Goal: Task Accomplishment & Management: Use online tool/utility

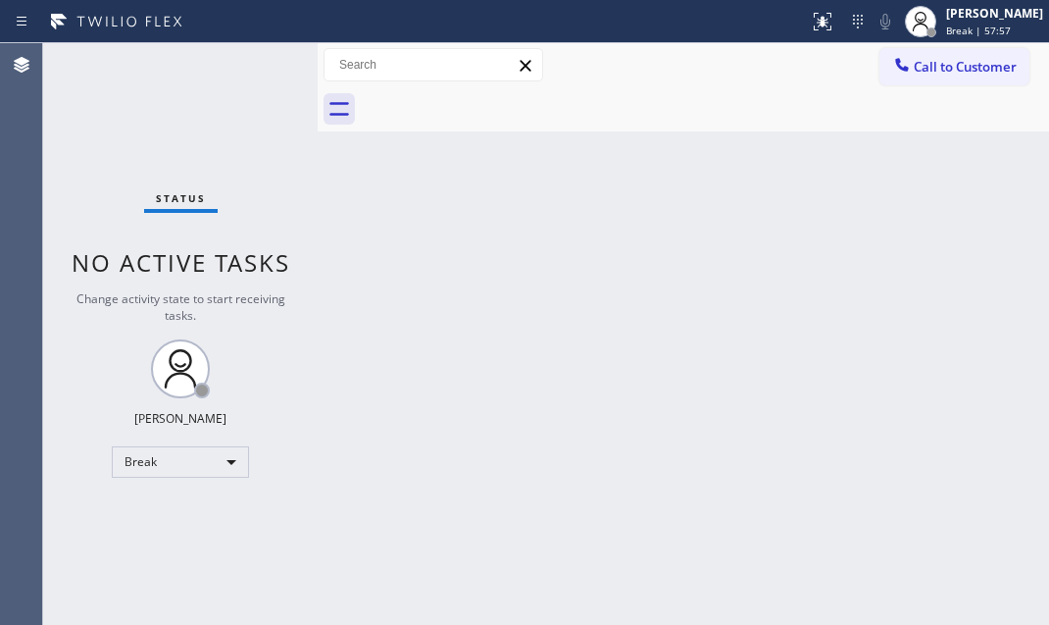
click at [913, 198] on div "Back to Dashboard Change Sender ID Customers Technicians Select a contact Outbo…" at bounding box center [684, 334] width 732 height 582
click at [231, 459] on div "Break" at bounding box center [180, 461] width 137 height 31
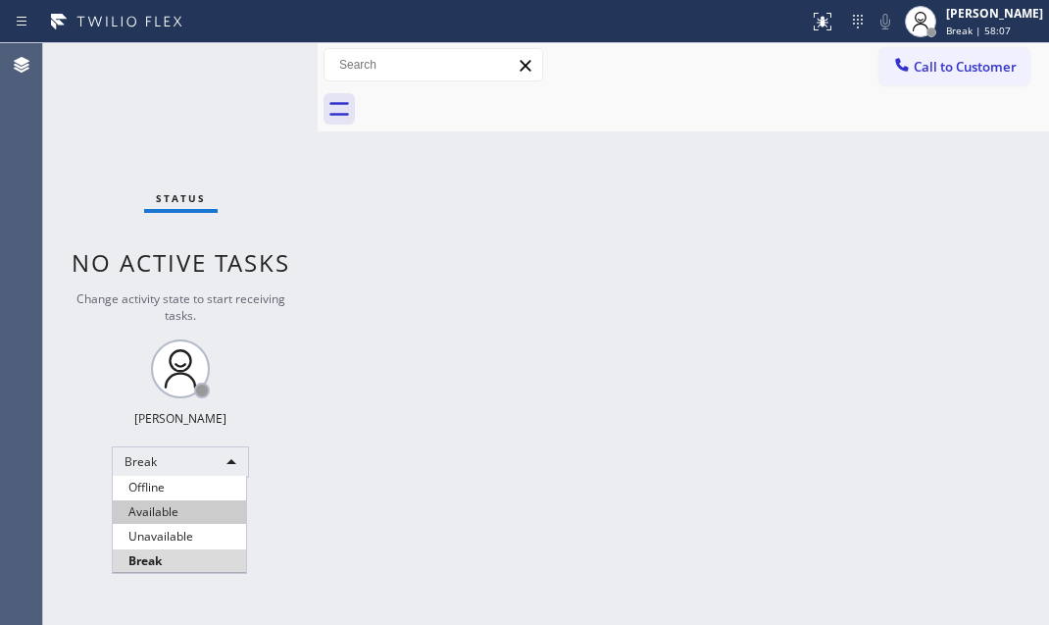
click at [180, 515] on li "Available" at bounding box center [179, 512] width 133 height 24
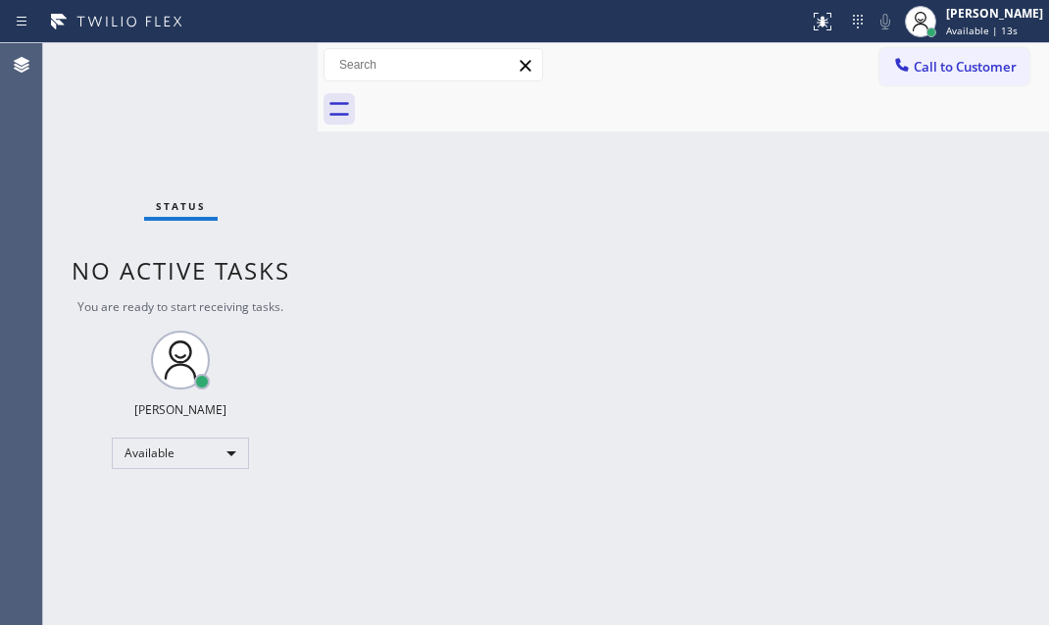
click at [254, 64] on div "Status No active tasks You are ready to start receiving tasks. [PERSON_NAME] Av…" at bounding box center [180, 334] width 275 height 582
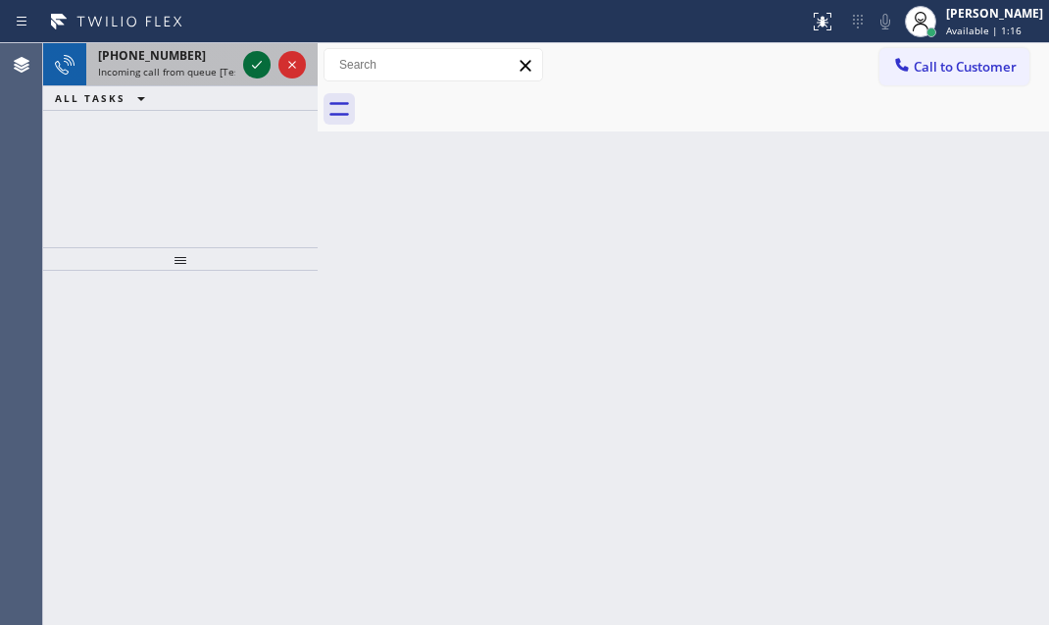
click at [254, 63] on icon at bounding box center [257, 65] width 24 height 24
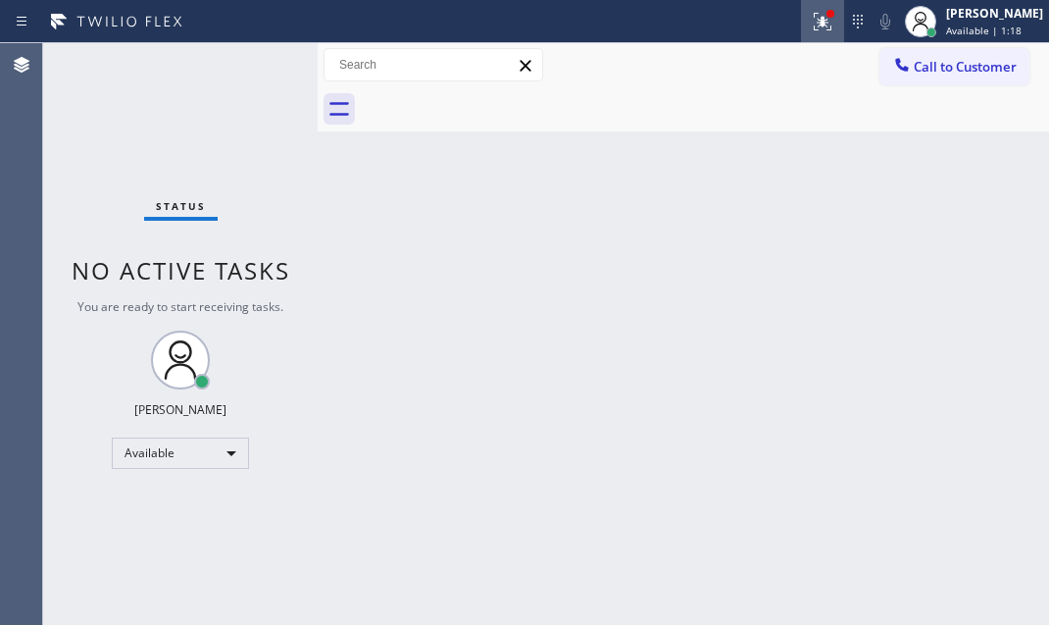
click at [811, 22] on icon at bounding box center [823, 22] width 24 height 24
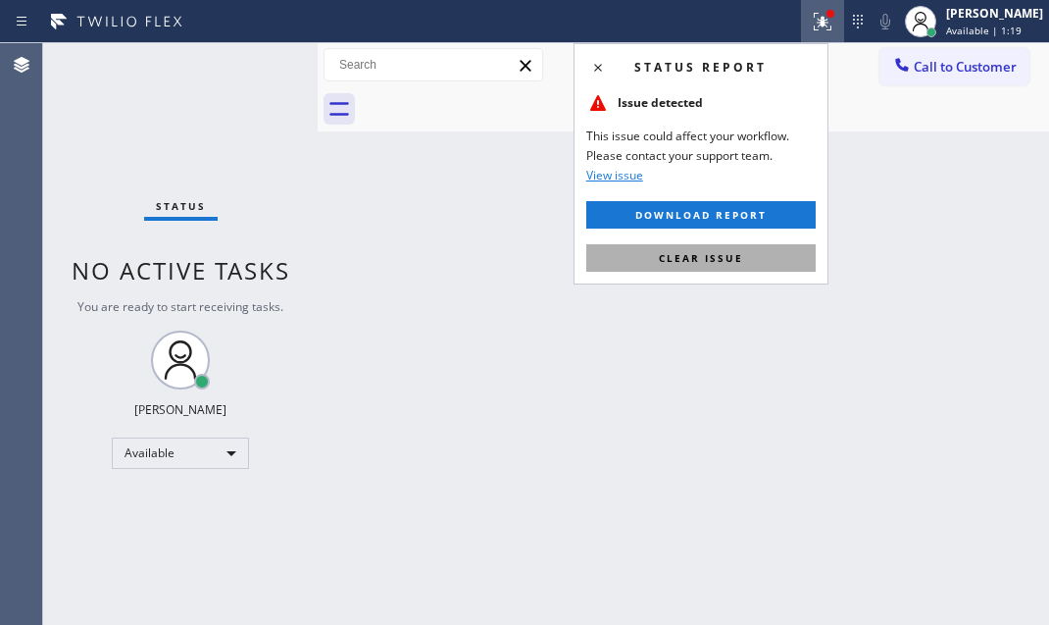
click at [718, 254] on span "Clear issue" at bounding box center [701, 258] width 84 height 14
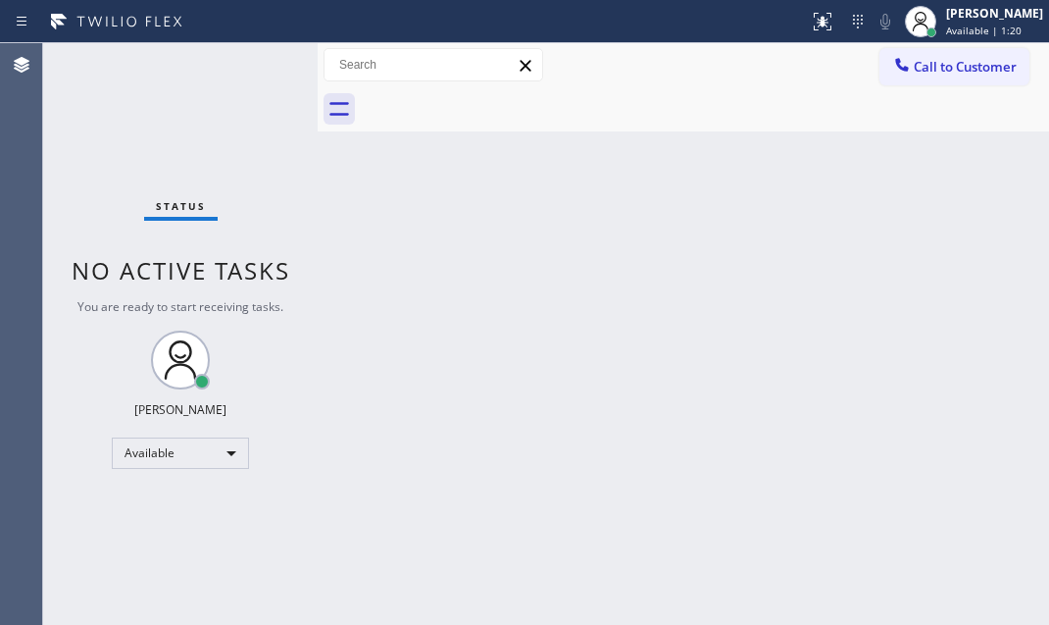
click at [233, 61] on div "Status No active tasks You are ready to start receiving tasks. [PERSON_NAME] Av…" at bounding box center [180, 334] width 275 height 582
click at [250, 58] on div "Status No active tasks You are ready to start receiving tasks. [PERSON_NAME] Av…" at bounding box center [180, 334] width 275 height 582
click at [236, 70] on div "Status No active tasks You are ready to start receiving tasks. [PERSON_NAME] Av…" at bounding box center [180, 334] width 275 height 582
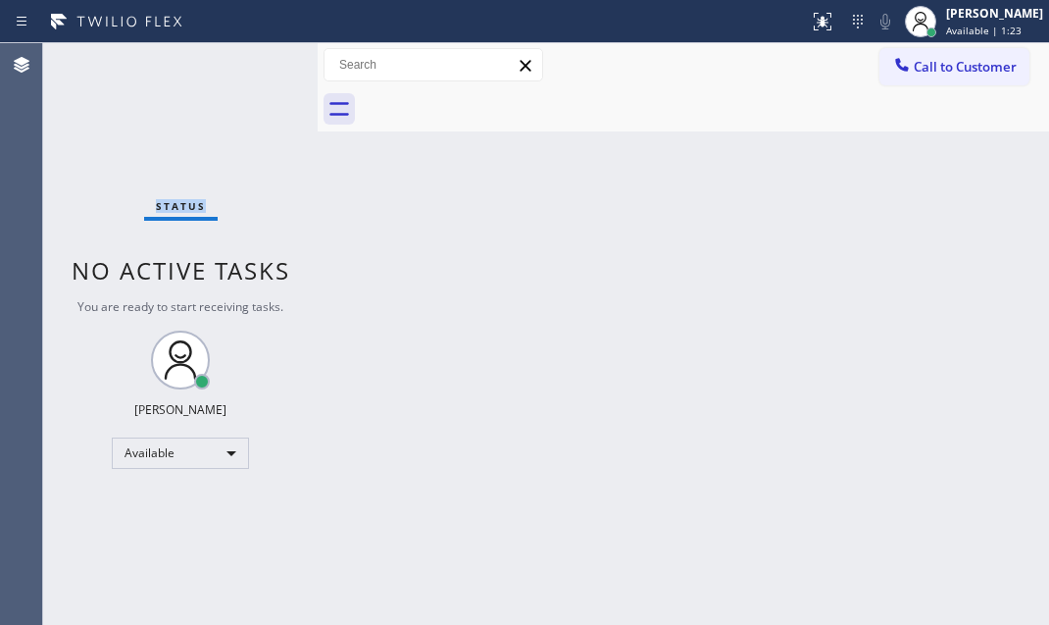
click at [236, 70] on div "Status No active tasks You are ready to start receiving tasks. [PERSON_NAME] Av…" at bounding box center [180, 334] width 275 height 582
click at [246, 71] on div "Status No active tasks You are ready to start receiving tasks. [PERSON_NAME] Av…" at bounding box center [180, 334] width 275 height 582
click at [254, 71] on div "Status No active tasks You are ready to start receiving tasks. [PERSON_NAME] Av…" at bounding box center [180, 334] width 275 height 582
click at [256, 61] on div "Status No active tasks You are ready to start receiving tasks. [PERSON_NAME] Av…" at bounding box center [180, 334] width 275 height 582
click at [256, 58] on div "Status No active tasks You are ready to start receiving tasks. [PERSON_NAME] Av…" at bounding box center [180, 334] width 275 height 582
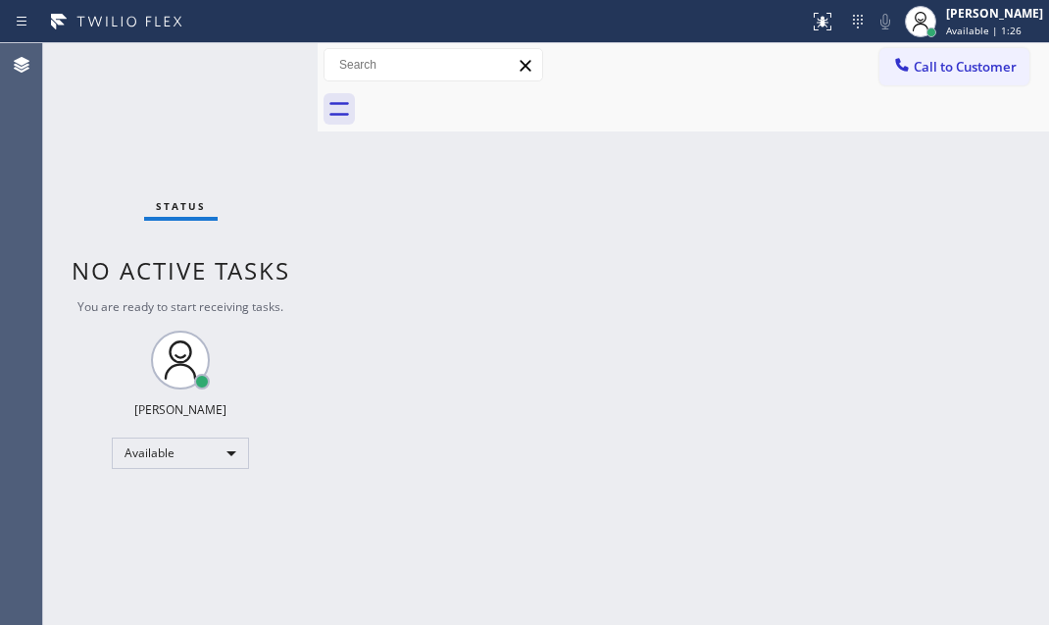
click at [256, 58] on div "Status No active tasks You are ready to start receiving tasks. [PERSON_NAME] Av…" at bounding box center [180, 334] width 275 height 582
click at [431, 269] on div "Back to Dashboard Change Sender ID Customers Technicians Select a contact Outbo…" at bounding box center [684, 334] width 732 height 582
click at [245, 61] on div "Status No active tasks You are ready to start receiving tasks. [PERSON_NAME] Av…" at bounding box center [180, 334] width 275 height 582
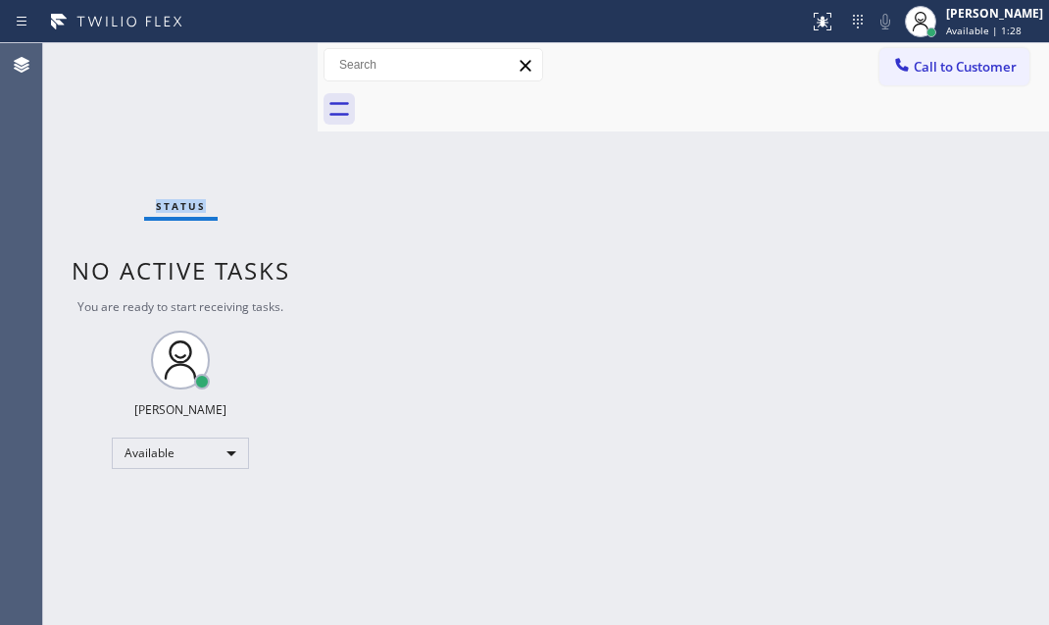
click at [245, 61] on div "Status No active tasks You are ready to start receiving tasks. [PERSON_NAME] Av…" at bounding box center [180, 334] width 275 height 582
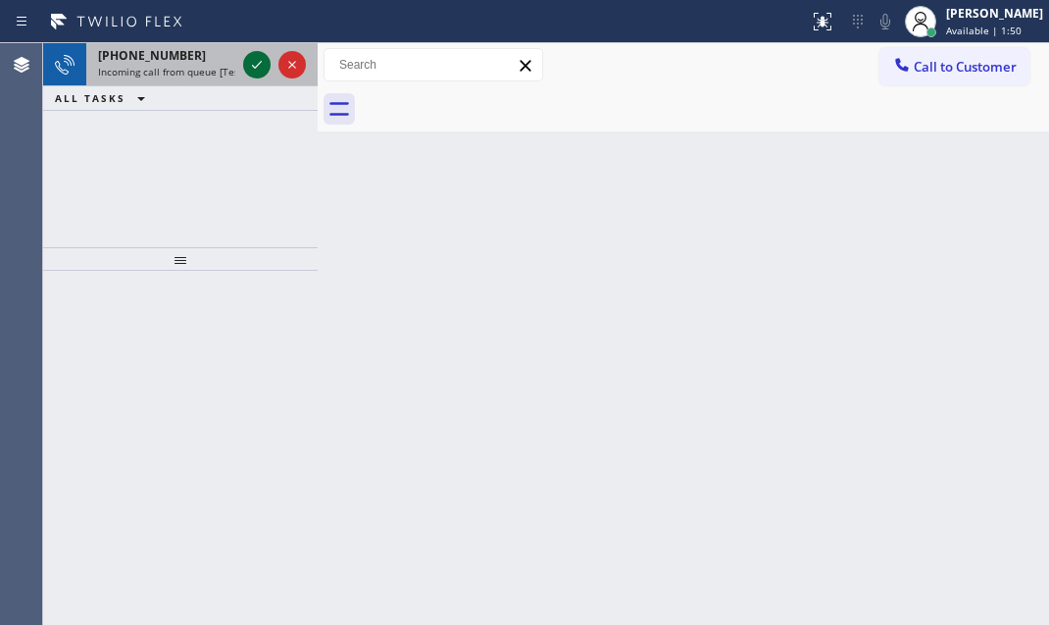
click at [261, 61] on icon at bounding box center [257, 65] width 24 height 24
click at [252, 60] on icon at bounding box center [257, 65] width 24 height 24
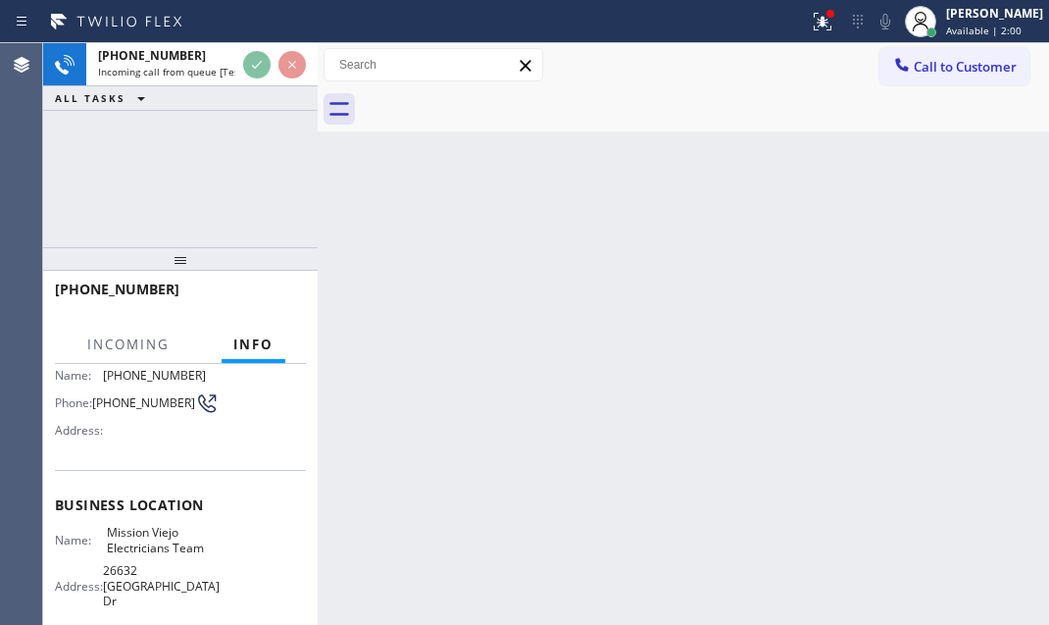
scroll to position [177, 0]
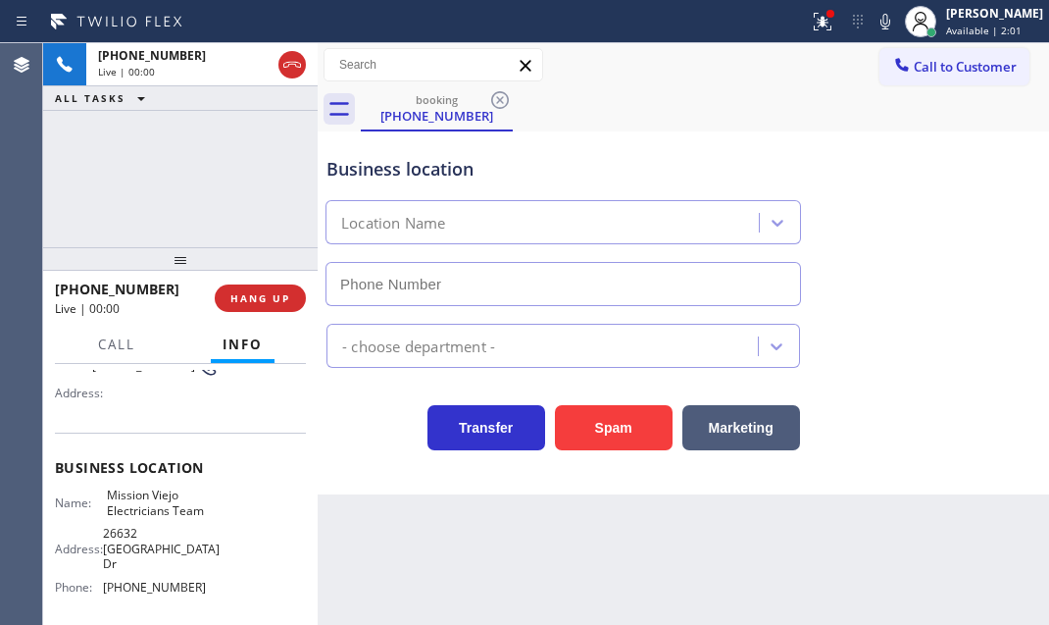
type input "[PHONE_NUMBER]"
click at [814, 28] on icon at bounding box center [823, 22] width 18 height 18
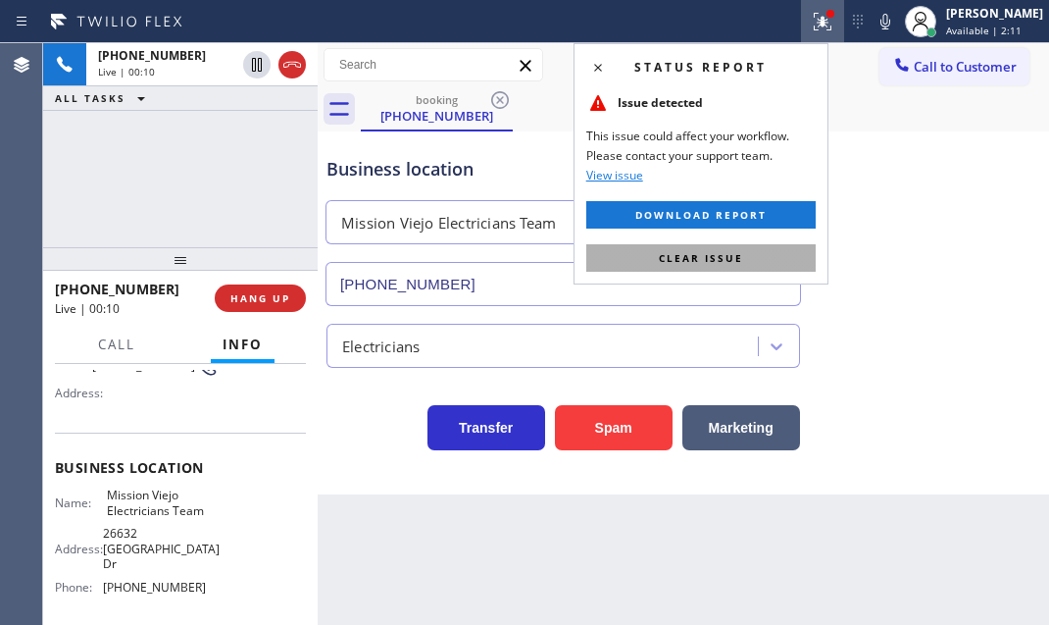
click at [754, 260] on button "Clear issue" at bounding box center [700, 257] width 229 height 27
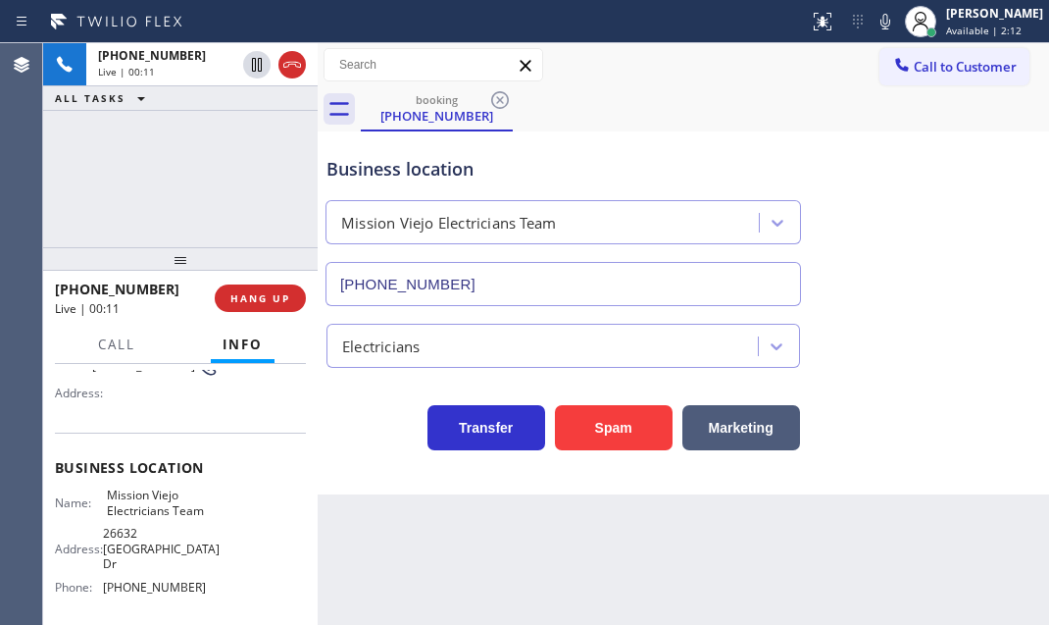
click at [208, 234] on div "[PHONE_NUMBER] Live | 00:11 ALL TASKS ALL TASKS ACTIVE TASKS TASKS IN WRAP UP" at bounding box center [180, 145] width 275 height 204
click at [266, 307] on button "HANG UP" at bounding box center [260, 297] width 91 height 27
click at [271, 301] on span "HANG UP" at bounding box center [260, 298] width 60 height 14
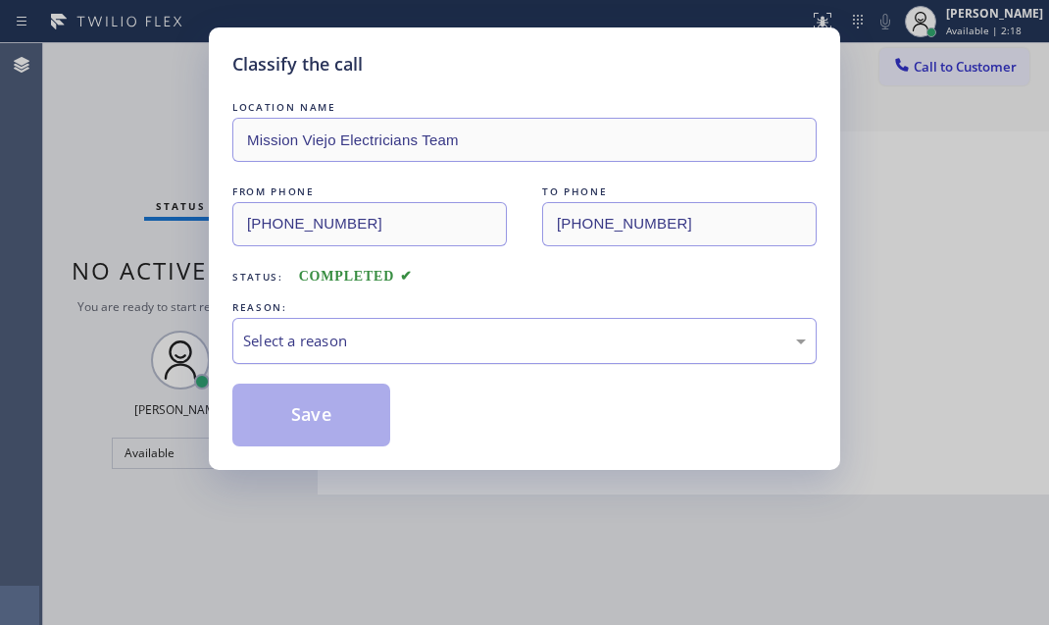
click at [499, 339] on div "Select a reason" at bounding box center [524, 340] width 563 height 23
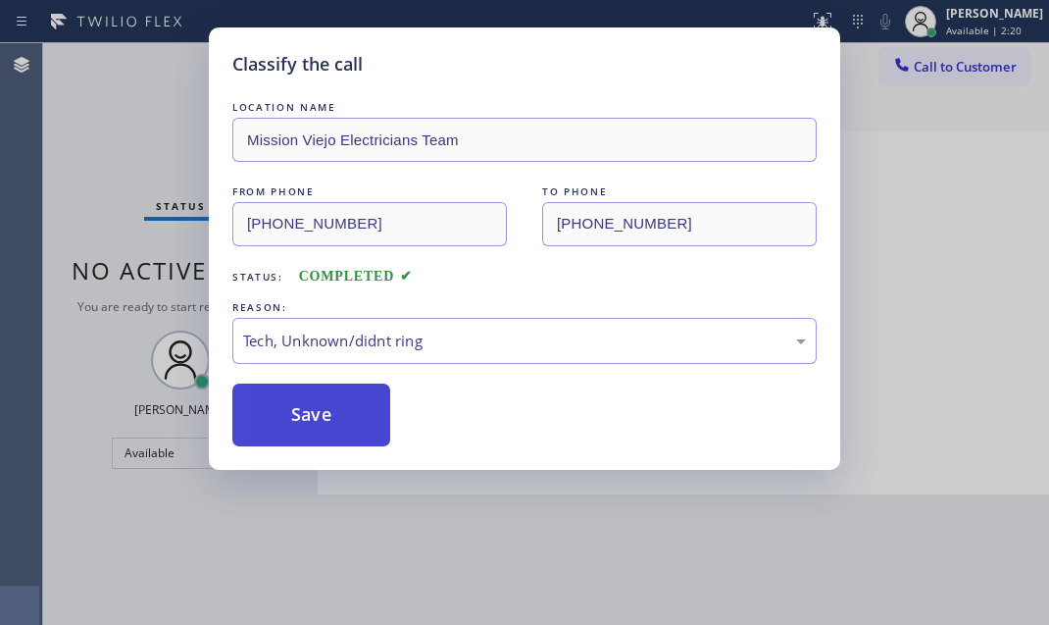
click at [287, 426] on button "Save" at bounding box center [311, 414] width 158 height 63
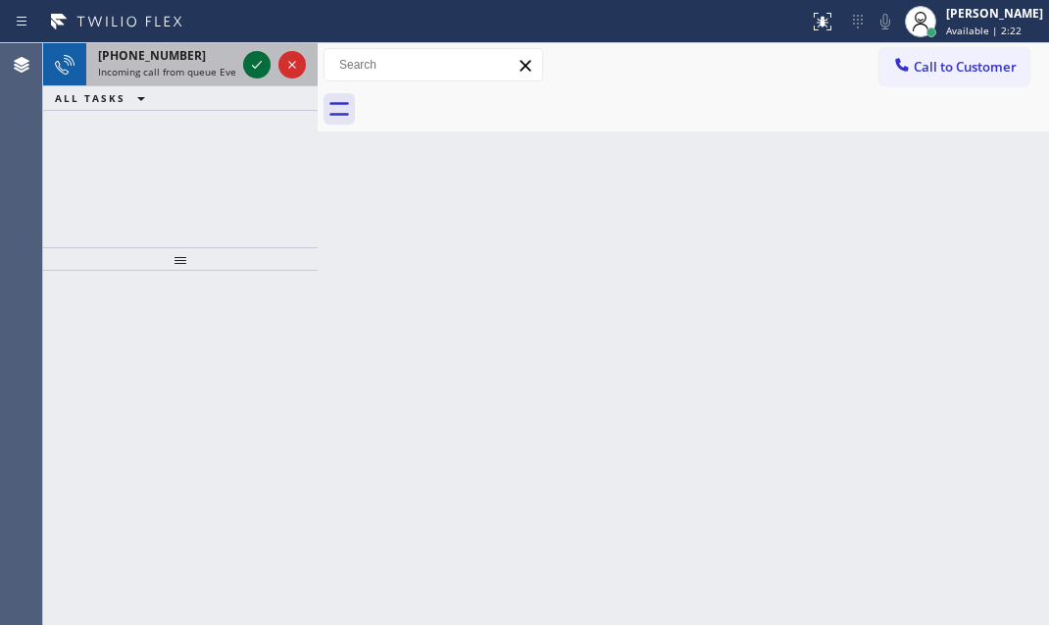
click at [265, 71] on icon at bounding box center [257, 65] width 24 height 24
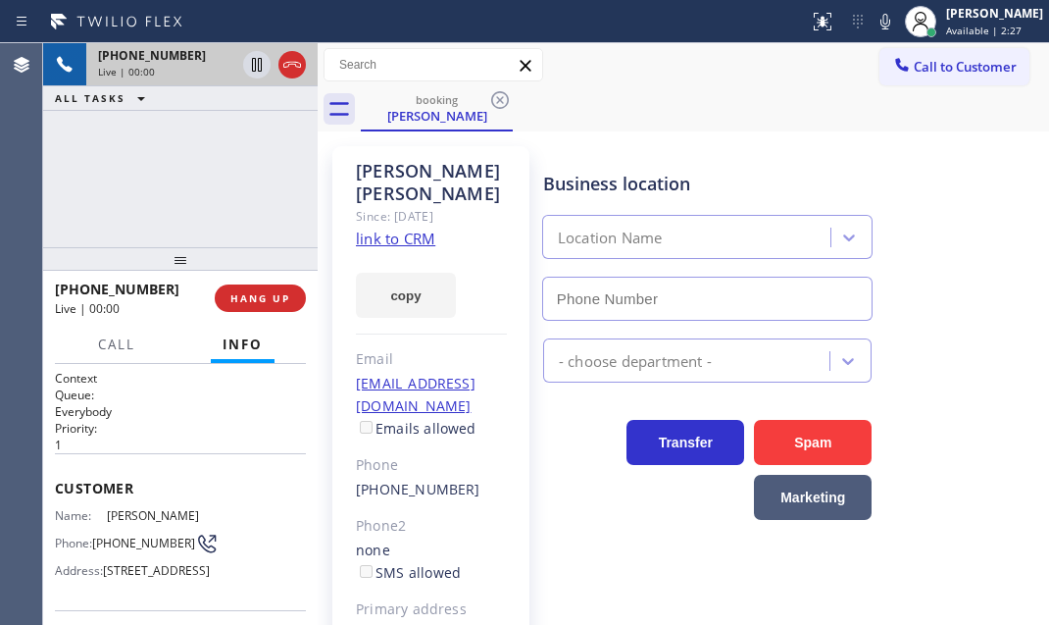
type input "[PHONE_NUMBER]"
click at [416, 228] on link "link to CRM" at bounding box center [395, 238] width 79 height 20
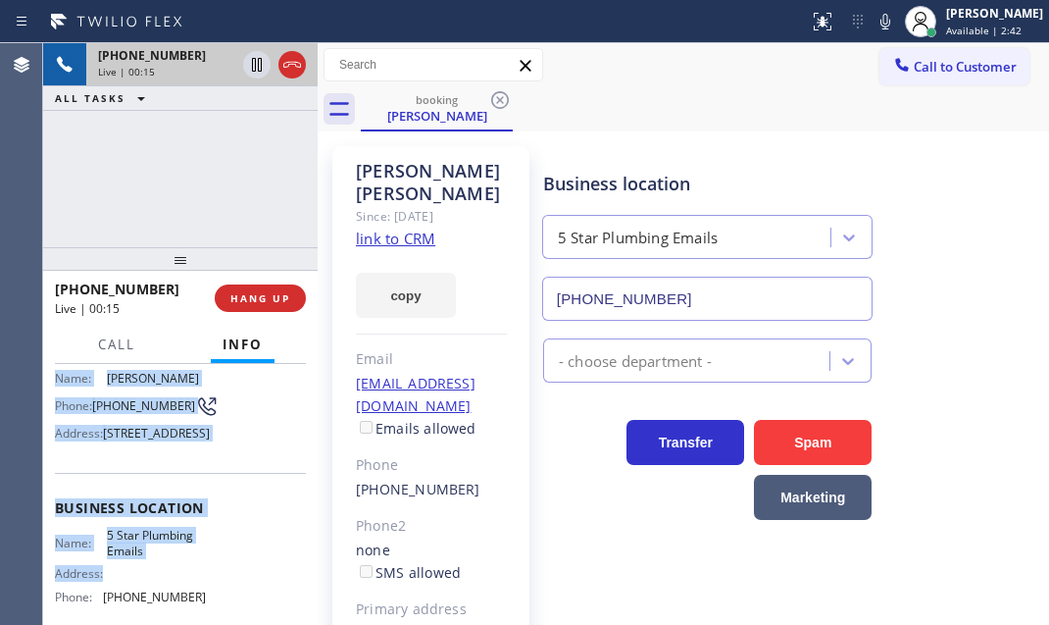
scroll to position [267, 0]
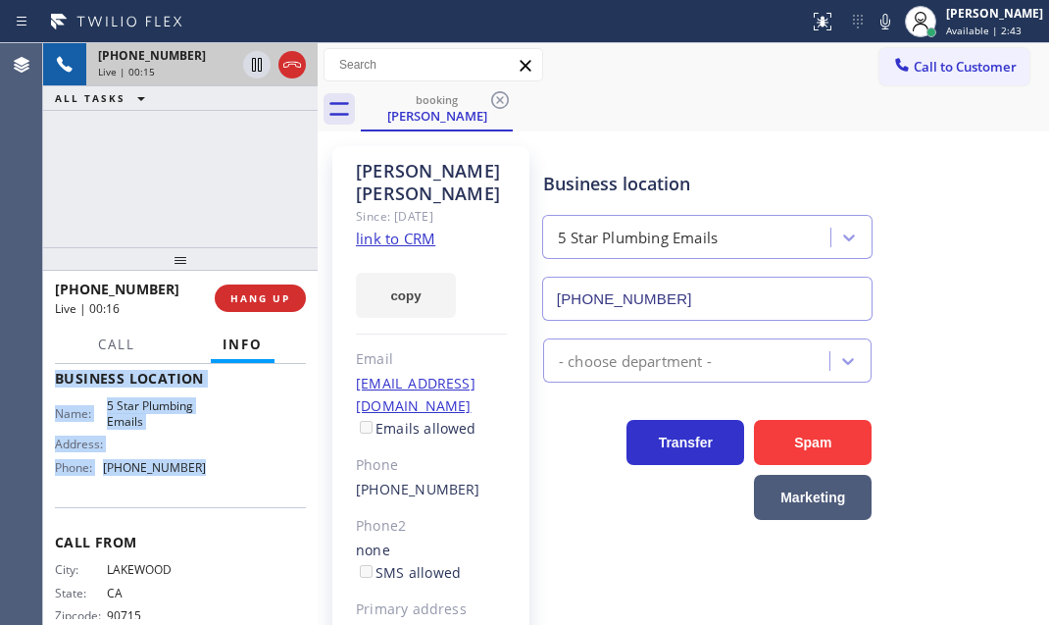
drag, startPoint x: 53, startPoint y: 477, endPoint x: 215, endPoint y: 532, distance: 171.2
click at [215, 532] on div "Context Queue: Everybody Priority: 1 Customer Name: [PERSON_NAME] Phone: [PHONE…" at bounding box center [180, 494] width 275 height 261
copy div "Customer Name: [PERSON_NAME] Phone: [PHONE_NUMBER] Address: [STREET_ADDRESS] Bu…"
click at [258, 70] on icon at bounding box center [257, 65] width 10 height 14
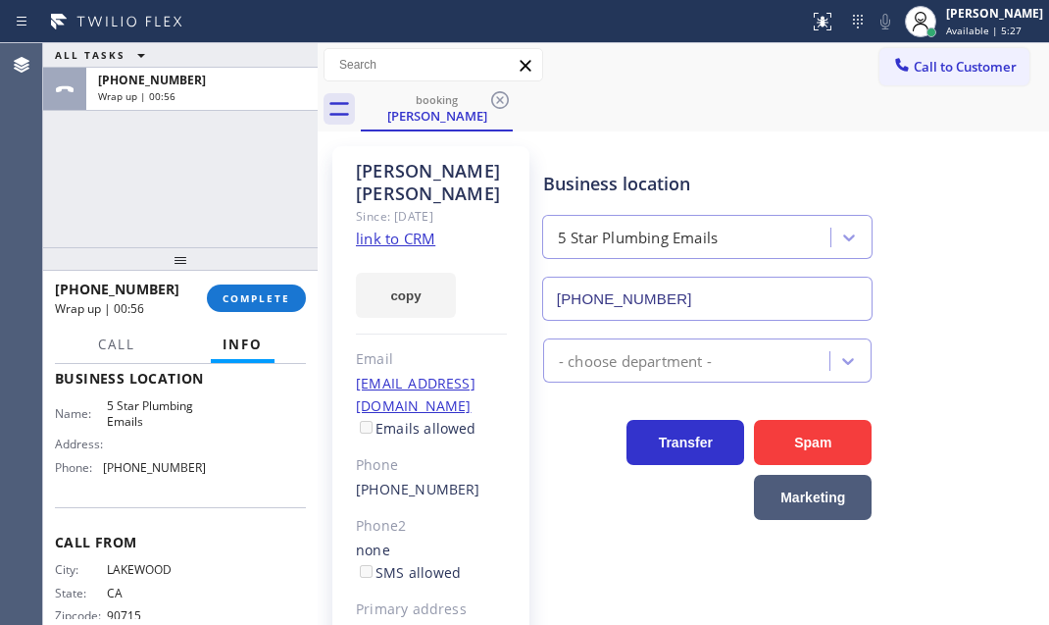
click at [177, 194] on div "ALL TASKS ALL TASKS ACTIVE TASKS TASKS IN WRAP UP [PHONE_NUMBER] Wrap up | 00:56" at bounding box center [180, 145] width 275 height 204
click at [266, 306] on button "COMPLETE" at bounding box center [256, 297] width 99 height 27
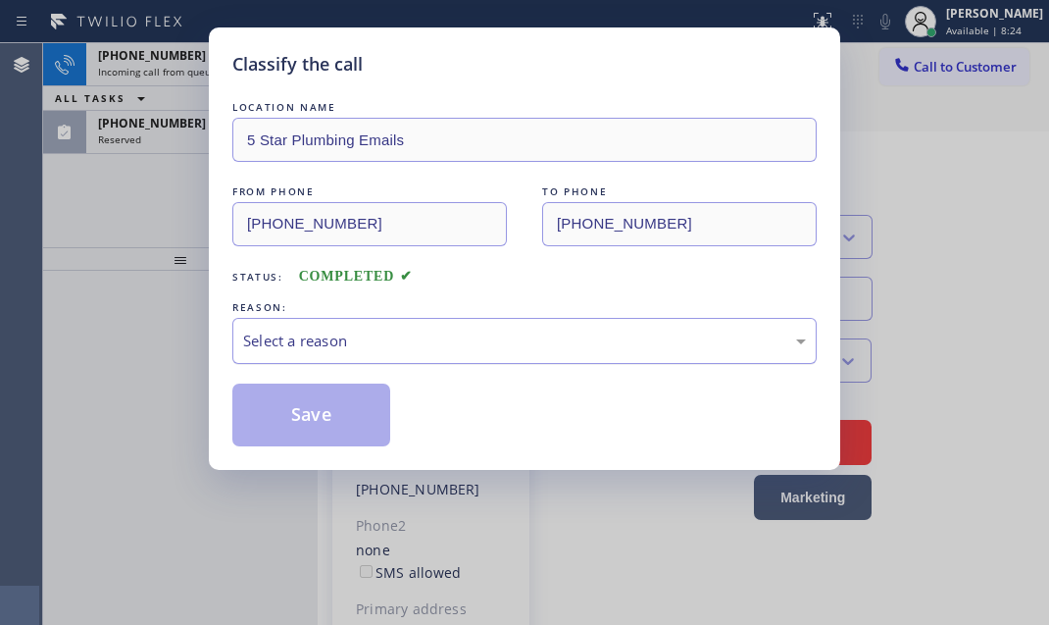
click at [489, 329] on div "Select a reason" at bounding box center [524, 340] width 563 height 23
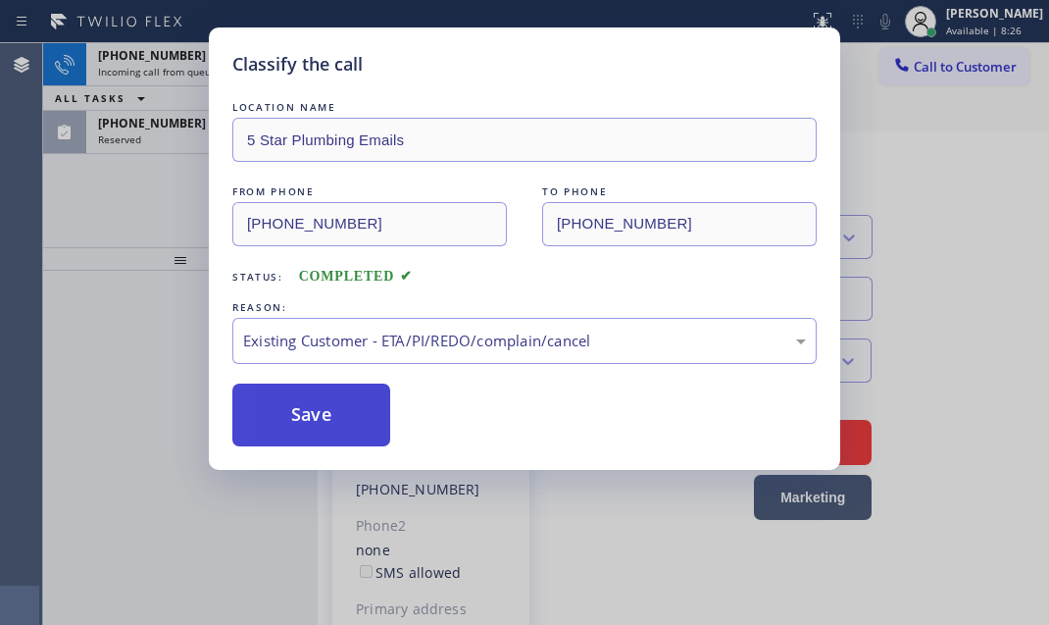
click at [330, 418] on button "Save" at bounding box center [311, 414] width 158 height 63
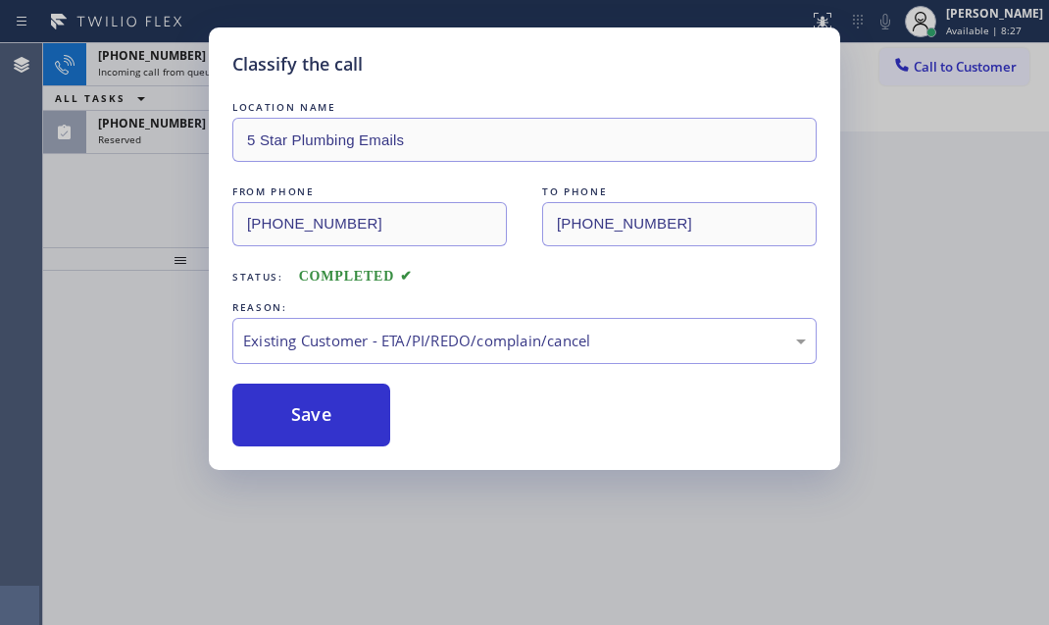
click at [187, 75] on div "Classify the call LOCATION NAME 5 Star Plumbing Emails FROM PHONE [PHONE_NUMBER…" at bounding box center [524, 312] width 1049 height 625
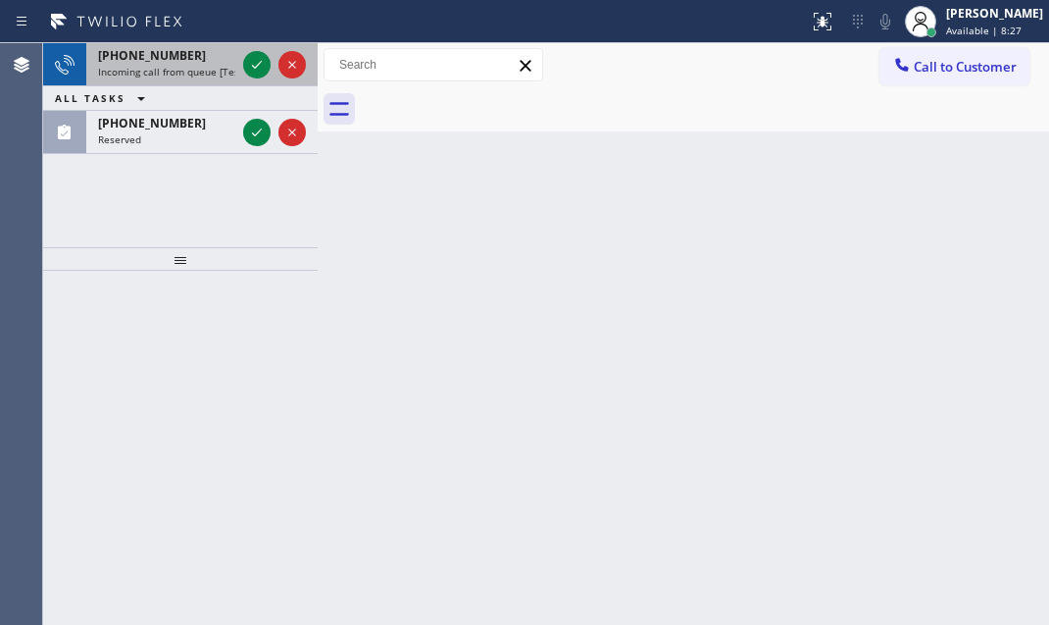
click at [186, 72] on span "Incoming call from queue [Test] All" at bounding box center [179, 72] width 163 height 14
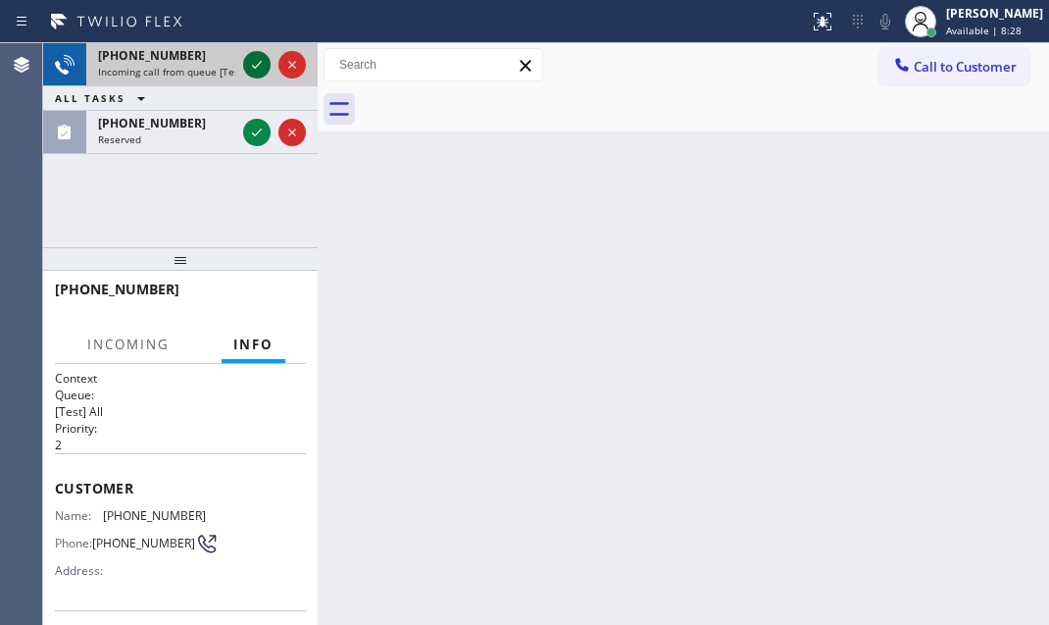
click at [248, 59] on icon at bounding box center [257, 65] width 24 height 24
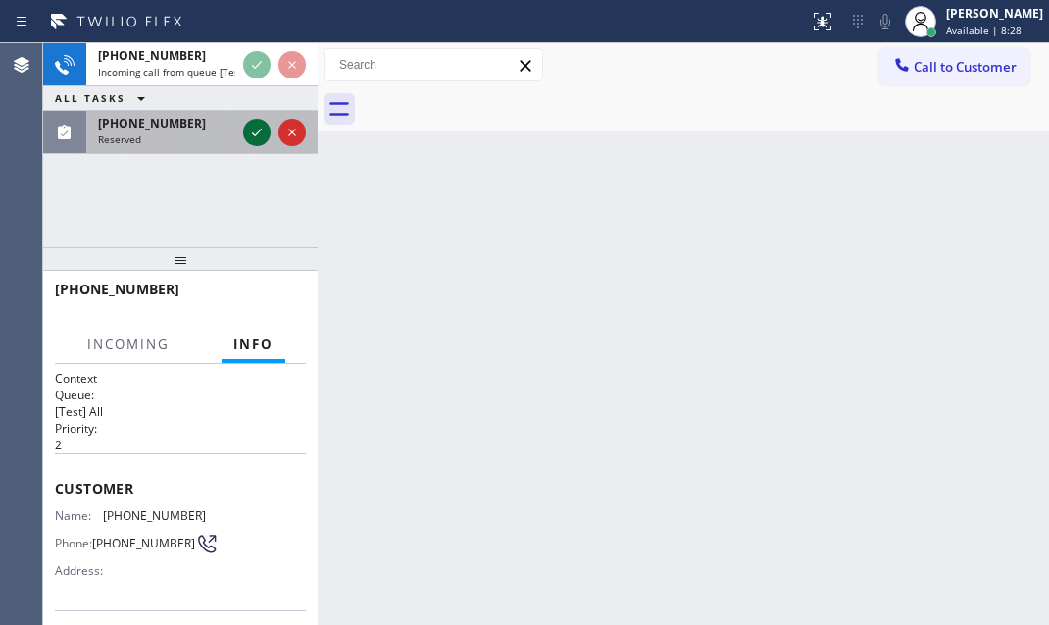
click at [252, 135] on icon at bounding box center [257, 133] width 24 height 24
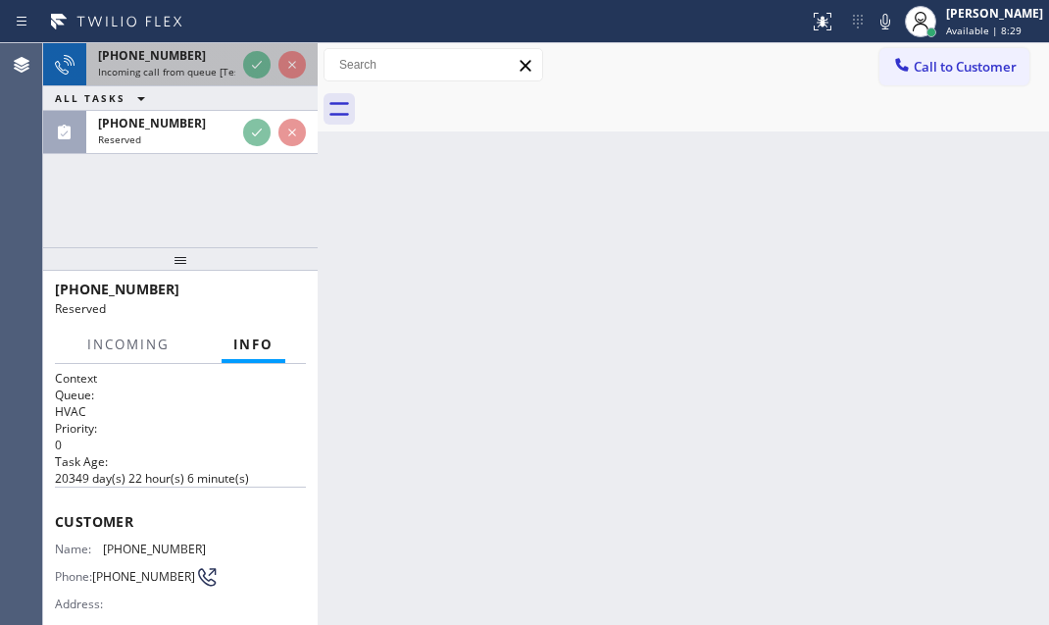
click at [202, 57] on div "[PHONE_NUMBER]" at bounding box center [166, 55] width 137 height 17
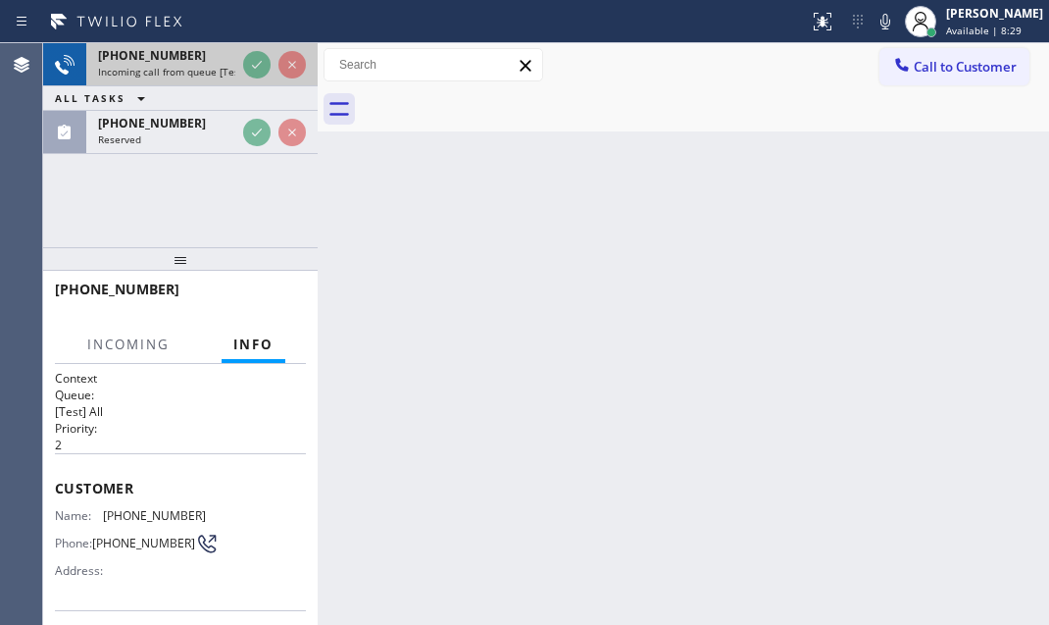
click at [202, 57] on div "[PHONE_NUMBER]" at bounding box center [166, 55] width 137 height 17
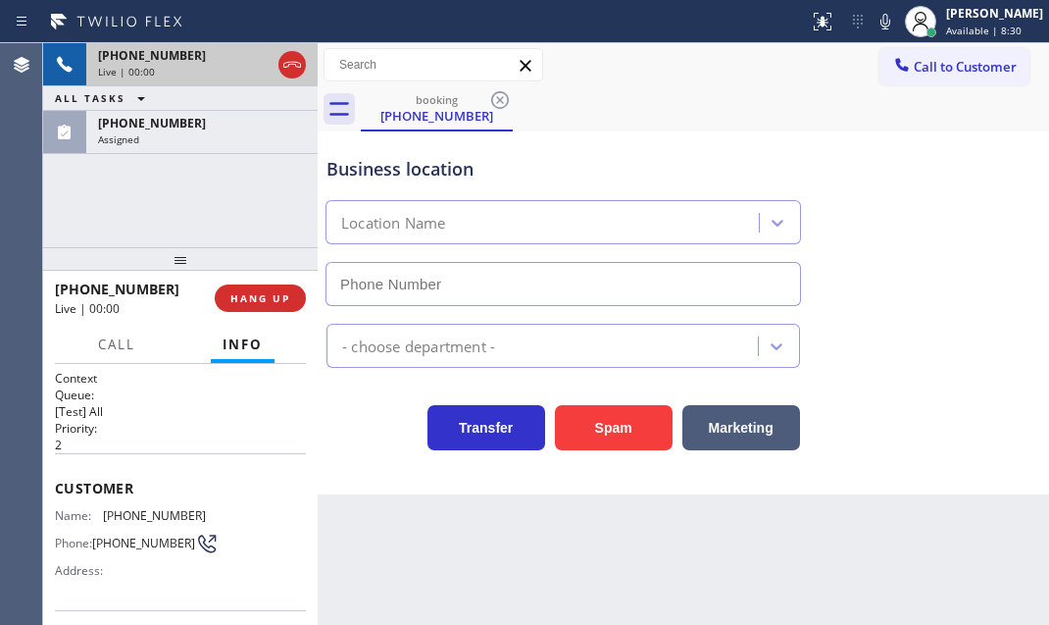
type input "[PHONE_NUMBER]"
click at [185, 73] on div "Live | 00:05" at bounding box center [166, 72] width 137 height 14
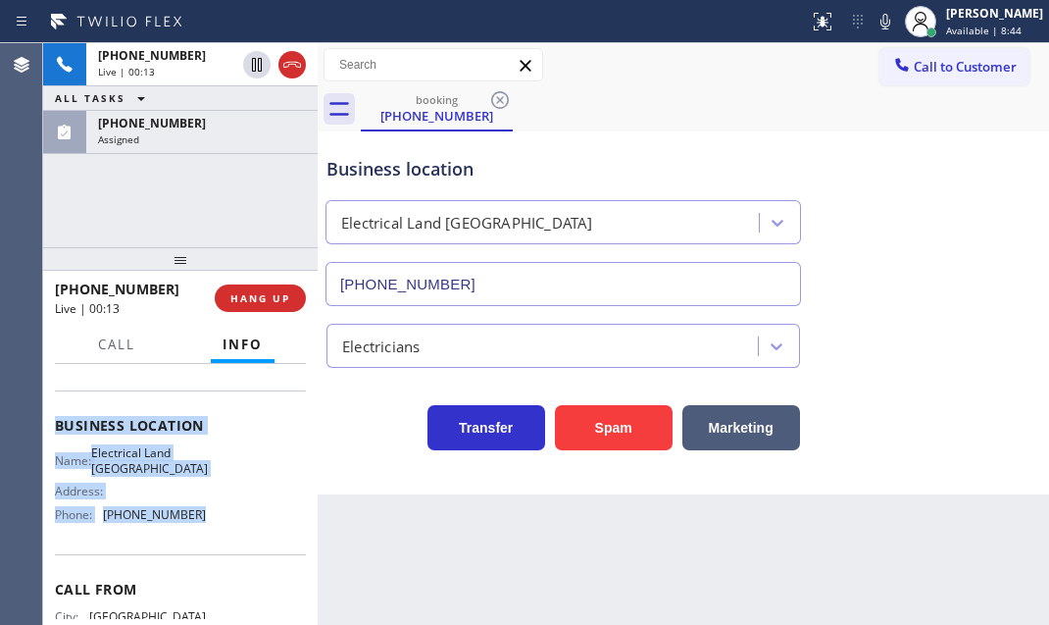
scroll to position [218, 0]
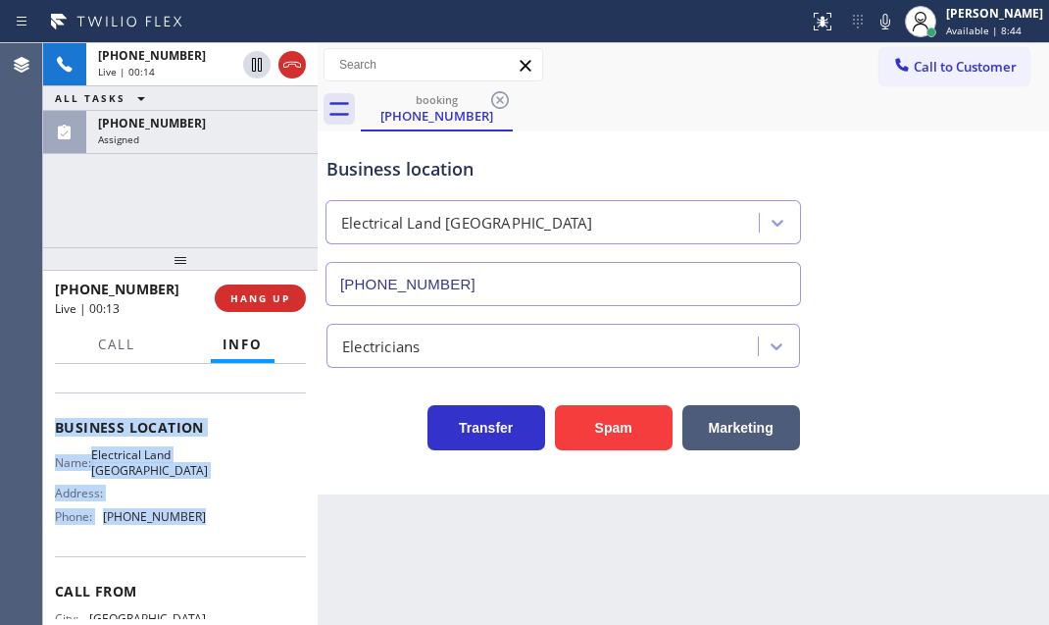
drag, startPoint x: 48, startPoint y: 478, endPoint x: 207, endPoint y: 518, distance: 163.9
click at [207, 518] on div "Context Queue: [Test] All Priority: 2 Customer Name: [PHONE_NUMBER] Phone: [PHO…" at bounding box center [180, 494] width 275 height 261
copy div "Customer Name: [PHONE_NUMBER] Phone: [PHONE_NUMBER] Address: Business location …"
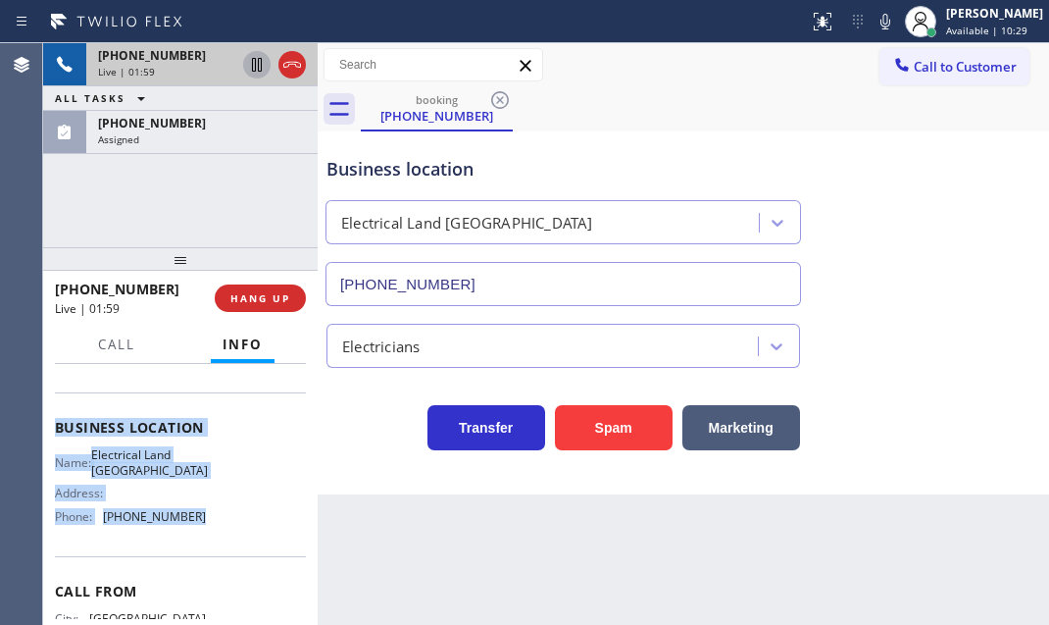
click at [257, 69] on icon at bounding box center [257, 65] width 24 height 24
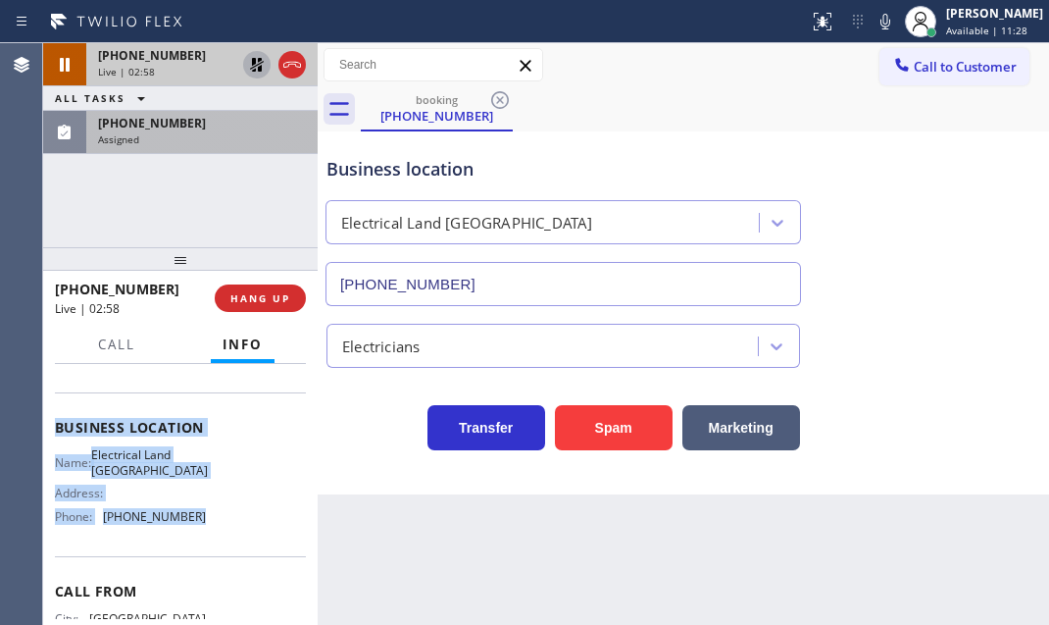
click at [233, 135] on div "Assigned" at bounding box center [202, 139] width 208 height 14
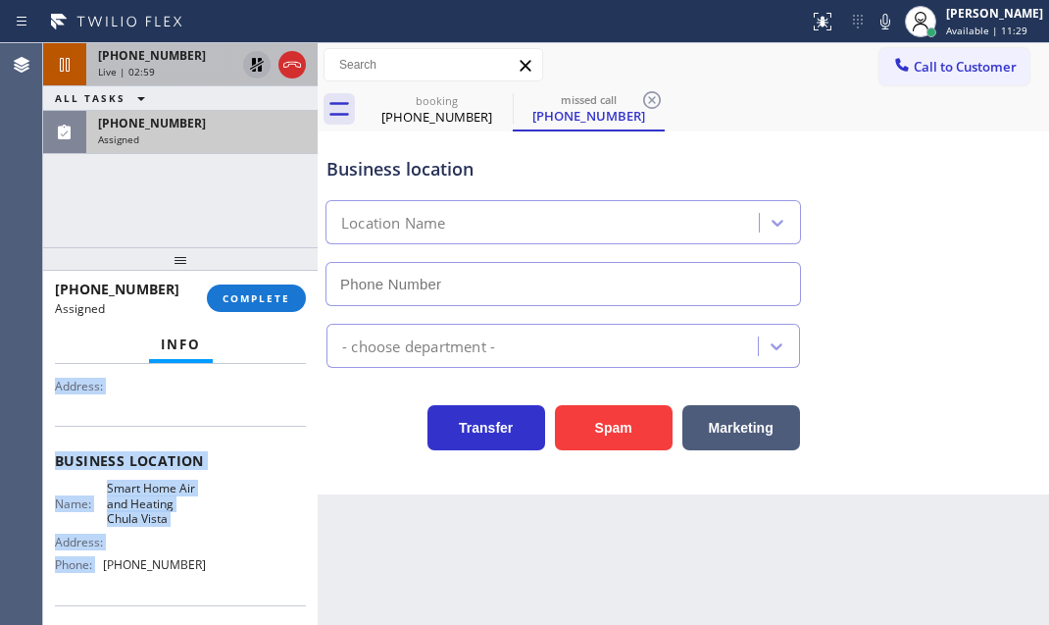
scroll to position [250, 0]
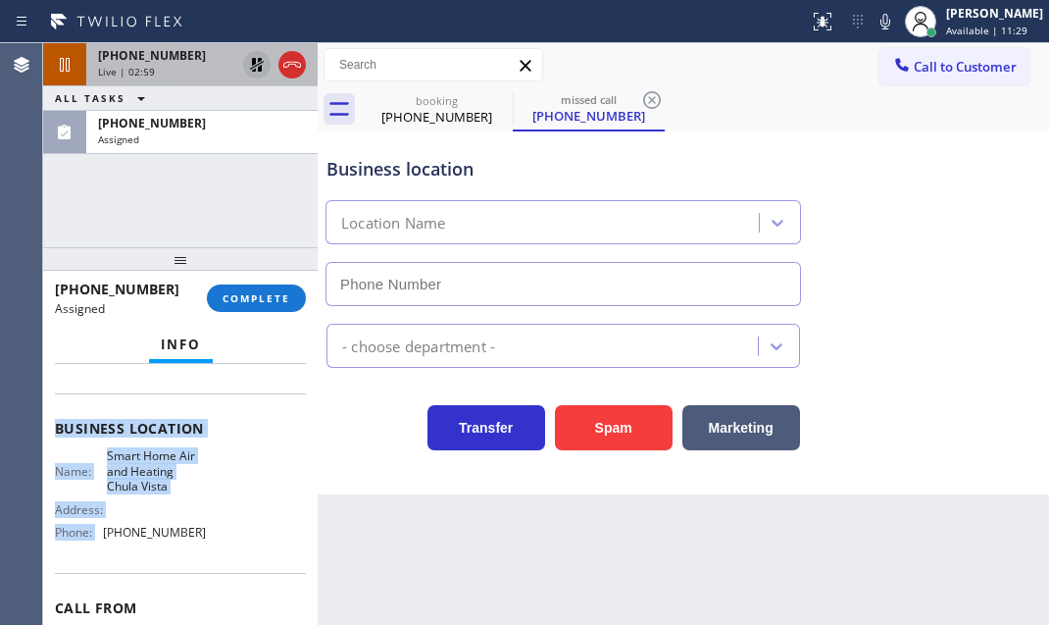
type input "[PHONE_NUMBER]"
click at [214, 473] on div "Name: Smart Home Air and Heating Chula Vista Address: Phone: [PHONE_NUMBER]" at bounding box center [180, 497] width 251 height 99
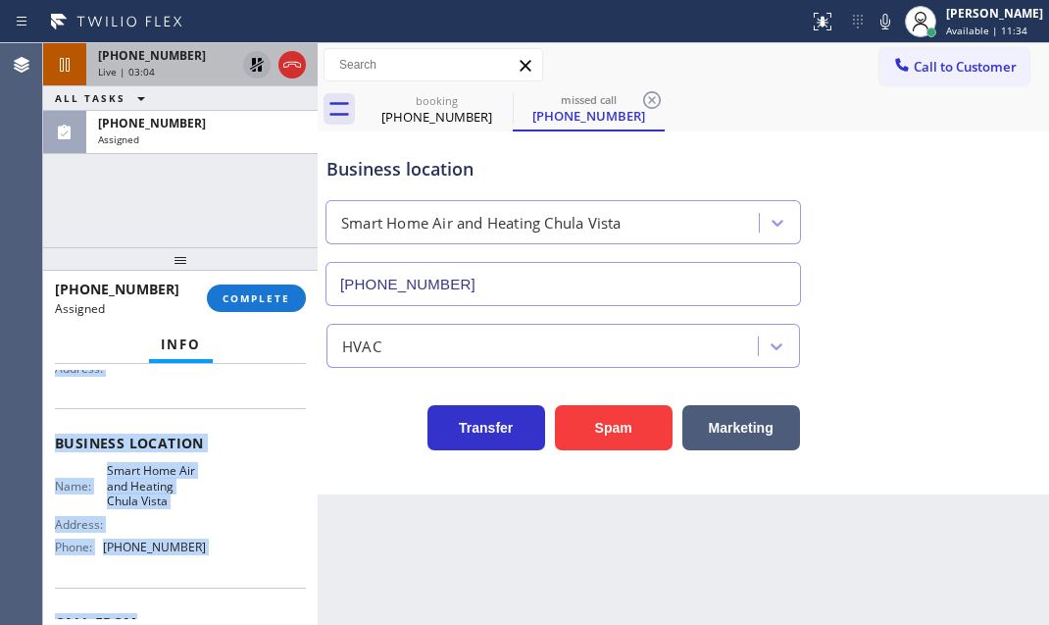
scroll to position [267, 0]
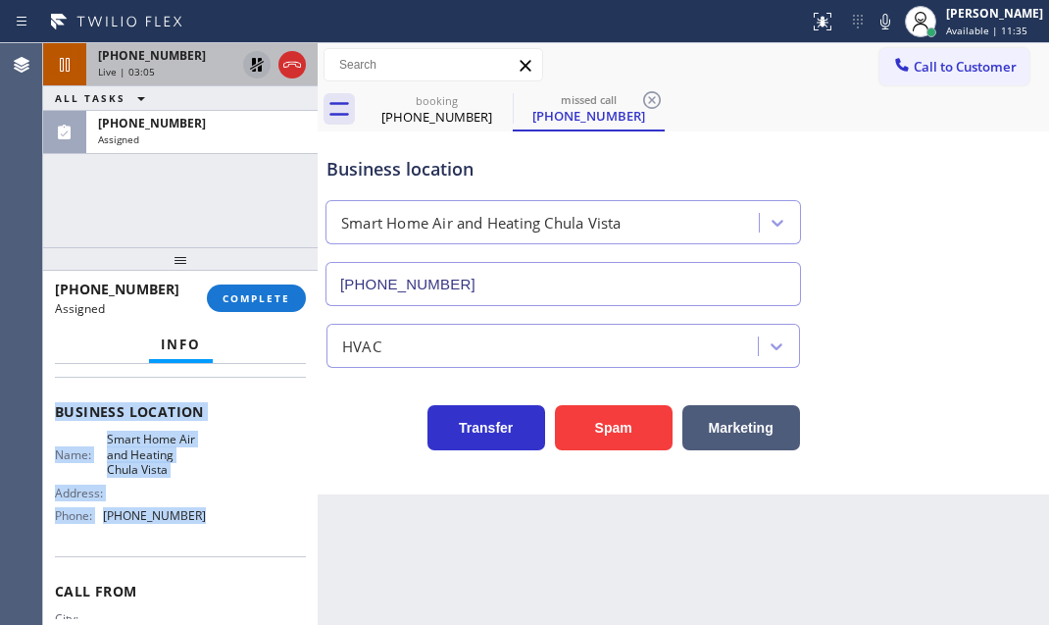
drag, startPoint x: 78, startPoint y: 527, endPoint x: 228, endPoint y: 548, distance: 151.6
click at [228, 548] on div "Context Queue: HVAC Priority: 0 Task Age: [DEMOGRAPHIC_DATA] minute(s) Customer…" at bounding box center [180, 494] width 275 height 261
copy div "Customer Name: [PHONE_NUMBER] Phone: [PHONE_NUMBER] Address: Business location …"
click at [259, 308] on button "COMPLETE" at bounding box center [256, 297] width 99 height 27
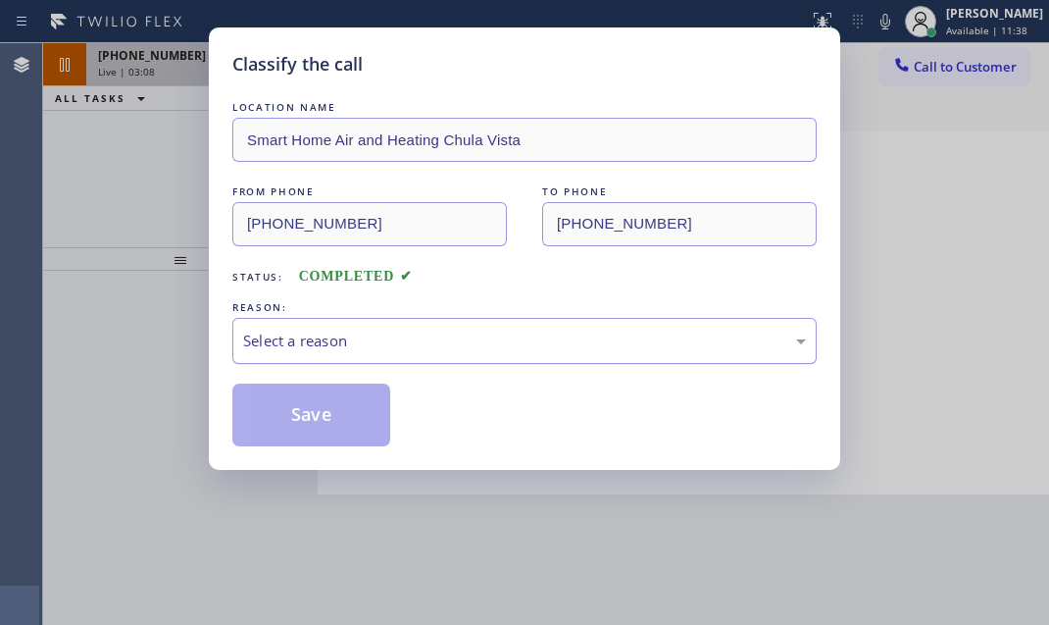
click at [476, 351] on div "Select a reason" at bounding box center [524, 341] width 584 height 46
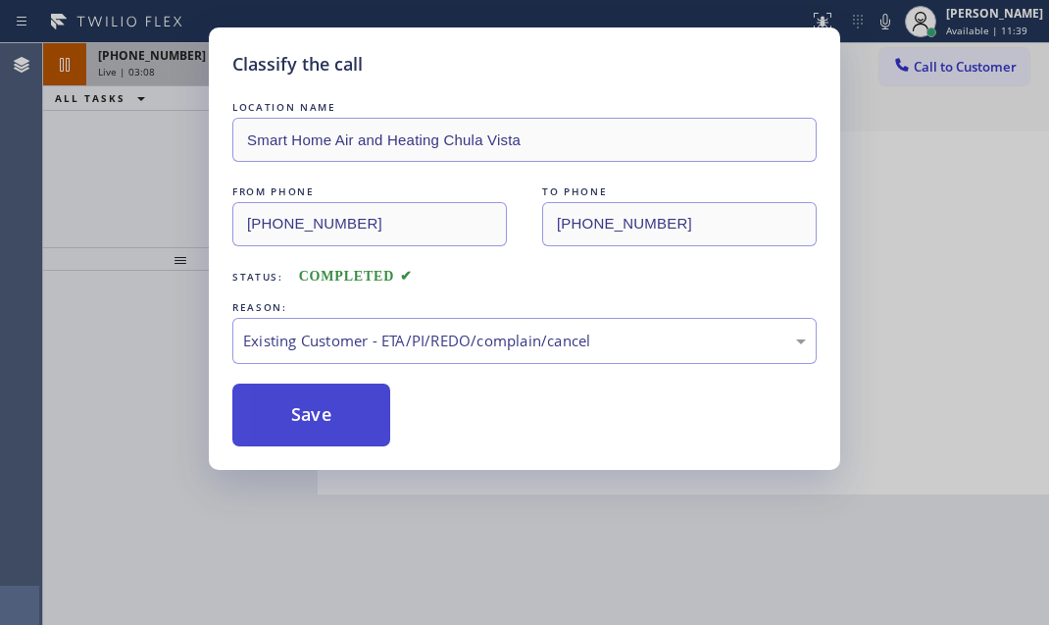
drag, startPoint x: 343, startPoint y: 454, endPoint x: 349, endPoint y: 430, distance: 24.3
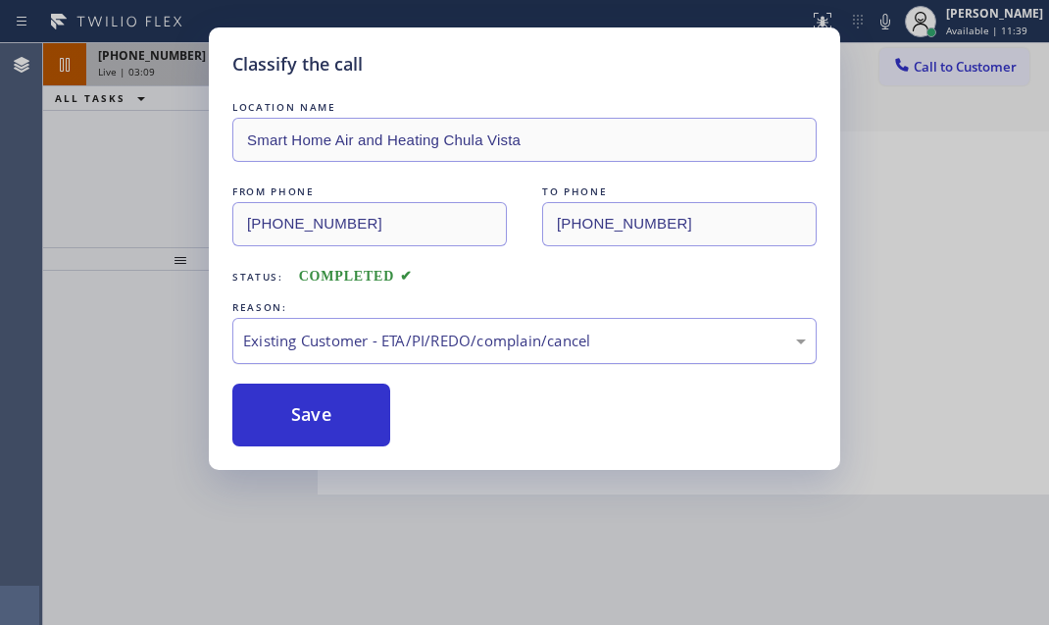
click at [385, 336] on div "Existing Customer - ETA/PI/REDO/complain/cancel" at bounding box center [524, 340] width 563 height 23
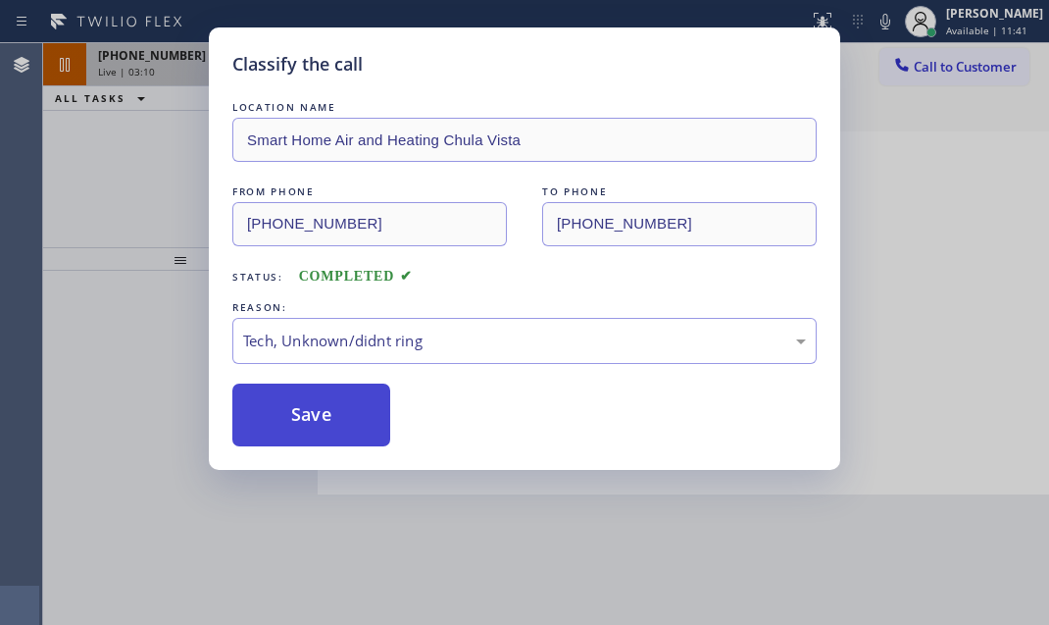
click at [305, 414] on button "Save" at bounding box center [311, 414] width 158 height 63
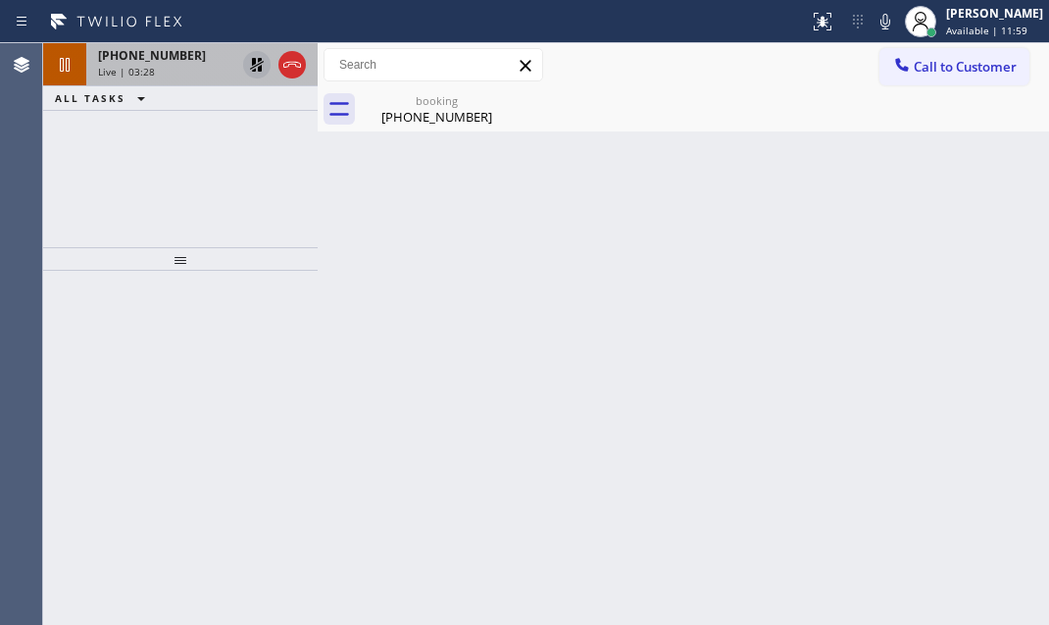
click at [182, 69] on div "Live | 03:28" at bounding box center [166, 72] width 137 height 14
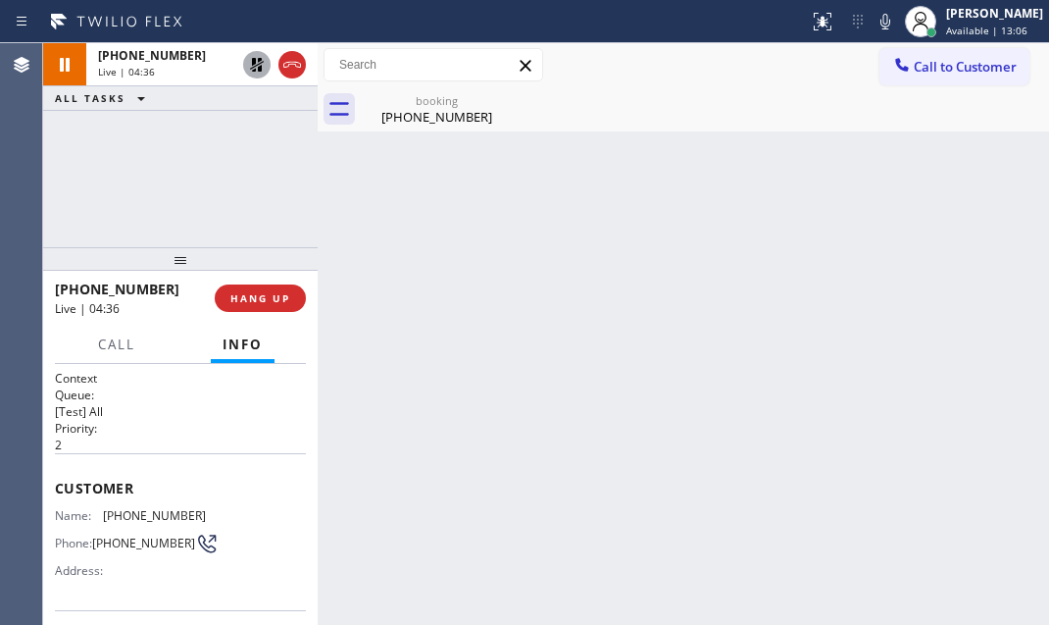
click at [258, 60] on icon at bounding box center [257, 65] width 14 height 14
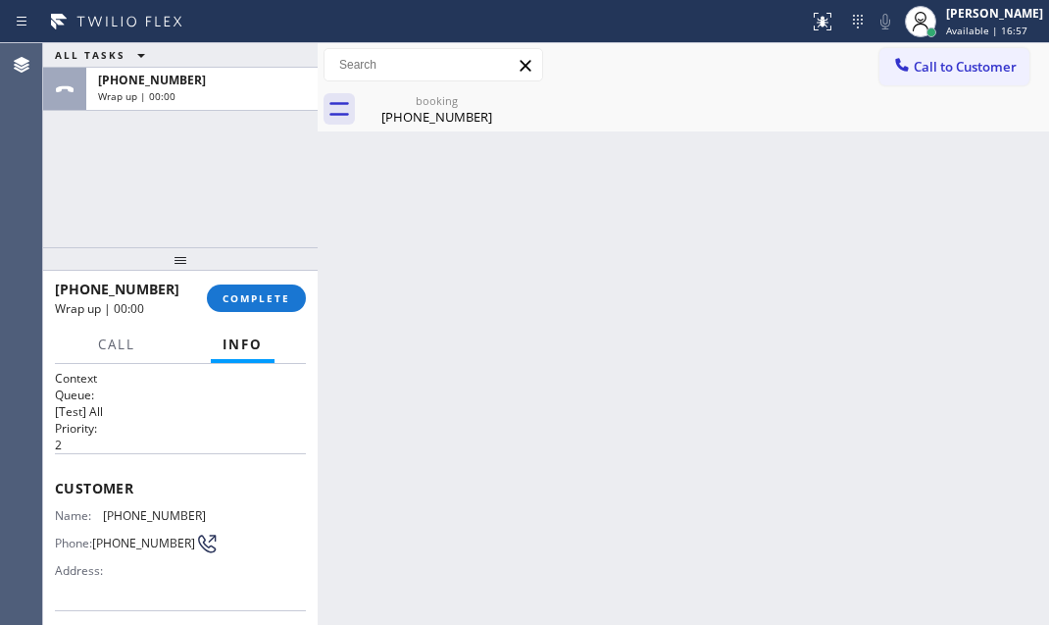
drag, startPoint x: 282, startPoint y: 69, endPoint x: 875, endPoint y: 318, distance: 642.5
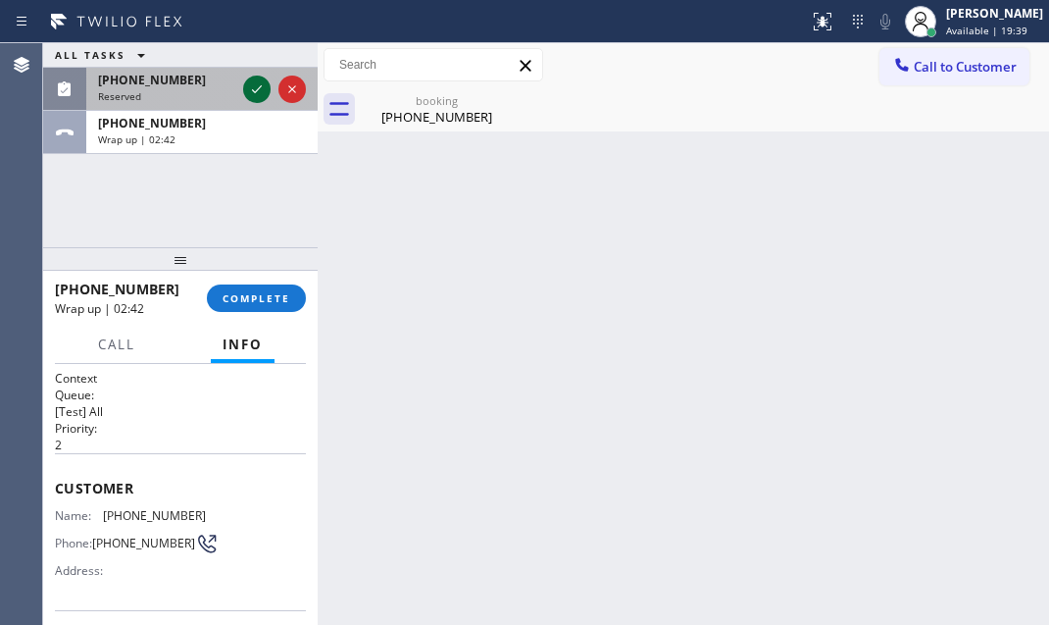
click at [255, 94] on icon at bounding box center [257, 89] width 24 height 24
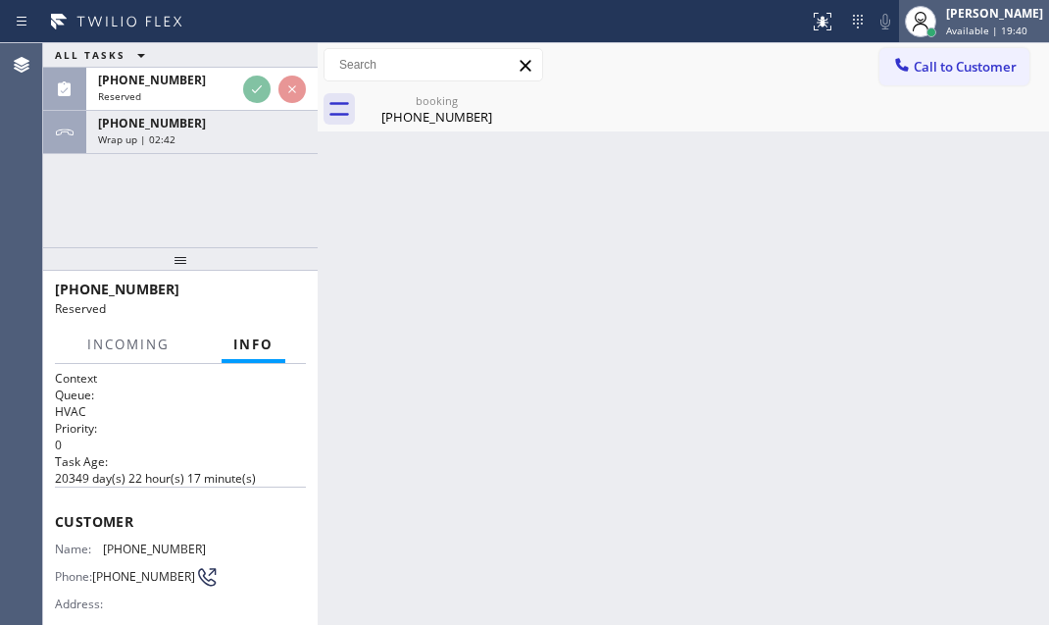
click at [947, 20] on div "[PERSON_NAME]" at bounding box center [994, 13] width 97 height 17
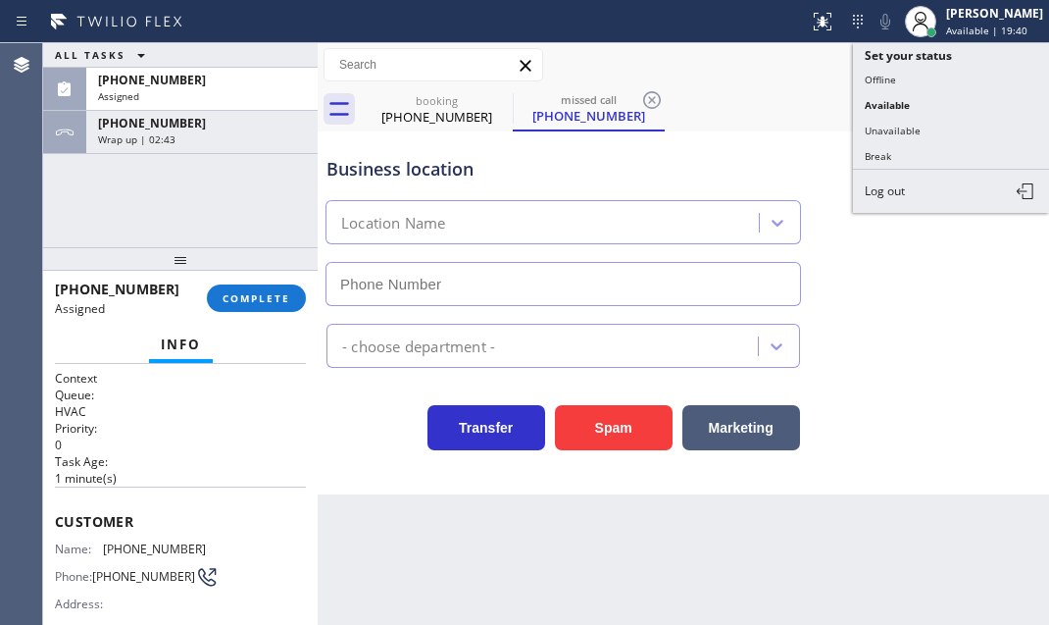
type input "[PHONE_NUMBER]"
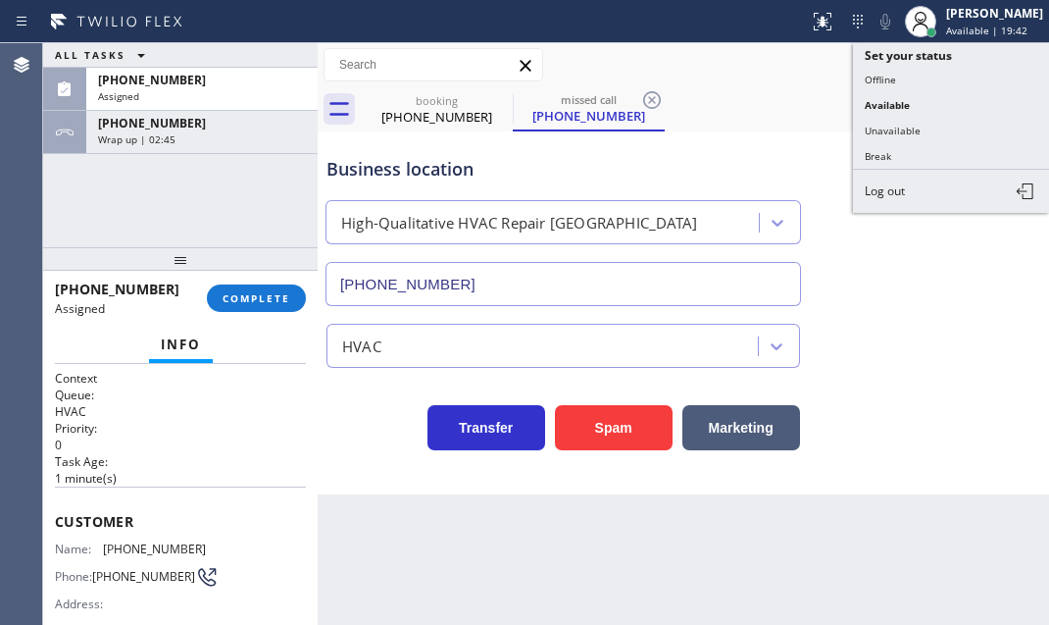
click at [768, 71] on div "Call to Customer Outbound call Location [GEOGRAPHIC_DATA] Appliances Pro Your c…" at bounding box center [684, 65] width 732 height 34
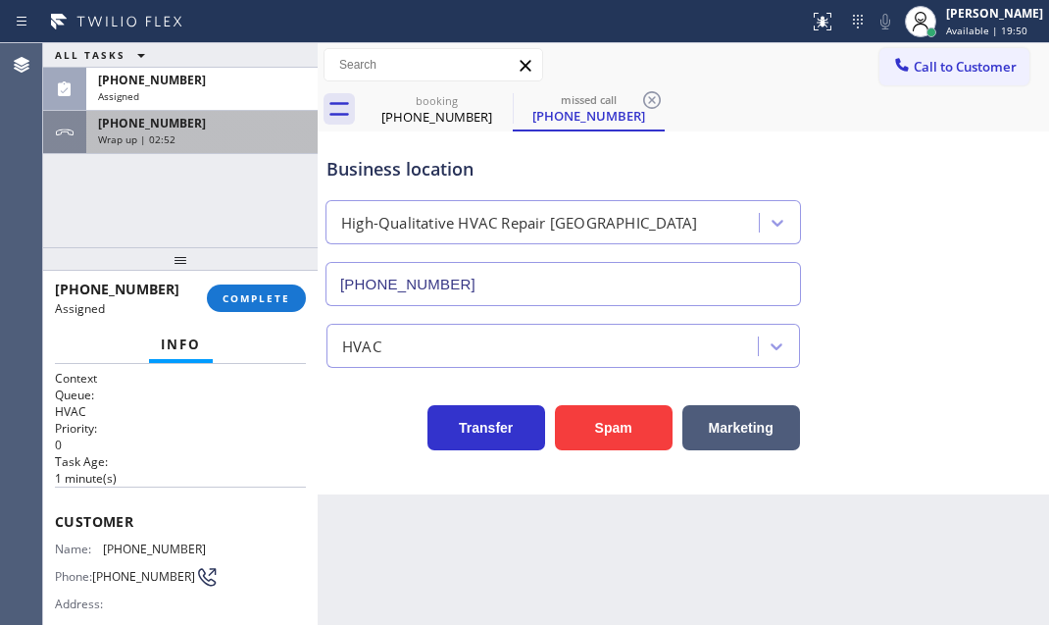
click at [197, 137] on div "Wrap up | 02:52" at bounding box center [202, 139] width 208 height 14
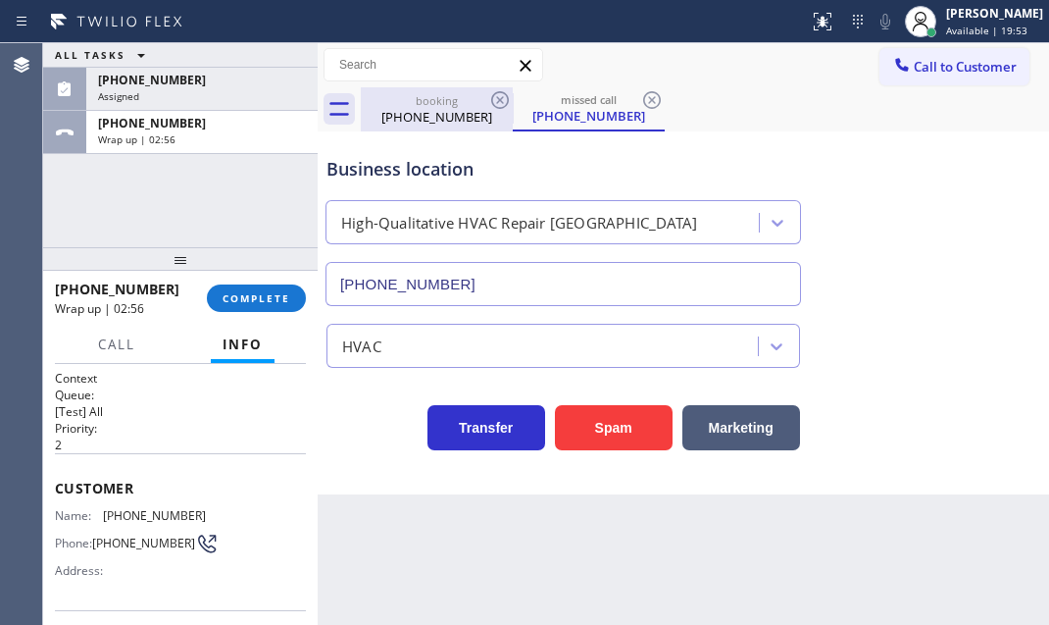
click at [458, 108] on div "[PHONE_NUMBER]" at bounding box center [437, 117] width 148 height 18
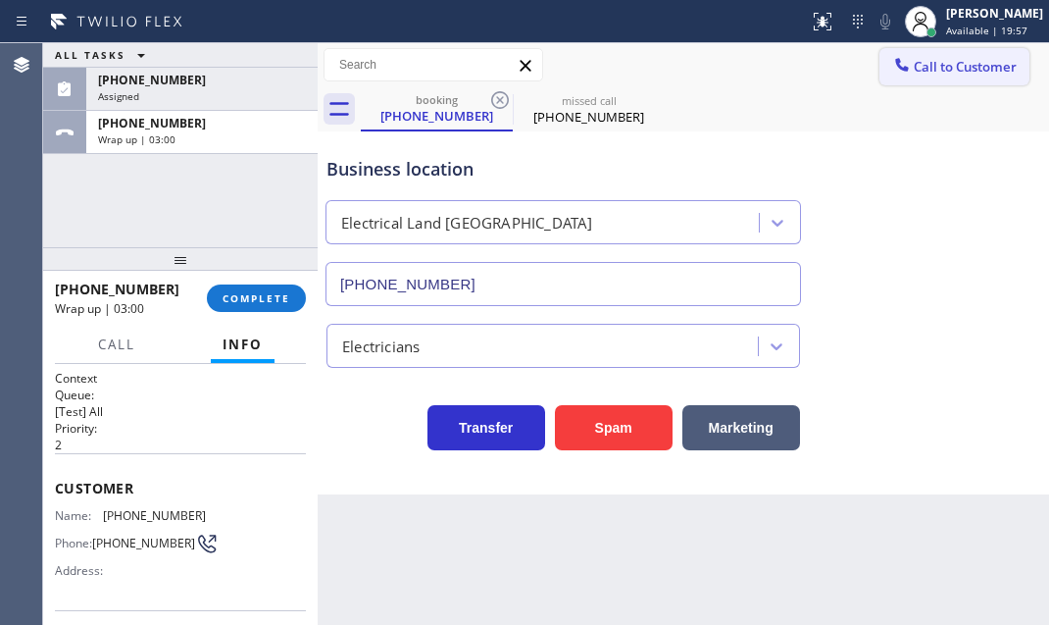
click at [925, 76] on button "Call to Customer" at bounding box center [955, 66] width 150 height 37
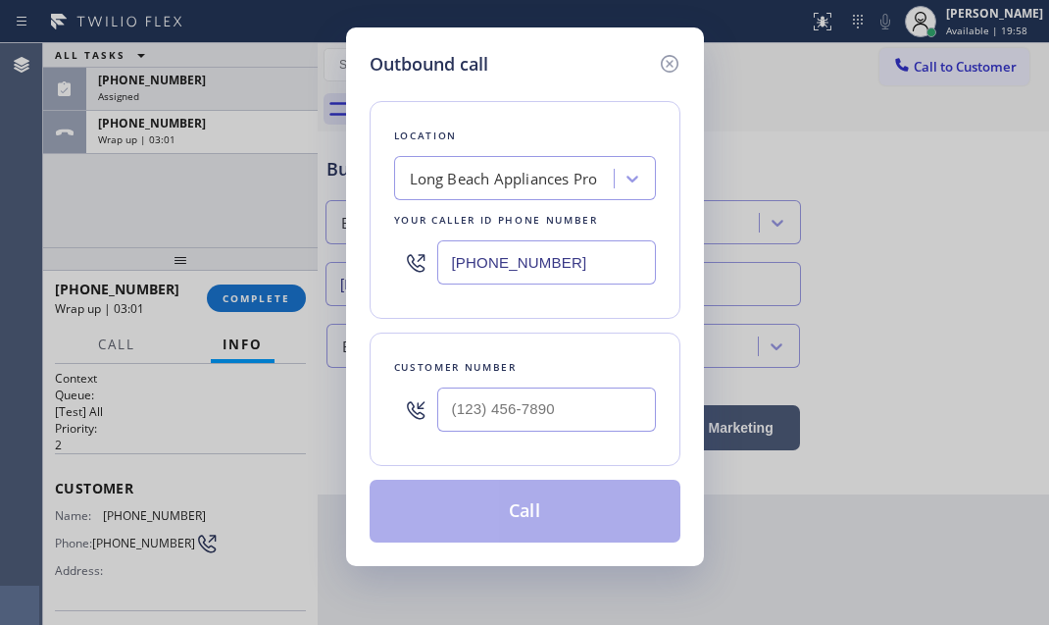
click at [575, 265] on input "[PHONE_NUMBER]" at bounding box center [546, 262] width 219 height 44
paste input "10) 880-3442"
type input "[PHONE_NUMBER]"
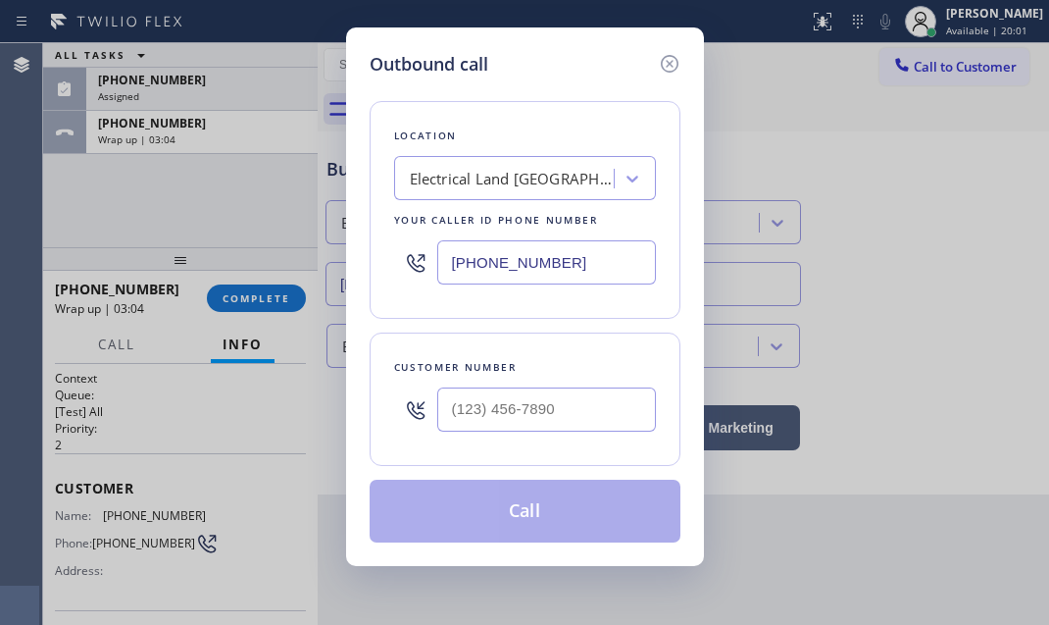
click at [530, 383] on div at bounding box center [546, 410] width 219 height 64
click at [530, 394] on input "(___) ___-____" at bounding box center [546, 409] width 219 height 44
paste input "510) 275-5658"
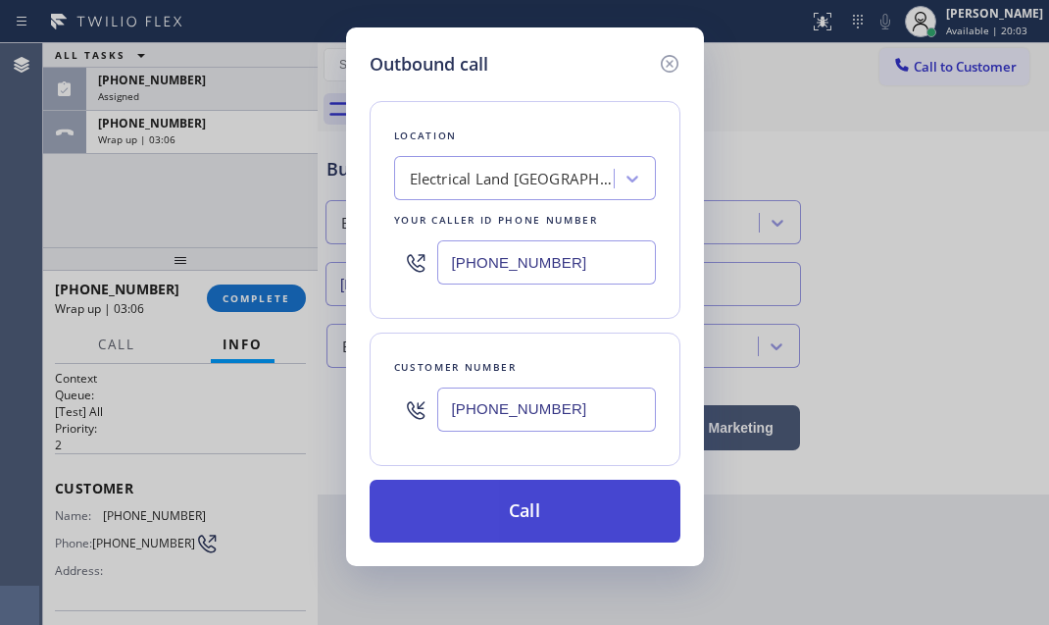
type input "[PHONE_NUMBER]"
click at [545, 524] on button "Call" at bounding box center [525, 511] width 311 height 63
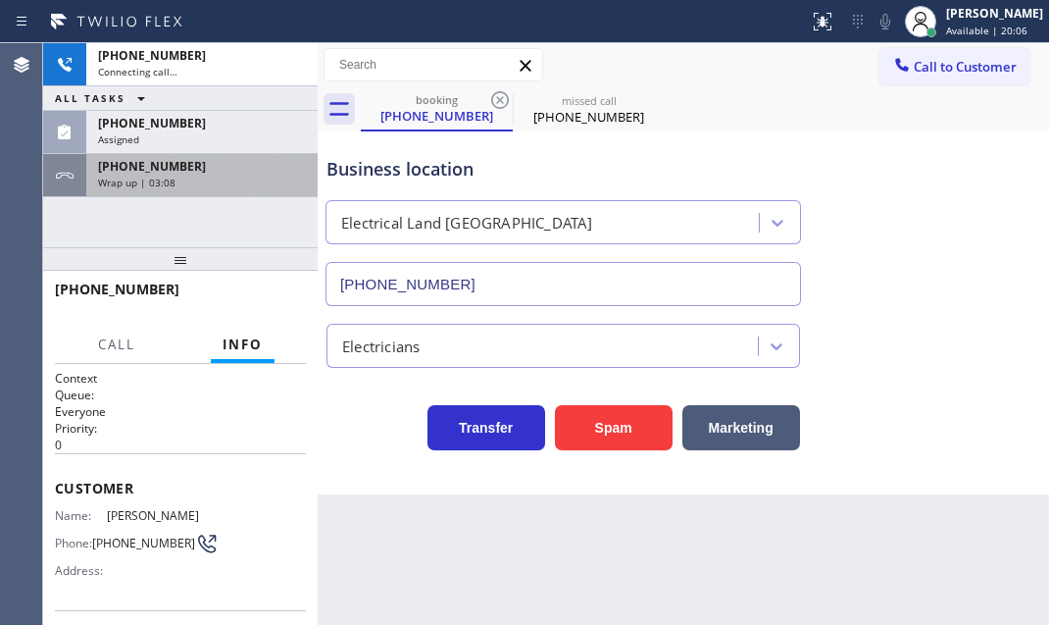
click at [213, 178] on div "Wrap up | 03:08" at bounding box center [202, 183] width 208 height 14
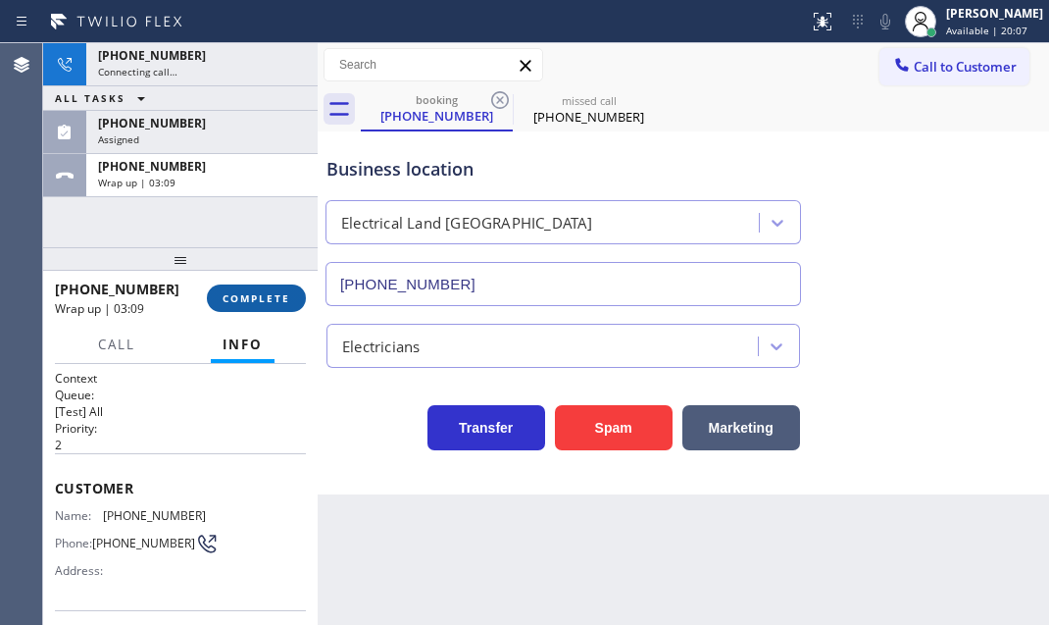
click at [265, 302] on span "COMPLETE" at bounding box center [257, 298] width 68 height 14
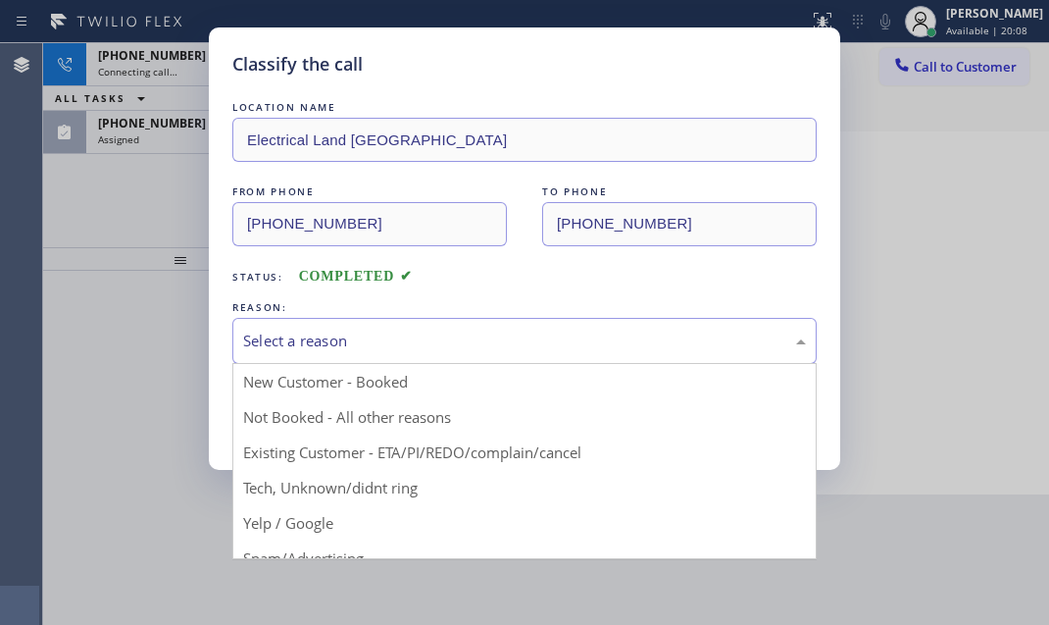
click at [444, 338] on div "Select a reason" at bounding box center [524, 340] width 563 height 23
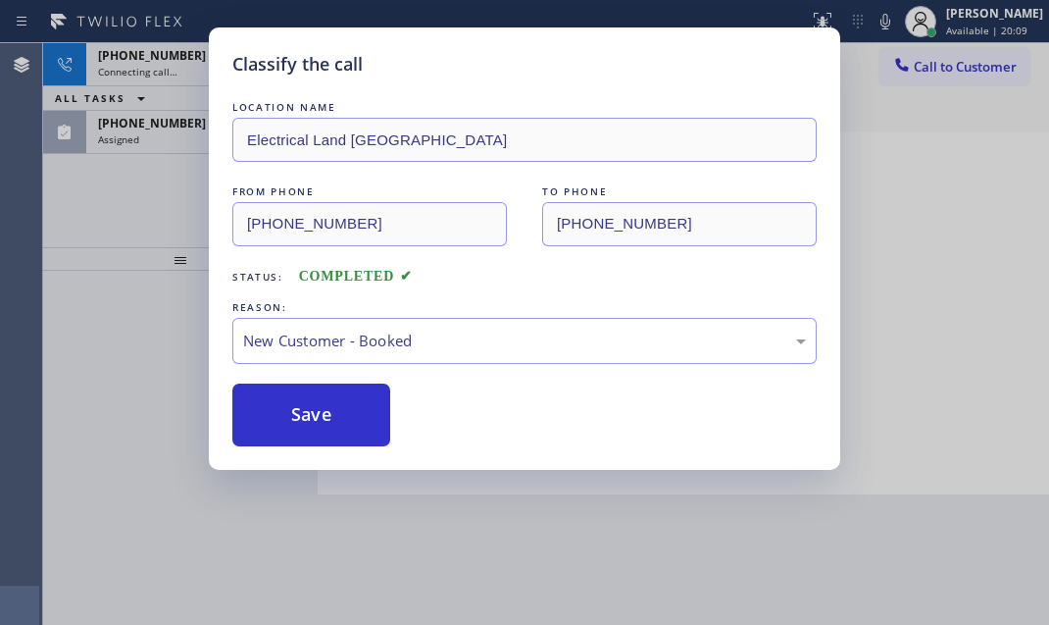
click at [172, 127] on div "Classify the call LOCATION NAME Electrical Land Union City FROM PHONE [PHONE_NU…" at bounding box center [524, 312] width 1049 height 625
click at [183, 130] on div "Classify the call LOCATION NAME Electrical Land Union City FROM PHONE [PHONE_NU…" at bounding box center [524, 312] width 1049 height 625
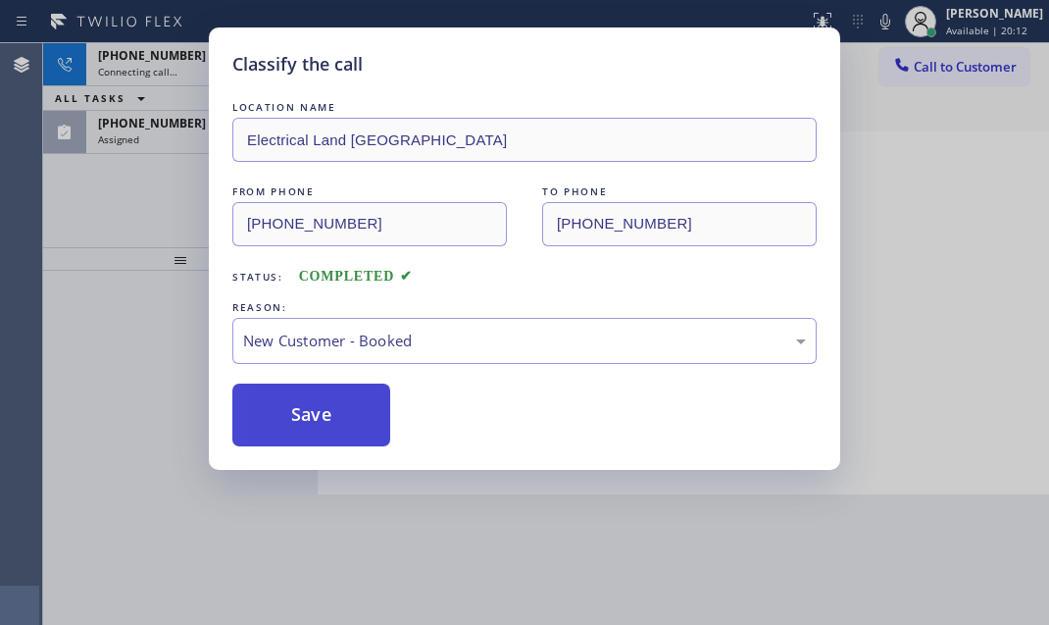
click at [298, 407] on button "Save" at bounding box center [311, 414] width 158 height 63
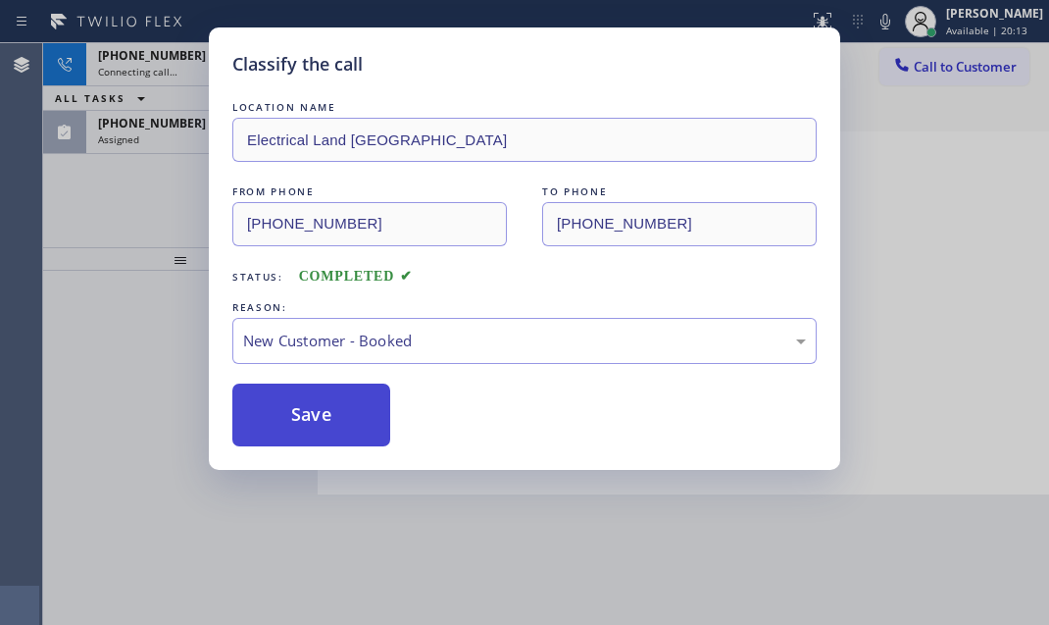
click at [298, 407] on div at bounding box center [180, 448] width 275 height 355
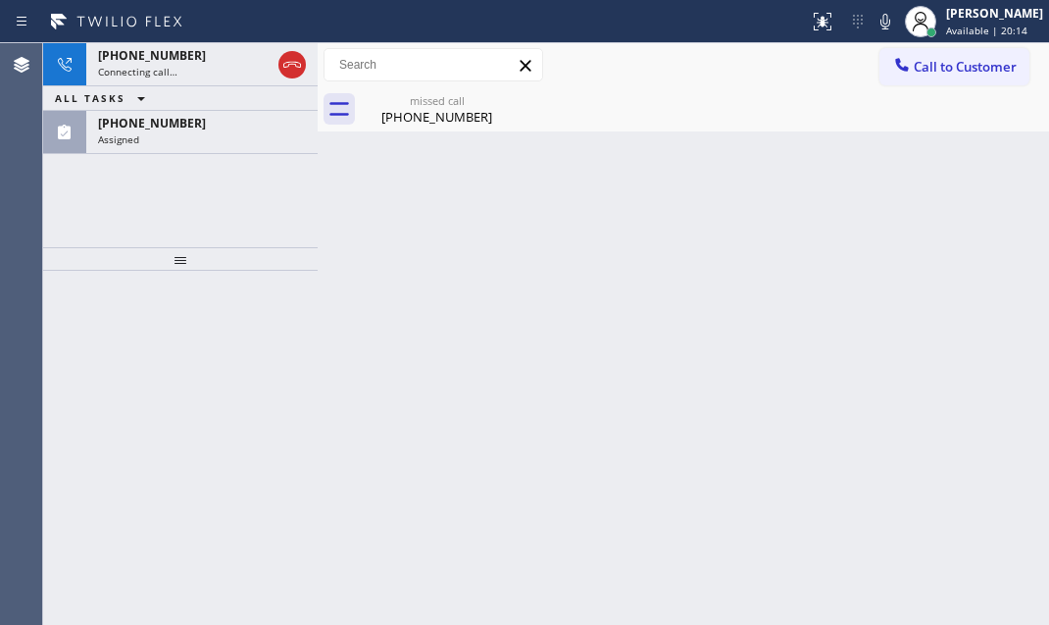
click at [298, 407] on div at bounding box center [180, 448] width 275 height 355
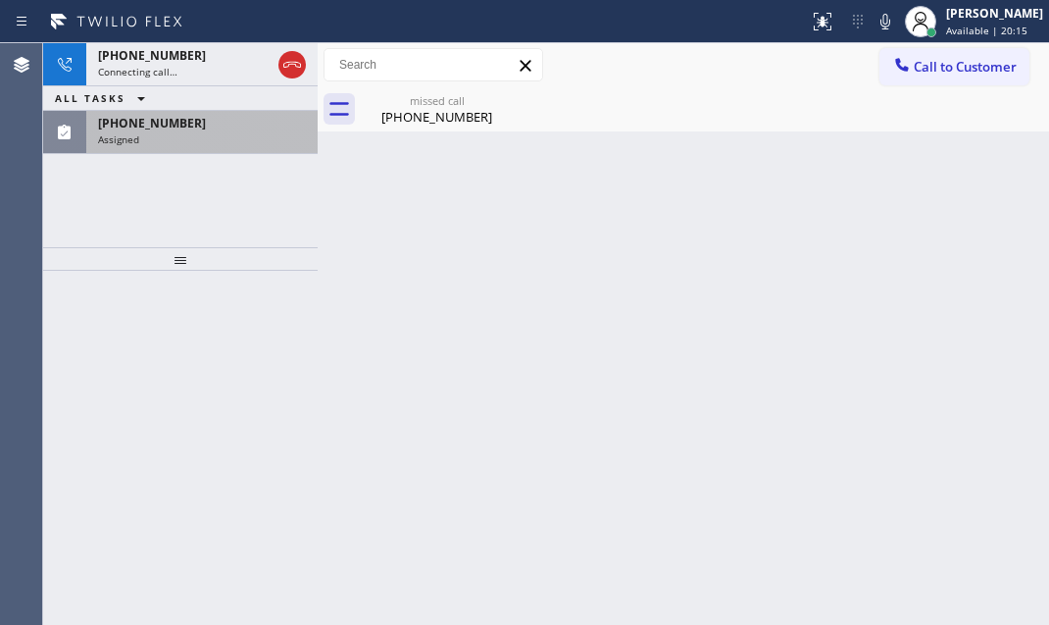
click at [235, 126] on div "[PHONE_NUMBER]" at bounding box center [202, 123] width 208 height 17
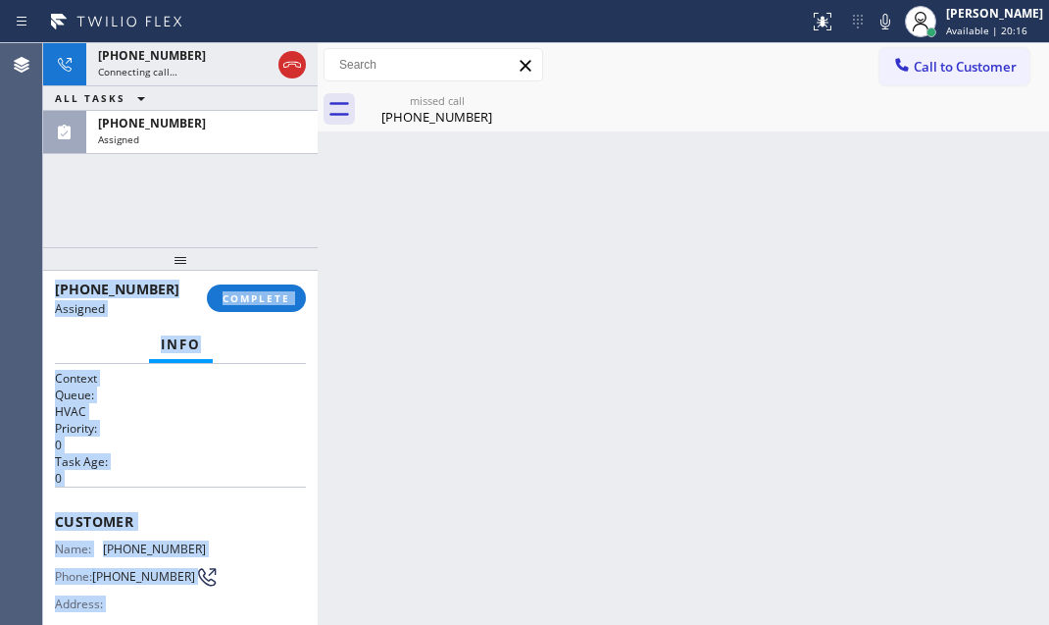
click at [177, 447] on p "0" at bounding box center [180, 444] width 251 height 17
click at [170, 463] on h2 "Task Age:" at bounding box center [180, 461] width 251 height 17
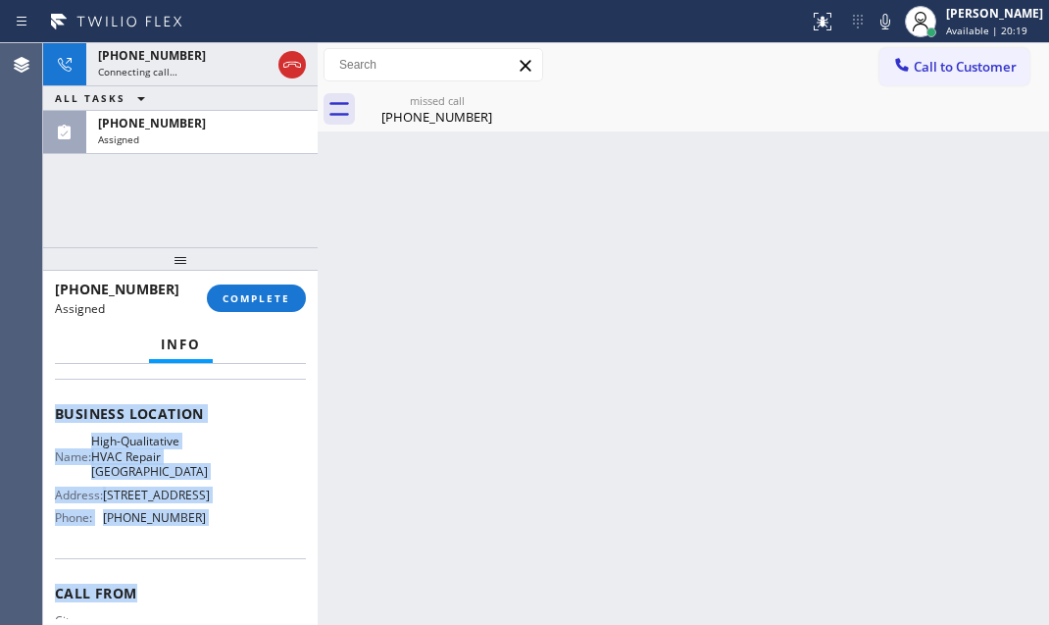
scroll to position [267, 0]
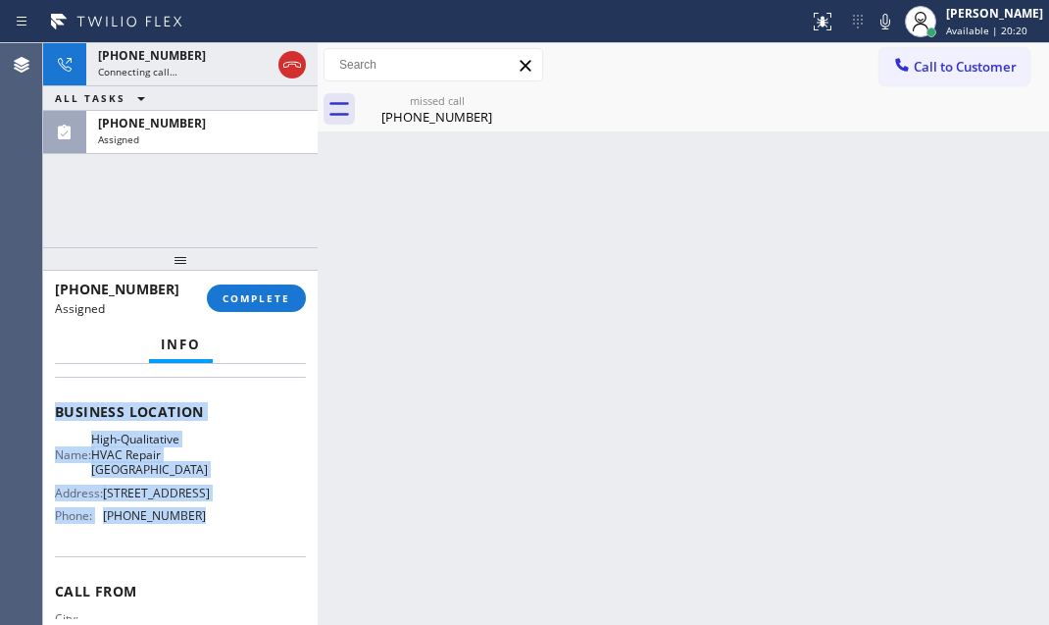
drag, startPoint x: 52, startPoint y: 509, endPoint x: 193, endPoint y: 540, distance: 144.7
click at [193, 540] on div "Context Queue: HVAC Priority: 0 Task Age: [DEMOGRAPHIC_DATA] minute(s) Customer…" at bounding box center [180, 494] width 275 height 261
copy div "Customer Name: [PHONE_NUMBER] Phone: [PHONE_NUMBER] Address: Business location …"
click at [276, 291] on span "COMPLETE" at bounding box center [257, 298] width 68 height 14
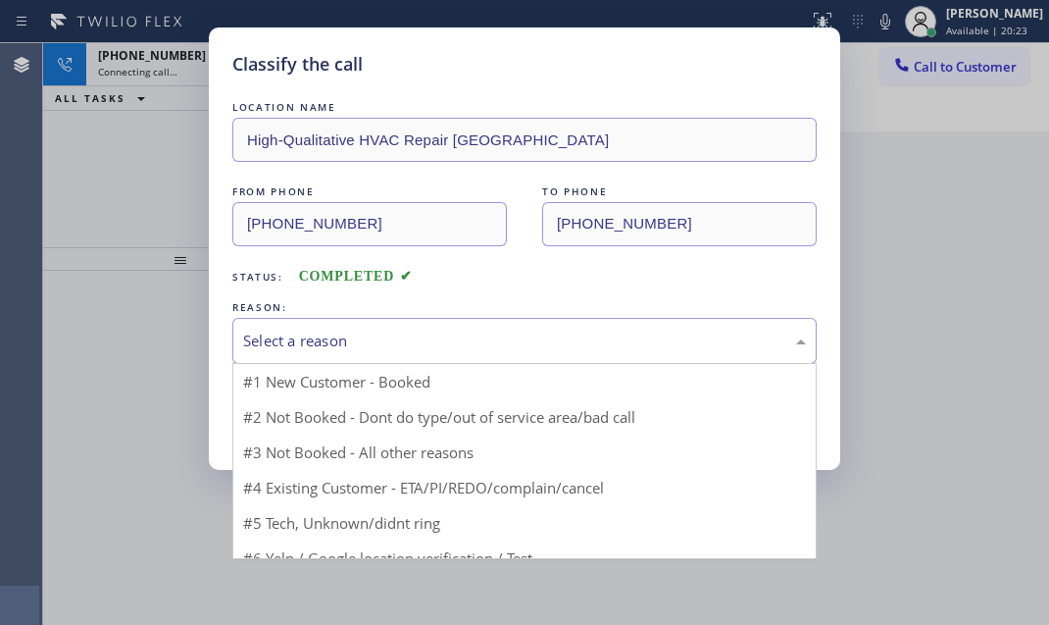
click at [451, 351] on div "Select a reason" at bounding box center [524, 341] width 584 height 46
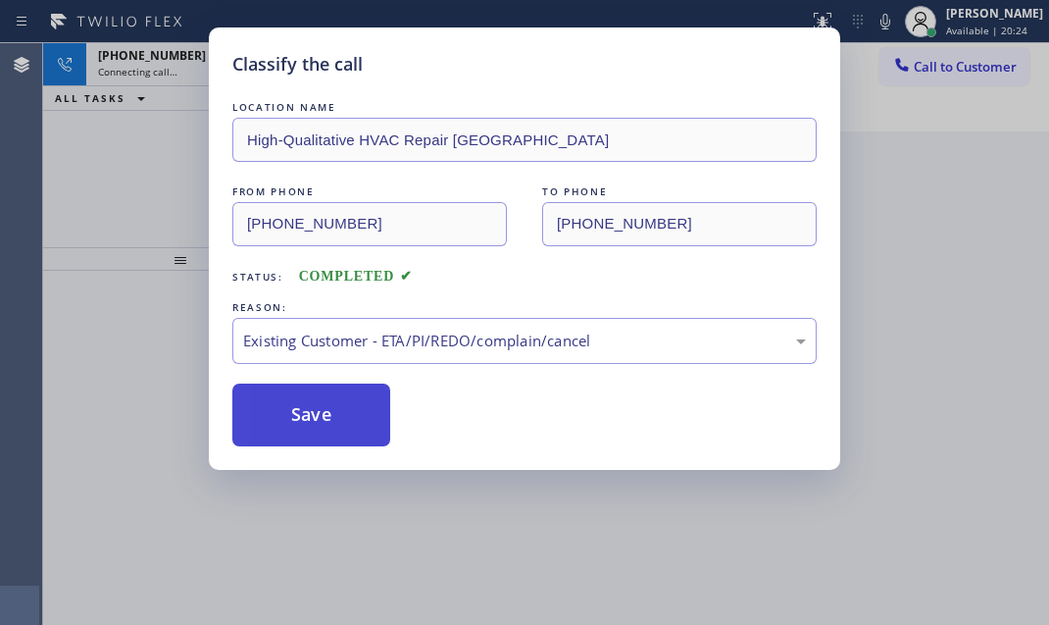
click at [308, 425] on button "Save" at bounding box center [311, 414] width 158 height 63
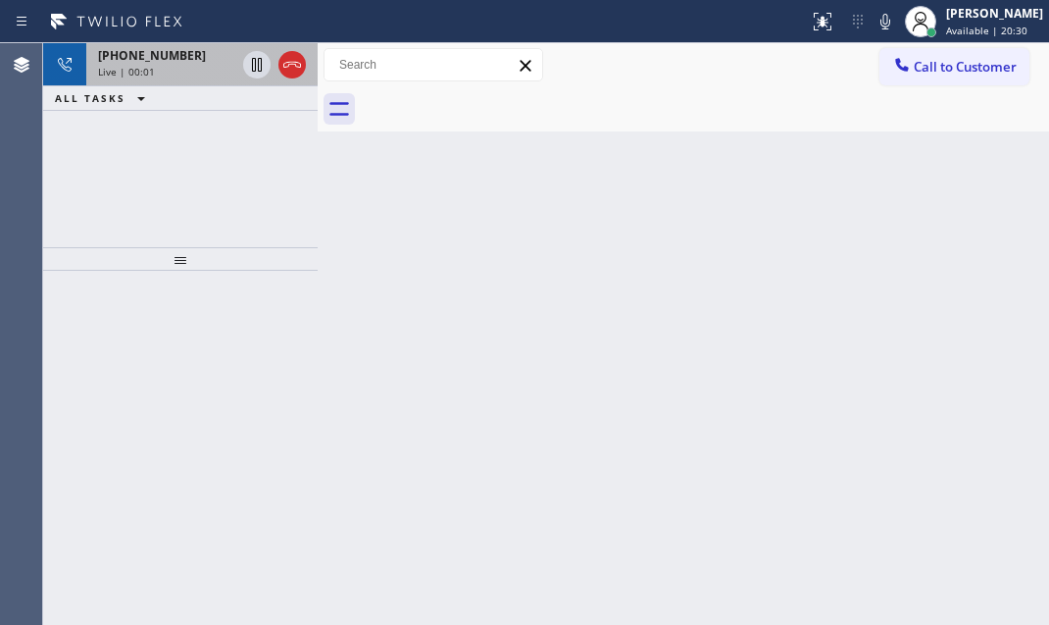
click at [198, 66] on div "Live | 00:01" at bounding box center [166, 72] width 137 height 14
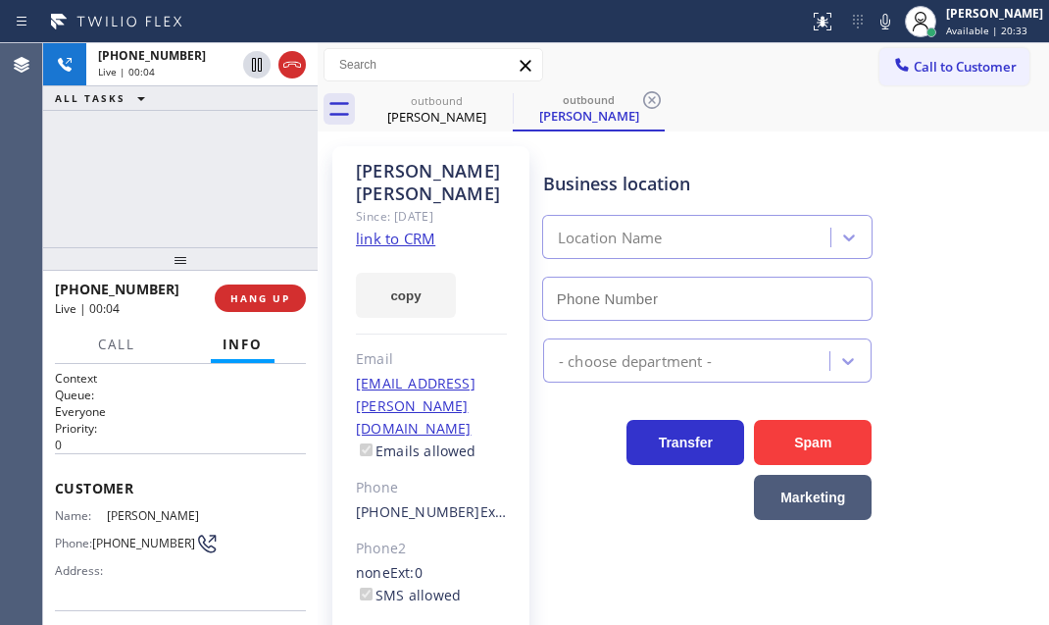
type input "[PHONE_NUMBER]"
click at [225, 184] on div "[PHONE_NUMBER] Live | 00:06 ALL TASKS ALL TASKS ACTIVE TASKS TASKS IN WRAP UP" at bounding box center [180, 145] width 275 height 204
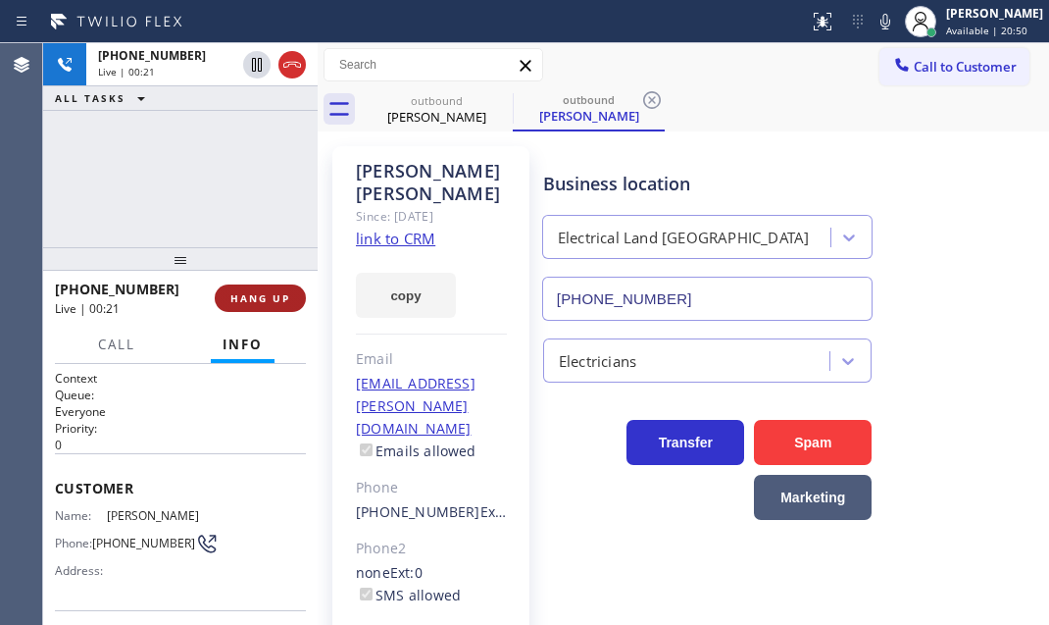
click at [273, 304] on button "HANG UP" at bounding box center [260, 297] width 91 height 27
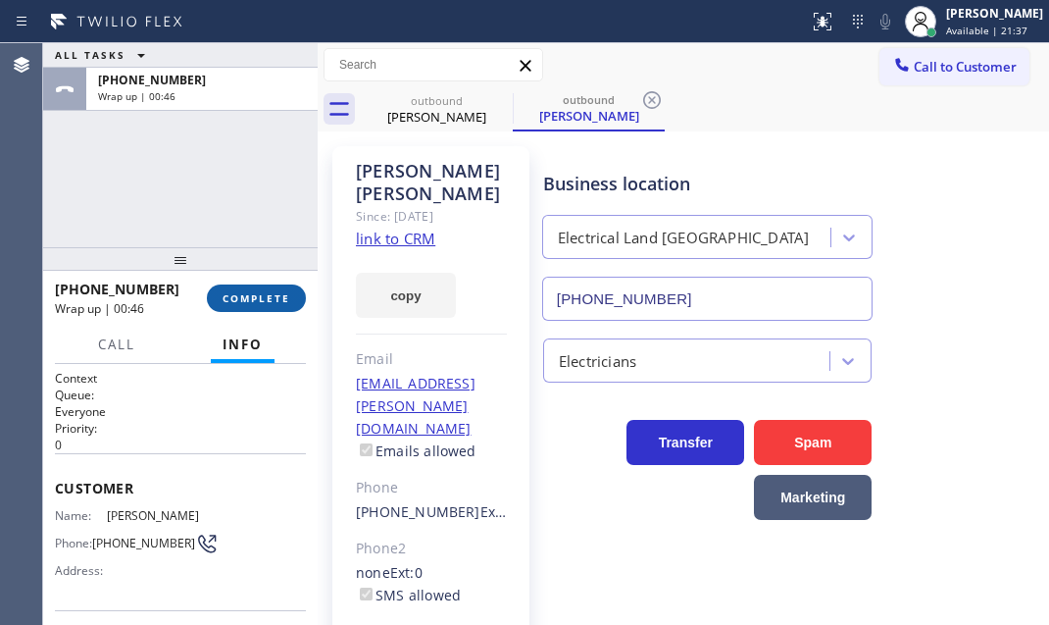
click at [247, 297] on span "COMPLETE" at bounding box center [257, 298] width 68 height 14
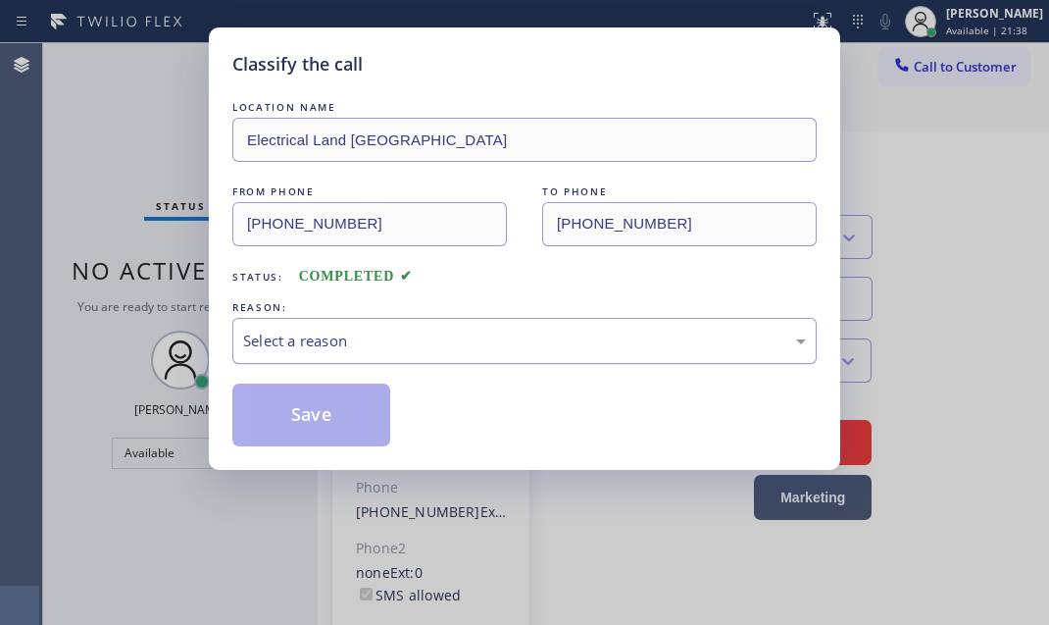
click at [434, 335] on div "Select a reason" at bounding box center [524, 340] width 563 height 23
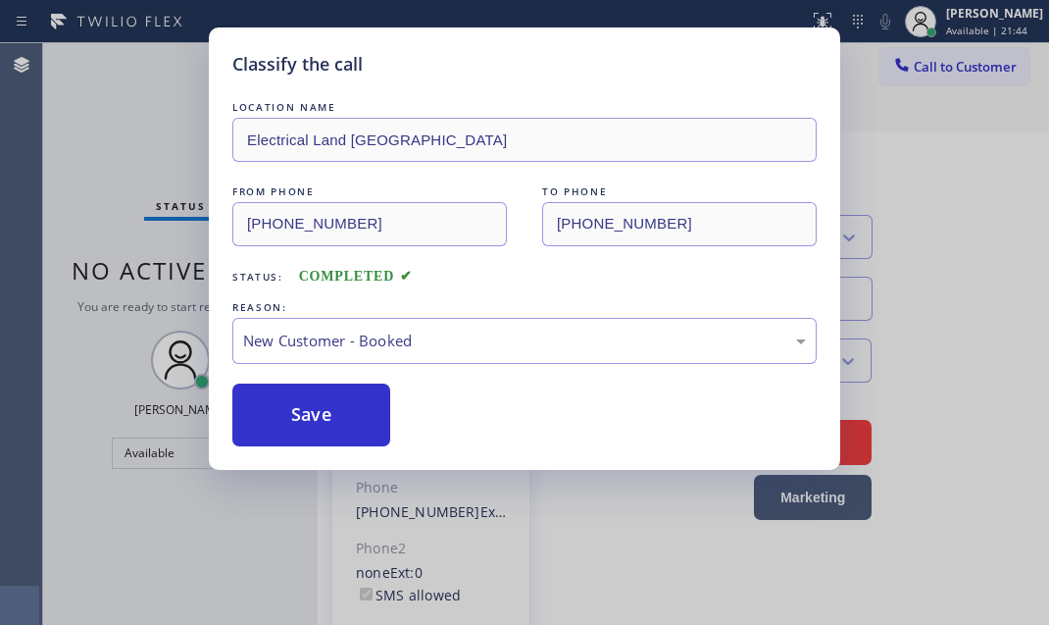
drag, startPoint x: 337, startPoint y: 405, endPoint x: 654, endPoint y: 499, distance: 330.4
click at [337, 406] on button "Save" at bounding box center [311, 414] width 158 height 63
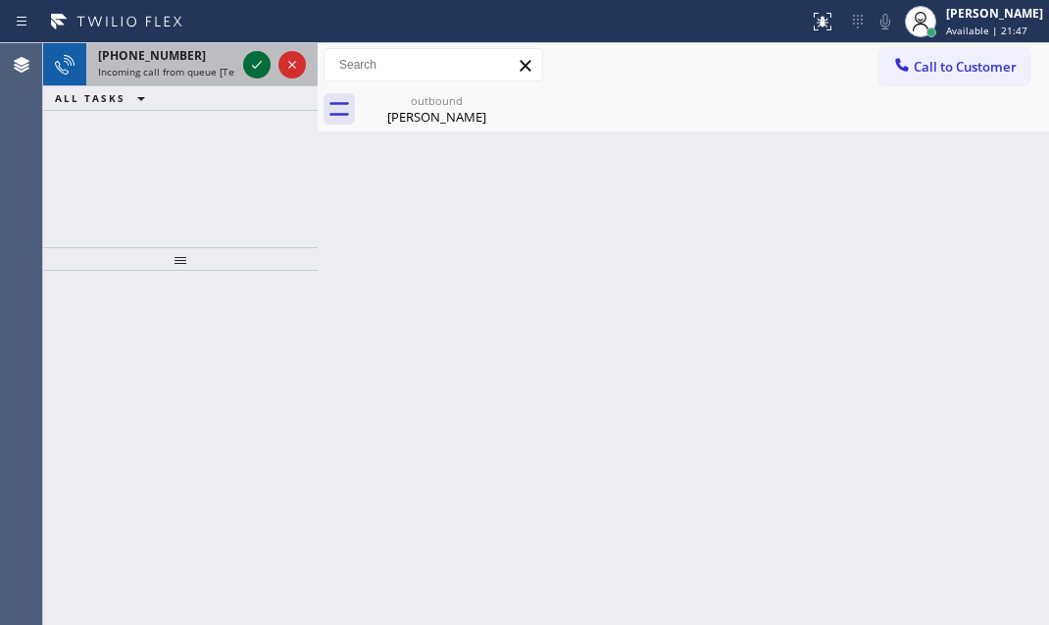
click at [255, 63] on icon at bounding box center [257, 65] width 24 height 24
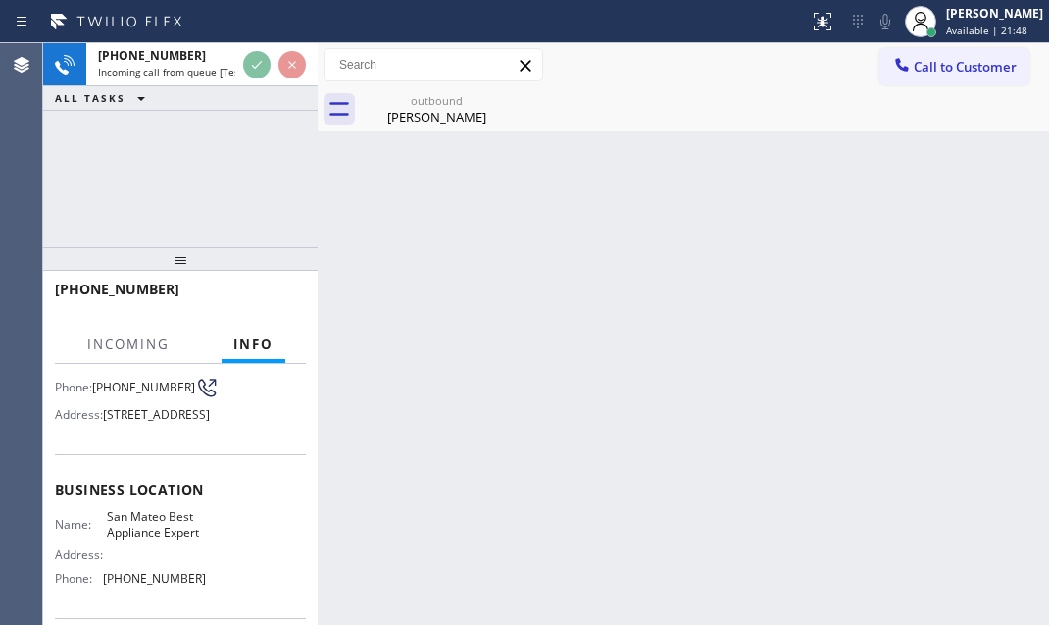
scroll to position [267, 0]
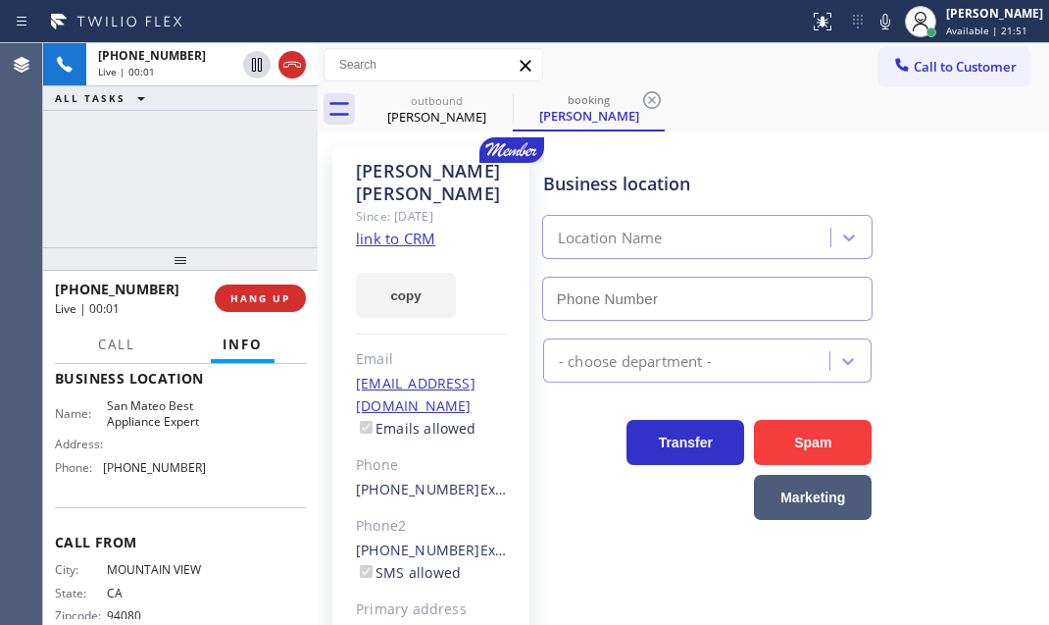
type input "[PHONE_NUMBER]"
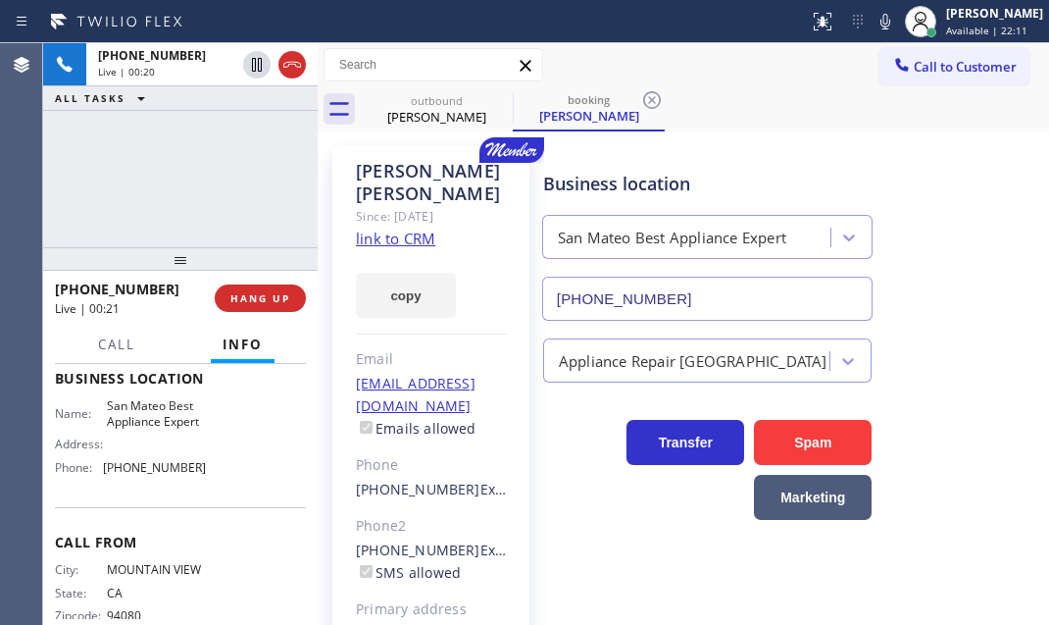
click at [392, 228] on link "link to CRM" at bounding box center [395, 238] width 79 height 20
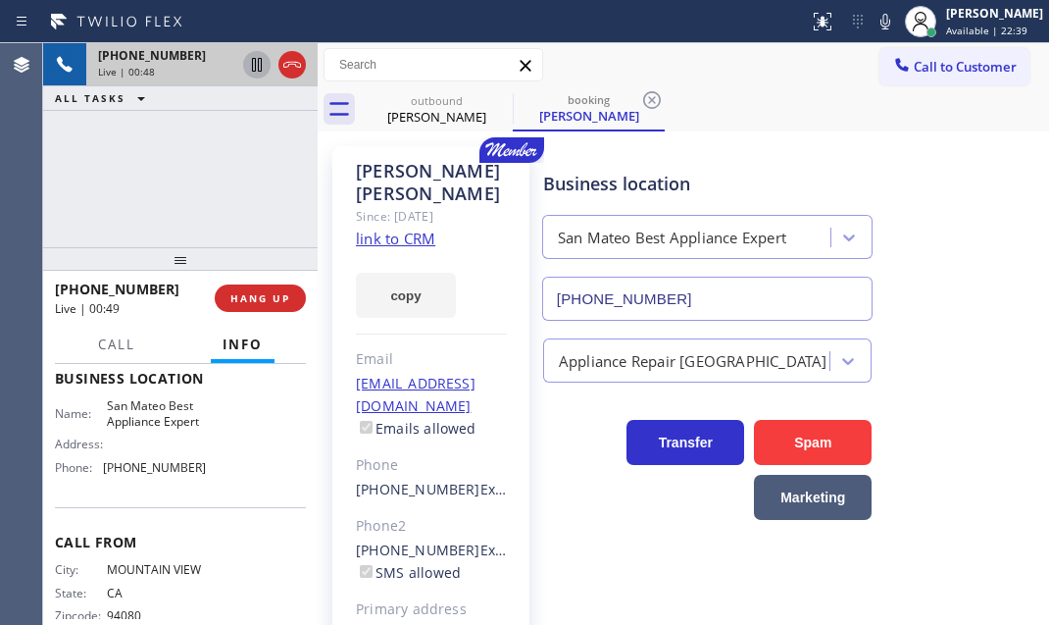
click at [251, 68] on icon at bounding box center [257, 65] width 24 height 24
click at [248, 68] on icon at bounding box center [257, 65] width 24 height 24
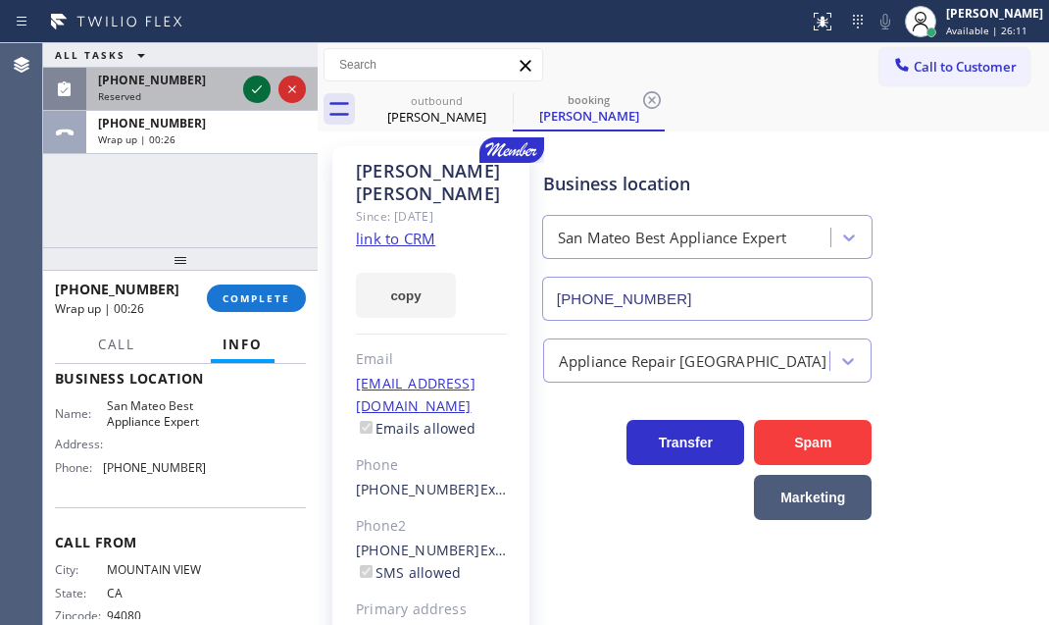
click at [251, 88] on icon at bounding box center [257, 89] width 24 height 24
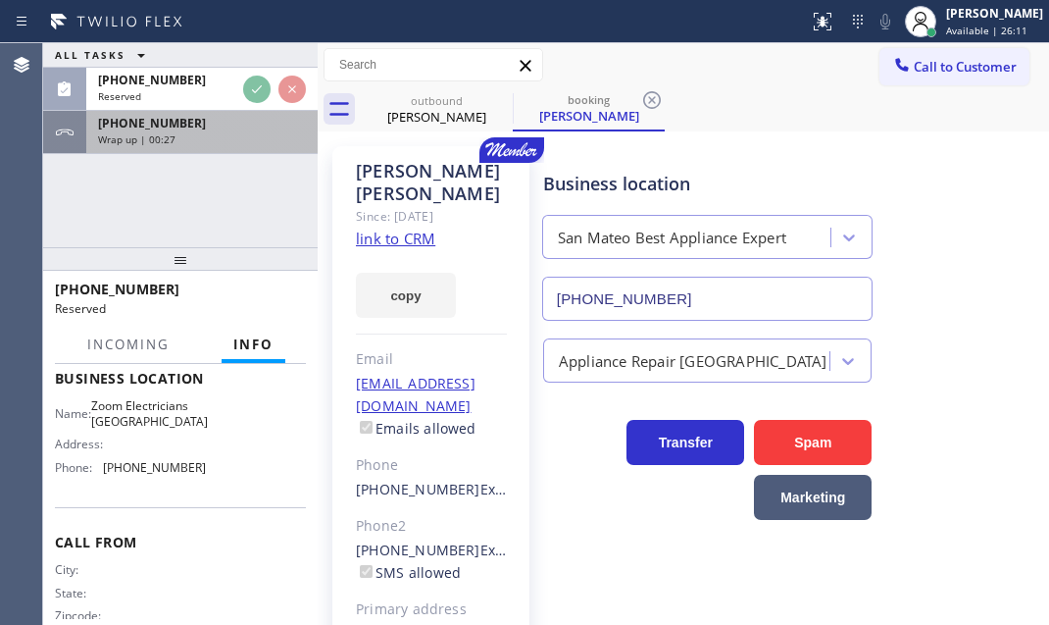
click at [248, 136] on div "Wrap up | 00:27" at bounding box center [202, 139] width 208 height 14
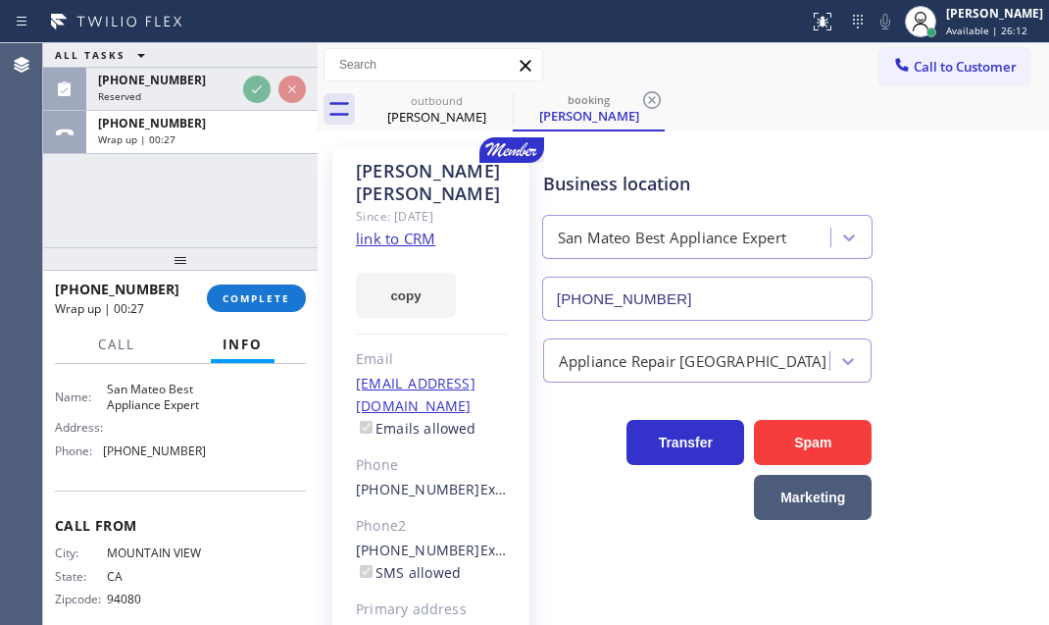
scroll to position [267, 0]
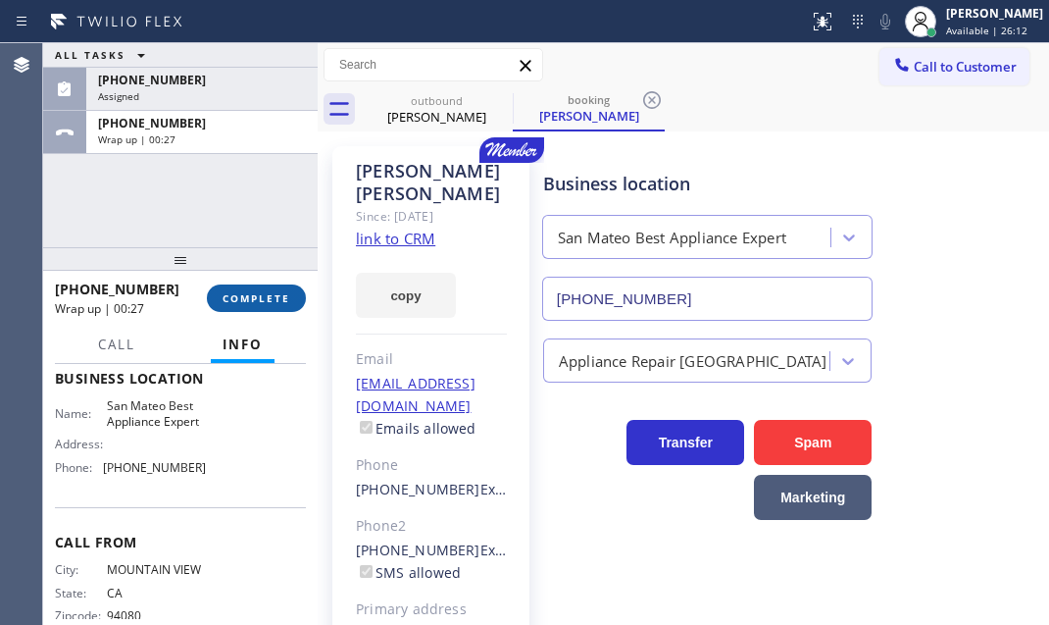
click at [272, 302] on span "COMPLETE" at bounding box center [257, 298] width 68 height 14
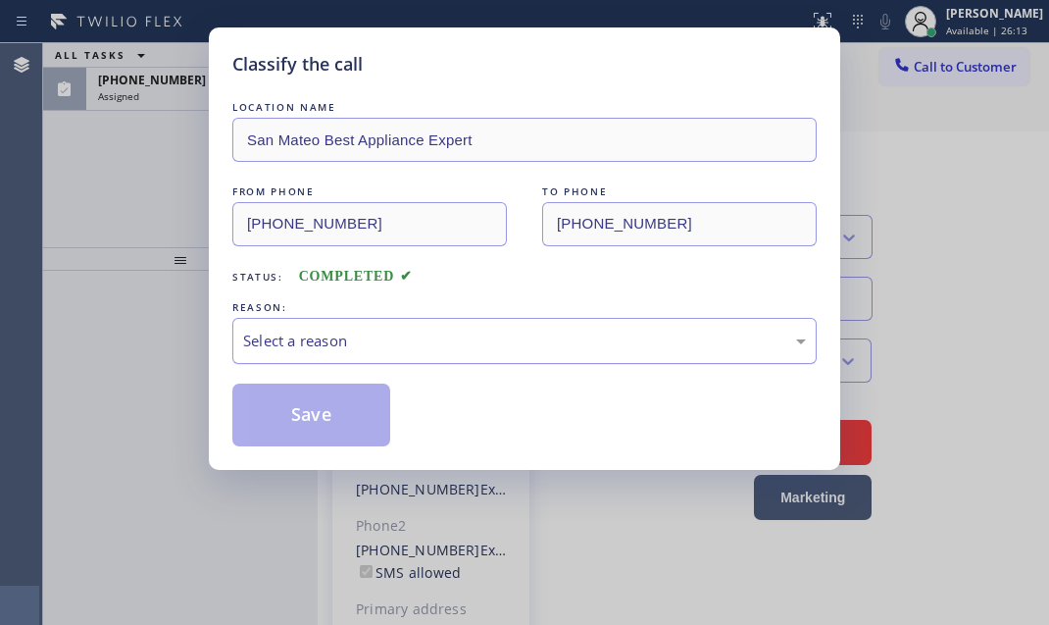
click at [416, 333] on div "Select a reason" at bounding box center [524, 340] width 563 height 23
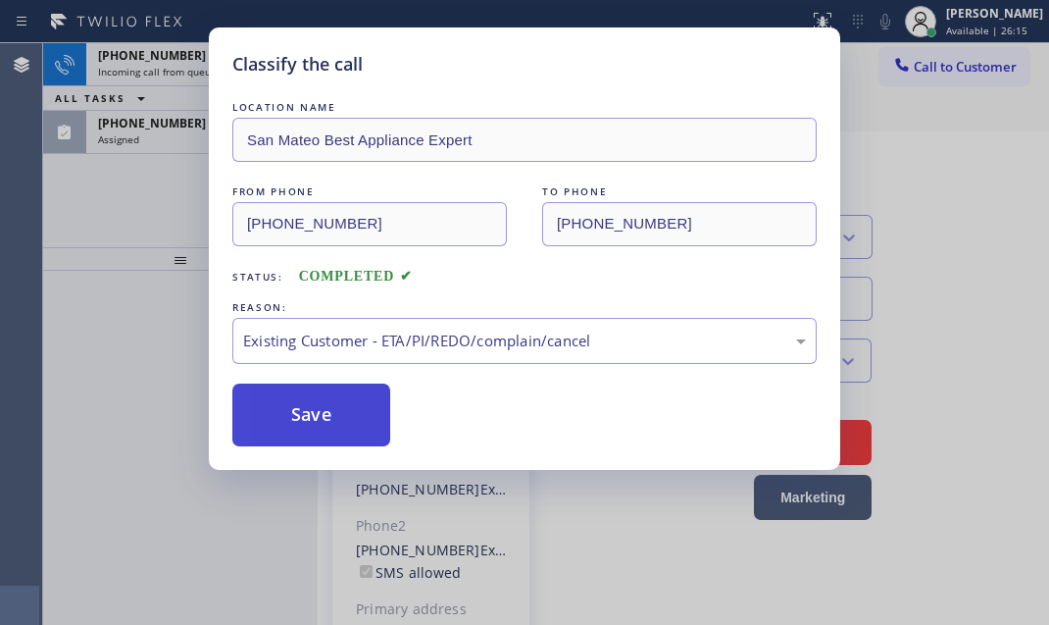
click at [294, 412] on button "Save" at bounding box center [311, 414] width 158 height 63
type input "[PHONE_NUMBER]"
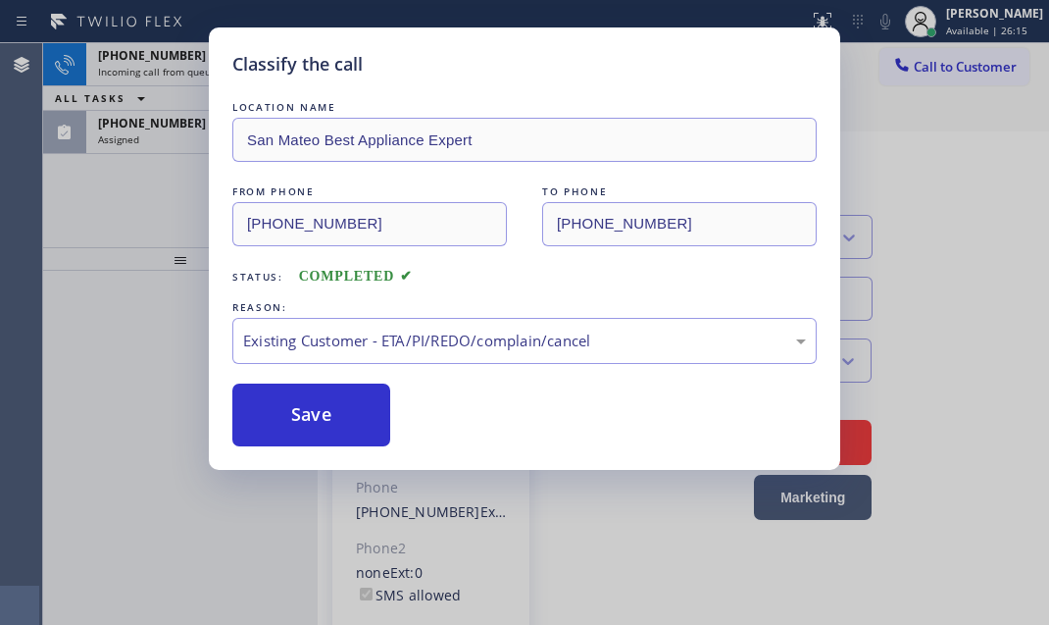
click at [137, 131] on div "Classify the call LOCATION NAME [GEOGRAPHIC_DATA] Best Appliance Expert FROM PH…" at bounding box center [524, 312] width 1049 height 625
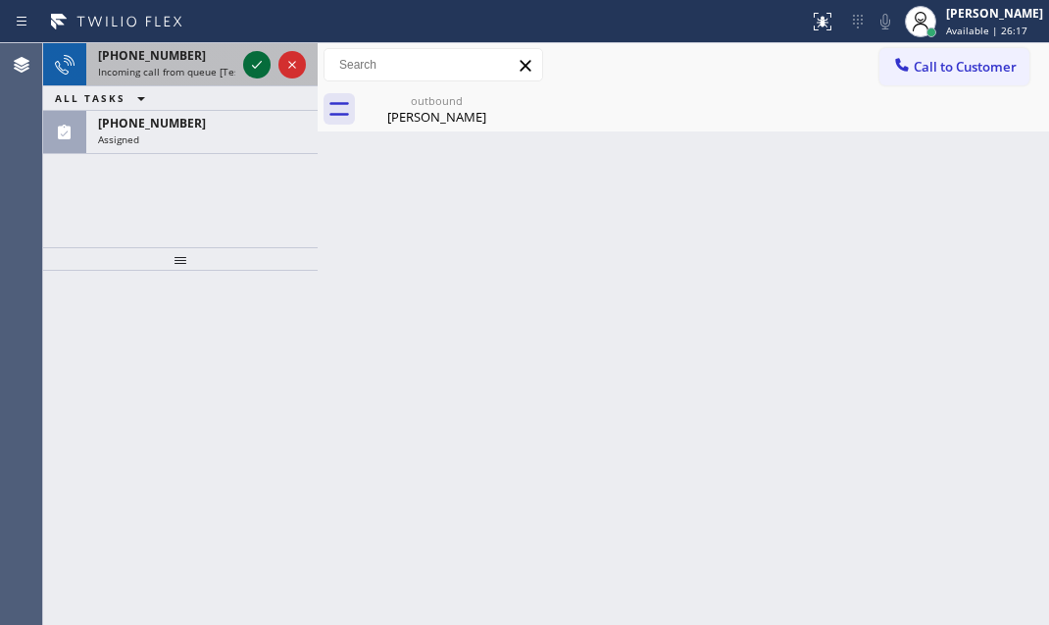
click at [255, 72] on icon at bounding box center [257, 65] width 24 height 24
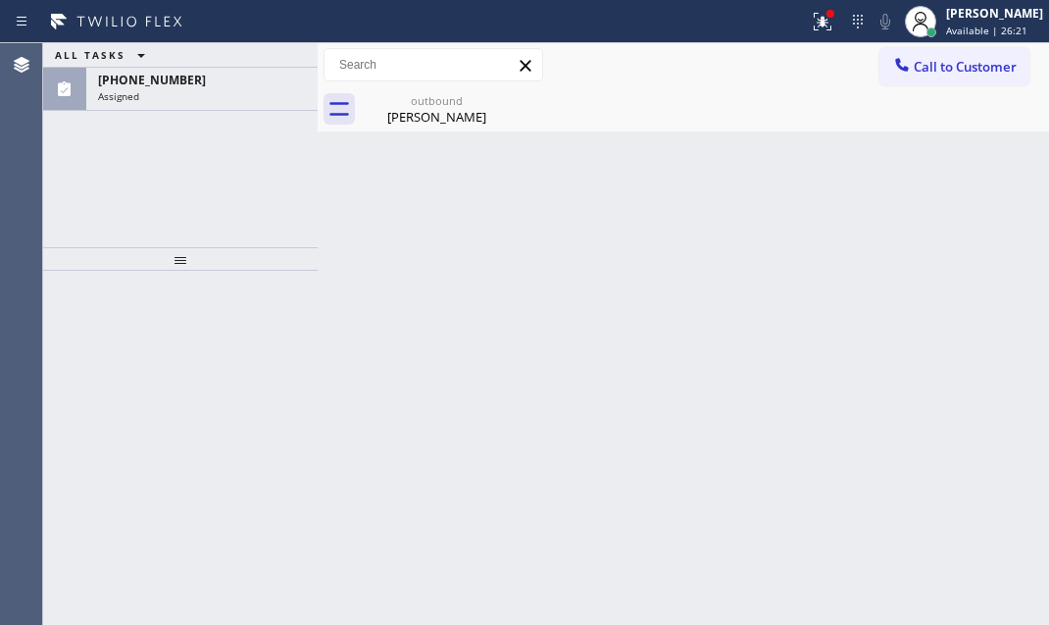
drag, startPoint x: 184, startPoint y: 88, endPoint x: 245, endPoint y: 123, distance: 69.8
click at [185, 89] on div "Assigned" at bounding box center [202, 96] width 208 height 14
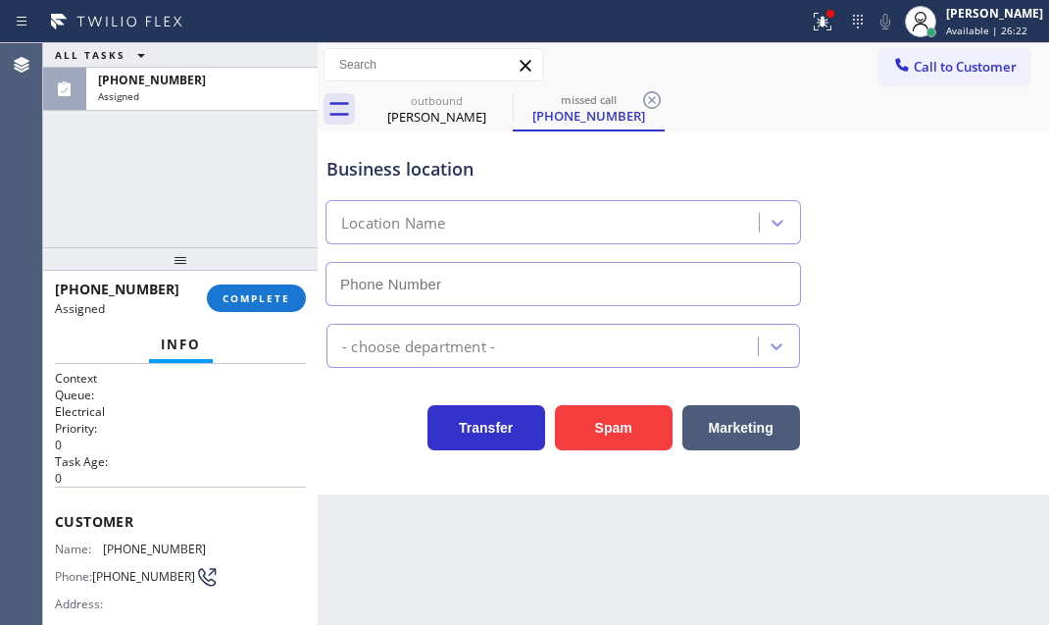
type input "[PHONE_NUMBER]"
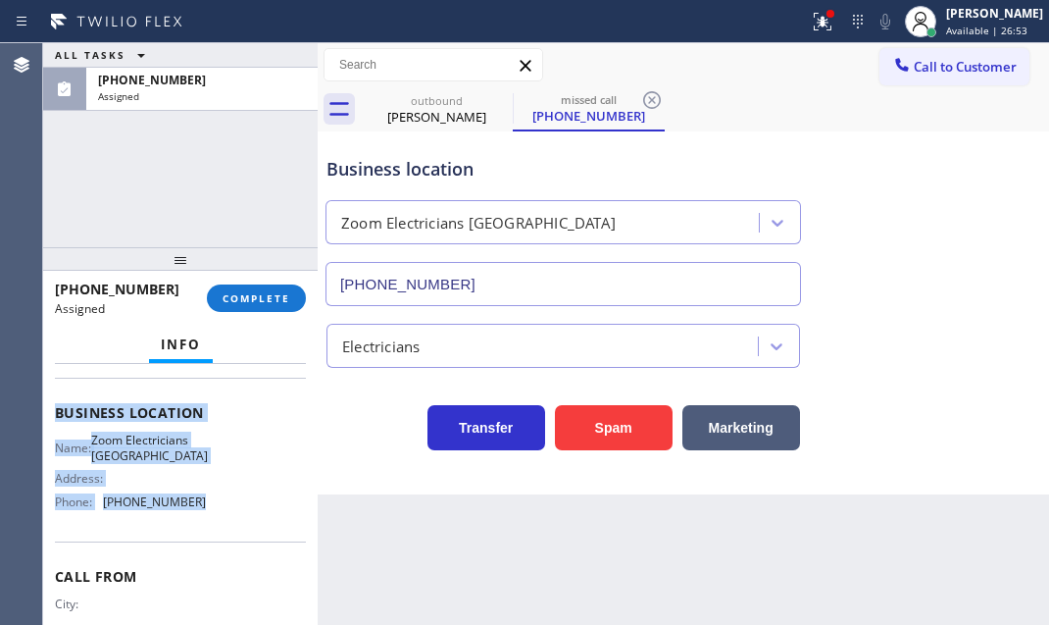
scroll to position [267, 0]
drag, startPoint x: 51, startPoint y: 506, endPoint x: 208, endPoint y: 557, distance: 165.0
click at [208, 557] on div "Context Queue: Electrical Priority: 0 Task Age: [DEMOGRAPHIC_DATA] minute(s) Cu…" at bounding box center [180, 494] width 275 height 261
copy div "Customer Name: [PHONE_NUMBER] Phone: [PHONE_NUMBER] Address: Business location …"
click at [250, 292] on span "COMPLETE" at bounding box center [257, 298] width 68 height 14
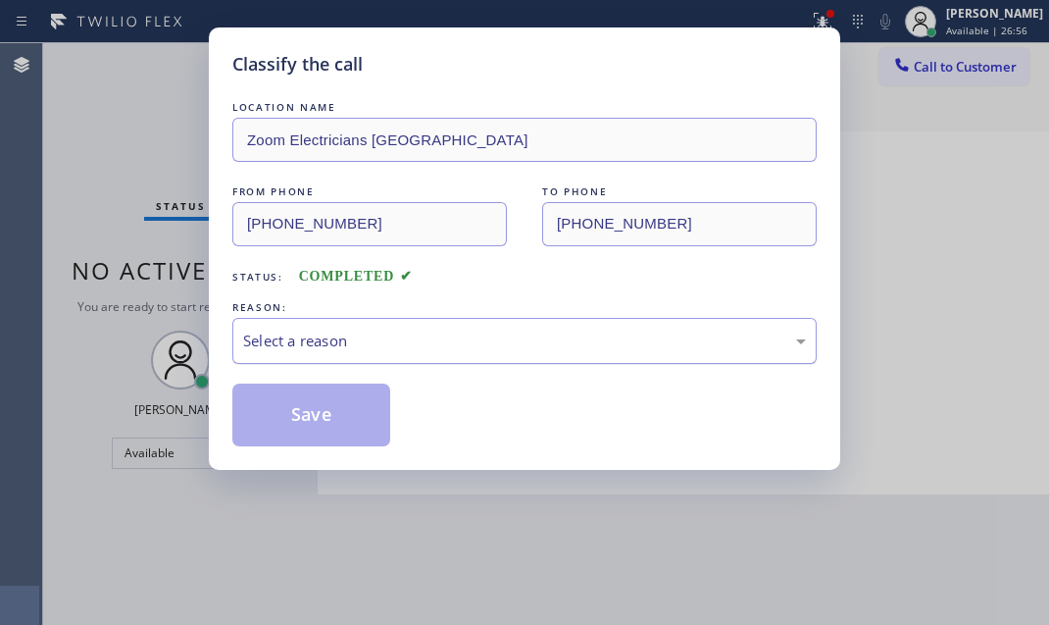
click at [426, 344] on div "Select a reason" at bounding box center [524, 340] width 563 height 23
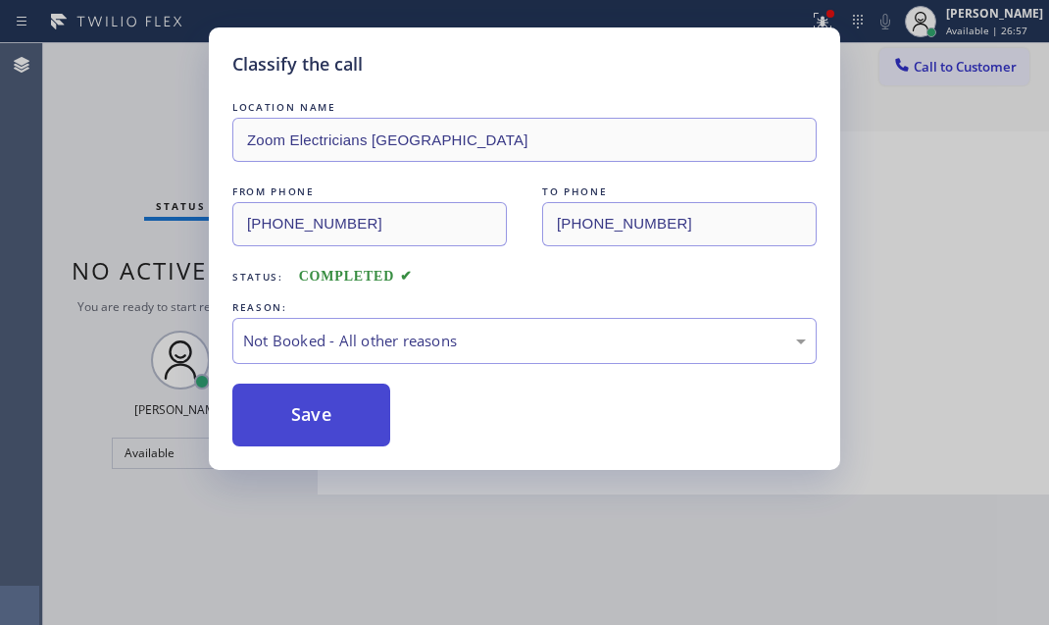
click at [307, 429] on button "Save" at bounding box center [311, 414] width 158 height 63
type input "[PHONE_NUMBER]"
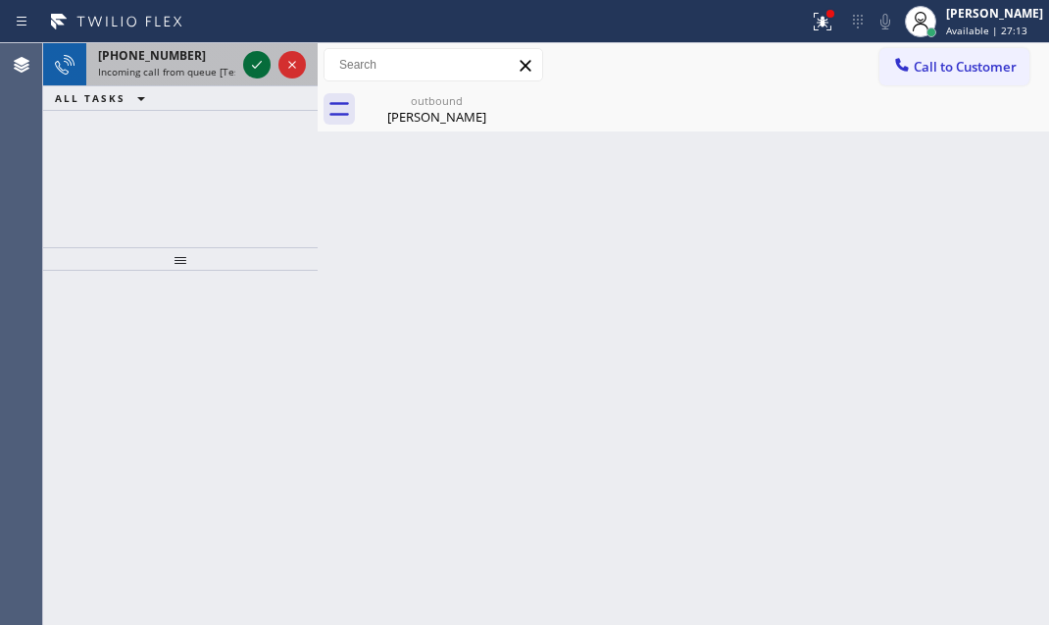
click at [249, 62] on icon at bounding box center [257, 65] width 24 height 24
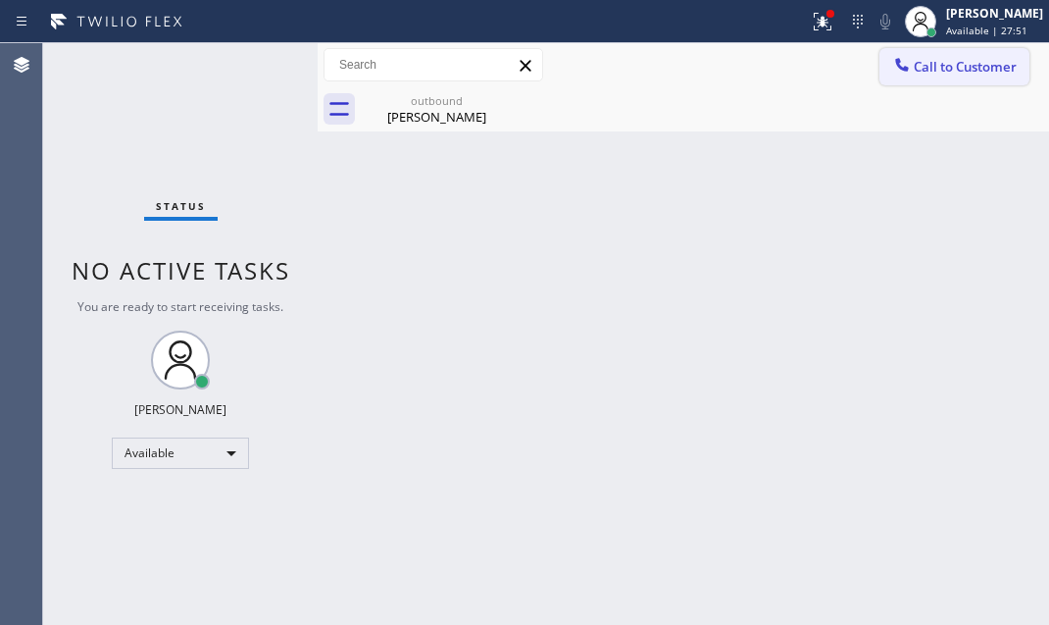
click at [931, 75] on span "Call to Customer" at bounding box center [965, 67] width 103 height 18
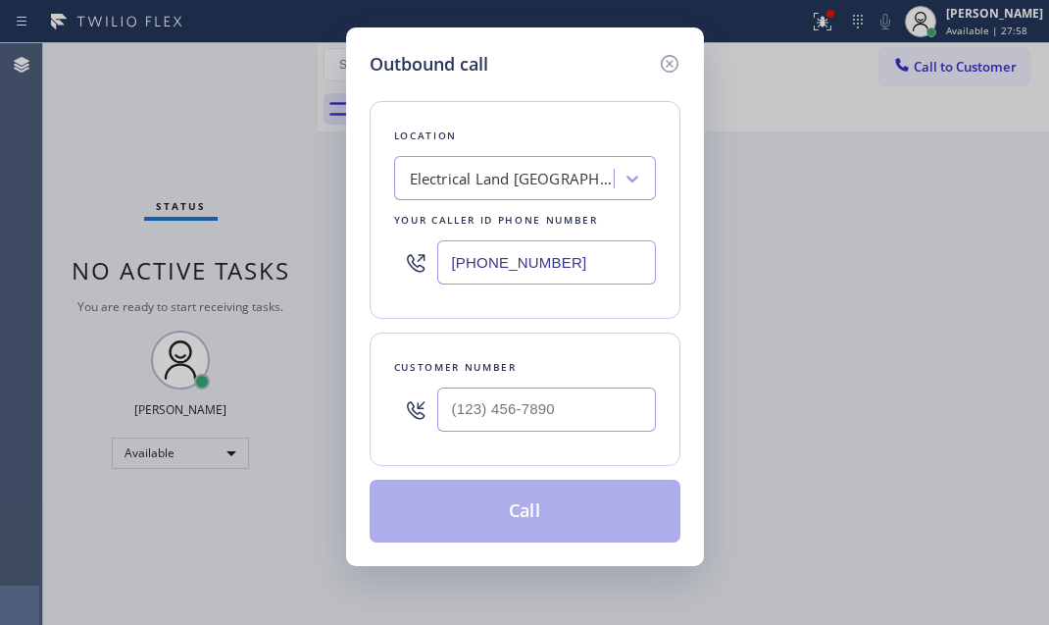
click at [556, 265] on input "[PHONE_NUMBER]" at bounding box center [546, 262] width 219 height 44
click at [557, 265] on input "[PHONE_NUMBER]" at bounding box center [546, 262] width 219 height 44
paste input "888) 894-2474"
type input "[PHONE_NUMBER]"
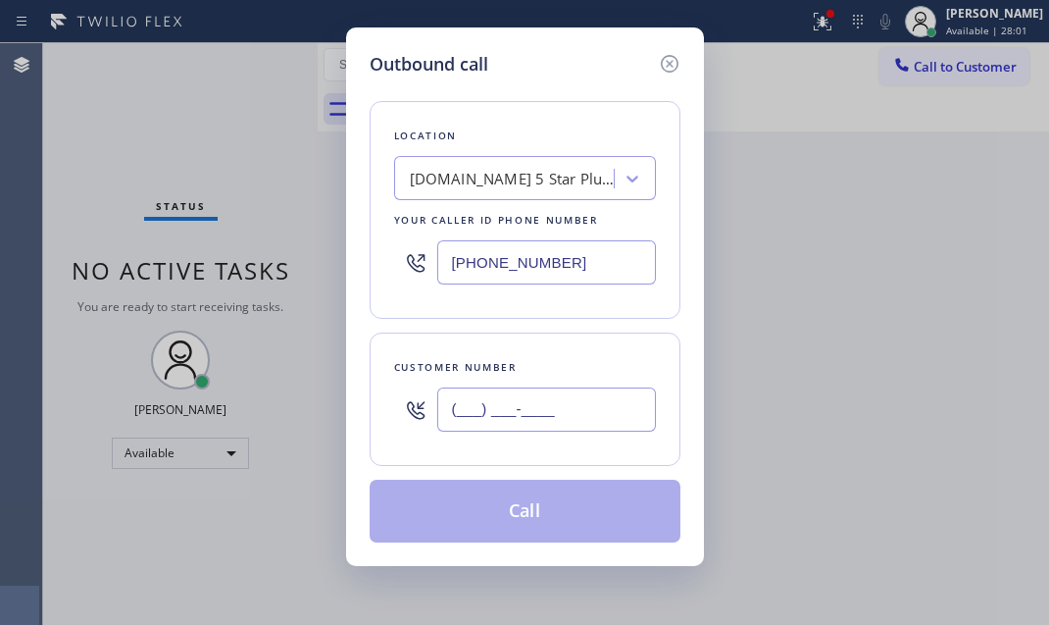
click at [575, 406] on input "(___) ___-____" at bounding box center [546, 409] width 219 height 44
paste input "562) 841-0962"
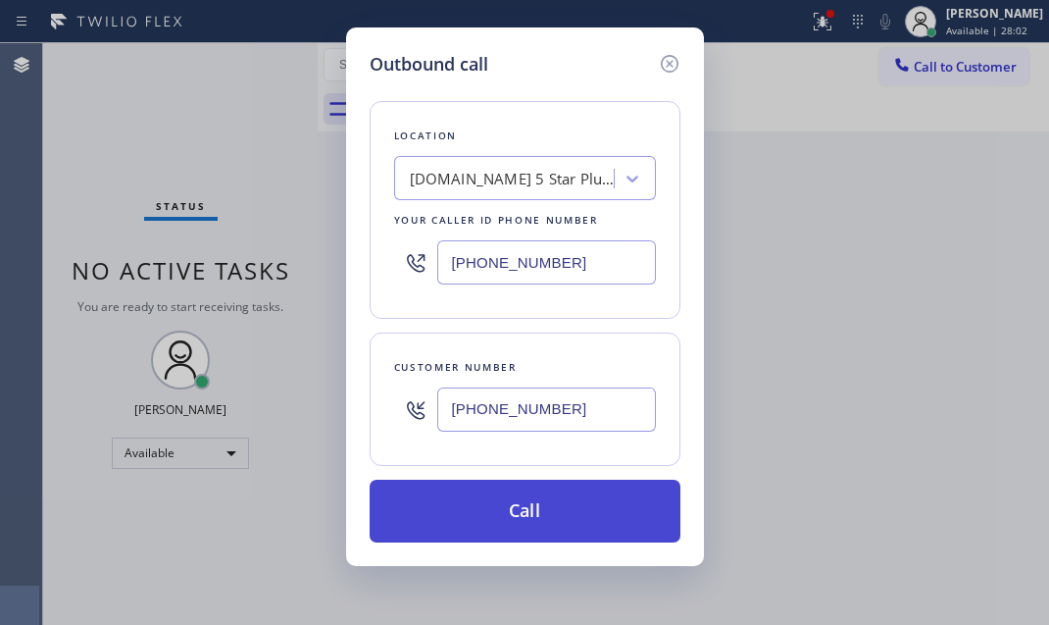
type input "[PHONE_NUMBER]"
click at [533, 521] on button "Call" at bounding box center [525, 511] width 311 height 63
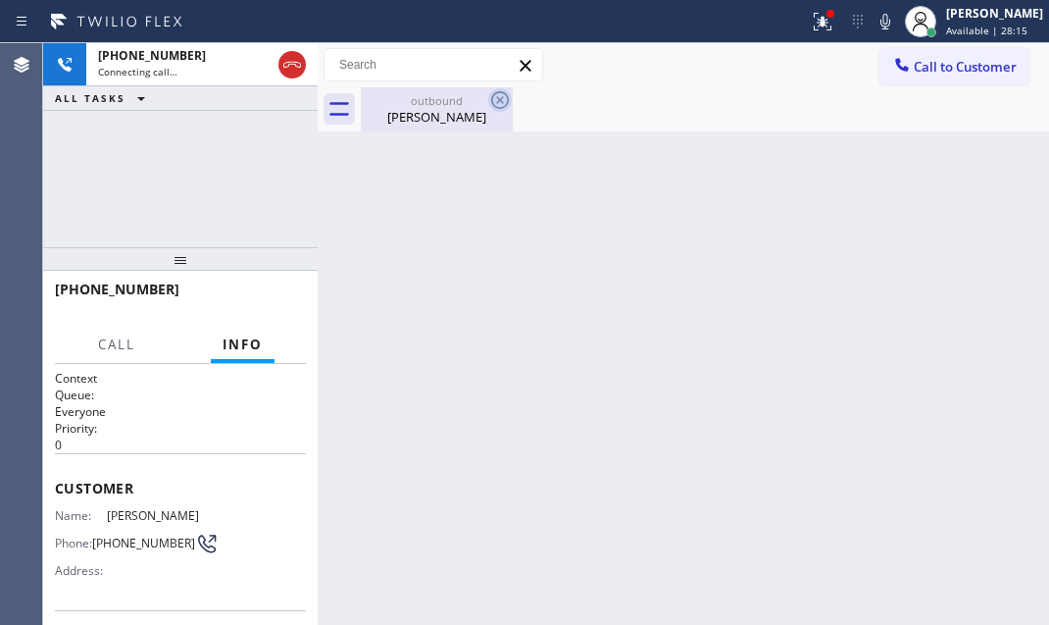
click at [497, 99] on icon at bounding box center [500, 100] width 24 height 24
click at [495, 98] on icon at bounding box center [500, 100] width 24 height 24
click at [424, 110] on div "[PERSON_NAME]" at bounding box center [437, 117] width 148 height 18
click at [814, 26] on icon at bounding box center [823, 22] width 18 height 18
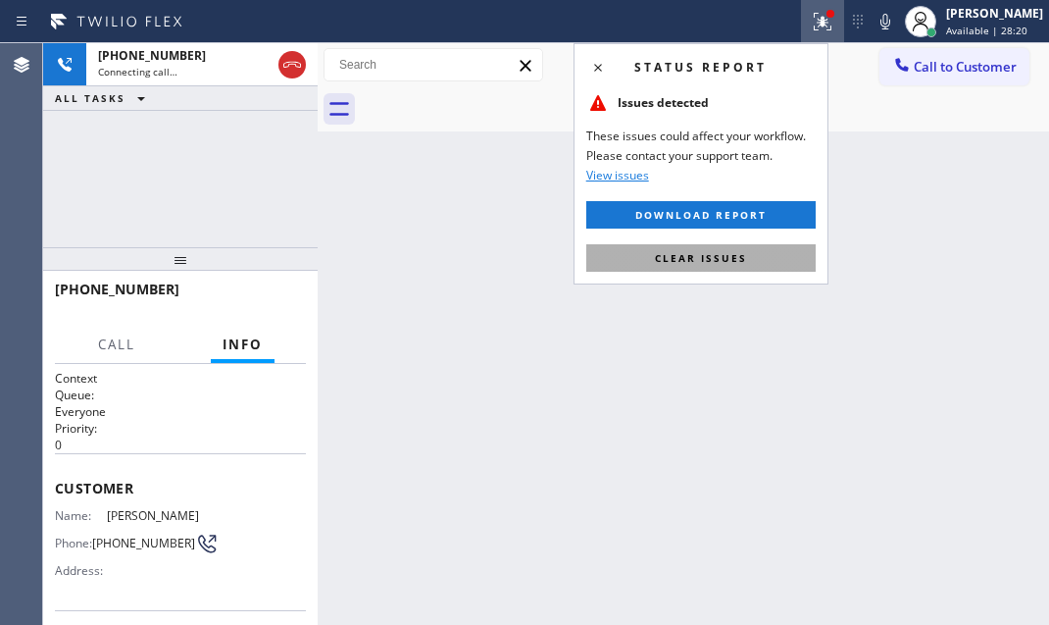
click at [725, 255] on span "Clear issues" at bounding box center [701, 258] width 92 height 14
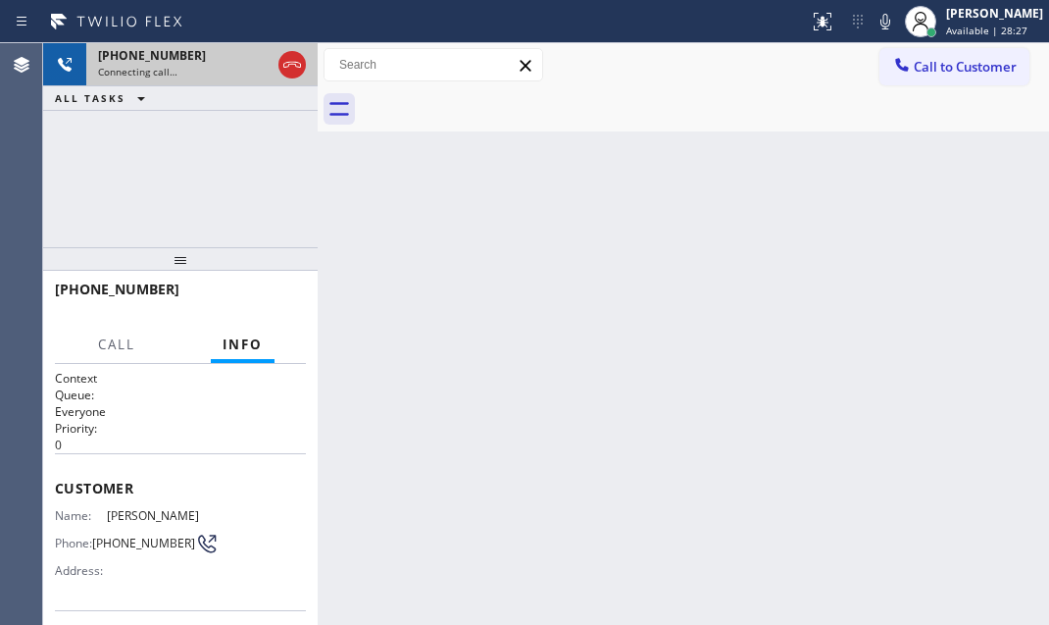
click at [198, 69] on div "Connecting call…" at bounding box center [184, 72] width 173 height 14
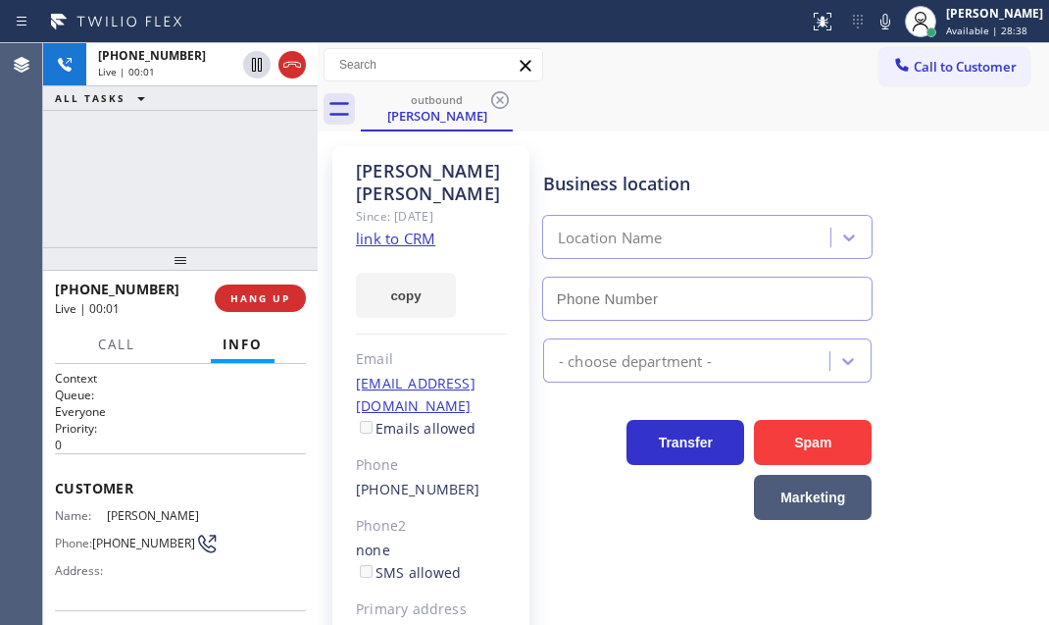
type input "[PHONE_NUMBER]"
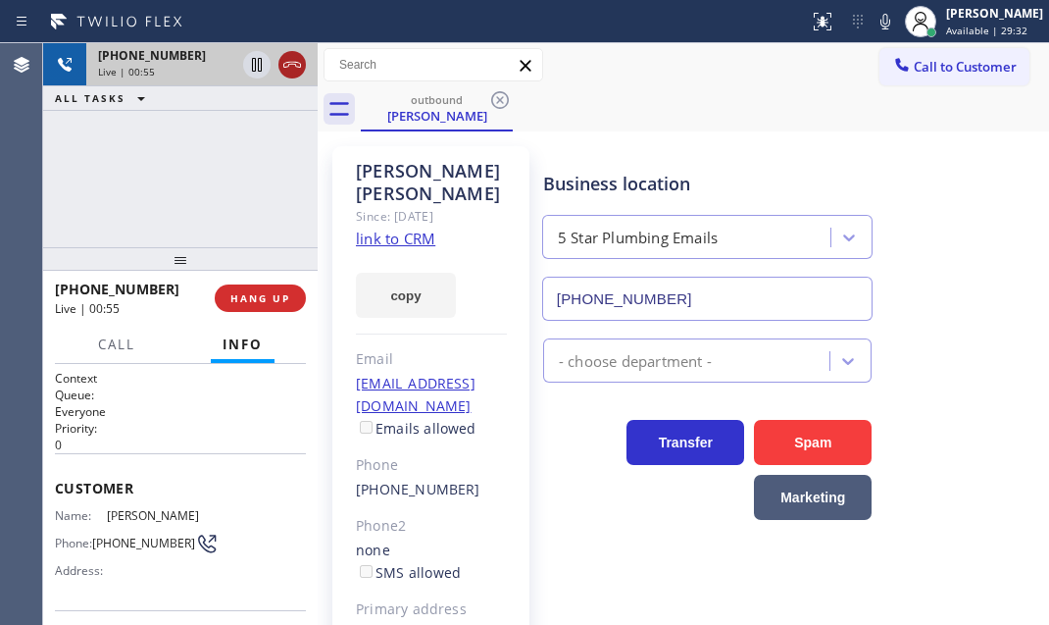
click at [288, 69] on icon at bounding box center [292, 65] width 24 height 24
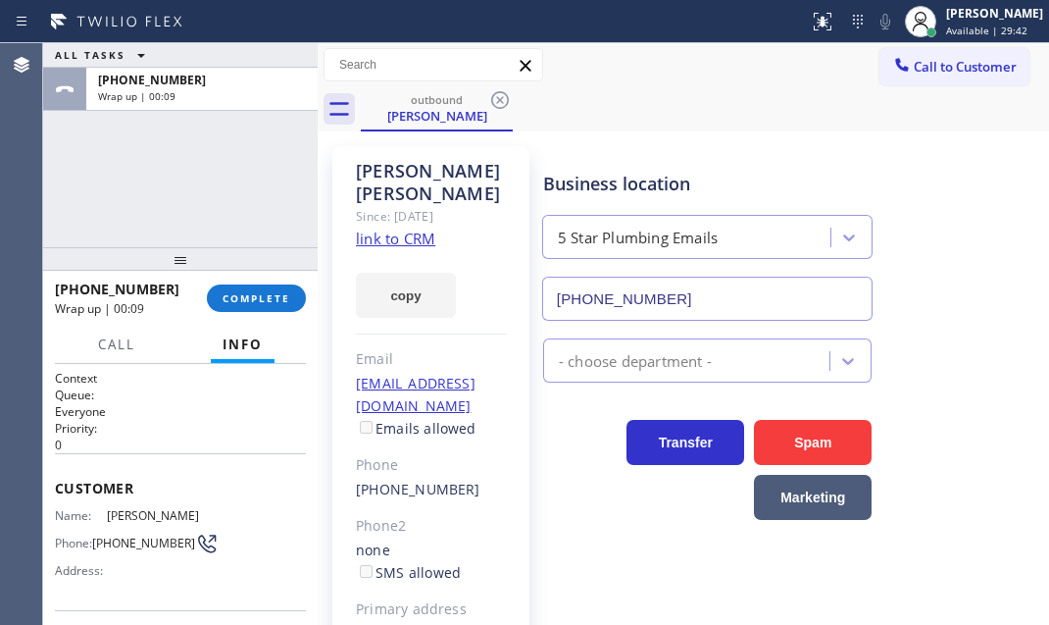
click at [950, 156] on div "Business location 5 Star Plumbing Emails [PHONE_NUMBER]" at bounding box center [791, 231] width 505 height 177
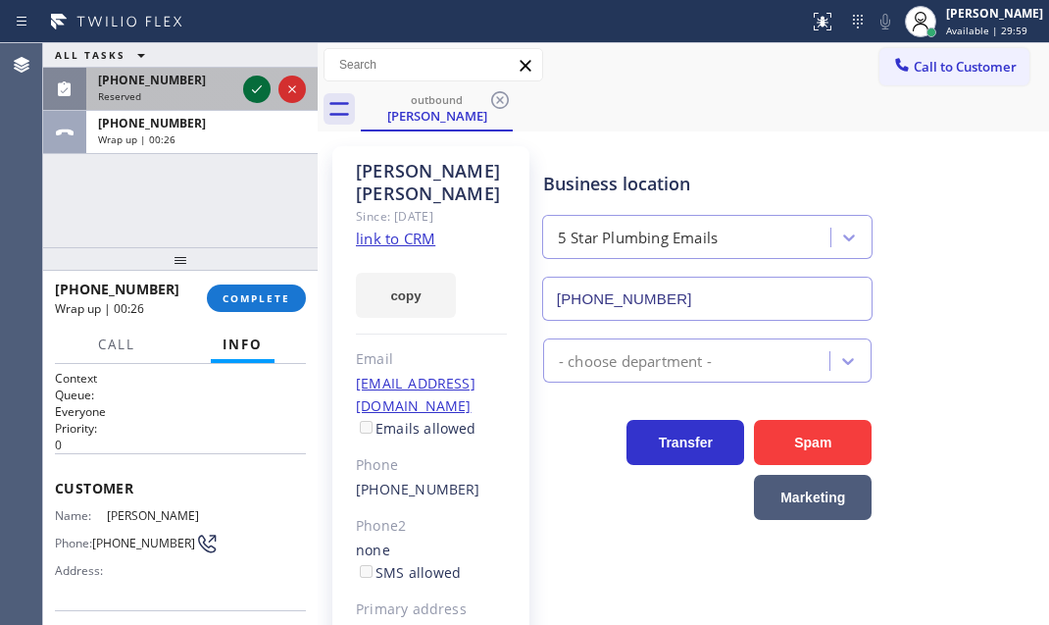
click at [255, 89] on icon at bounding box center [257, 89] width 24 height 24
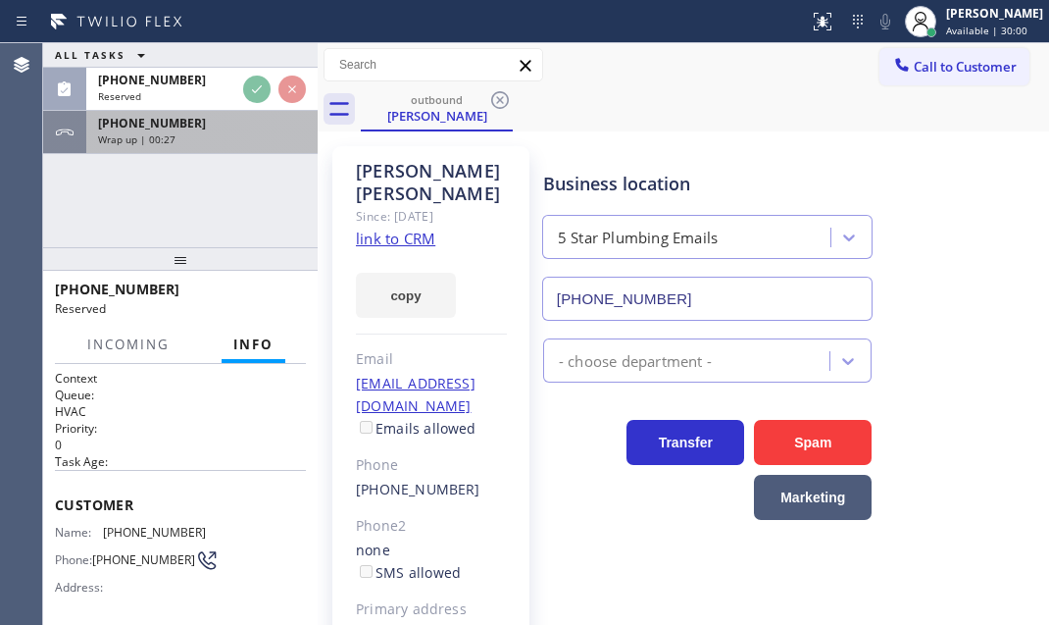
click at [233, 127] on div "[PHONE_NUMBER]" at bounding box center [202, 123] width 208 height 17
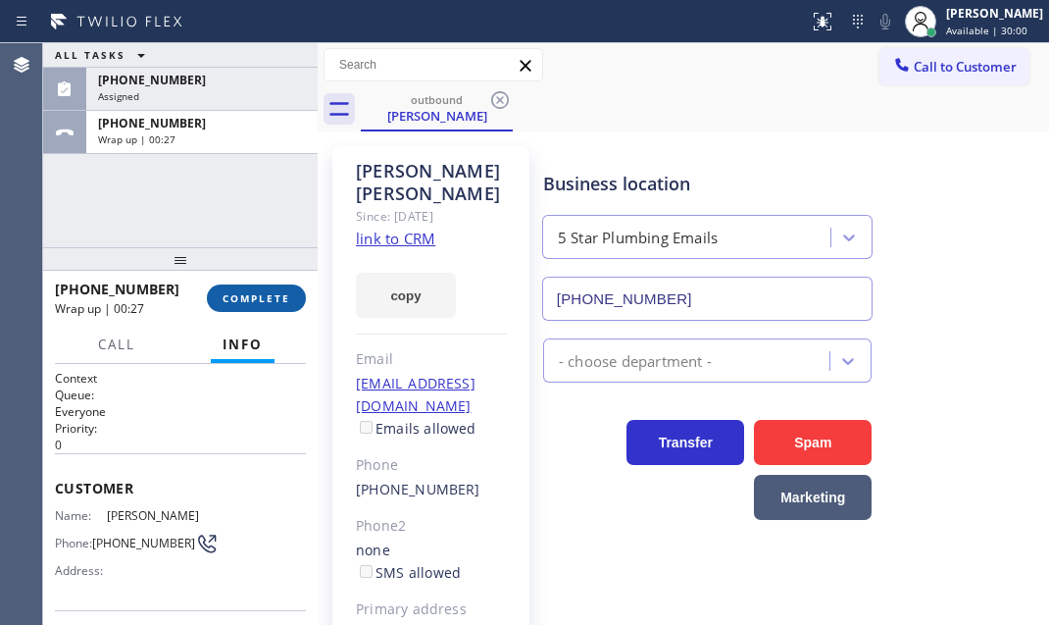
click at [268, 305] on button "COMPLETE" at bounding box center [256, 297] width 99 height 27
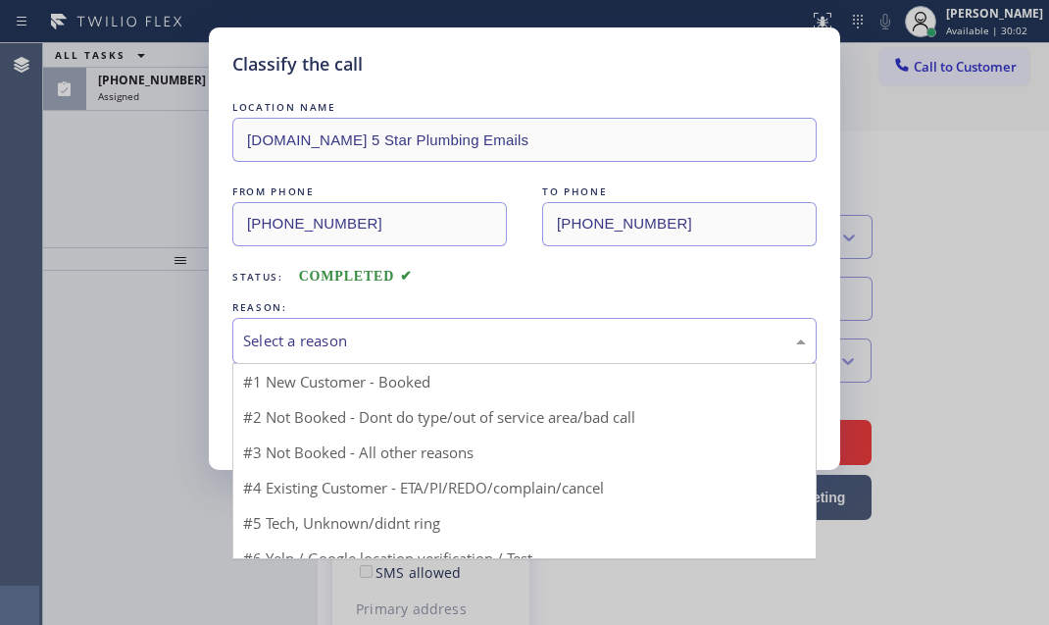
click at [432, 339] on div "Select a reason" at bounding box center [524, 340] width 563 height 23
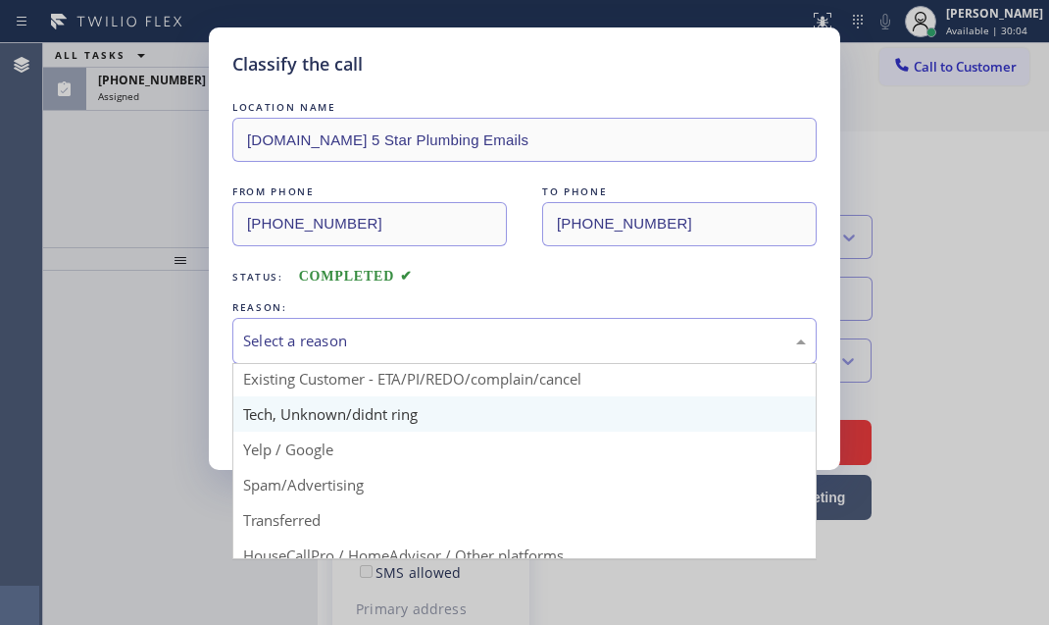
scroll to position [41, 0]
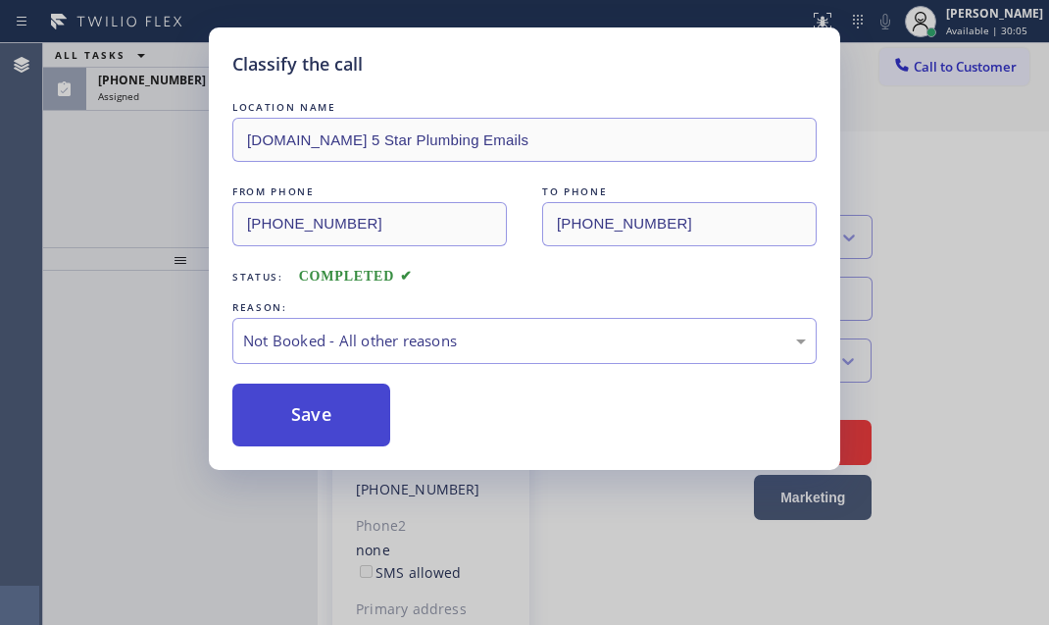
click at [332, 389] on button "Save" at bounding box center [311, 414] width 158 height 63
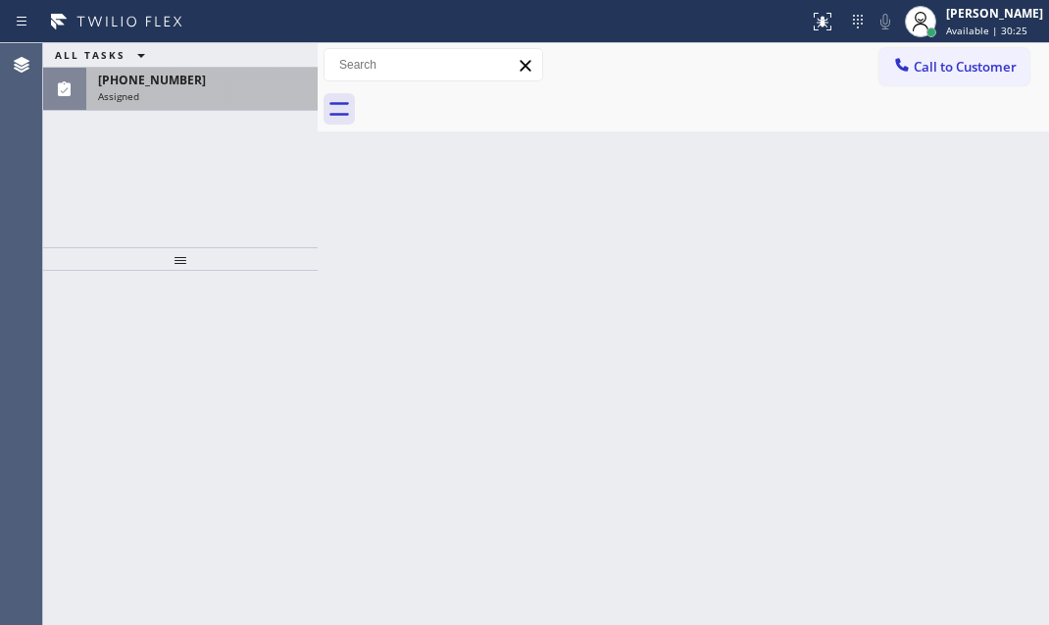
click at [220, 99] on div "Assigned" at bounding box center [202, 96] width 208 height 14
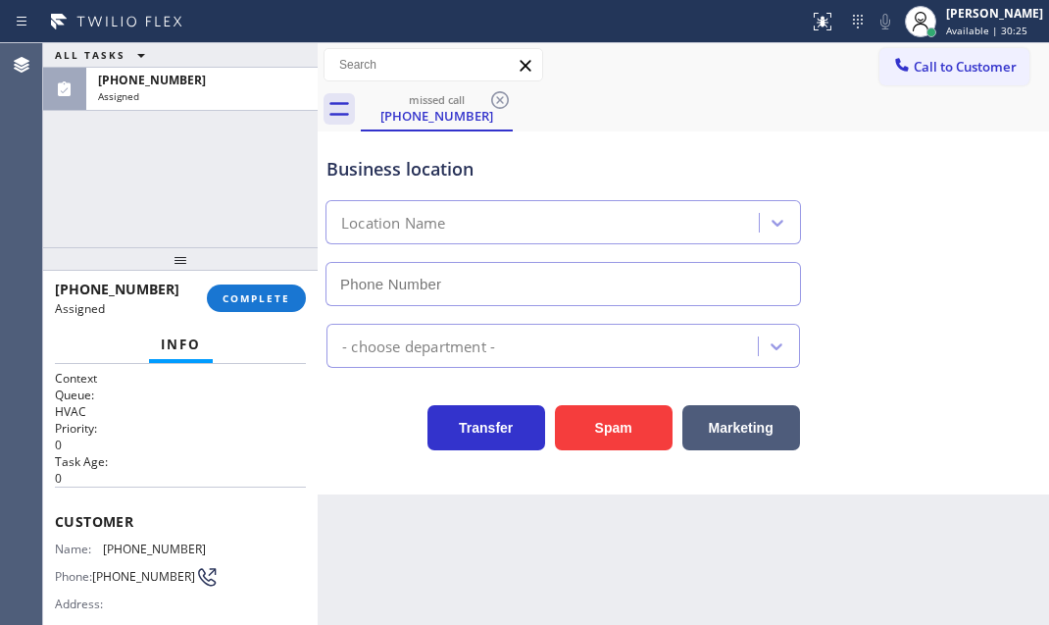
type input "[PHONE_NUMBER]"
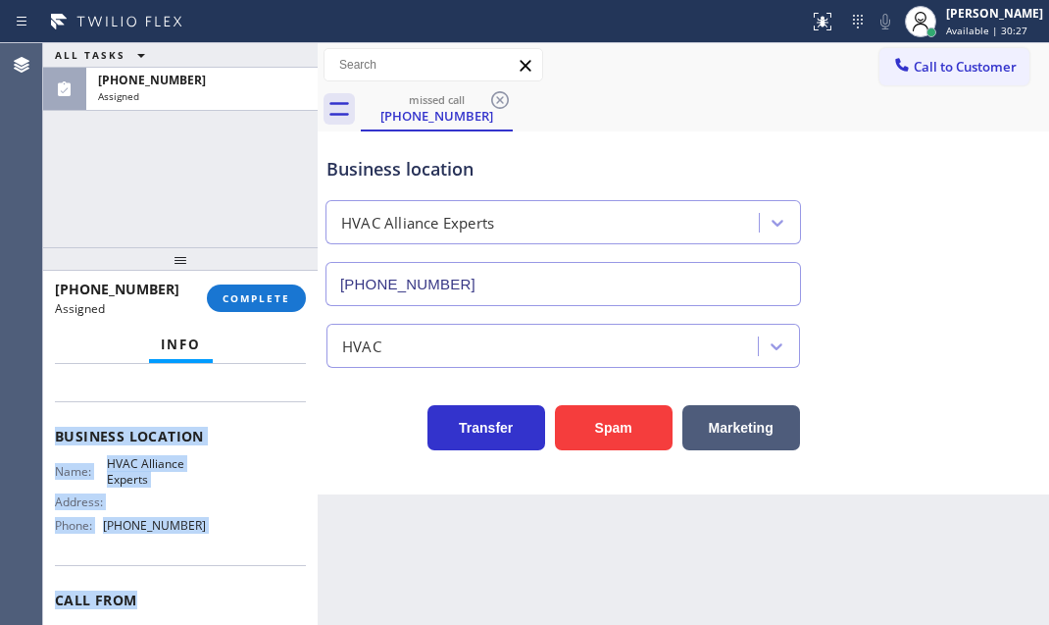
scroll to position [267, 0]
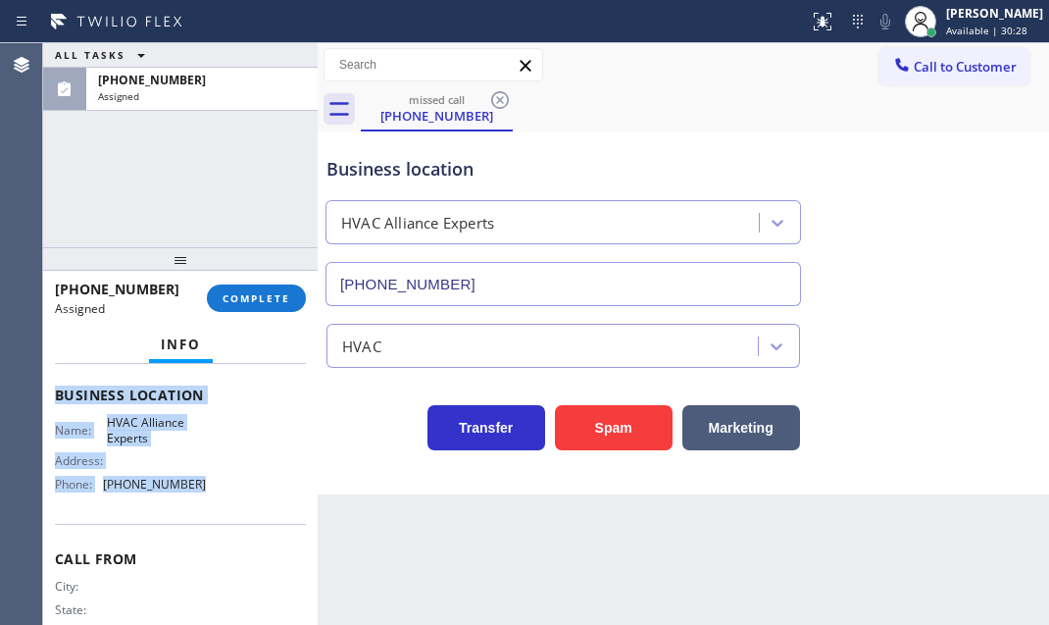
drag, startPoint x: 49, startPoint y: 503, endPoint x: 205, endPoint y: 518, distance: 156.6
click at [205, 518] on div "Context Queue: HVAC Priority: 0 Task Age: Customer Name: [PHONE_NUMBER] Phone: …" at bounding box center [180, 494] width 275 height 261
copy div "Customer Name: [PHONE_NUMBER] Phone: [PHONE_NUMBER] Address: Business location …"
click at [270, 284] on button "COMPLETE" at bounding box center [256, 297] width 99 height 27
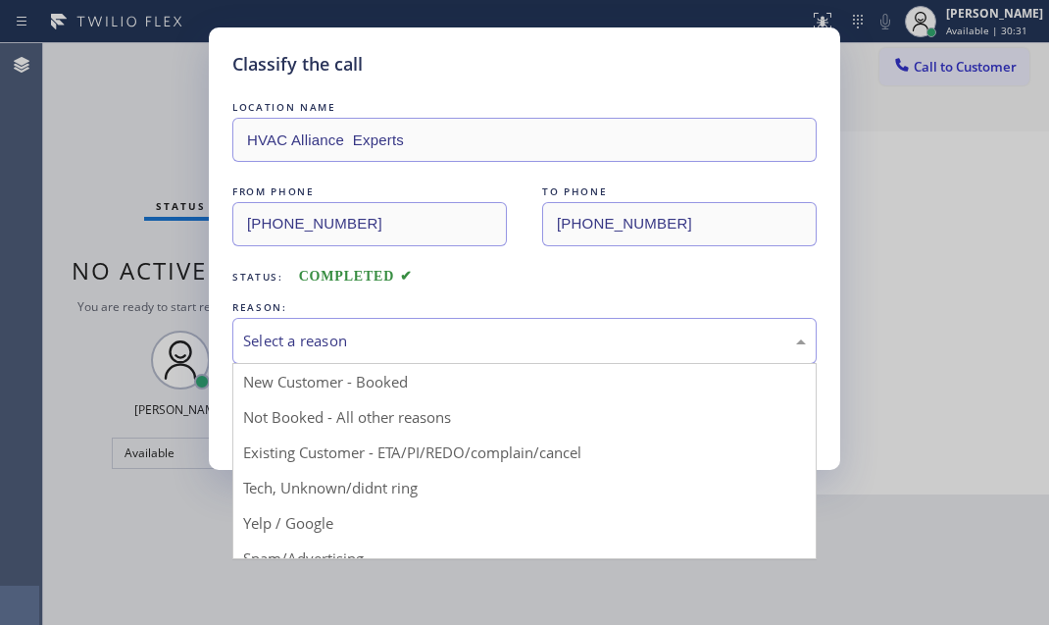
click at [459, 337] on div "Select a reason" at bounding box center [524, 340] width 563 height 23
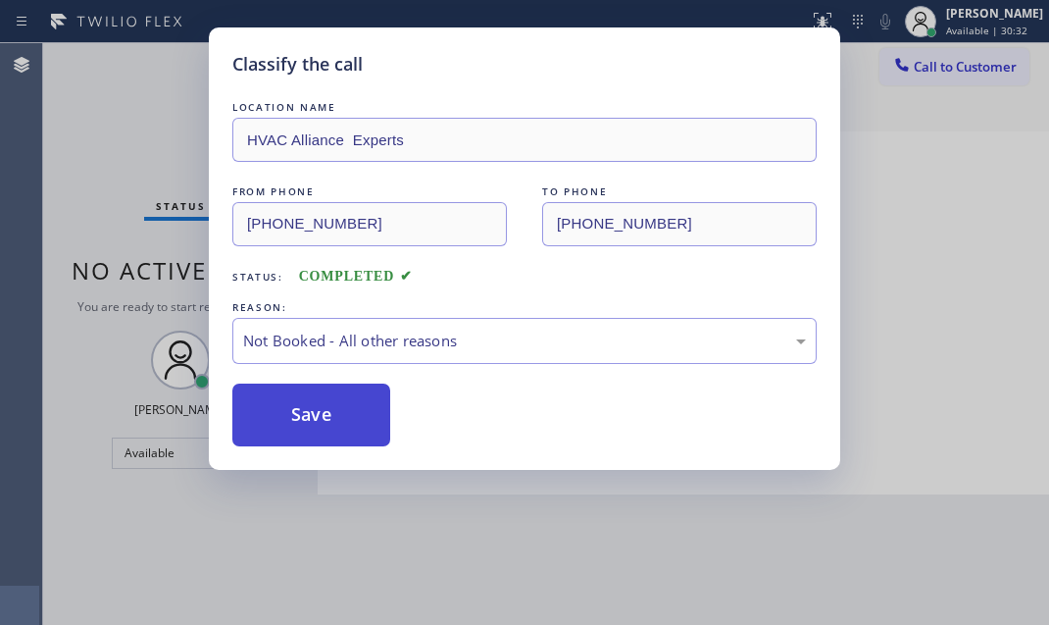
click at [323, 421] on button "Save" at bounding box center [311, 414] width 158 height 63
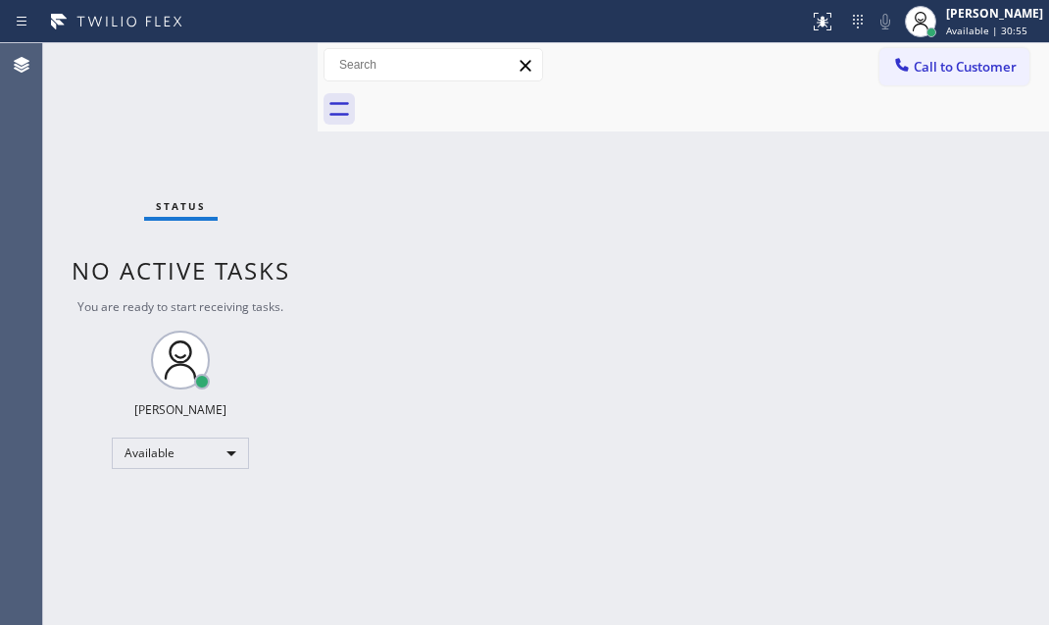
click at [318, 359] on div at bounding box center [318, 334] width 0 height 582
click at [785, 251] on div "Back to Dashboard Change Sender ID Customers Technicians Select a contact Outbo…" at bounding box center [684, 334] width 732 height 582
click at [870, 263] on div "Back to Dashboard Change Sender ID Customers Technicians Select a contact Outbo…" at bounding box center [684, 334] width 732 height 582
click at [244, 76] on div "Status No active tasks You are ready to start receiving tasks. [PERSON_NAME] Av…" at bounding box center [180, 334] width 275 height 582
click at [245, 65] on div "Status No active tasks You are ready to start receiving tasks. [PERSON_NAME] Av…" at bounding box center [180, 334] width 275 height 582
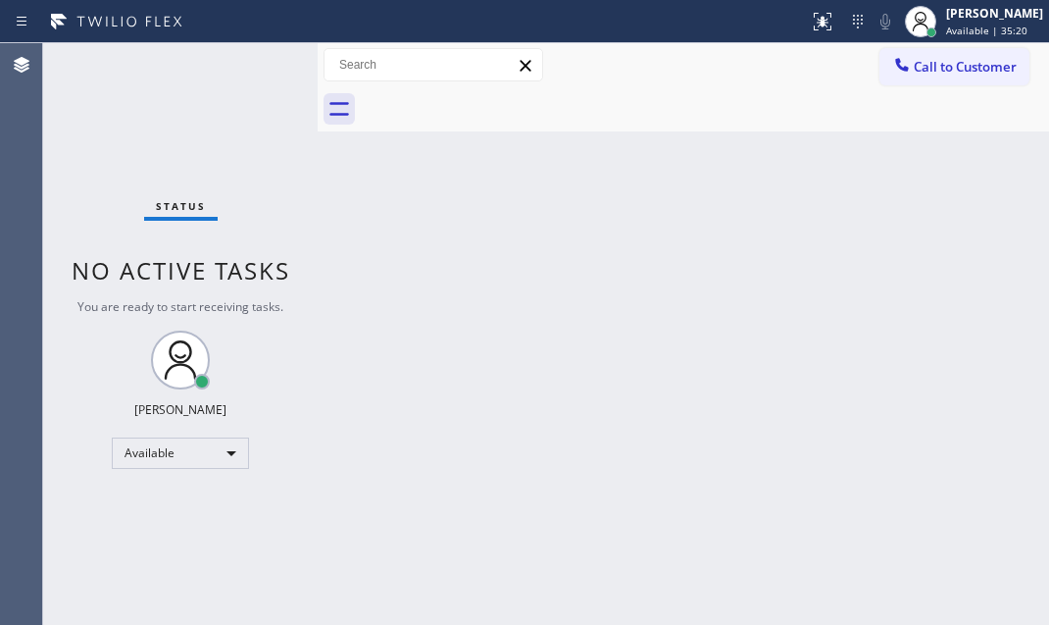
click at [810, 290] on div "Back to Dashboard Change Sender ID Customers Technicians Select a contact Outbo…" at bounding box center [684, 334] width 732 height 582
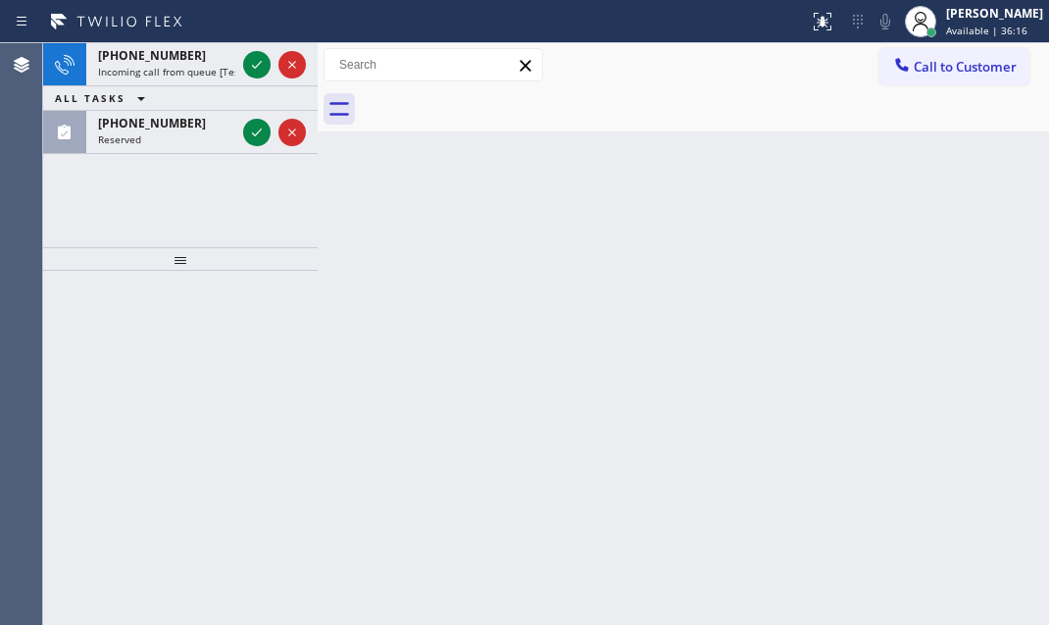
drag, startPoint x: 254, startPoint y: 66, endPoint x: 249, endPoint y: 57, distance: 10.1
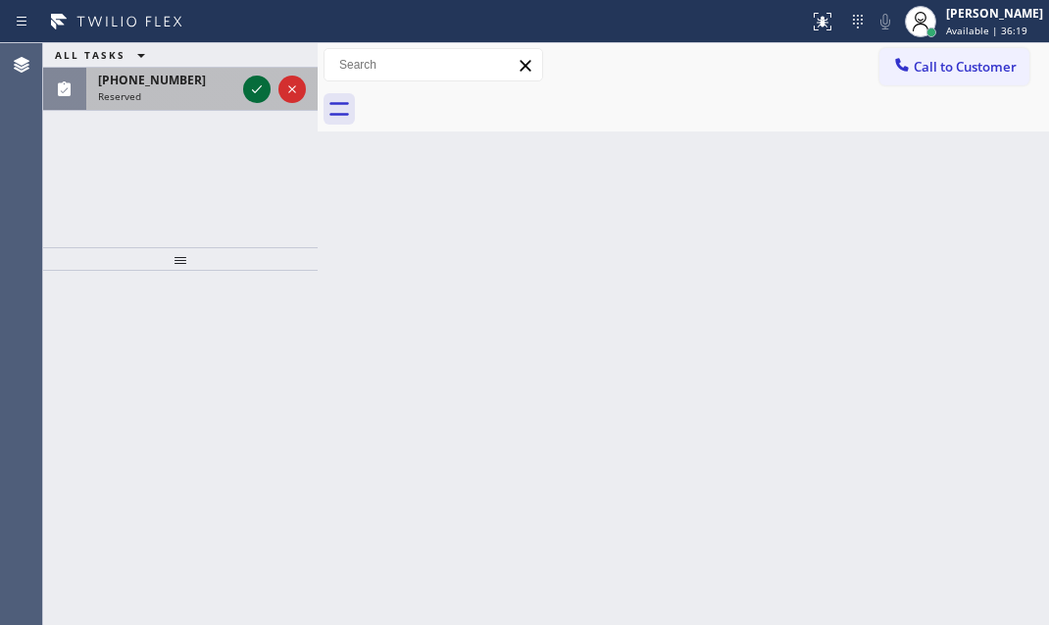
click at [255, 89] on icon at bounding box center [257, 89] width 24 height 24
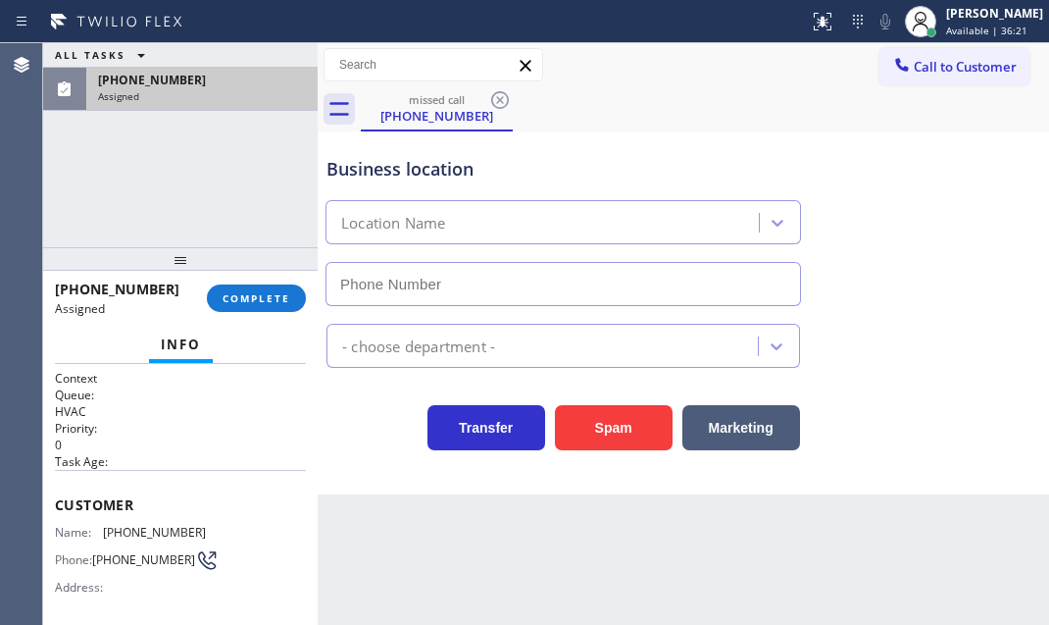
type input "[PHONE_NUMBER]"
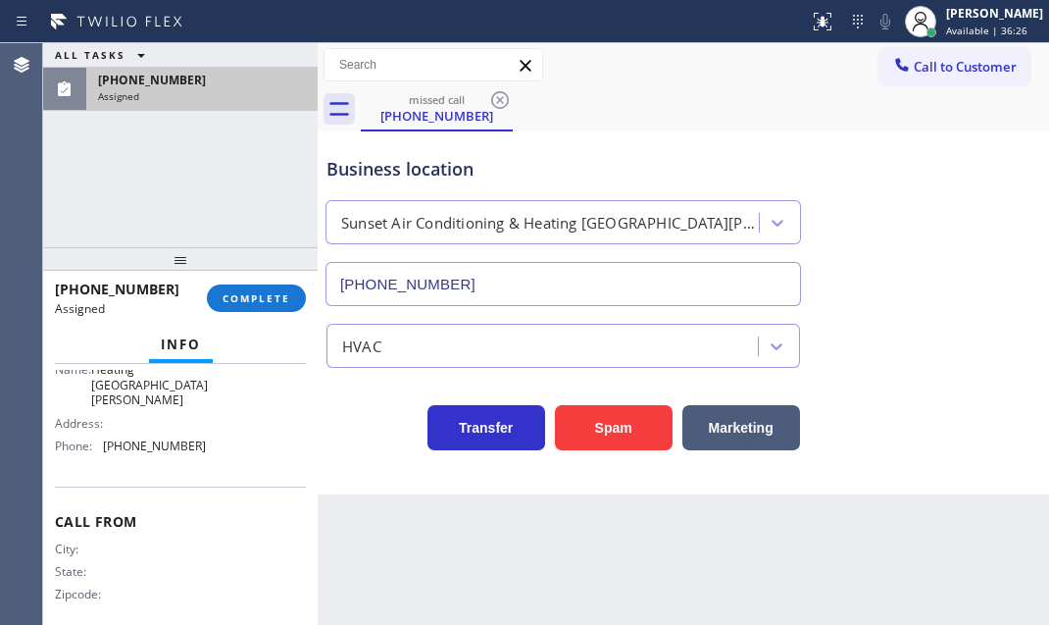
scroll to position [353, 0]
drag, startPoint x: 202, startPoint y: 421, endPoint x: 98, endPoint y: 436, distance: 105.1
click at [98, 436] on div "Name: Sunset Air Conditioning and Heating [GEOGRAPHIC_DATA][PERSON_NAME] Addres…" at bounding box center [180, 393] width 251 height 129
copy div "[PHONE_NUMBER]"
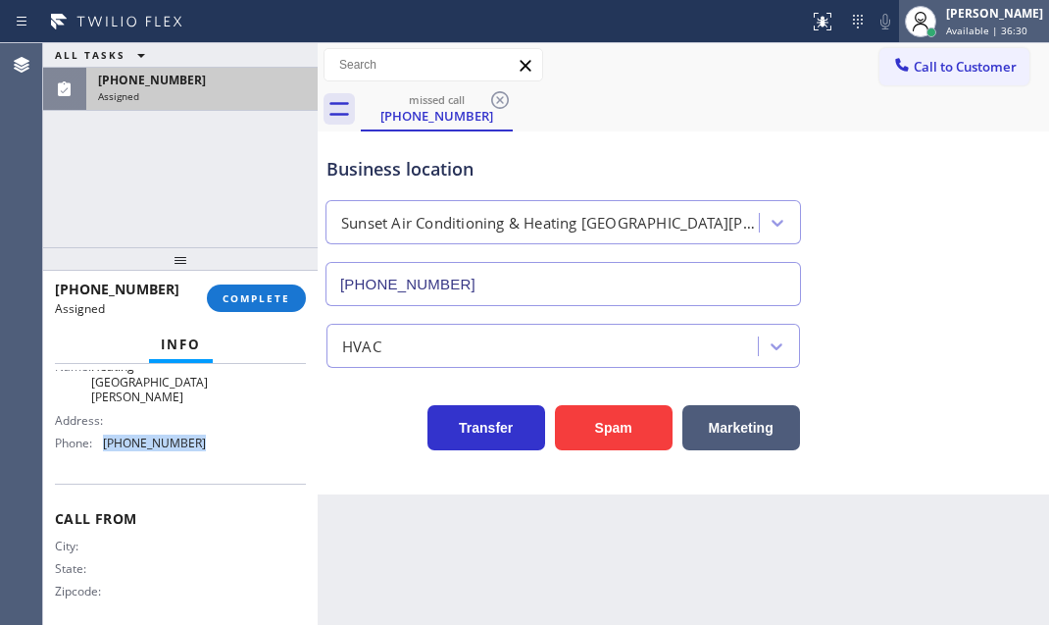
click at [973, 28] on span "Available | 36:30" at bounding box center [986, 31] width 81 height 14
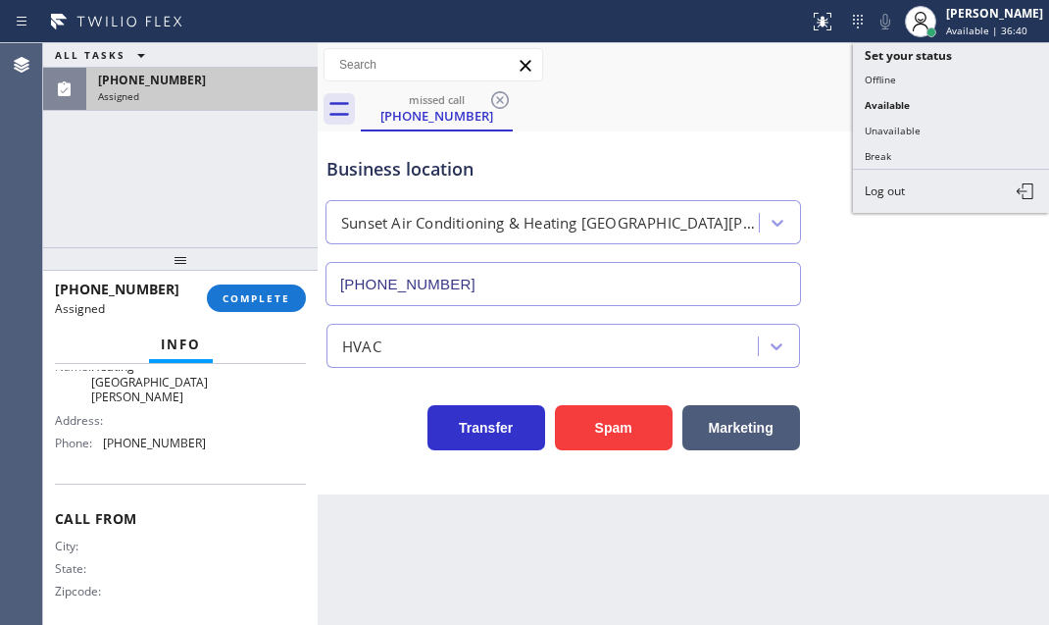
click at [231, 185] on div "ALL TASKS ALL TASKS ACTIVE TASKS TASKS IN WRAP UP [PHONE_NUMBER] Assigned" at bounding box center [180, 145] width 275 height 204
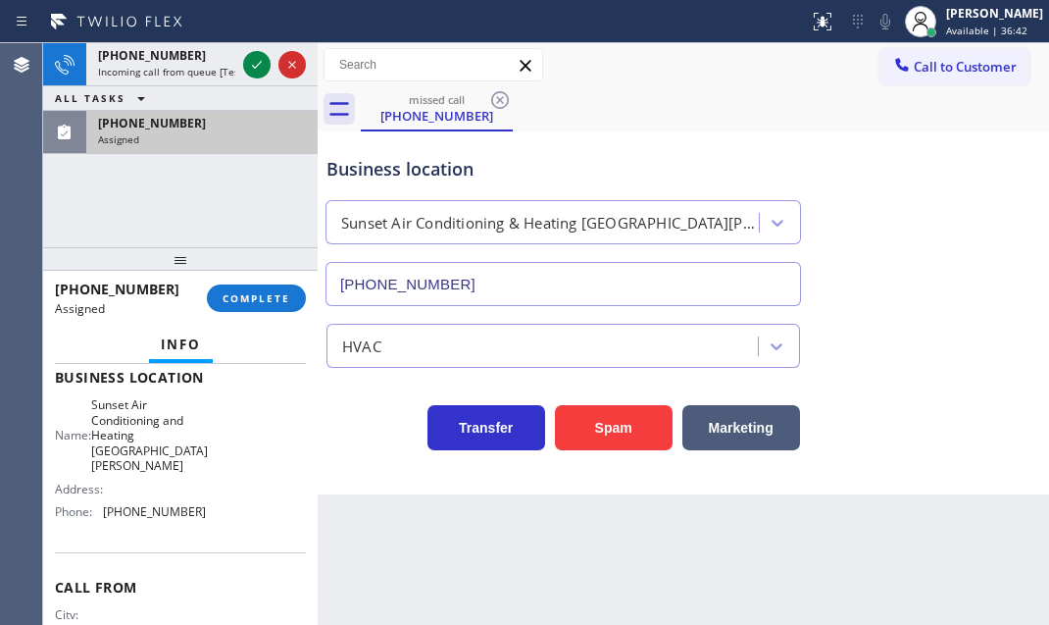
scroll to position [264, 0]
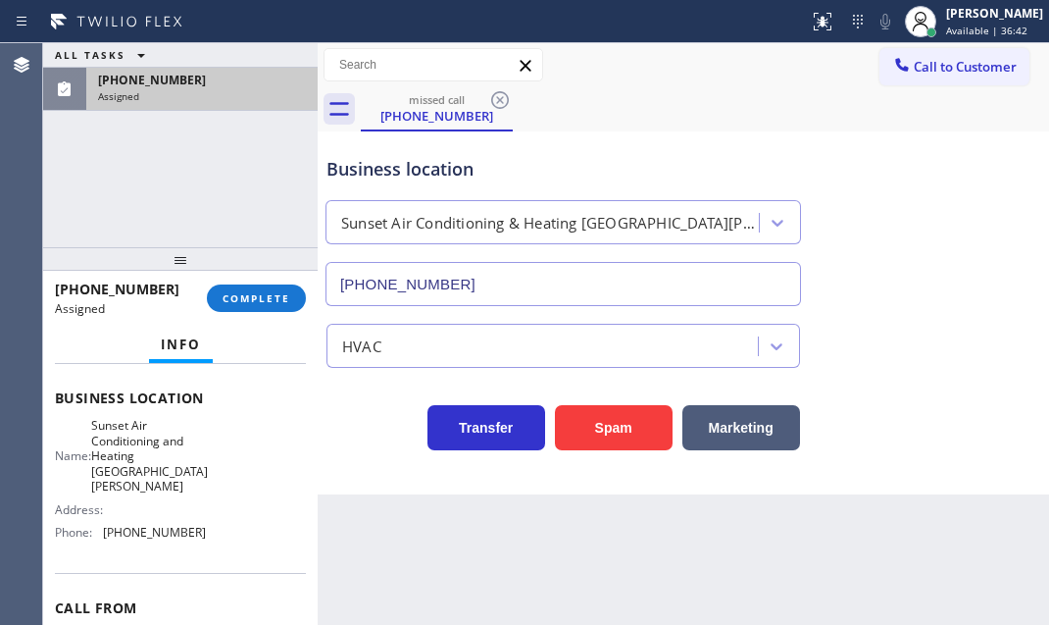
click at [252, 66] on div "ALL TASKS ALL TASKS ACTIVE TASKS TASKS IN WRAP UP" at bounding box center [180, 55] width 275 height 25
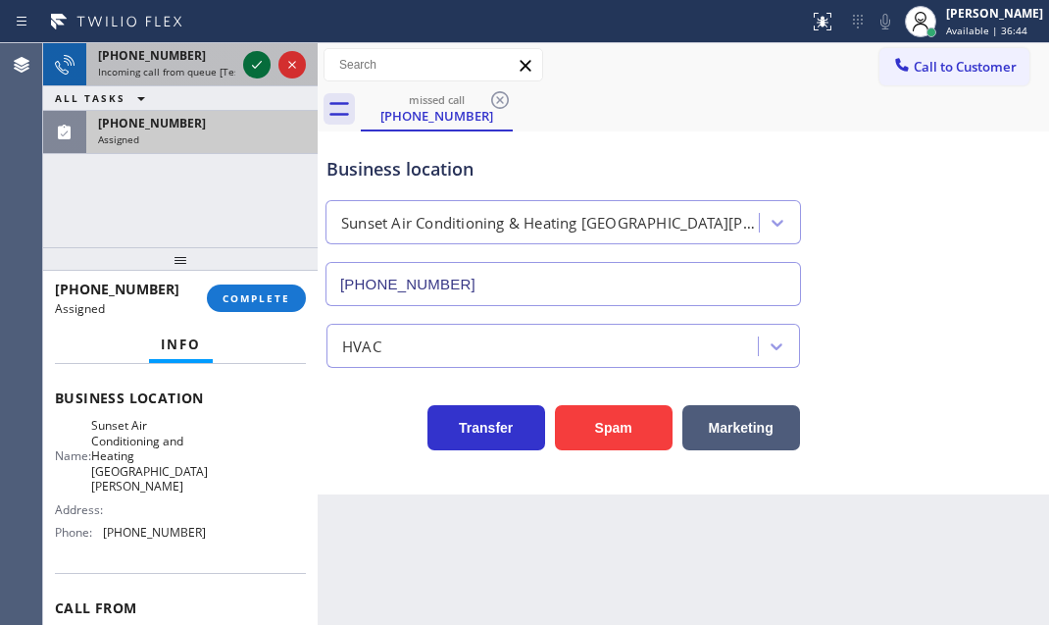
click at [255, 73] on icon at bounding box center [257, 65] width 24 height 24
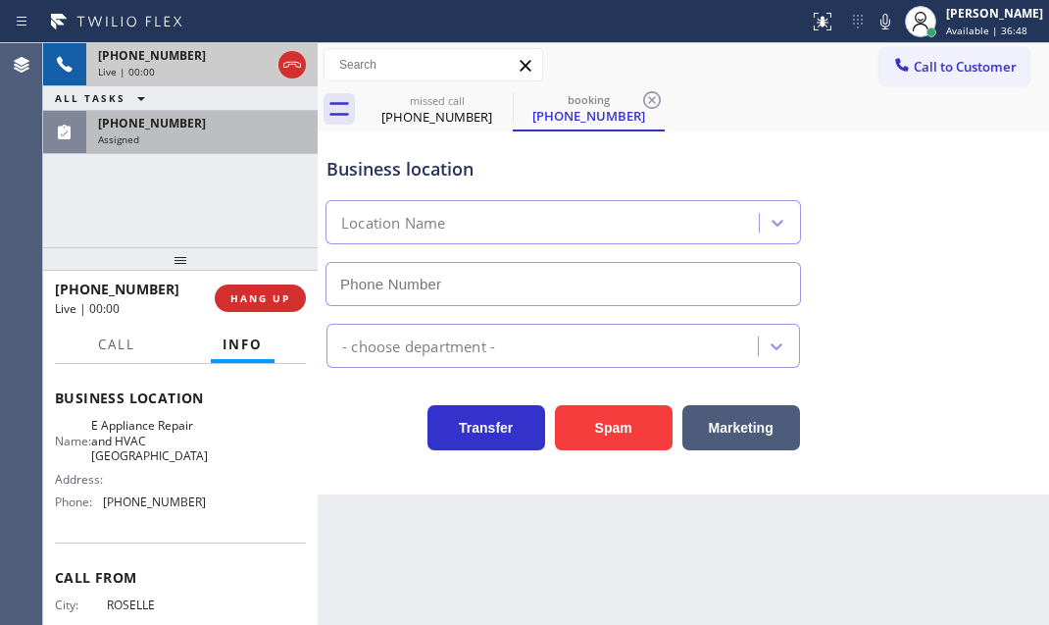
type input "[PHONE_NUMBER]"
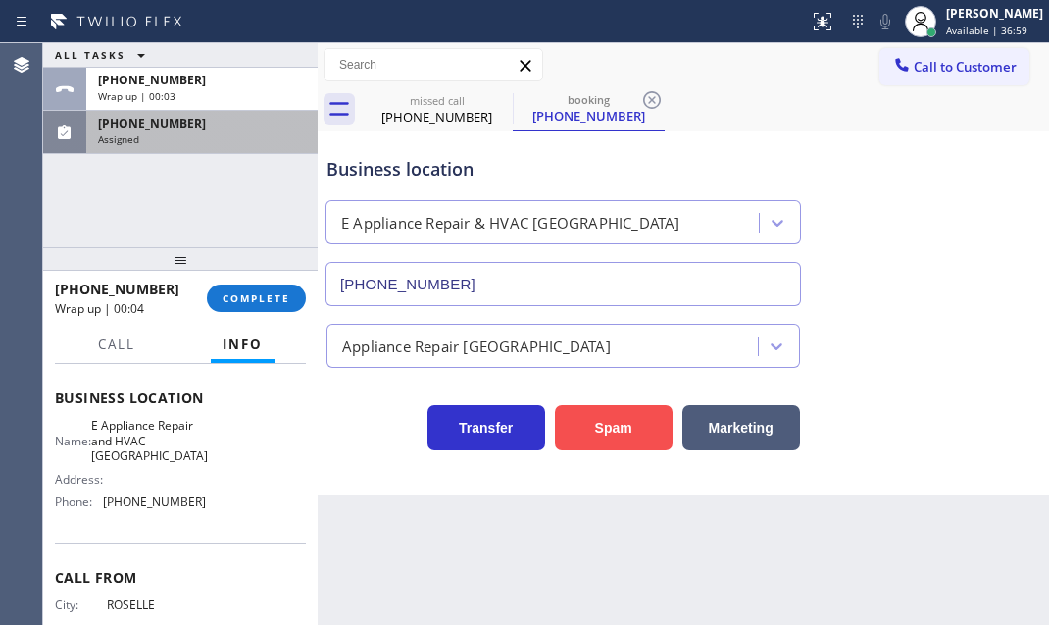
click at [598, 430] on button "Spam" at bounding box center [614, 427] width 118 height 45
click at [258, 301] on span "COMPLETE" at bounding box center [257, 298] width 68 height 14
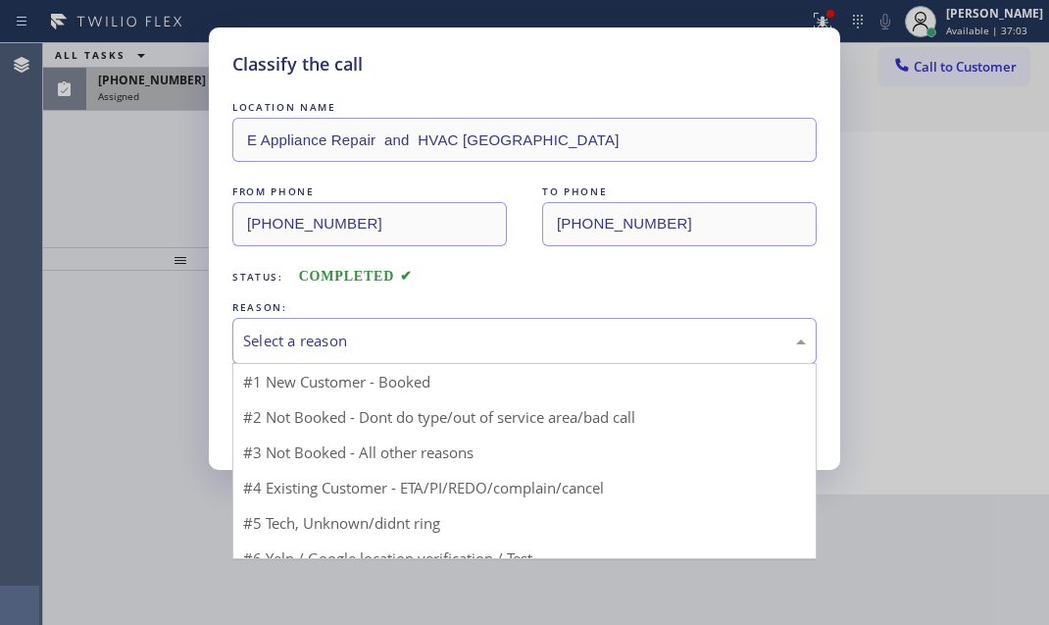
click at [431, 342] on div "Select a reason" at bounding box center [524, 340] width 563 height 23
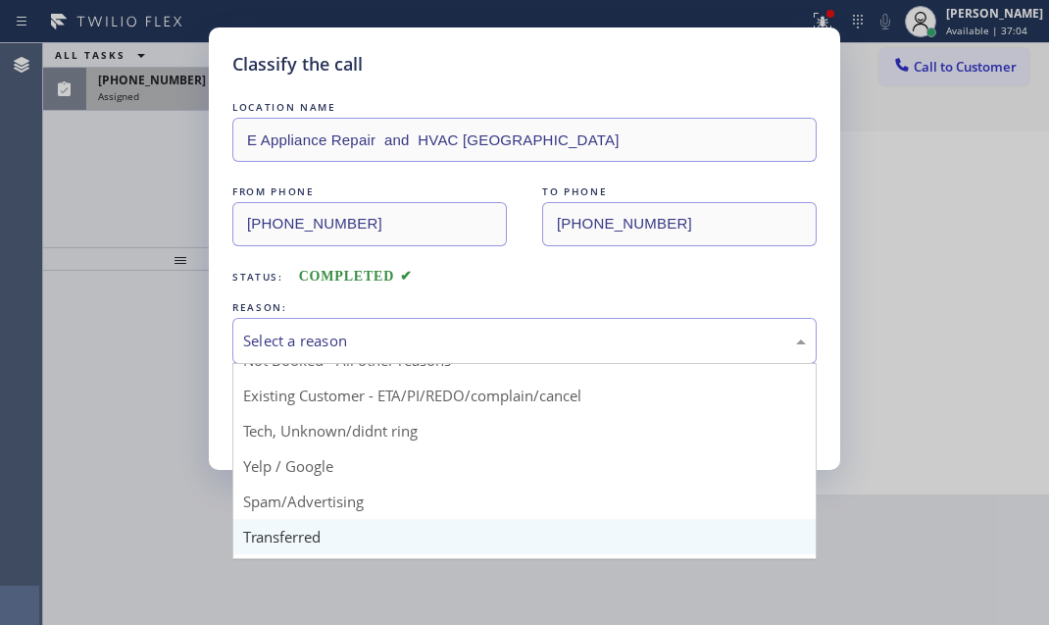
scroll to position [88, 0]
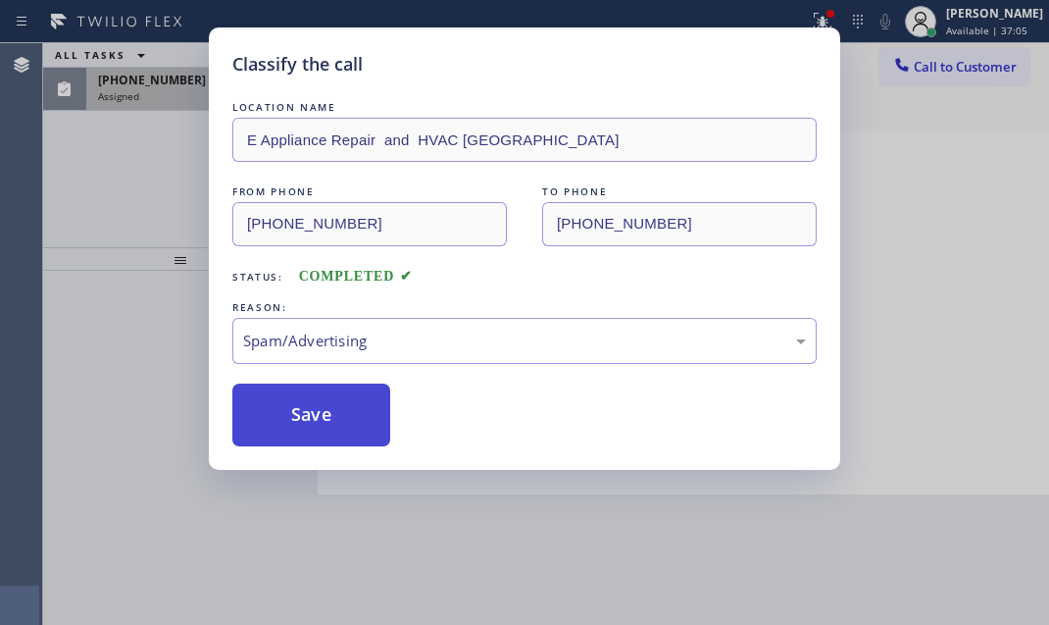
click at [295, 427] on button "Save" at bounding box center [311, 414] width 158 height 63
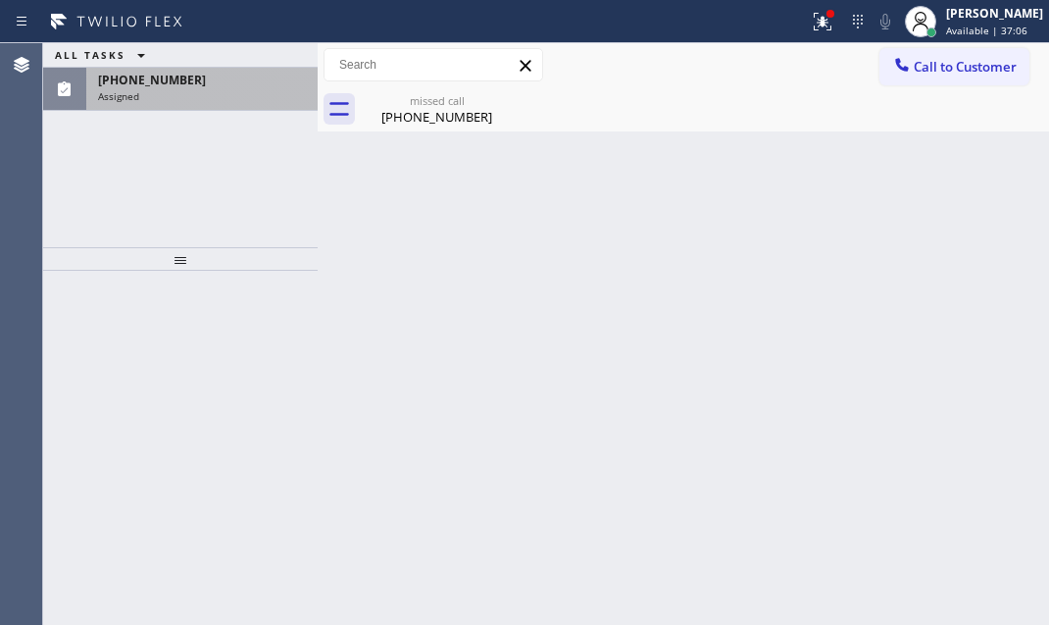
click at [167, 92] on div "Assigned" at bounding box center [202, 96] width 208 height 14
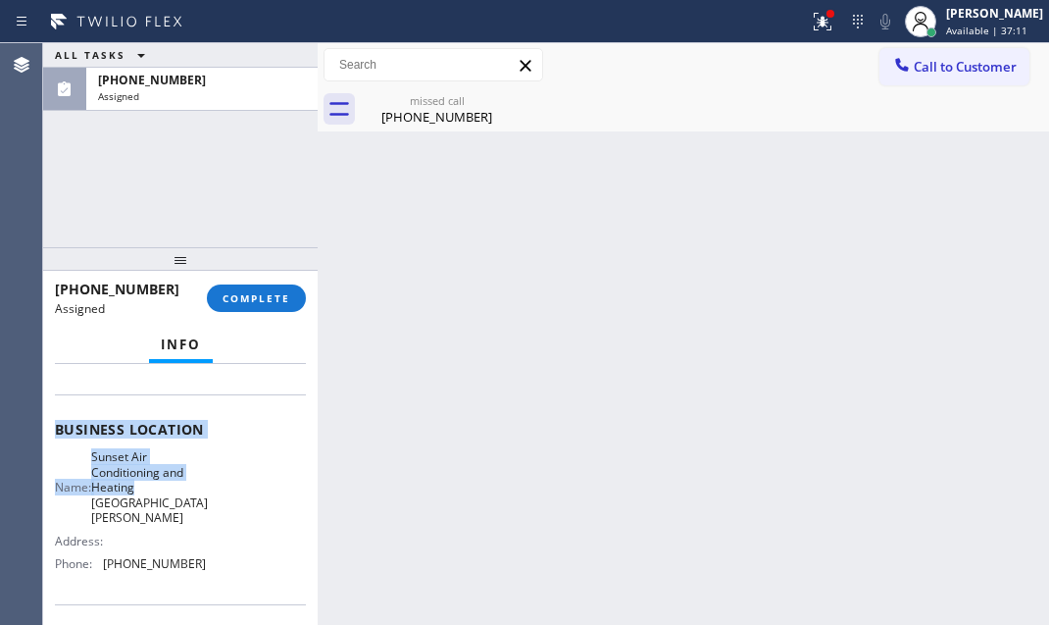
scroll to position [267, 0]
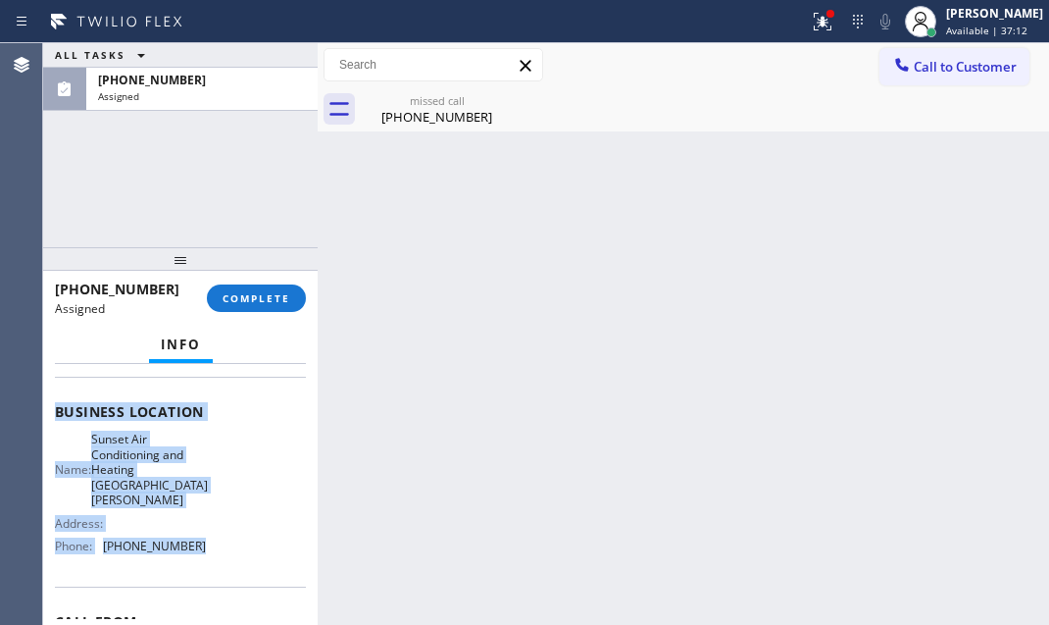
drag, startPoint x: 51, startPoint y: 425, endPoint x: 228, endPoint y: 537, distance: 209.5
click at [228, 537] on div "Context Queue: HVAC Priority: 0 Task Age: [DEMOGRAPHIC_DATA] minute(s) Customer…" at bounding box center [180, 494] width 275 height 261
copy div "Customer Name: [PHONE_NUMBER] Phone: [PHONE_NUMBER] Address: Business location …"
click at [259, 299] on span "COMPLETE" at bounding box center [257, 298] width 68 height 14
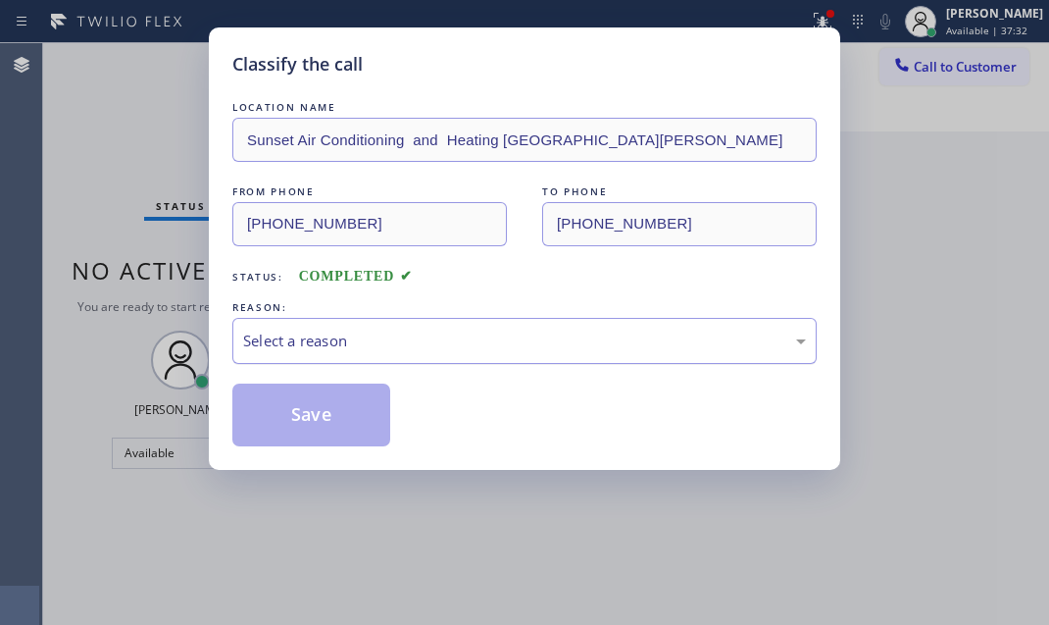
click at [509, 342] on div "Select a reason" at bounding box center [524, 340] width 563 height 23
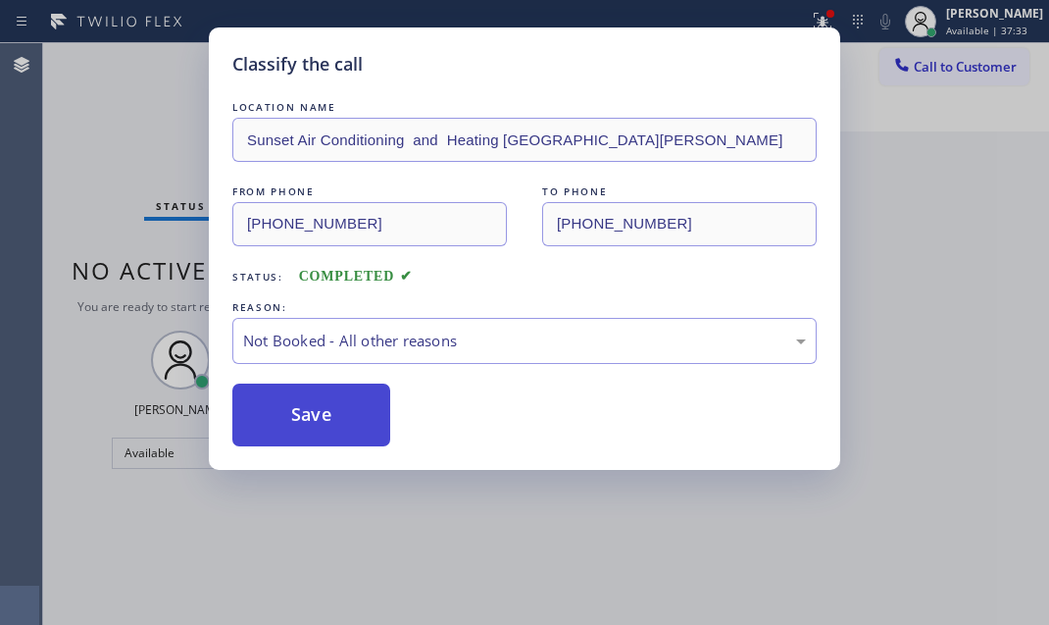
click at [276, 422] on button "Save" at bounding box center [311, 414] width 158 height 63
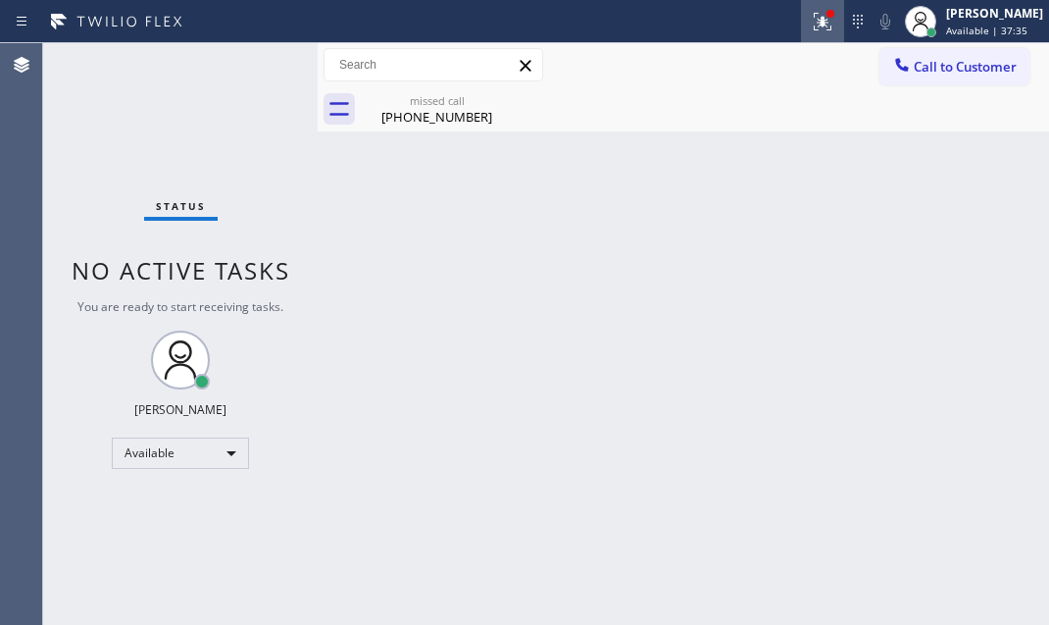
click at [811, 25] on icon at bounding box center [823, 22] width 24 height 24
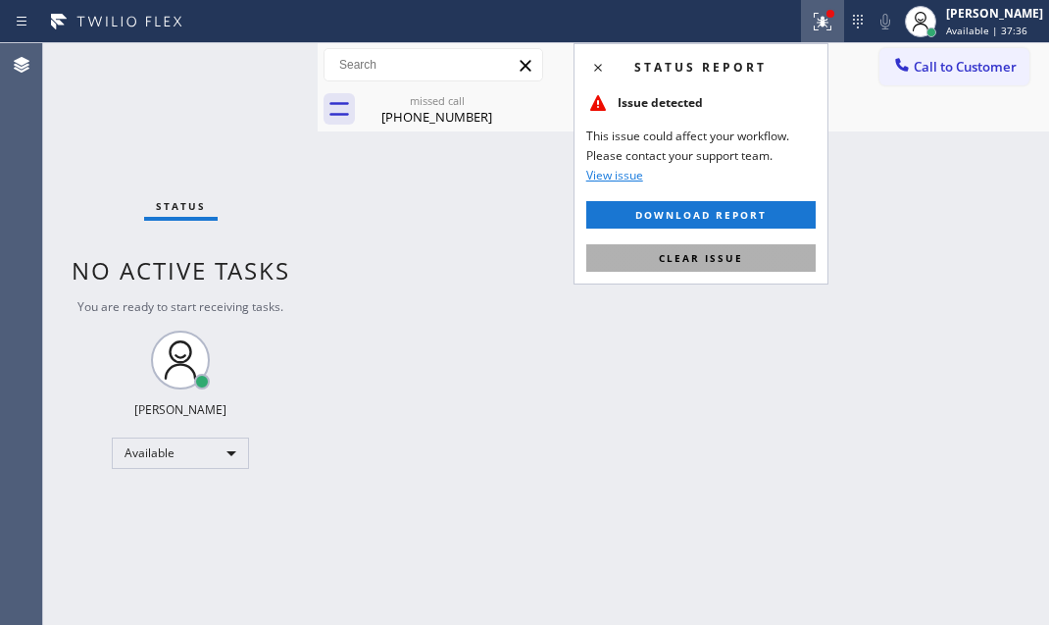
click at [686, 268] on button "Clear issue" at bounding box center [700, 257] width 229 height 27
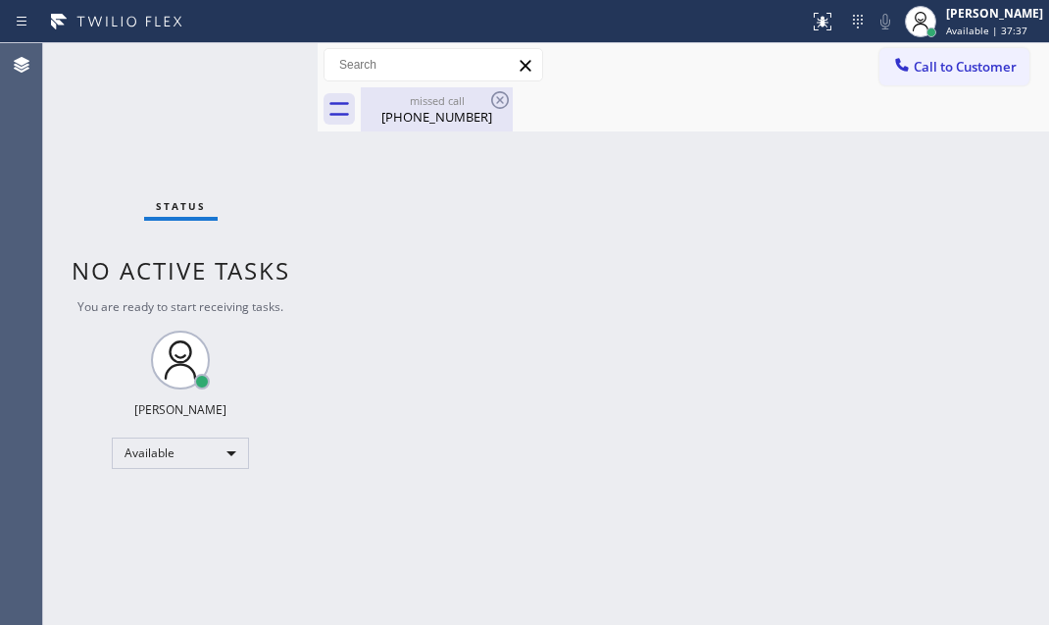
click at [452, 104] on div "missed call" at bounding box center [437, 100] width 148 height 15
click at [544, 231] on div "Back to Dashboard Change Sender ID Customers Technicians Select a contact Outbo…" at bounding box center [684, 334] width 732 height 582
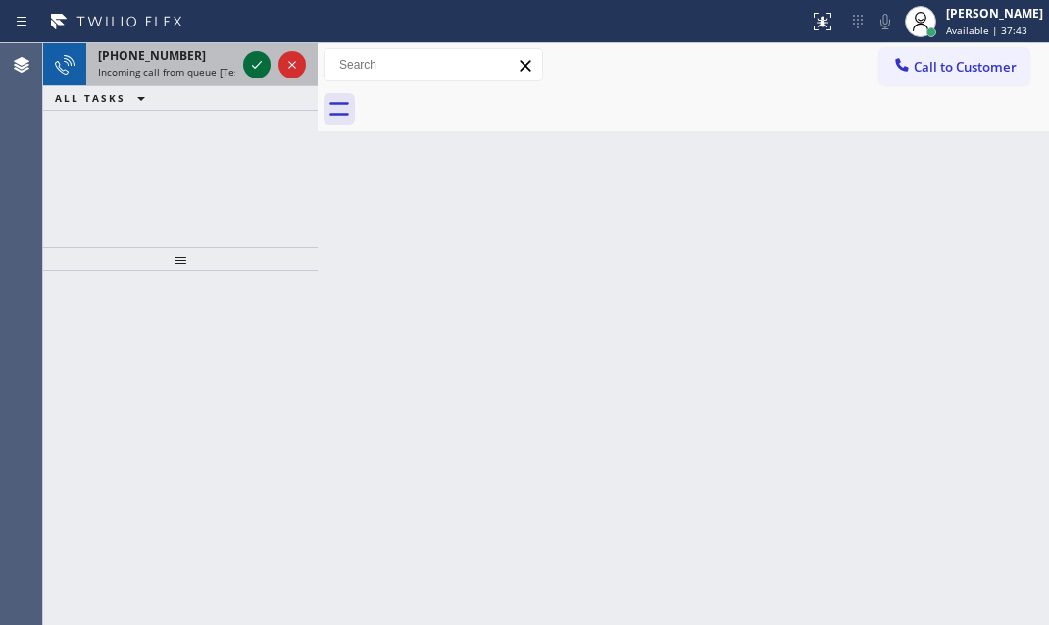
click at [254, 61] on icon at bounding box center [257, 65] width 24 height 24
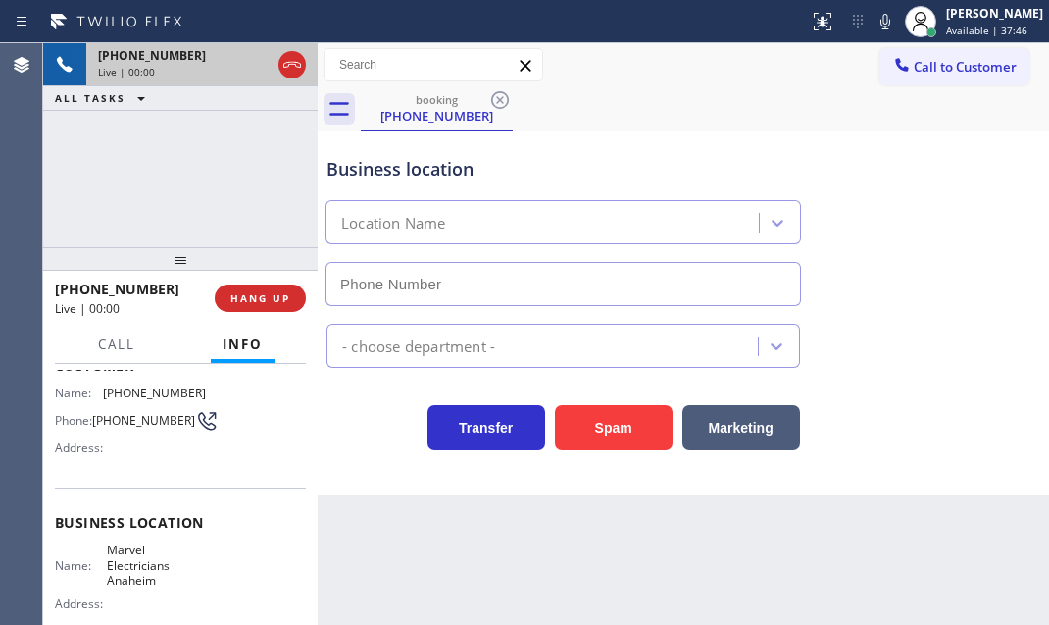
scroll to position [177, 0]
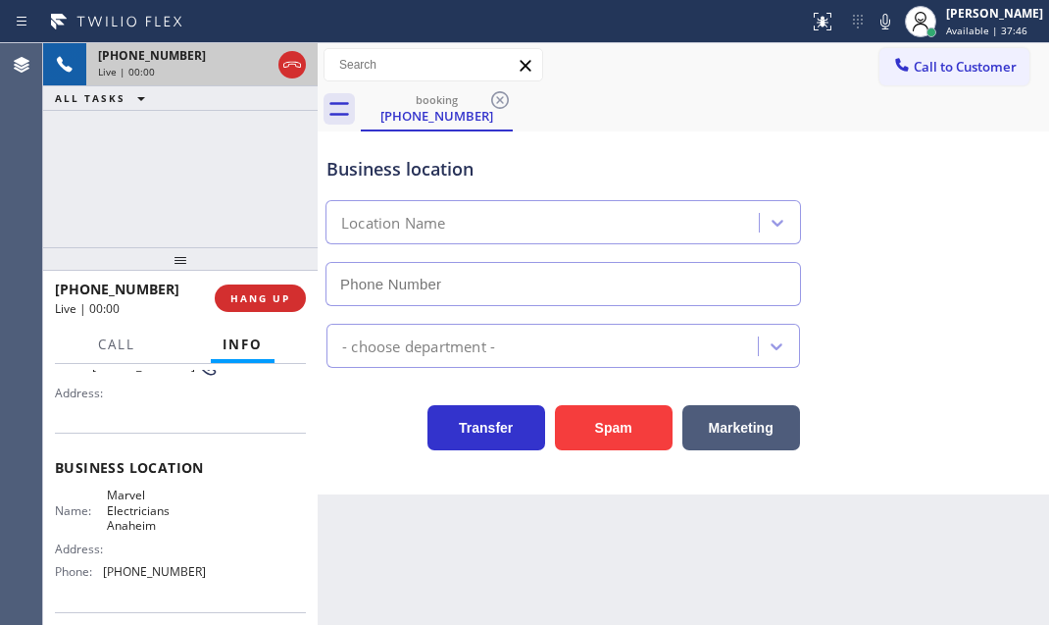
type input "[PHONE_NUMBER]"
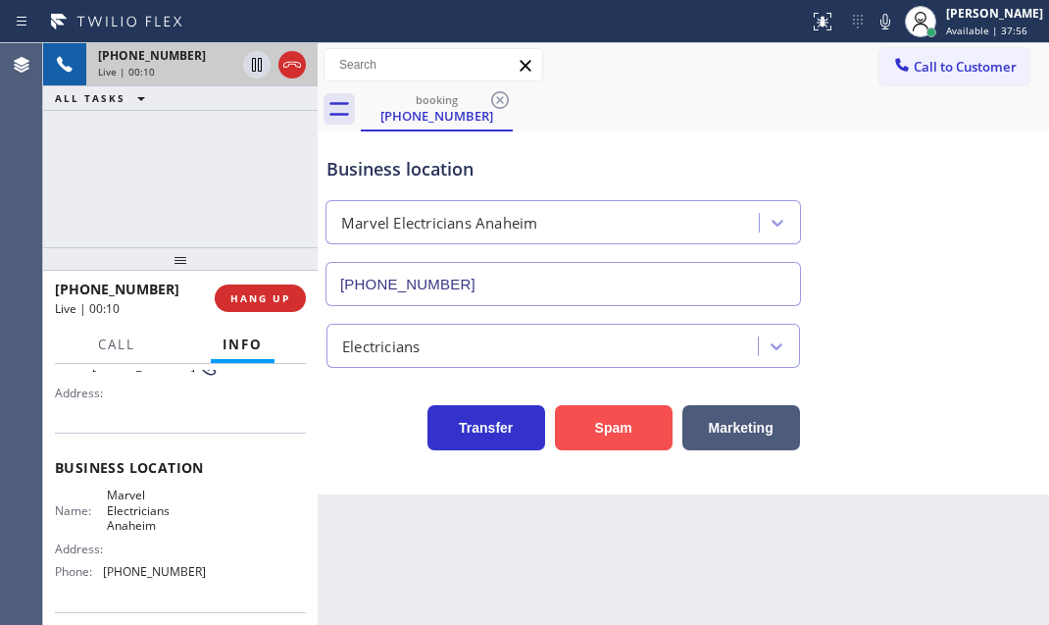
click at [613, 430] on button "Spam" at bounding box center [614, 427] width 118 height 45
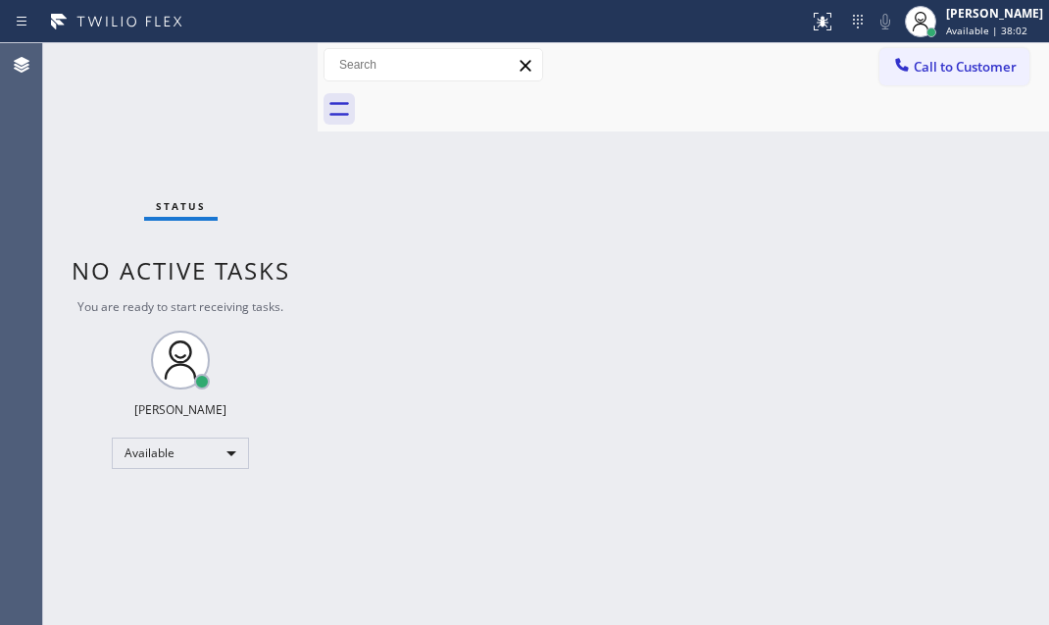
click at [261, 66] on div "Status No active tasks You are ready to start receiving tasks. [PERSON_NAME] Av…" at bounding box center [180, 334] width 275 height 582
click at [261, 65] on div "Status No active tasks You are ready to start receiving tasks. [PERSON_NAME] Av…" at bounding box center [180, 334] width 275 height 582
click at [253, 60] on div "Status No active tasks You are ready to start receiving tasks. [PERSON_NAME] Av…" at bounding box center [180, 334] width 275 height 582
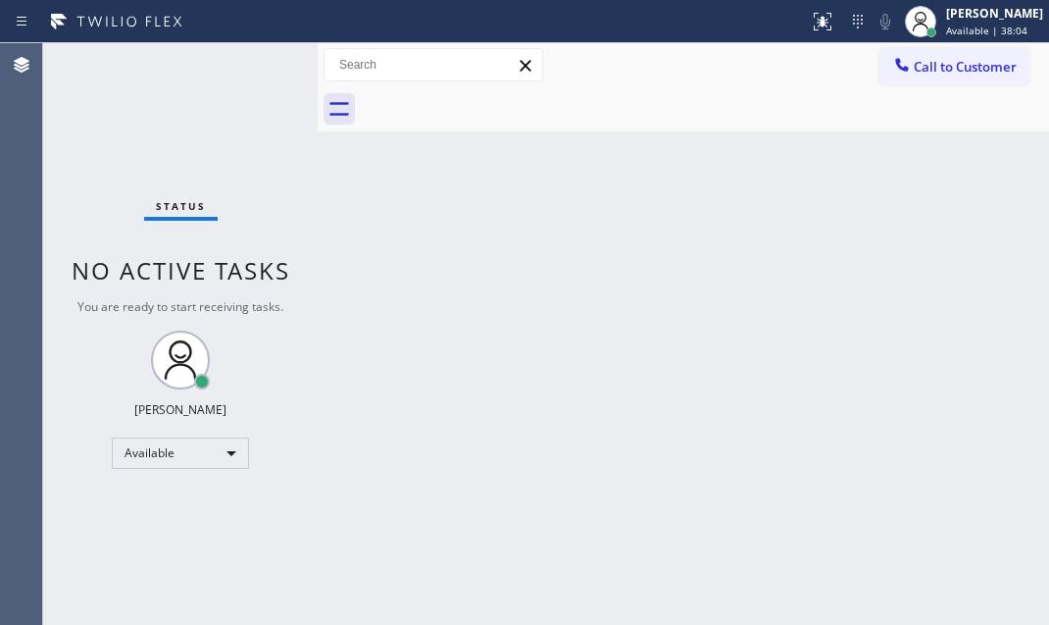
click at [253, 60] on div "Status No active tasks You are ready to start receiving tasks. [PERSON_NAME] Av…" at bounding box center [180, 334] width 275 height 582
click at [249, 69] on div "Status No active tasks You are ready to start receiving tasks. [PERSON_NAME] Av…" at bounding box center [180, 334] width 275 height 582
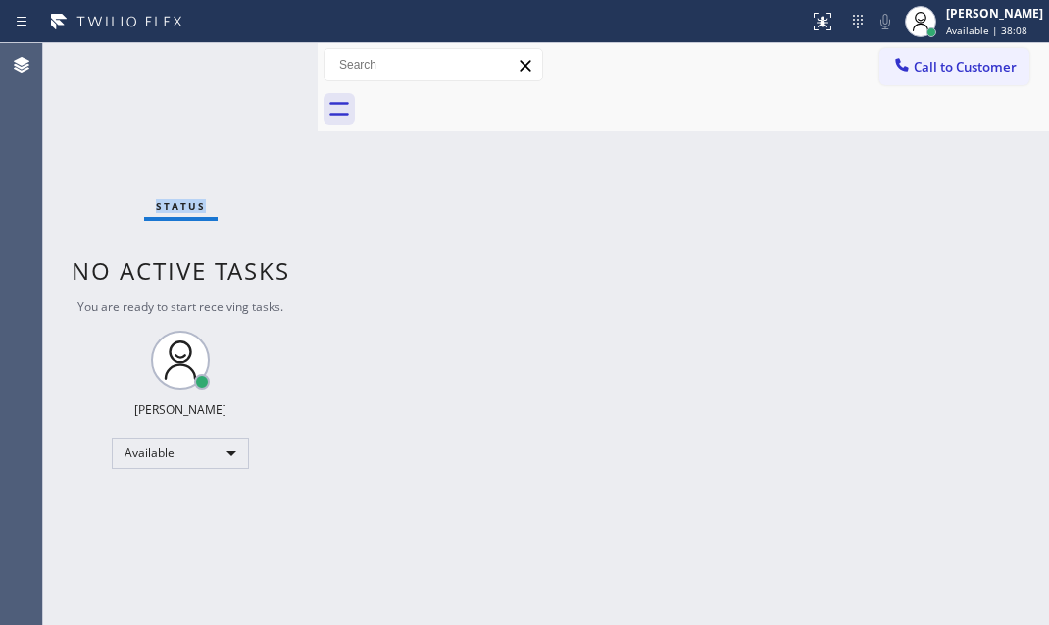
click at [249, 69] on div "Status No active tasks You are ready to start receiving tasks. [PERSON_NAME] Av…" at bounding box center [180, 334] width 275 height 582
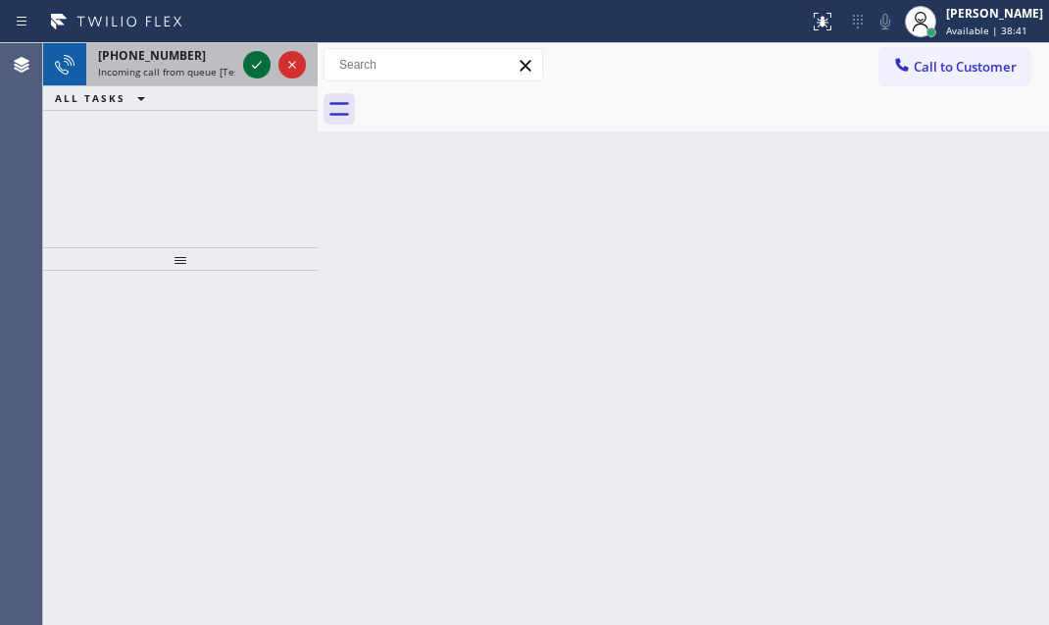
click at [255, 68] on icon at bounding box center [257, 65] width 24 height 24
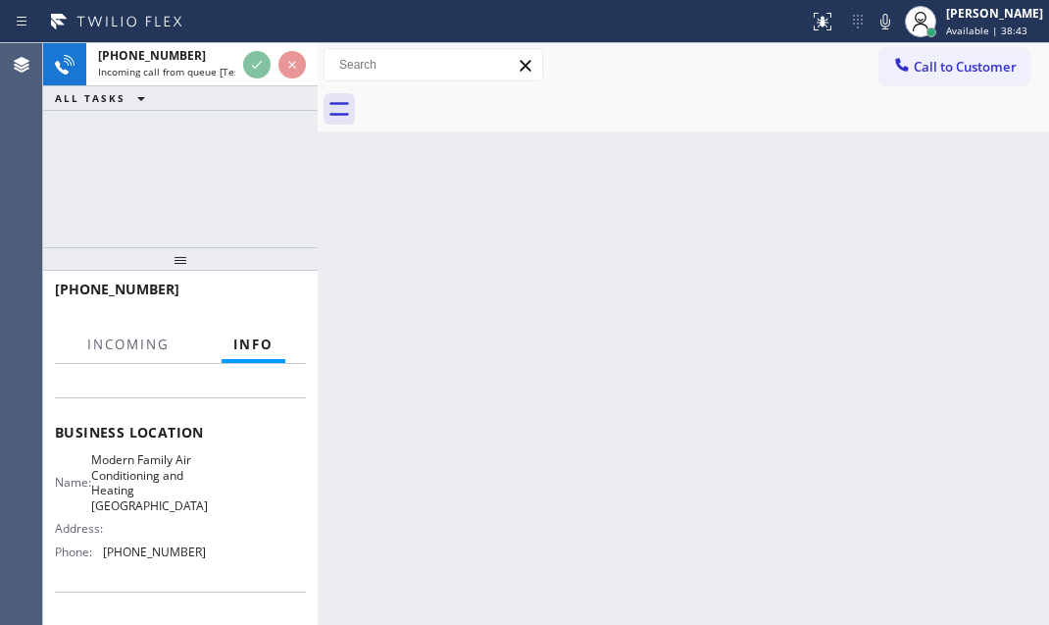
scroll to position [267, 0]
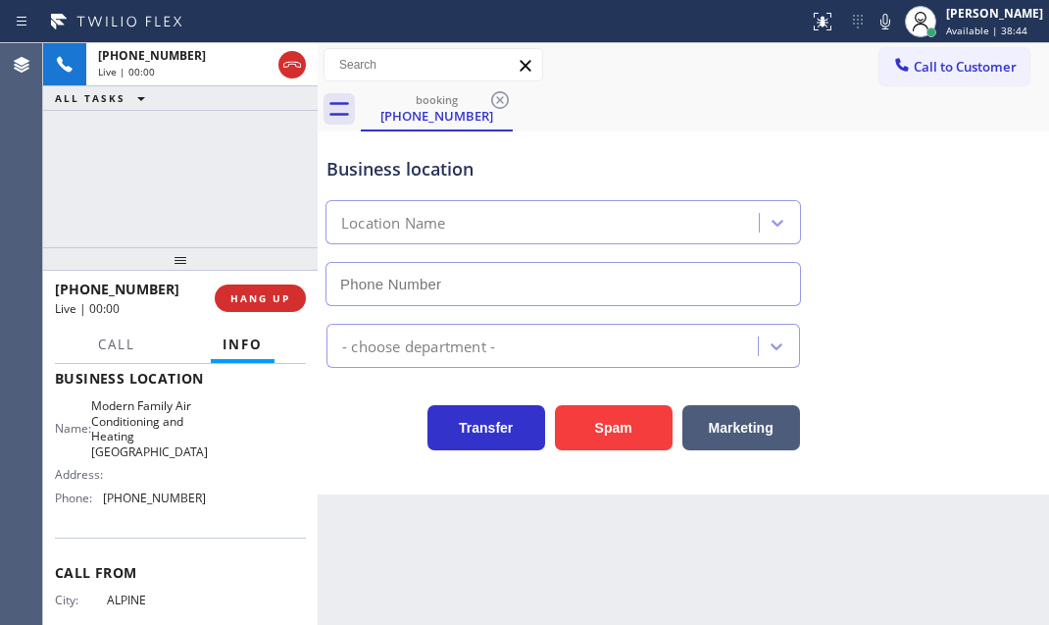
type input "[PHONE_NUMBER]"
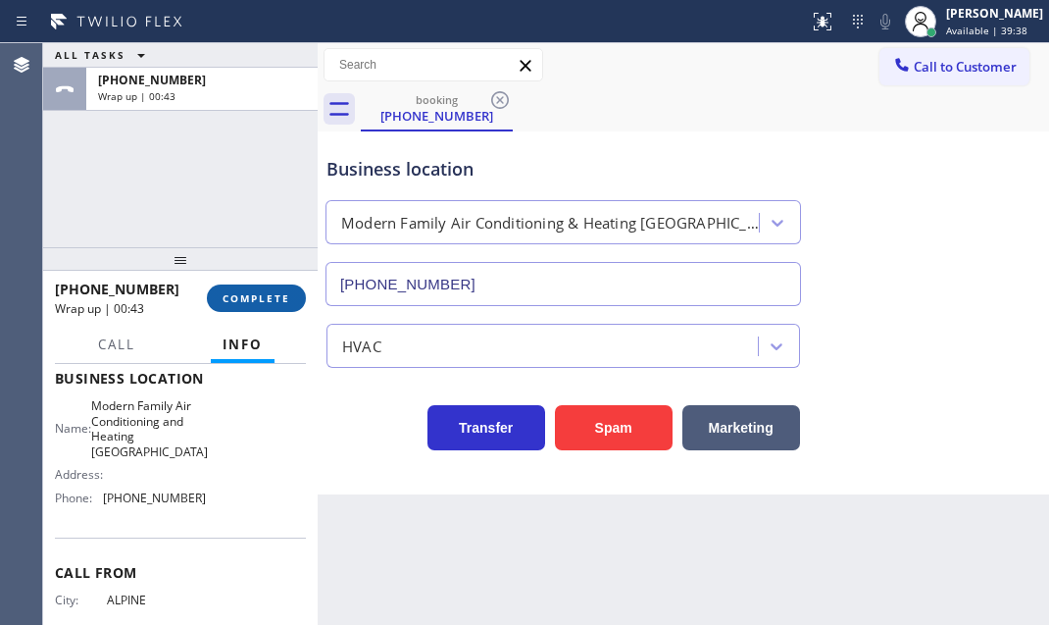
click at [254, 309] on button "COMPLETE" at bounding box center [256, 297] width 99 height 27
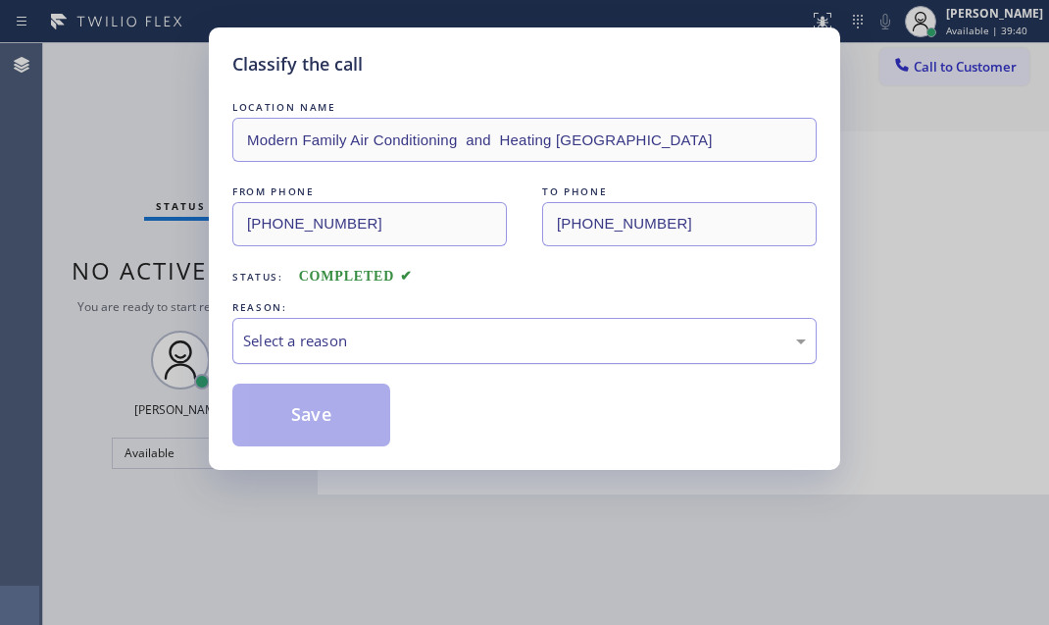
click at [451, 334] on div "Select a reason" at bounding box center [524, 340] width 563 height 23
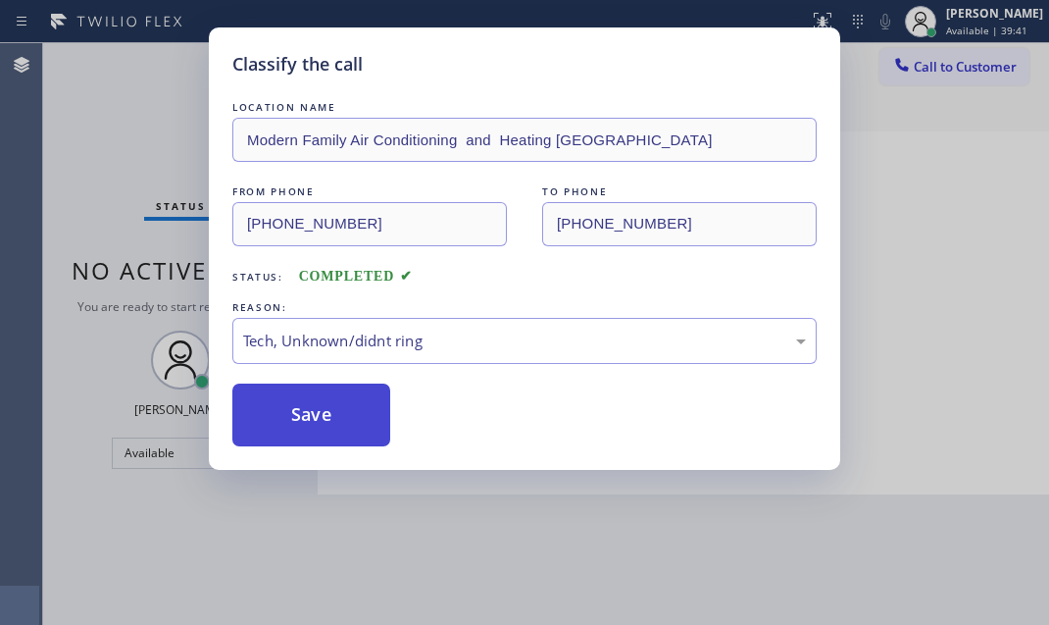
click at [320, 415] on button "Save" at bounding box center [311, 414] width 158 height 63
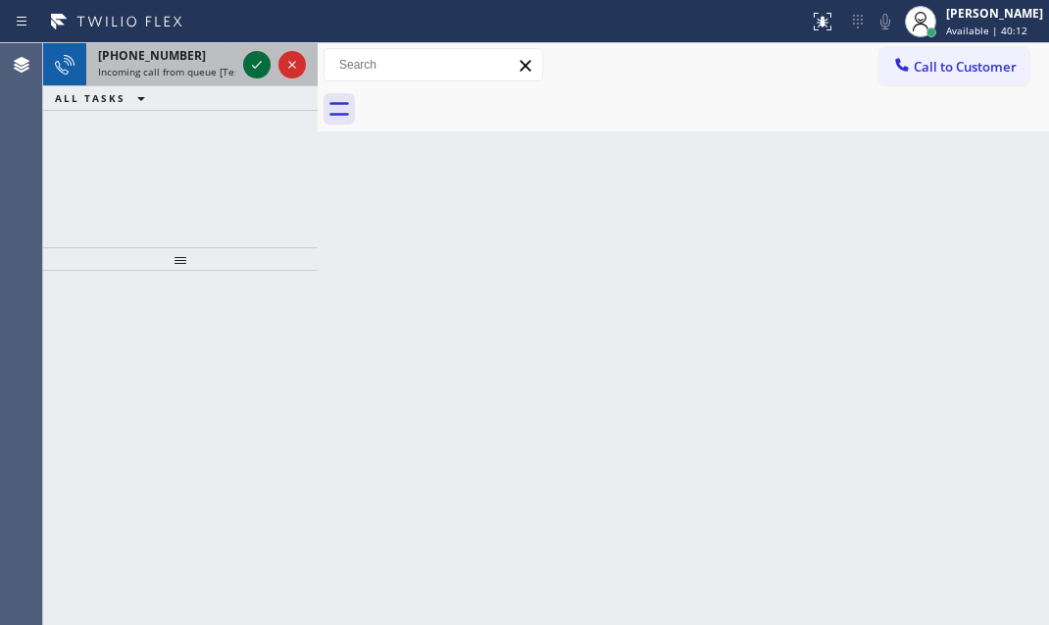
click at [257, 58] on icon at bounding box center [257, 65] width 24 height 24
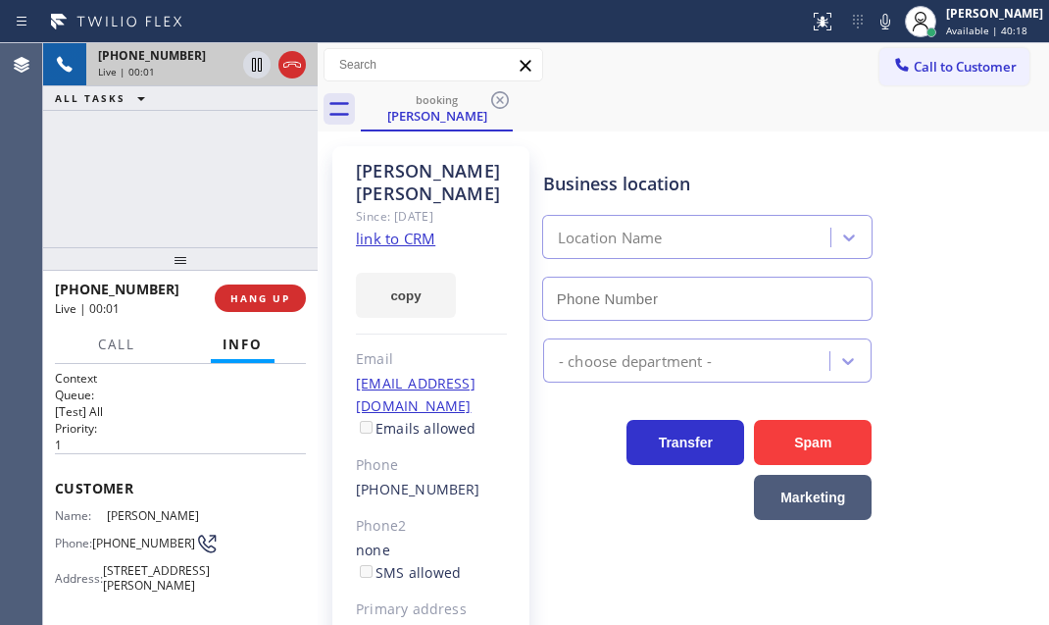
type input "[PHONE_NUMBER]"
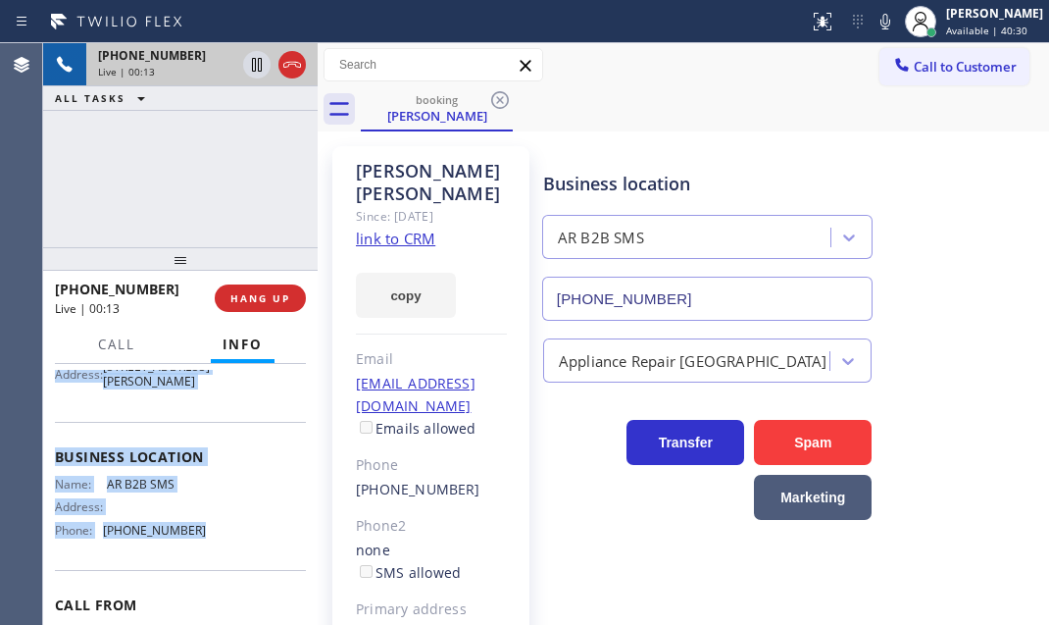
scroll to position [267, 0]
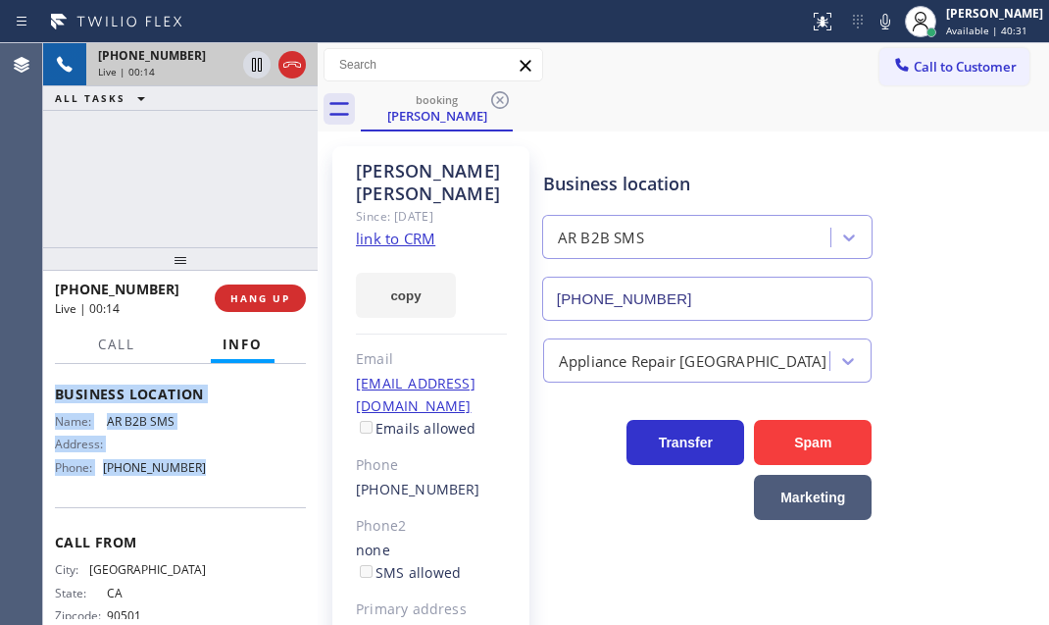
drag, startPoint x: 72, startPoint y: 482, endPoint x: 210, endPoint y: 521, distance: 143.5
click at [210, 521] on div "Context Queue: [Test] All Priority: 1 Customer Name: [PERSON_NAME] Phone: [PHON…" at bounding box center [180, 494] width 275 height 261
copy div "Customer Name: [PERSON_NAME] Phone: [PHONE_NUMBER] Address: [STREET_ADDRESS][PE…"
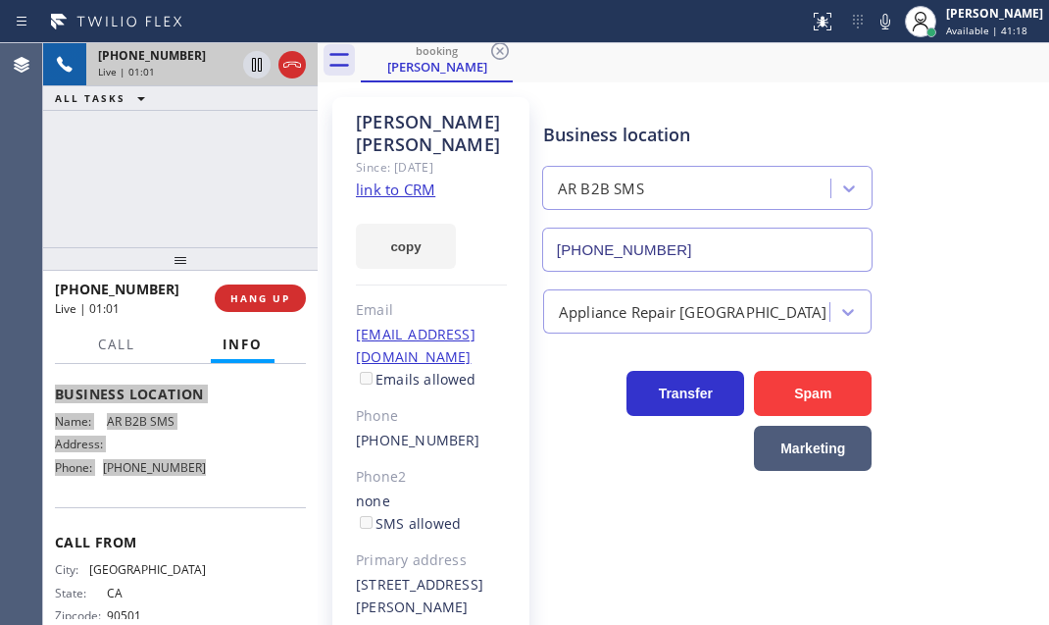
scroll to position [141, 0]
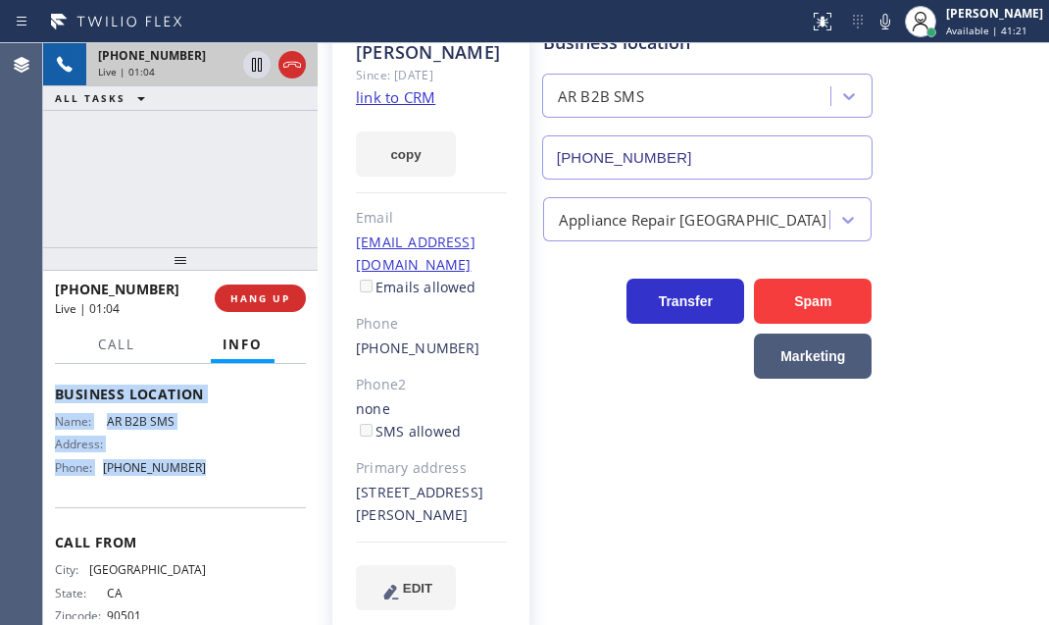
drag, startPoint x: 474, startPoint y: 489, endPoint x: 431, endPoint y: 489, distance: 42.2
click at [431, 489] on div "[STREET_ADDRESS][PERSON_NAME]" at bounding box center [431, 503] width 151 height 45
copy div "90230"
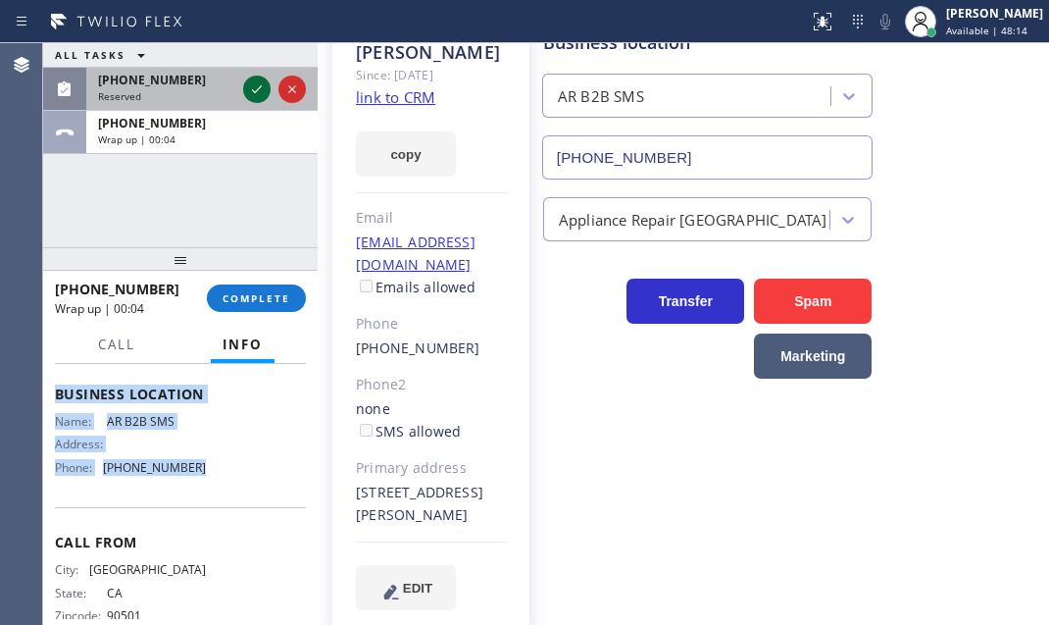
click at [258, 90] on icon at bounding box center [257, 89] width 24 height 24
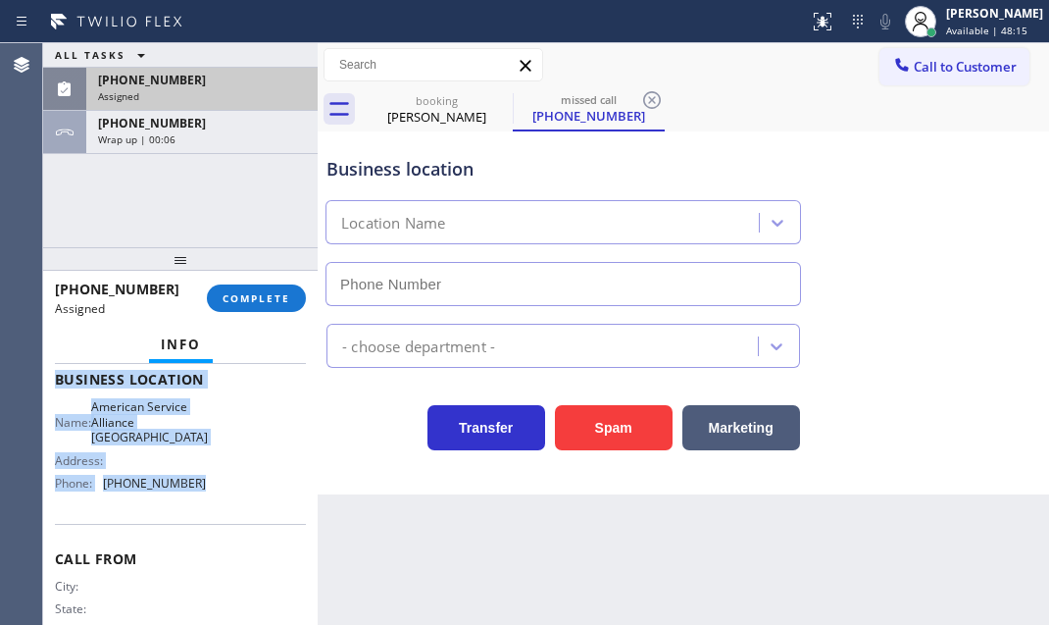
type input "[PHONE_NUMBER]"
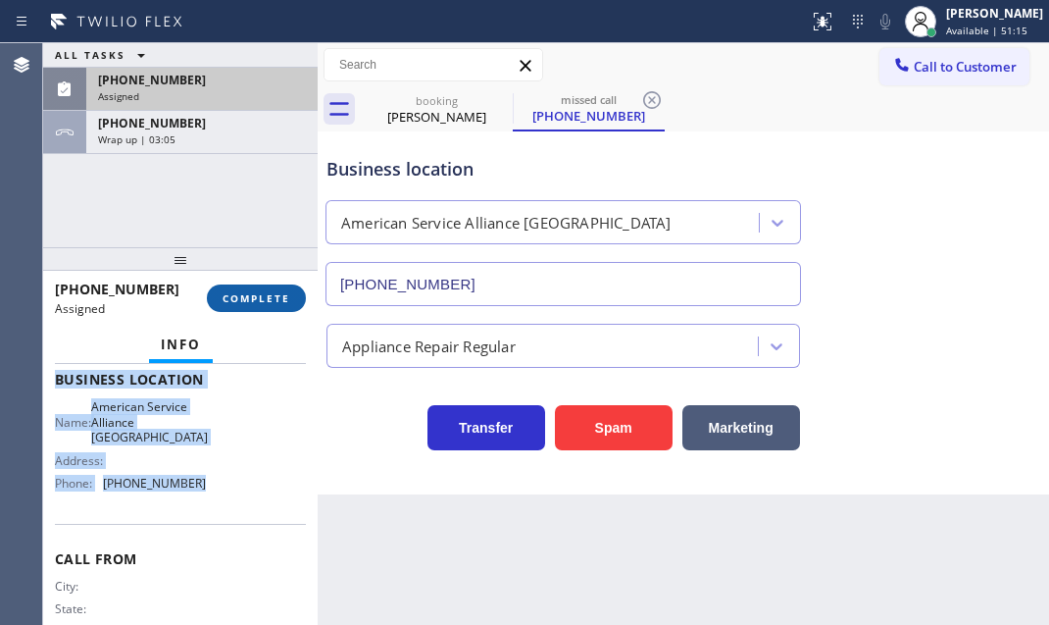
click at [269, 291] on span "COMPLETE" at bounding box center [257, 298] width 68 height 14
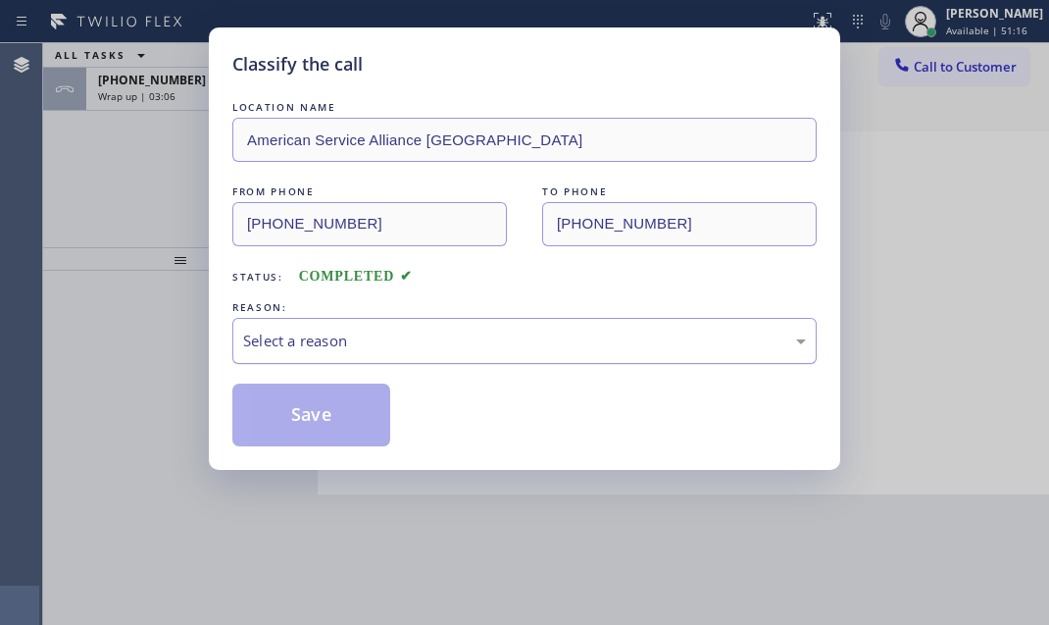
click at [462, 349] on div "Select a reason" at bounding box center [524, 340] width 563 height 23
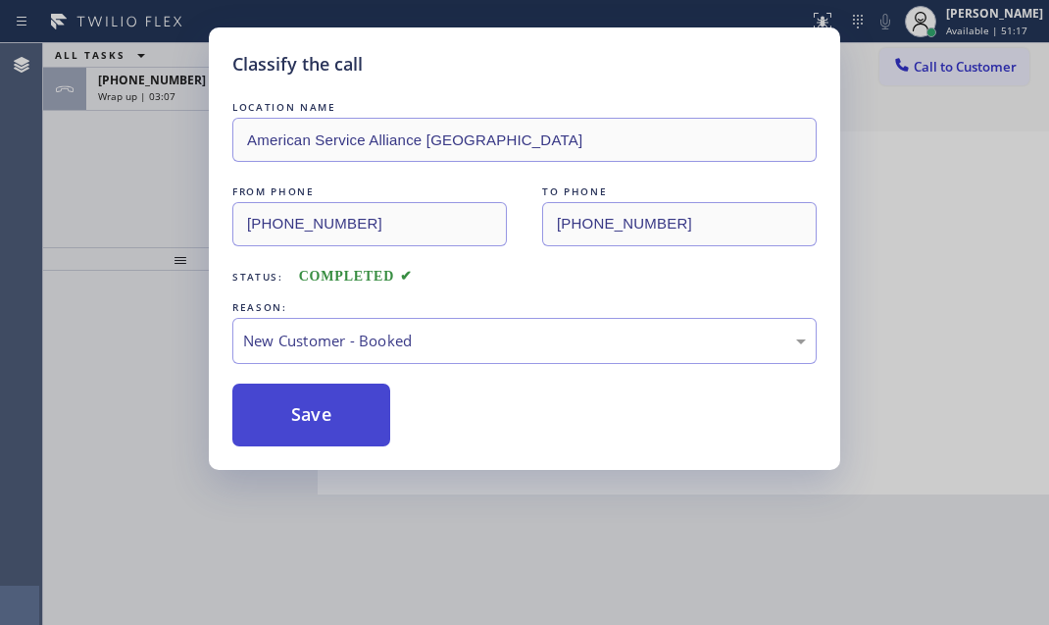
click at [298, 407] on button "Save" at bounding box center [311, 414] width 158 height 63
type input "[PHONE_NUMBER]"
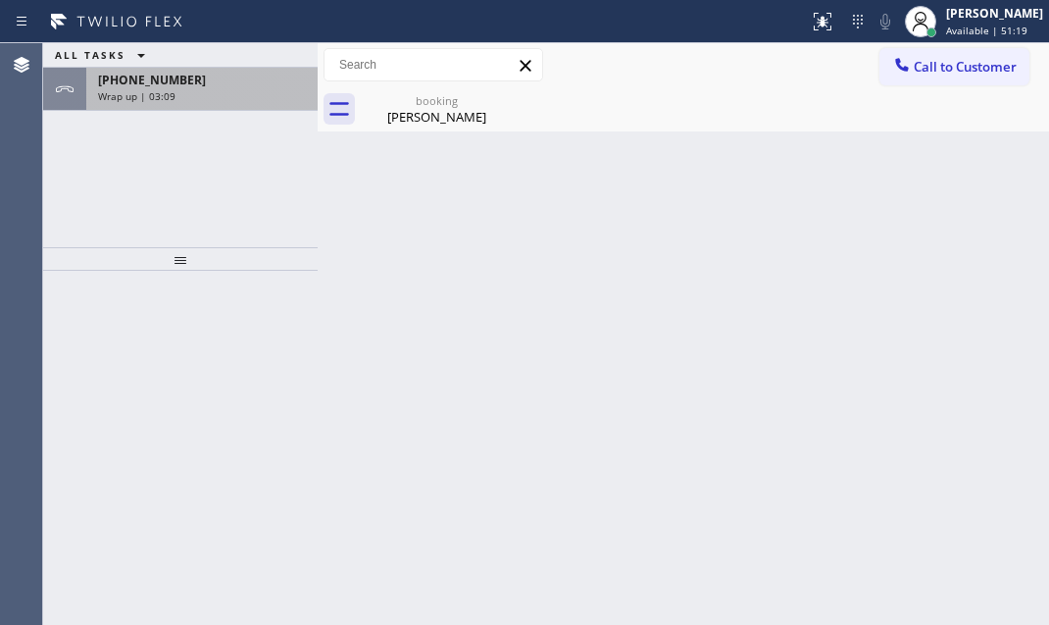
click at [176, 84] on span "[PHONE_NUMBER]" at bounding box center [152, 80] width 108 height 17
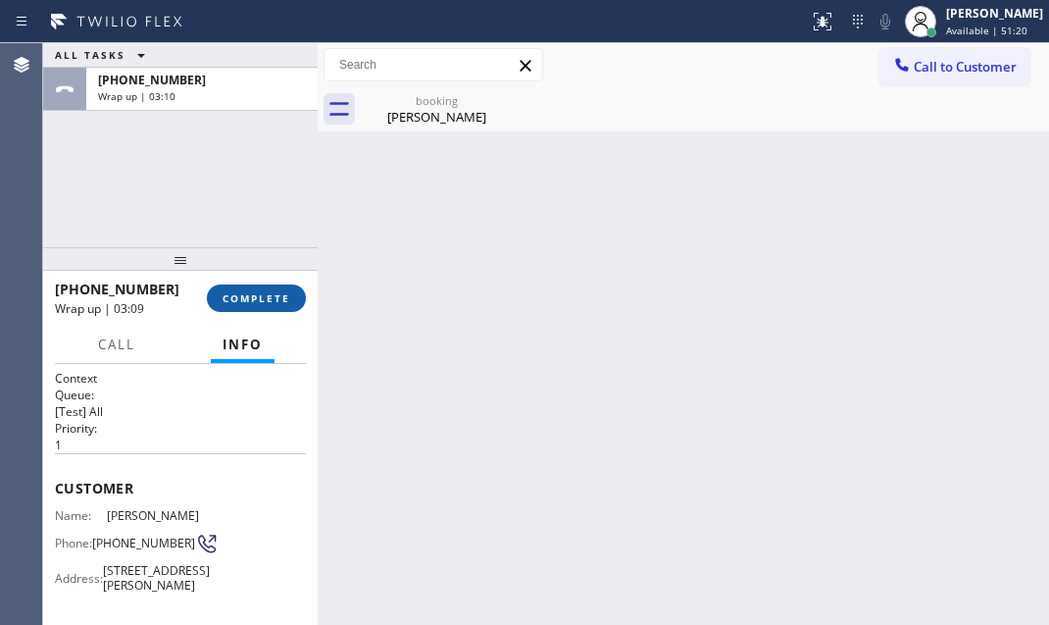
click at [252, 298] on span "COMPLETE" at bounding box center [257, 298] width 68 height 14
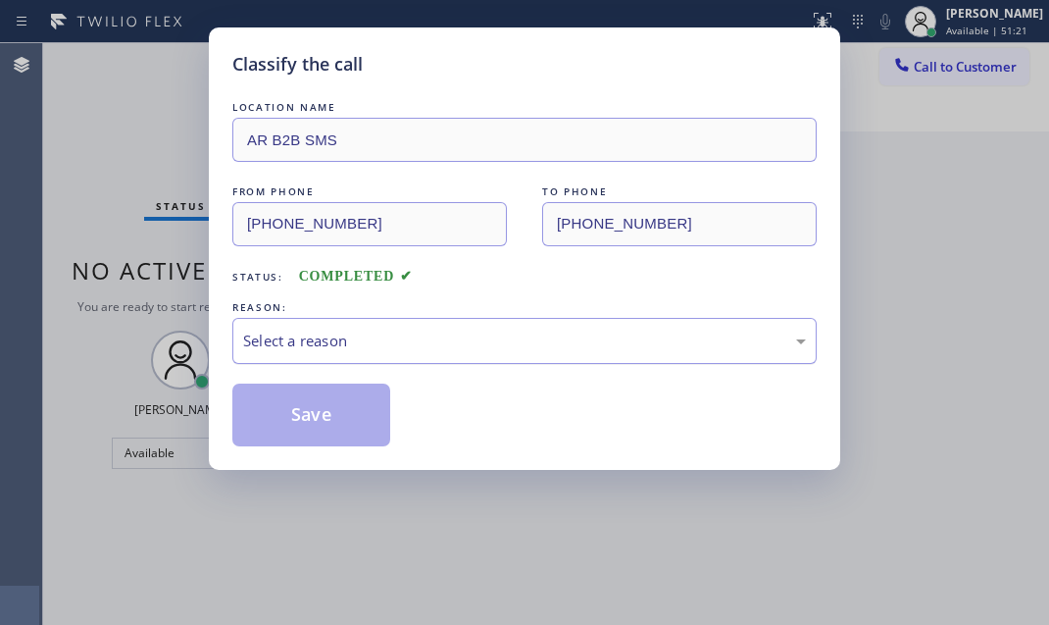
click at [451, 337] on div "Select a reason" at bounding box center [524, 340] width 563 height 23
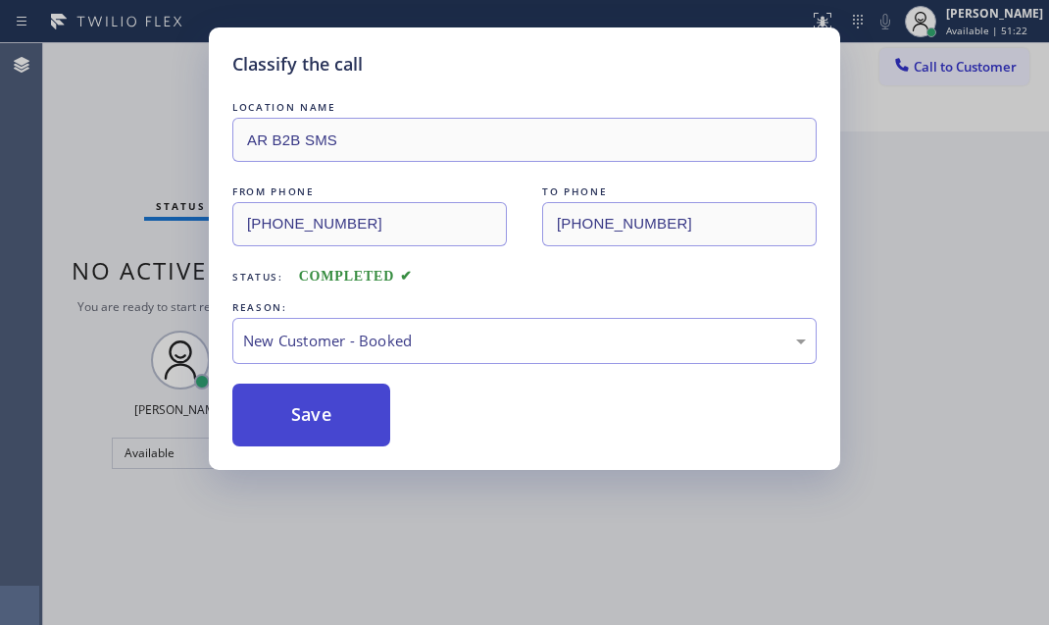
click at [324, 410] on button "Save" at bounding box center [311, 414] width 158 height 63
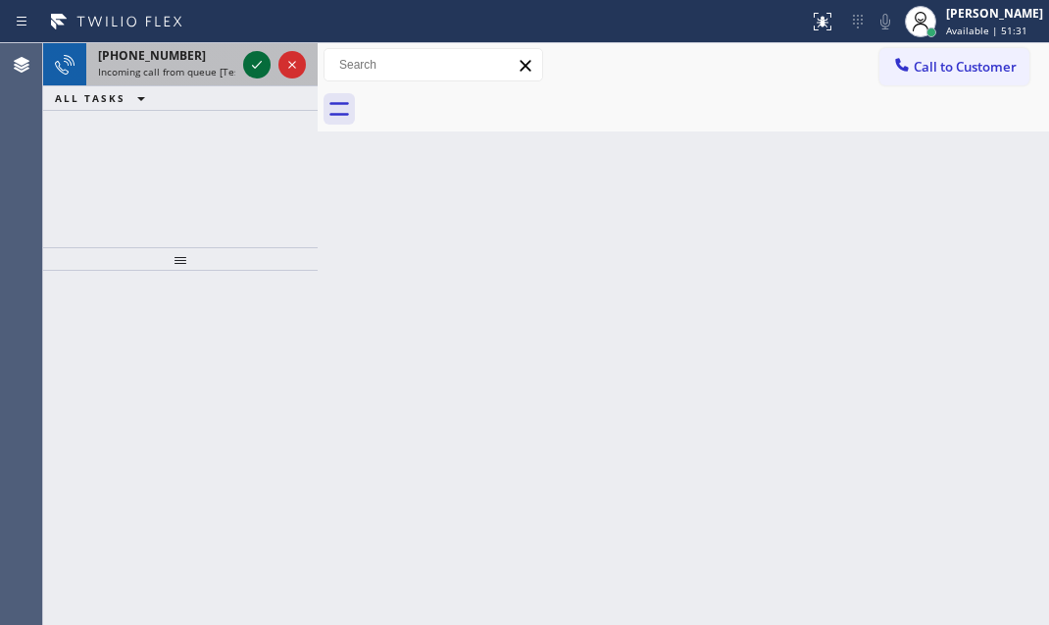
click at [259, 67] on icon at bounding box center [257, 65] width 24 height 24
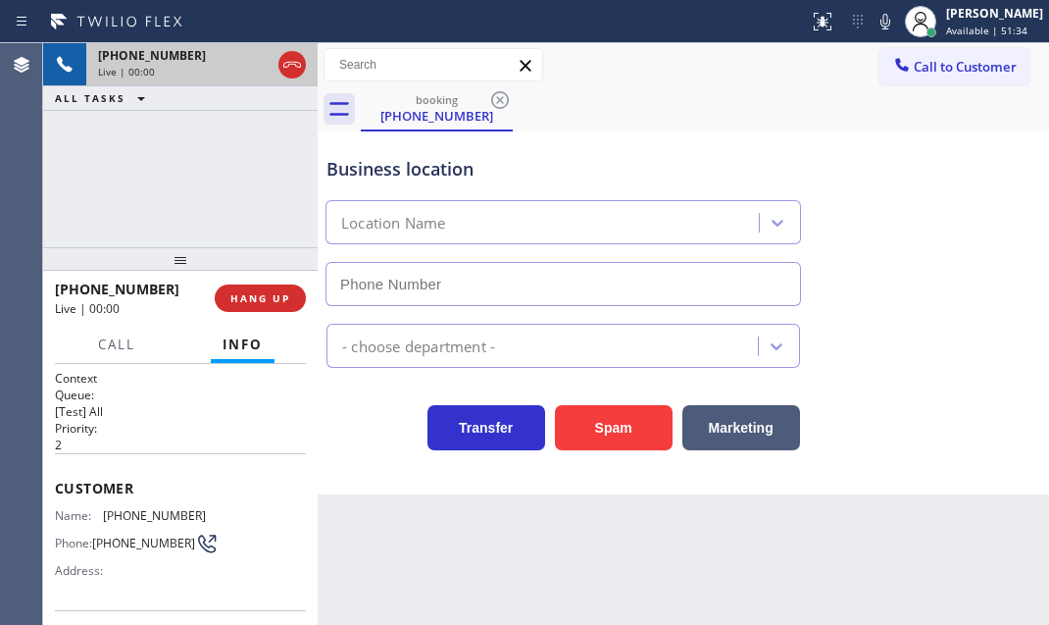
type input "[PHONE_NUMBER]"
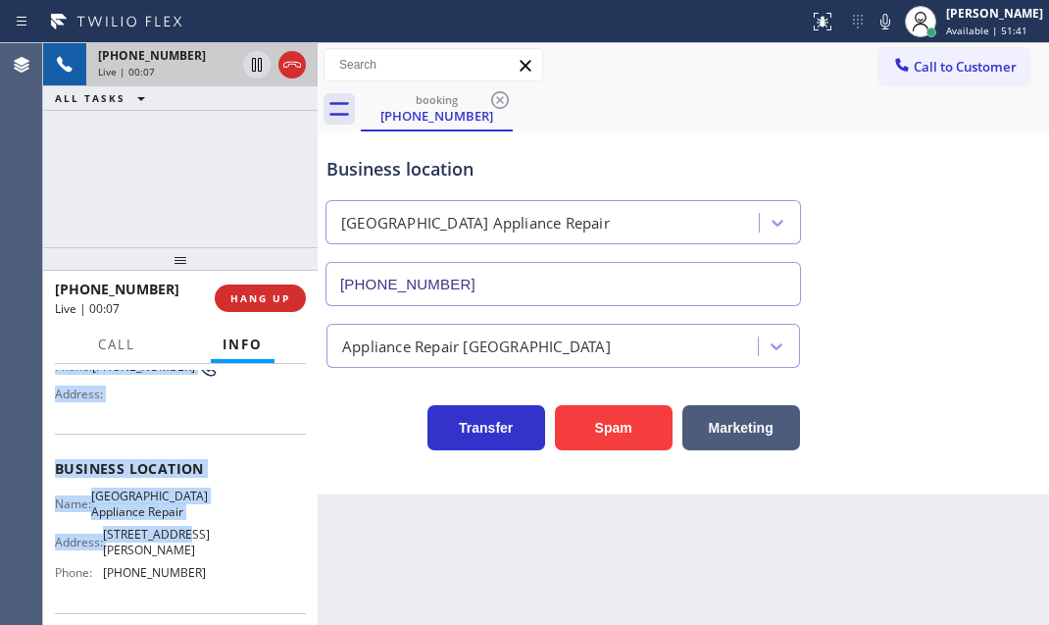
scroll to position [177, 0]
drag, startPoint x: 51, startPoint y: 473, endPoint x: 199, endPoint y: 571, distance: 177.6
click at [199, 571] on div "Context Queue: [Test] All Priority: 2 Customer Name: [PHONE_NUMBER] Phone: [PHO…" at bounding box center [180, 494] width 275 height 261
click at [254, 71] on icon at bounding box center [257, 65] width 10 height 14
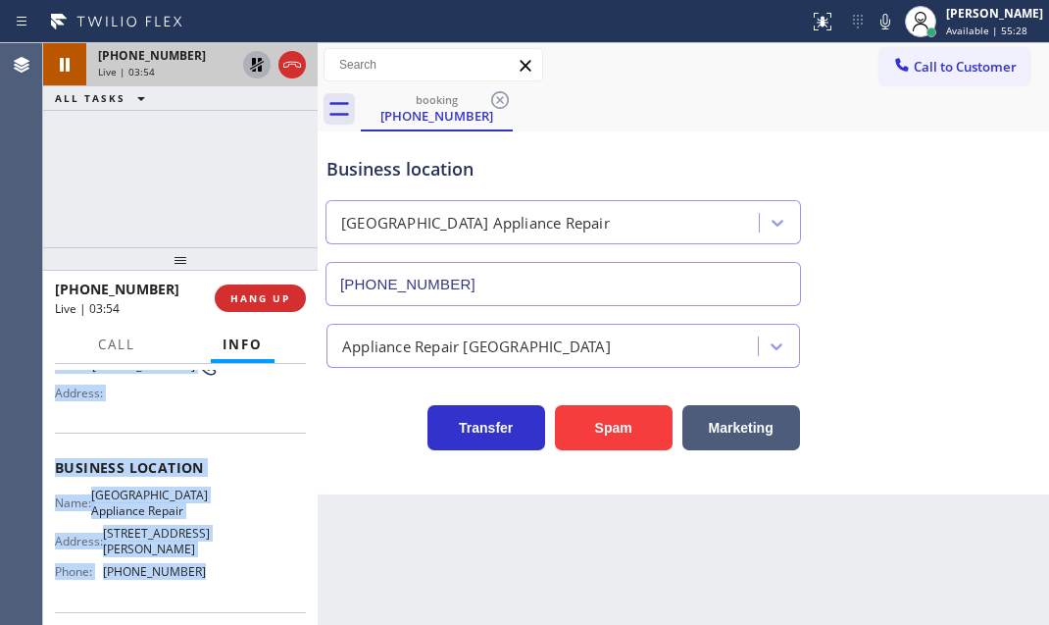
click at [256, 74] on icon at bounding box center [257, 65] width 24 height 24
click at [292, 69] on icon at bounding box center [292, 65] width 24 height 24
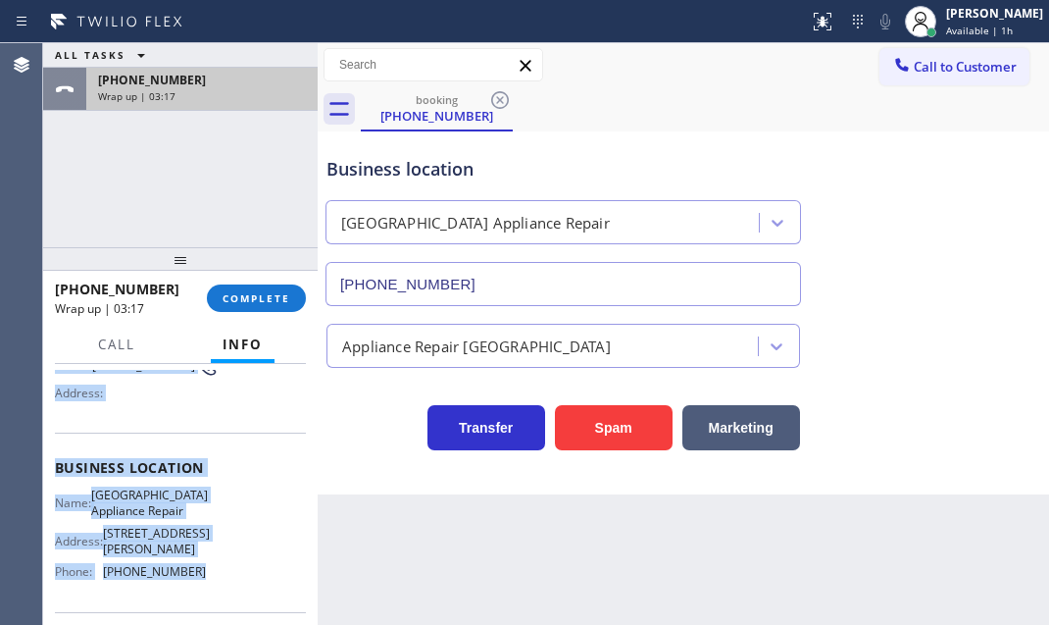
click at [232, 86] on div "[PHONE_NUMBER]" at bounding box center [202, 80] width 208 height 17
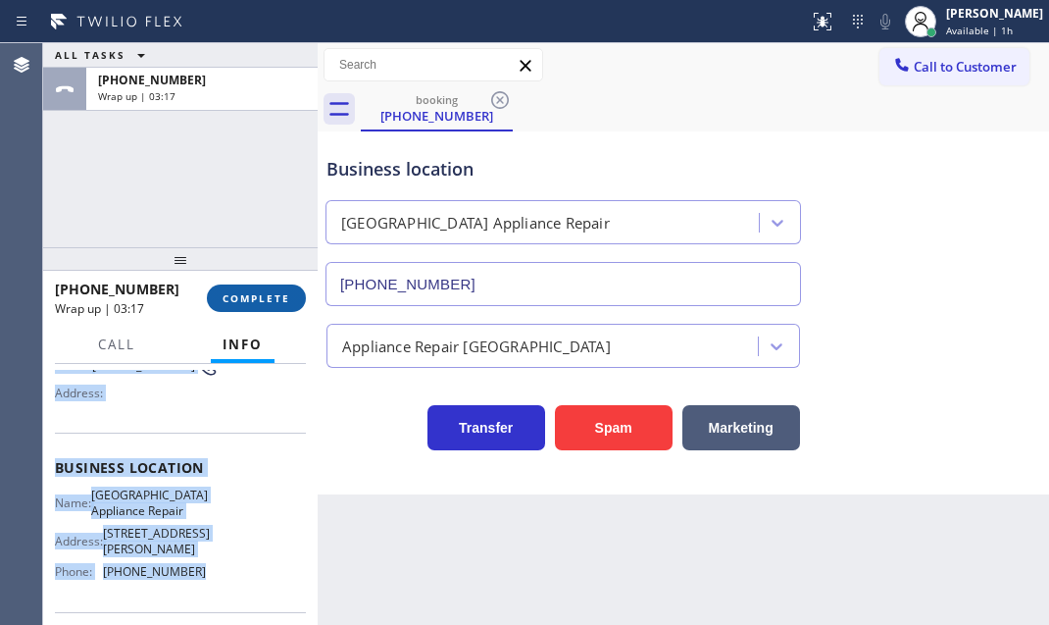
click at [258, 285] on button "COMPLETE" at bounding box center [256, 297] width 99 height 27
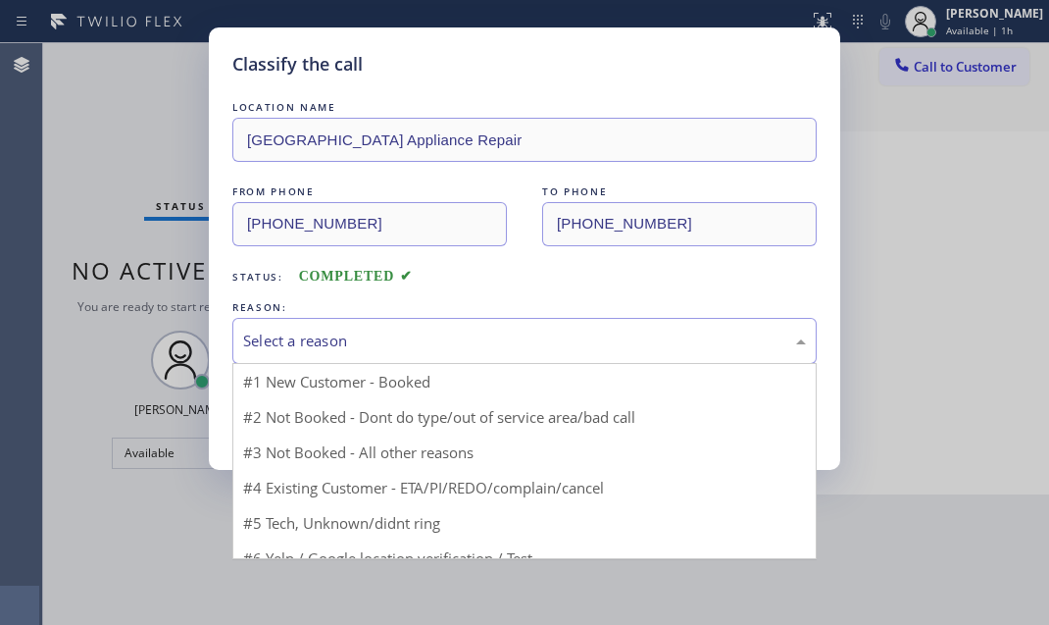
click at [401, 336] on div "Select a reason" at bounding box center [524, 340] width 563 height 23
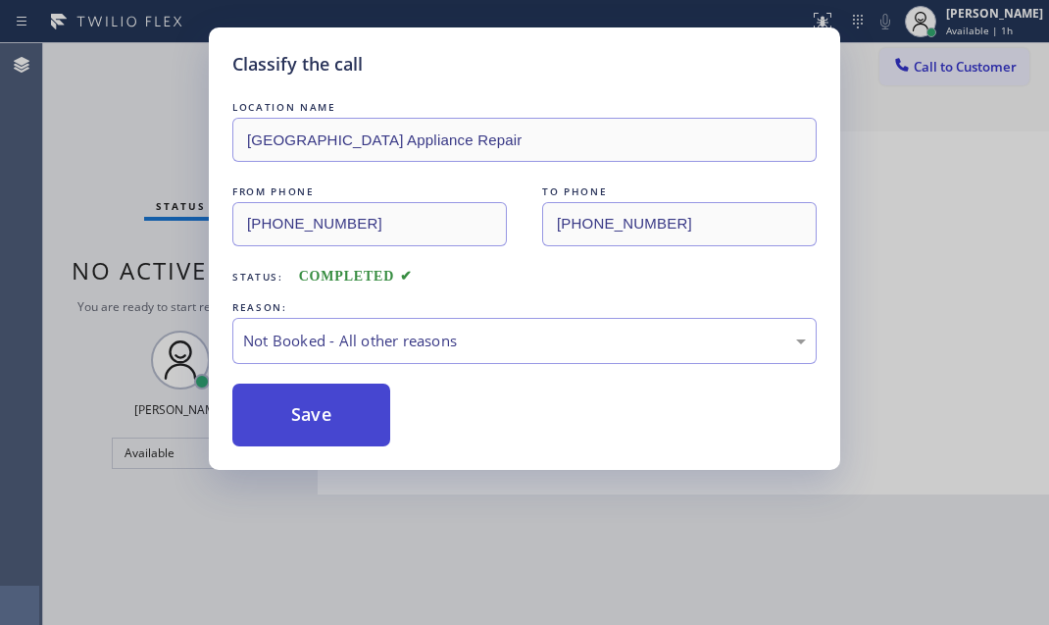
click at [292, 411] on button "Save" at bounding box center [311, 414] width 158 height 63
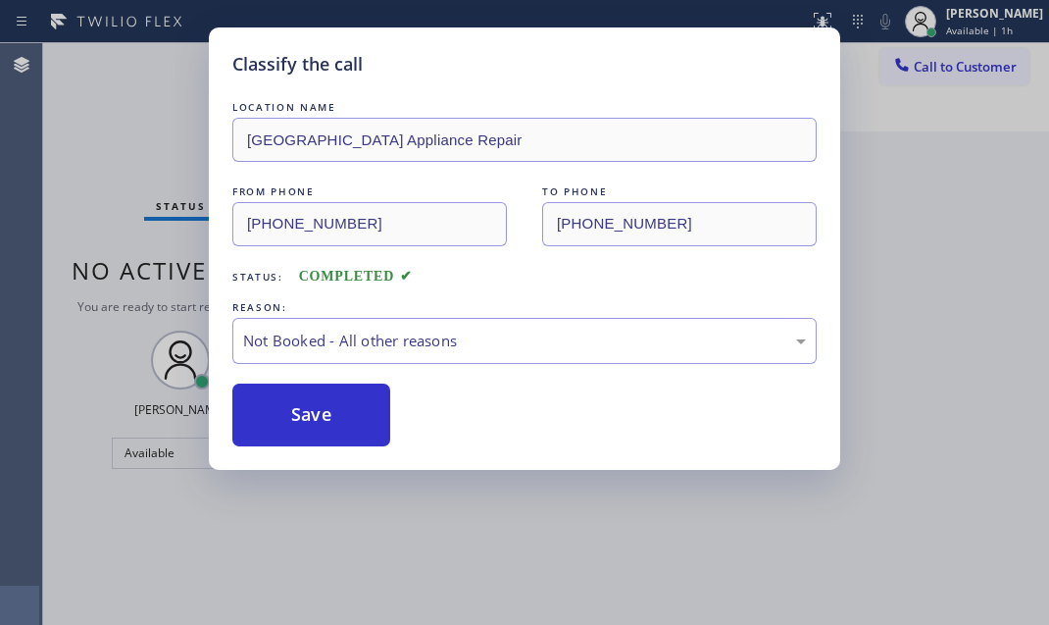
click at [906, 196] on div "Classify the call LOCATION NAME [GEOGRAPHIC_DATA] Appliance Repair FROM PHONE […" at bounding box center [524, 312] width 1049 height 625
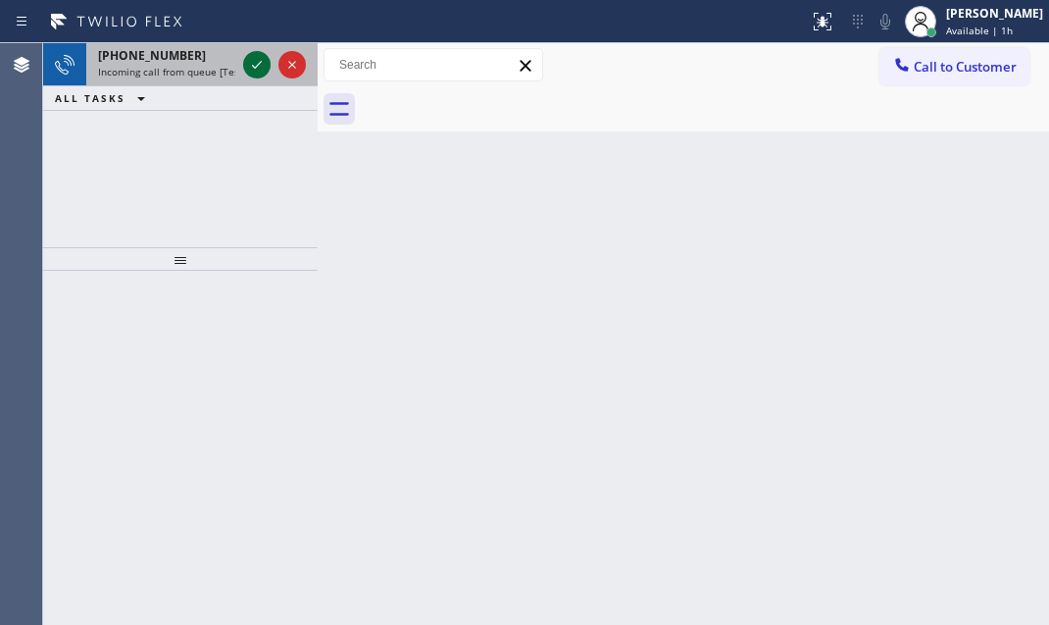
click at [247, 65] on icon at bounding box center [257, 65] width 24 height 24
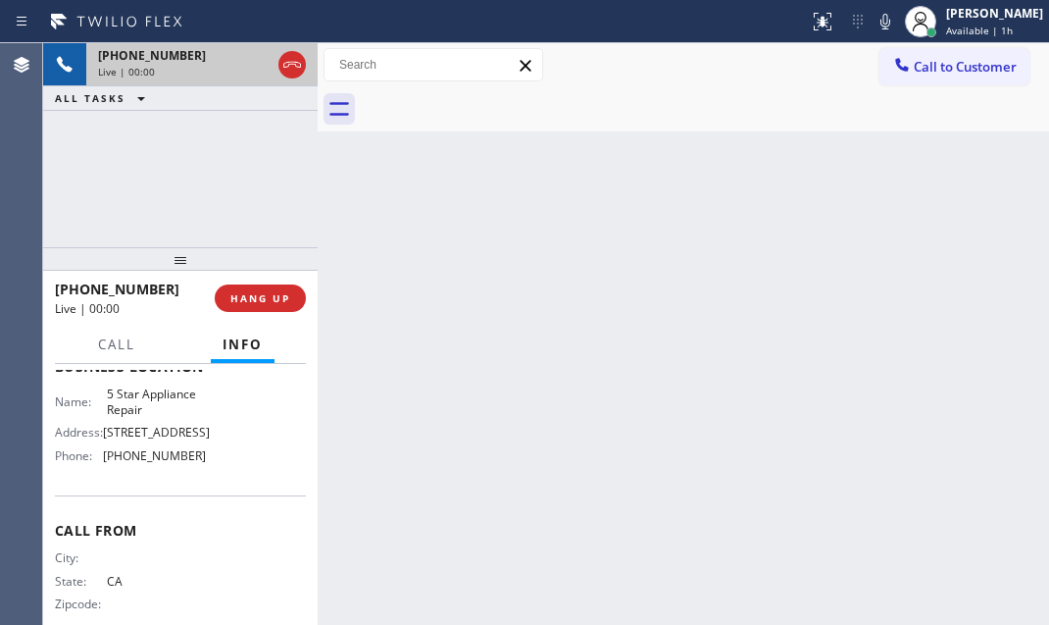
scroll to position [247, 0]
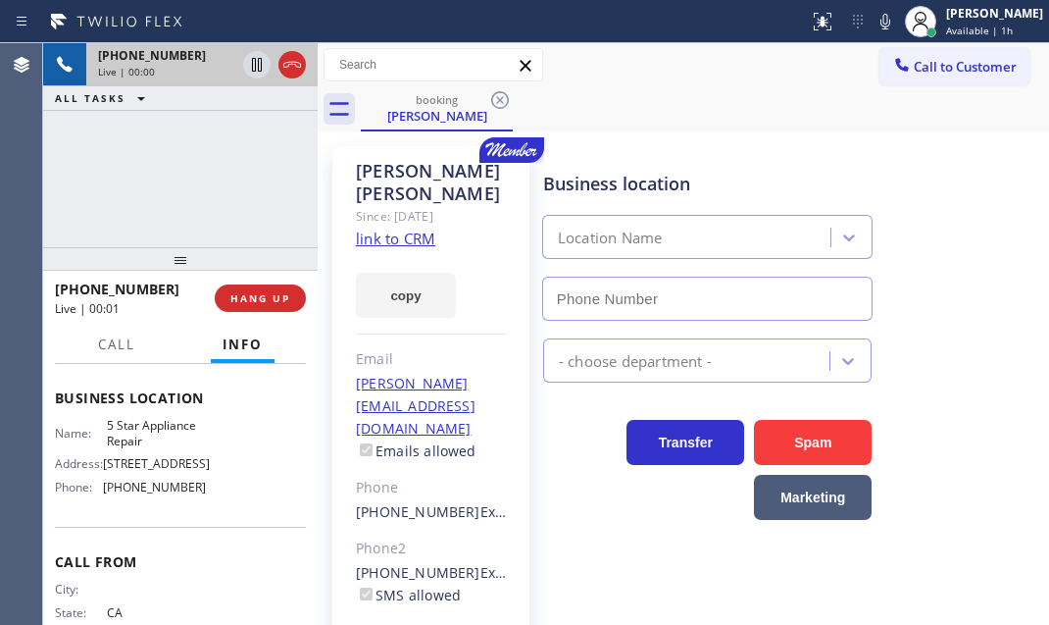
type input "[PHONE_NUMBER]"
click at [255, 63] on icon at bounding box center [257, 65] width 24 height 24
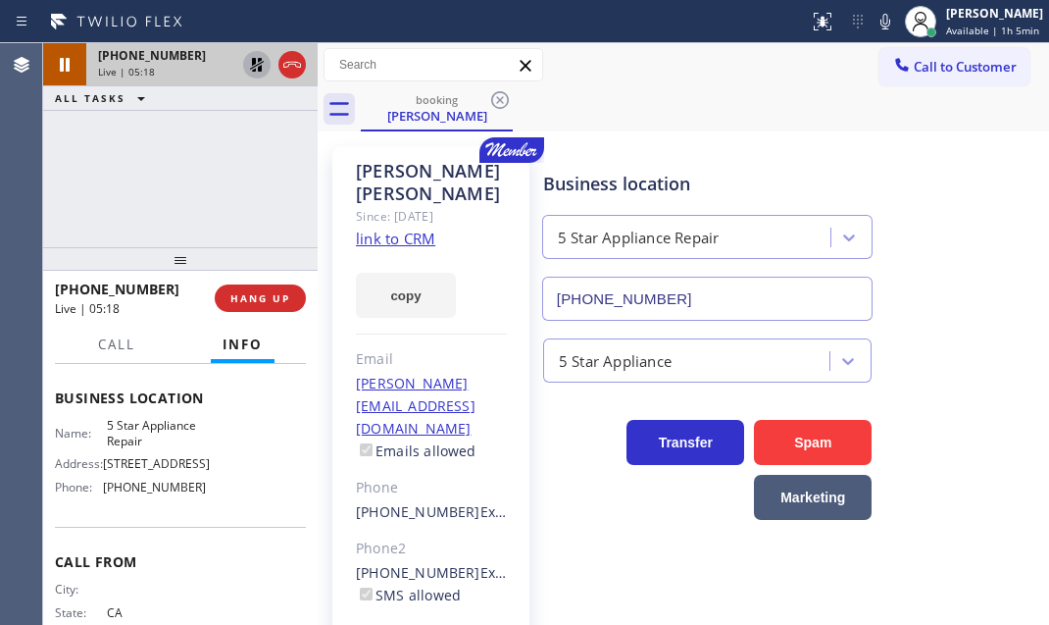
click at [263, 67] on icon at bounding box center [257, 65] width 24 height 24
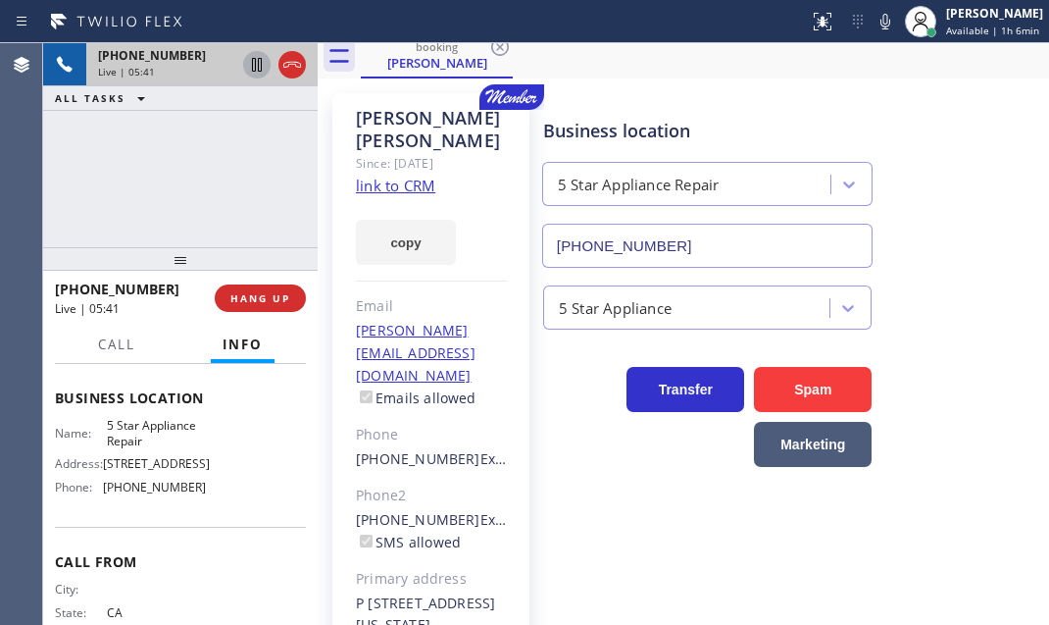
scroll to position [119, 0]
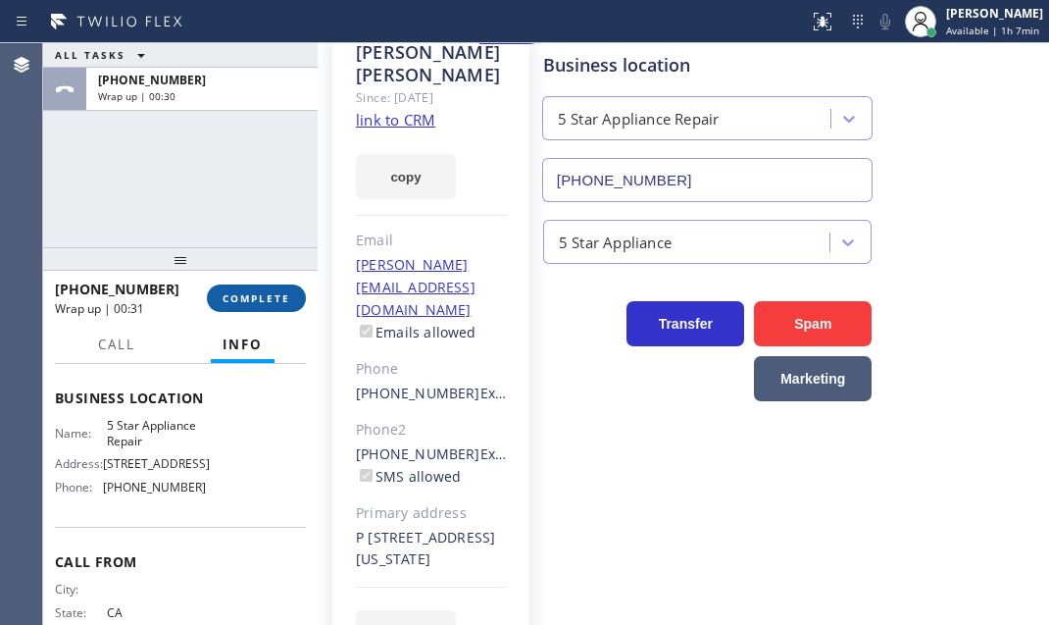
click at [271, 293] on span "COMPLETE" at bounding box center [257, 298] width 68 height 14
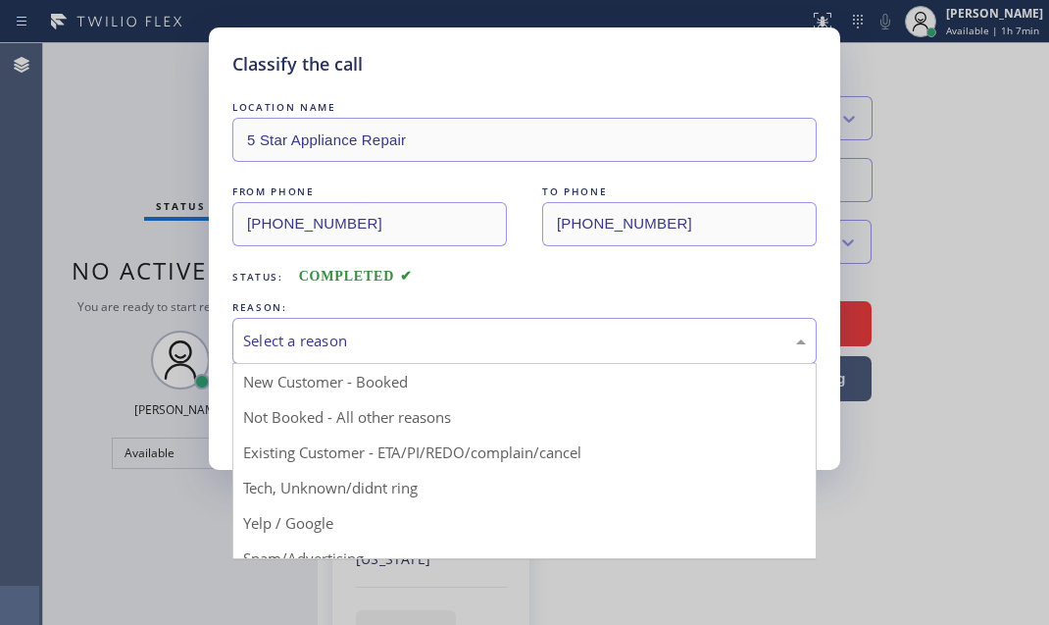
click at [520, 335] on div "Select a reason" at bounding box center [524, 340] width 563 height 23
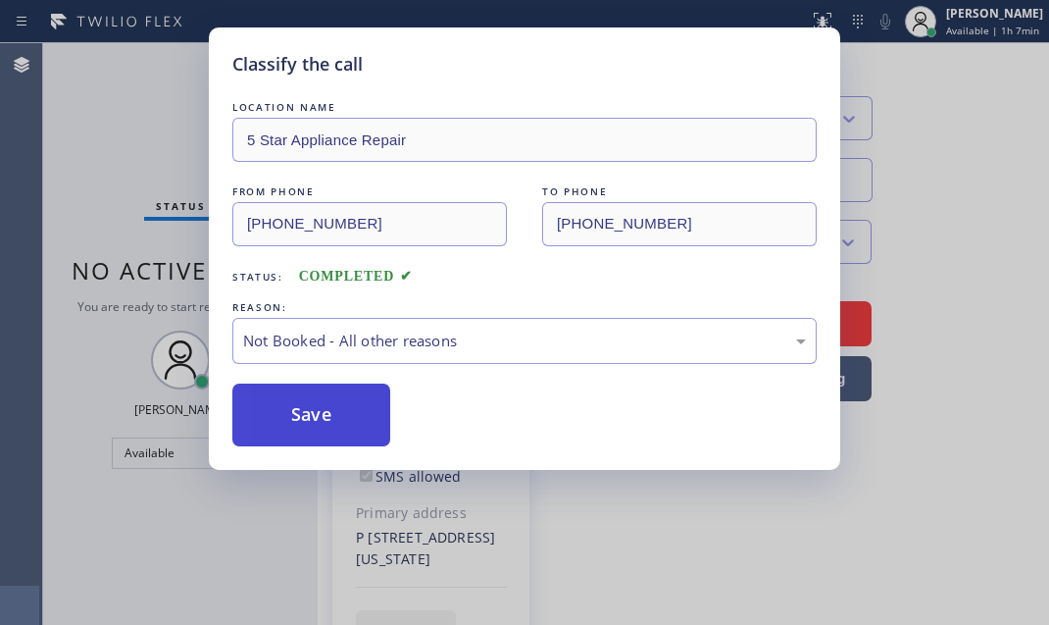
click at [355, 421] on button "Save" at bounding box center [311, 414] width 158 height 63
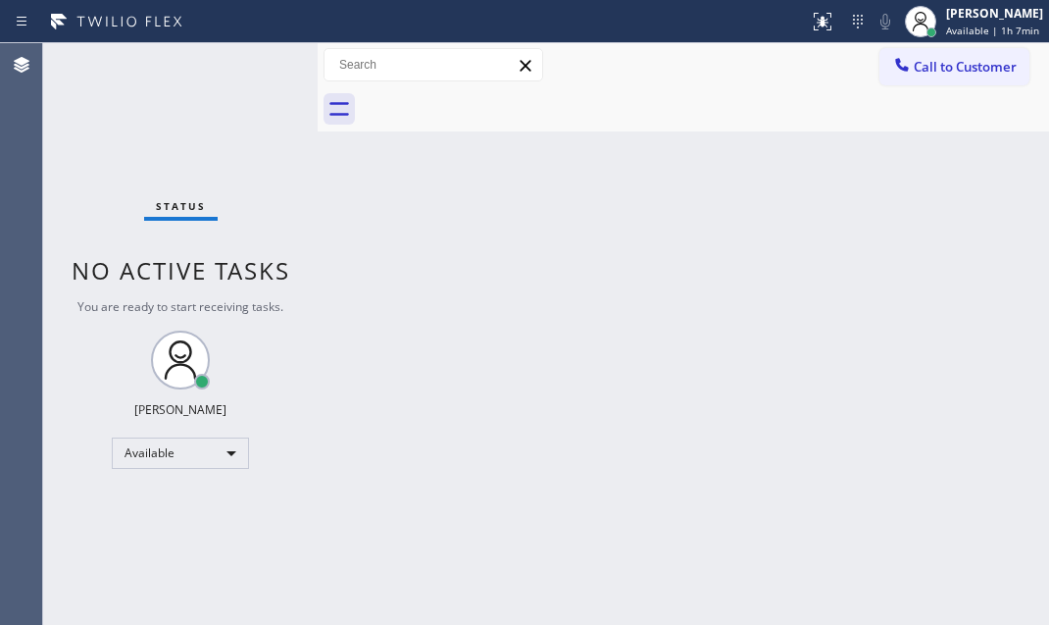
click at [913, 248] on div "Back to Dashboard Change Sender ID Customers Technicians Select a contact Outbo…" at bounding box center [684, 334] width 732 height 582
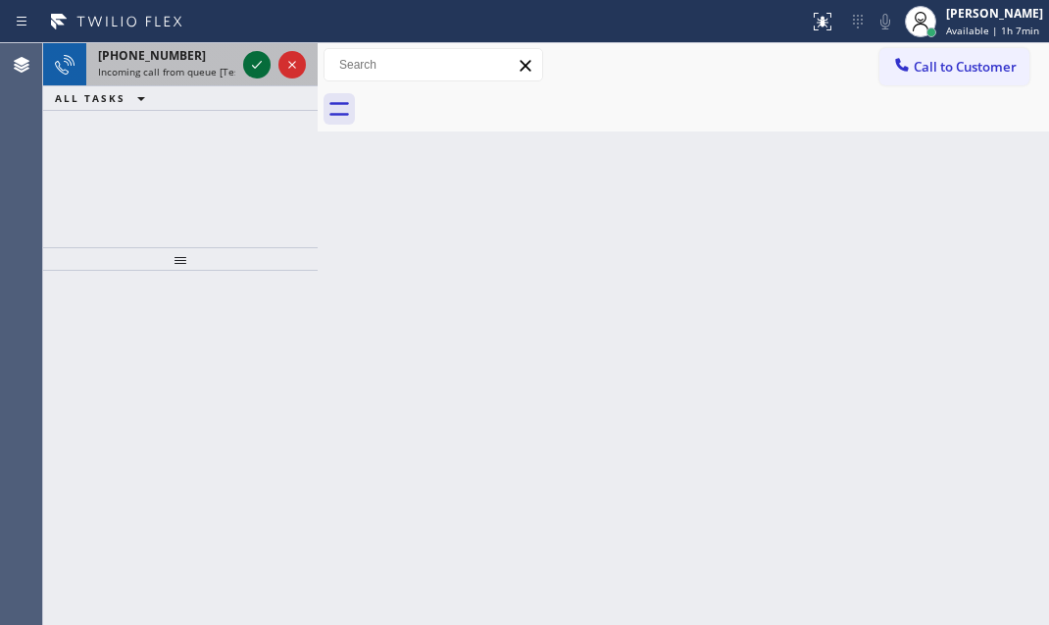
click at [255, 68] on icon at bounding box center [257, 65] width 10 height 8
click at [266, 65] on icon at bounding box center [257, 65] width 24 height 24
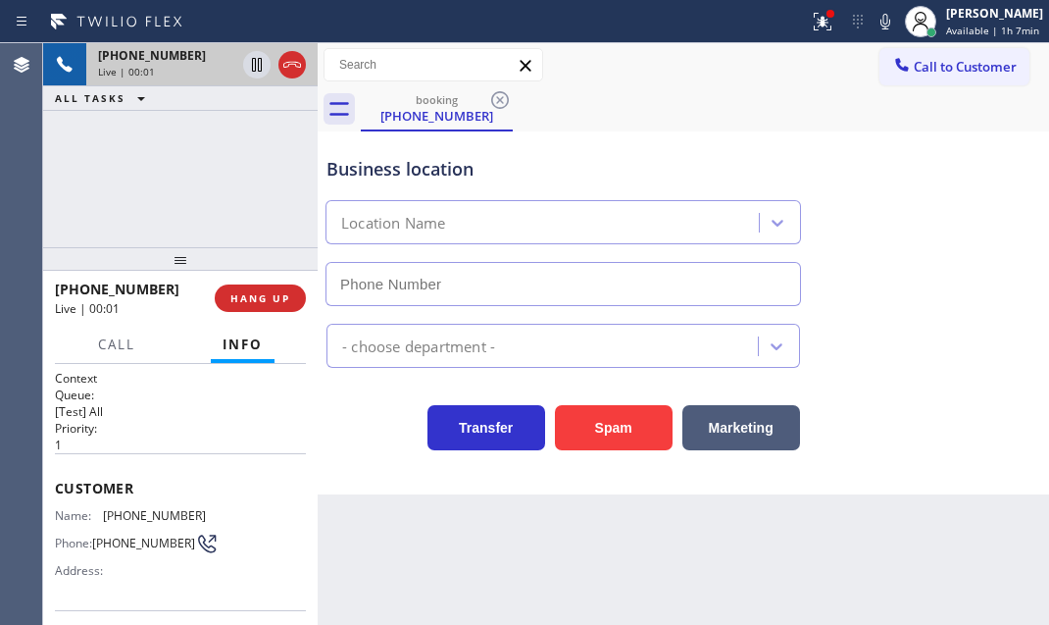
type input "[PHONE_NUMBER]"
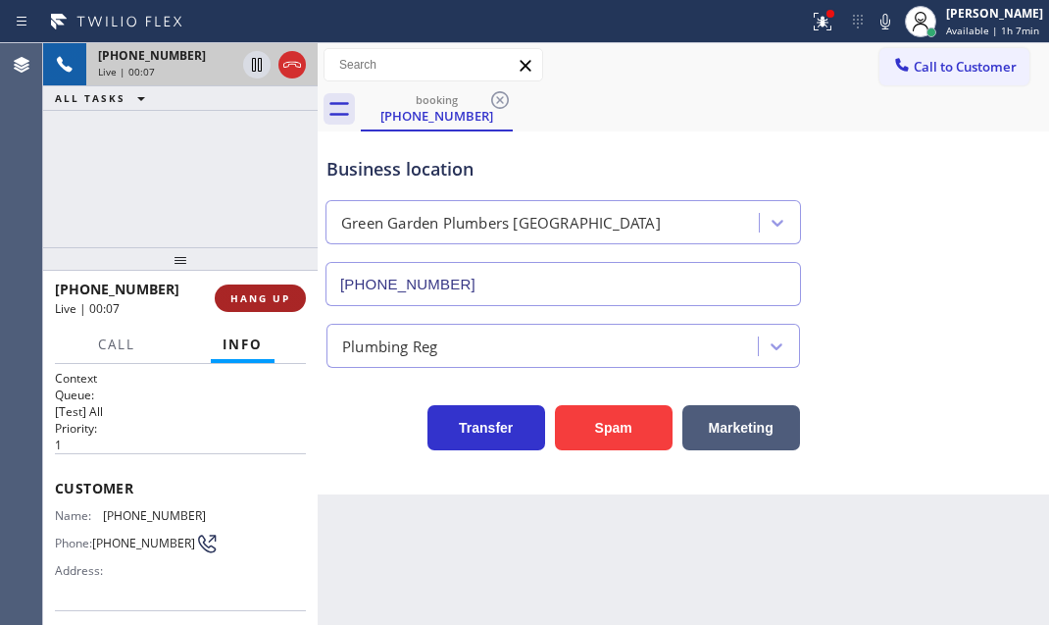
click at [244, 297] on span "HANG UP" at bounding box center [260, 298] width 60 height 14
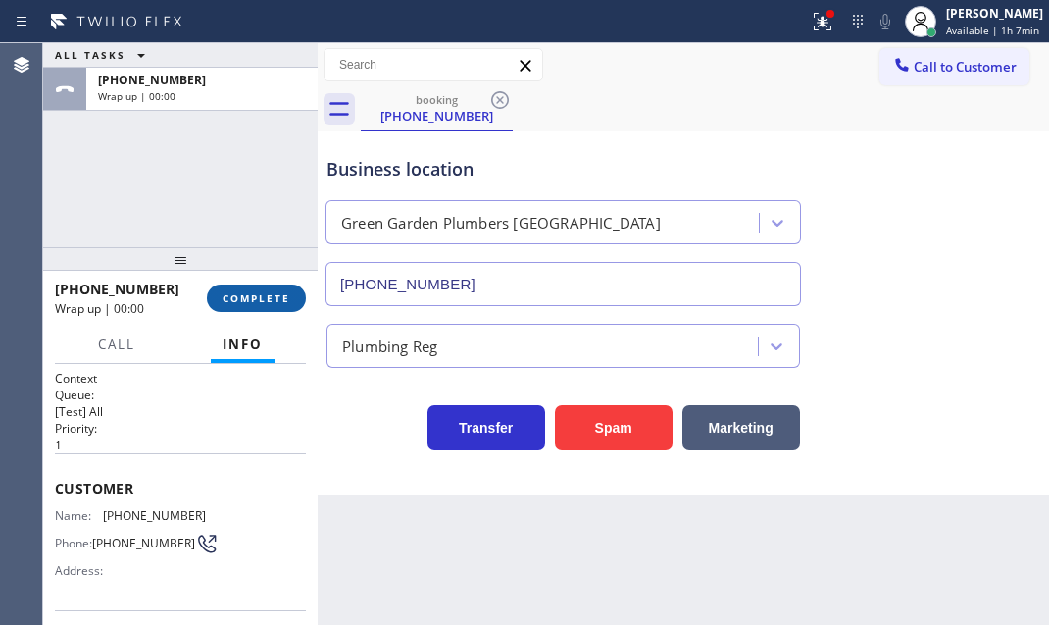
click at [246, 297] on span "COMPLETE" at bounding box center [257, 298] width 68 height 14
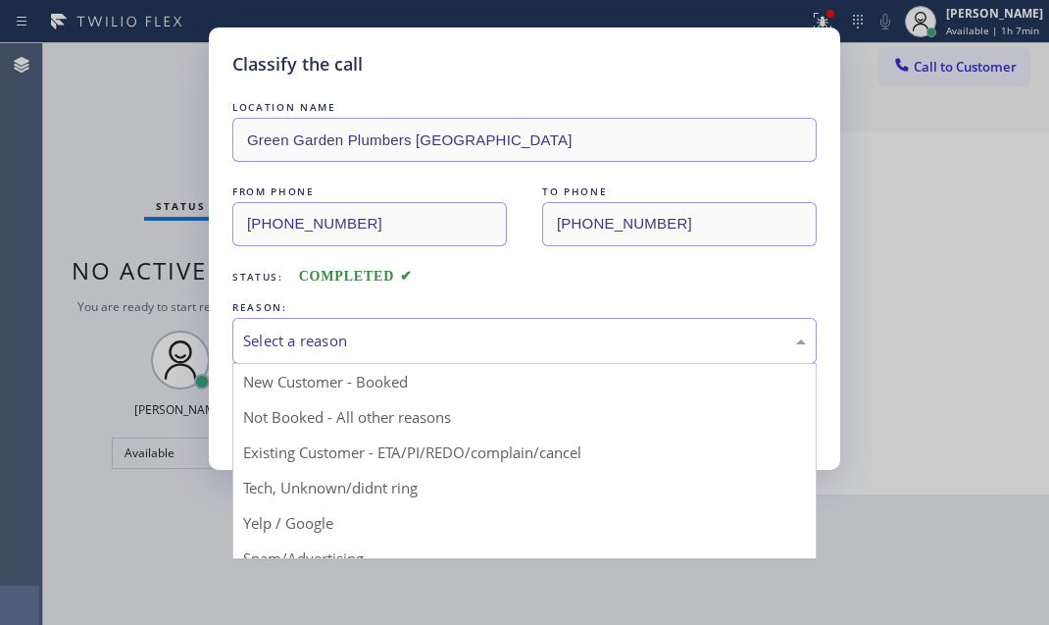
click at [429, 347] on div "Select a reason" at bounding box center [524, 340] width 563 height 23
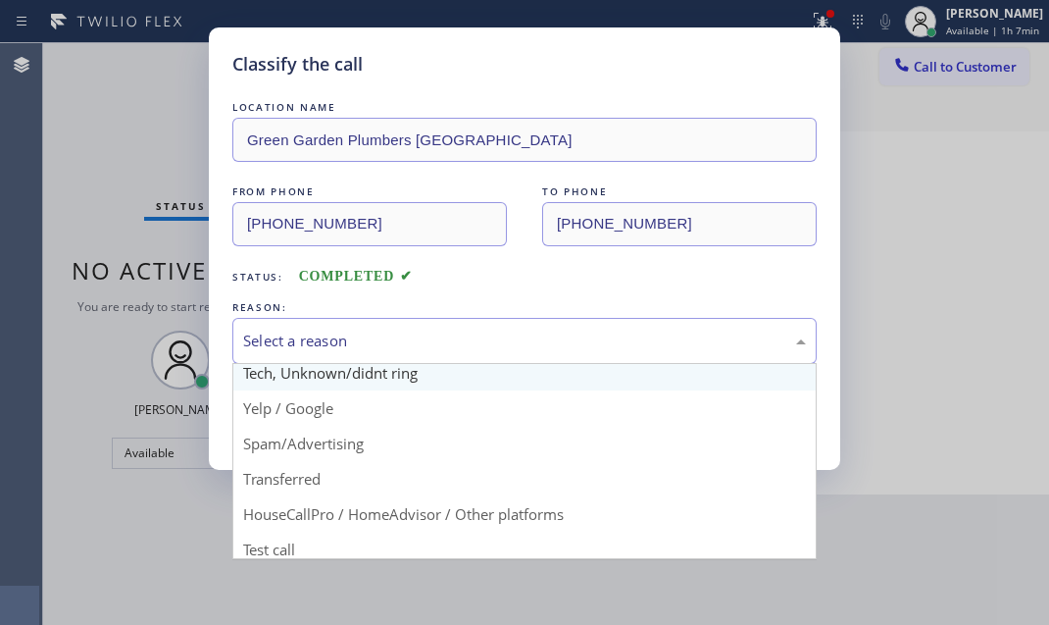
scroll to position [130, 0]
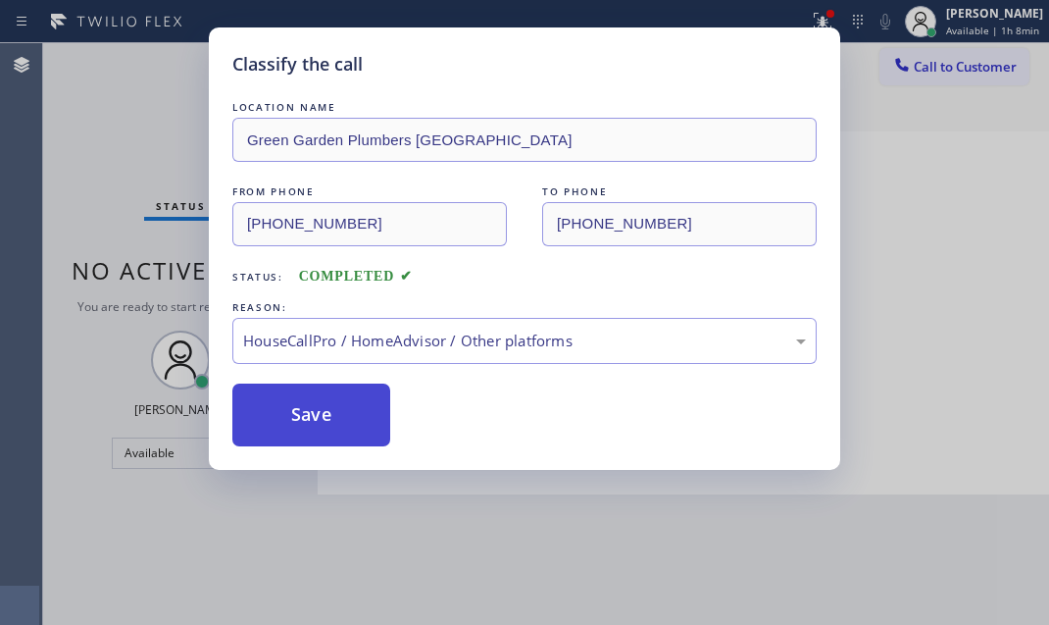
click at [335, 396] on button "Save" at bounding box center [311, 414] width 158 height 63
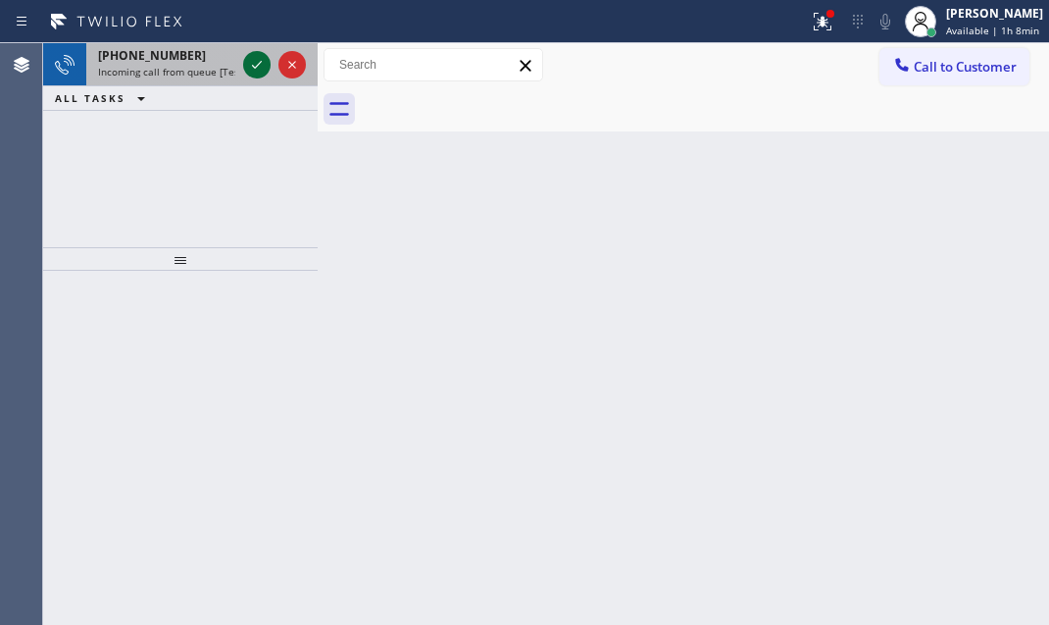
click at [265, 69] on icon at bounding box center [257, 65] width 24 height 24
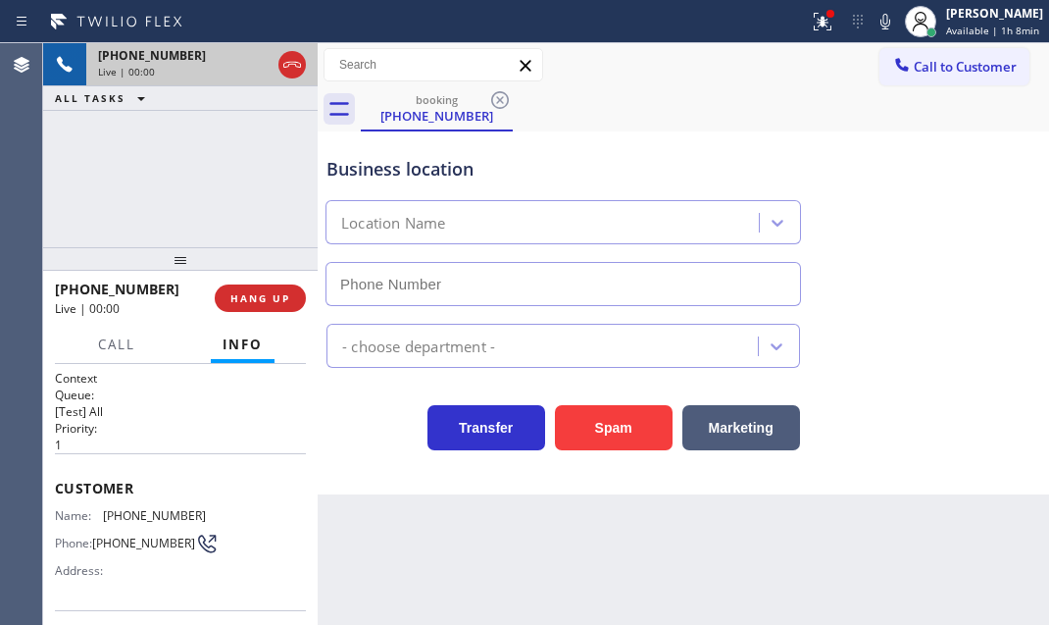
type input "[PHONE_NUMBER]"
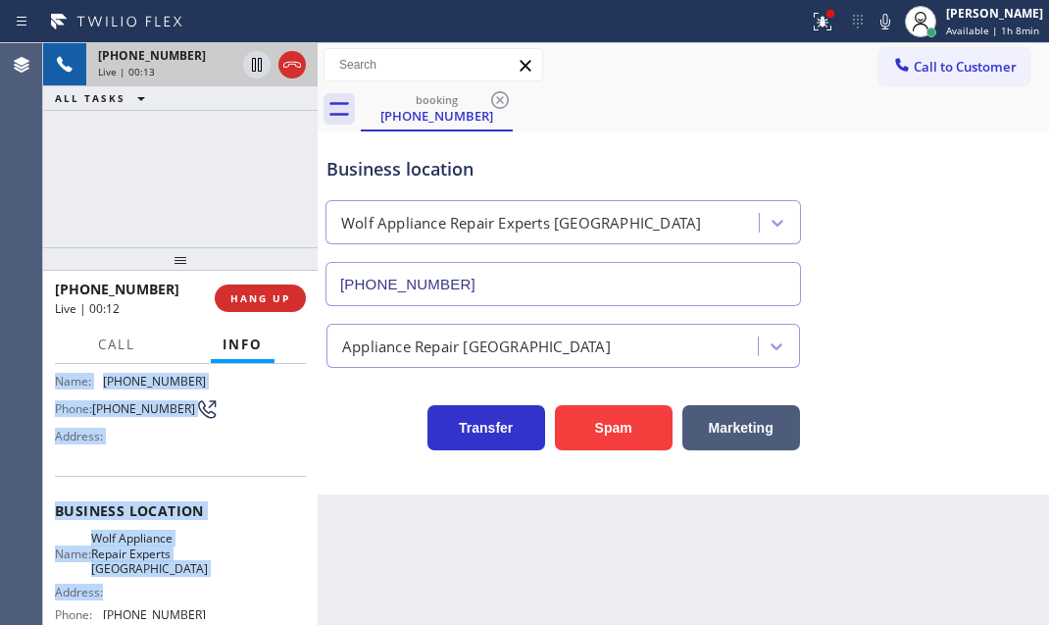
scroll to position [177, 0]
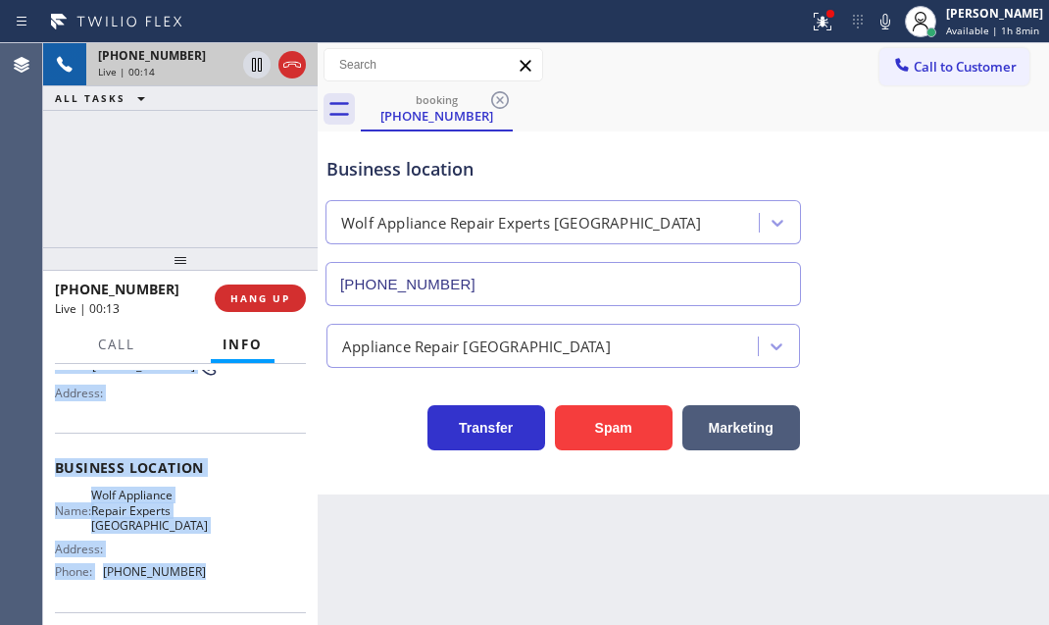
drag, startPoint x: 52, startPoint y: 476, endPoint x: 201, endPoint y: 579, distance: 181.2
click at [201, 579] on div "Context Queue: [Test] All Priority: 1 Customer Name: [PHONE_NUMBER] Phone: [PHO…" at bounding box center [180, 494] width 275 height 261
click at [254, 65] on icon at bounding box center [257, 65] width 24 height 24
click at [245, 57] on icon at bounding box center [257, 65] width 24 height 24
click at [289, 69] on icon at bounding box center [292, 65] width 24 height 24
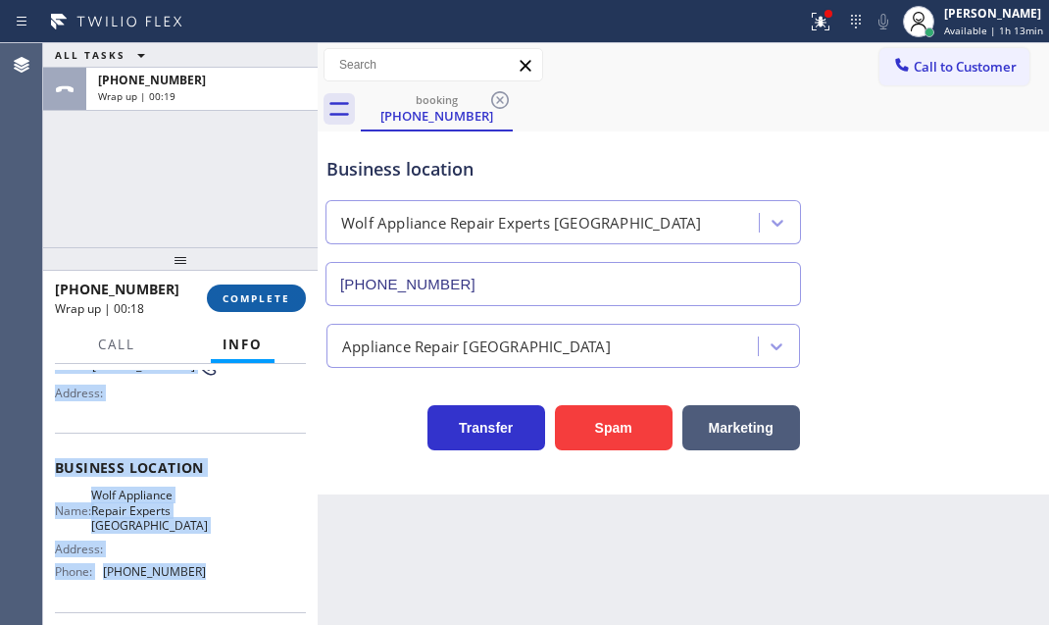
click at [257, 302] on span "COMPLETE" at bounding box center [257, 298] width 68 height 14
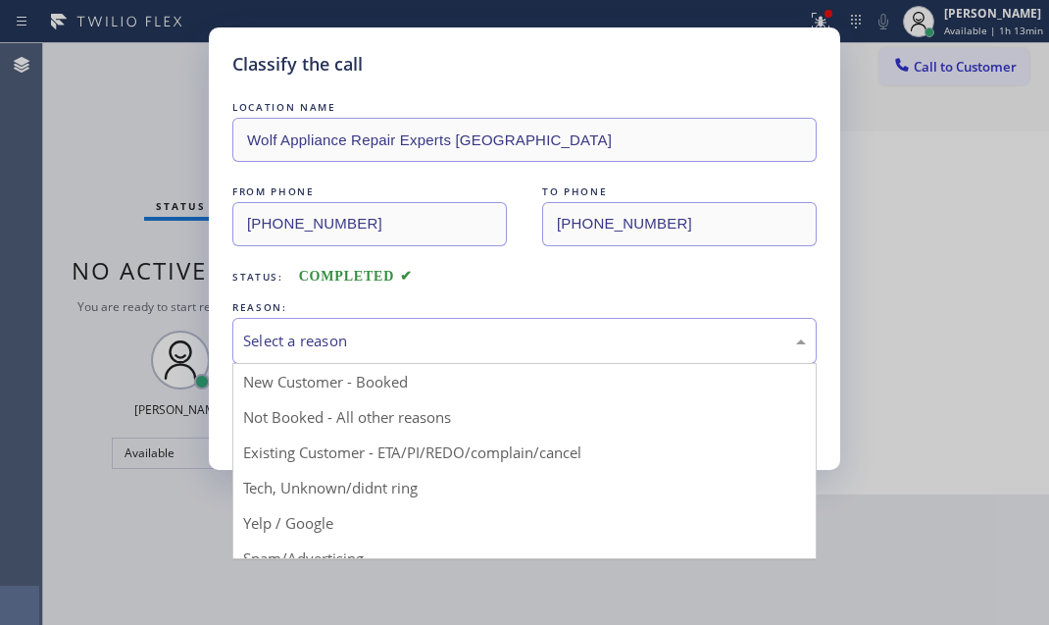
click at [430, 352] on div "Select a reason" at bounding box center [524, 341] width 584 height 46
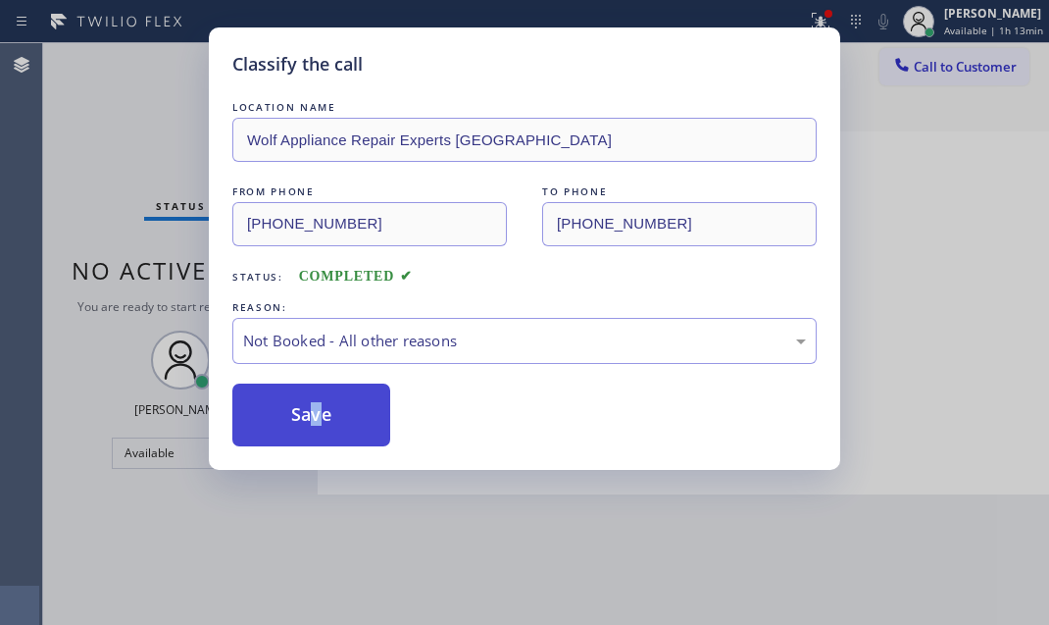
click at [283, 407] on button "Save" at bounding box center [311, 414] width 158 height 63
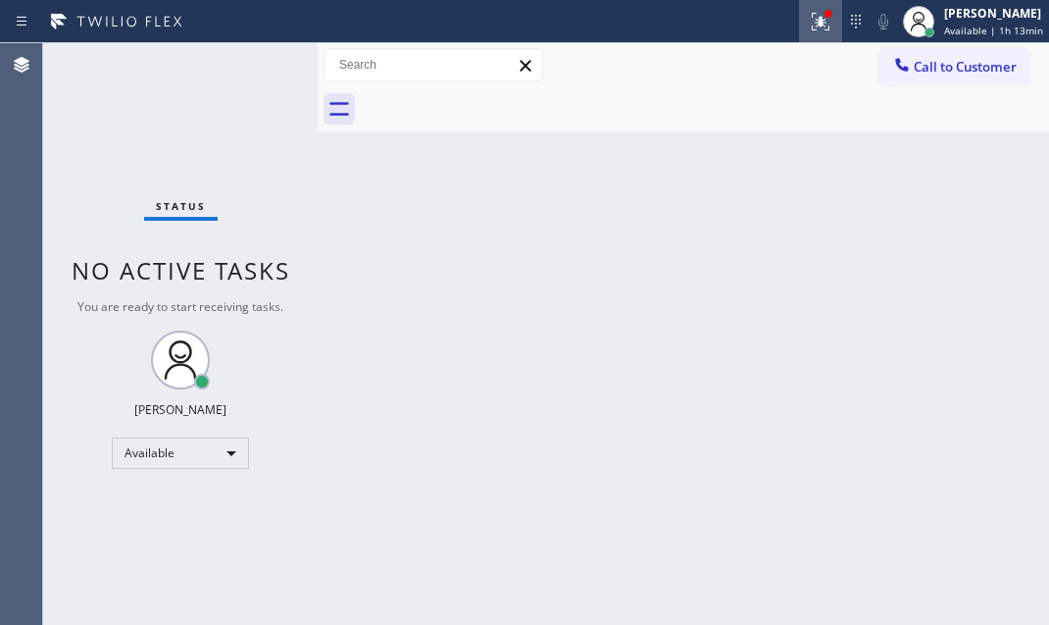
click at [810, 27] on icon at bounding box center [821, 22] width 24 height 24
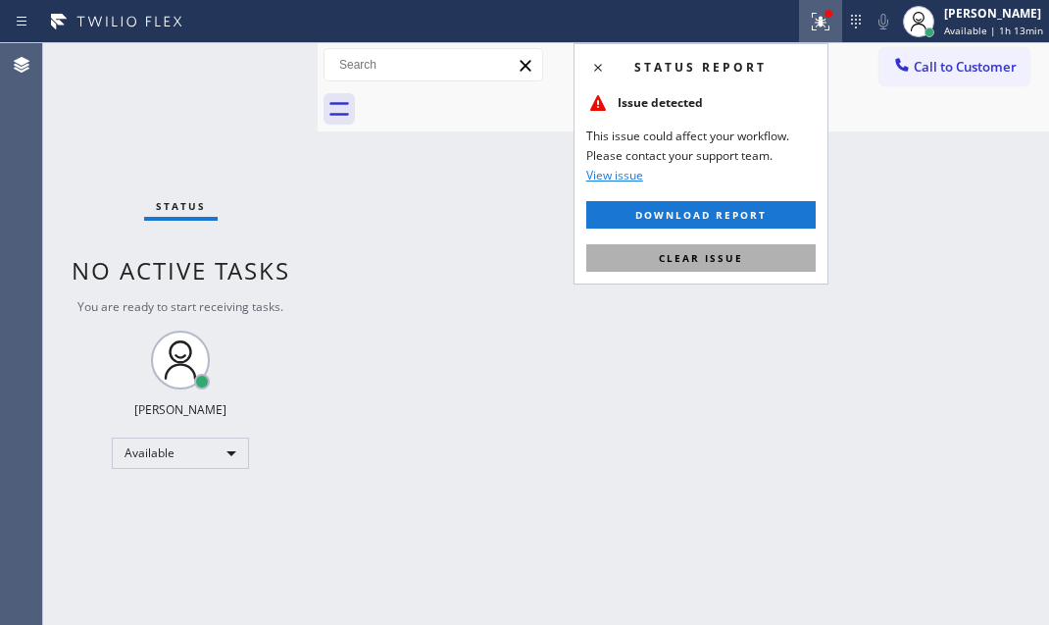
click at [731, 249] on button "Clear issue" at bounding box center [700, 257] width 229 height 27
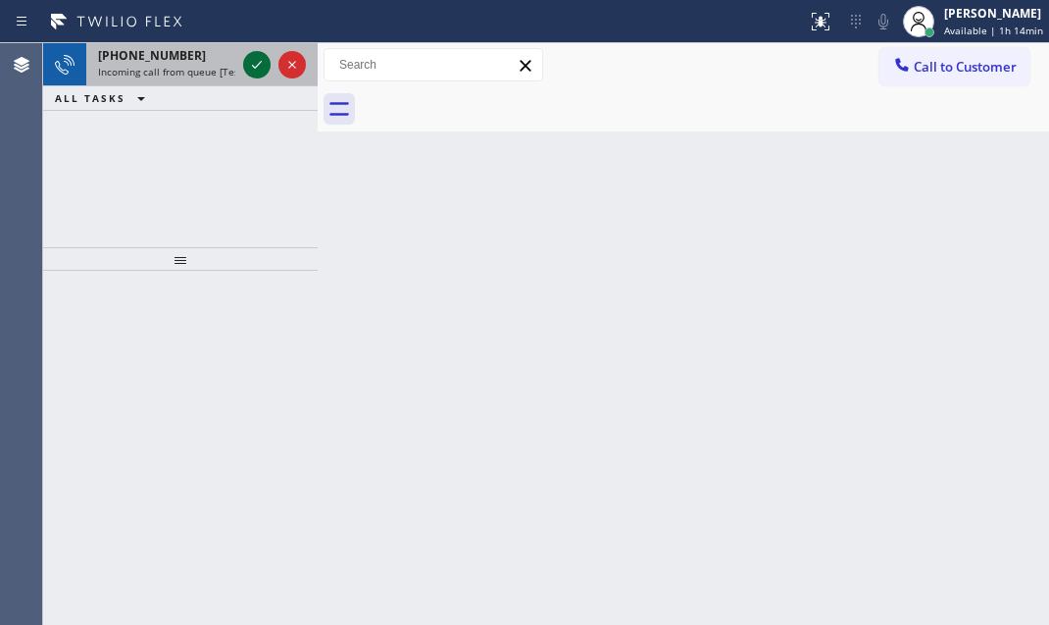
click at [260, 58] on icon at bounding box center [257, 65] width 24 height 24
click at [257, 64] on icon at bounding box center [257, 65] width 24 height 24
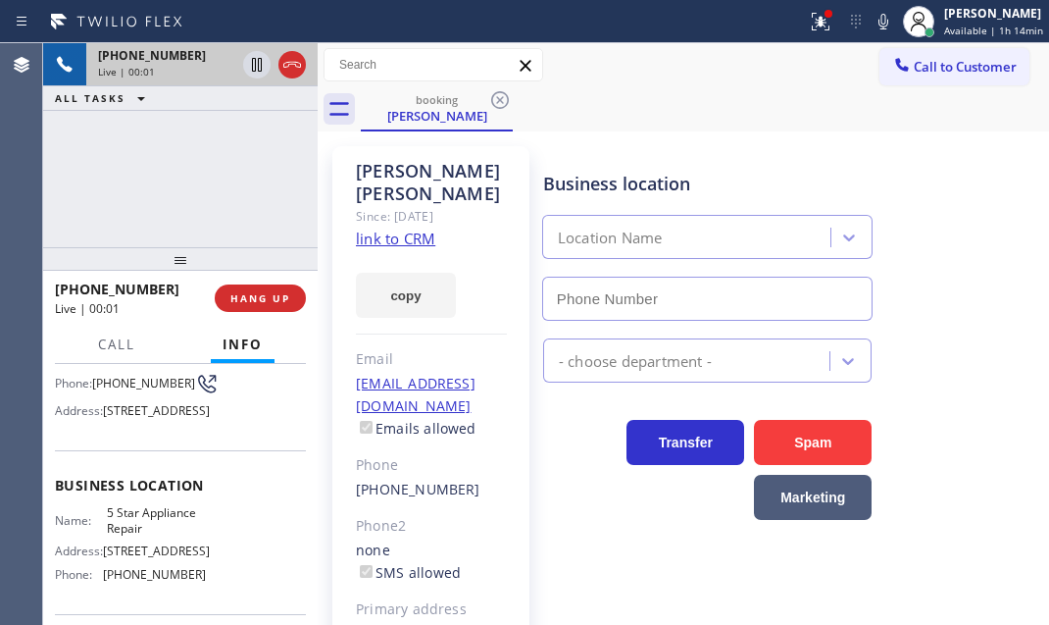
scroll to position [158, 0]
type input "[PHONE_NUMBER]"
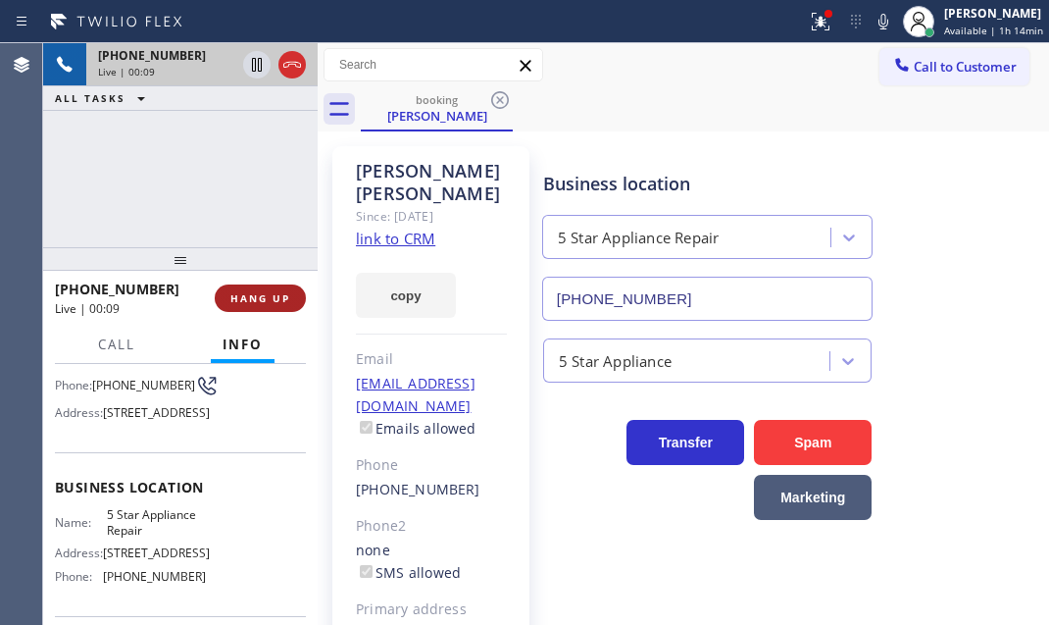
click at [275, 301] on span "HANG UP" at bounding box center [260, 298] width 60 height 14
click at [255, 303] on span "HANG UP" at bounding box center [260, 298] width 60 height 14
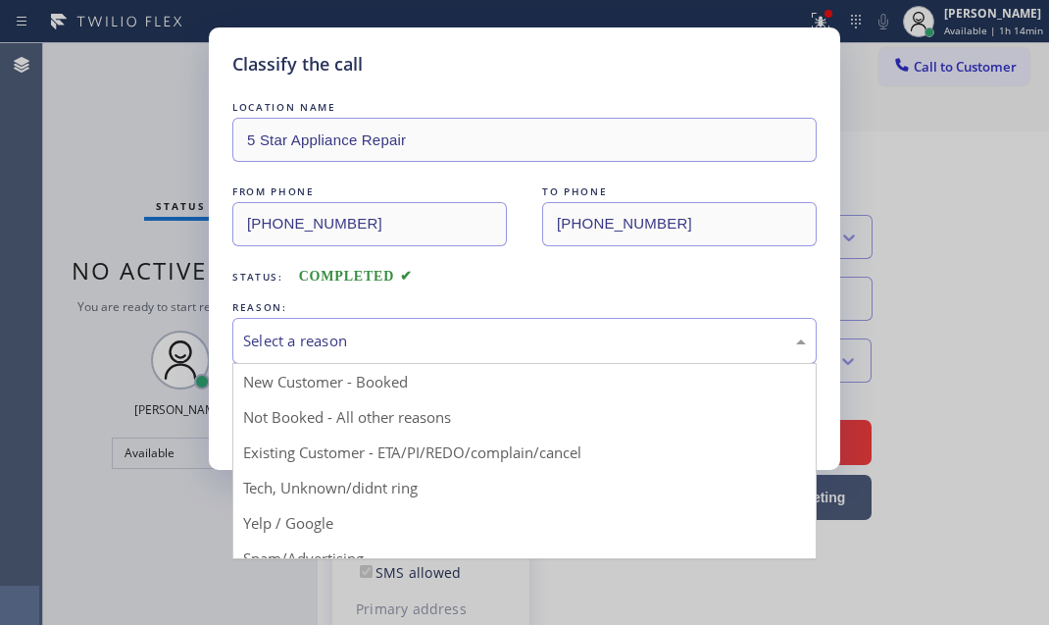
click at [470, 342] on div "Select a reason" at bounding box center [524, 340] width 563 height 23
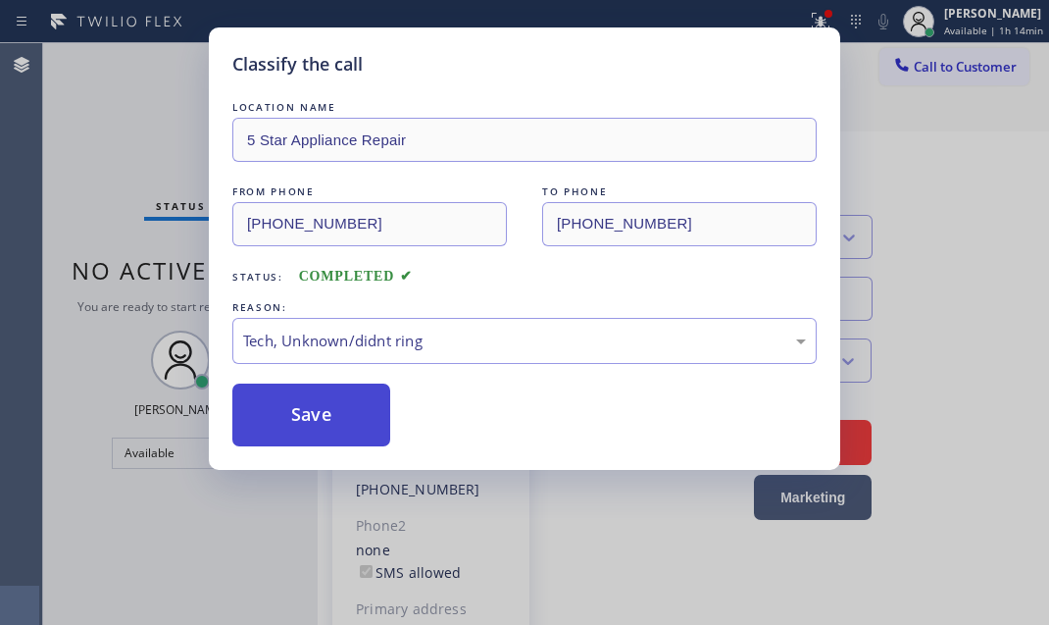
click at [286, 421] on button "Save" at bounding box center [311, 414] width 158 height 63
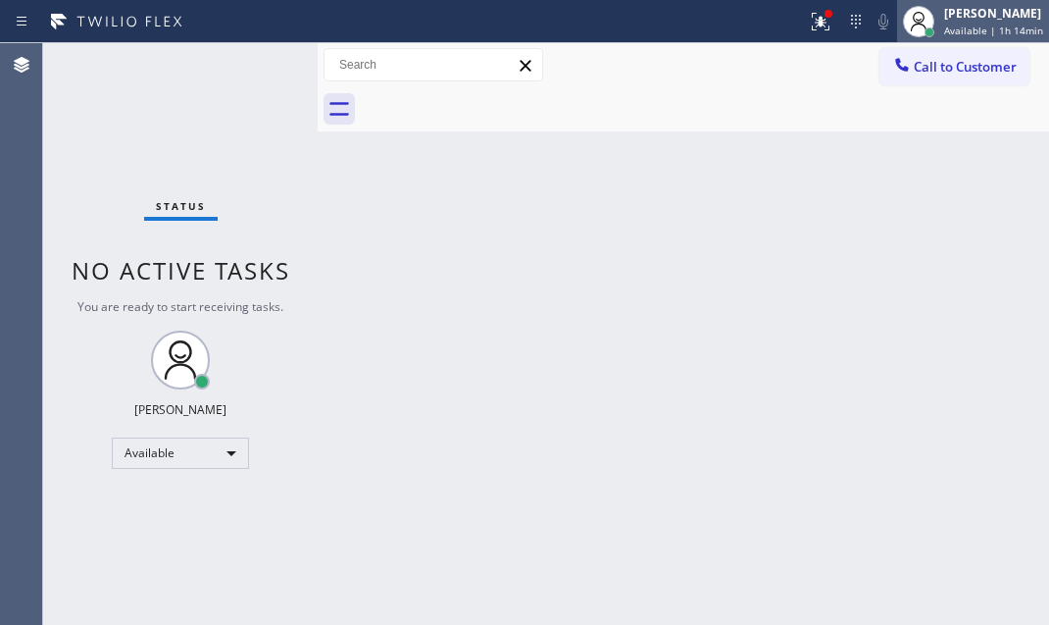
click at [944, 28] on span "Available | 1h 14min" at bounding box center [993, 31] width 99 height 14
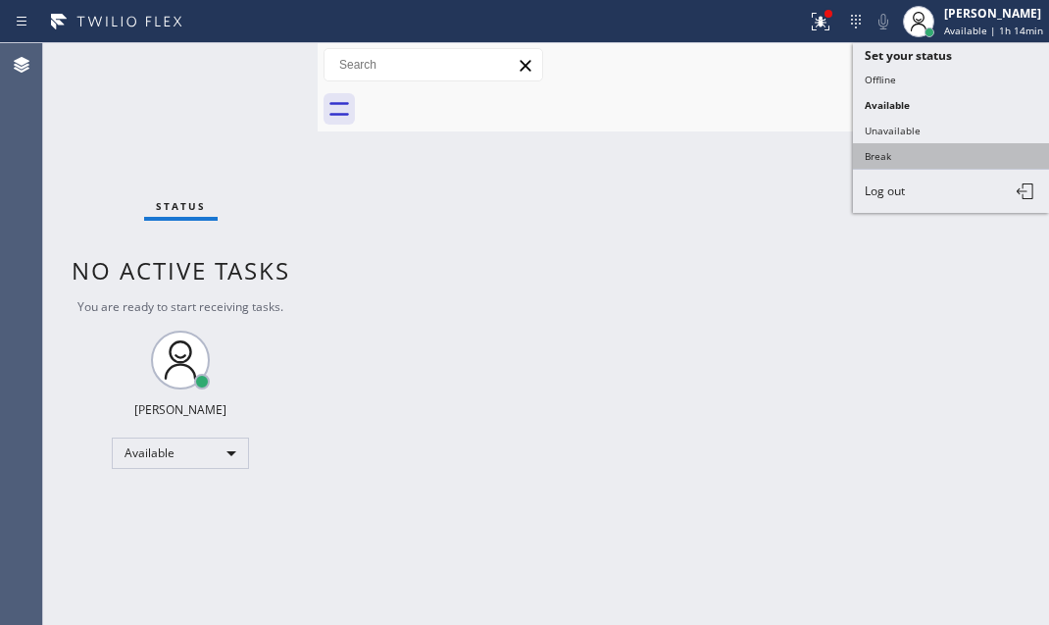
click at [895, 152] on button "Break" at bounding box center [951, 155] width 196 height 25
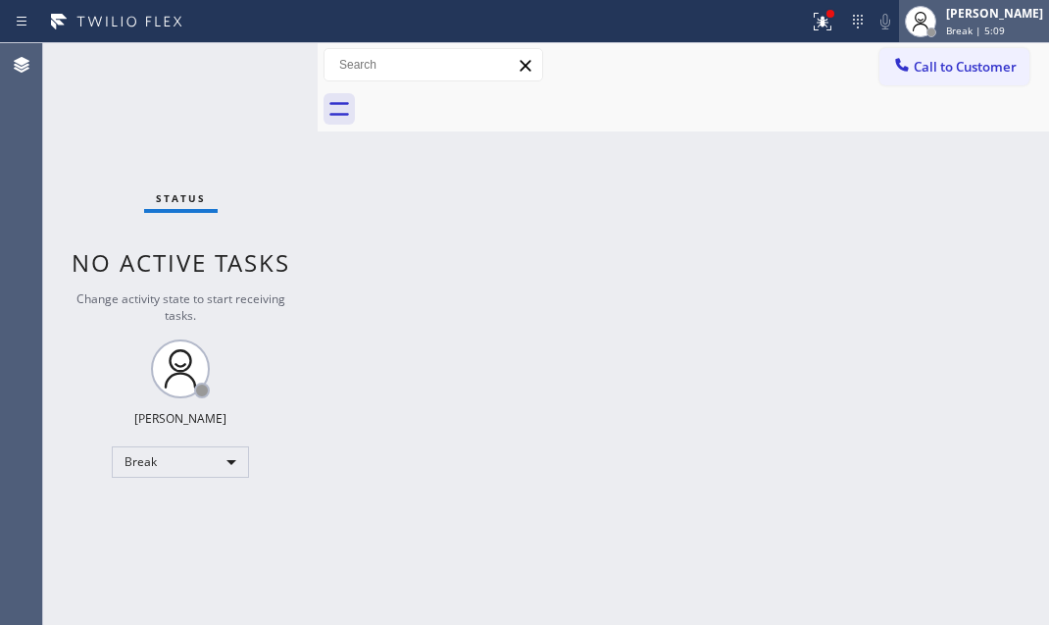
click at [950, 28] on span "Break | 5:09" at bounding box center [975, 31] width 59 height 14
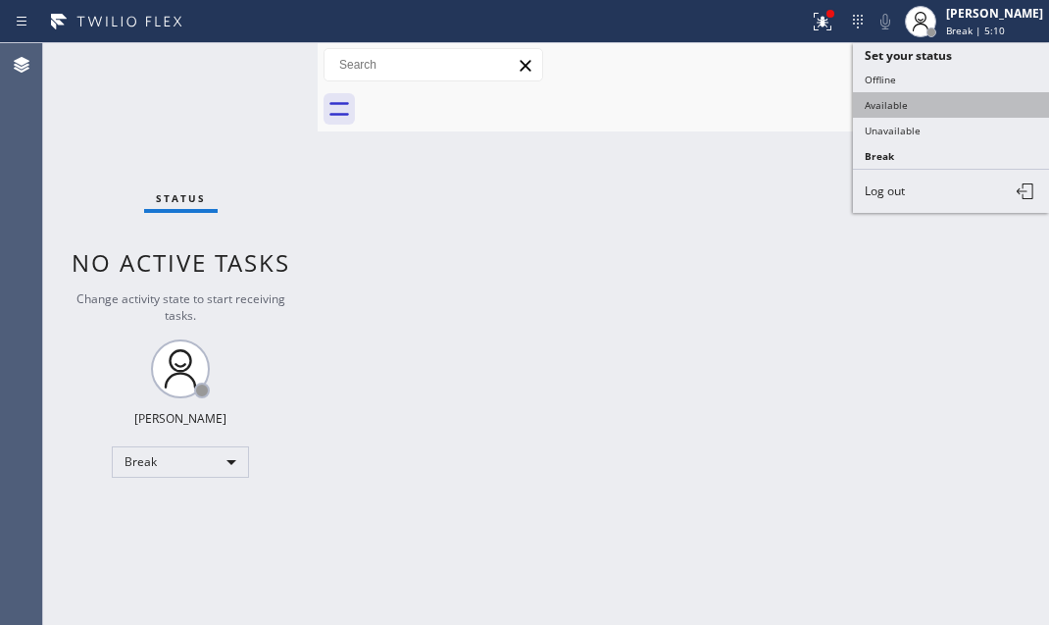
click at [907, 106] on button "Available" at bounding box center [951, 104] width 196 height 25
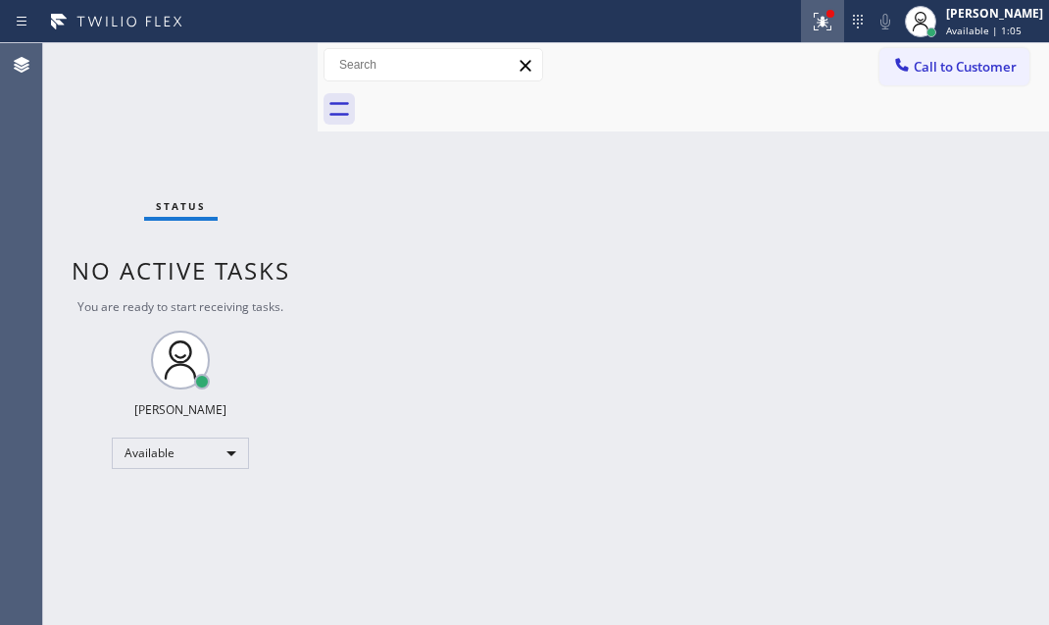
click at [811, 30] on icon at bounding box center [823, 22] width 24 height 24
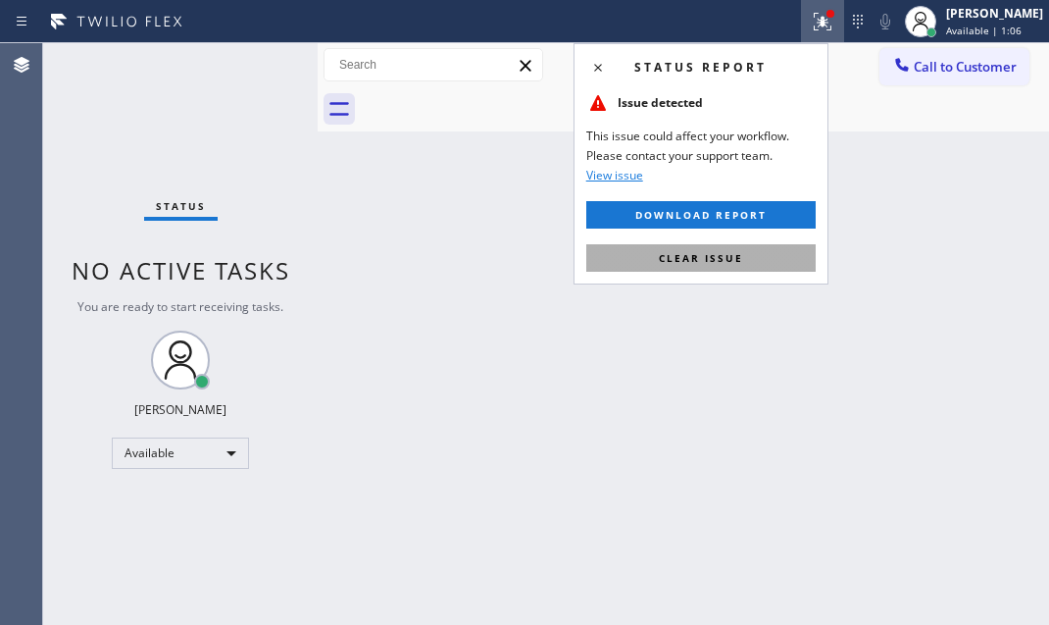
click at [691, 258] on span "Clear issue" at bounding box center [701, 258] width 84 height 14
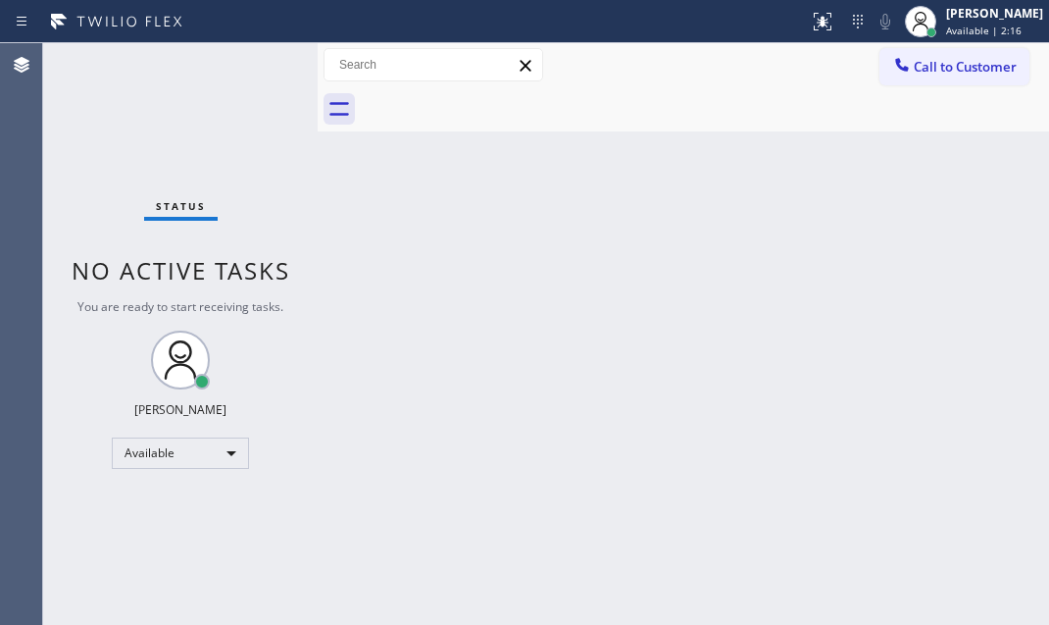
click at [237, 64] on div "Status No active tasks You are ready to start receiving tasks. [PERSON_NAME] Av…" at bounding box center [180, 334] width 275 height 582
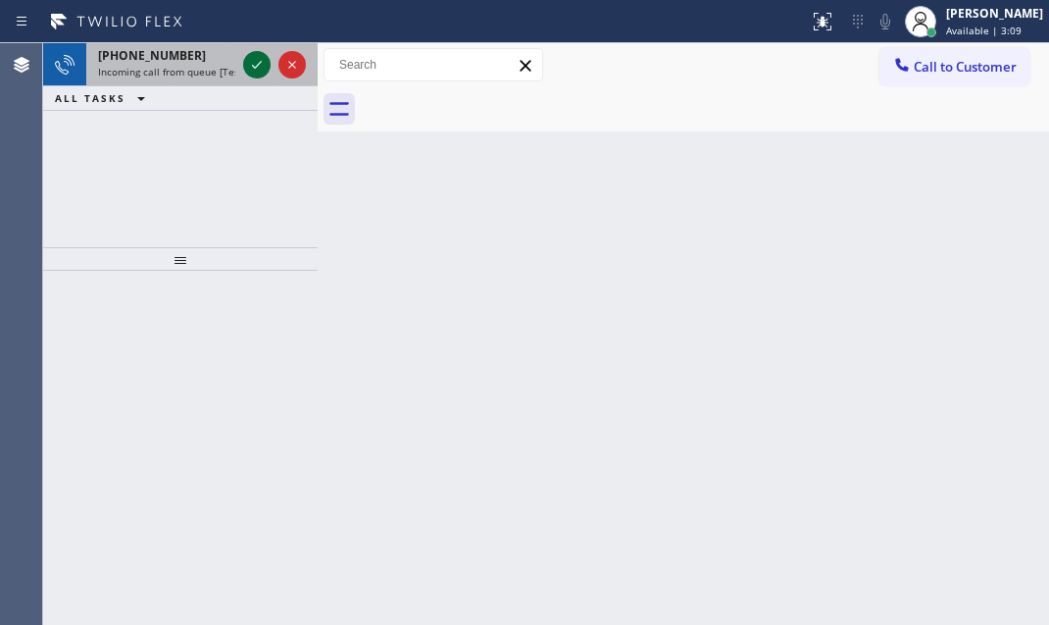
click at [249, 59] on icon at bounding box center [257, 65] width 24 height 24
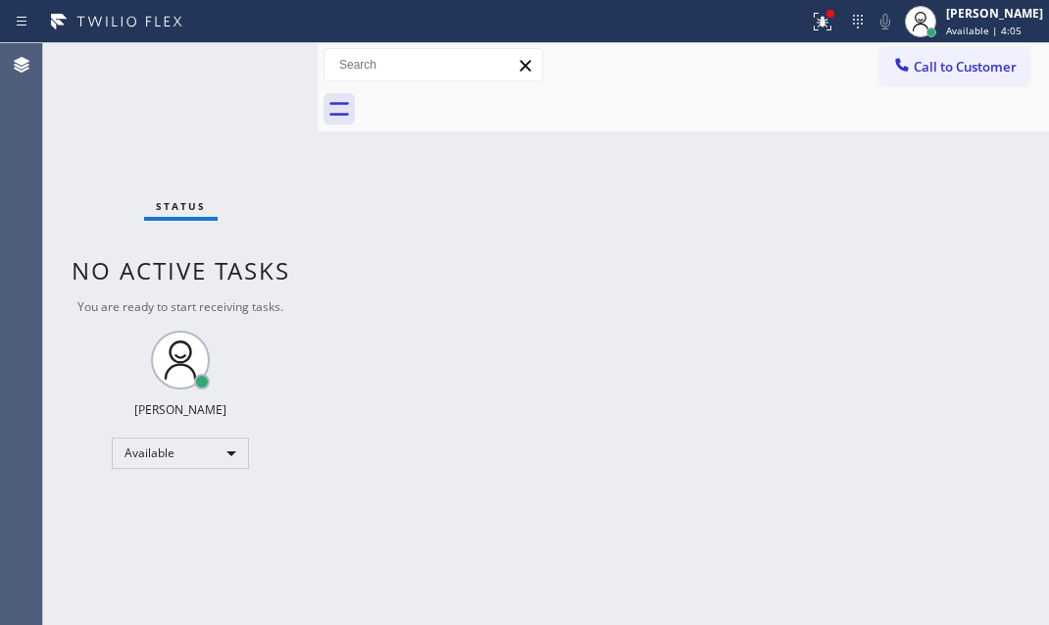
click at [252, 64] on div "Status No active tasks You are ready to start receiving tasks. [PERSON_NAME] Av…" at bounding box center [180, 334] width 275 height 582
click at [258, 61] on div "Status No active tasks You are ready to start receiving tasks. [PERSON_NAME] Av…" at bounding box center [180, 334] width 275 height 582
click at [264, 53] on div "Status No active tasks You are ready to start receiving tasks. [PERSON_NAME] Av…" at bounding box center [180, 334] width 275 height 582
click at [264, 54] on div "Status No active tasks You are ready to start receiving tasks. [PERSON_NAME] Av…" at bounding box center [180, 334] width 275 height 582
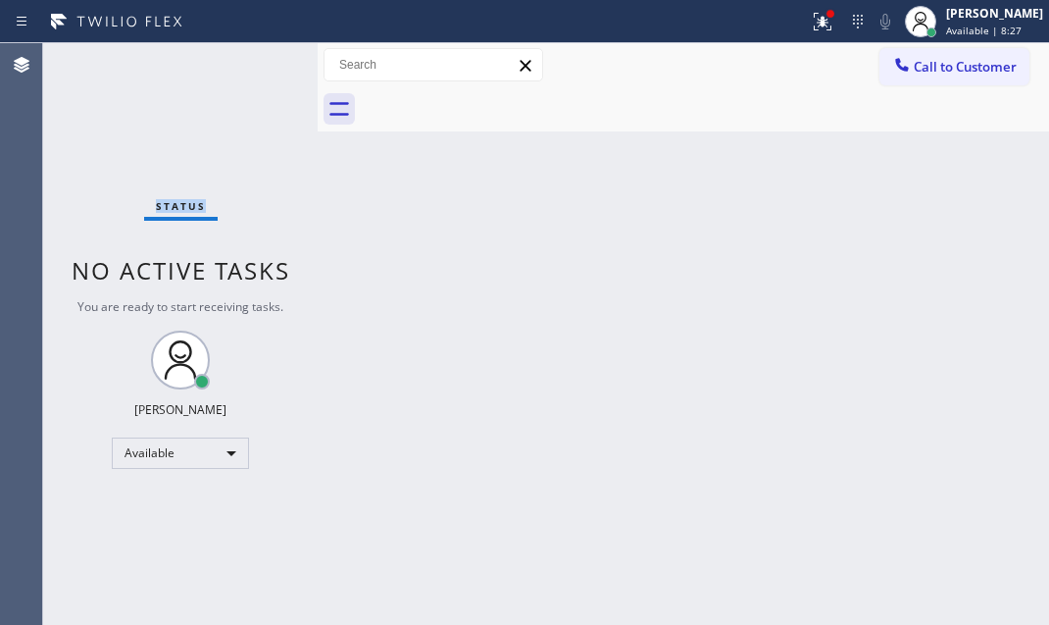
click at [260, 63] on div "Status No active tasks You are ready to start receiving tasks. [PERSON_NAME] Av…" at bounding box center [180, 334] width 275 height 582
click at [253, 65] on div "Status No active tasks You are ready to start receiving tasks. [PERSON_NAME] Av…" at bounding box center [180, 334] width 275 height 582
click at [212, 76] on div "Status No active tasks You are ready to start receiving tasks. [PERSON_NAME] Av…" at bounding box center [180, 334] width 275 height 582
click at [818, 27] on div at bounding box center [822, 22] width 43 height 24
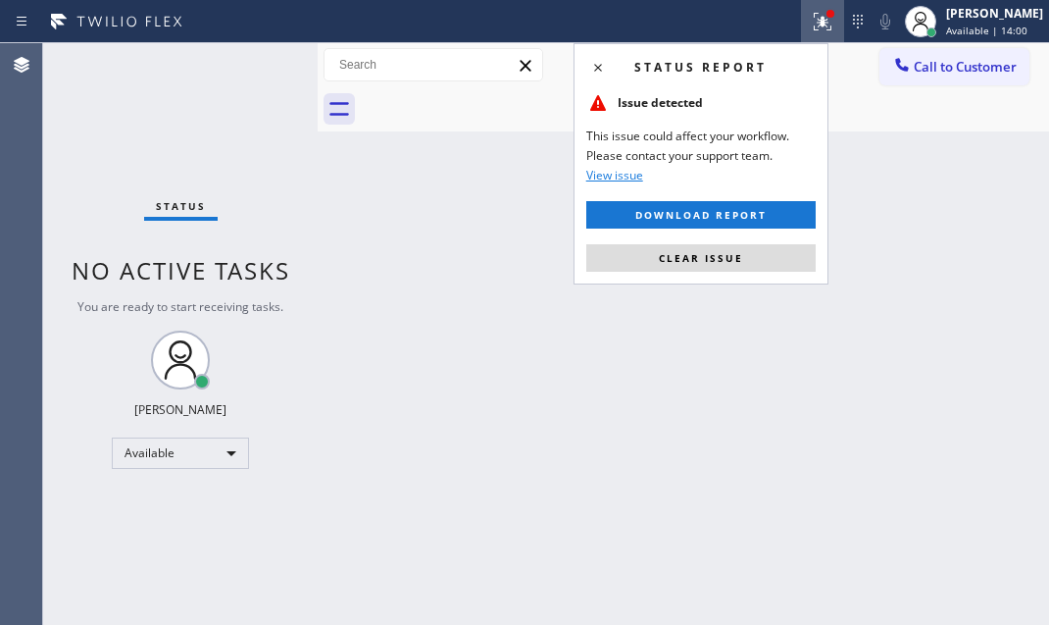
click at [723, 273] on div "Status report Issue detected This issue could affect your workflow. Please cont…" at bounding box center [701, 163] width 255 height 241
click at [391, 198] on div "Back to Dashboard Change Sender ID Customers Technicians Select a contact Outbo…" at bounding box center [684, 334] width 732 height 582
click at [723, 246] on button "Clear issue" at bounding box center [700, 257] width 229 height 27
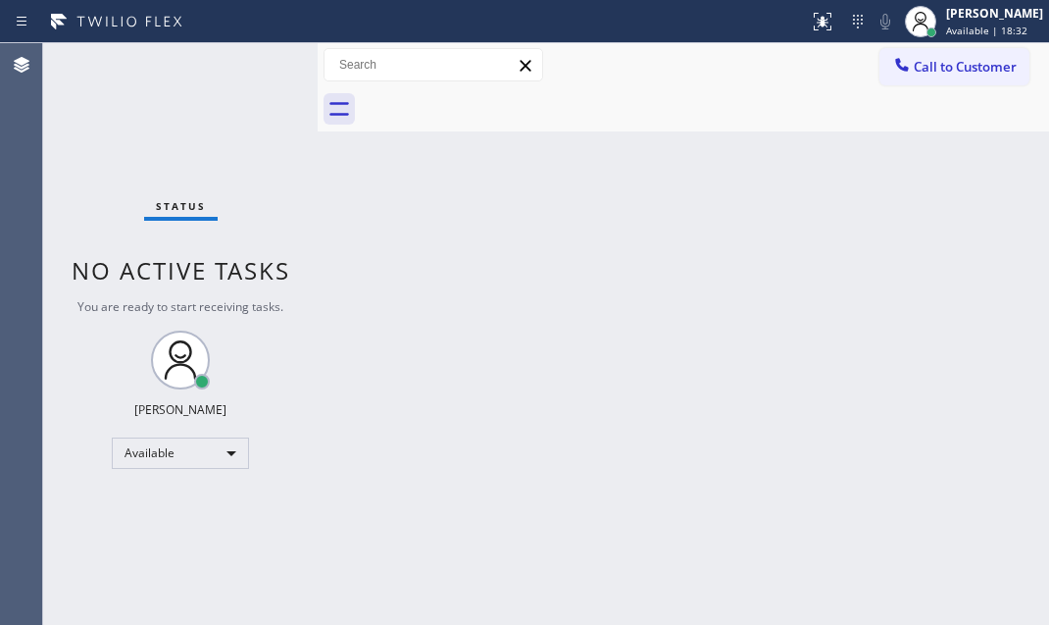
click at [259, 56] on div "Status No active tasks You are ready to start receiving tasks. [PERSON_NAME] Av…" at bounding box center [180, 334] width 275 height 582
click at [260, 56] on div "Status No active tasks You are ready to start receiving tasks. [PERSON_NAME] Av…" at bounding box center [180, 334] width 275 height 582
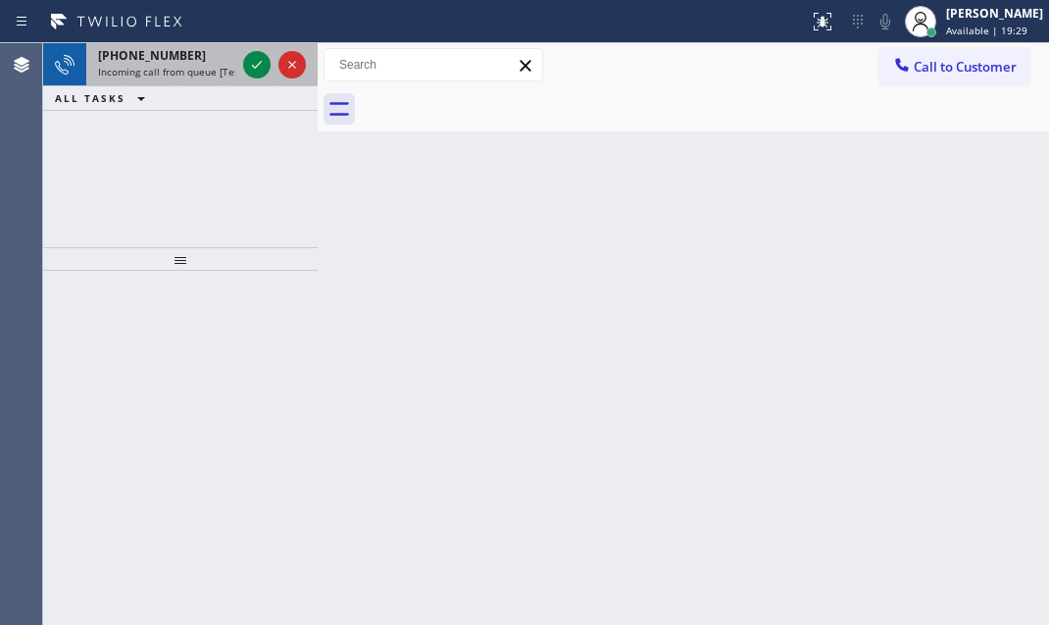
click at [242, 76] on div at bounding box center [274, 64] width 71 height 43
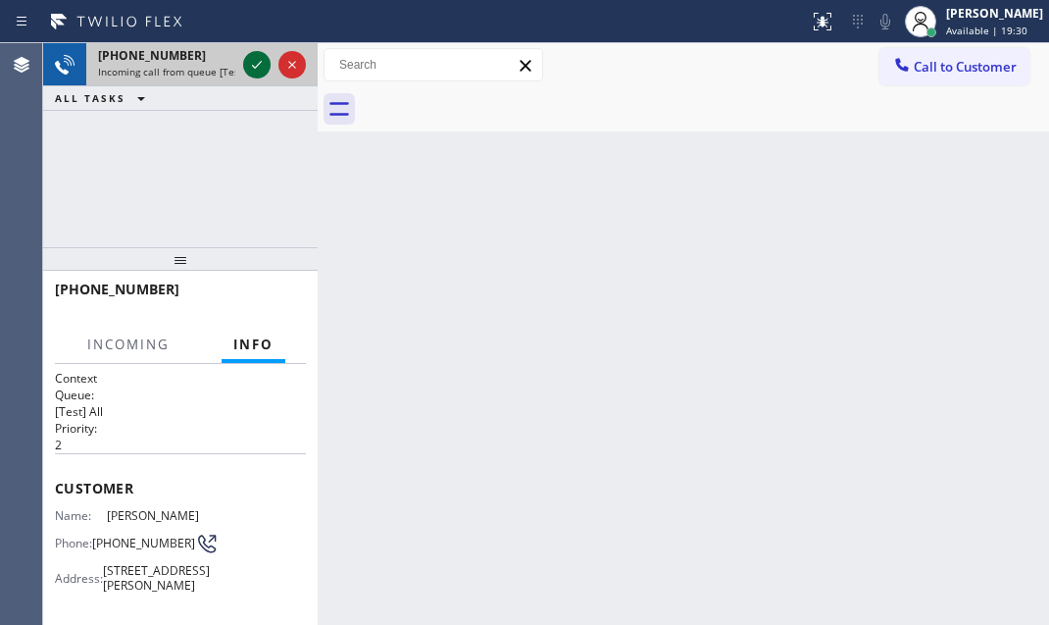
click at [250, 69] on icon at bounding box center [257, 65] width 24 height 24
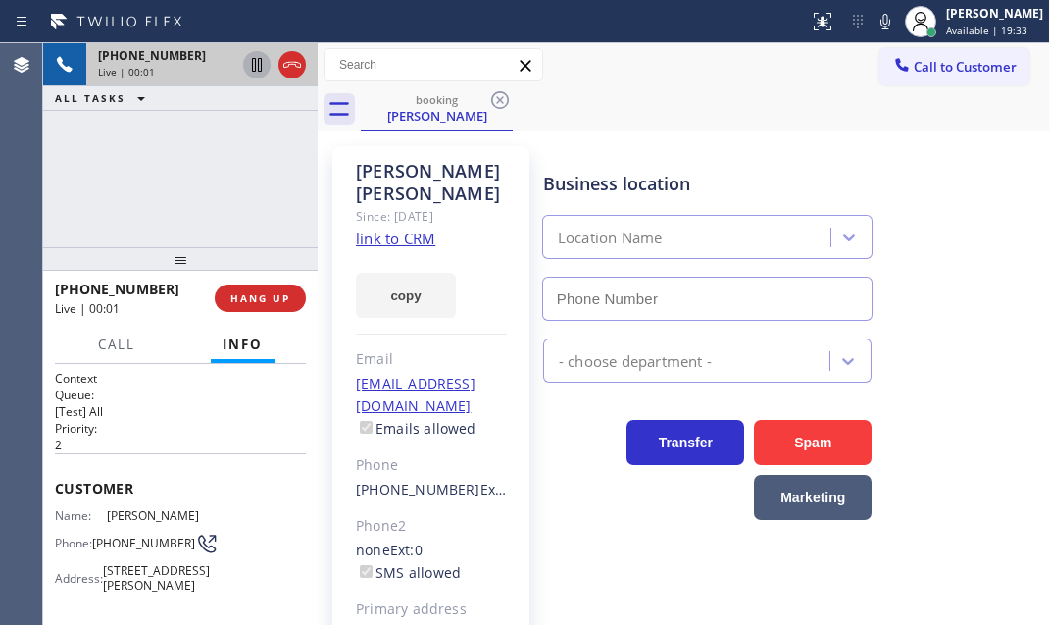
type input "[PHONE_NUMBER]"
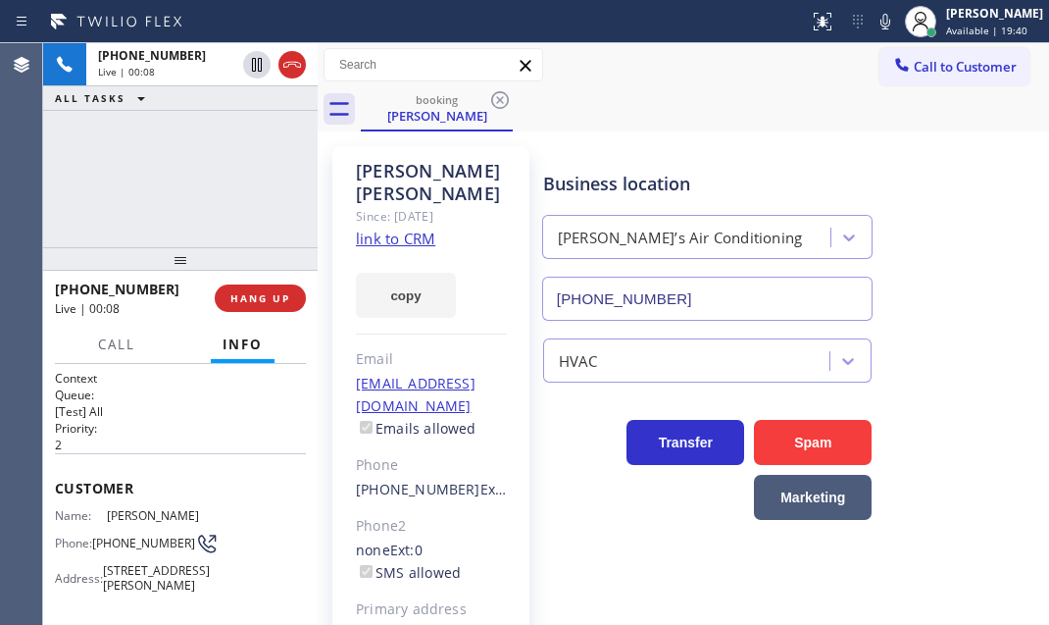
click at [421, 228] on link "link to CRM" at bounding box center [395, 238] width 79 height 20
click at [107, 343] on span "Call" at bounding box center [116, 344] width 37 height 18
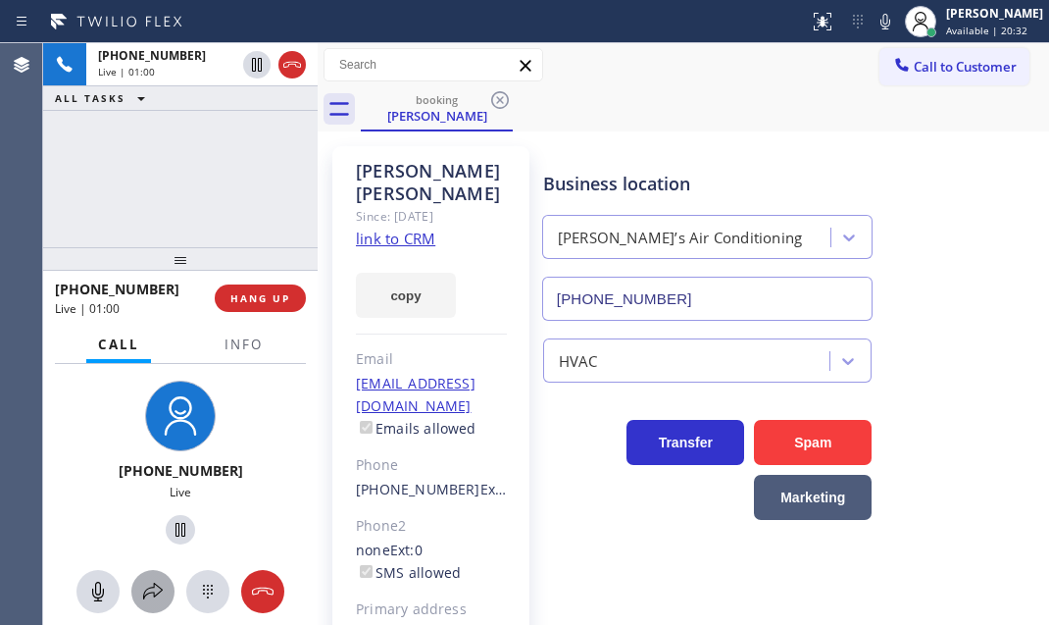
click at [143, 591] on icon at bounding box center [153, 592] width 24 height 24
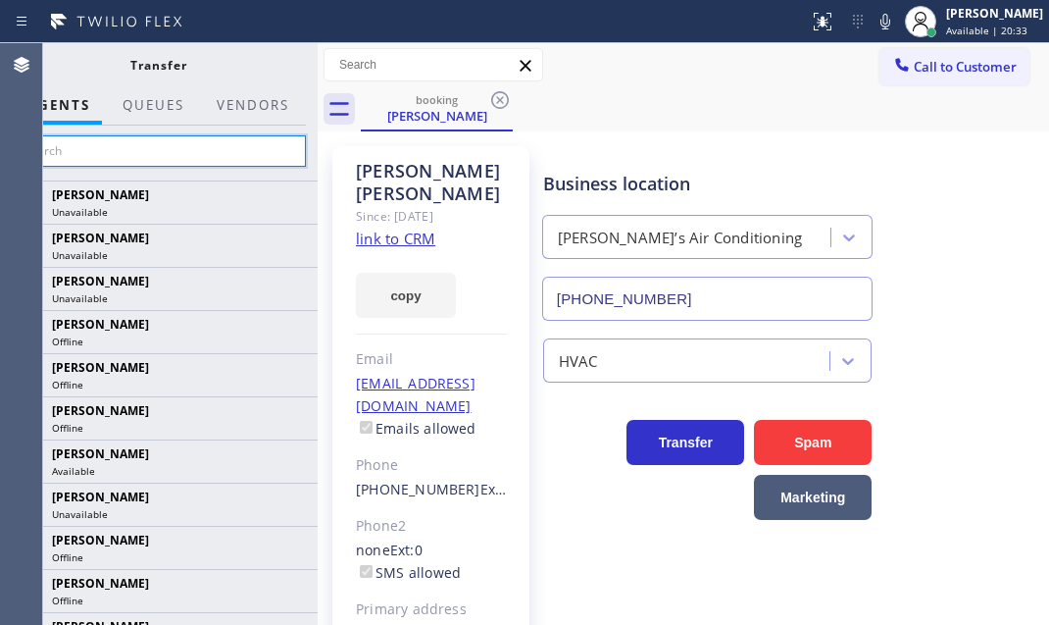
click at [210, 156] on input "text" at bounding box center [158, 150] width 295 height 31
type input "arno"
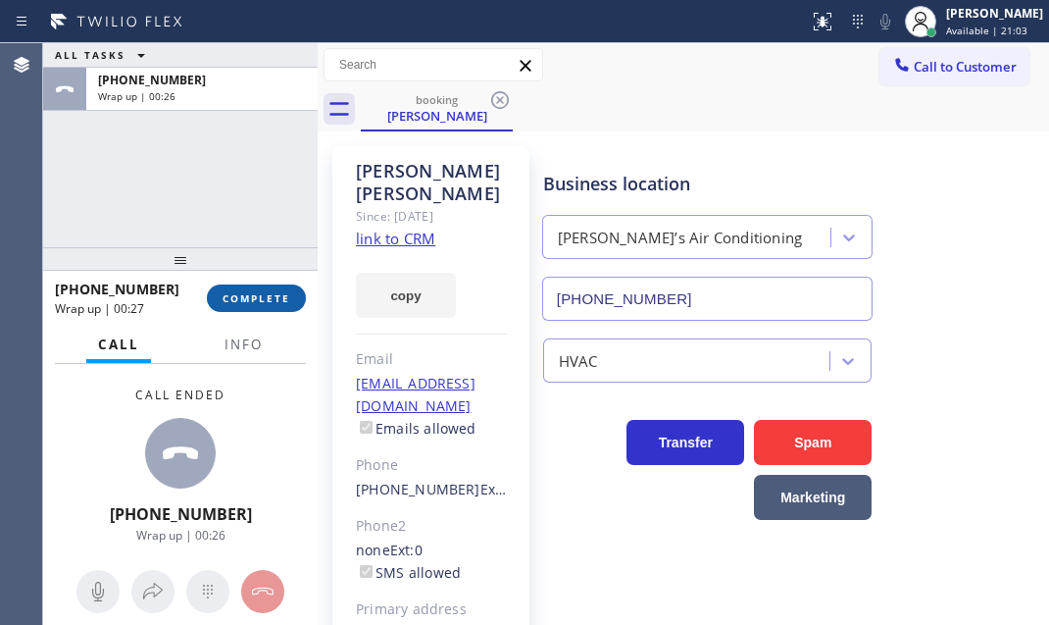
click at [258, 310] on button "COMPLETE" at bounding box center [256, 297] width 99 height 27
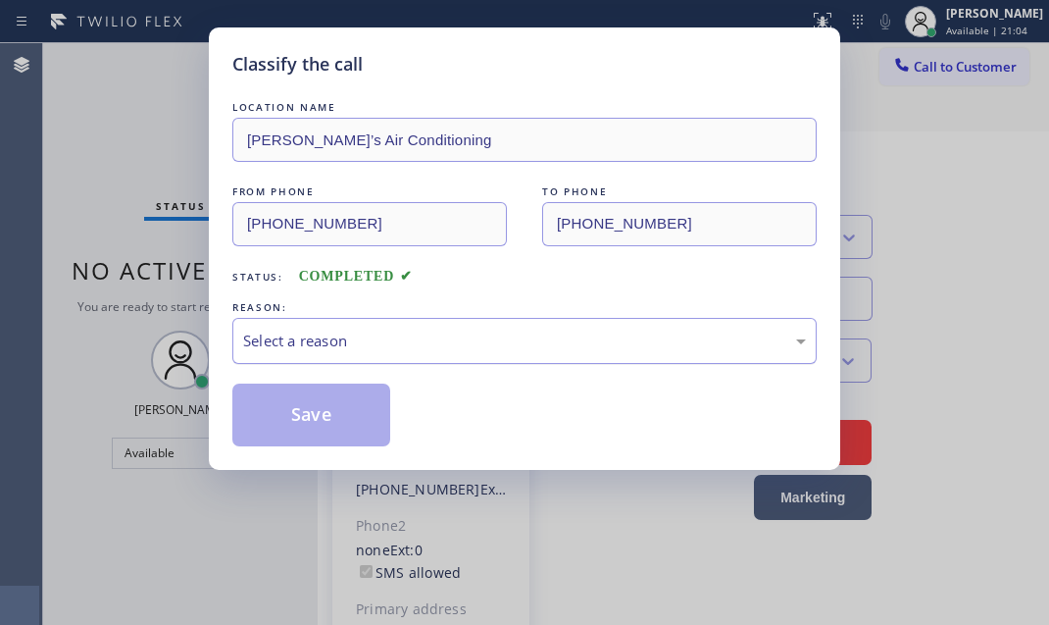
click at [573, 331] on div "Select a reason" at bounding box center [524, 340] width 563 height 23
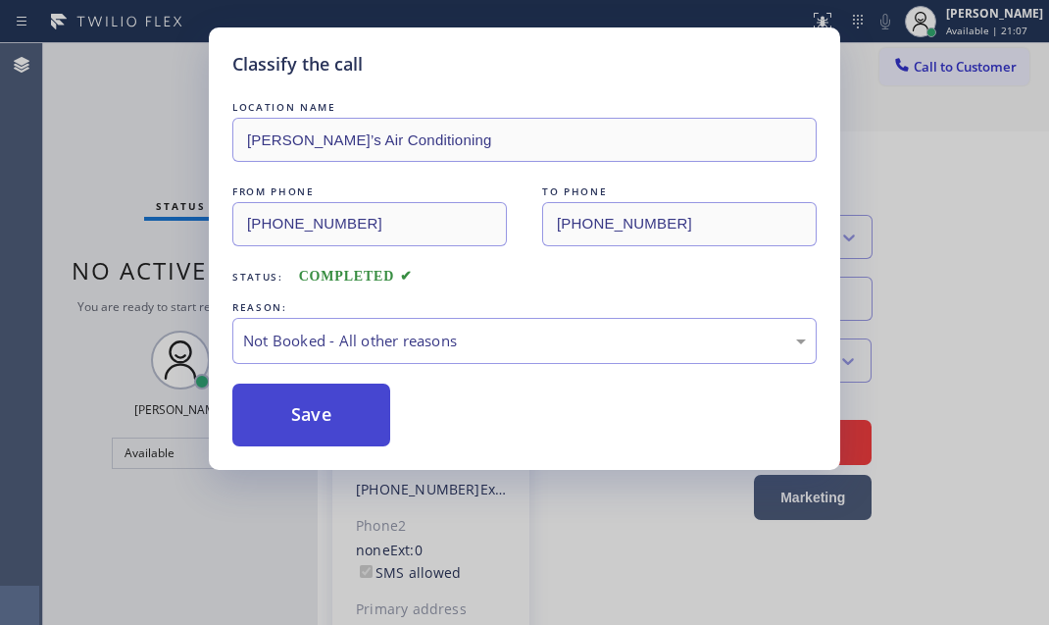
click at [318, 409] on button "Save" at bounding box center [311, 414] width 158 height 63
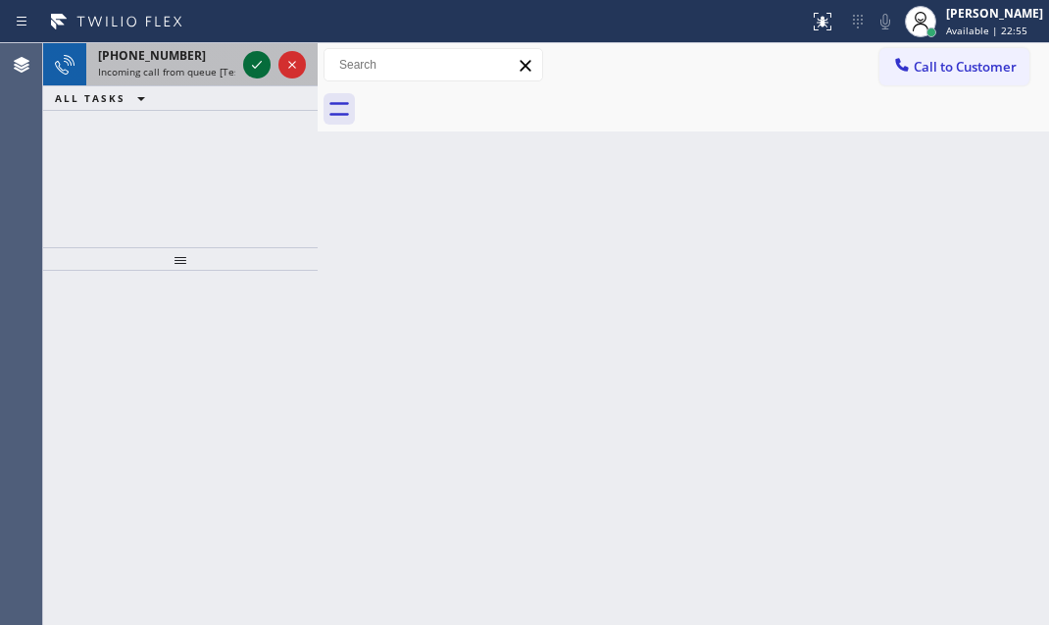
click at [246, 60] on icon at bounding box center [257, 65] width 24 height 24
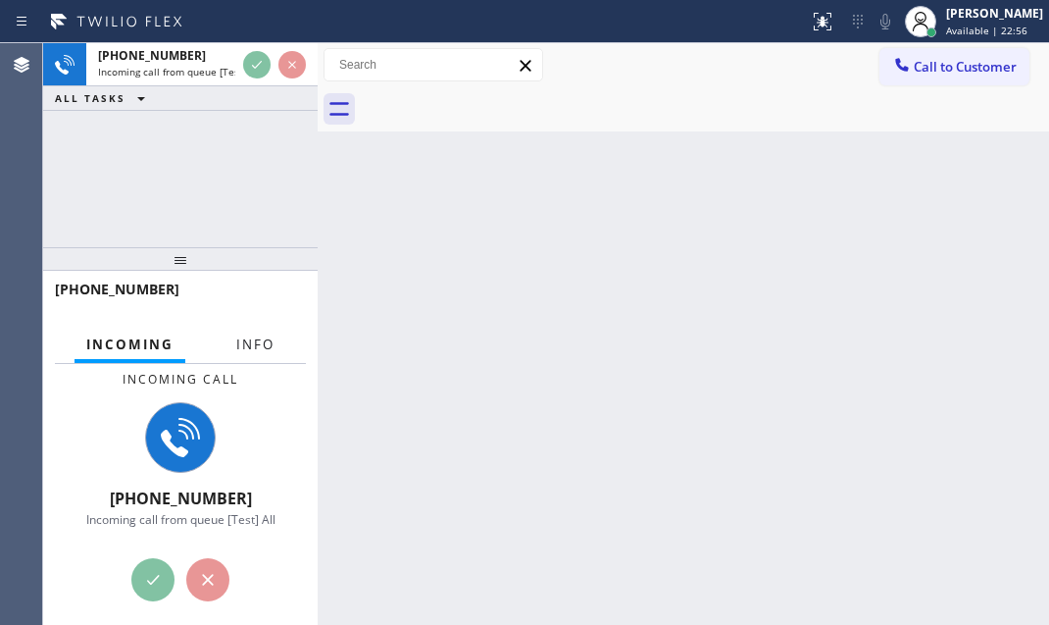
click at [246, 343] on span "Info" at bounding box center [255, 344] width 38 height 18
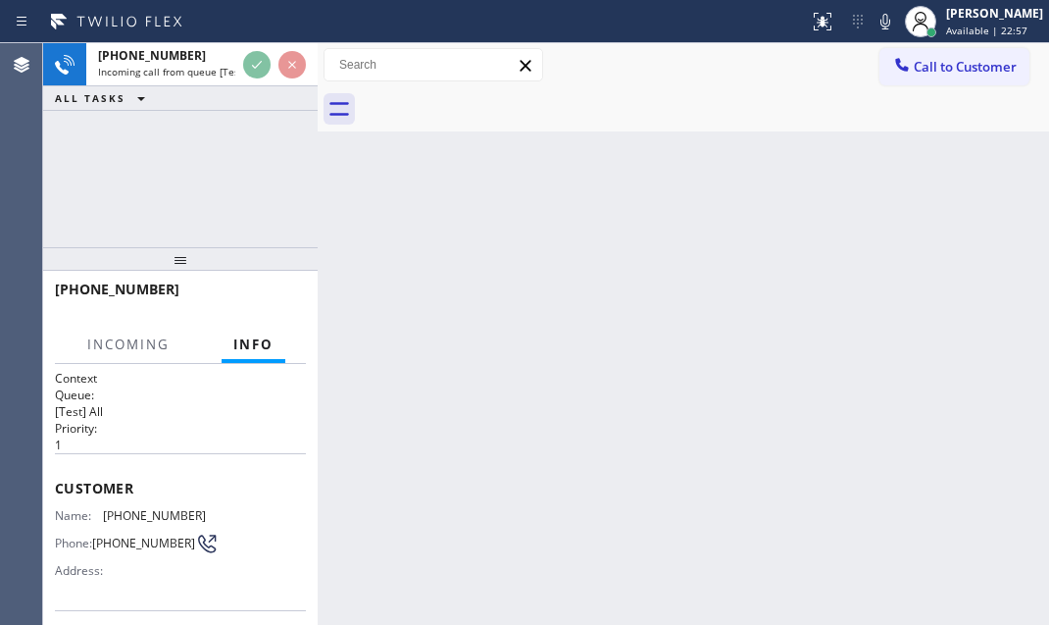
scroll to position [177, 0]
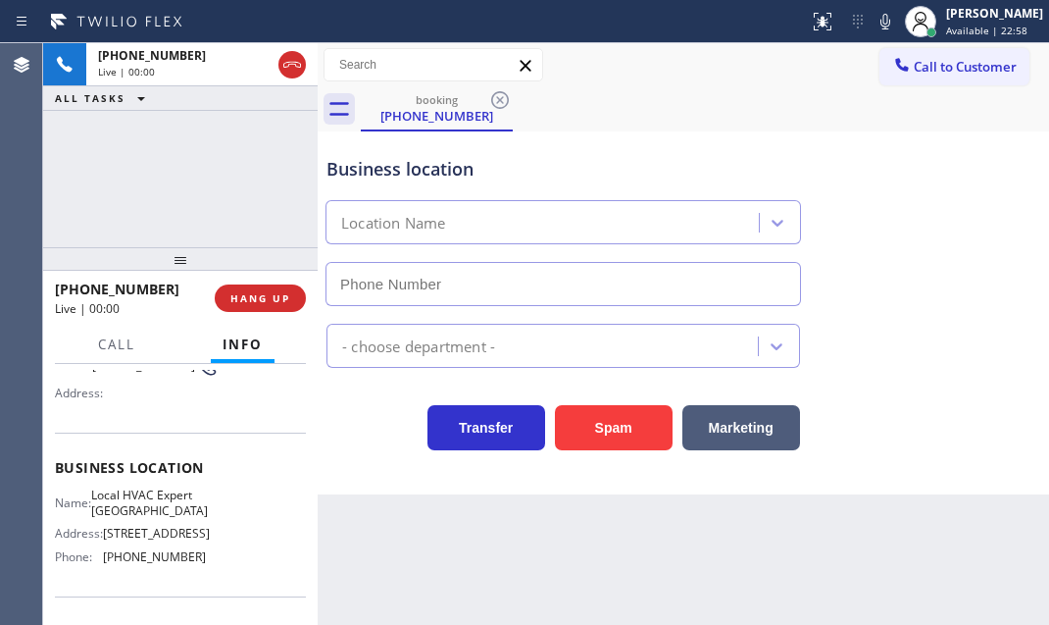
type input "[PHONE_NUMBER]"
drag, startPoint x: 269, startPoint y: 299, endPoint x: 196, endPoint y: 187, distance: 133.3
click at [197, 189] on div "[PHONE_NUMBER] Live | 00:19 ALL TASKS ALL TASKS ACTIVE TASKS TASKS IN WRAP UP […" at bounding box center [180, 334] width 275 height 582
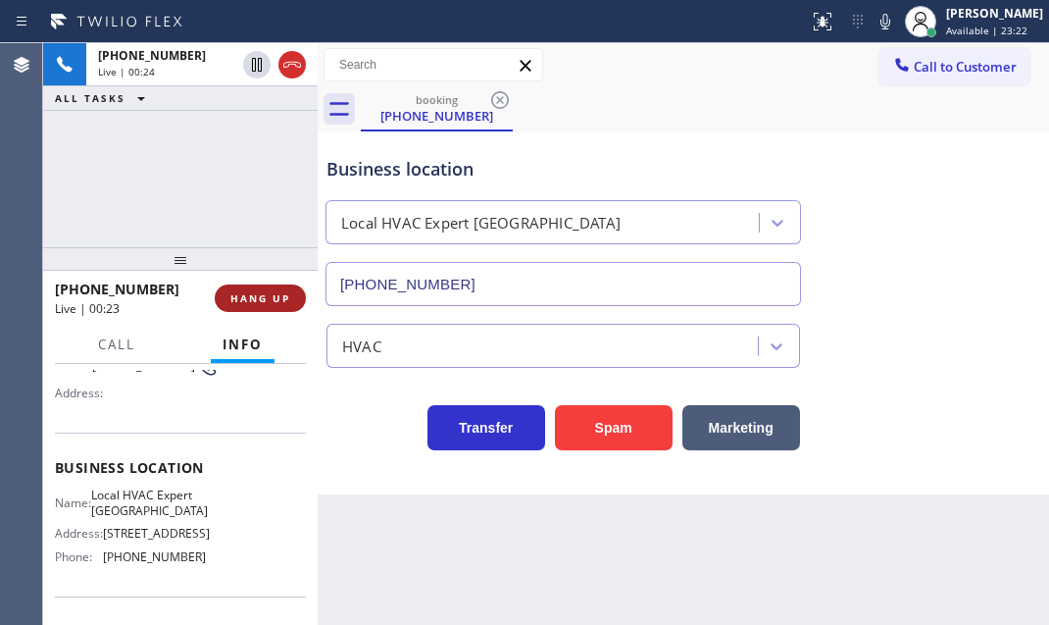
click at [277, 298] on span "HANG UP" at bounding box center [260, 298] width 60 height 14
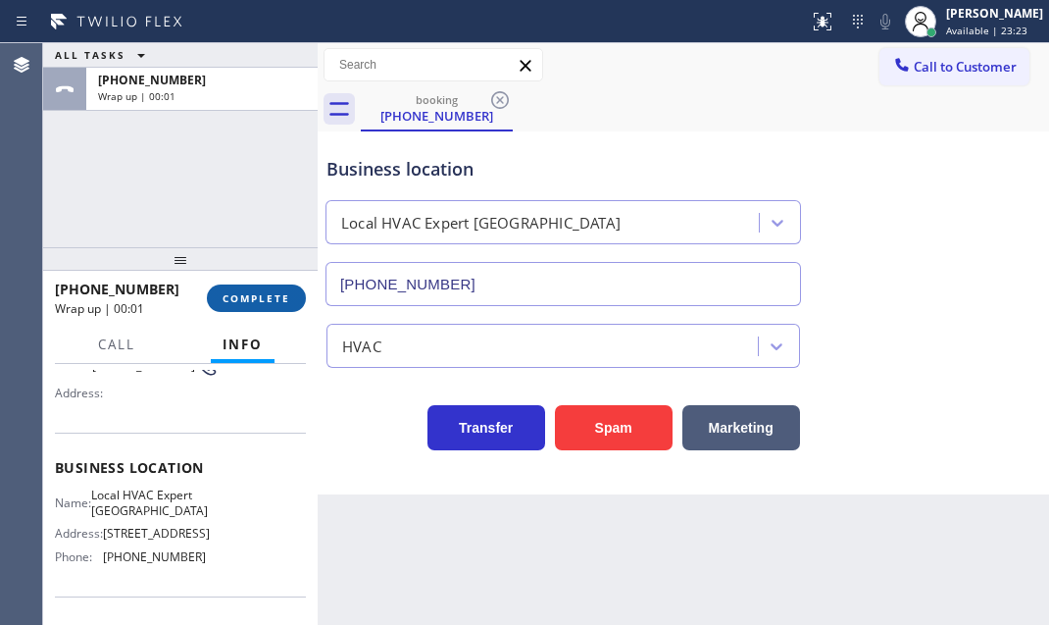
click at [272, 300] on span "COMPLETE" at bounding box center [257, 298] width 68 height 14
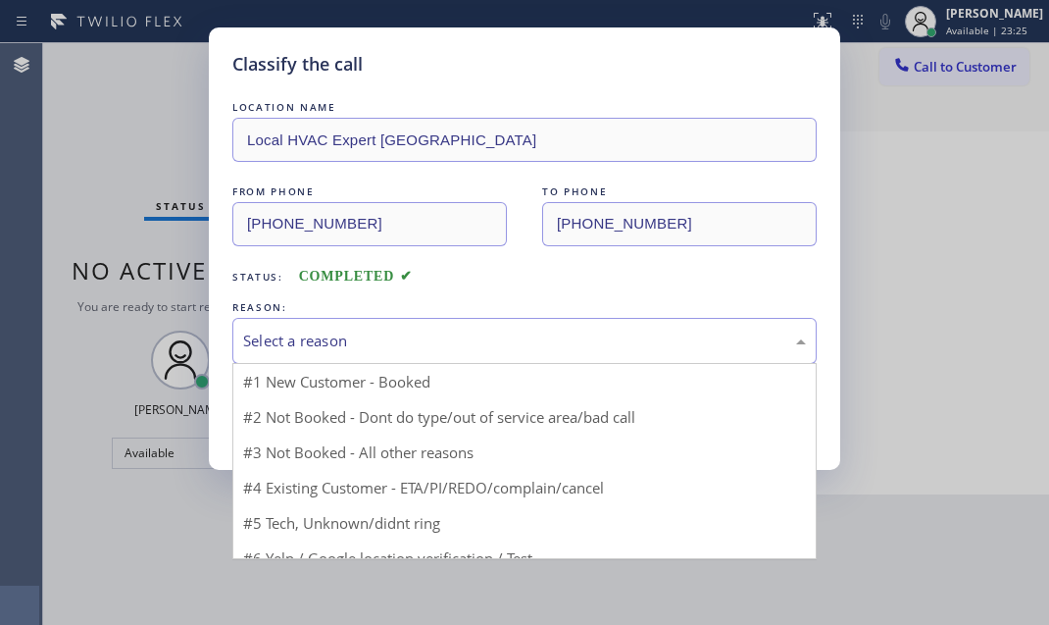
click at [393, 329] on div "Select a reason" at bounding box center [524, 340] width 563 height 23
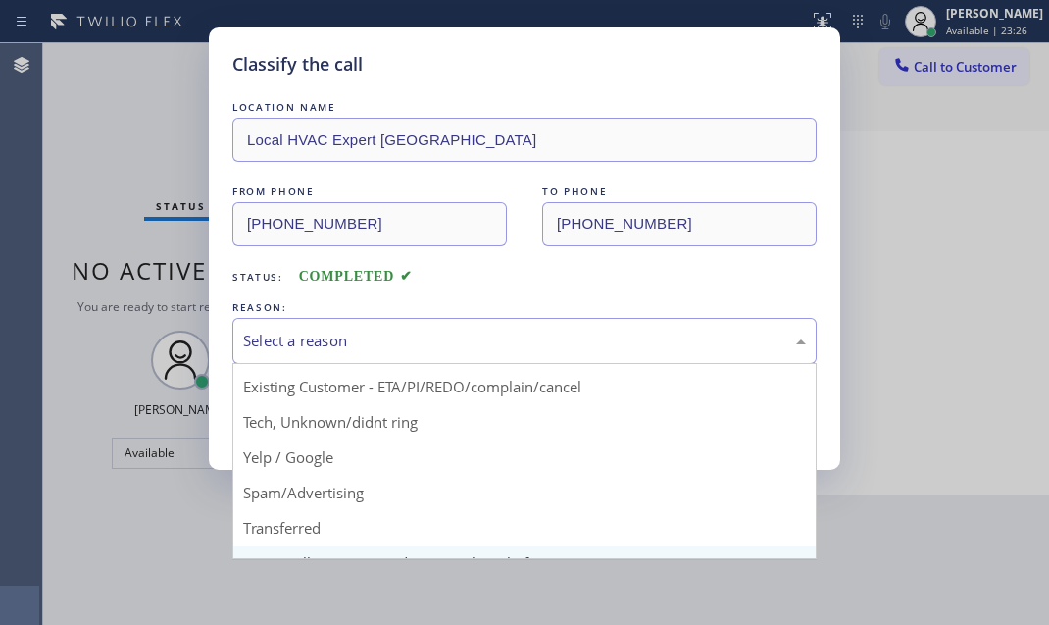
scroll to position [130, 0]
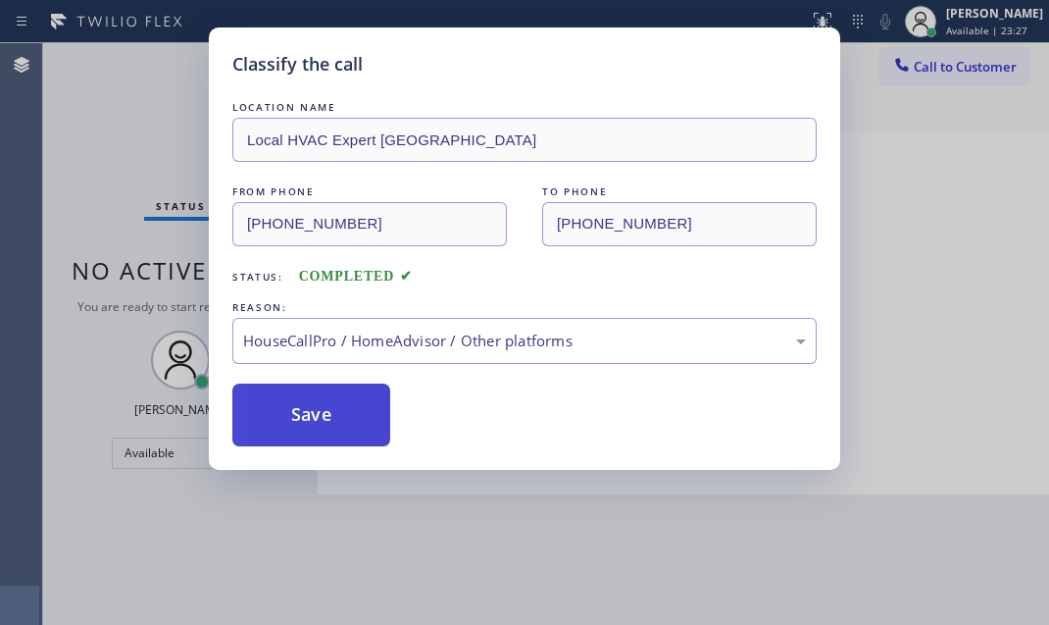
click at [313, 402] on button "Save" at bounding box center [311, 414] width 158 height 63
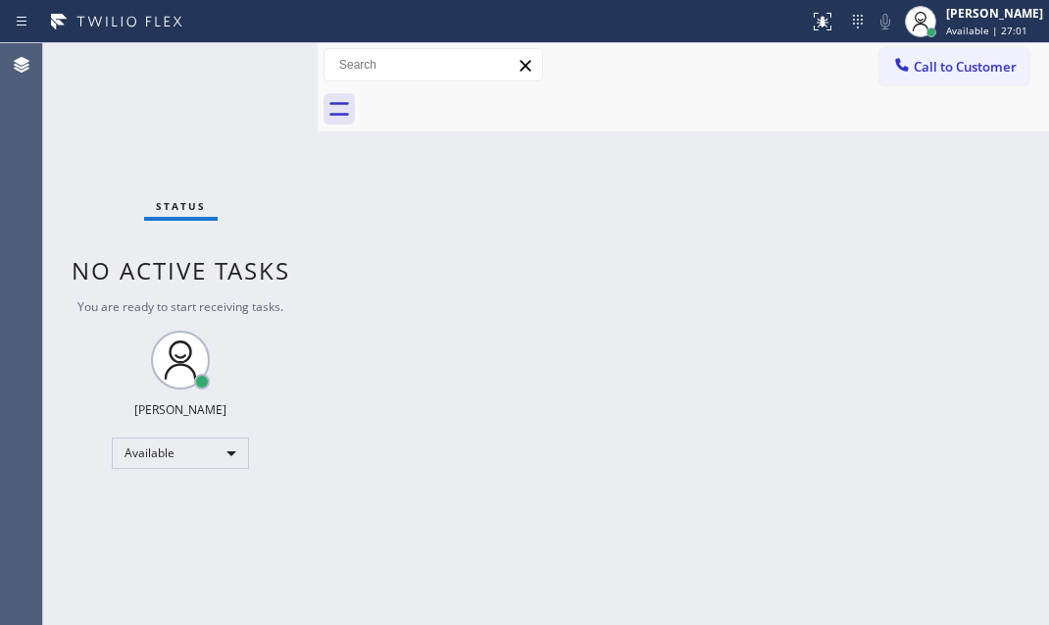
click at [263, 63] on div "Status No active tasks You are ready to start receiving tasks. [PERSON_NAME] Av…" at bounding box center [180, 334] width 275 height 582
click at [213, 166] on div "Status No active tasks You are ready to start receiving tasks. [PERSON_NAME] Av…" at bounding box center [180, 334] width 275 height 582
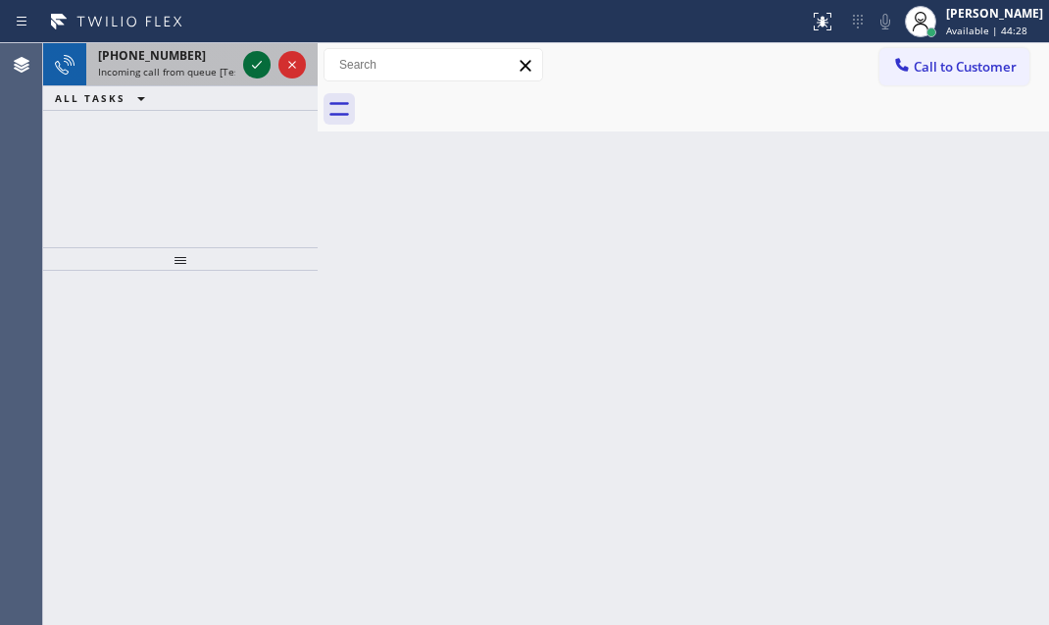
click at [264, 67] on icon at bounding box center [257, 65] width 24 height 24
click at [260, 58] on icon at bounding box center [257, 65] width 24 height 24
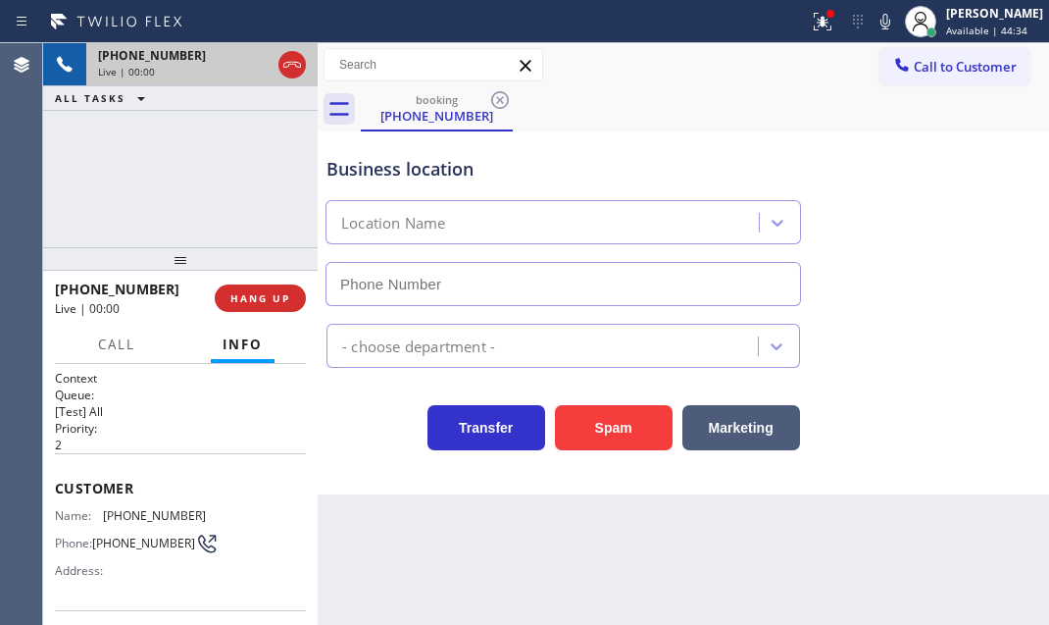
type input "[PHONE_NUMBER]"
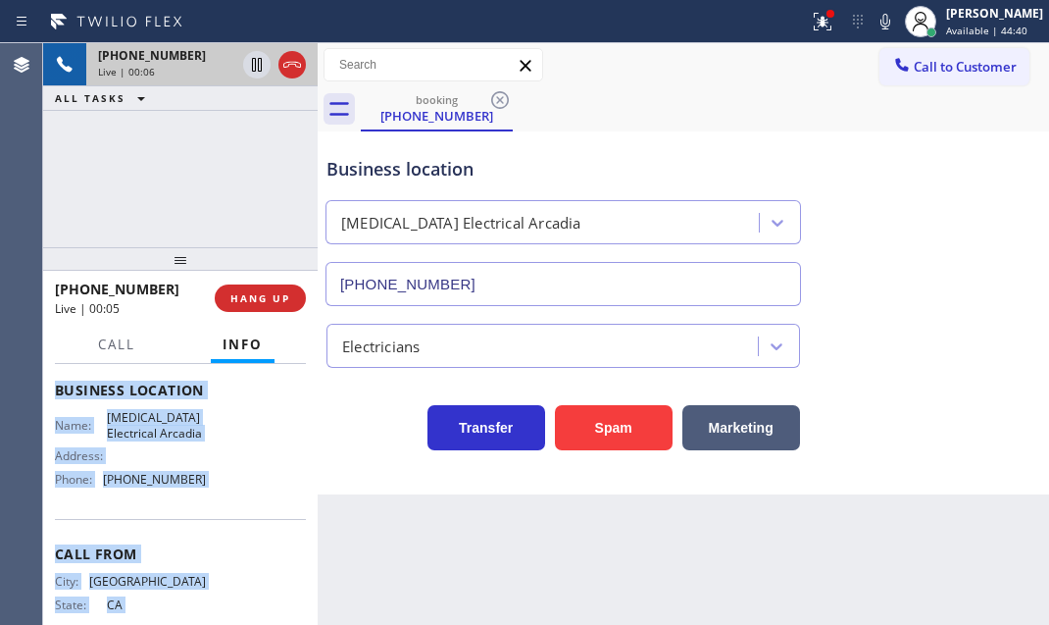
scroll to position [306, 0]
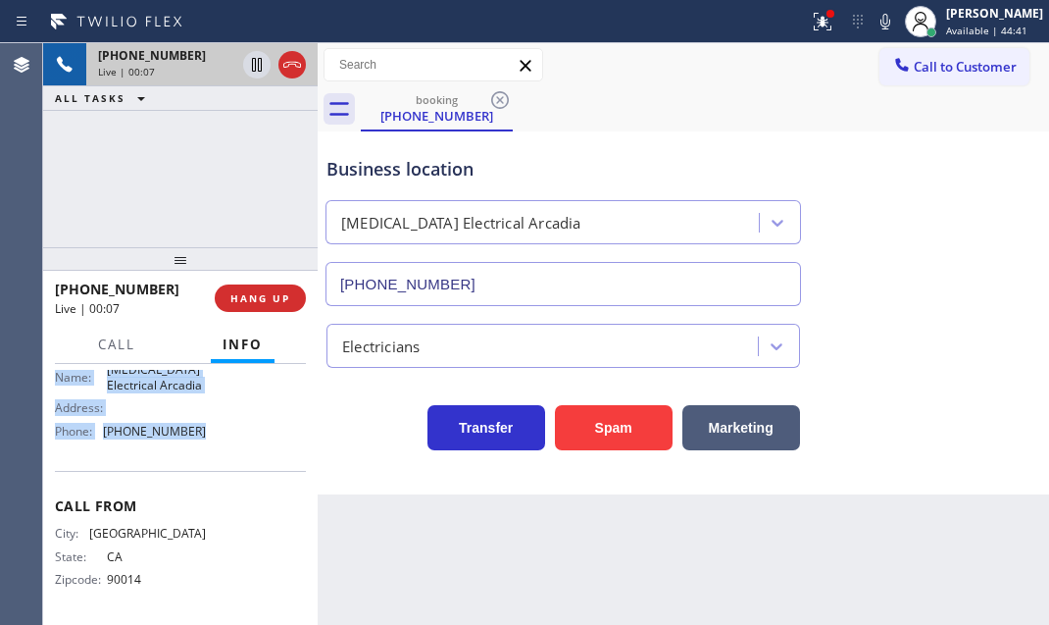
drag, startPoint x: 52, startPoint y: 475, endPoint x: 213, endPoint y: 445, distance: 163.5
click at [213, 445] on div "Context Queue: [Test] All Priority: 2 Customer Name: [PHONE_NUMBER] Phone: [PHO…" at bounding box center [180, 494] width 275 height 261
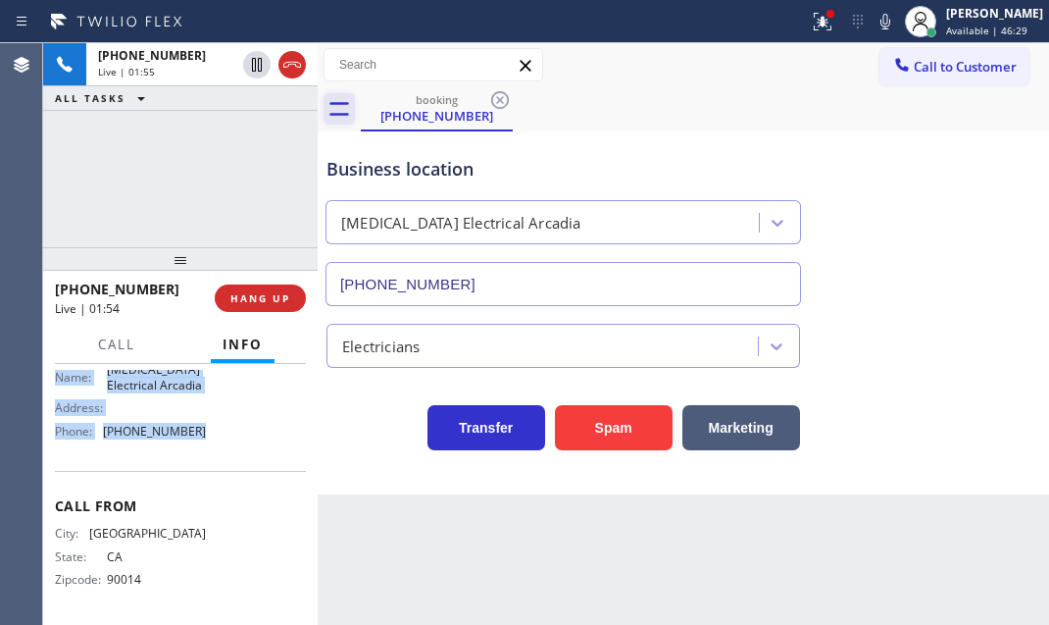
drag, startPoint x: 254, startPoint y: 63, endPoint x: 329, endPoint y: 102, distance: 85.1
click at [255, 63] on icon at bounding box center [257, 65] width 24 height 24
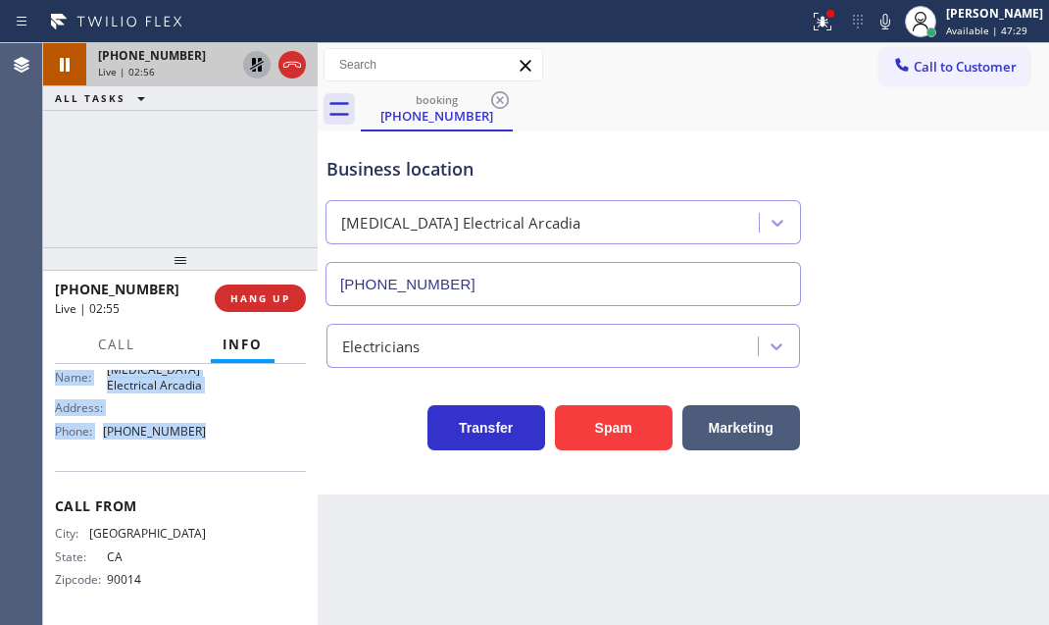
click at [258, 67] on icon at bounding box center [257, 65] width 14 height 14
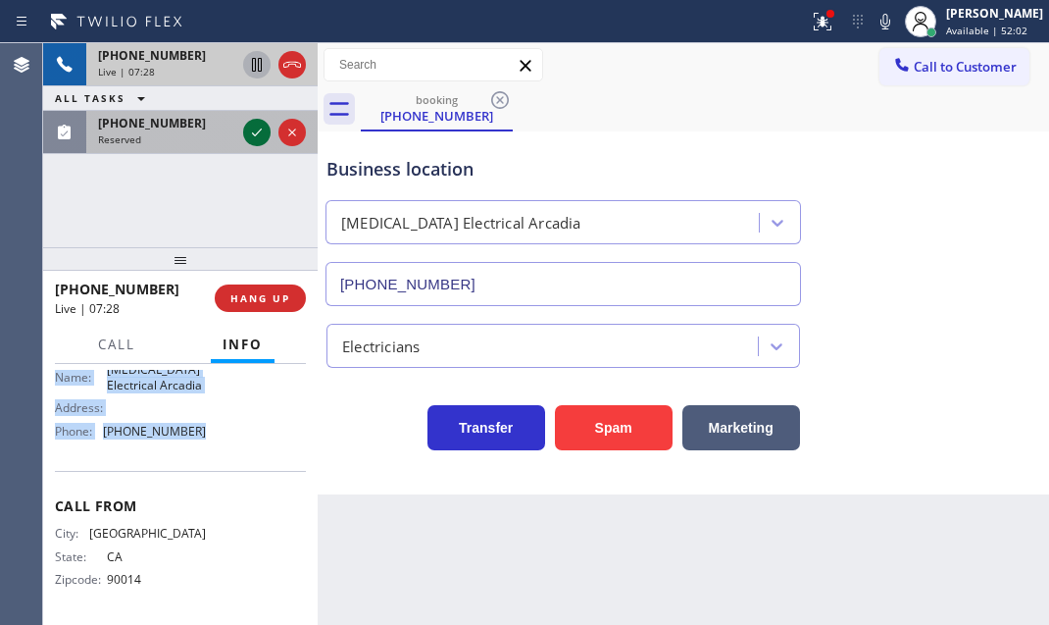
click at [251, 134] on icon at bounding box center [257, 133] width 24 height 24
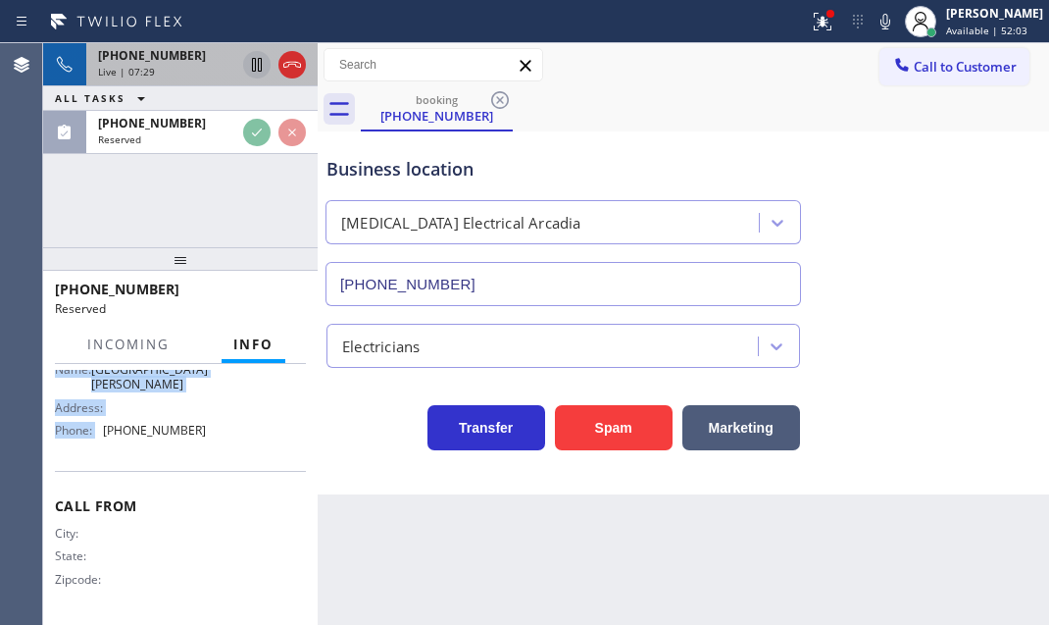
click at [207, 60] on div "[PHONE_NUMBER]" at bounding box center [166, 55] width 137 height 17
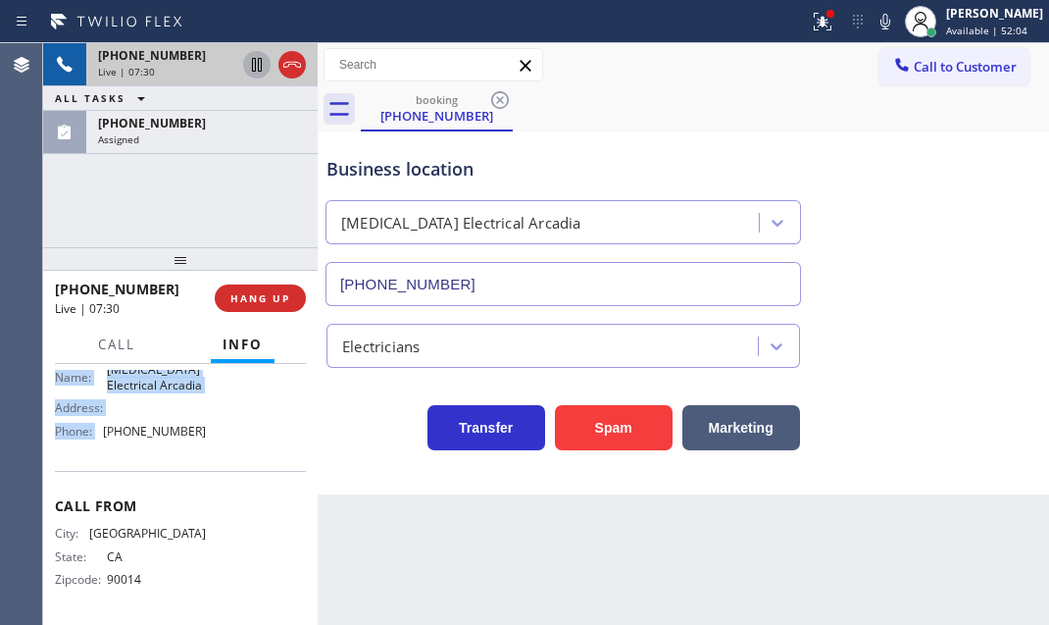
scroll to position [306, 0]
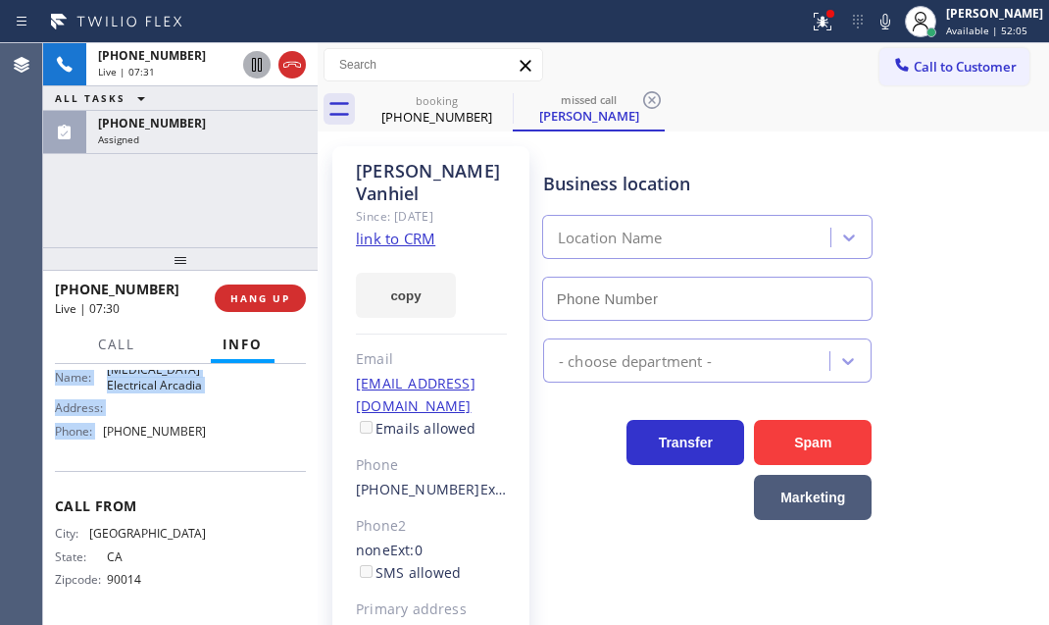
type input "[PHONE_NUMBER]"
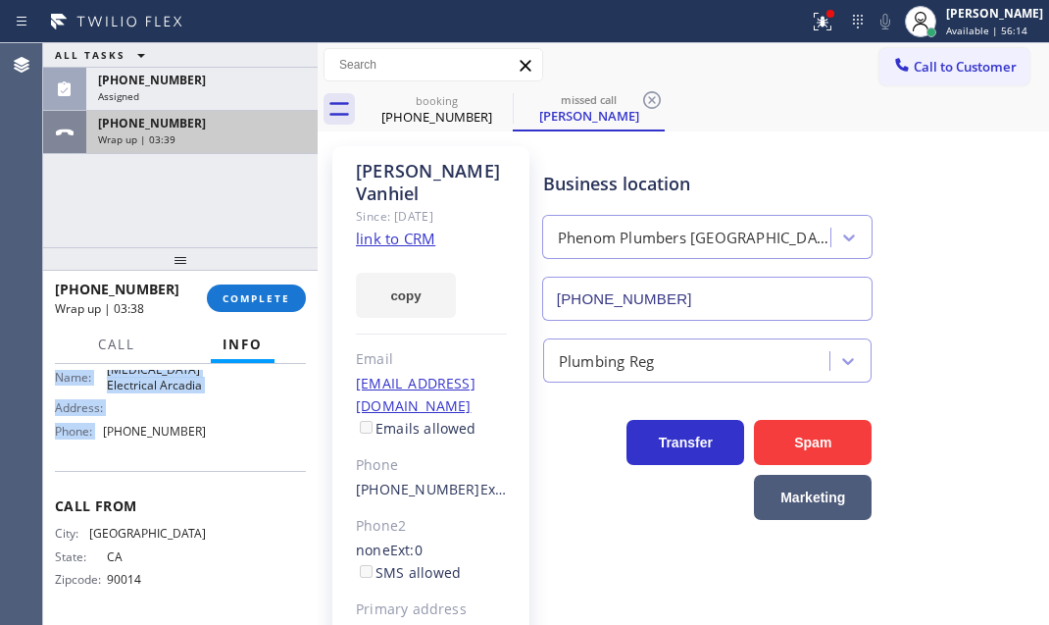
click at [225, 111] on div "[PHONE_NUMBER] Wrap up | 03:39" at bounding box center [198, 132] width 224 height 43
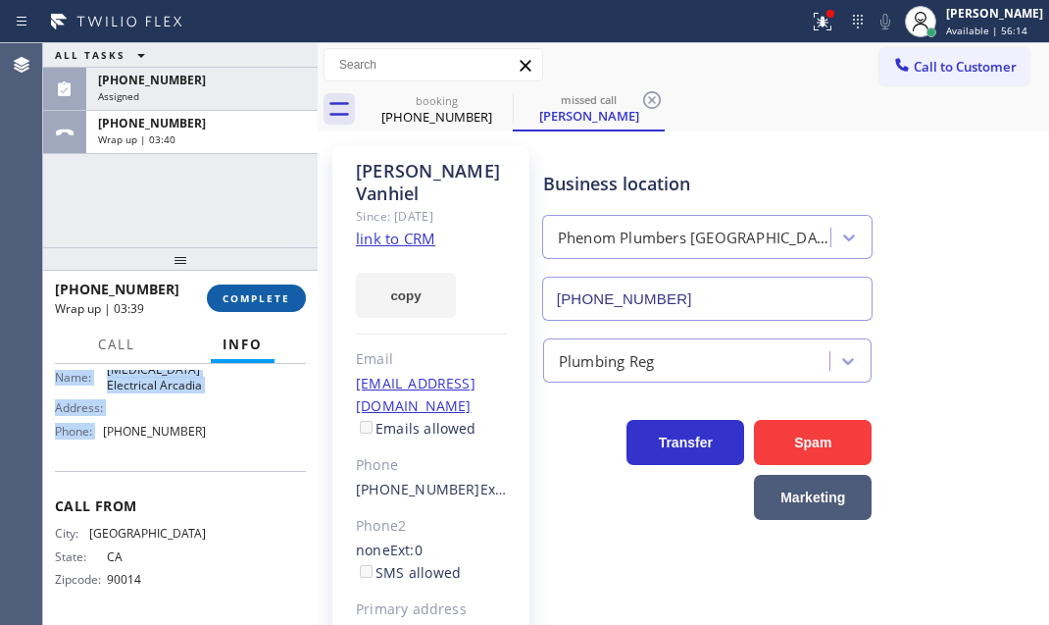
click at [277, 296] on span "COMPLETE" at bounding box center [257, 298] width 68 height 14
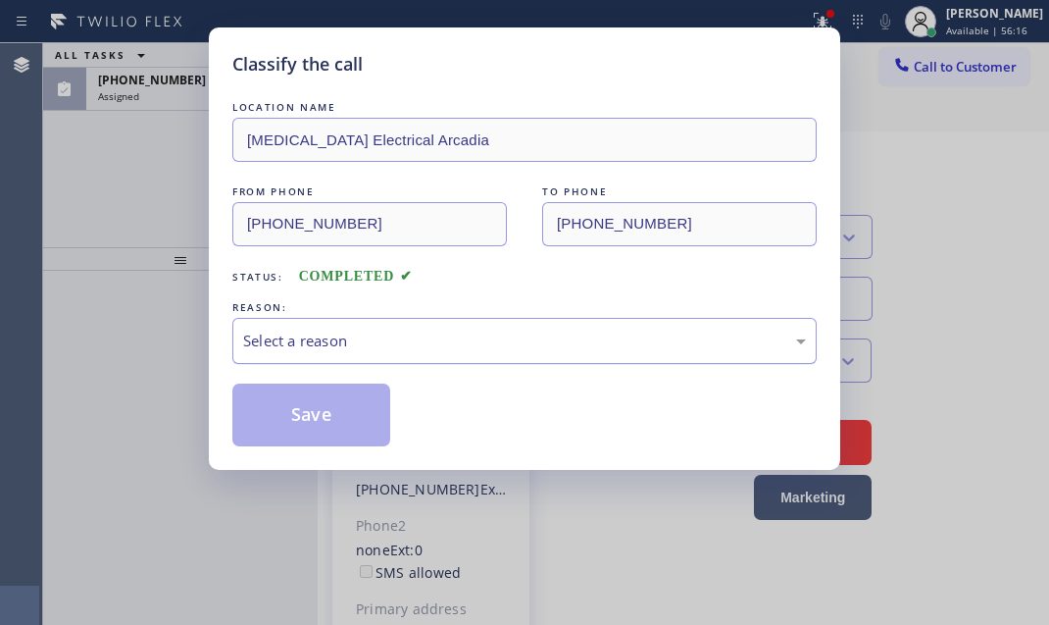
click at [441, 337] on div "Select a reason" at bounding box center [524, 340] width 563 height 23
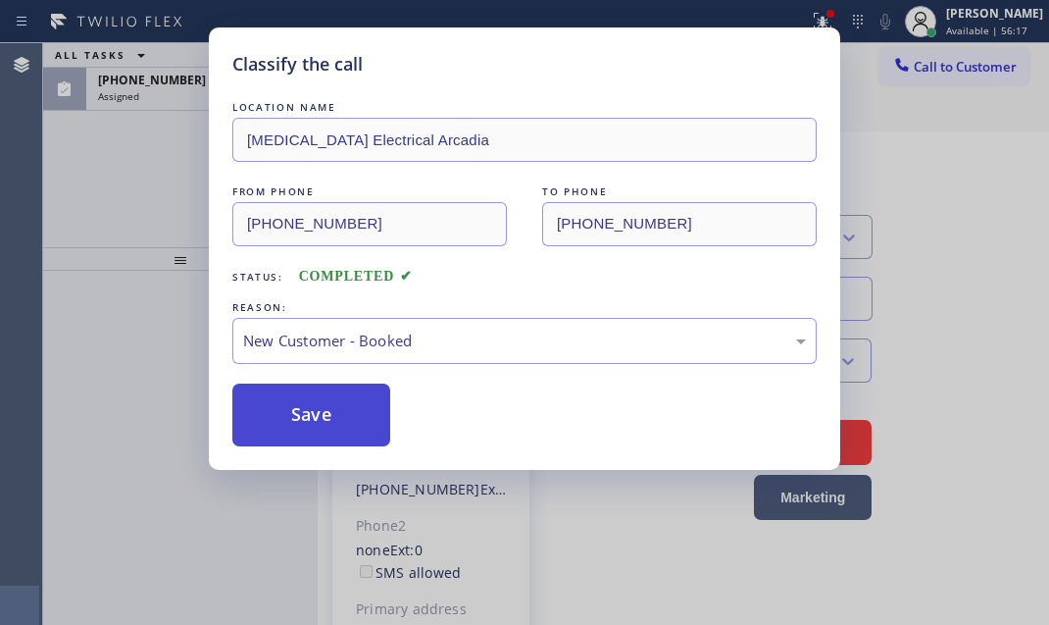
click at [311, 408] on button "Save" at bounding box center [311, 414] width 158 height 63
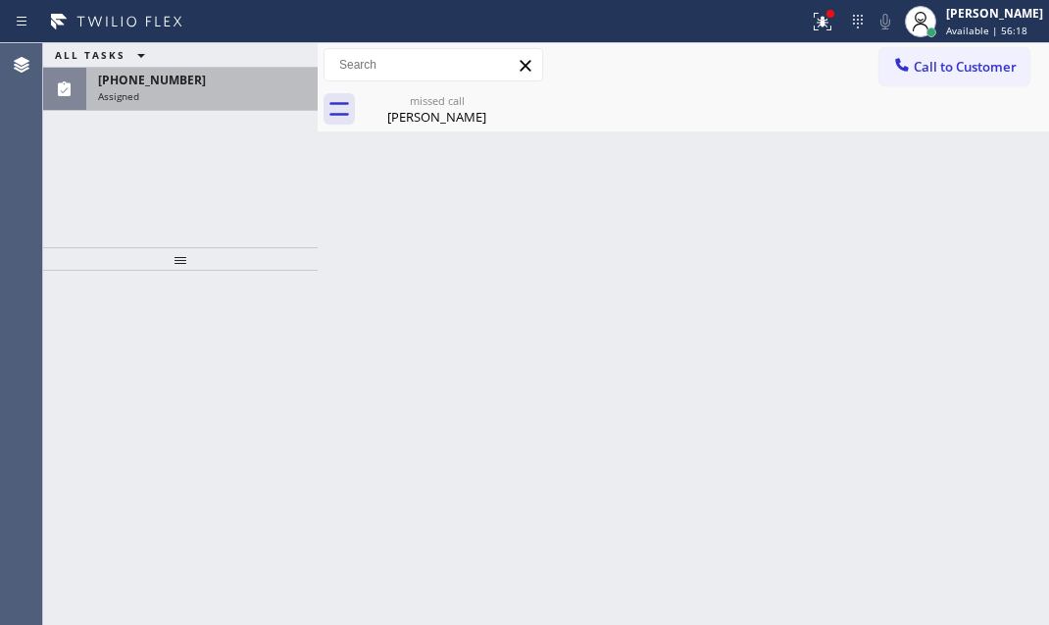
click at [173, 85] on span "[PHONE_NUMBER]" at bounding box center [152, 80] width 108 height 17
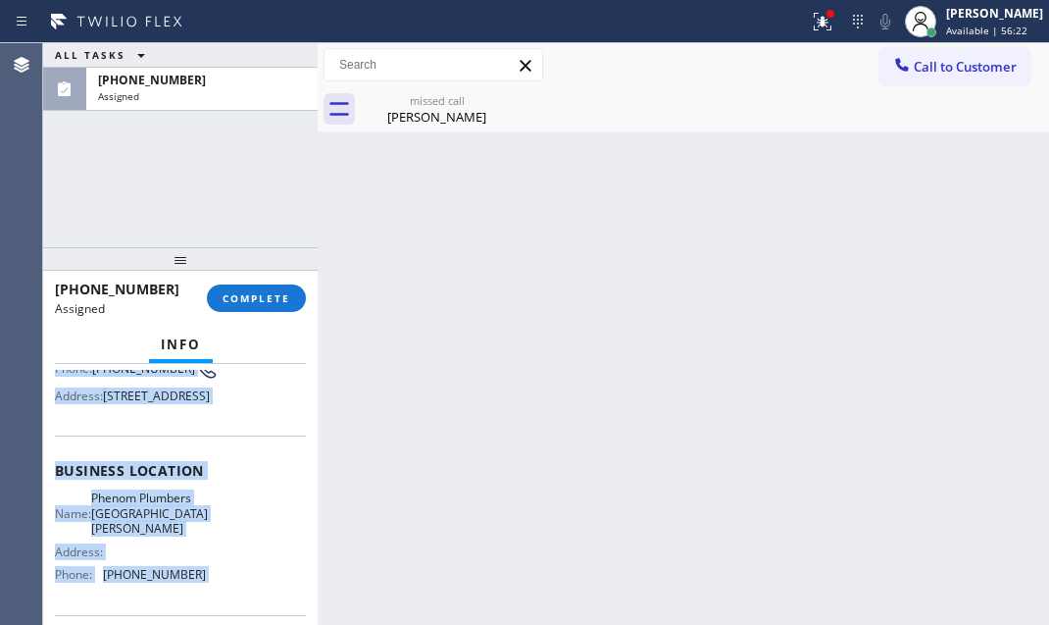
scroll to position [399, 0]
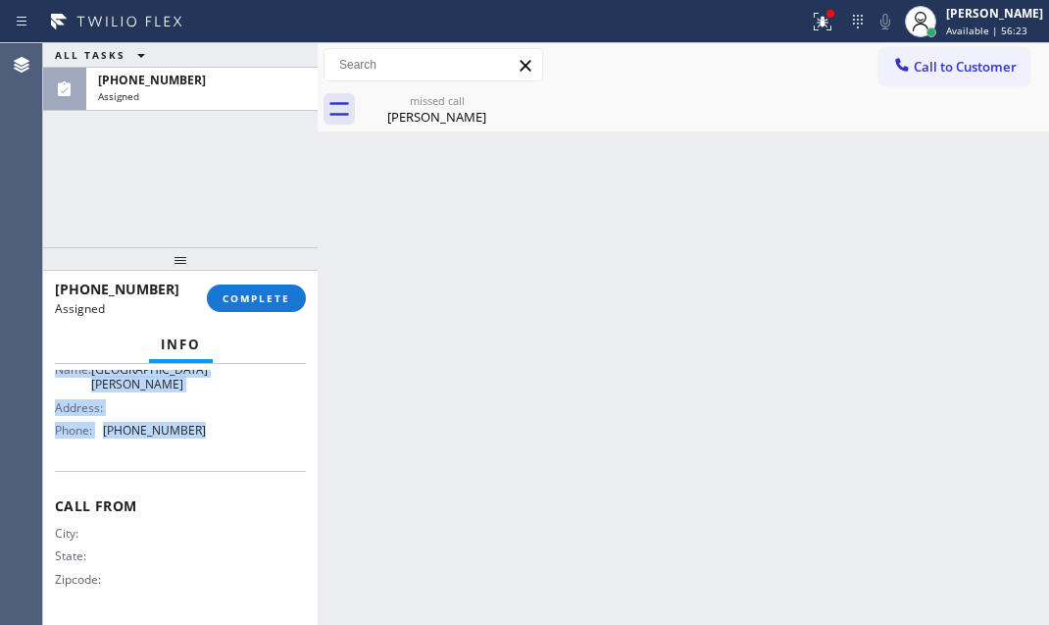
drag, startPoint x: 48, startPoint y: 514, endPoint x: 223, endPoint y: 440, distance: 189.4
click at [223, 440] on div "Context Queue: Plumbing Priority: 0 Task Age: [DEMOGRAPHIC_DATA] minute(s) Cust…" at bounding box center [180, 494] width 275 height 261
click at [240, 300] on span "COMPLETE" at bounding box center [257, 298] width 68 height 14
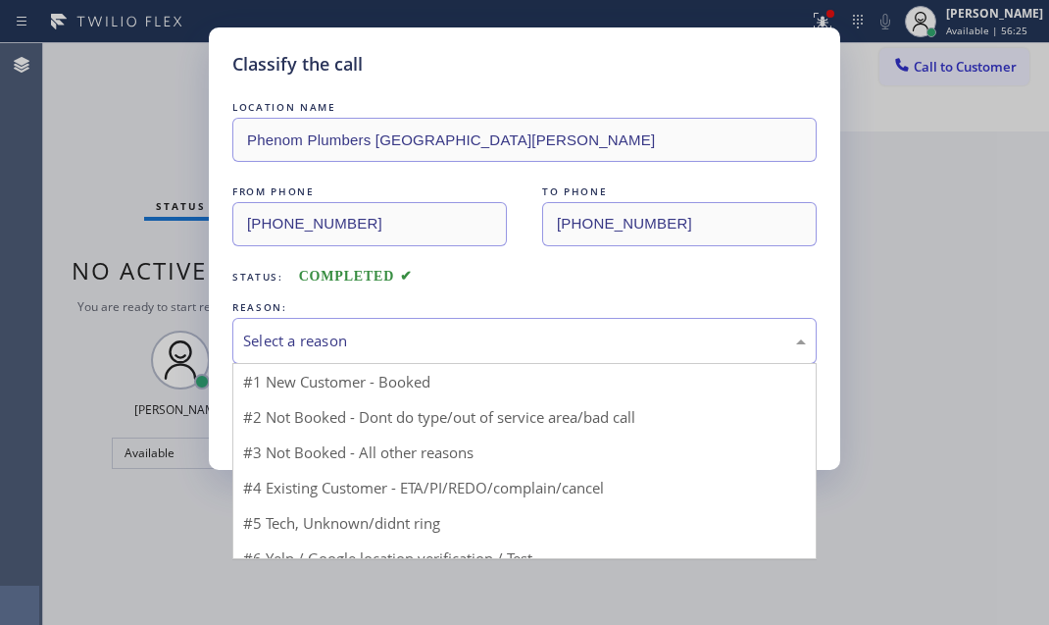
click at [472, 329] on div "Select a reason" at bounding box center [524, 340] width 563 height 23
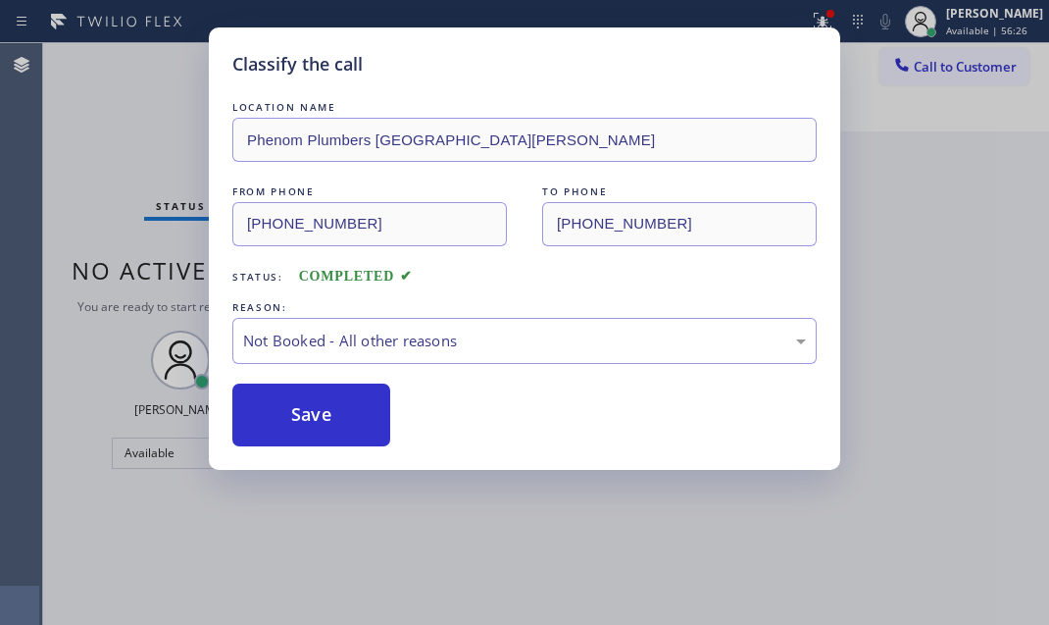
click at [304, 414] on button "Save" at bounding box center [311, 414] width 158 height 63
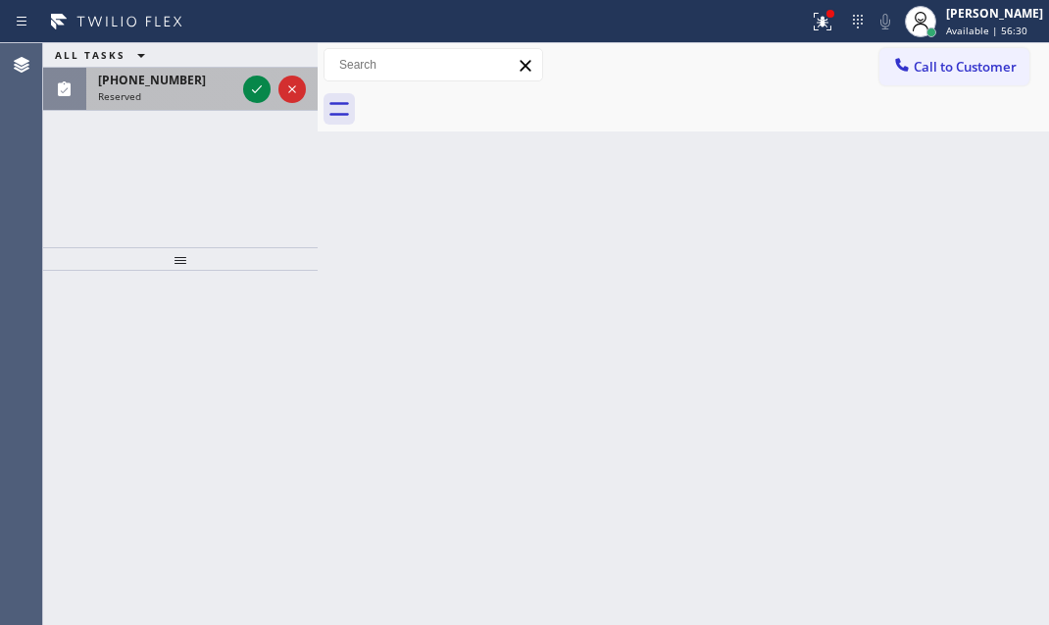
drag, startPoint x: 261, startPoint y: 88, endPoint x: 277, endPoint y: 101, distance: 20.2
click at [261, 88] on icon at bounding box center [257, 89] width 24 height 24
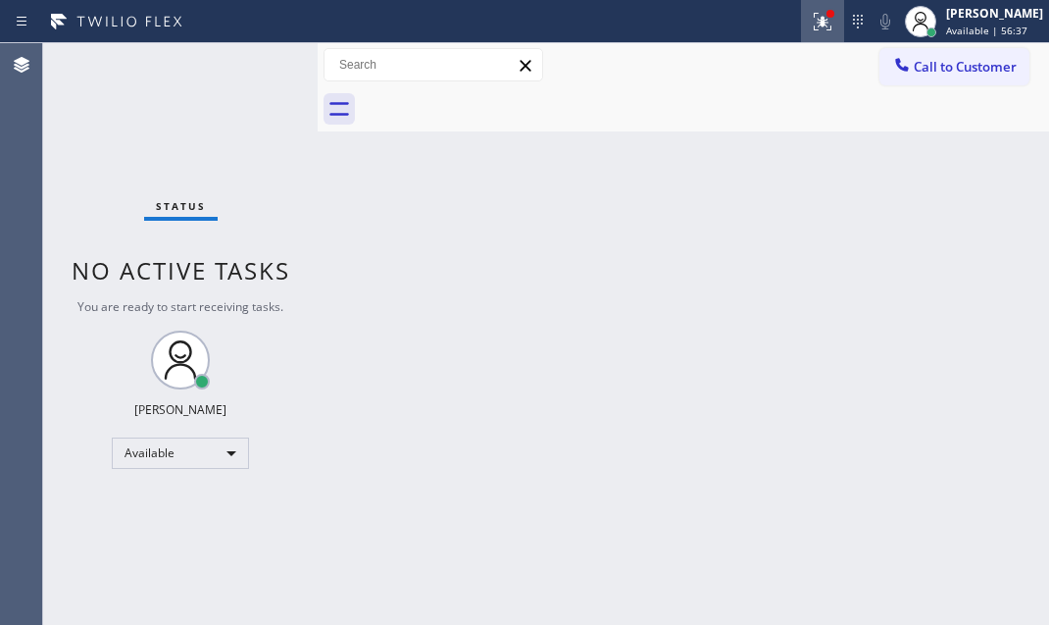
click at [811, 26] on icon at bounding box center [823, 22] width 24 height 24
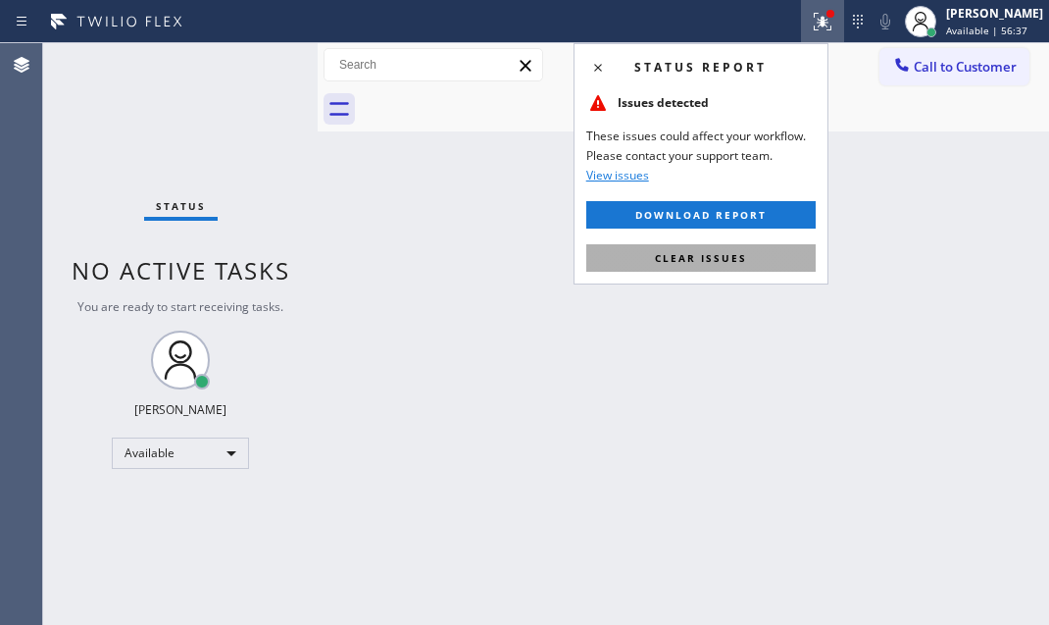
click at [738, 260] on span "Clear issues" at bounding box center [701, 258] width 92 height 14
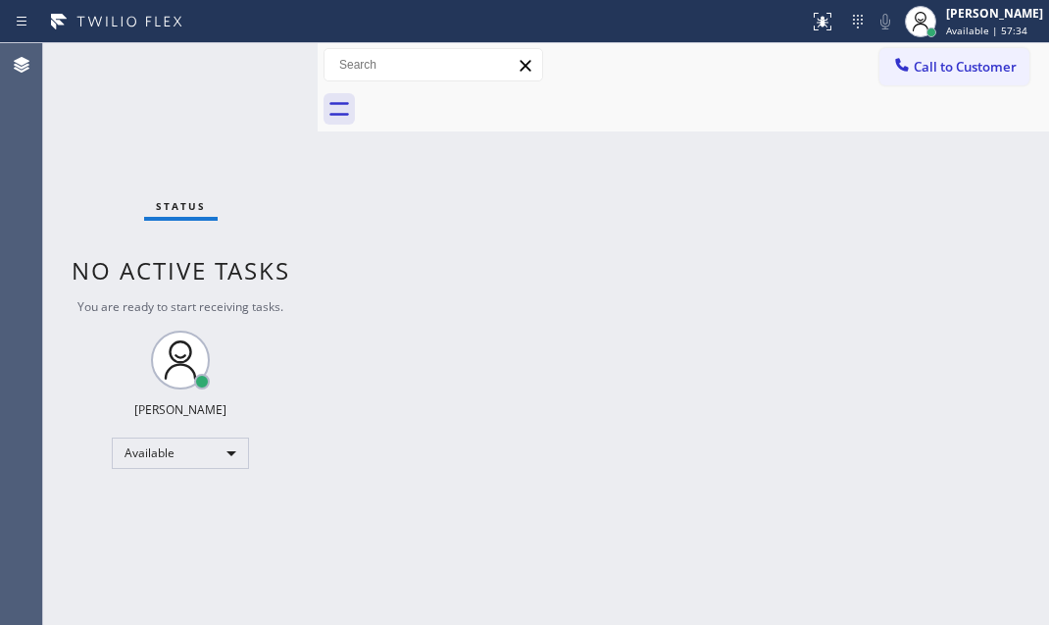
click at [261, 71] on div "Status No active tasks You are ready to start receiving tasks. [PERSON_NAME] Av…" at bounding box center [180, 334] width 275 height 582
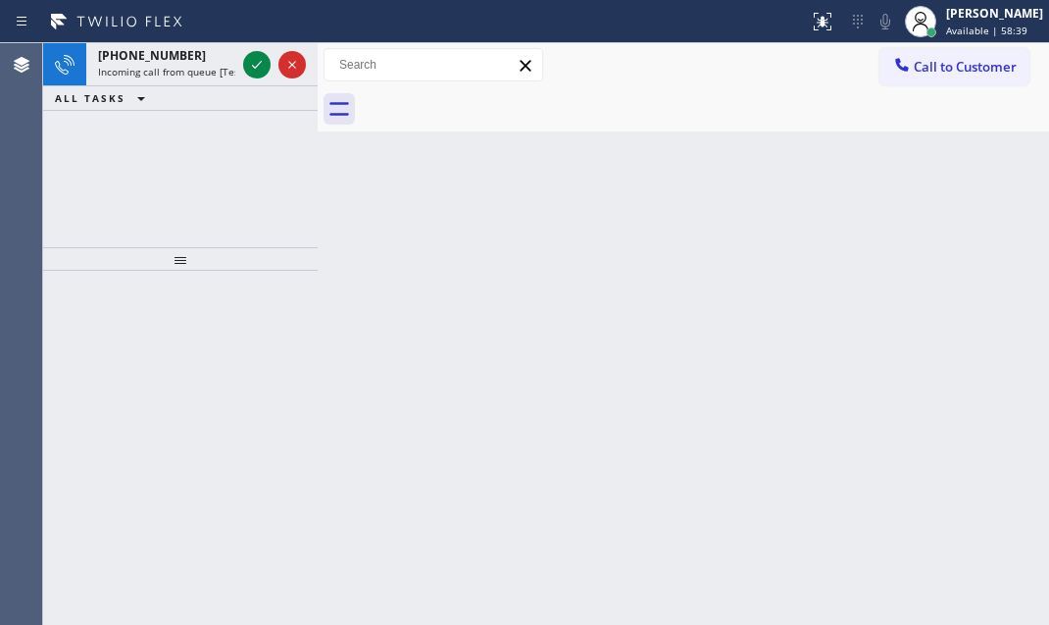
click at [255, 59] on icon at bounding box center [257, 65] width 24 height 24
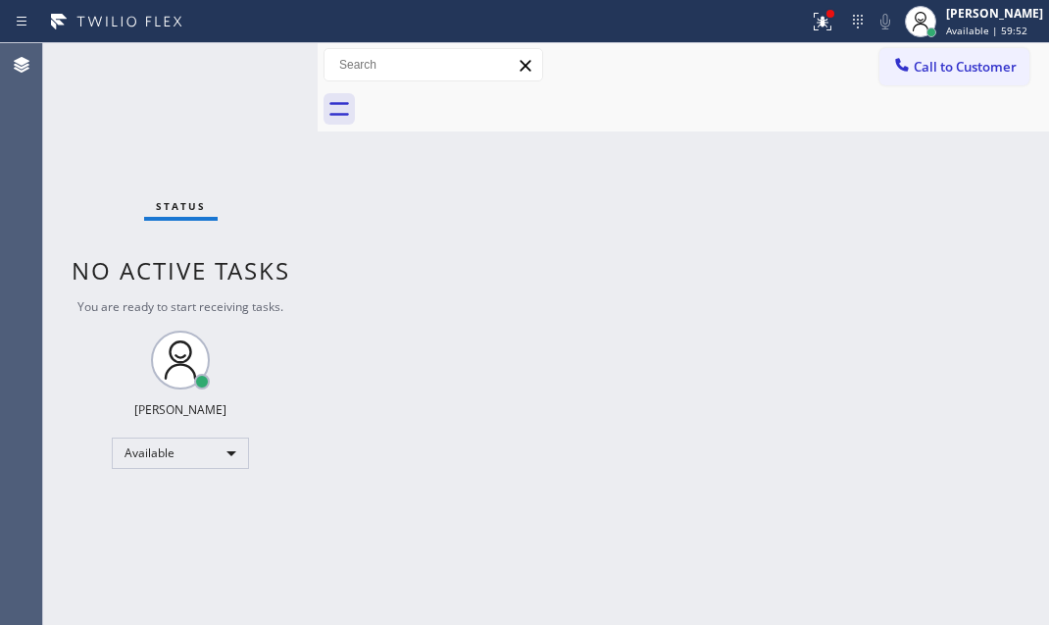
click at [258, 55] on div "Status No active tasks You are ready to start receiving tasks. [PERSON_NAME] Av…" at bounding box center [180, 334] width 275 height 582
click at [247, 57] on div "Status No active tasks You are ready to start receiving tasks. [PERSON_NAME] Av…" at bounding box center [180, 334] width 275 height 582
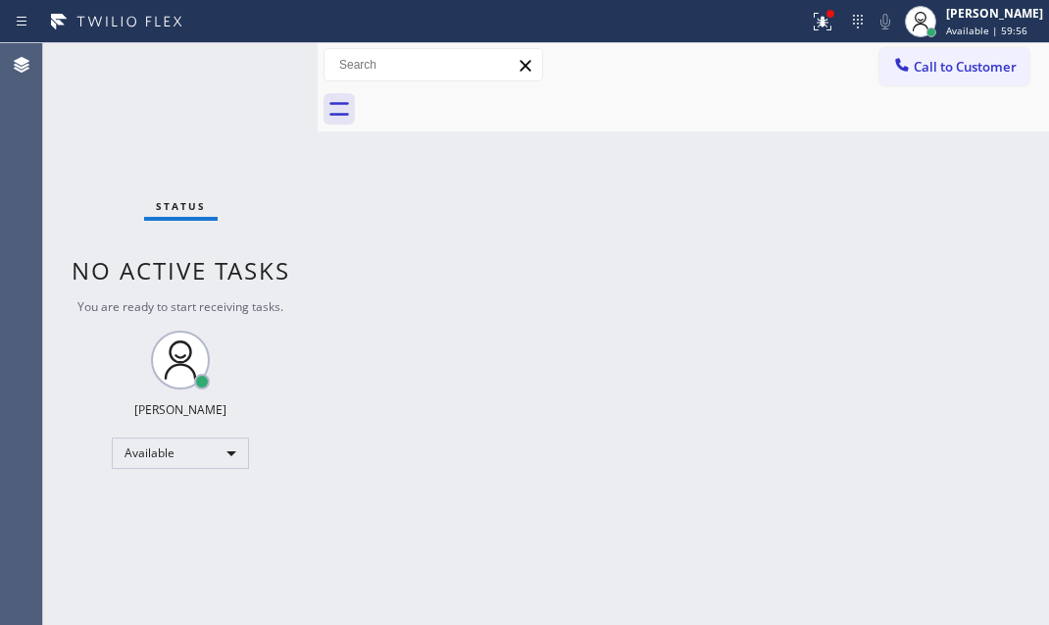
click at [247, 57] on div "Status No active tasks You are ready to start receiving tasks. [PERSON_NAME] Av…" at bounding box center [180, 334] width 275 height 582
click at [247, 56] on div "Status No active tasks You are ready to start receiving tasks. [PERSON_NAME] Av…" at bounding box center [180, 334] width 275 height 582
click at [247, 54] on div "Status No active tasks You are ready to start receiving tasks. [PERSON_NAME] Av…" at bounding box center [180, 334] width 275 height 582
click at [247, 53] on div "Status No active tasks You are ready to start receiving tasks. [PERSON_NAME] Av…" at bounding box center [180, 334] width 275 height 582
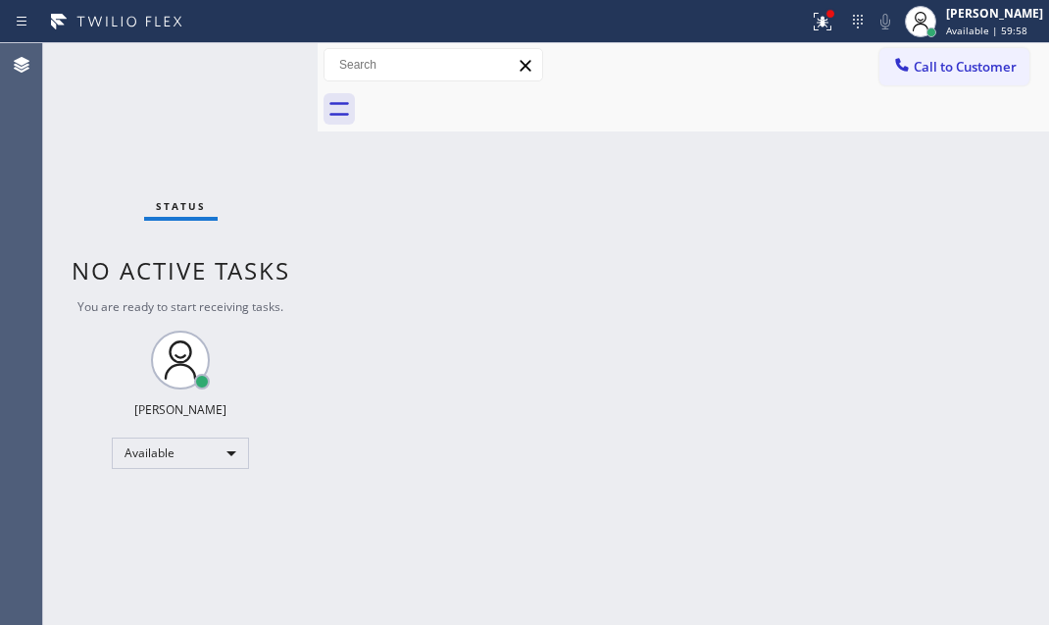
click at [247, 53] on div "Status No active tasks You are ready to start receiving tasks. [PERSON_NAME] Av…" at bounding box center [180, 334] width 275 height 582
click at [228, 446] on div "Available" at bounding box center [180, 452] width 137 height 31
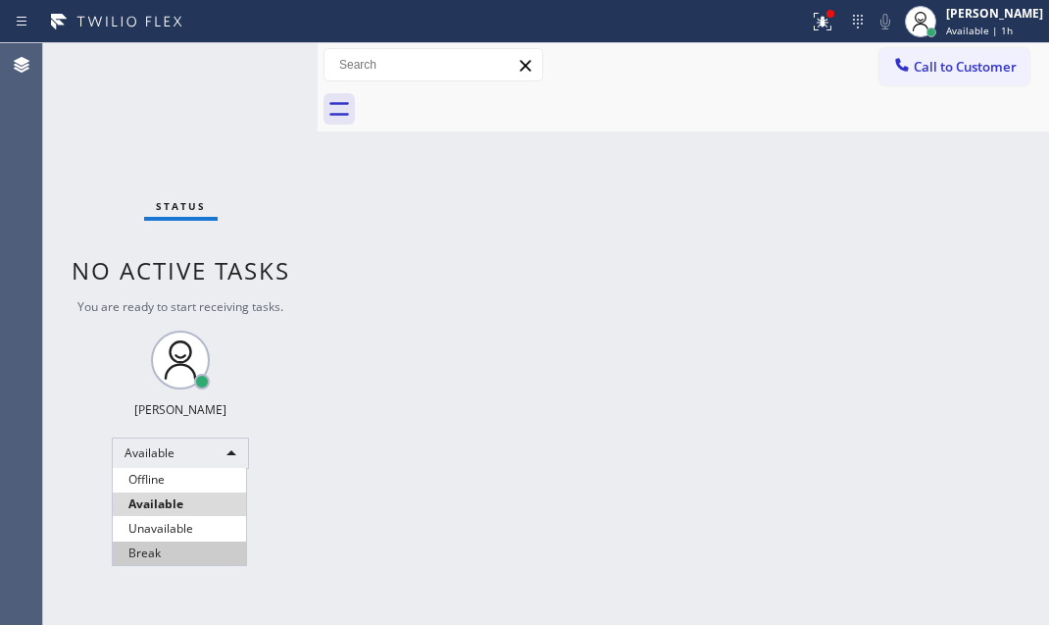
click at [172, 548] on li "Break" at bounding box center [179, 553] width 133 height 24
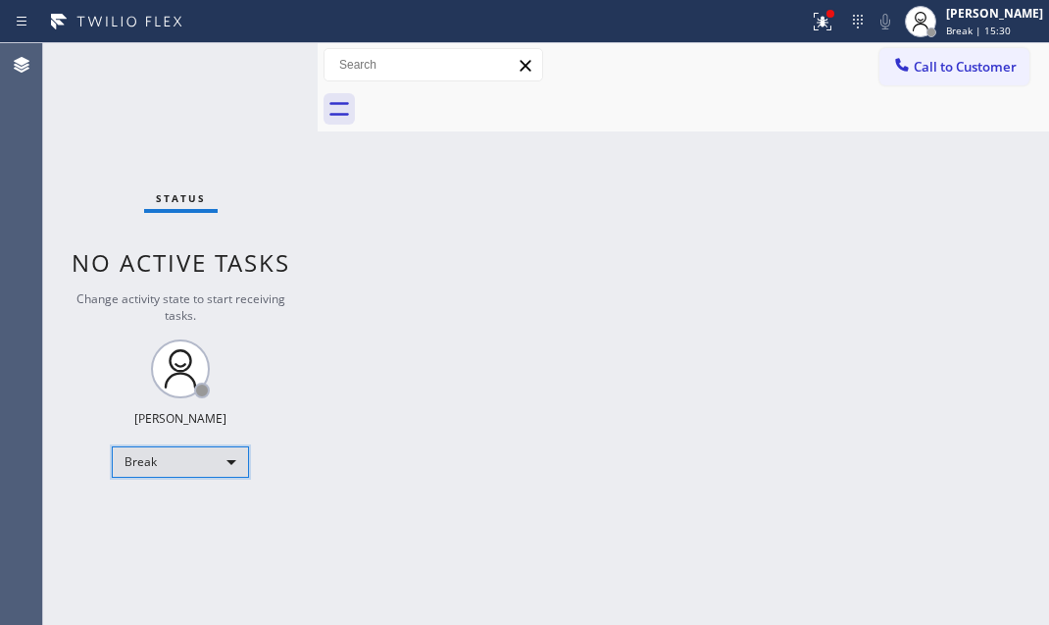
click at [236, 462] on div "Break" at bounding box center [180, 461] width 137 height 31
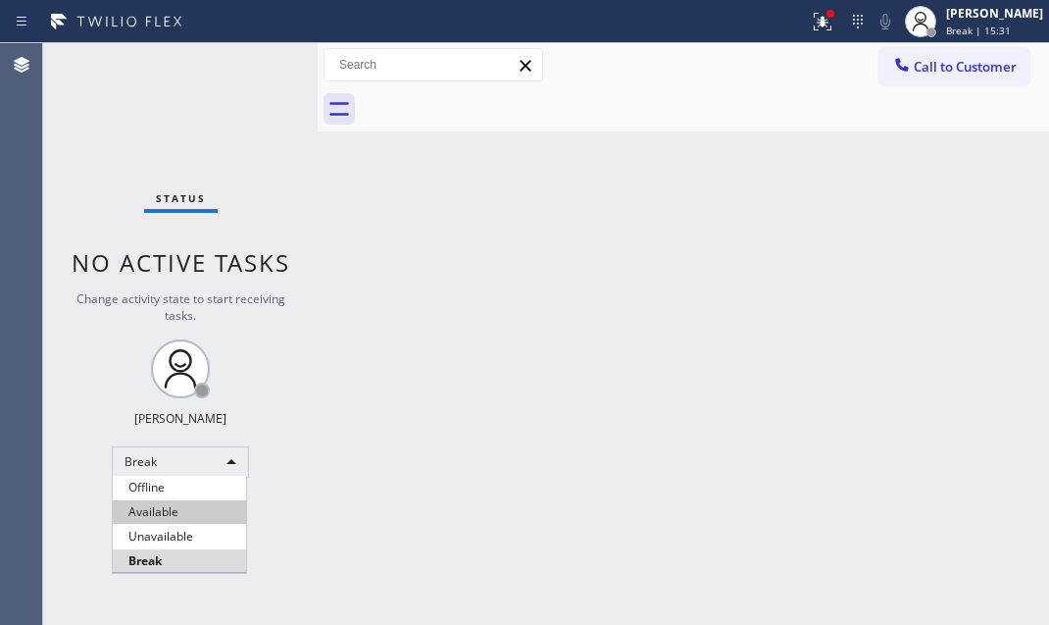
click at [180, 511] on li "Available" at bounding box center [179, 512] width 133 height 24
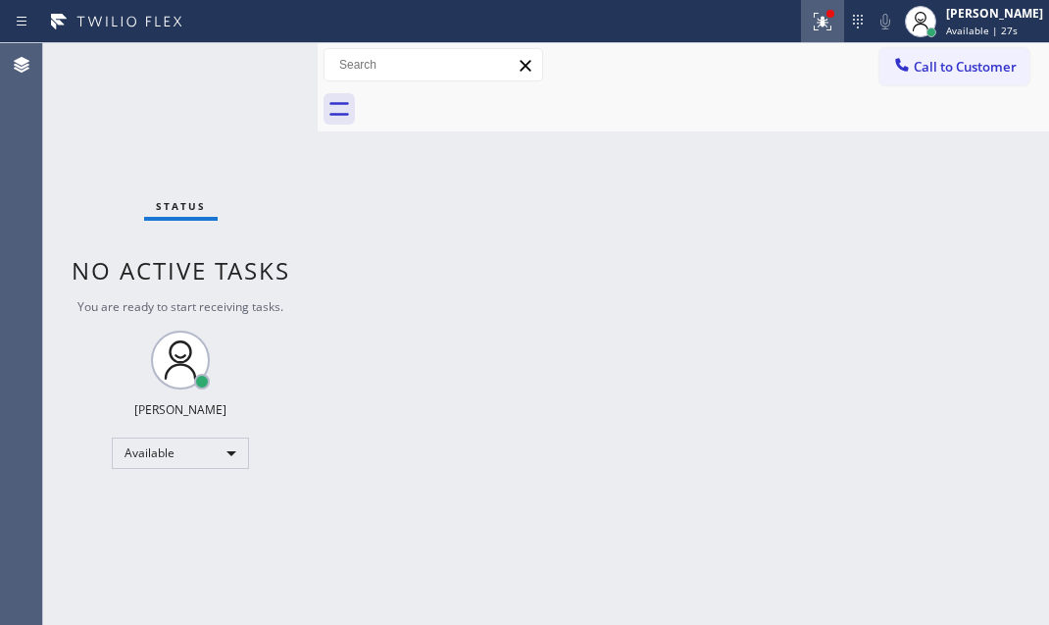
click at [811, 26] on icon at bounding box center [823, 22] width 24 height 24
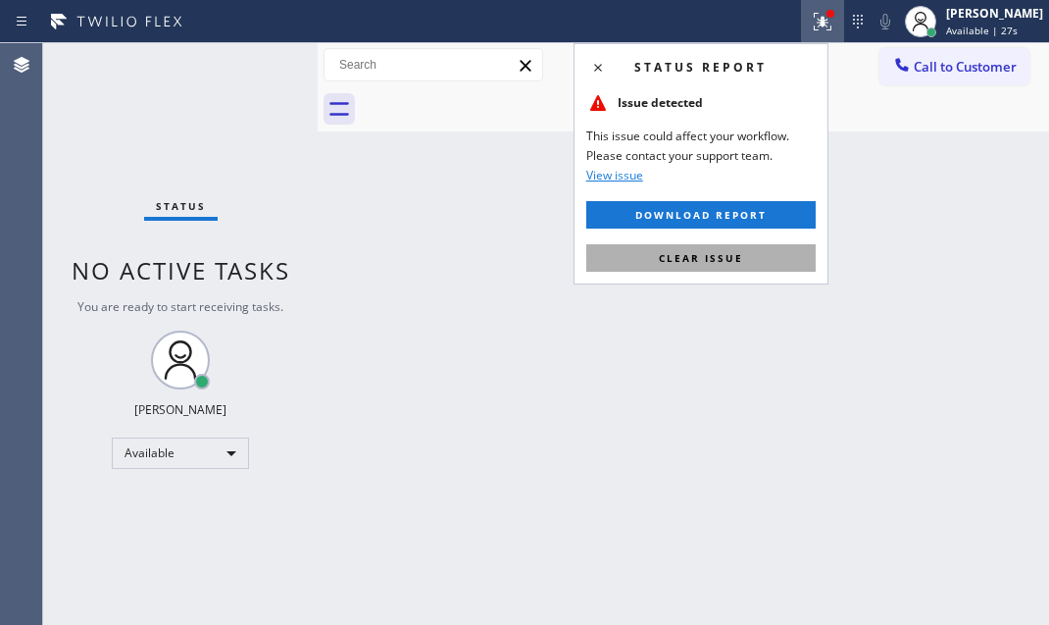
click at [728, 252] on span "Clear issue" at bounding box center [701, 258] width 84 height 14
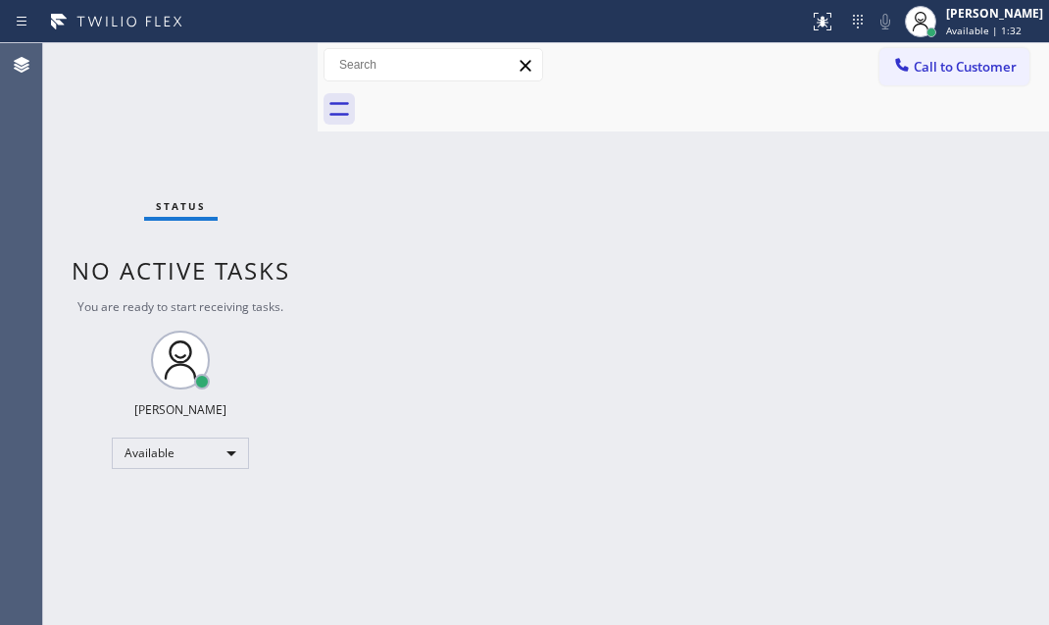
click at [276, 155] on div "Status No active tasks You are ready to start receiving tasks. [PERSON_NAME] Av…" at bounding box center [180, 334] width 275 height 582
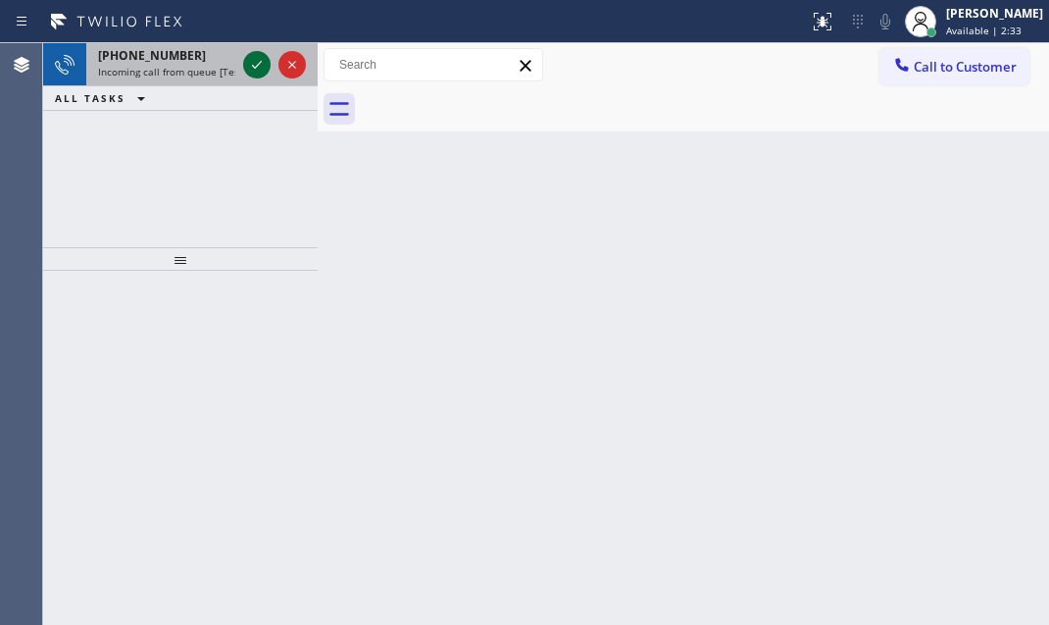
click at [251, 65] on icon at bounding box center [257, 65] width 24 height 24
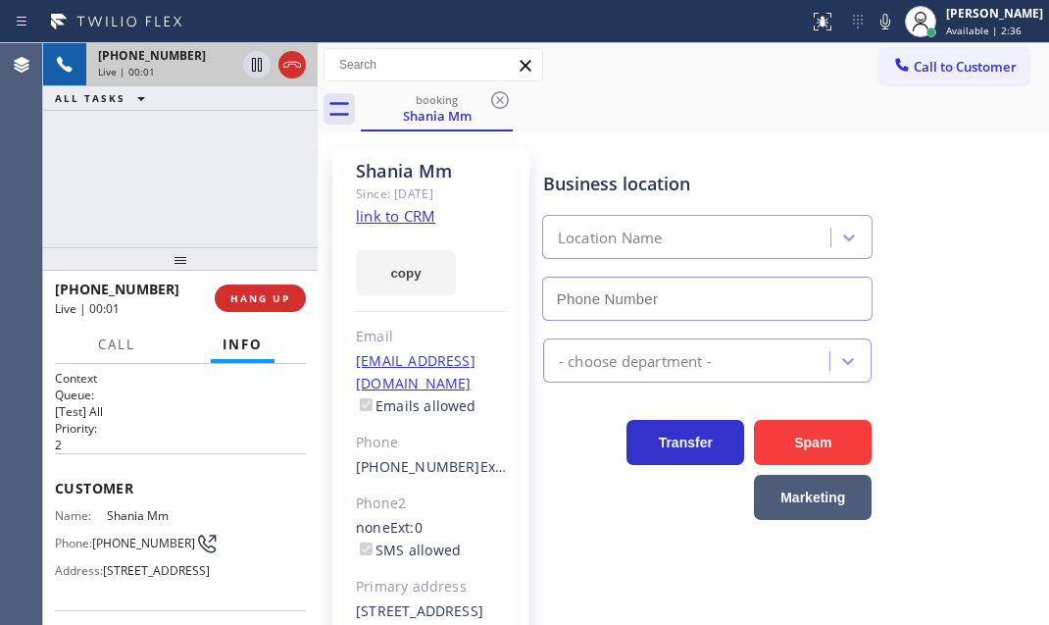
type input "[PHONE_NUMBER]"
drag, startPoint x: 416, startPoint y: 213, endPoint x: 416, endPoint y: 243, distance: 30.4
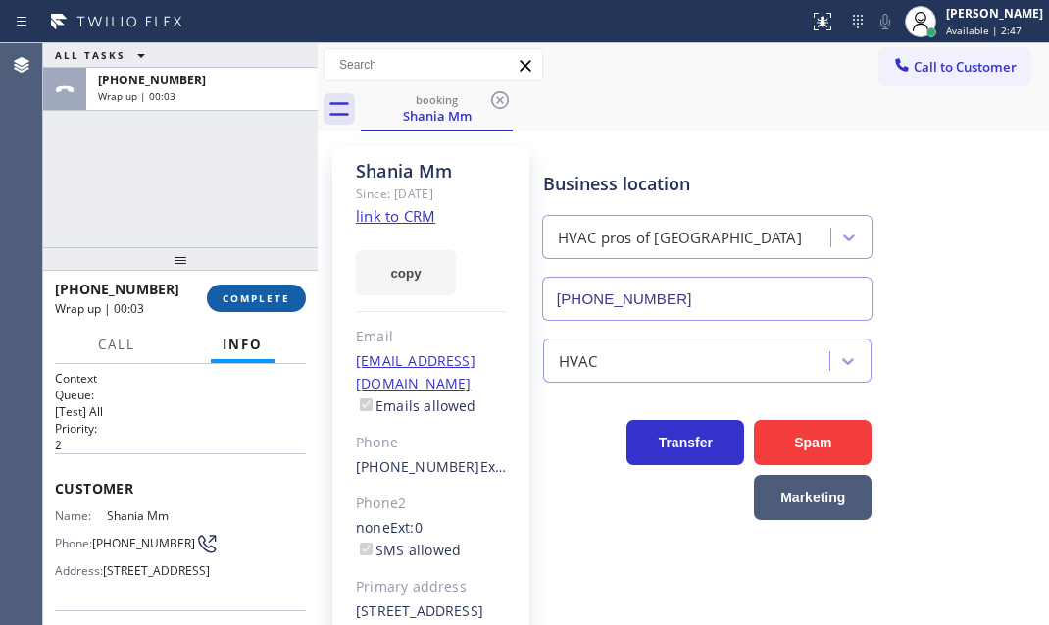
click at [264, 295] on span "COMPLETE" at bounding box center [257, 298] width 68 height 14
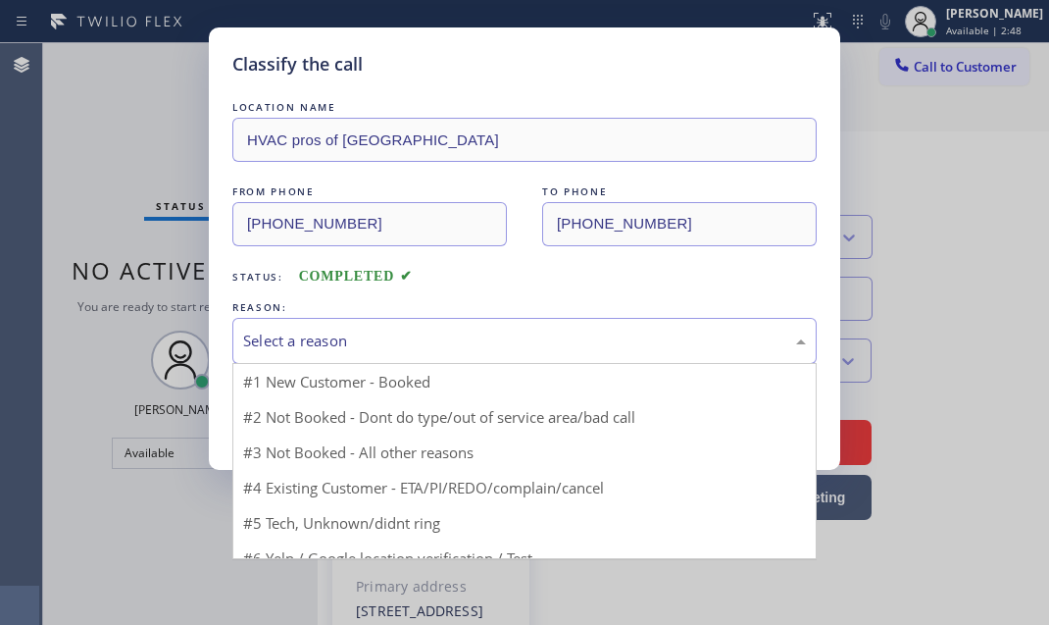
click at [505, 330] on div "Select a reason" at bounding box center [524, 340] width 563 height 23
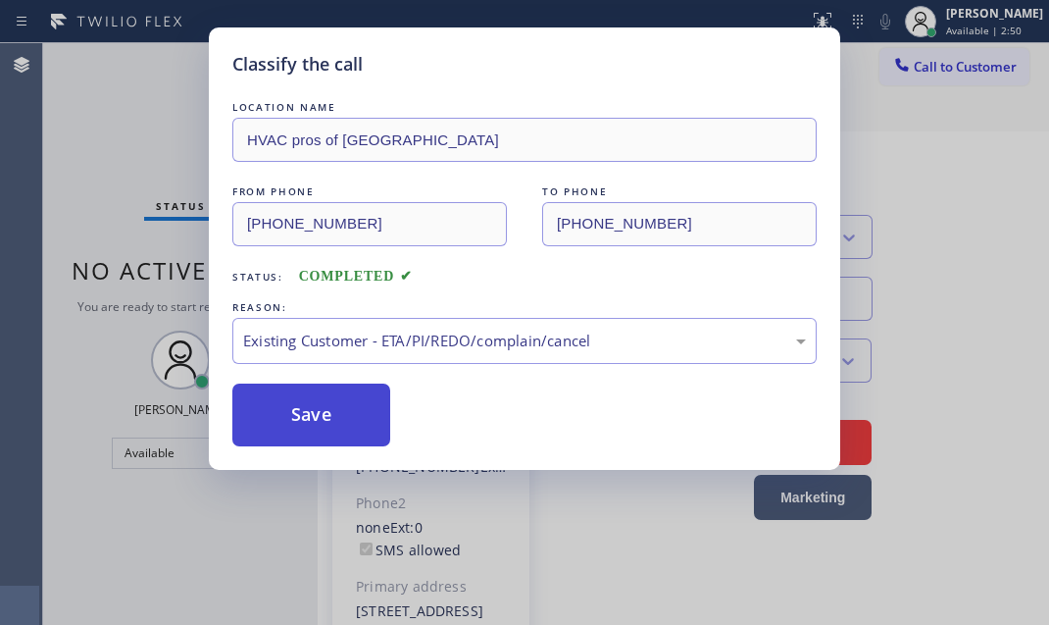
click at [386, 405] on button "Save" at bounding box center [311, 414] width 158 height 63
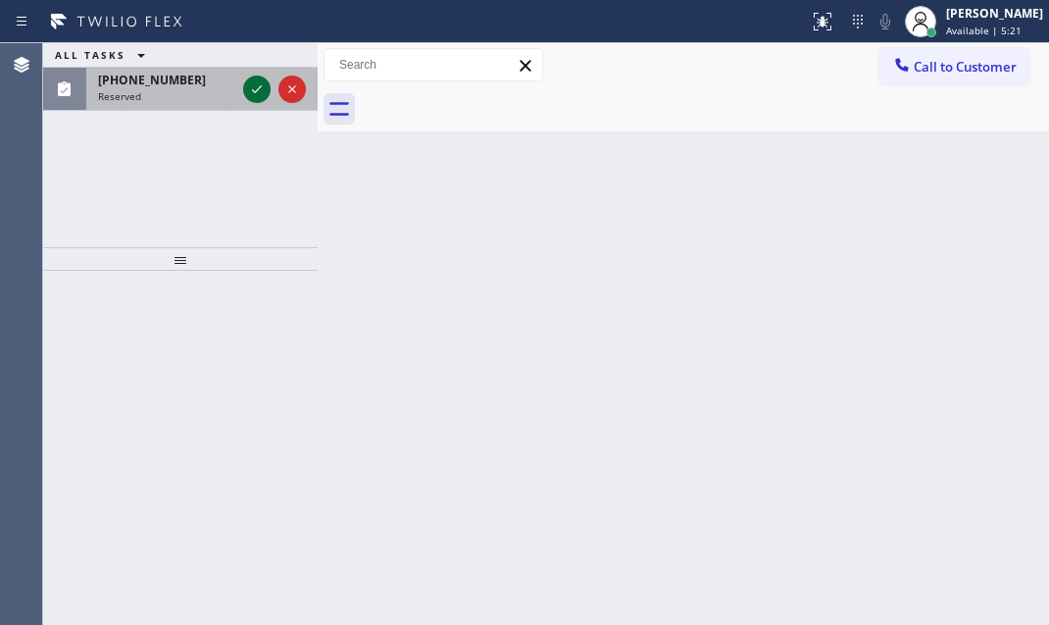
click at [257, 83] on icon at bounding box center [257, 89] width 24 height 24
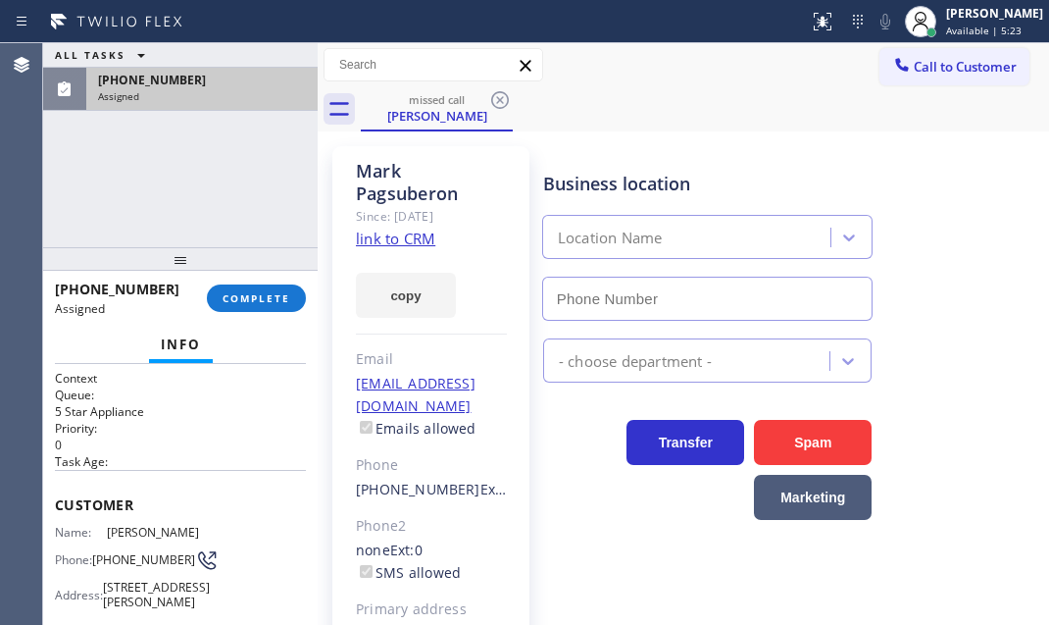
type input "[PHONE_NUMBER]"
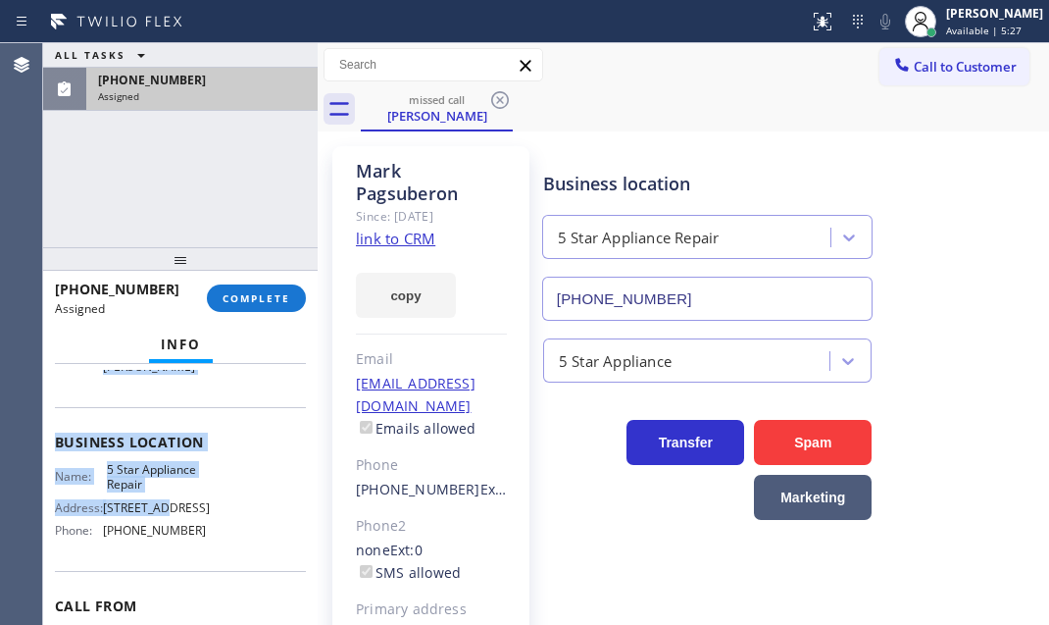
scroll to position [267, 0]
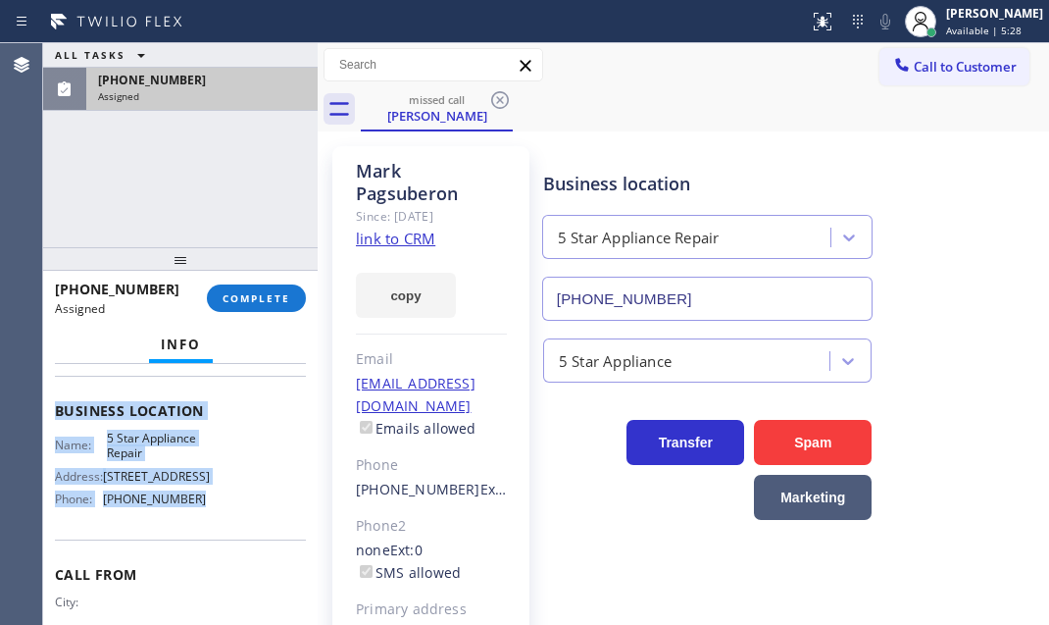
drag, startPoint x: 58, startPoint y: 494, endPoint x: 205, endPoint y: 547, distance: 156.3
click at [205, 547] on div "Context Queue: 5 Star Appliance Priority: 0 Task Age: Customer Name: [PERSON_NA…" at bounding box center [180, 494] width 275 height 261
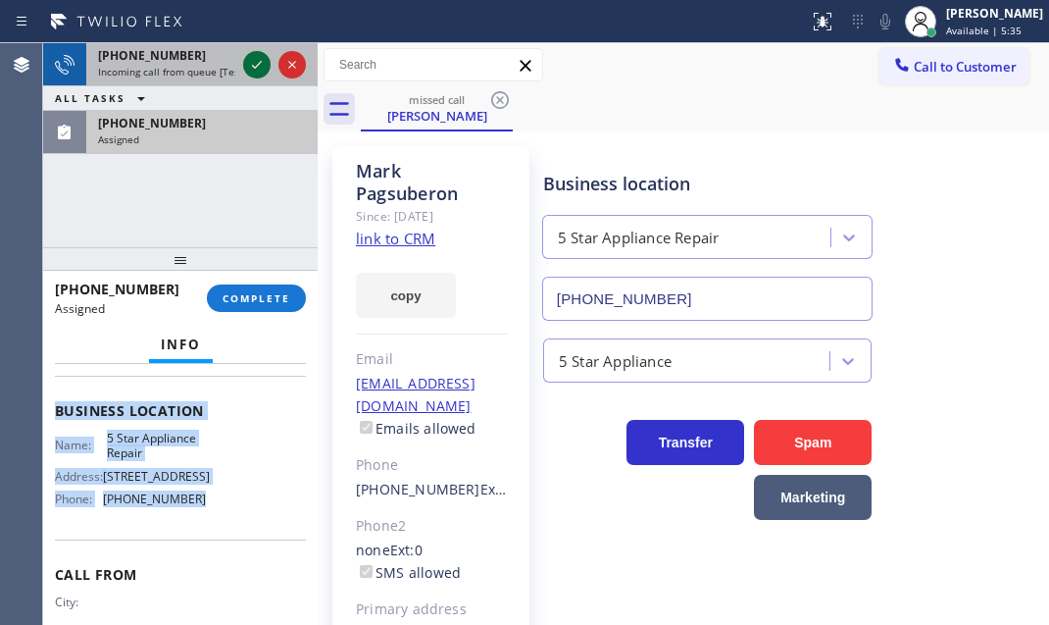
click at [259, 67] on icon at bounding box center [257, 65] width 24 height 24
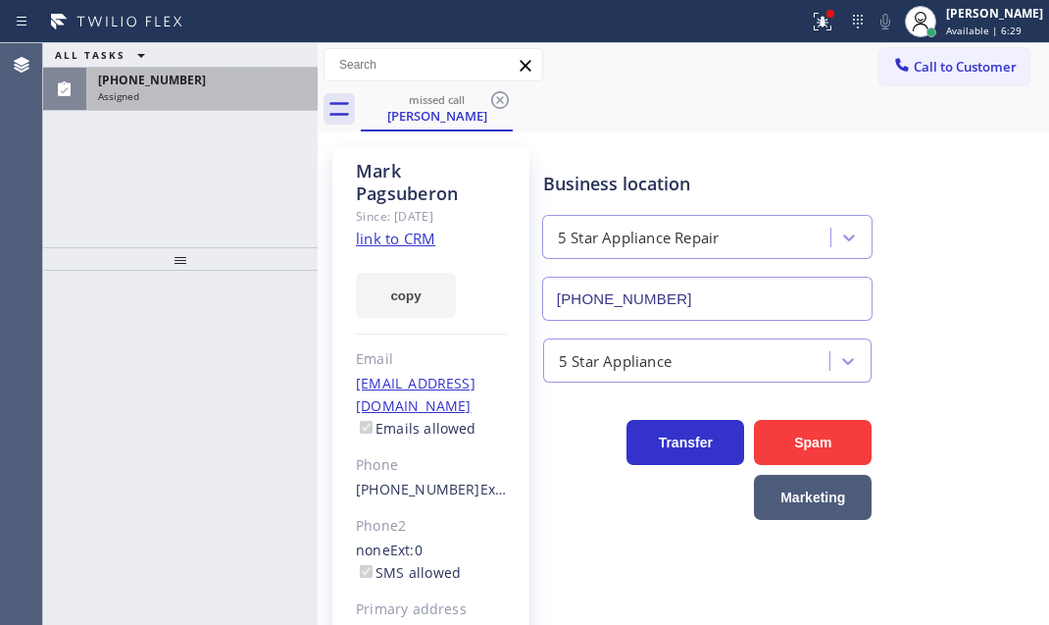
click at [248, 85] on div "[PHONE_NUMBER]" at bounding box center [202, 80] width 208 height 17
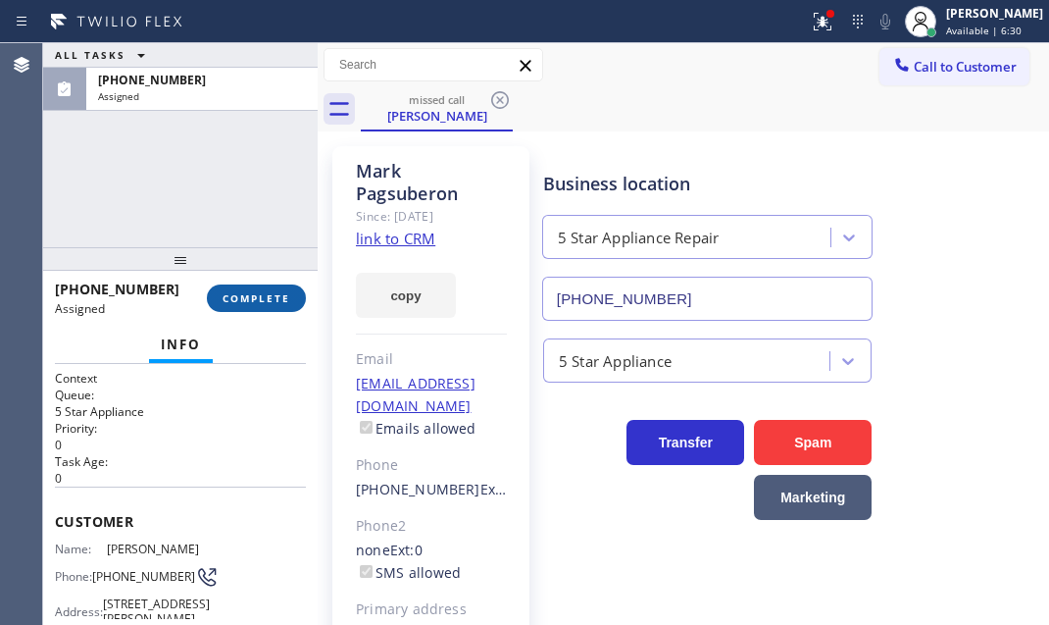
click at [228, 291] on span "COMPLETE" at bounding box center [257, 298] width 68 height 14
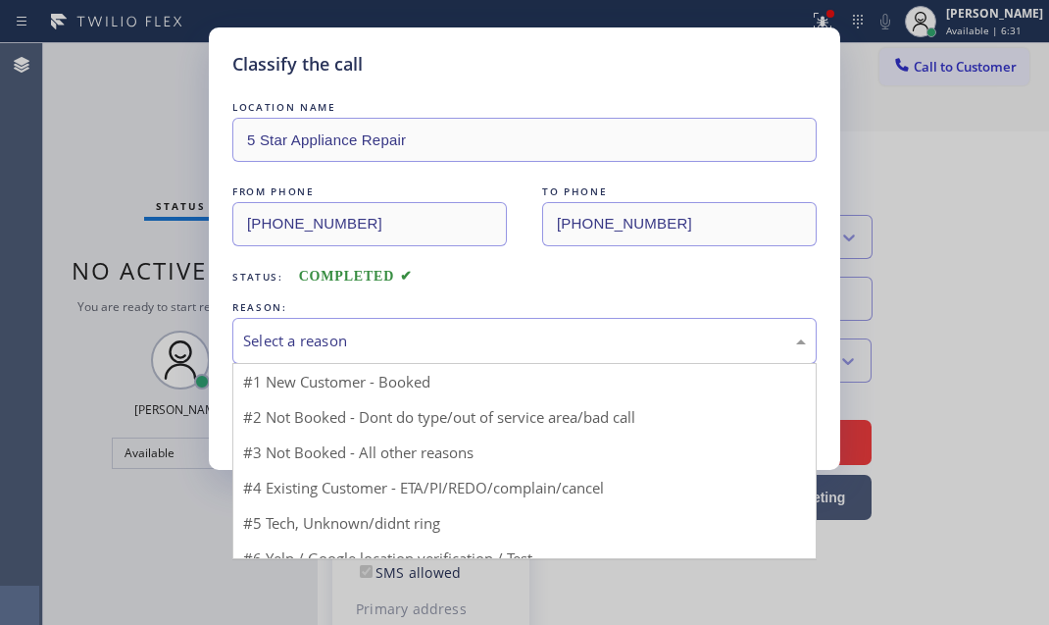
click at [530, 340] on div "Select a reason" at bounding box center [524, 340] width 563 height 23
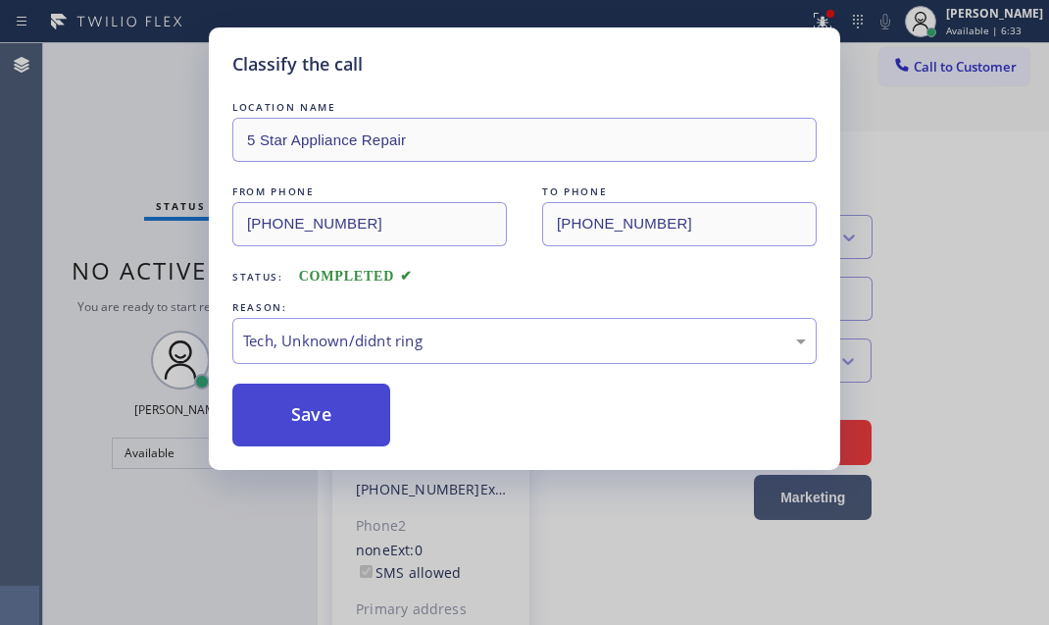
click at [313, 389] on button "Save" at bounding box center [311, 414] width 158 height 63
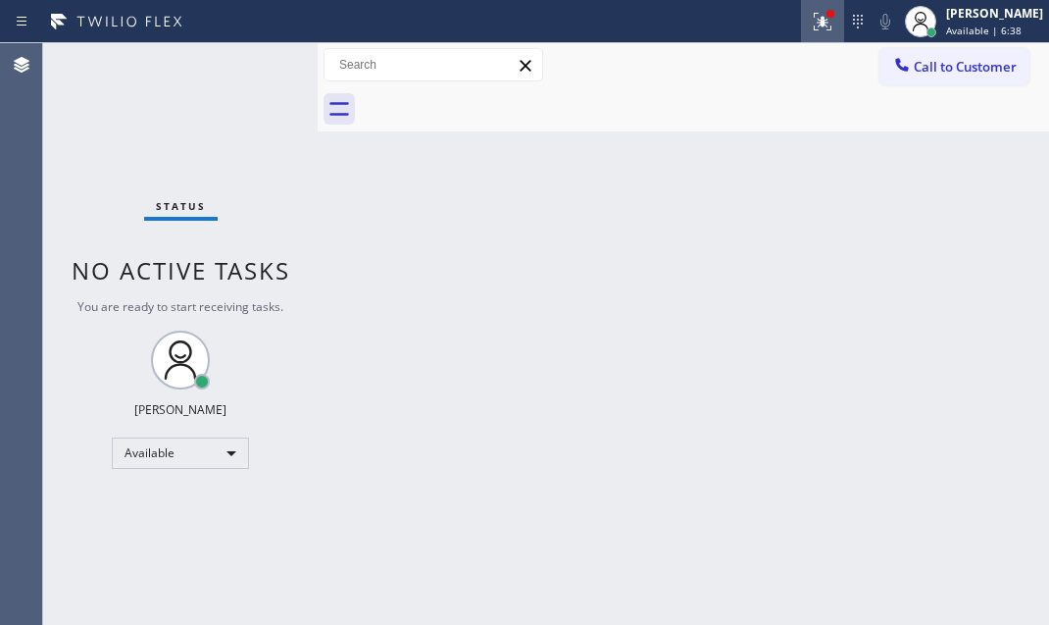
click at [811, 28] on icon at bounding box center [823, 22] width 24 height 24
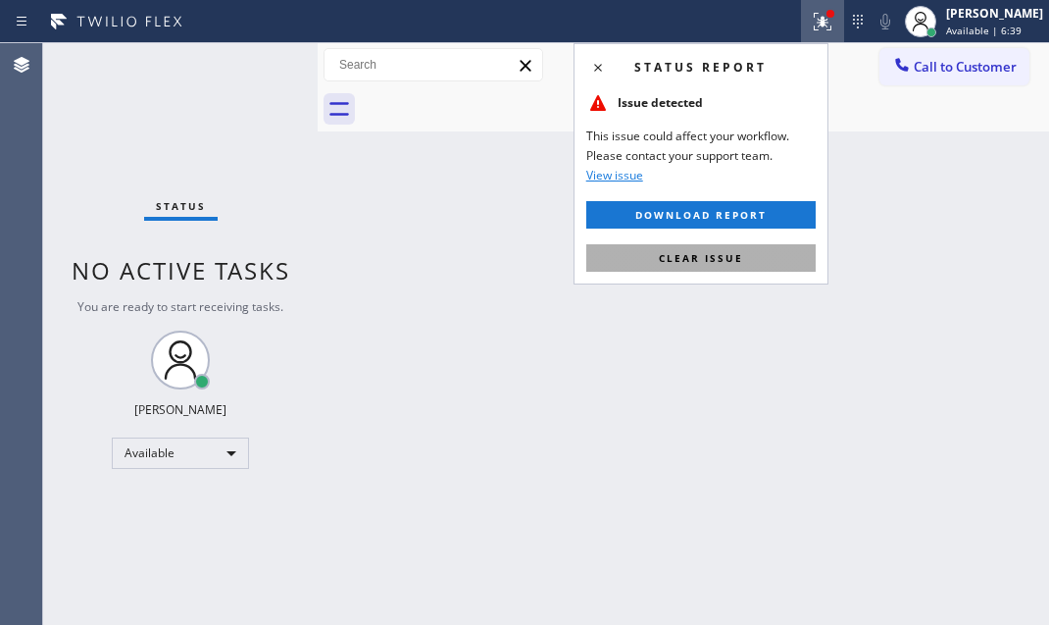
click at [734, 265] on button "Clear issue" at bounding box center [700, 257] width 229 height 27
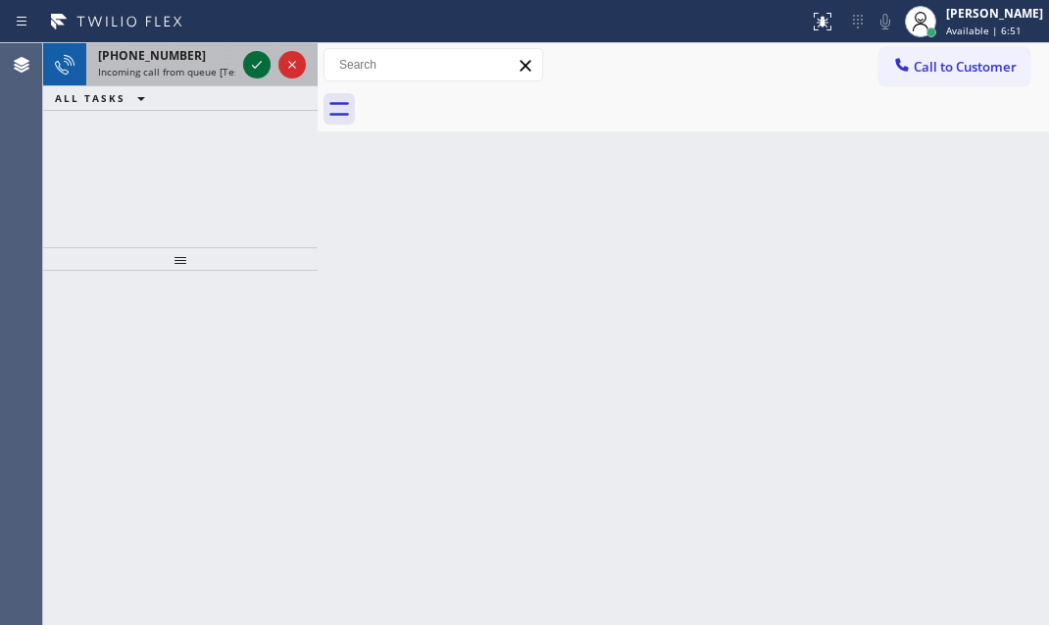
click at [248, 59] on icon at bounding box center [257, 65] width 24 height 24
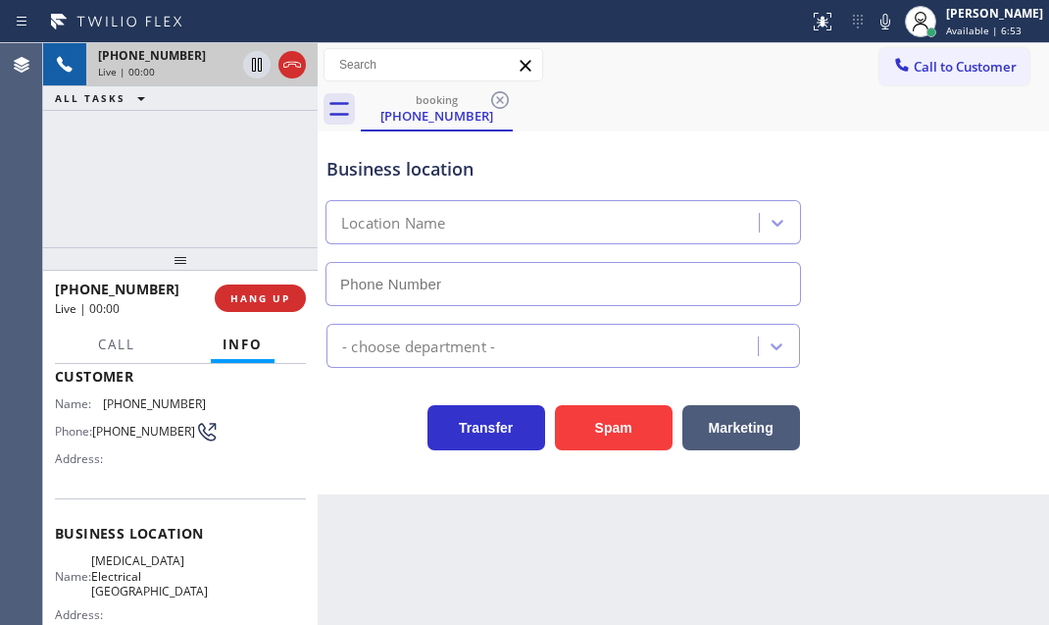
scroll to position [177, 0]
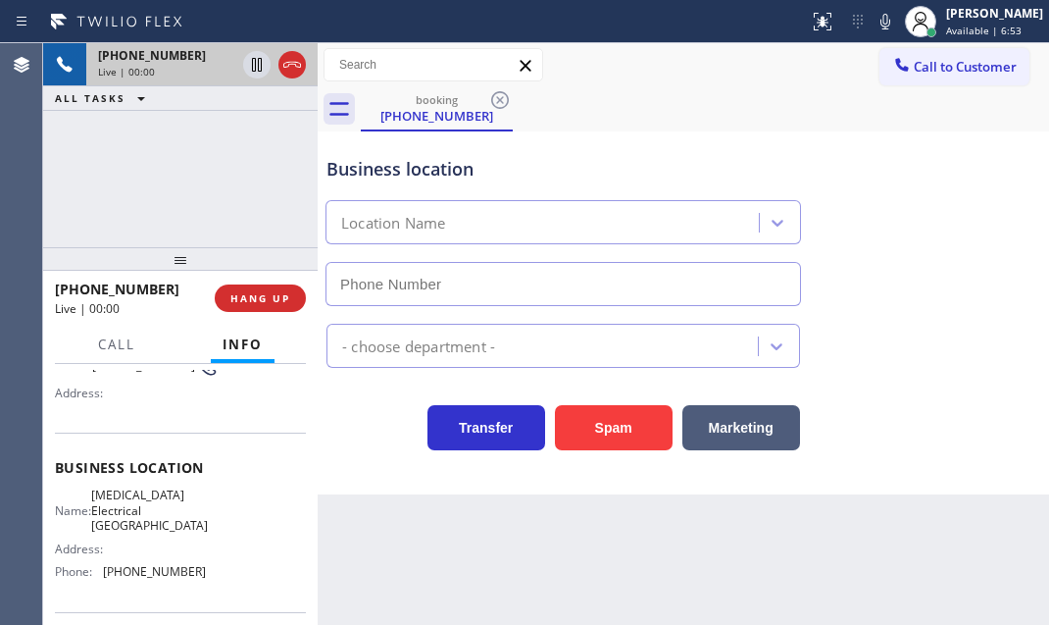
type input "[PHONE_NUMBER]"
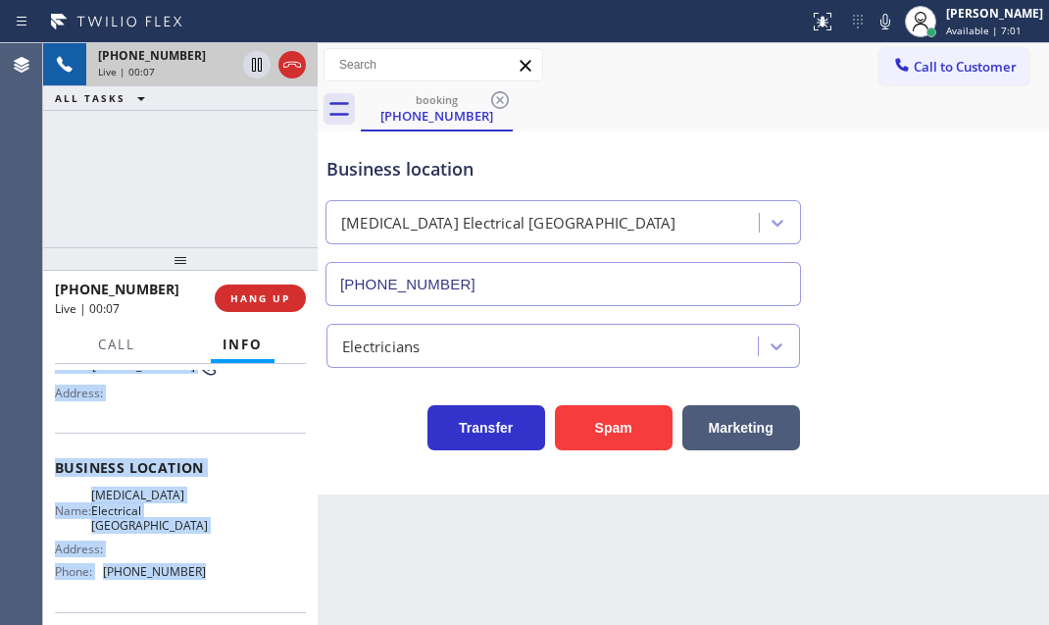
drag, startPoint x: 49, startPoint y: 480, endPoint x: 198, endPoint y: 584, distance: 182.3
click at [198, 584] on div "Context Queue: [Test] All Priority: 1 Customer Name: [PHONE_NUMBER] Phone: [PHO…" at bounding box center [180, 494] width 275 height 261
click at [261, 288] on button "HANG UP" at bounding box center [260, 297] width 91 height 27
click at [257, 302] on span "HANG UP" at bounding box center [260, 298] width 60 height 14
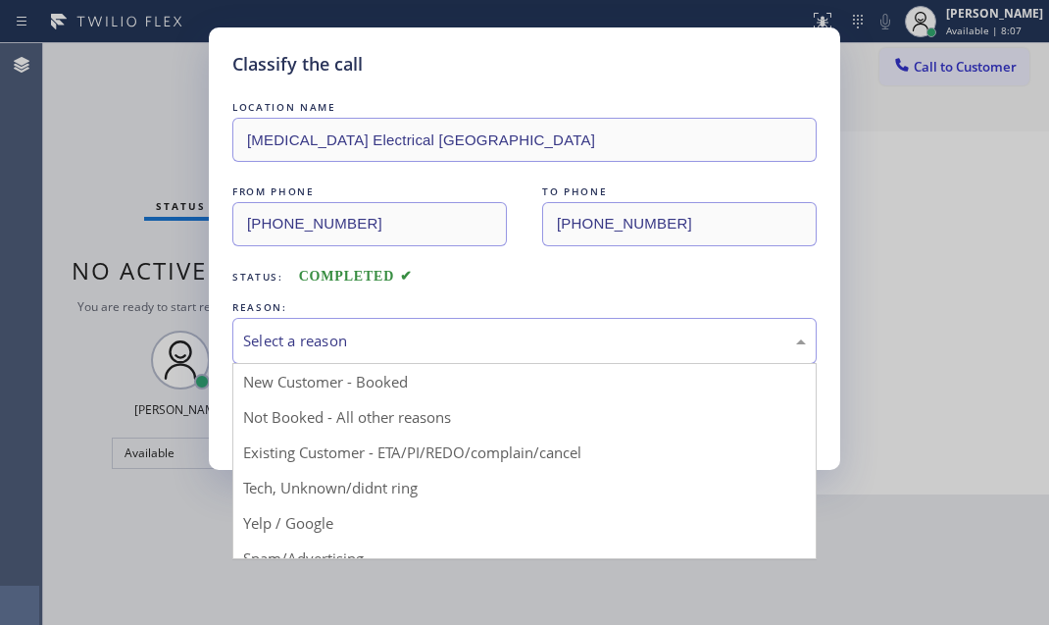
click at [455, 320] on div "Select a reason" at bounding box center [524, 341] width 584 height 46
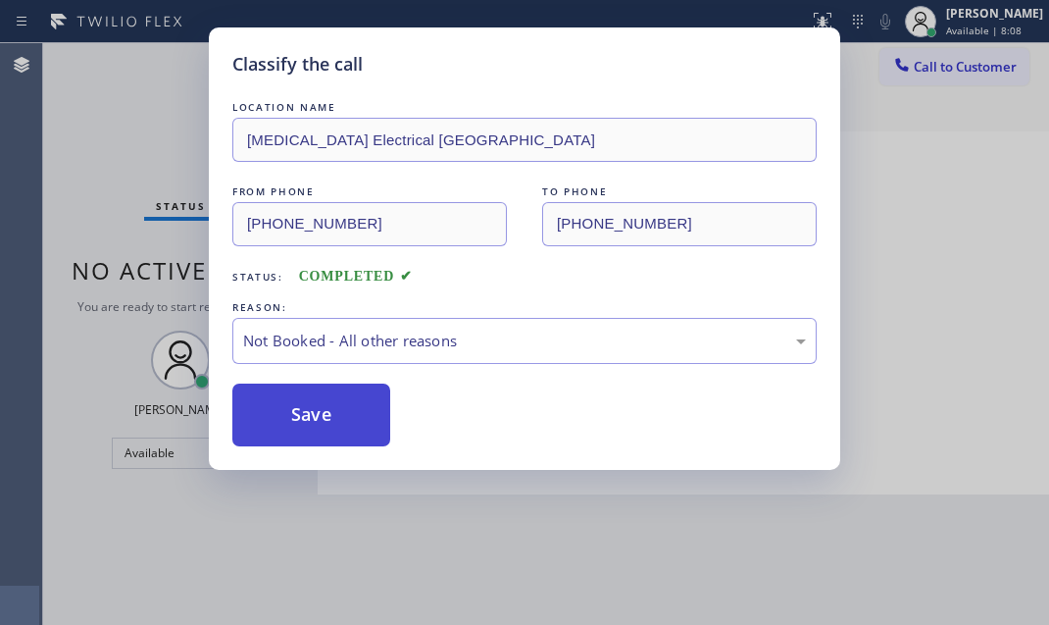
click at [290, 413] on button "Save" at bounding box center [311, 414] width 158 height 63
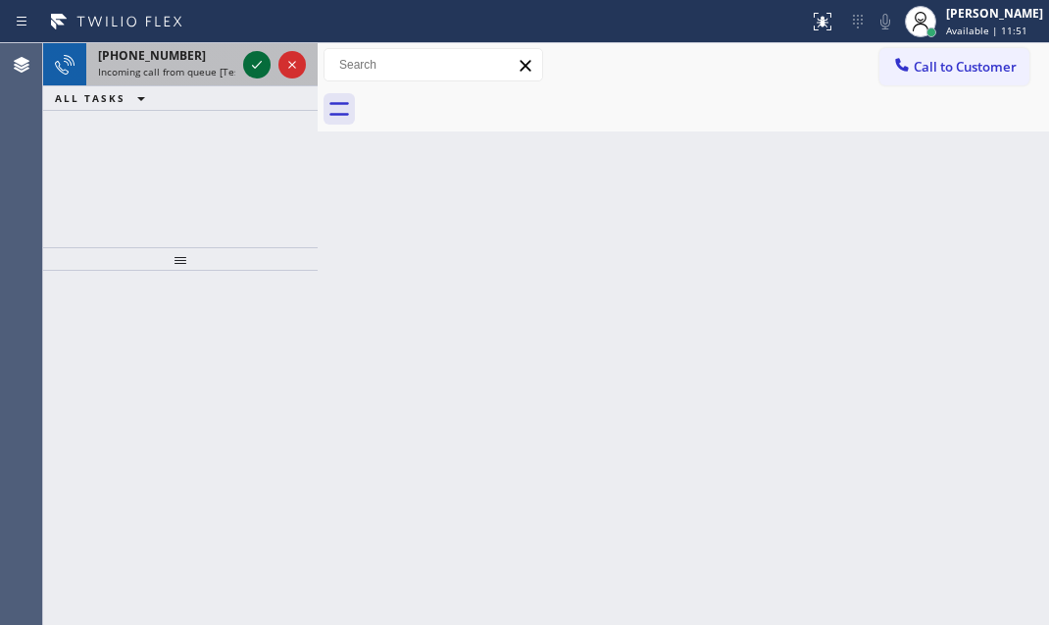
click at [253, 58] on icon at bounding box center [257, 65] width 24 height 24
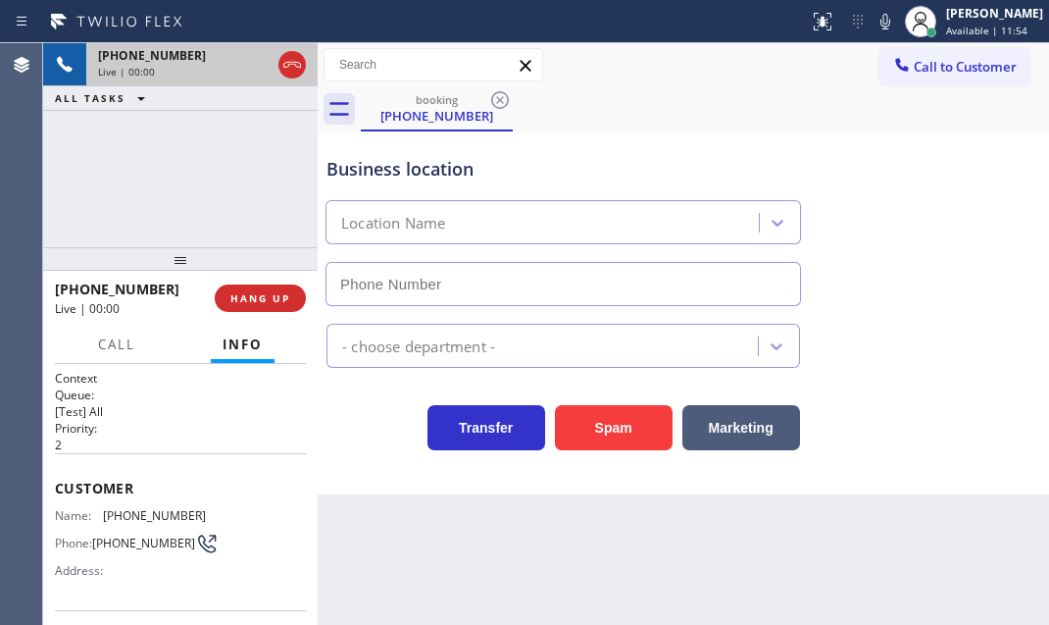
type input "[PHONE_NUMBER]"
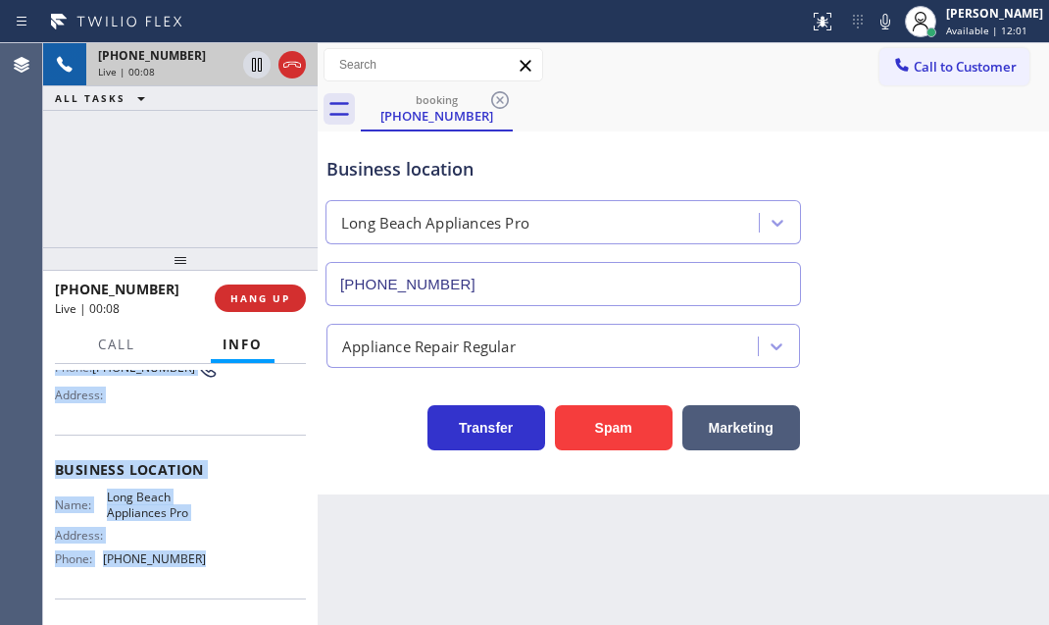
scroll to position [177, 0]
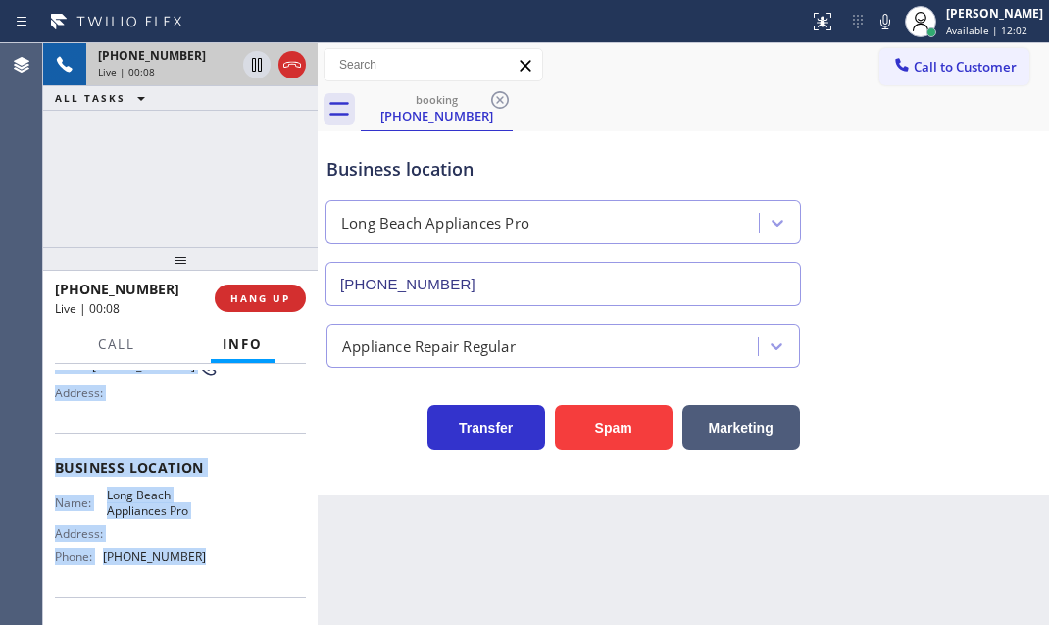
drag, startPoint x: 52, startPoint y: 475, endPoint x: 219, endPoint y: 563, distance: 188.6
click at [219, 563] on div "Context Queue: [Test] All Priority: 2 Customer Name: [PHONE_NUMBER] Phone: [PHO…" at bounding box center [180, 494] width 275 height 261
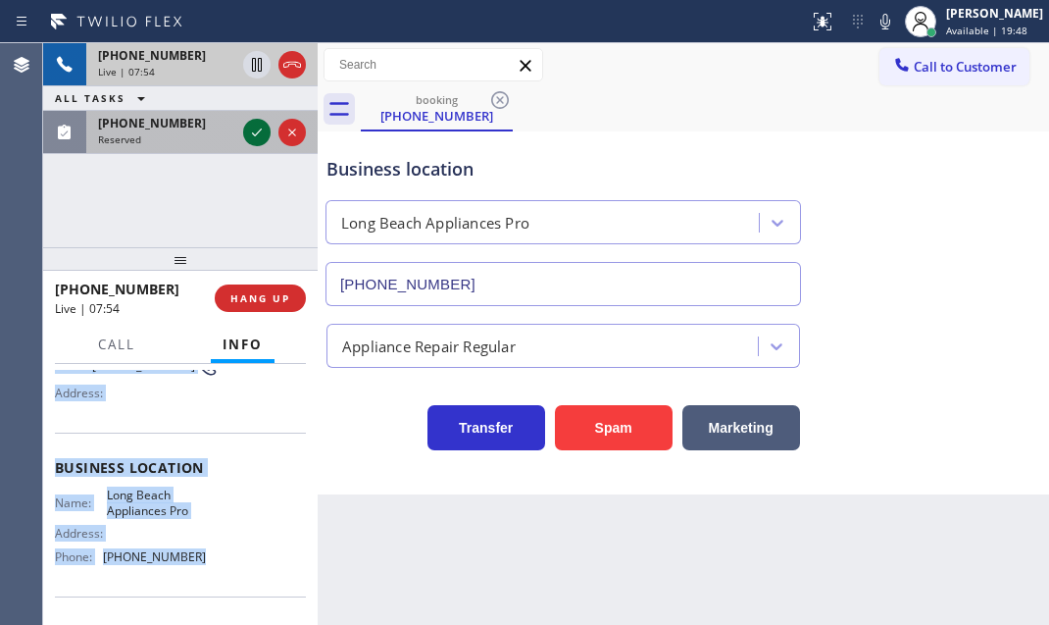
click at [258, 129] on icon at bounding box center [257, 133] width 24 height 24
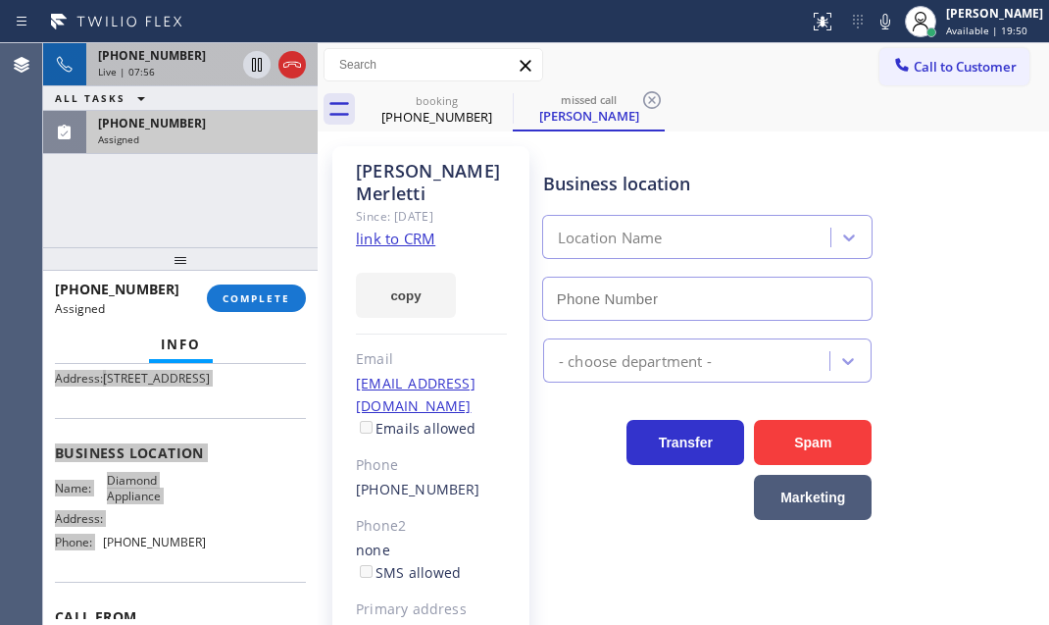
type input "[PHONE_NUMBER]"
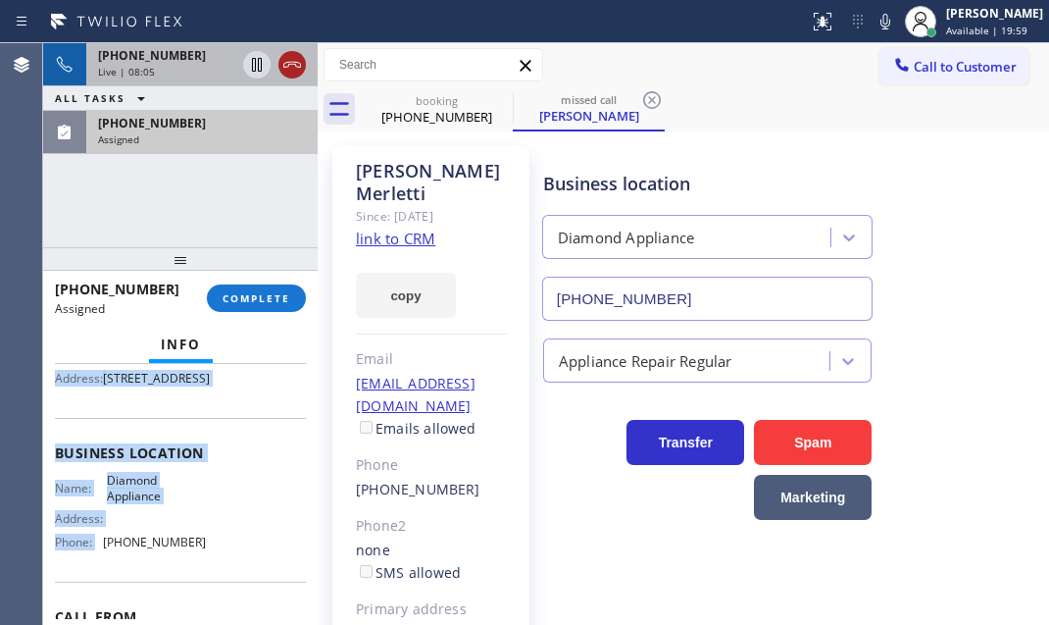
click at [290, 66] on icon at bounding box center [292, 65] width 24 height 24
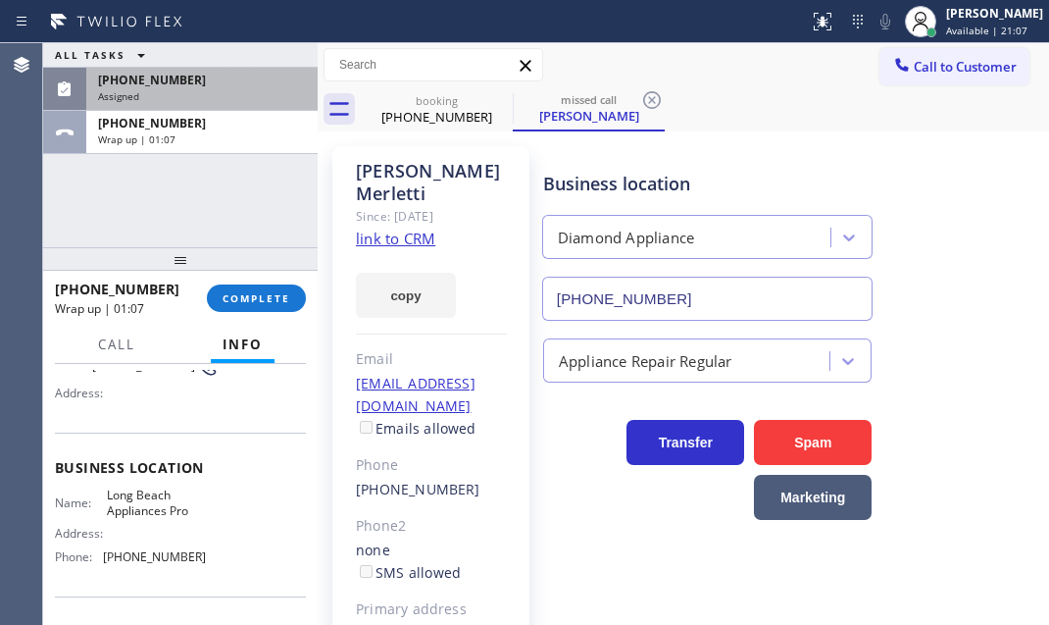
click at [694, 125] on div "booking [PHONE_NUMBER] missed call [PERSON_NAME]" at bounding box center [705, 109] width 688 height 44
click at [194, 78] on div "[PHONE_NUMBER]" at bounding box center [202, 80] width 208 height 17
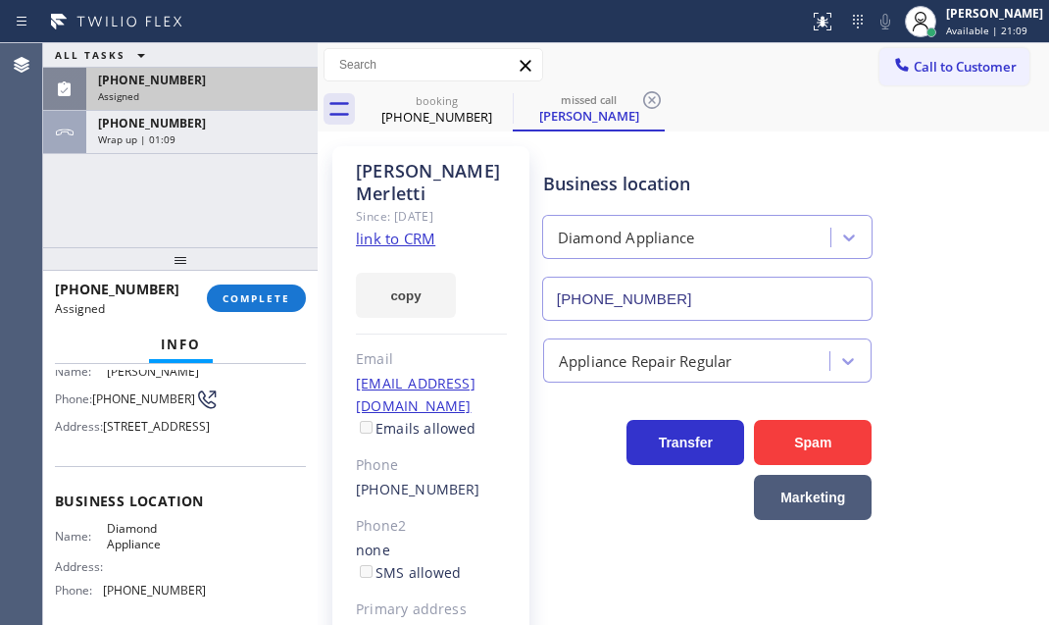
scroll to position [226, 0]
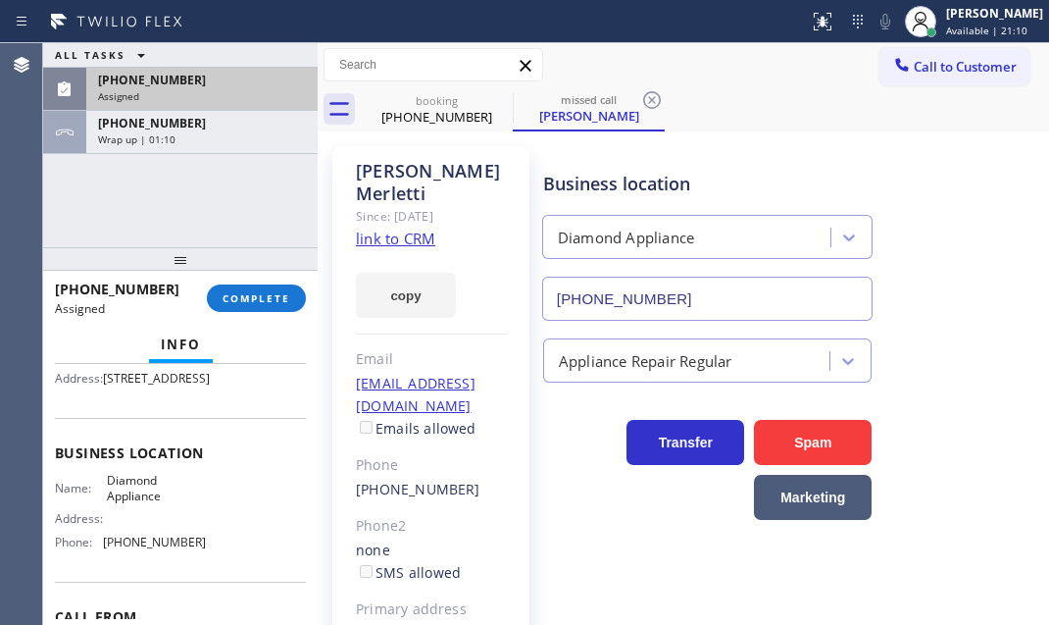
click at [194, 78] on div "[PHONE_NUMBER]" at bounding box center [202, 80] width 208 height 17
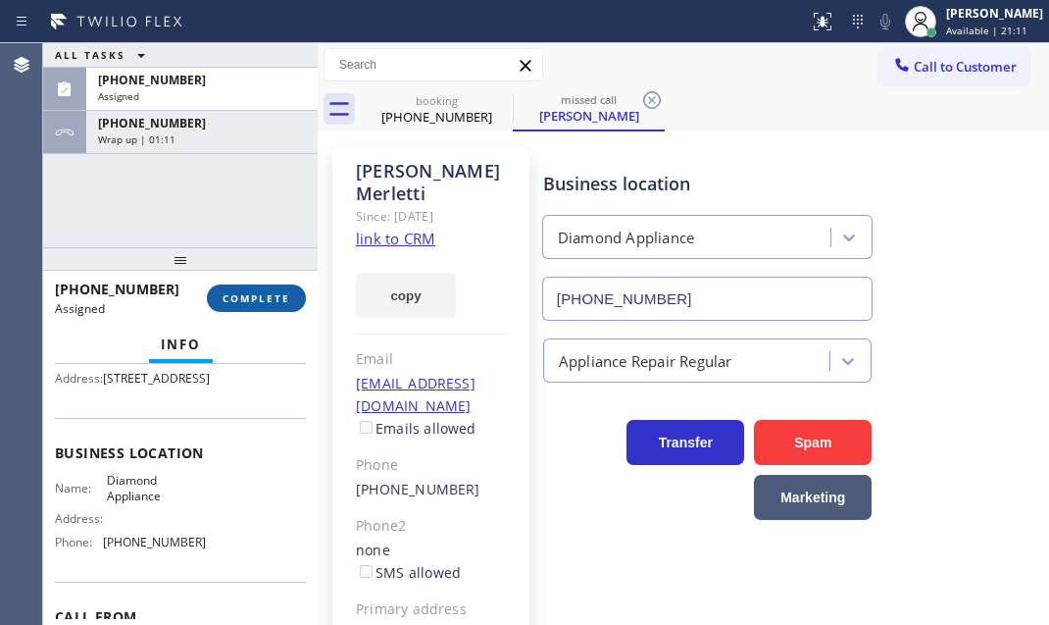
click at [275, 289] on button "COMPLETE" at bounding box center [256, 297] width 99 height 27
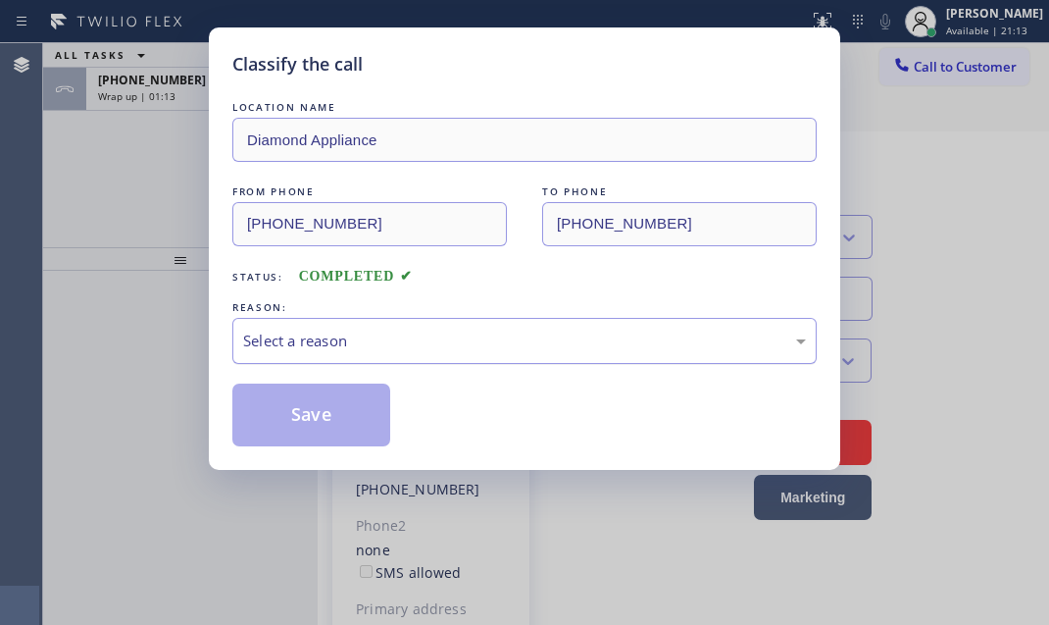
click at [470, 341] on div "Select a reason" at bounding box center [524, 340] width 563 height 23
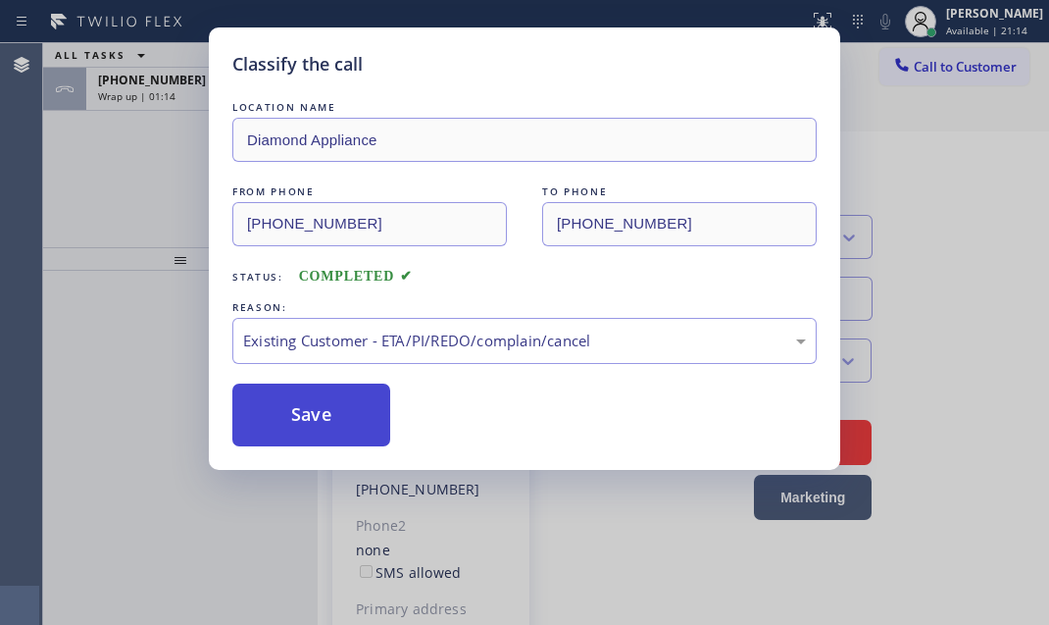
click at [323, 402] on button "Save" at bounding box center [311, 414] width 158 height 63
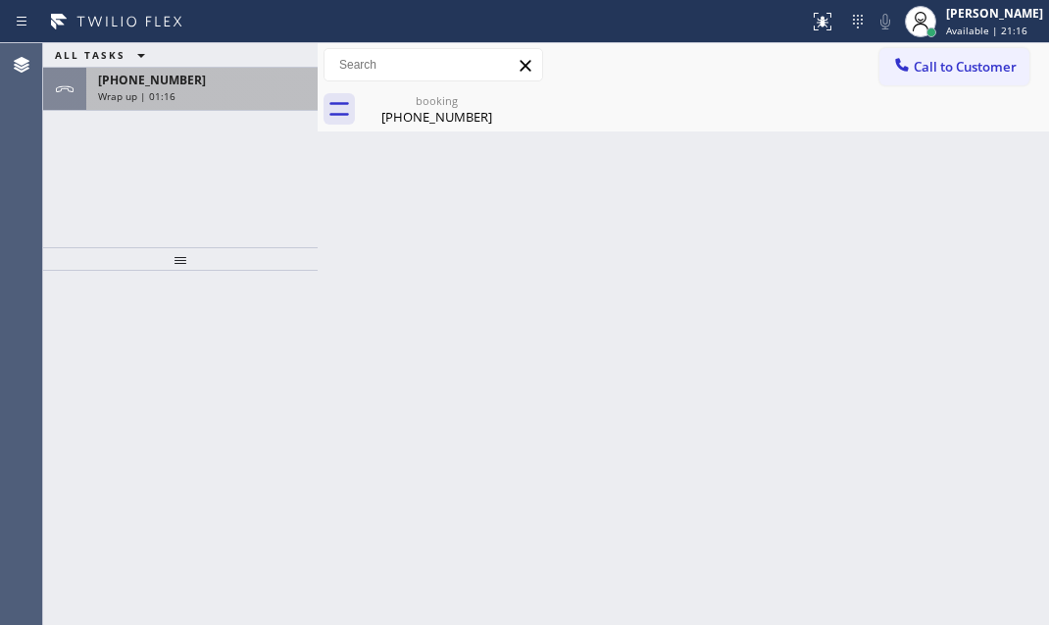
click at [185, 91] on div "Wrap up | 01:16" at bounding box center [202, 96] width 208 height 14
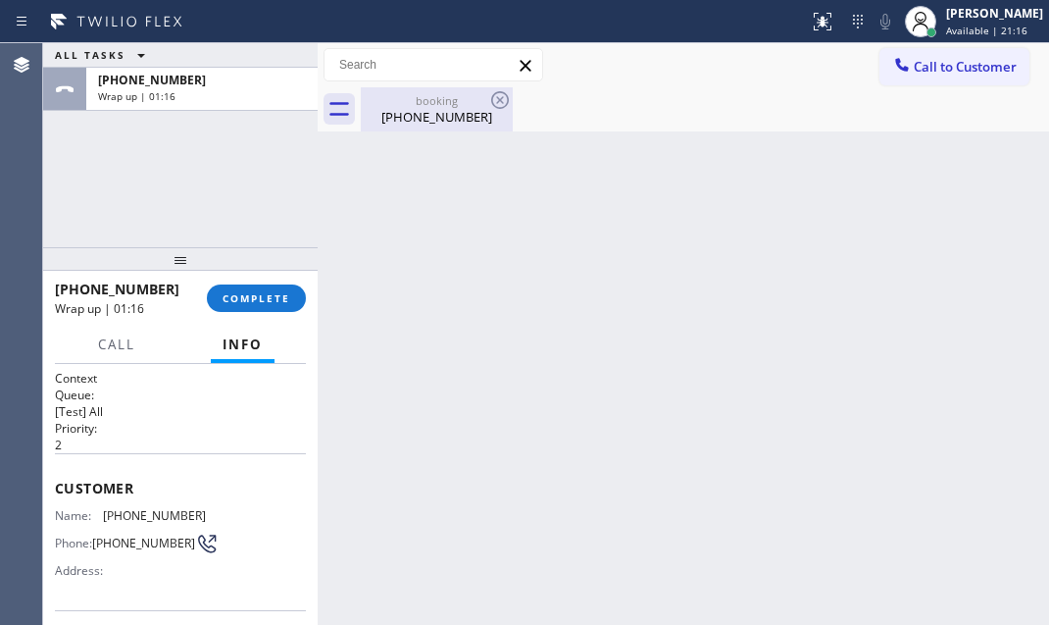
click at [415, 118] on div "[PHONE_NUMBER]" at bounding box center [437, 117] width 148 height 18
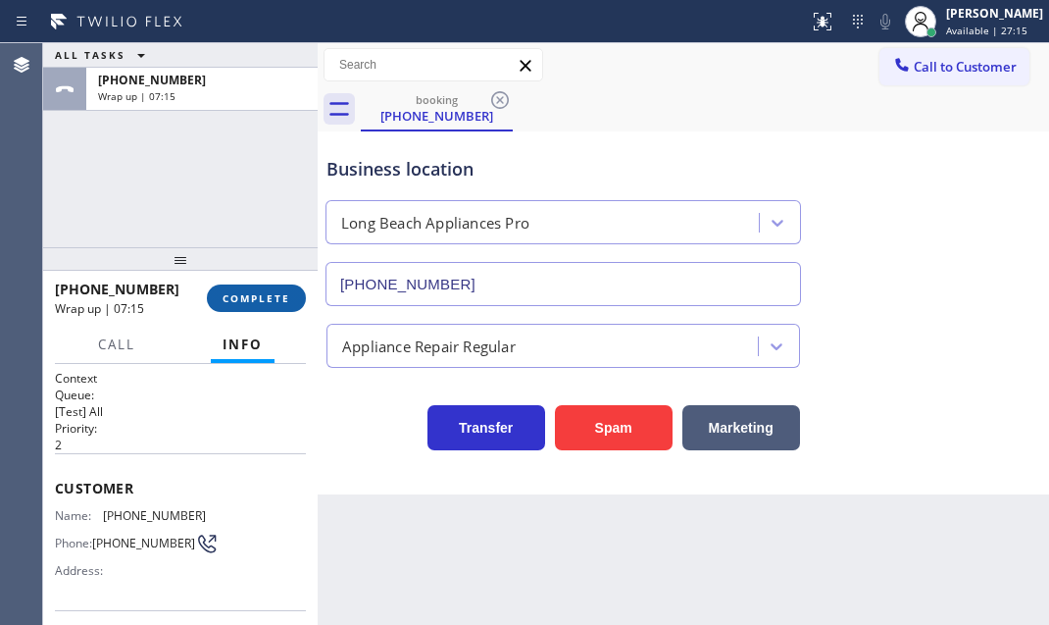
click at [267, 295] on span "COMPLETE" at bounding box center [257, 298] width 68 height 14
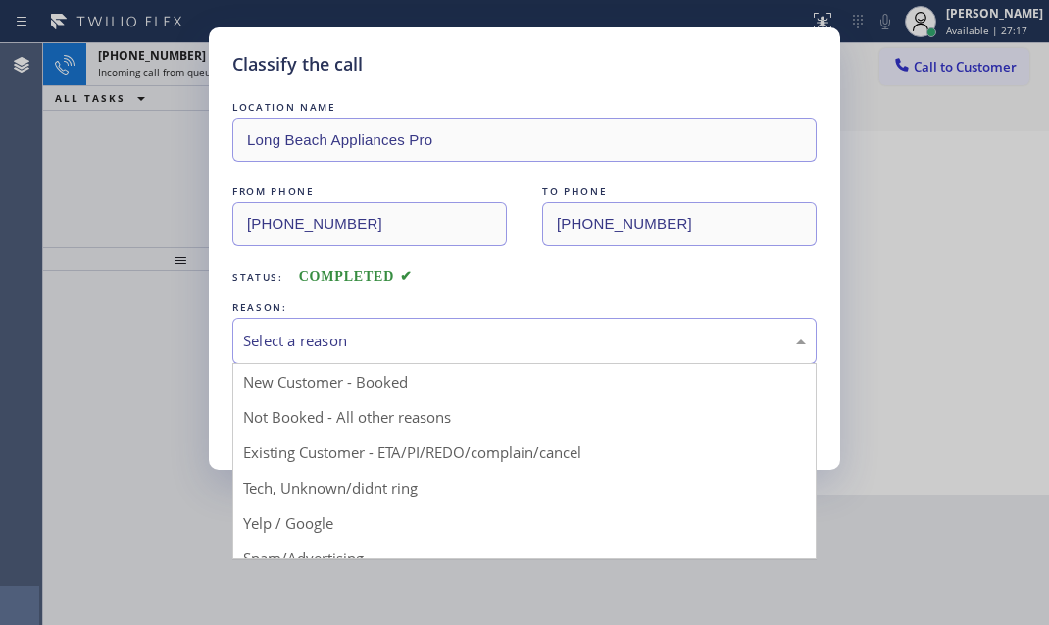
click at [483, 348] on div "Select a reason" at bounding box center [524, 340] width 563 height 23
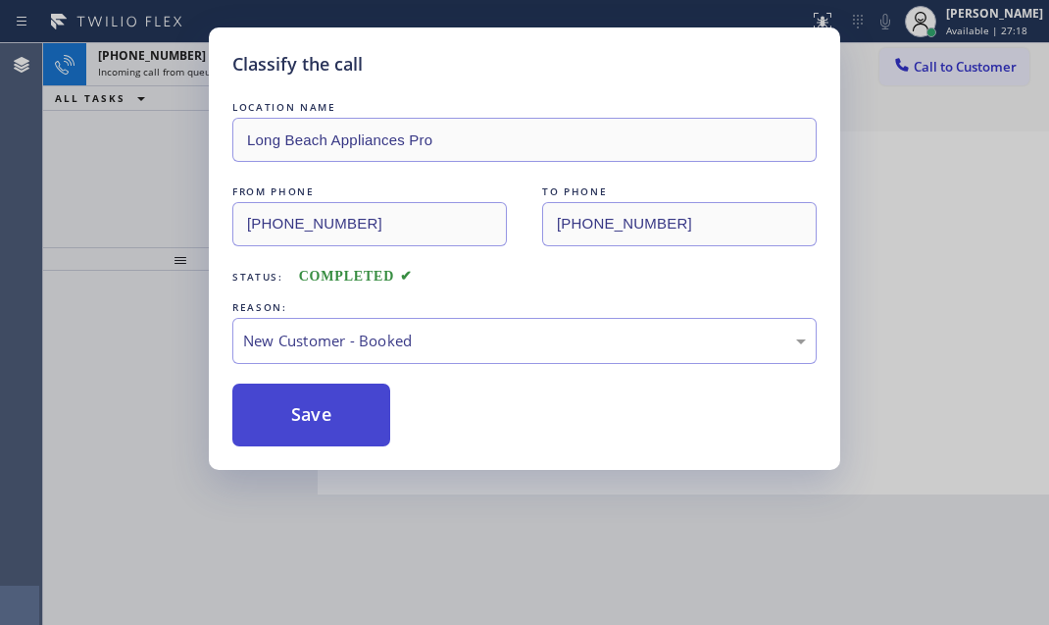
click at [304, 410] on button "Save" at bounding box center [311, 414] width 158 height 63
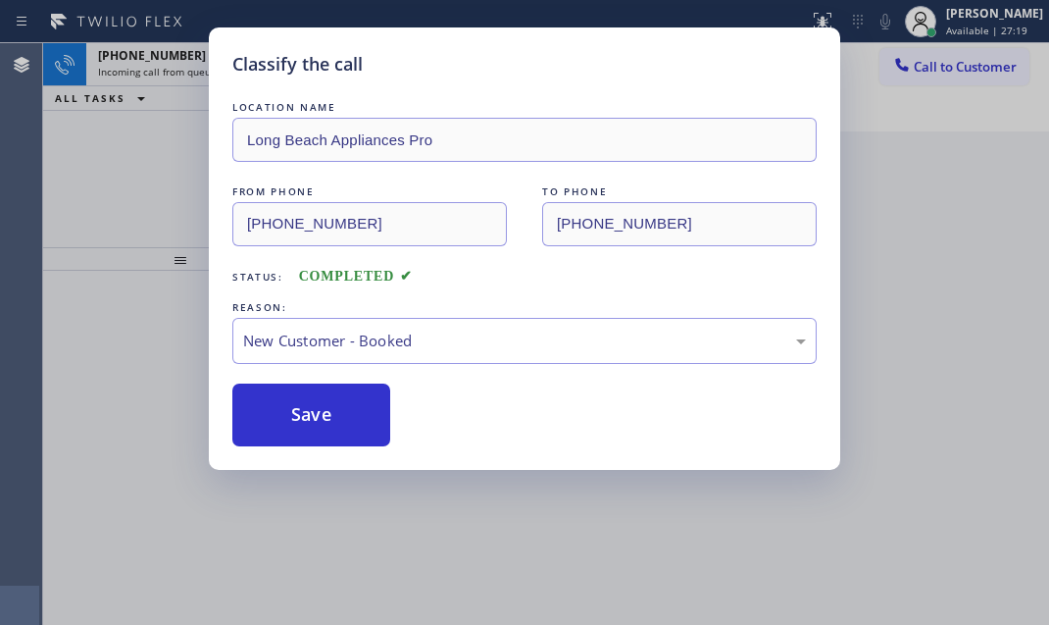
click at [174, 57] on div "Classify the call LOCATION NAME Long Beach Appliances Pro FROM PHONE [PHONE_NUM…" at bounding box center [524, 312] width 1049 height 625
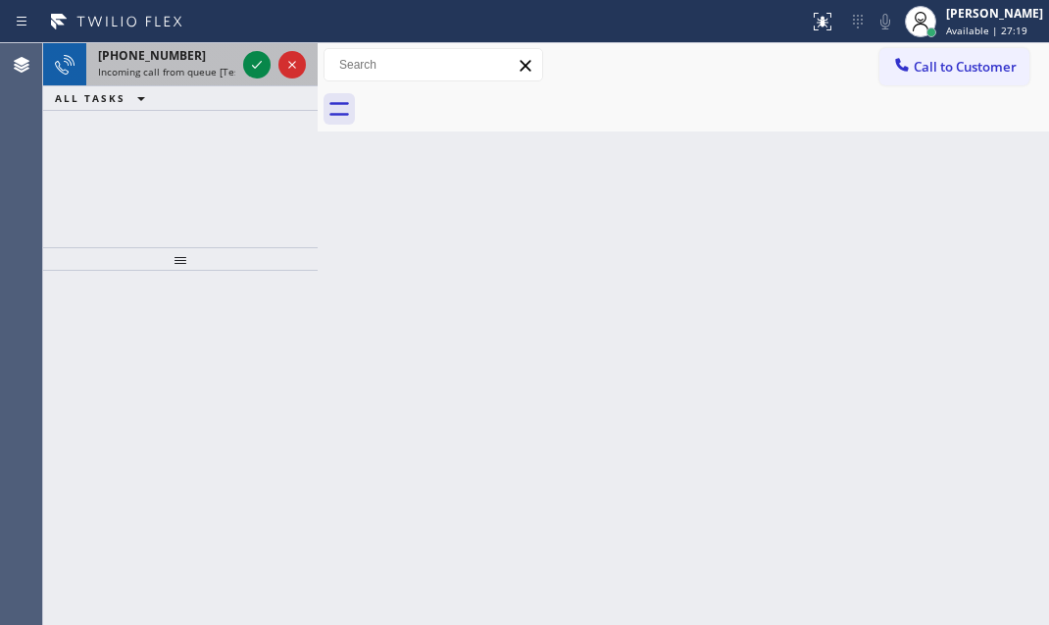
drag, startPoint x: 191, startPoint y: 58, endPoint x: 229, endPoint y: 68, distance: 39.5
click at [192, 58] on div "[PHONE_NUMBER]" at bounding box center [166, 55] width 137 height 17
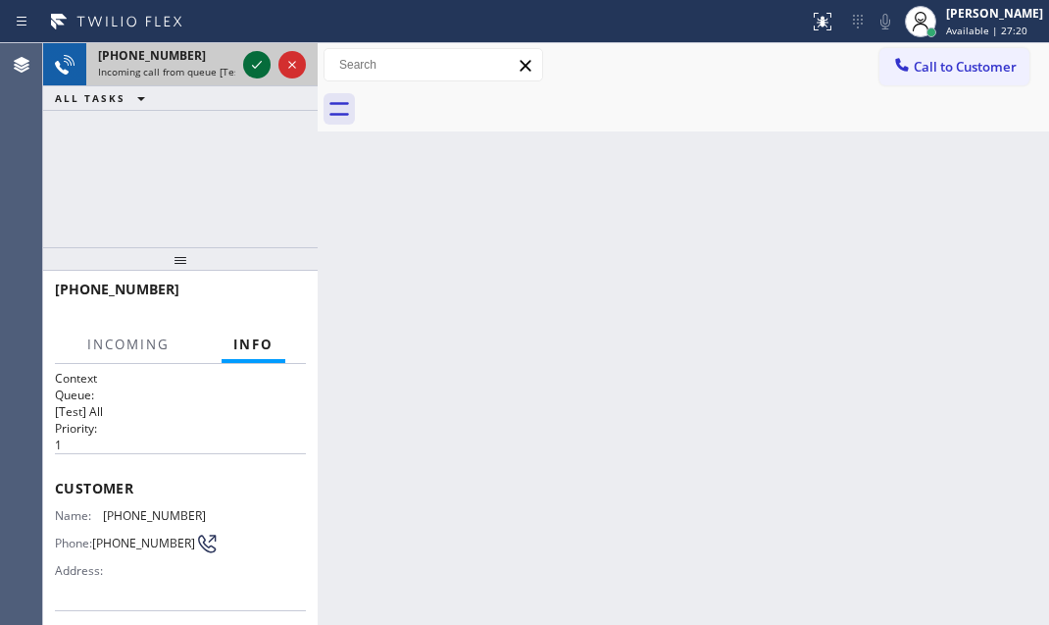
click at [257, 67] on icon at bounding box center [257, 65] width 24 height 24
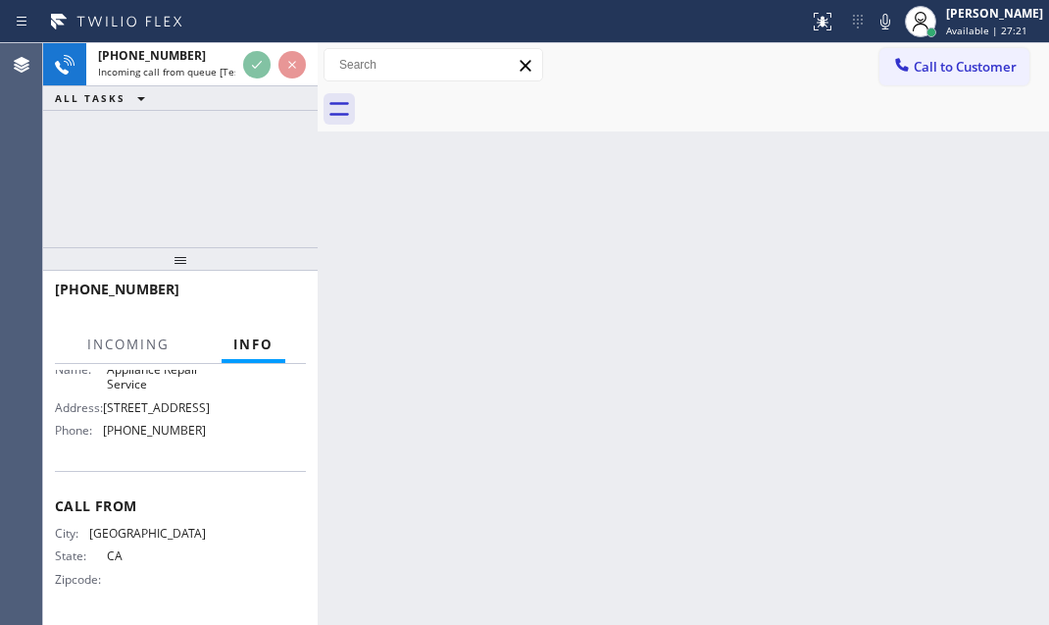
scroll to position [247, 0]
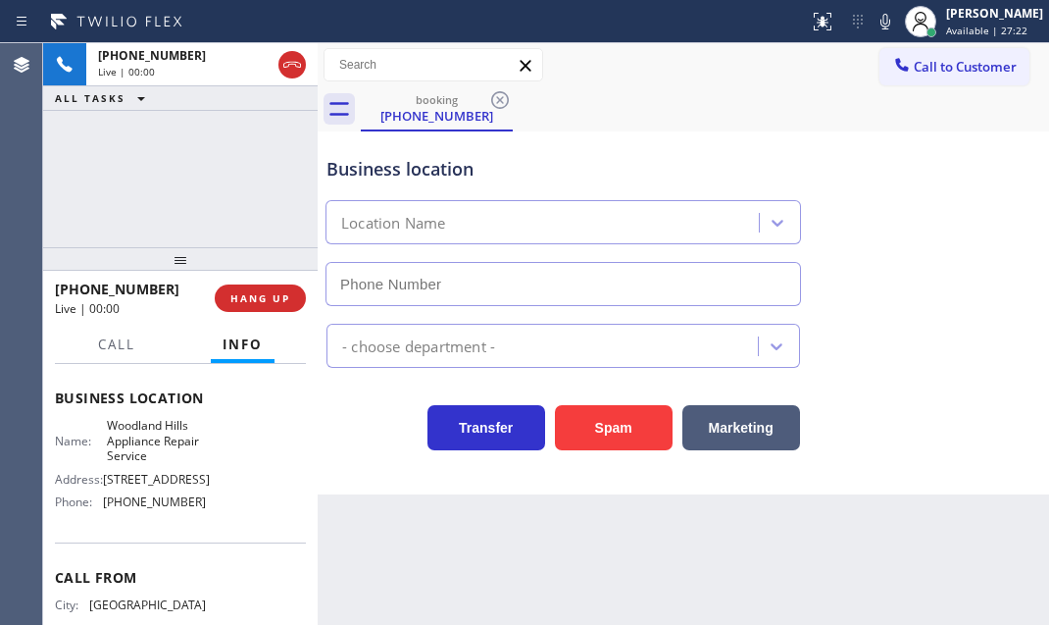
type input "[PHONE_NUMBER]"
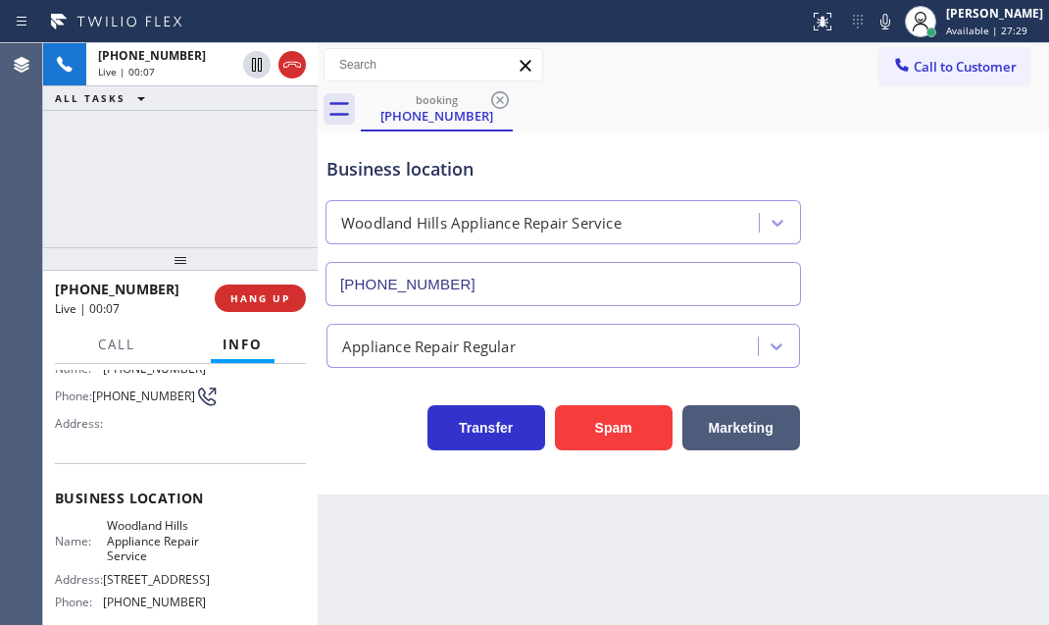
scroll to position [69, 0]
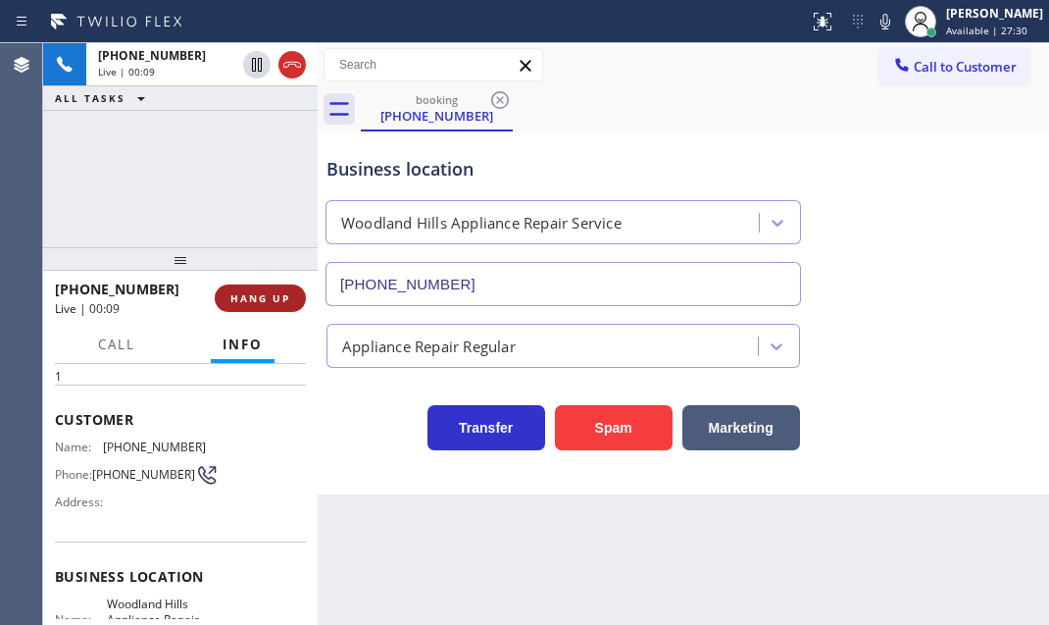
click at [274, 300] on span "HANG UP" at bounding box center [260, 298] width 60 height 14
click at [267, 302] on span "HANG UP" at bounding box center [260, 298] width 60 height 14
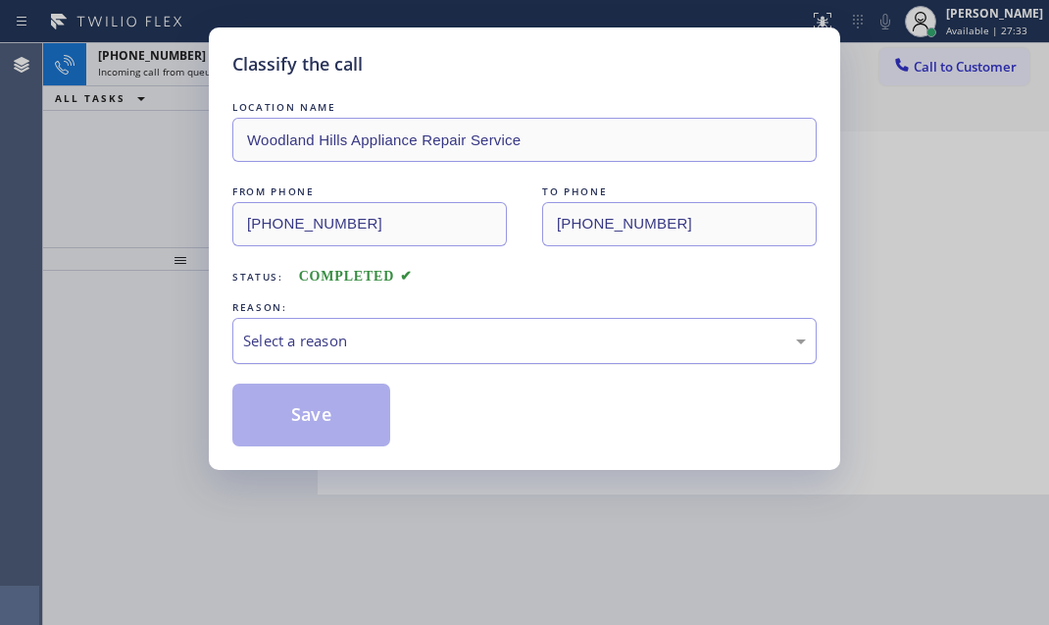
click at [423, 343] on div "Select a reason" at bounding box center [524, 340] width 563 height 23
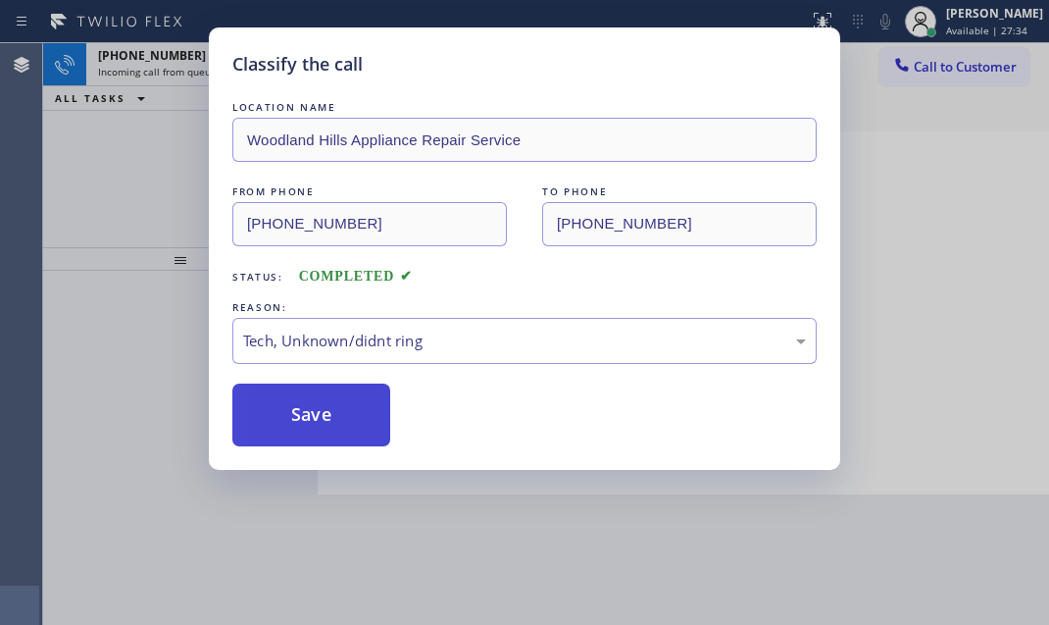
drag, startPoint x: 296, startPoint y: 408, endPoint x: 286, endPoint y: 388, distance: 21.9
click at [296, 407] on button "Save" at bounding box center [311, 414] width 158 height 63
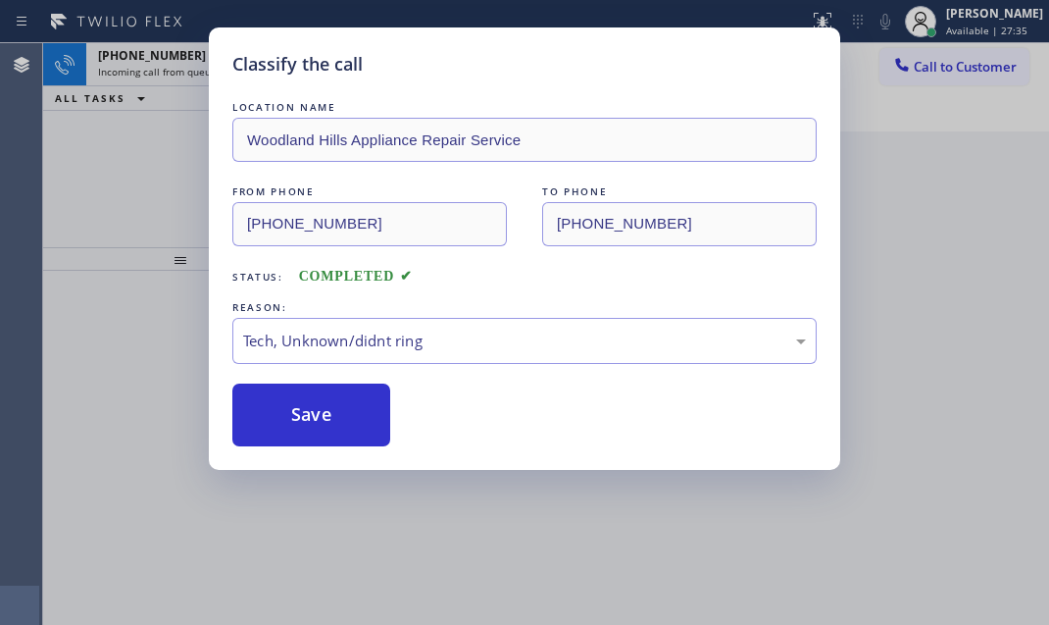
click at [193, 49] on div "Classify the call LOCATION NAME [GEOGRAPHIC_DATA] Appliance Repair Service FROM…" at bounding box center [524, 312] width 1049 height 625
click at [197, 60] on div "Classify the call LOCATION NAME [GEOGRAPHIC_DATA] Appliance Repair Service FROM…" at bounding box center [524, 312] width 1049 height 625
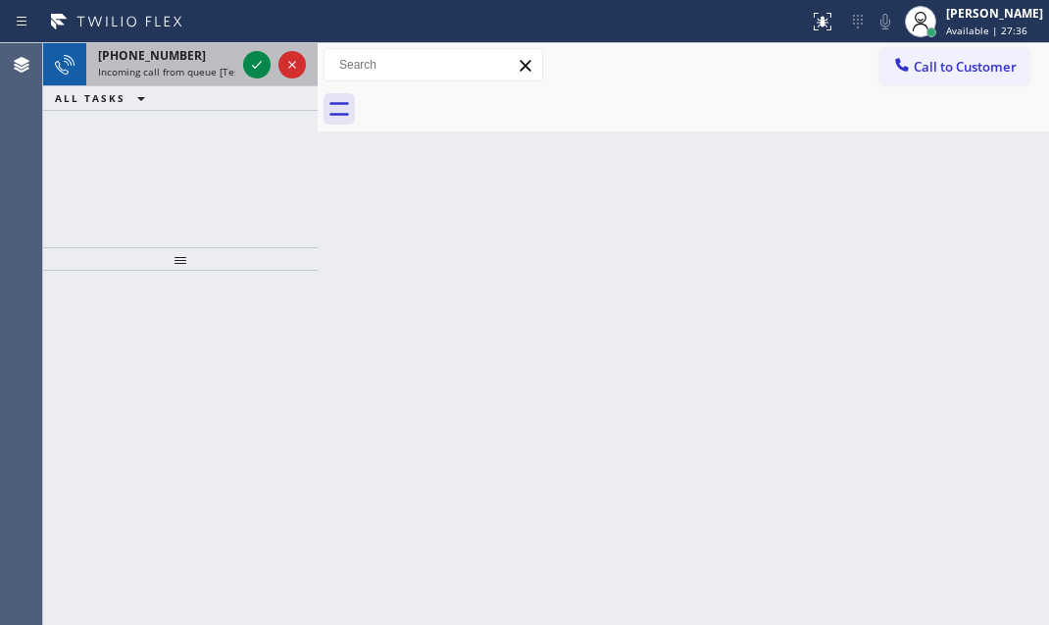
drag, startPoint x: 207, startPoint y: 59, endPoint x: 236, endPoint y: 61, distance: 29.5
click at [210, 59] on div "[PHONE_NUMBER]" at bounding box center [166, 55] width 137 height 17
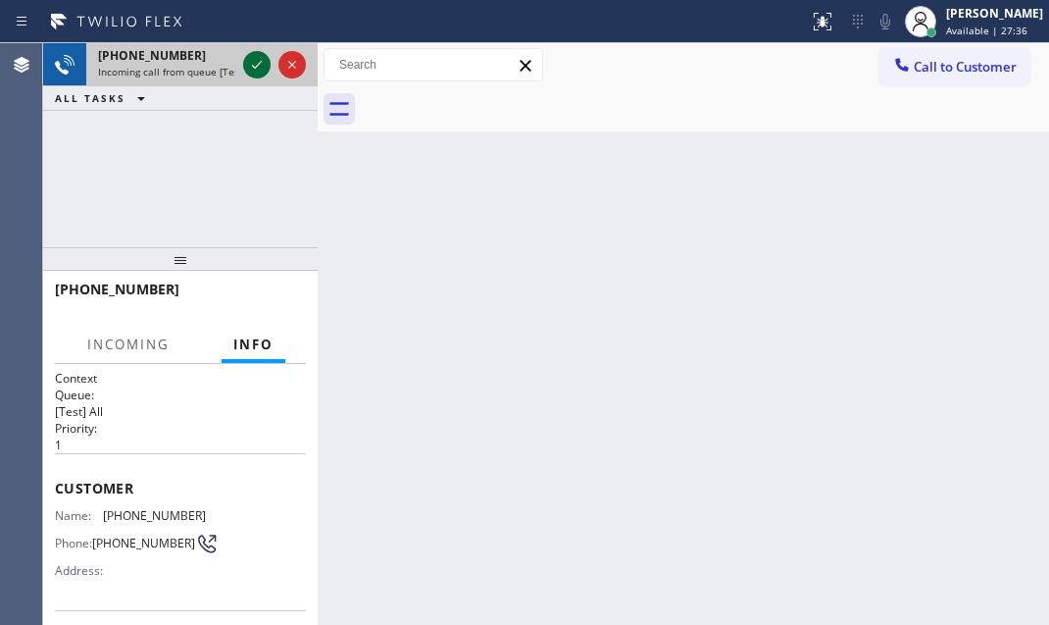
click at [248, 61] on icon at bounding box center [257, 65] width 24 height 24
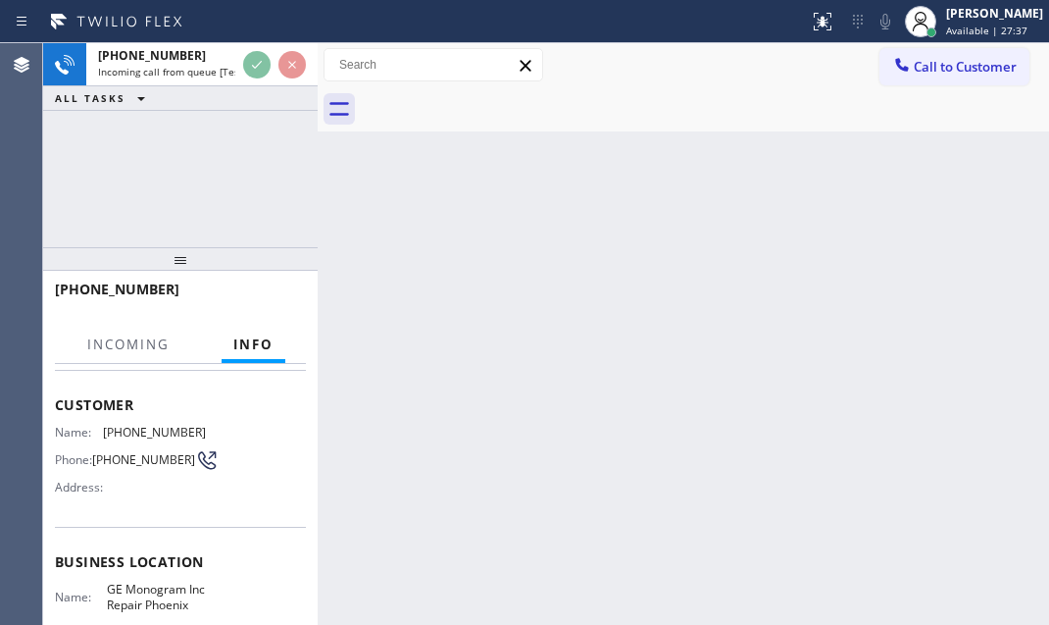
scroll to position [177, 0]
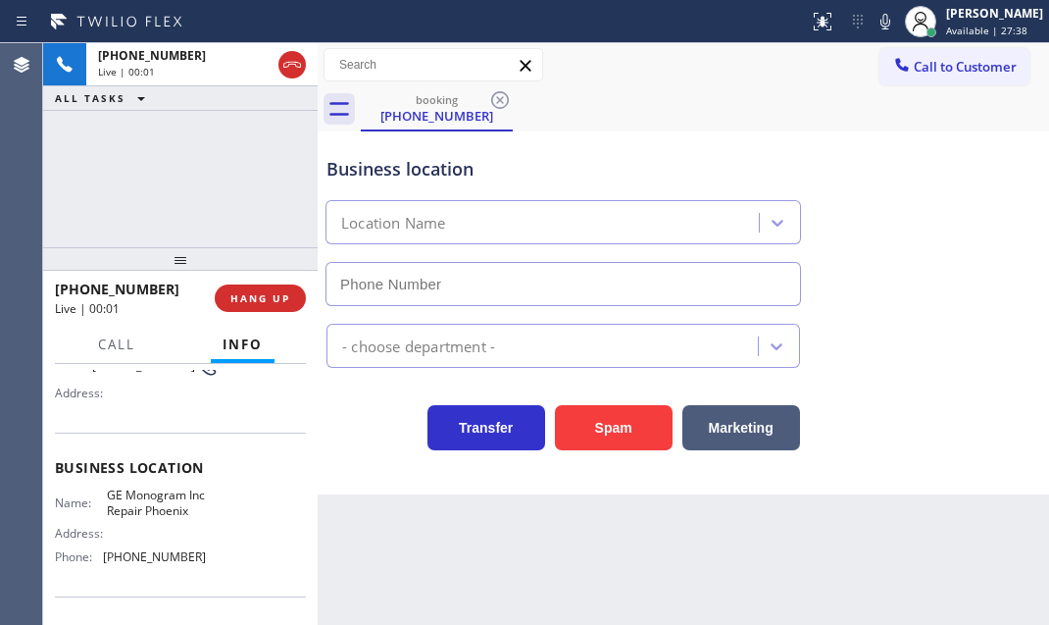
type input "[PHONE_NUMBER]"
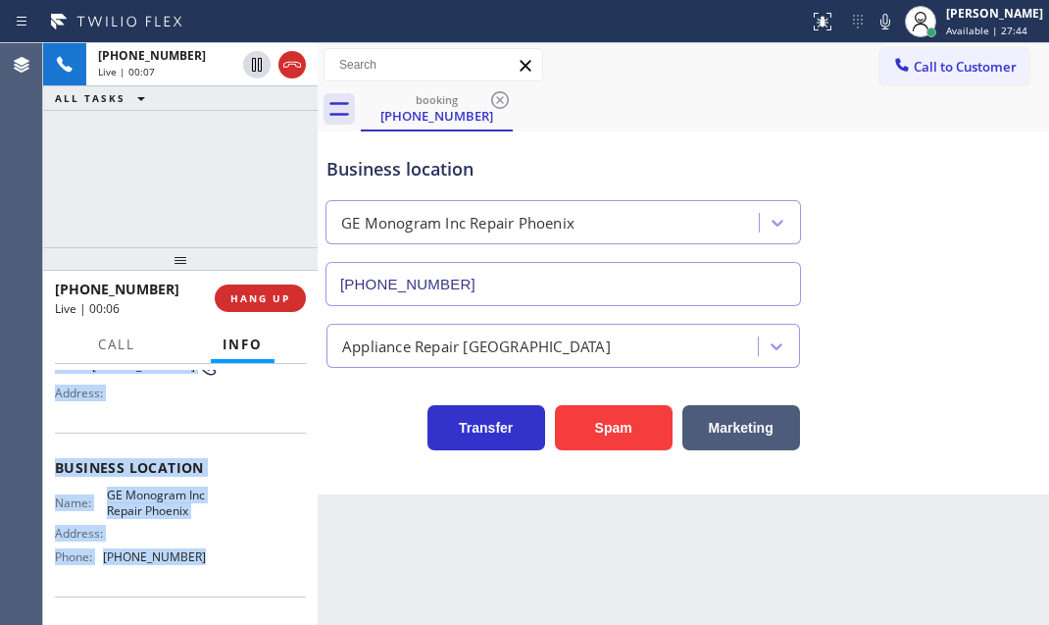
drag, startPoint x: 53, startPoint y: 479, endPoint x: 234, endPoint y: 572, distance: 203.9
click at [234, 573] on div "Context Queue: [Test] All Priority: 1 Customer Name: [PHONE_NUMBER] Phone: [PHO…" at bounding box center [180, 494] width 275 height 261
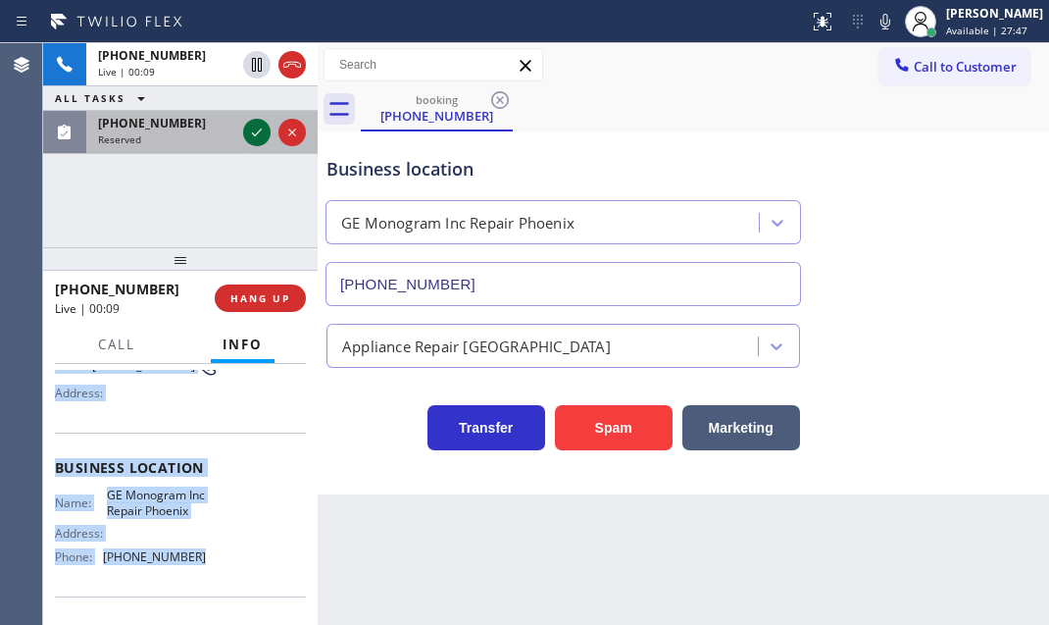
click at [248, 121] on icon at bounding box center [257, 133] width 24 height 24
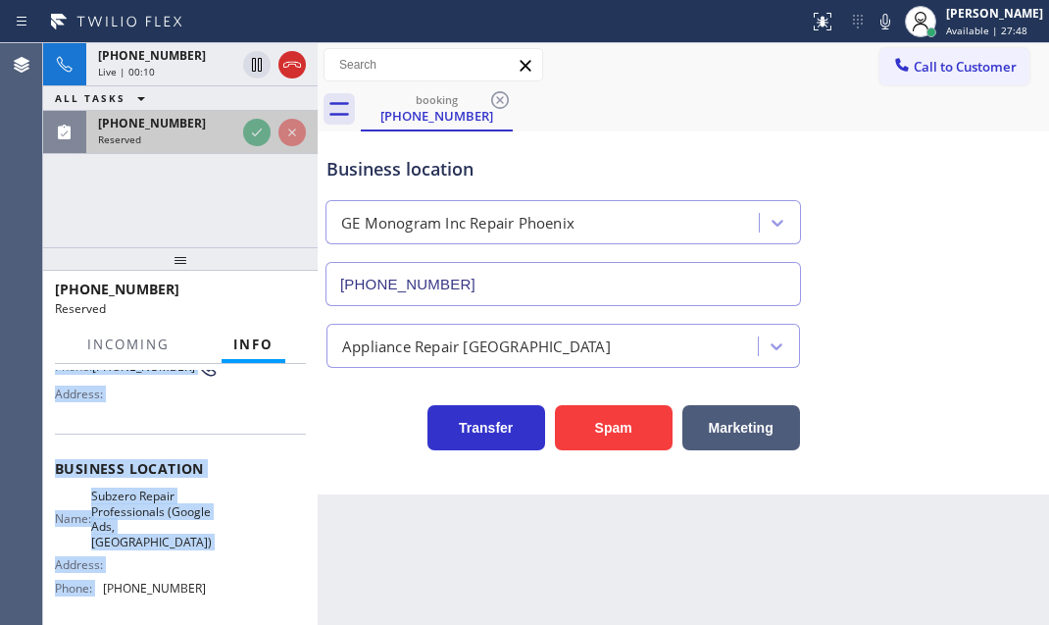
scroll to position [194, 0]
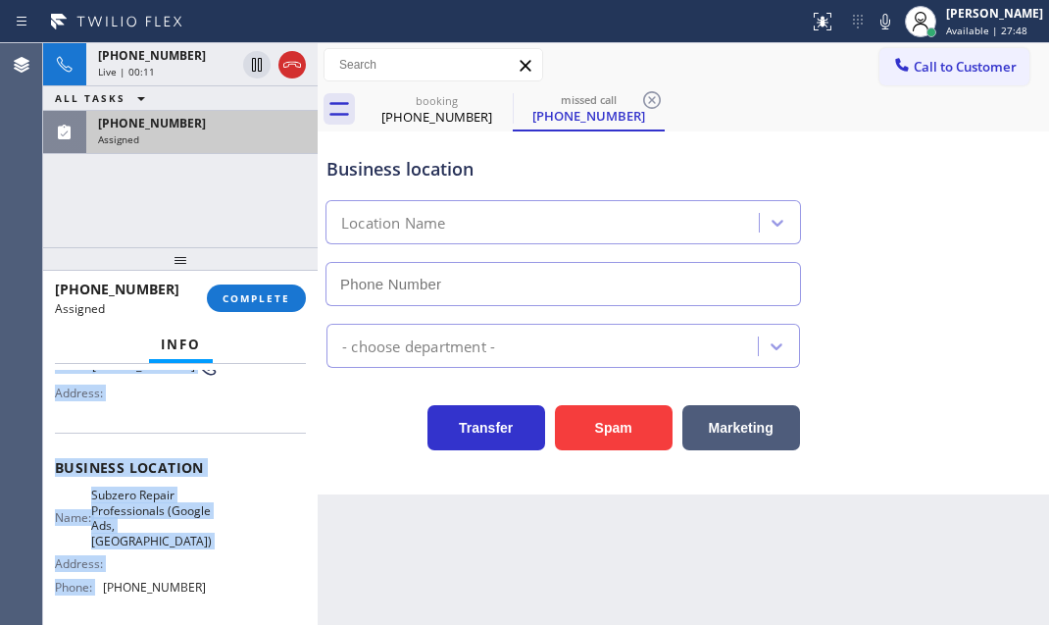
type input "[PHONE_NUMBER]"
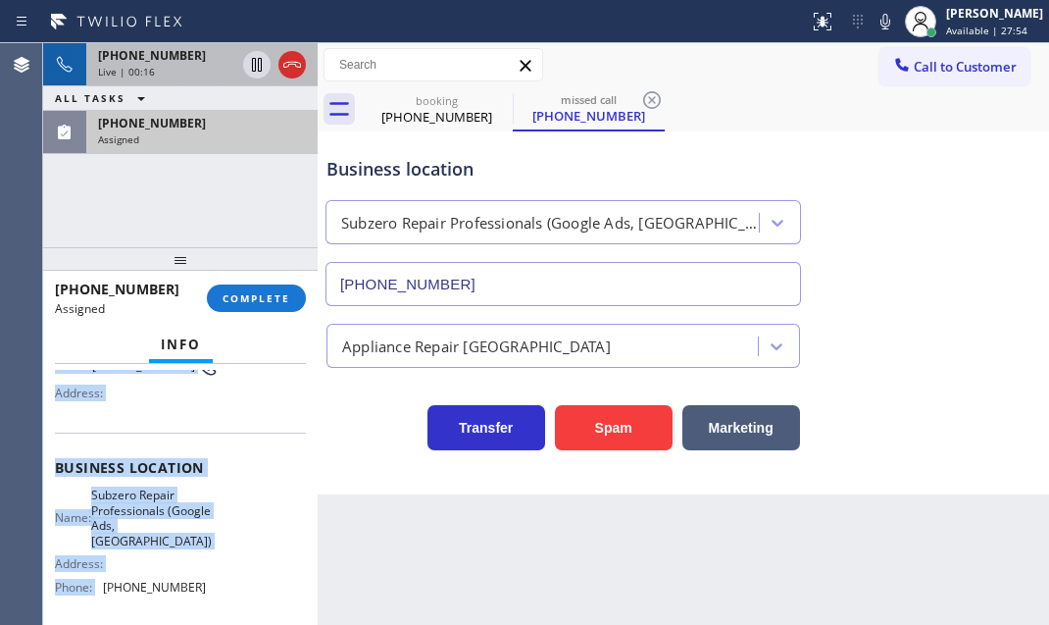
click at [198, 58] on div "[PHONE_NUMBER]" at bounding box center [166, 55] width 137 height 17
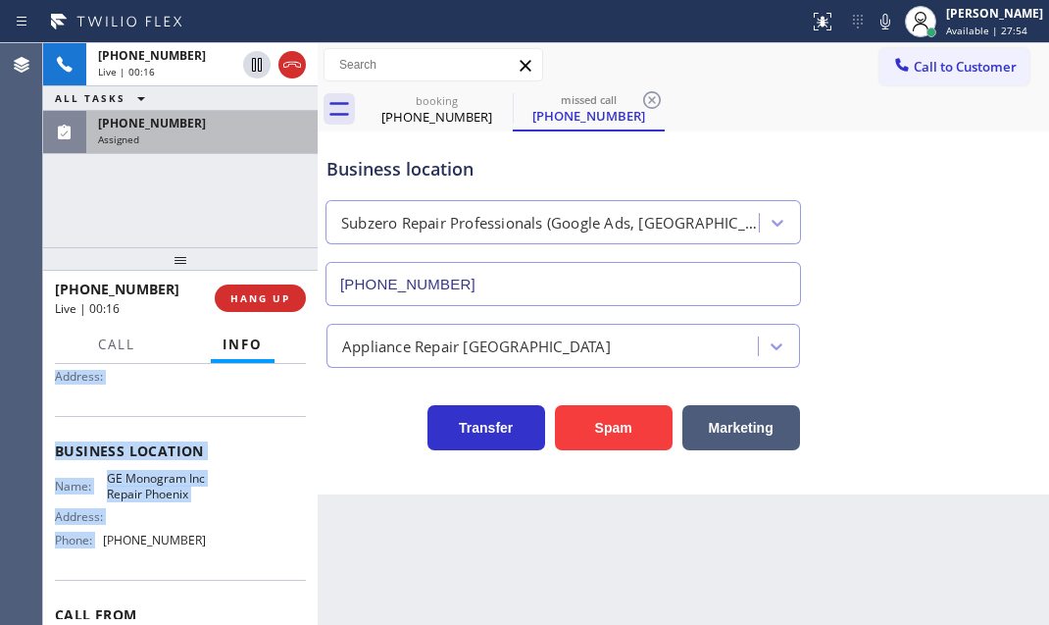
scroll to position [177, 0]
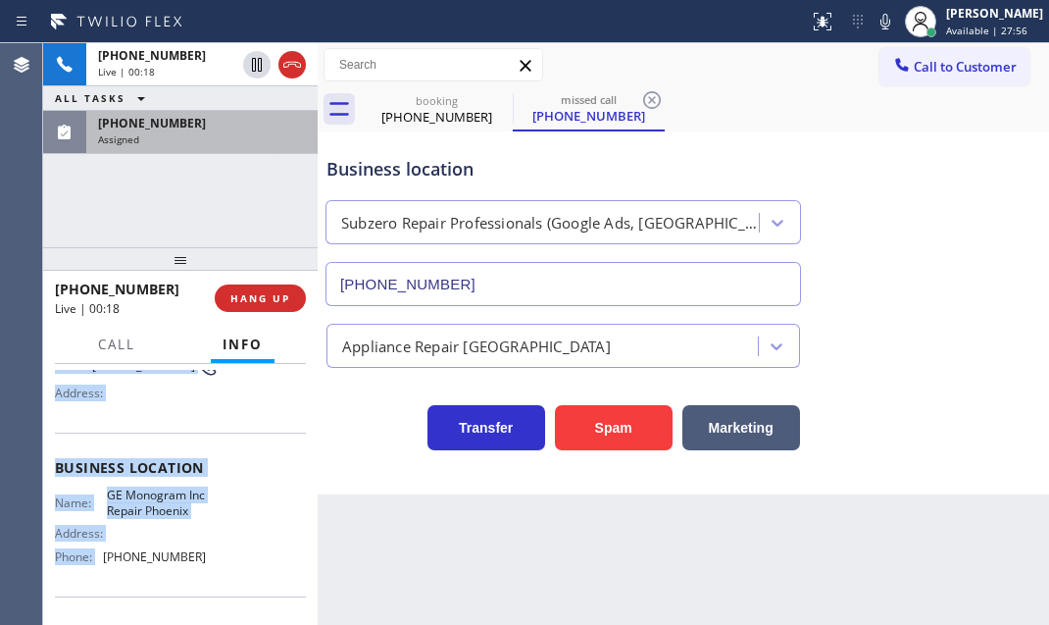
click at [218, 142] on div "Assigned" at bounding box center [202, 139] width 208 height 14
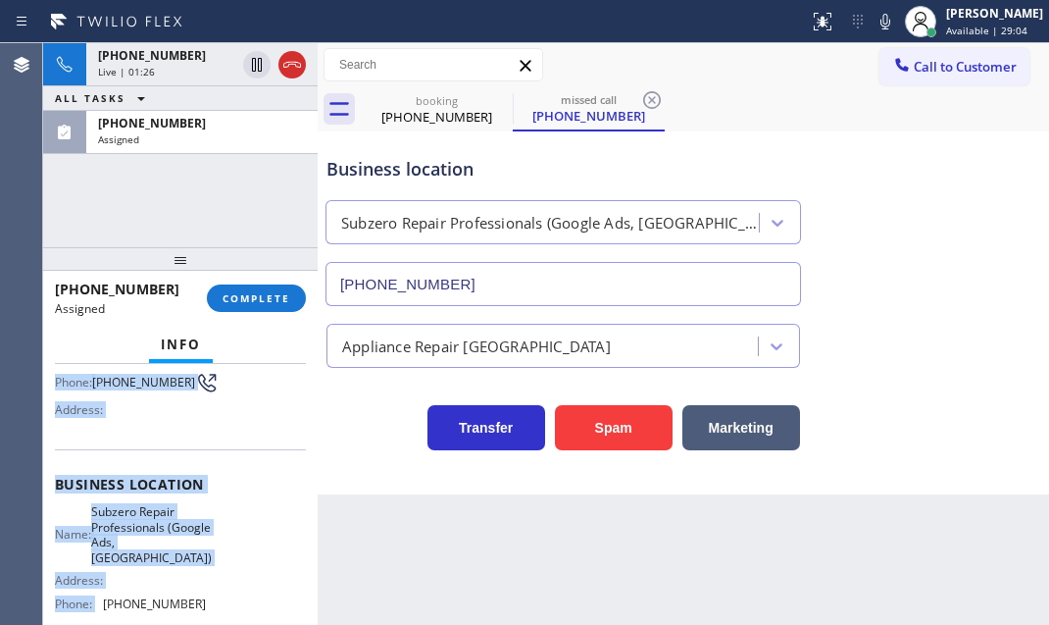
scroll to position [210, 0]
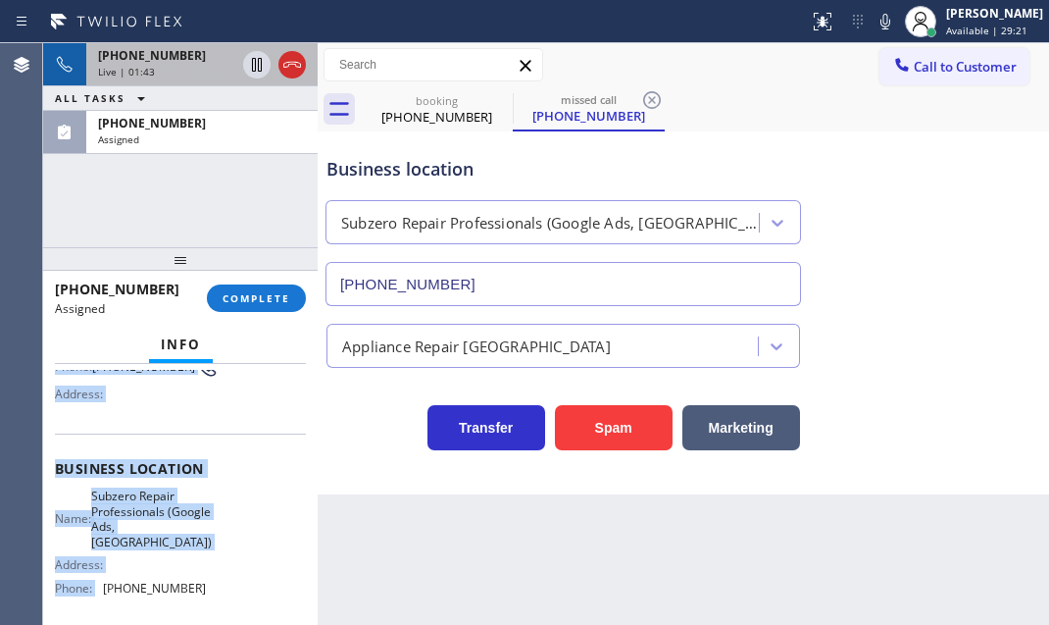
click at [200, 74] on div "Live | 01:43" at bounding box center [166, 72] width 137 height 14
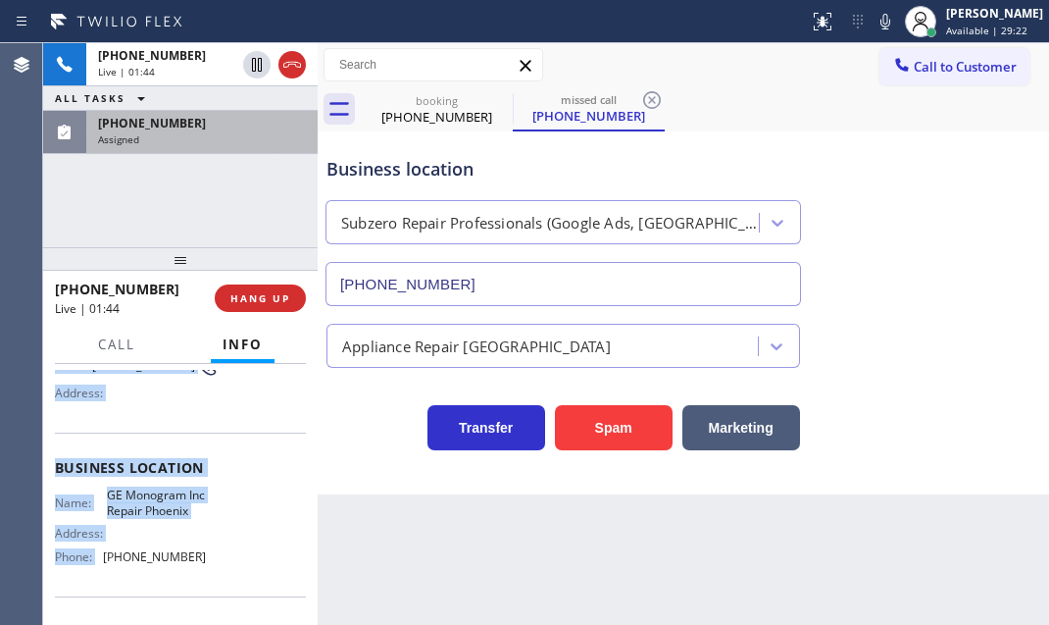
click at [228, 137] on div "Assigned" at bounding box center [202, 139] width 208 height 14
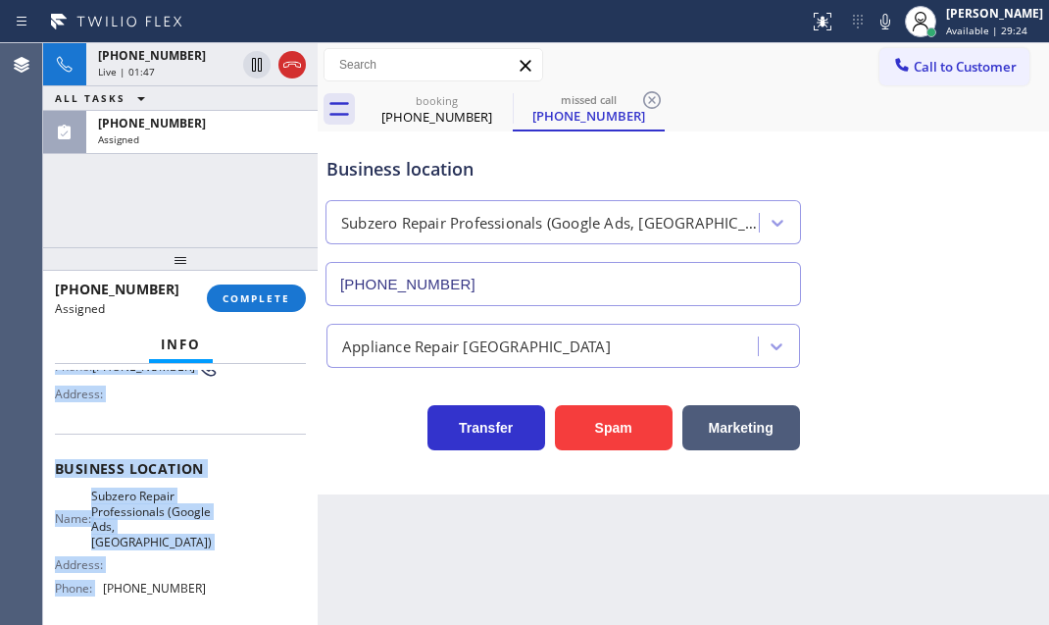
click at [225, 427] on div "Customer Name: [PHONE_NUMBER] Phone: [PHONE_NUMBER] Address:" at bounding box center [180, 355] width 251 height 157
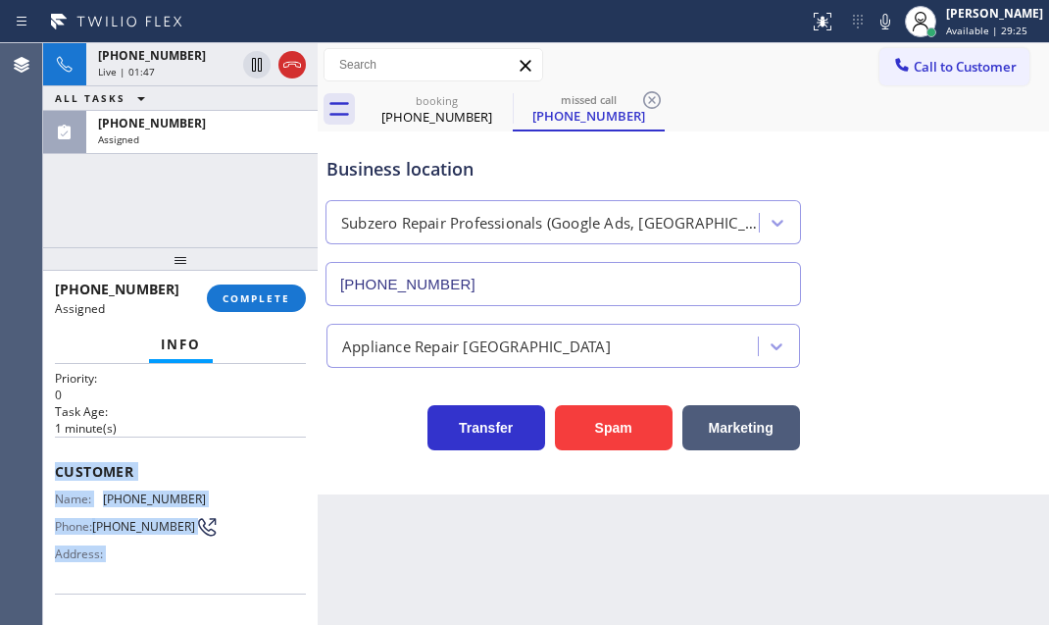
scroll to position [31, 0]
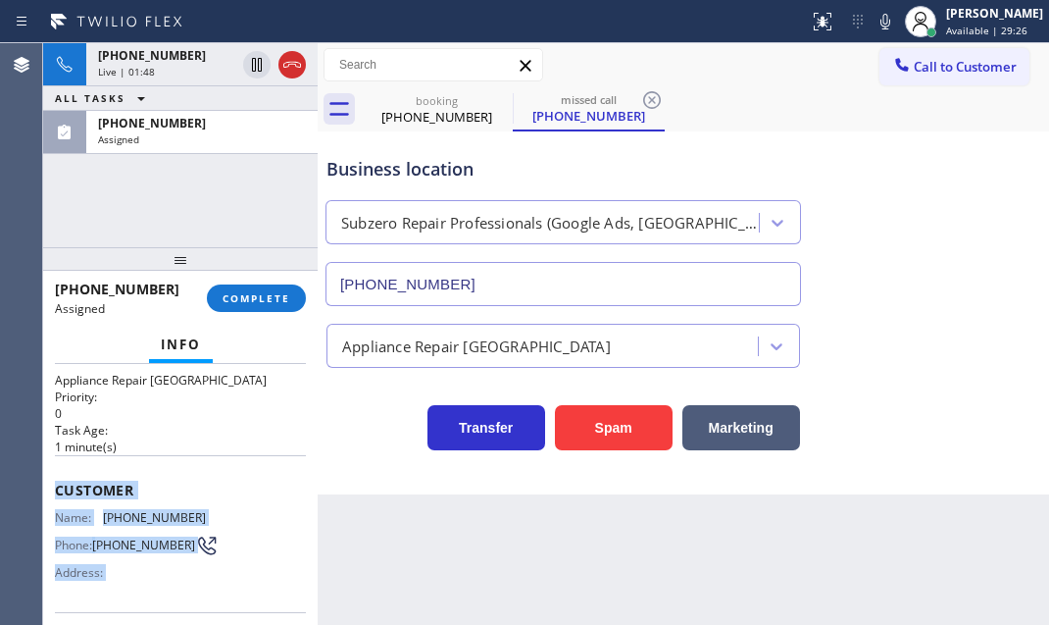
click at [220, 468] on div "Customer Name: [PHONE_NUMBER] Phone: [PHONE_NUMBER] Address:" at bounding box center [180, 533] width 251 height 157
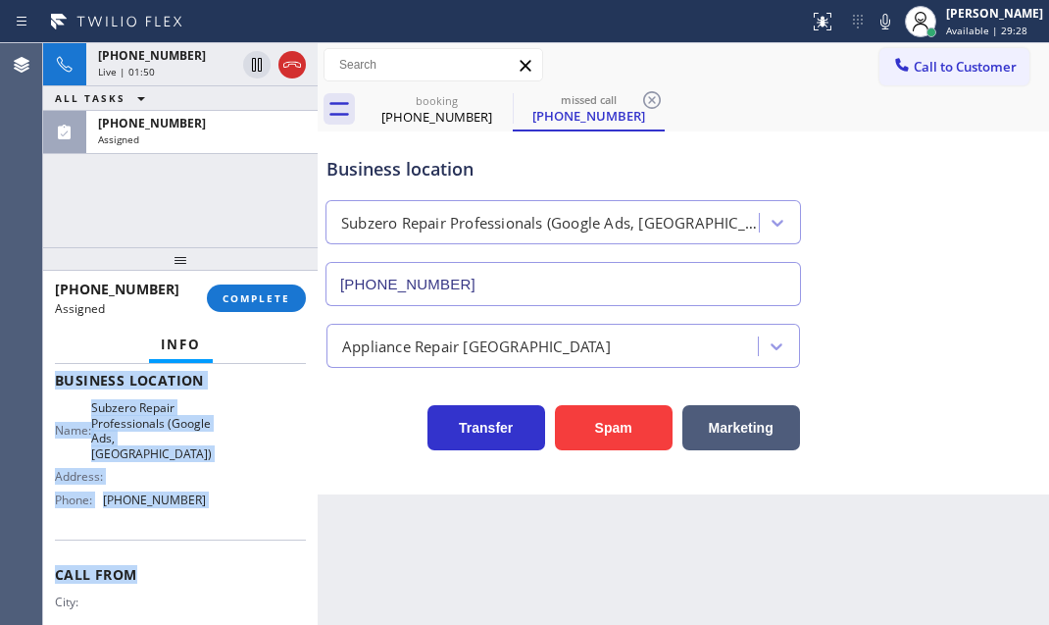
scroll to position [299, 0]
drag, startPoint x: 46, startPoint y: 477, endPoint x: 213, endPoint y: 542, distance: 179.2
click at [213, 542] on div "Context Queue: Appliance Repair High End Priority: 0 Task Age: [DEMOGRAPHIC_DAT…" at bounding box center [180, 494] width 275 height 261
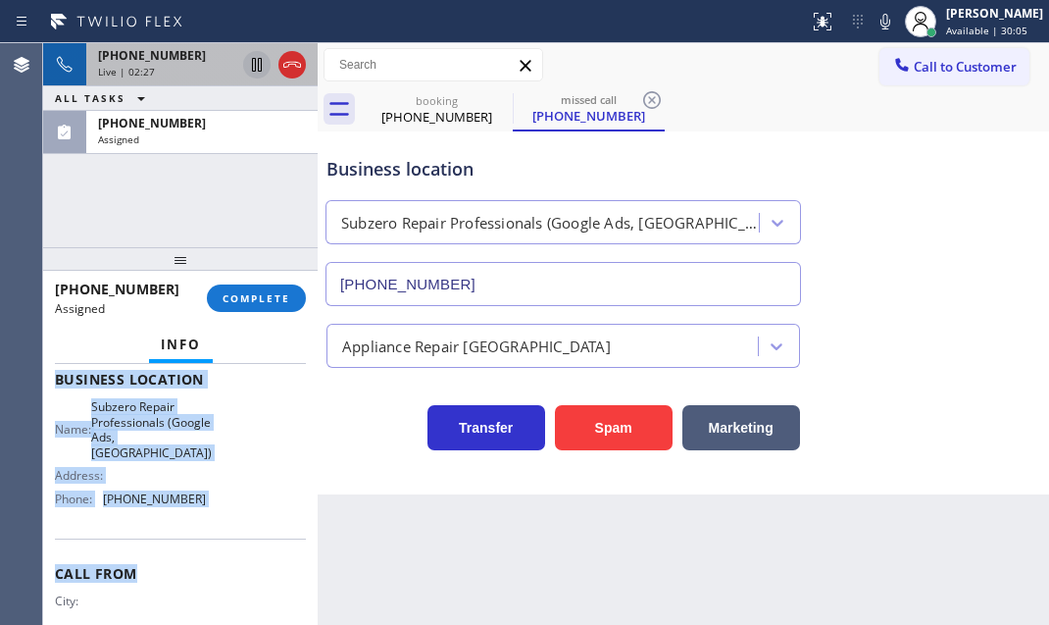
click at [255, 59] on icon at bounding box center [257, 65] width 10 height 14
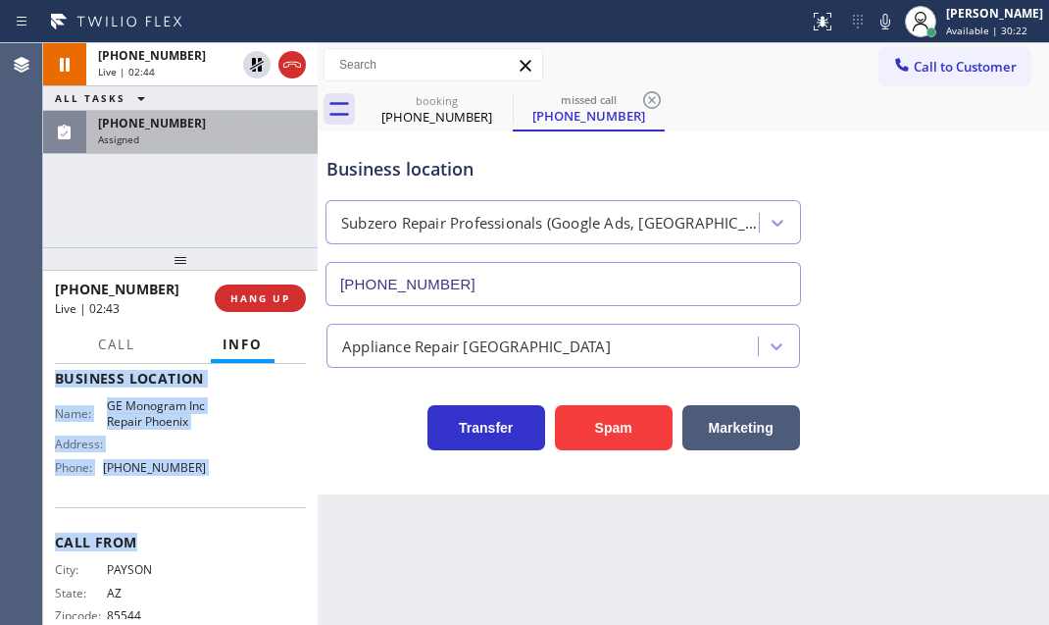
click at [185, 119] on div "[PHONE_NUMBER]" at bounding box center [202, 123] width 208 height 17
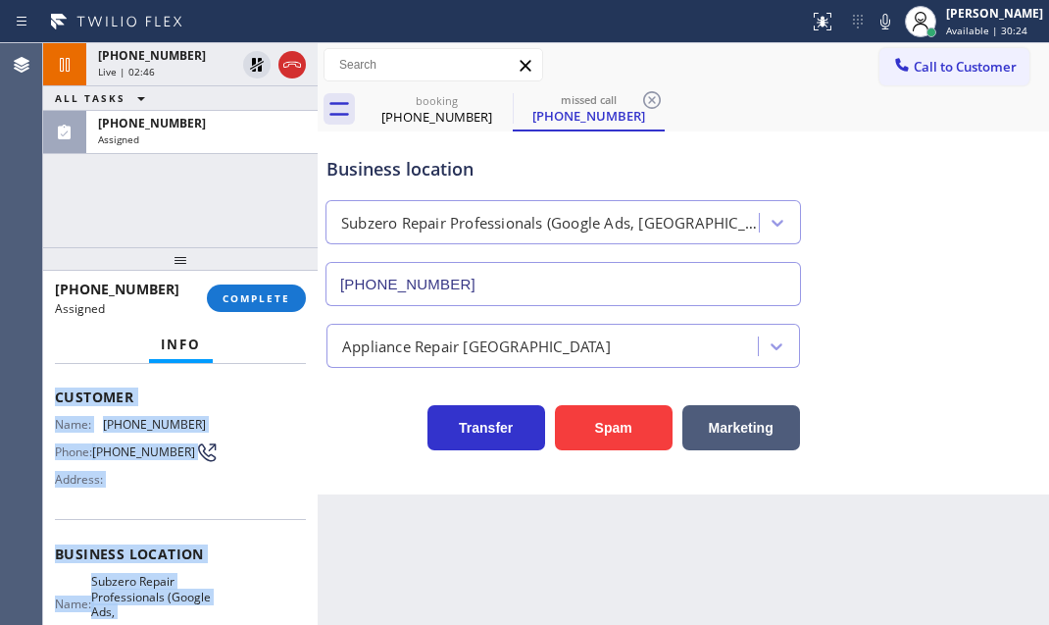
scroll to position [121, 0]
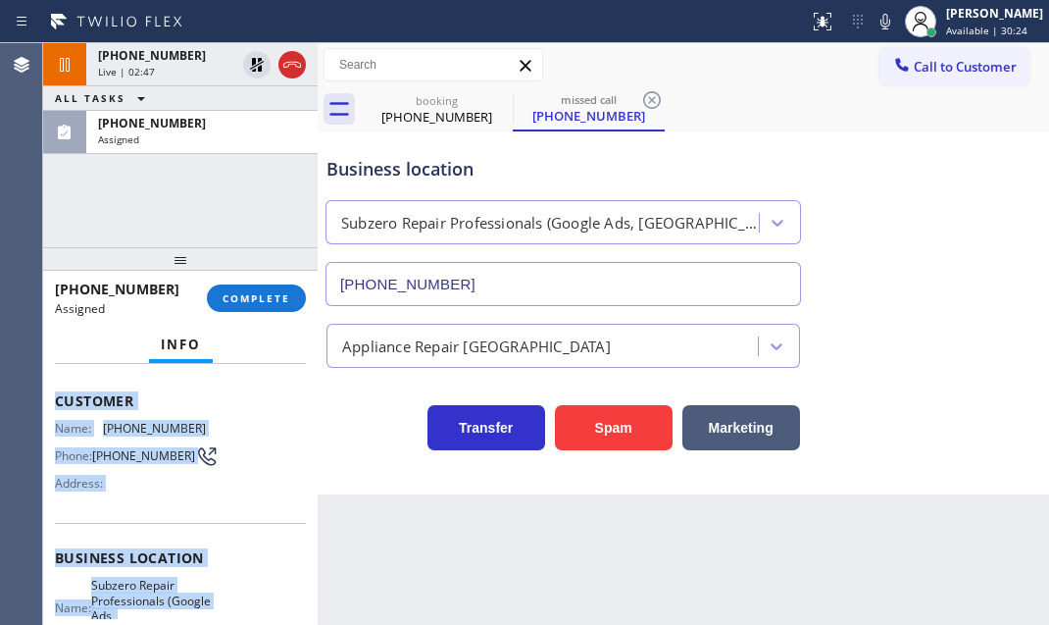
click at [170, 498] on div "Name: [PHONE_NUMBER] Phone: [PHONE_NUMBER] Address:" at bounding box center [130, 459] width 151 height 77
click at [200, 499] on div "Customer Name: [PHONE_NUMBER] Phone: [PHONE_NUMBER] Address:" at bounding box center [180, 444] width 251 height 157
click at [153, 463] on span "[PHONE_NUMBER]" at bounding box center [143, 455] width 103 height 15
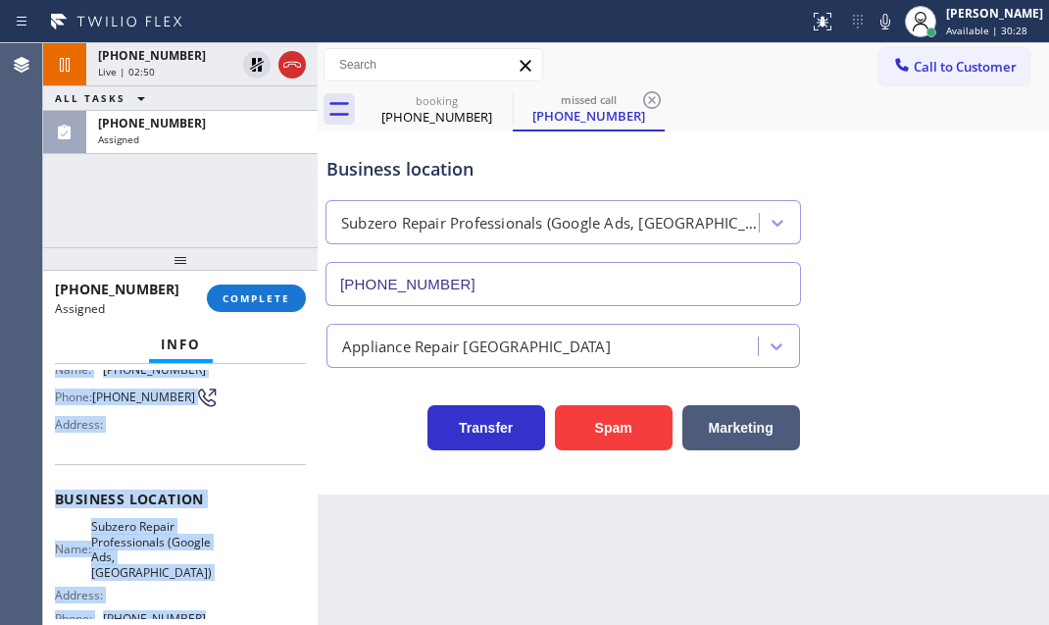
scroll to position [299, 0]
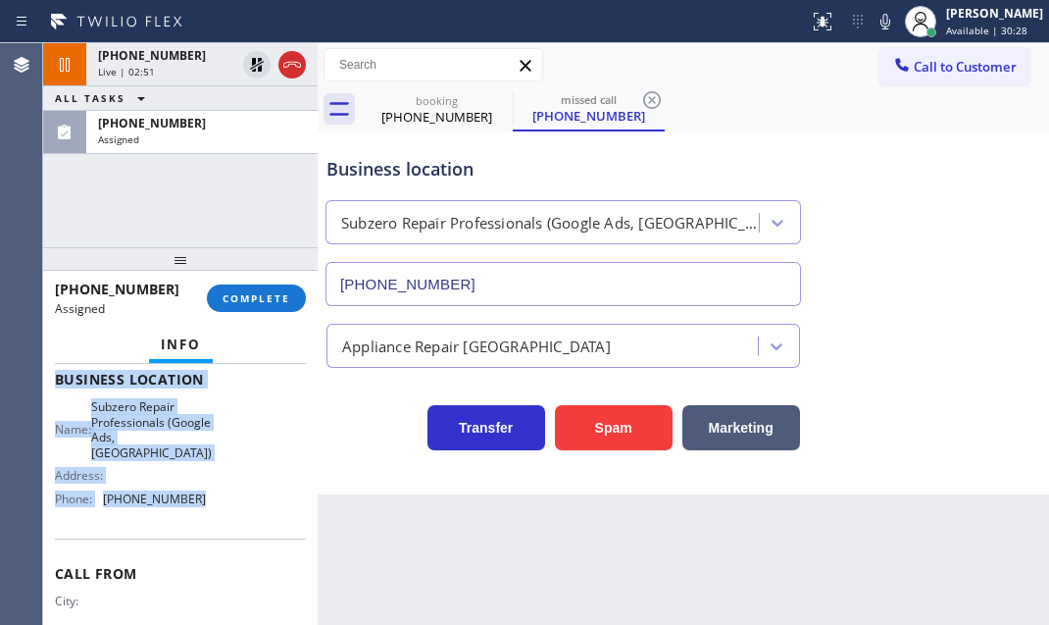
drag, startPoint x: 58, startPoint y: 388, endPoint x: 228, endPoint y: 513, distance: 210.5
click at [228, 513] on div "Context Queue: Appliance Repair High End Priority: 0 Task Age: [DEMOGRAPHIC_DAT…" at bounding box center [180, 379] width 251 height 616
click at [261, 297] on span "COMPLETE" at bounding box center [257, 298] width 68 height 14
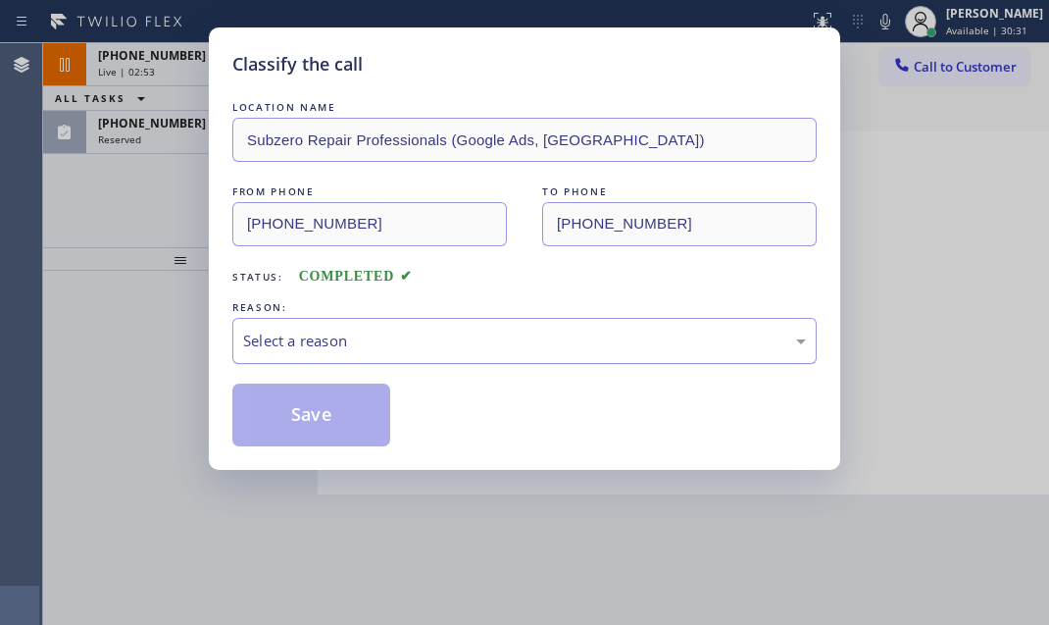
click at [415, 322] on div "Select a reason" at bounding box center [524, 341] width 584 height 46
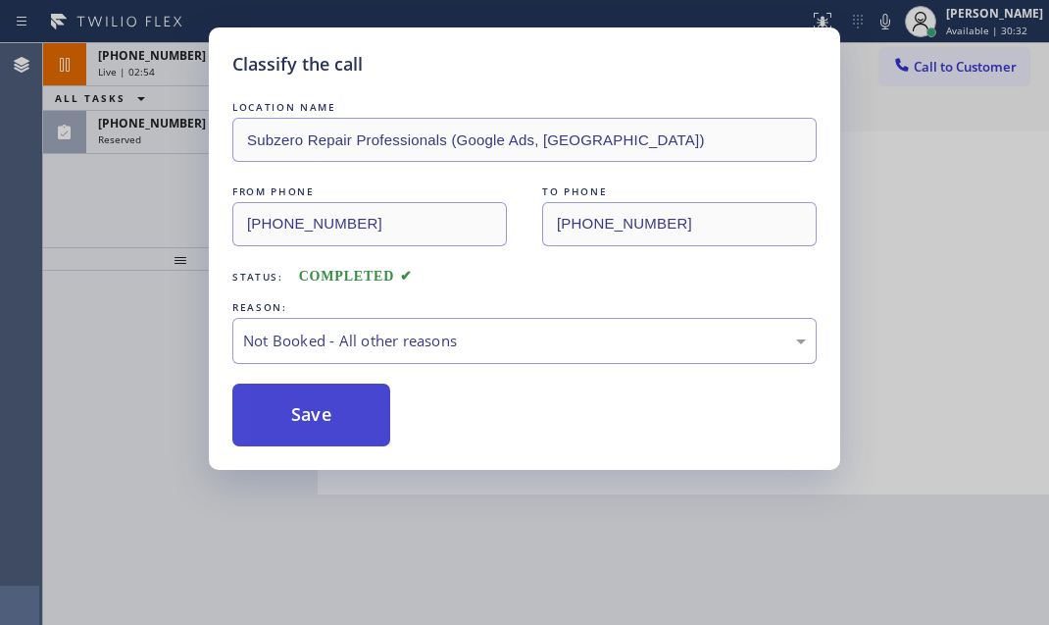
click at [289, 414] on button "Save" at bounding box center [311, 414] width 158 height 63
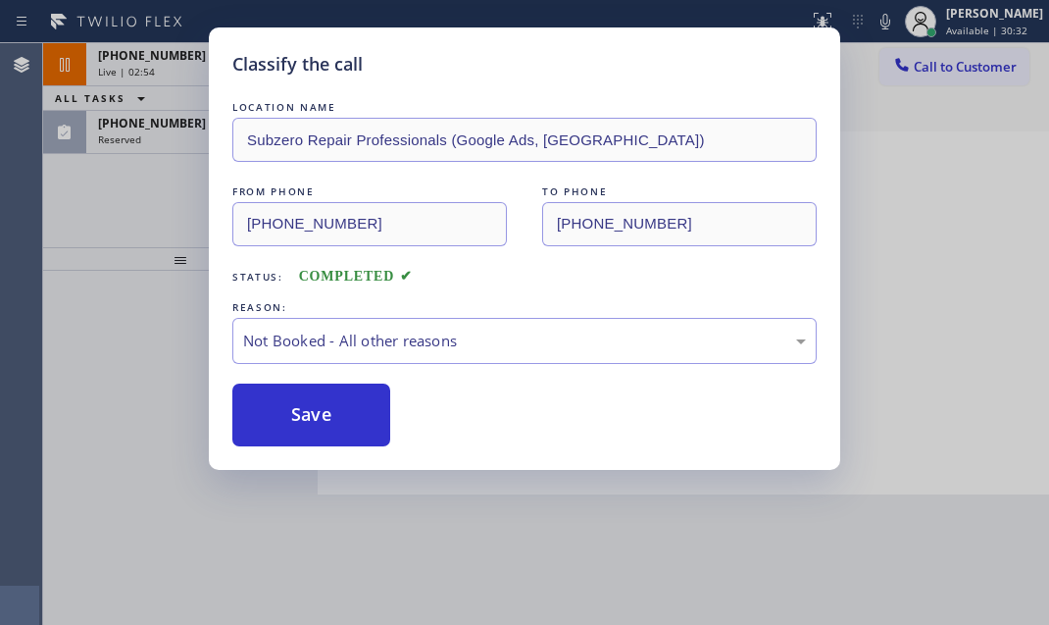
click at [167, 130] on div "Classify the call LOCATION NAME Subzero Repair Professionals (Google Ads, [GEOG…" at bounding box center [524, 312] width 1049 height 625
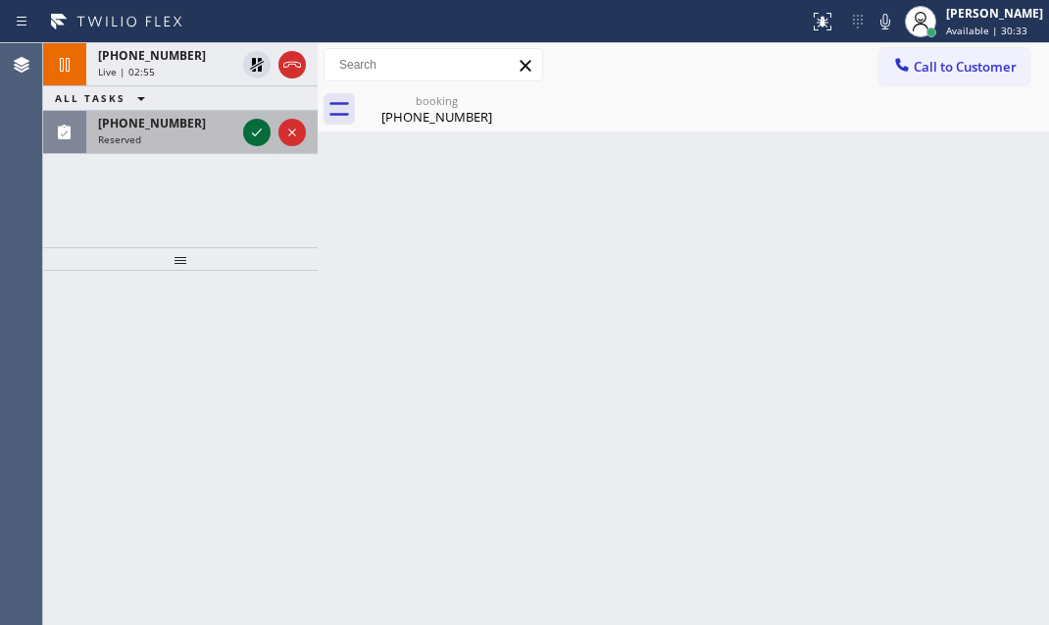
click at [263, 127] on icon at bounding box center [257, 133] width 24 height 24
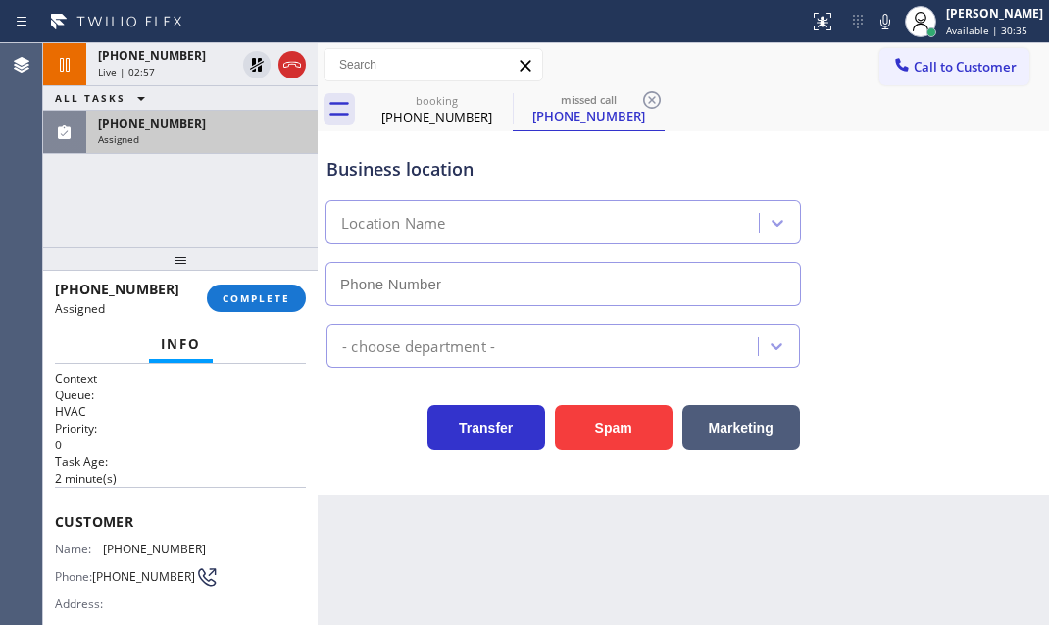
type input "[PHONE_NUMBER]"
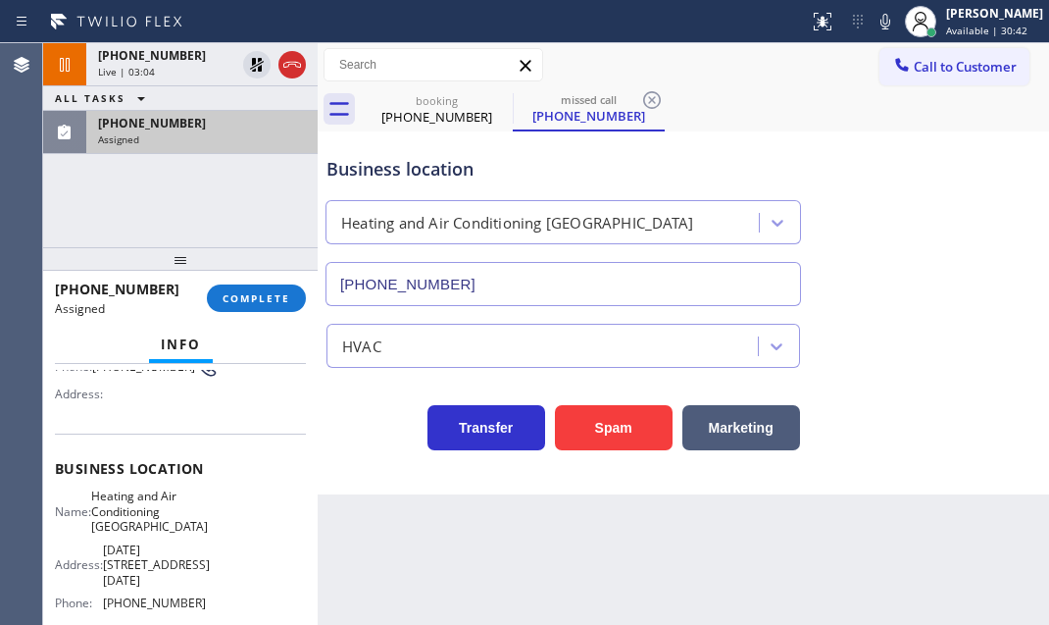
scroll to position [267, 0]
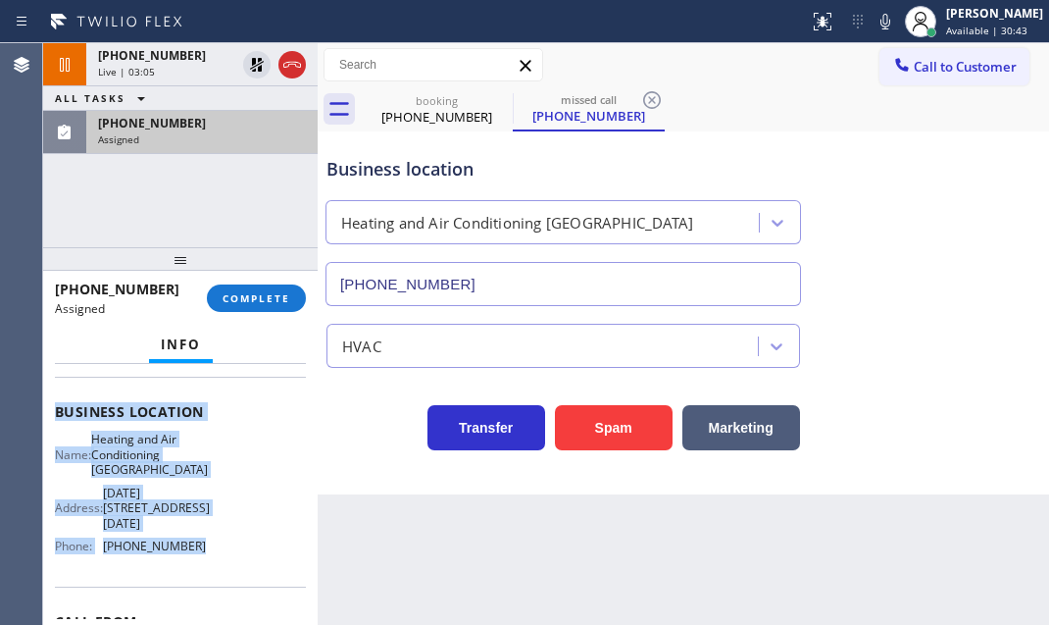
drag, startPoint x: 51, startPoint y: 501, endPoint x: 206, endPoint y: 566, distance: 167.9
click at [206, 566] on div "Context Queue: HVAC Priority: 0 Task Age: [DEMOGRAPHIC_DATA] minute(s) Customer…" at bounding box center [180, 494] width 275 height 261
drag, startPoint x: 266, startPoint y: 303, endPoint x: 301, endPoint y: 329, distance: 44.1
click at [267, 303] on span "COMPLETE" at bounding box center [257, 298] width 68 height 14
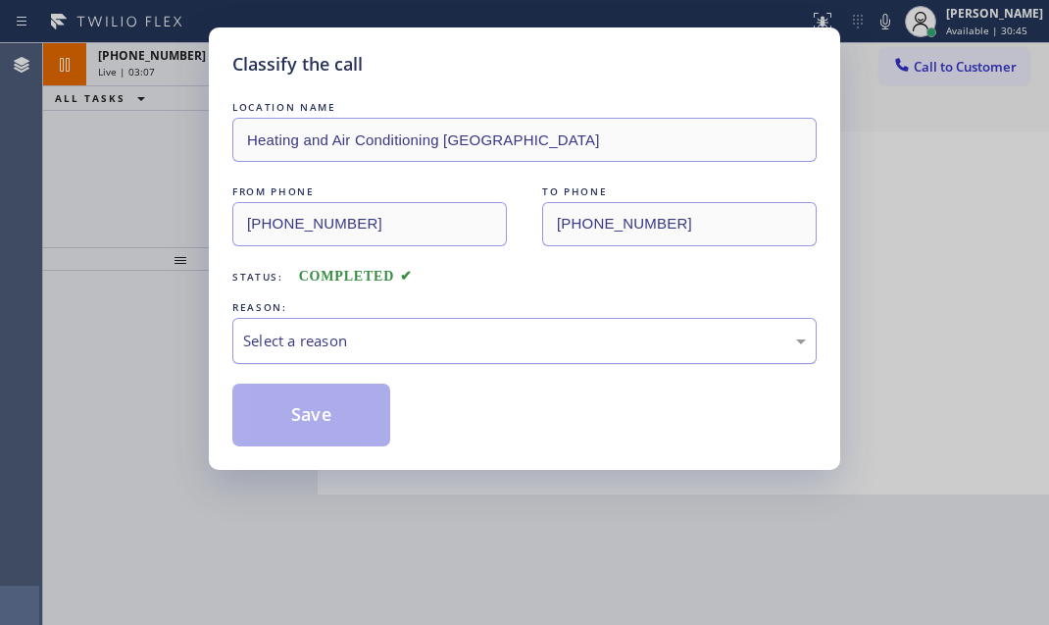
click at [486, 324] on div "Select a reason" at bounding box center [524, 341] width 584 height 46
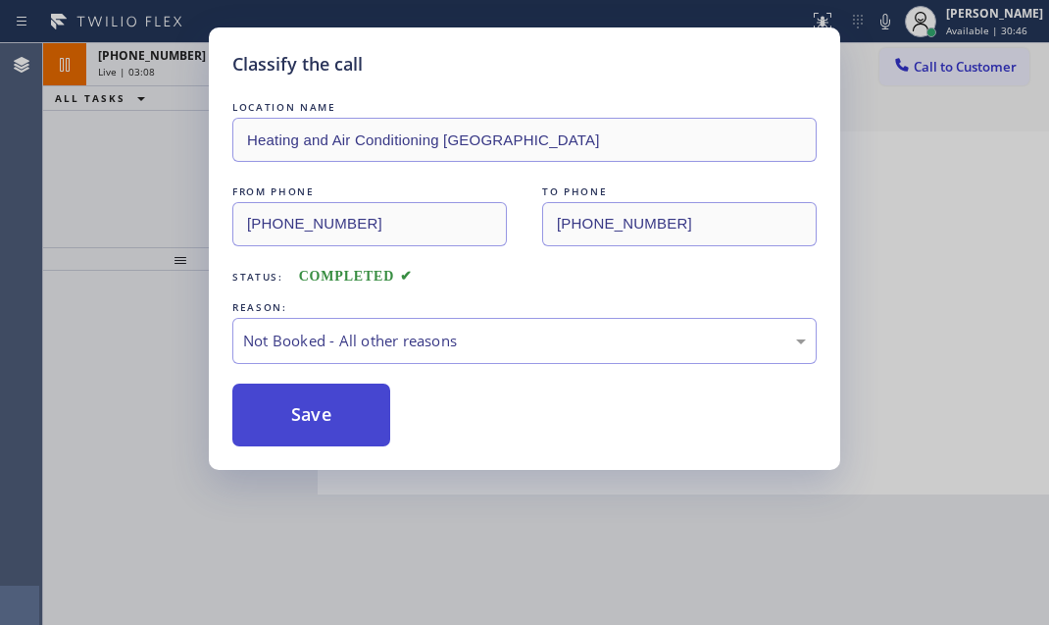
click at [301, 426] on button "Save" at bounding box center [311, 414] width 158 height 63
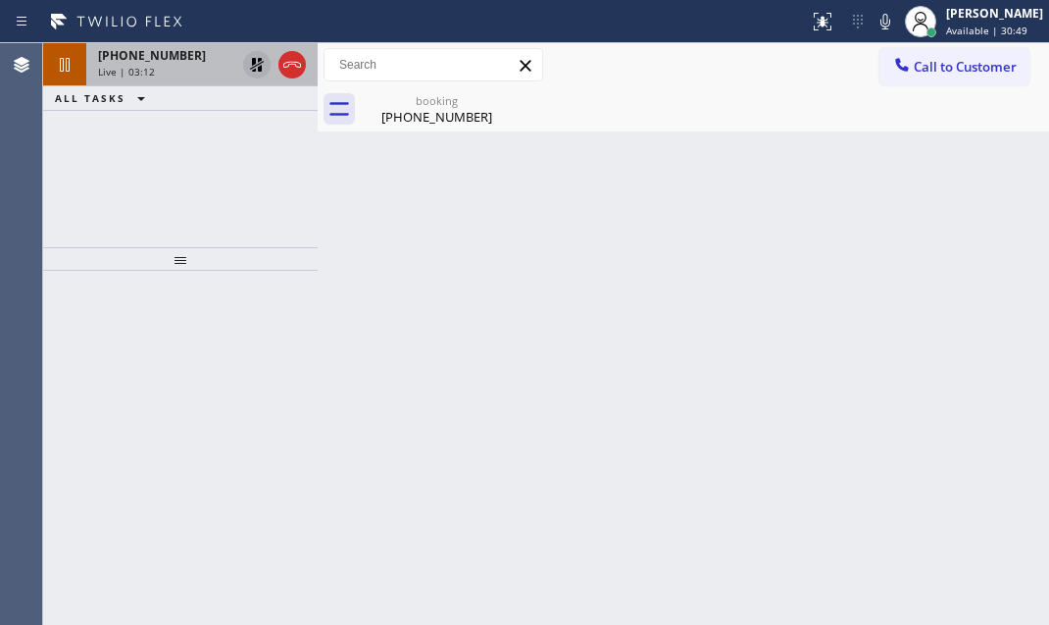
click at [259, 58] on icon at bounding box center [257, 65] width 14 height 14
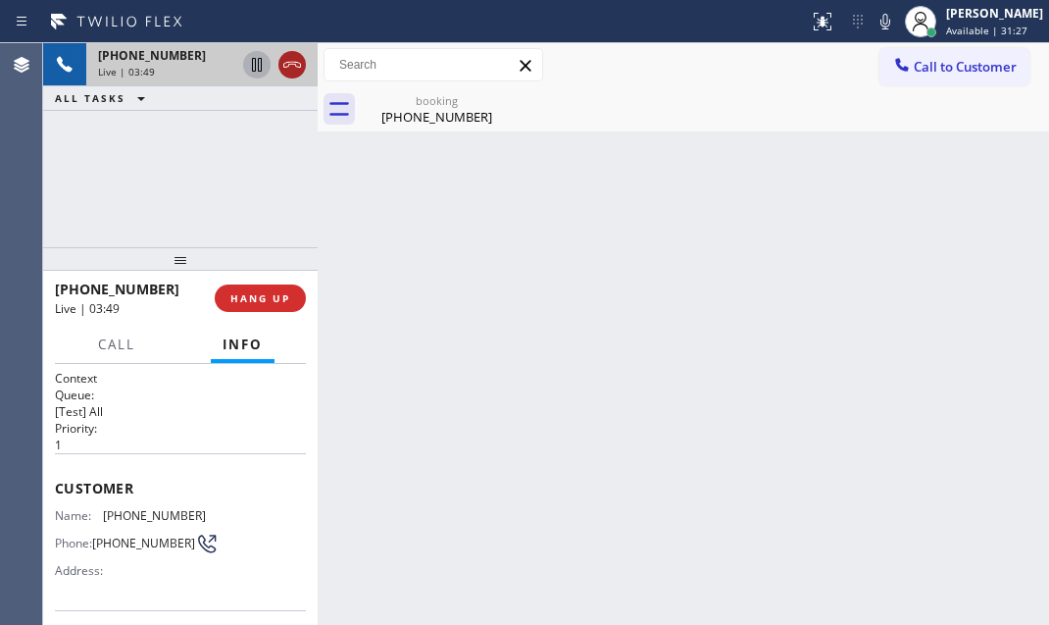
click at [299, 65] on icon at bounding box center [292, 65] width 24 height 24
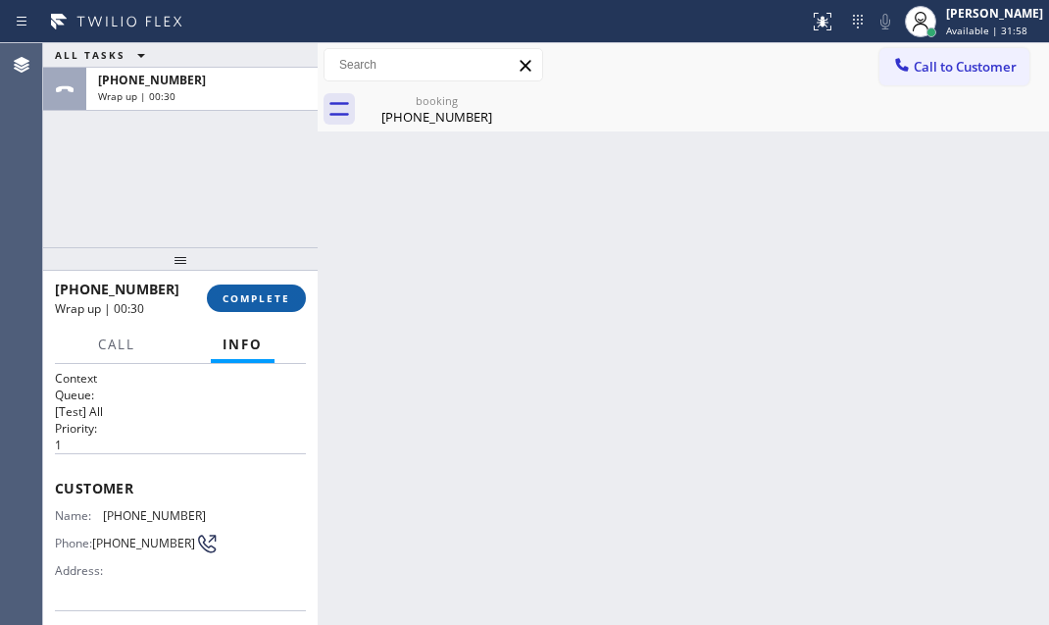
click at [269, 300] on span "COMPLETE" at bounding box center [257, 298] width 68 height 14
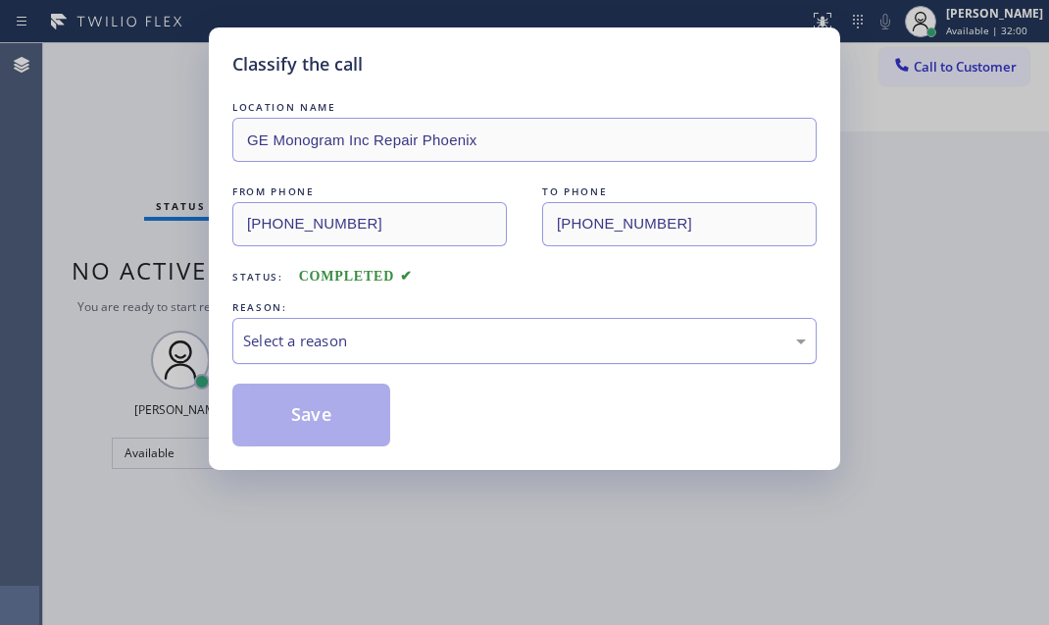
click at [363, 340] on div "Select a reason" at bounding box center [524, 340] width 563 height 23
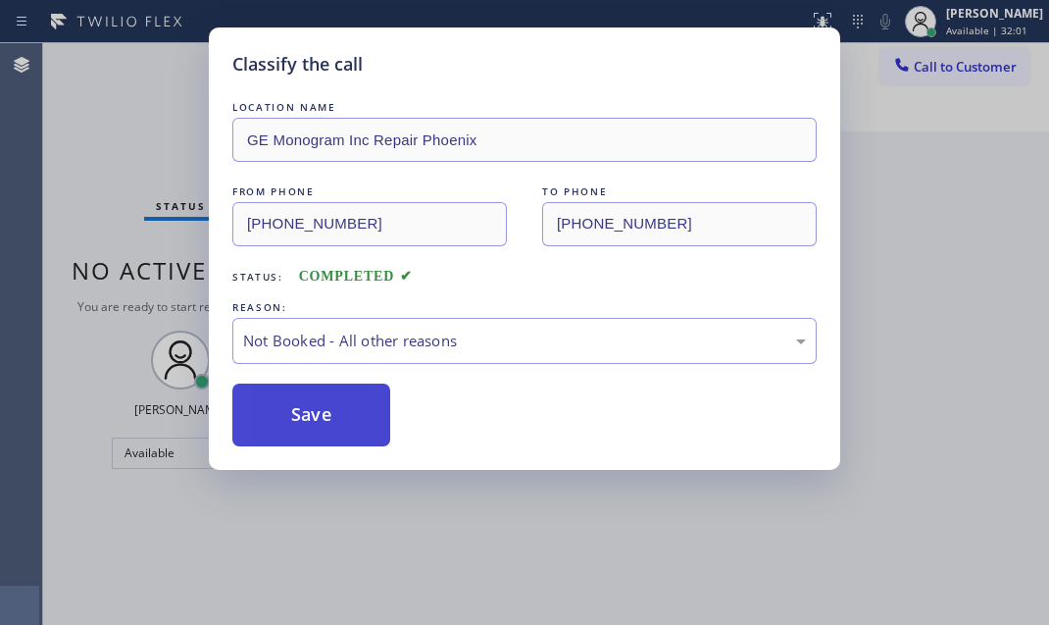
click at [294, 402] on button "Save" at bounding box center [311, 414] width 158 height 63
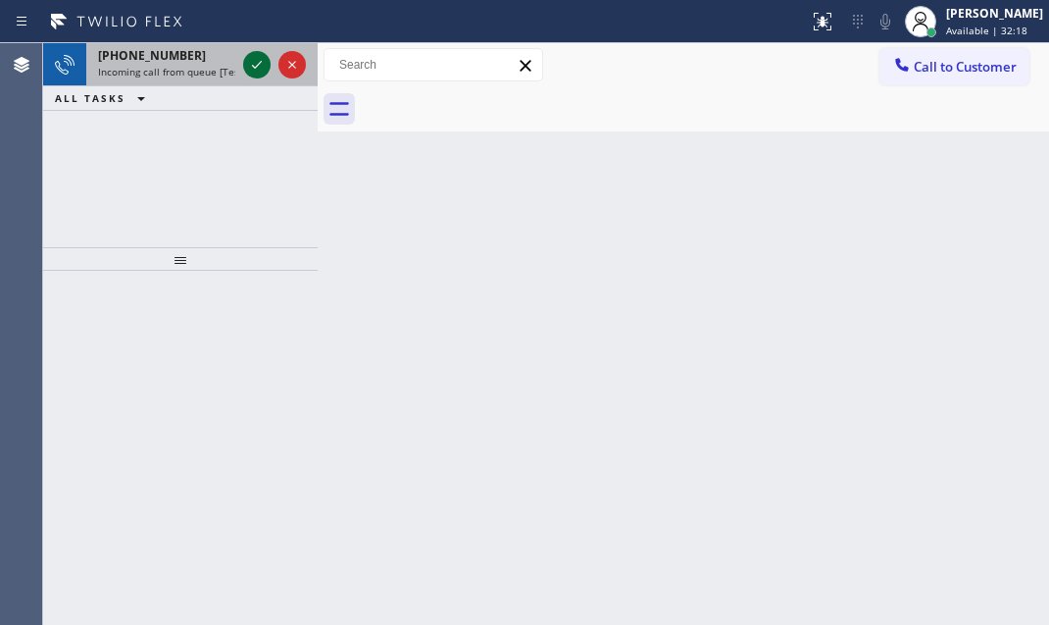
click at [248, 61] on icon at bounding box center [257, 65] width 24 height 24
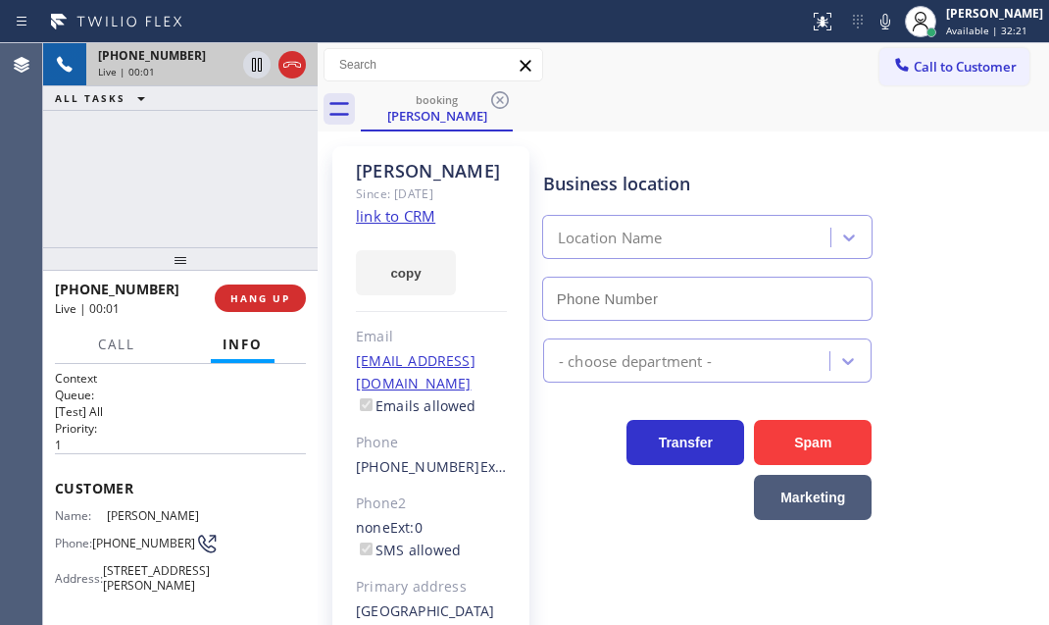
type input "[PHONE_NUMBER]"
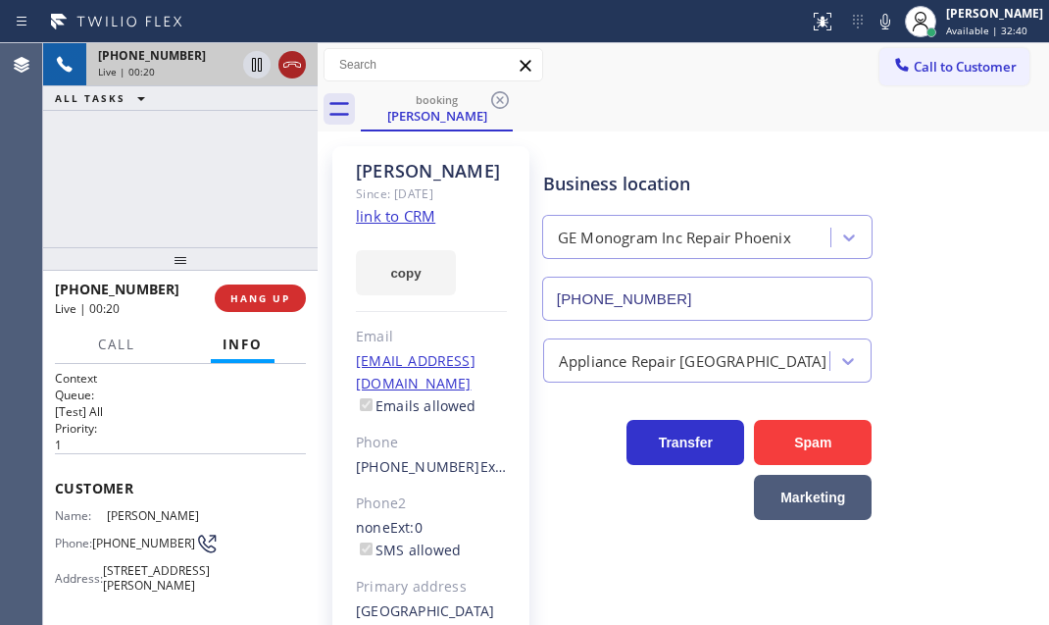
click at [295, 70] on icon at bounding box center [292, 65] width 24 height 24
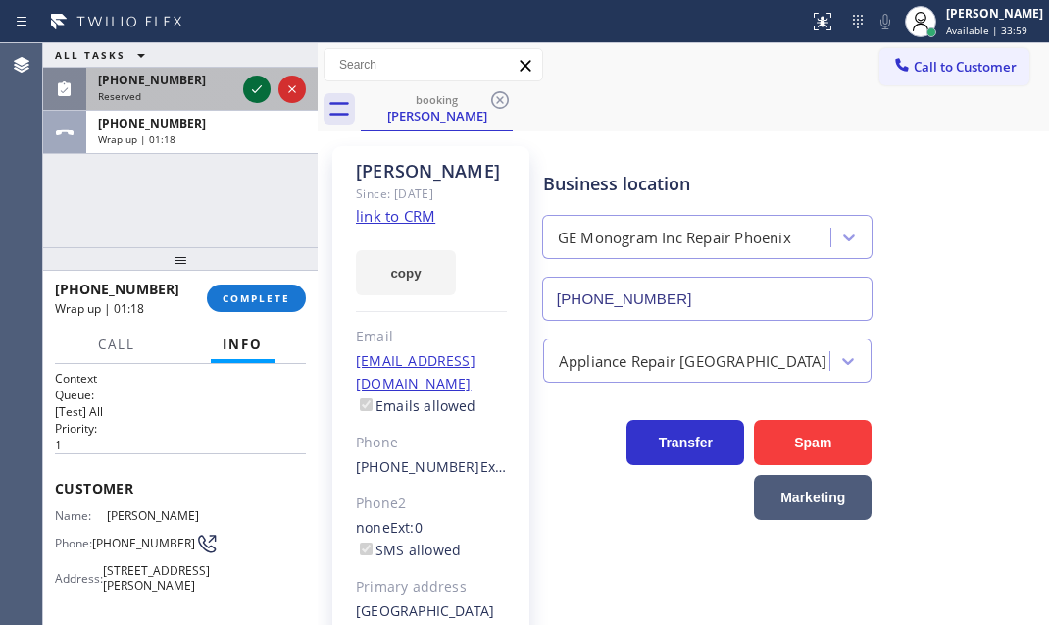
click at [260, 84] on icon at bounding box center [257, 89] width 24 height 24
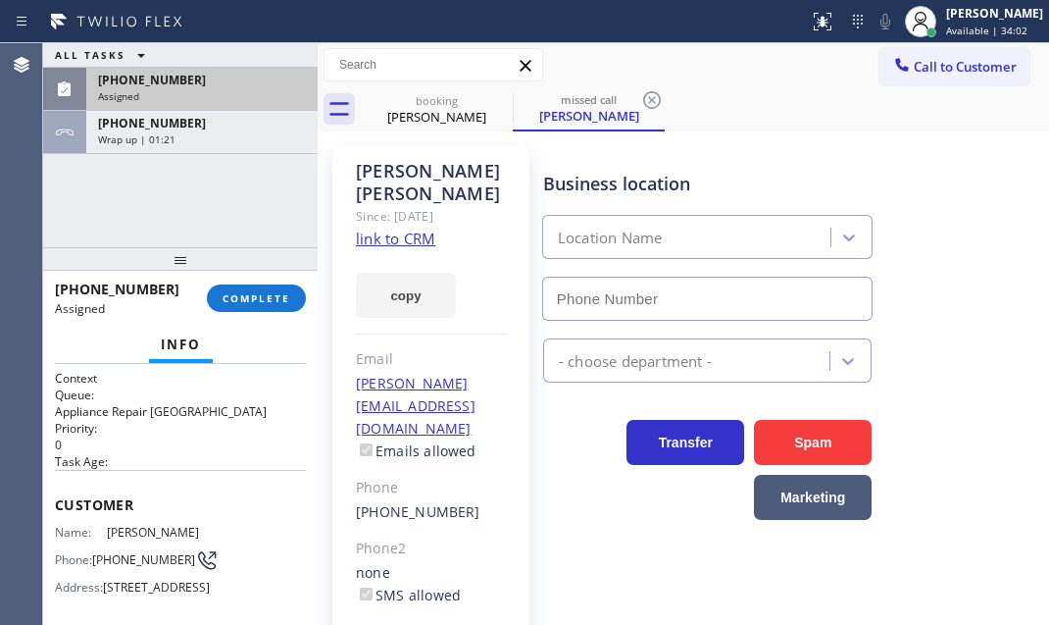
type input "[PHONE_NUMBER]"
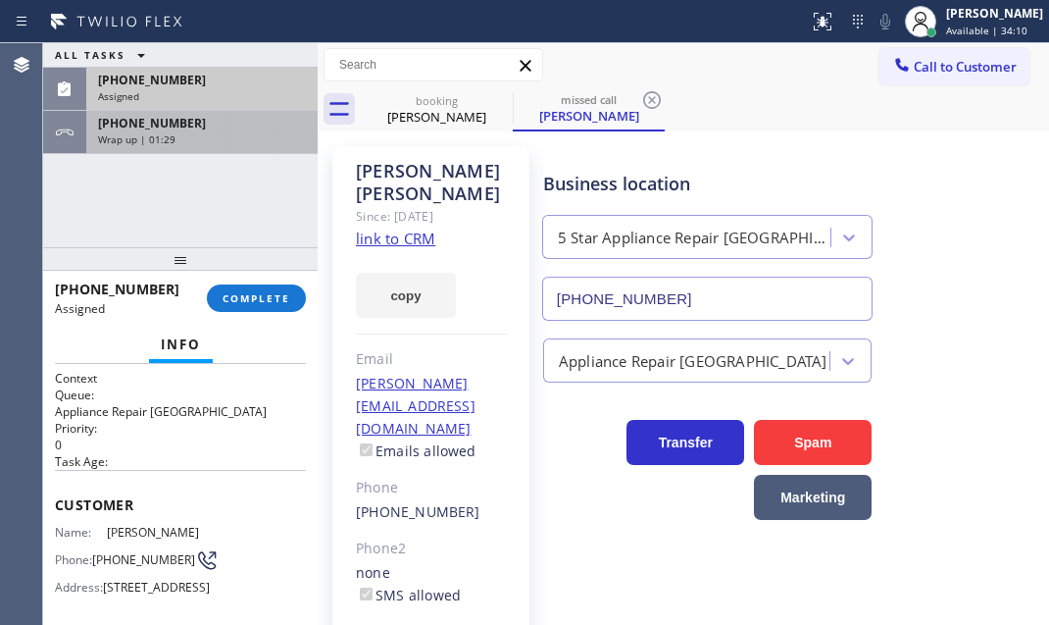
click at [195, 136] on div "Wrap up | 01:29" at bounding box center [202, 139] width 208 height 14
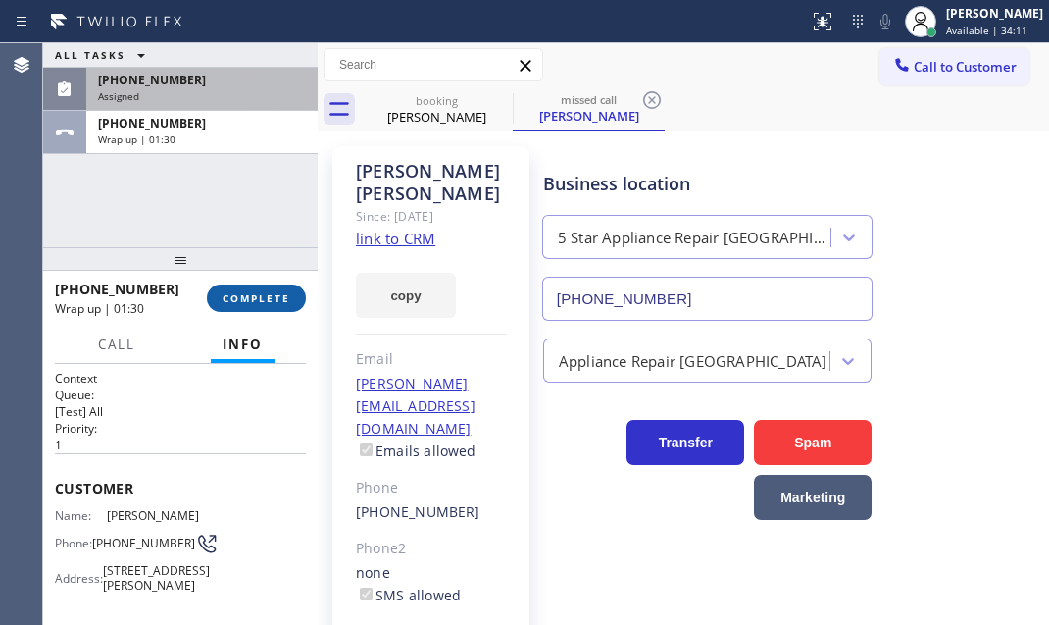
click at [253, 297] on span "COMPLETE" at bounding box center [257, 298] width 68 height 14
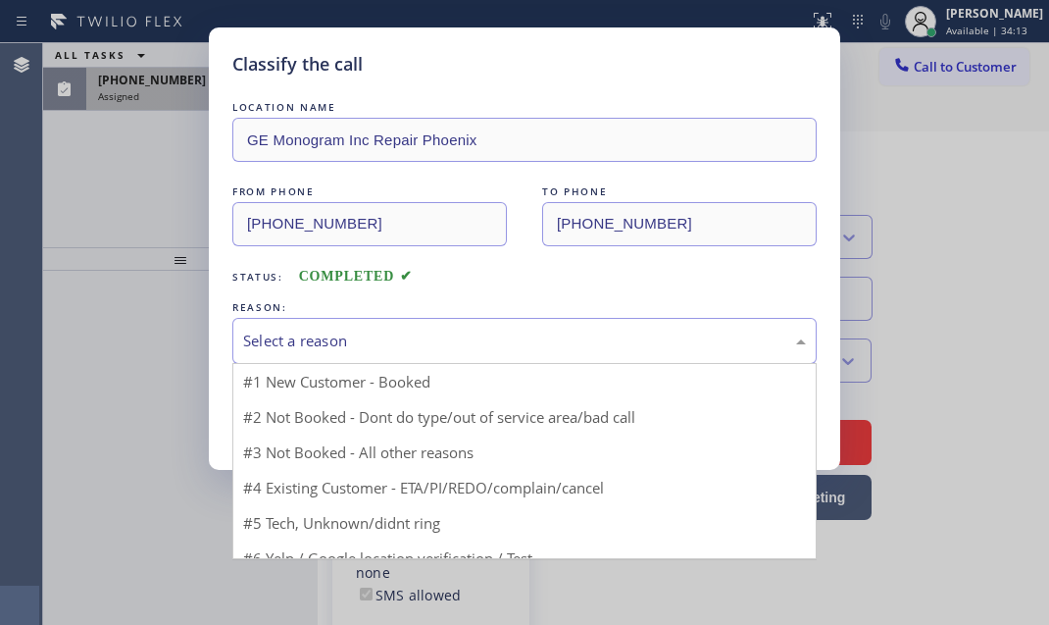
click at [395, 325] on div "Select a reason" at bounding box center [524, 341] width 584 height 46
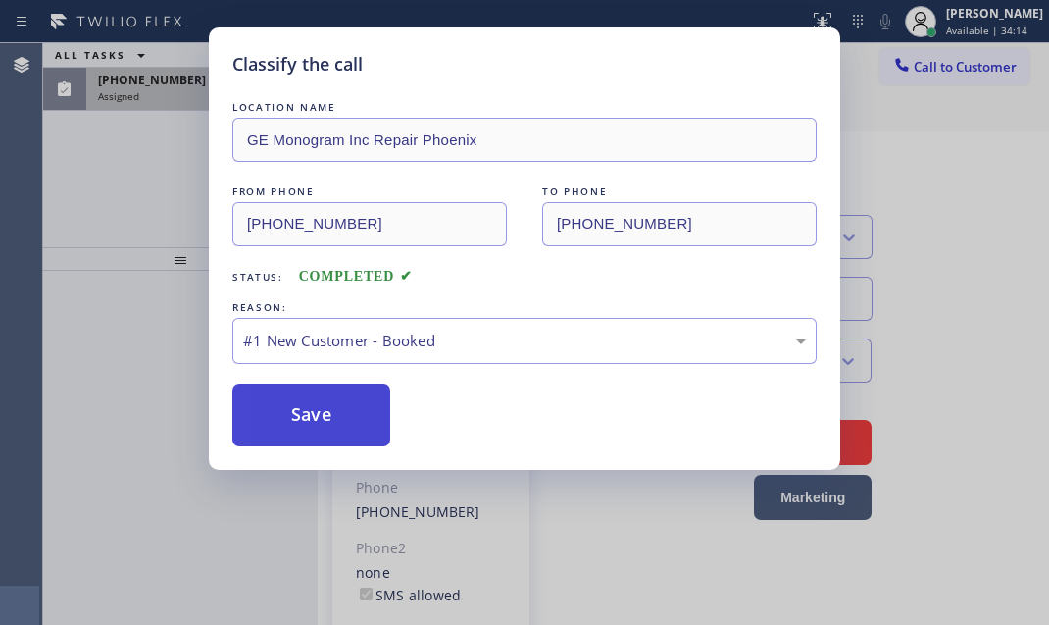
click at [316, 420] on button "Save" at bounding box center [311, 414] width 158 height 63
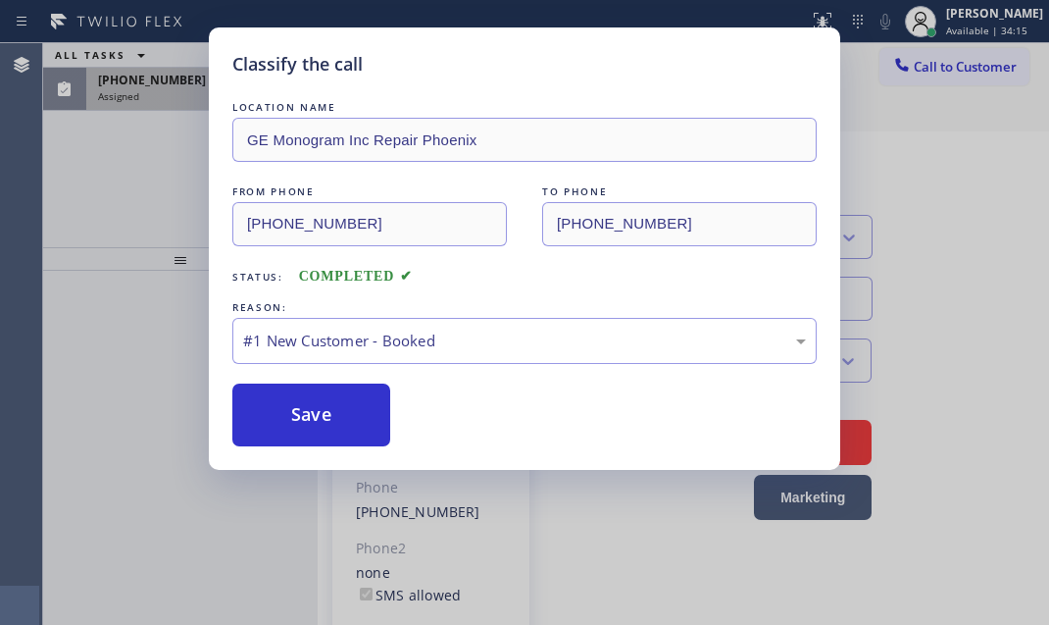
click at [181, 101] on div "Classify the call LOCATION NAME GE Monogram Inc Repair Phoenix FROM PHONE [PHON…" at bounding box center [524, 312] width 1049 height 625
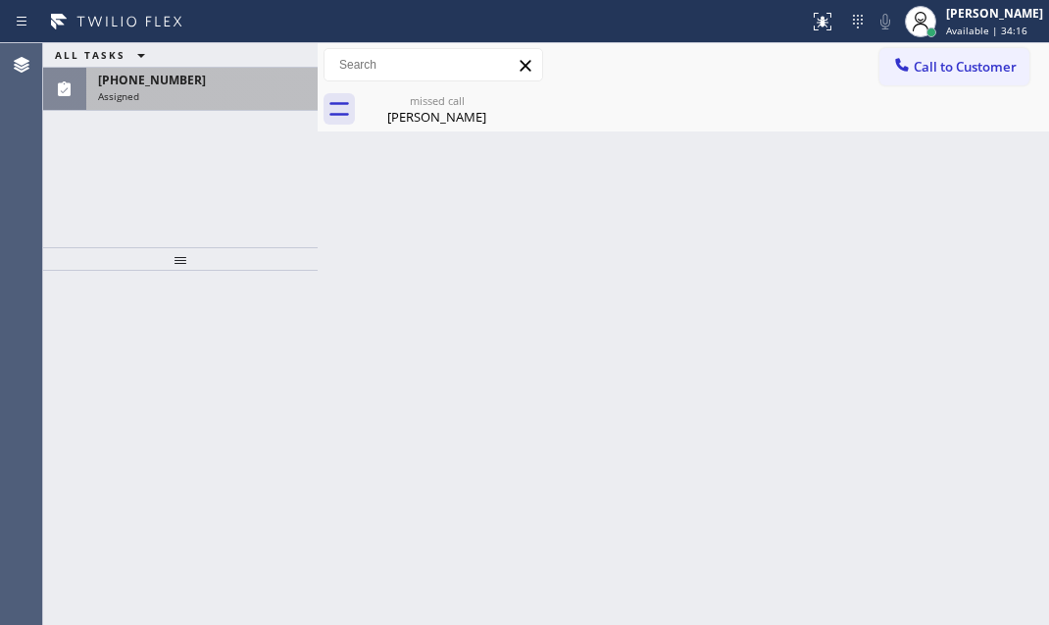
click at [182, 95] on div "Assigned" at bounding box center [202, 96] width 208 height 14
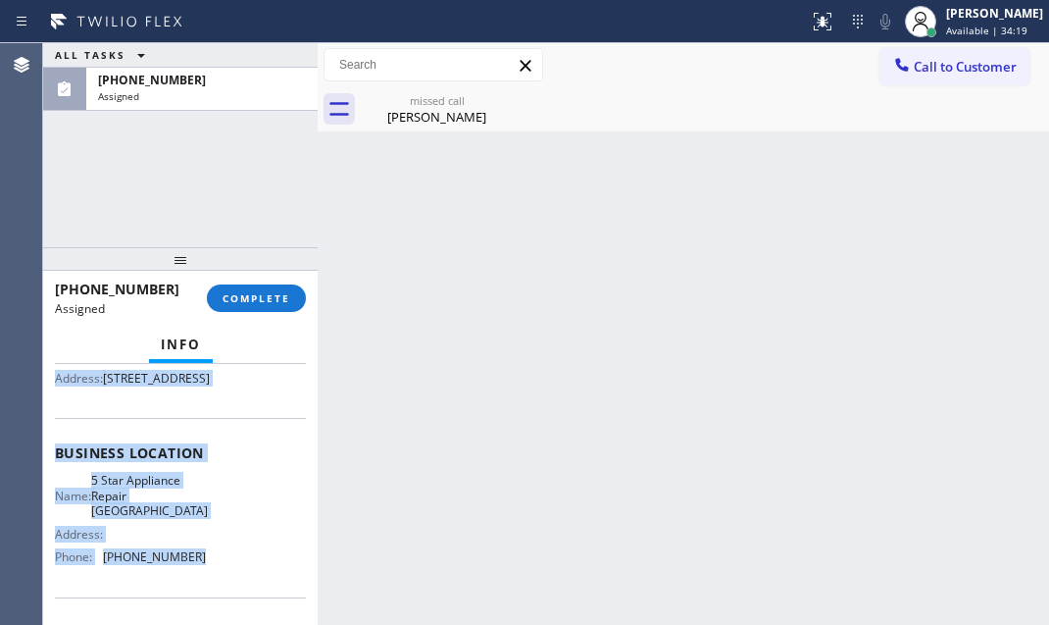
scroll to position [267, 0]
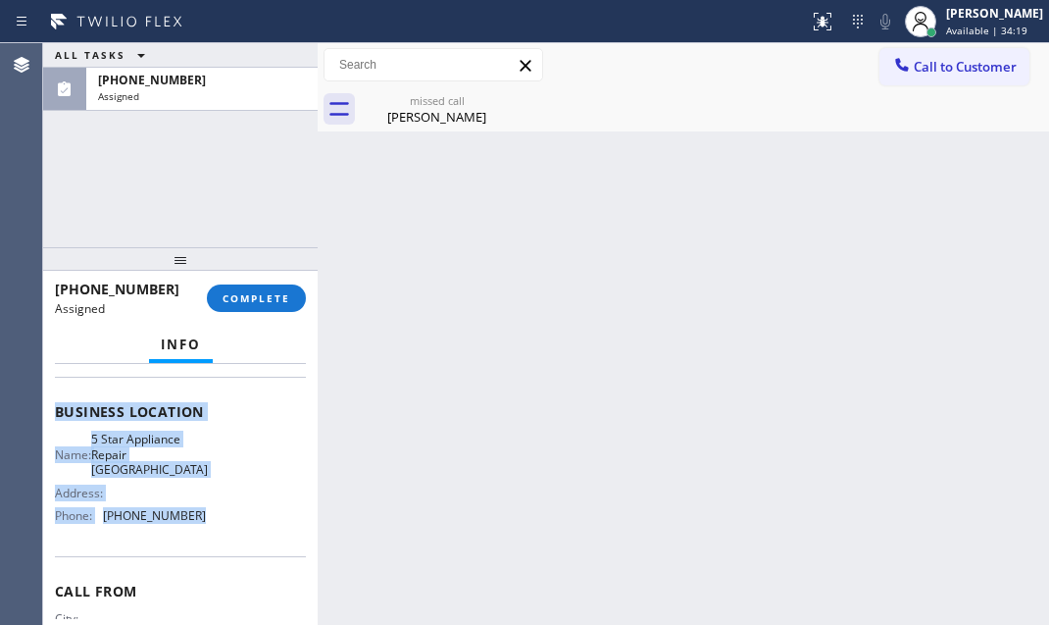
drag, startPoint x: 137, startPoint y: 553, endPoint x: 199, endPoint y: 576, distance: 65.8
click at [199, 576] on div "Context Queue: Appliance Repair High End Priority: 0 Task Age: [DEMOGRAPHIC_DAT…" at bounding box center [180, 494] width 275 height 261
click at [251, 299] on span "COMPLETE" at bounding box center [257, 298] width 68 height 14
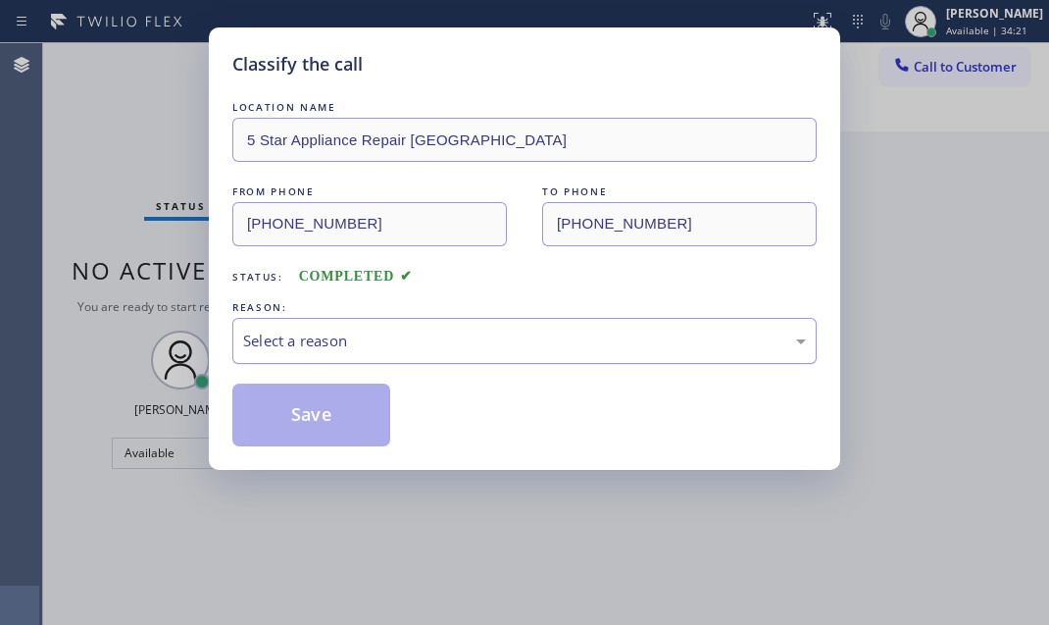
drag, startPoint x: 401, startPoint y: 315, endPoint x: 399, endPoint y: 338, distance: 23.6
click at [399, 329] on div "Select a reason" at bounding box center [524, 341] width 584 height 46
click at [399, 338] on div "Select a reason" at bounding box center [524, 340] width 563 height 23
click at [399, 339] on div "Select a reason" at bounding box center [524, 340] width 563 height 23
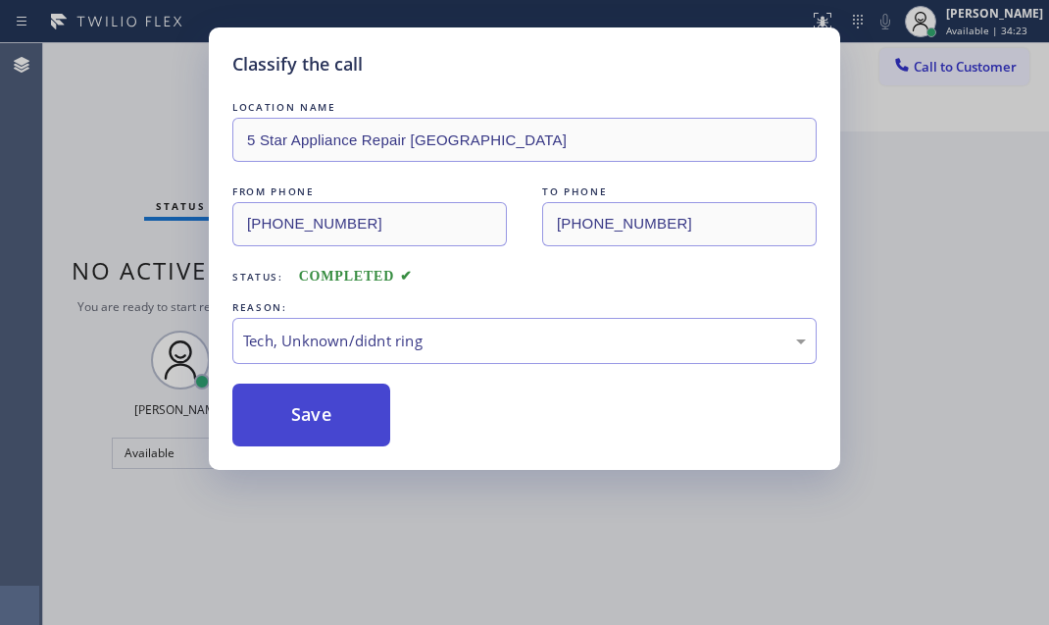
click at [329, 422] on button "Save" at bounding box center [311, 414] width 158 height 63
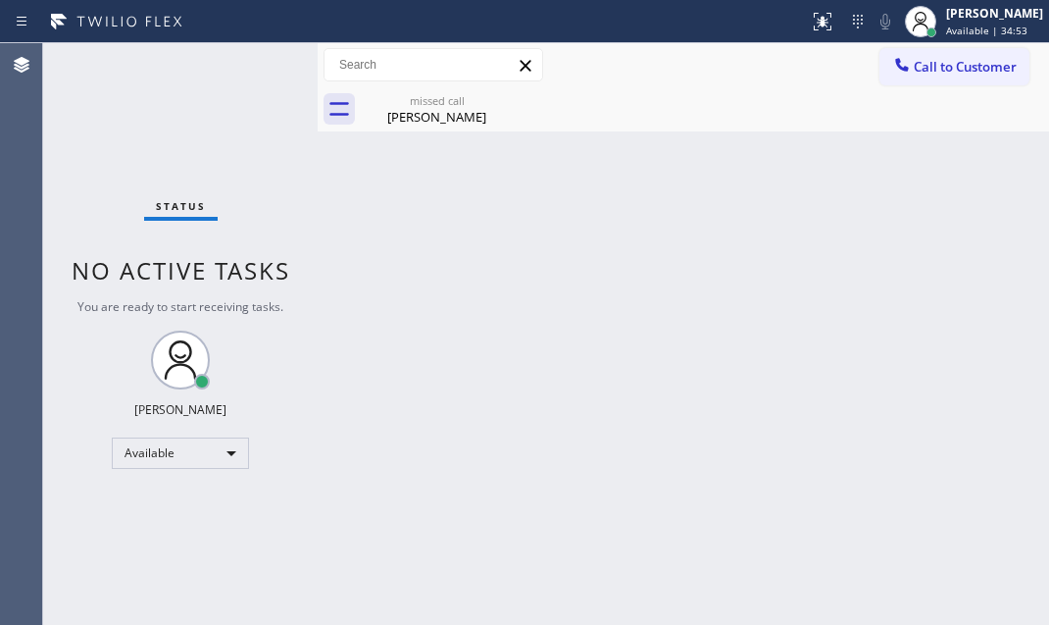
click at [233, 52] on div "Status No active tasks You are ready to start receiving tasks. [PERSON_NAME] Av…" at bounding box center [180, 334] width 275 height 582
click at [946, 19] on div "[PERSON_NAME]" at bounding box center [994, 13] width 97 height 17
click at [628, 160] on div "Back to Dashboard Change Sender ID Customers Technicians Select a contact Outbo…" at bounding box center [684, 334] width 732 height 582
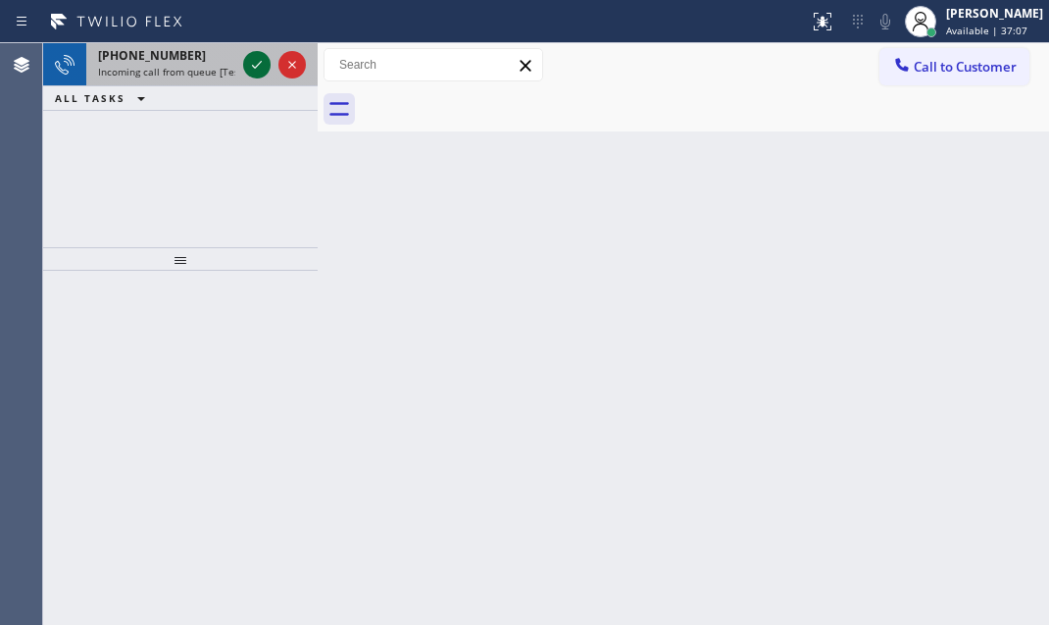
click at [258, 68] on icon at bounding box center [257, 65] width 24 height 24
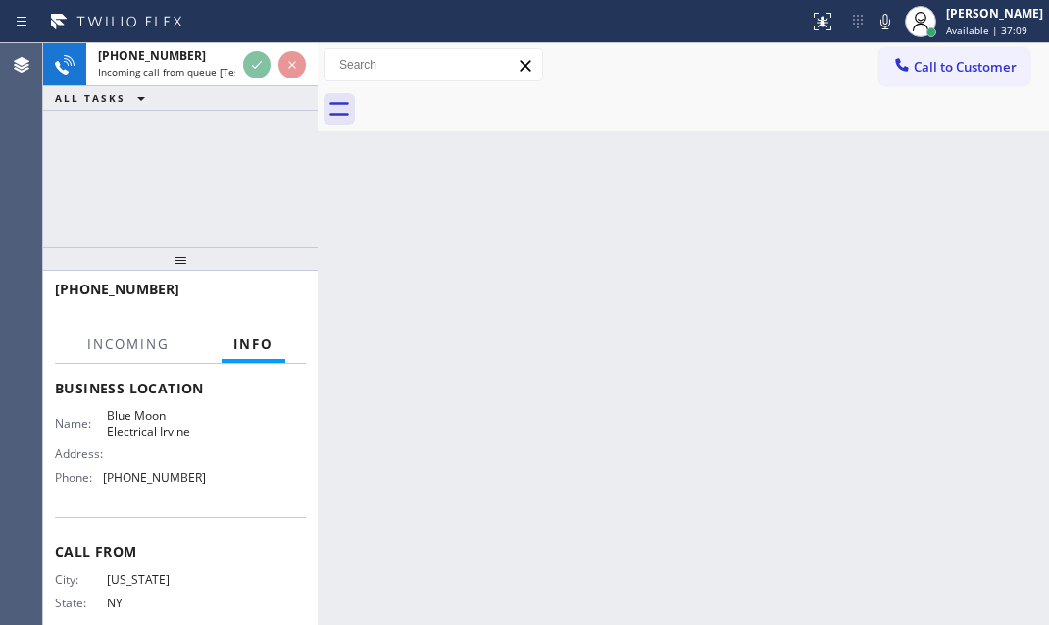
scroll to position [267, 0]
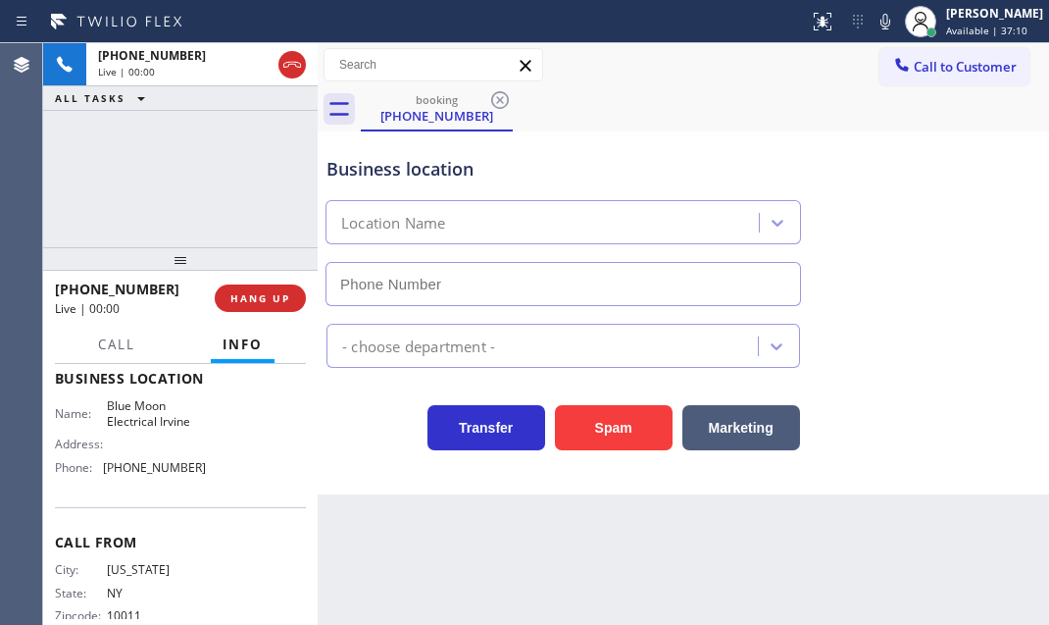
type input "[PHONE_NUMBER]"
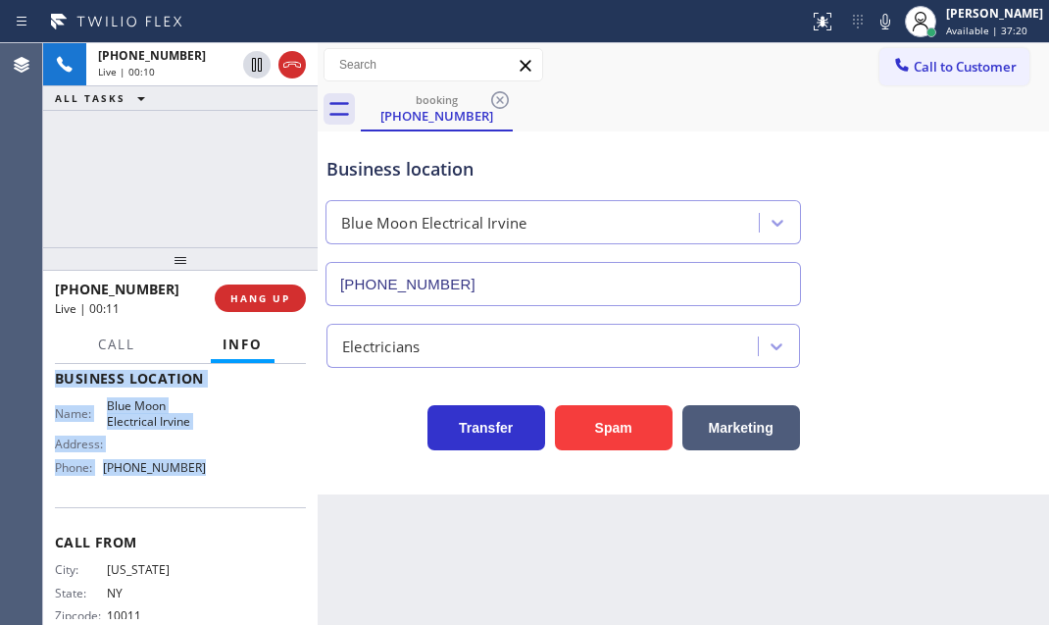
drag, startPoint x: 52, startPoint y: 386, endPoint x: 225, endPoint y: 482, distance: 197.5
click at [225, 482] on div "Context Queue: [Test] All Priority: 1 Customer Name: [PHONE_NUMBER] Phone: [PHO…" at bounding box center [180, 494] width 275 height 261
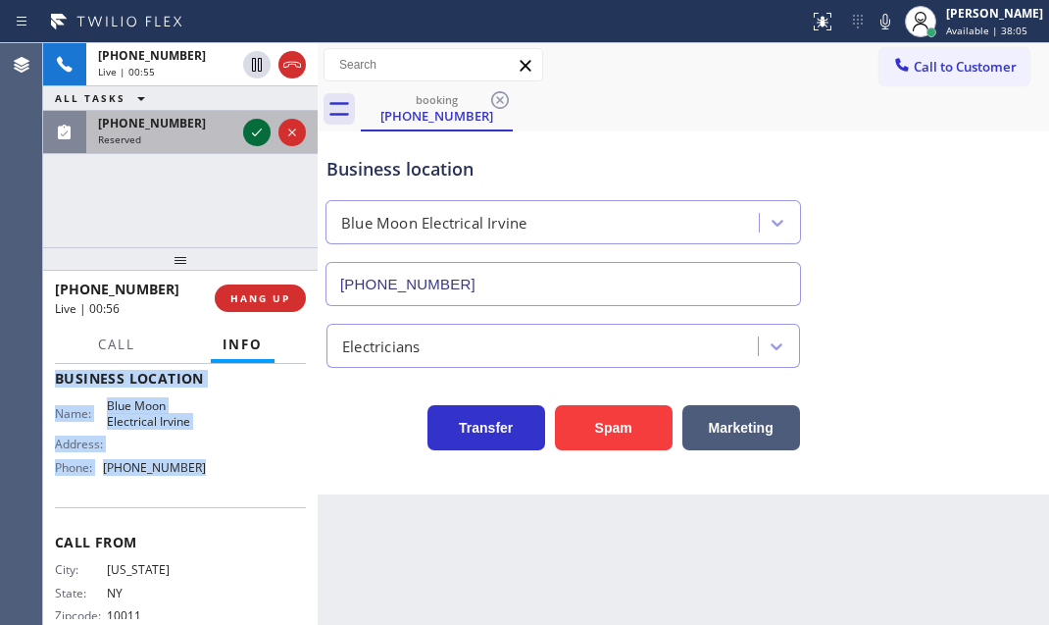
click at [247, 127] on icon at bounding box center [257, 133] width 24 height 24
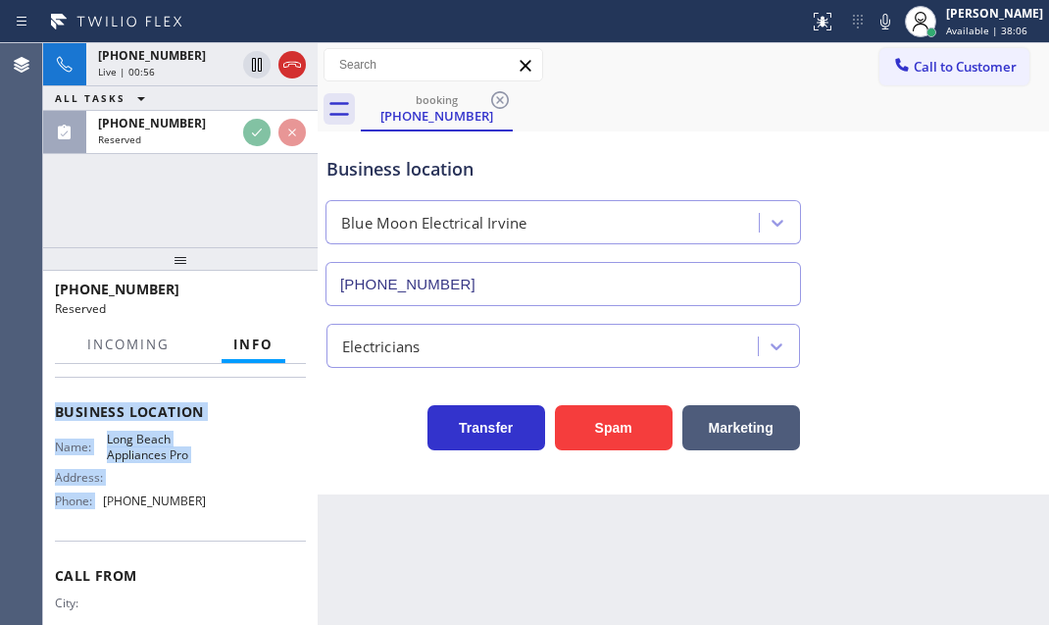
scroll to position [299, 0]
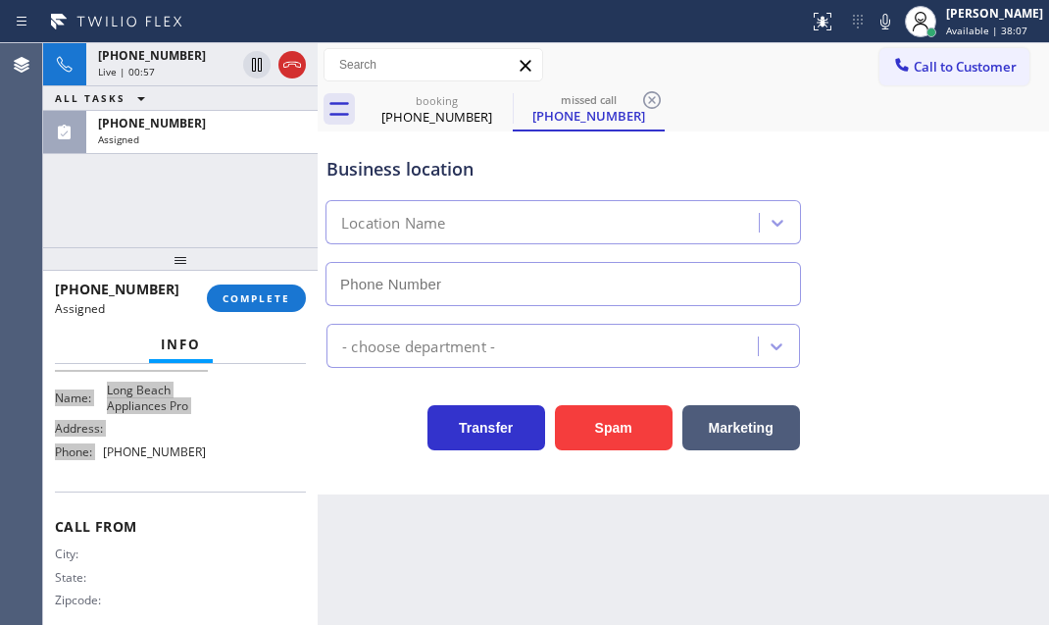
type input "[PHONE_NUMBER]"
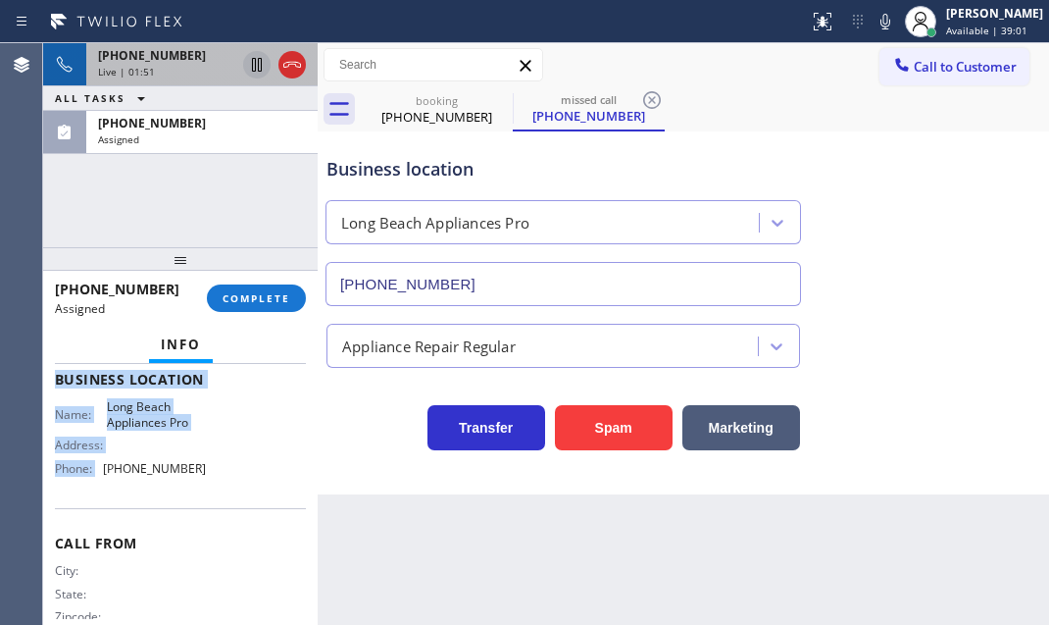
click at [255, 63] on icon at bounding box center [257, 65] width 10 height 14
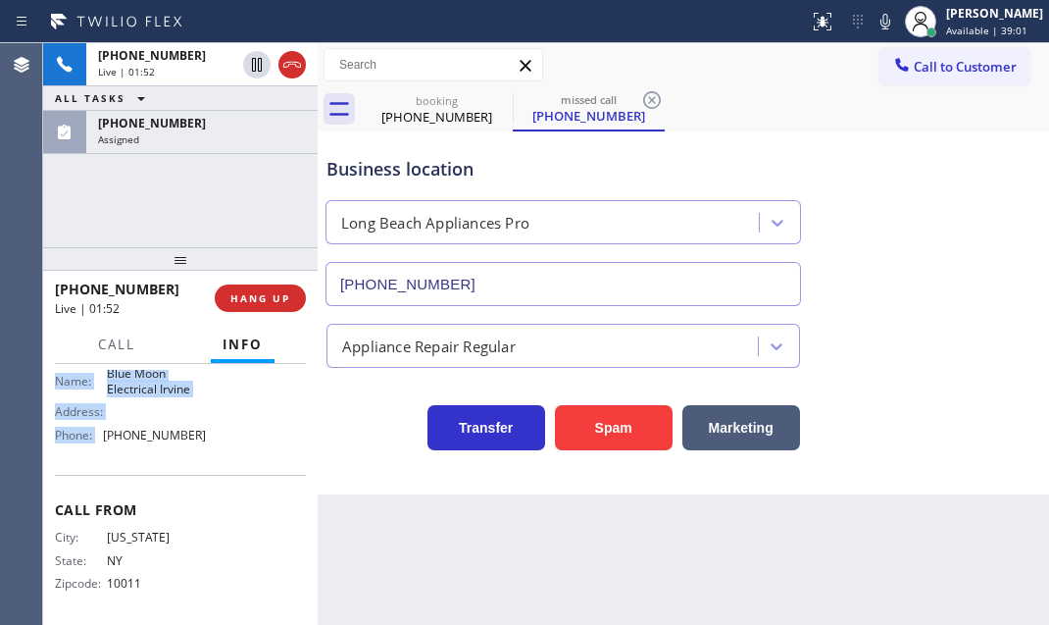
scroll to position [267, 0]
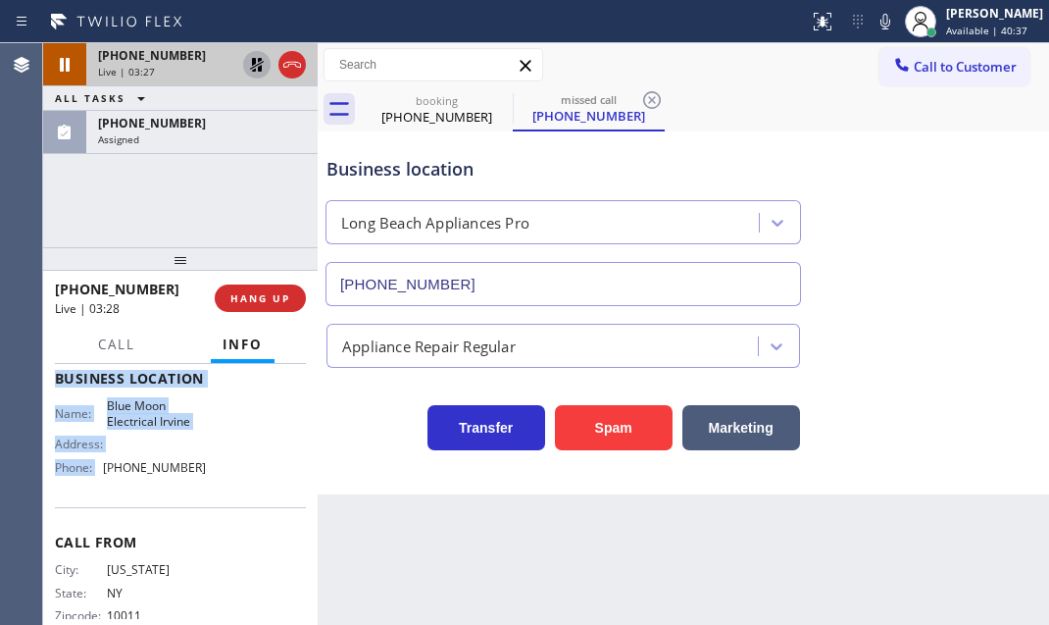
click at [253, 68] on icon at bounding box center [257, 65] width 14 height 14
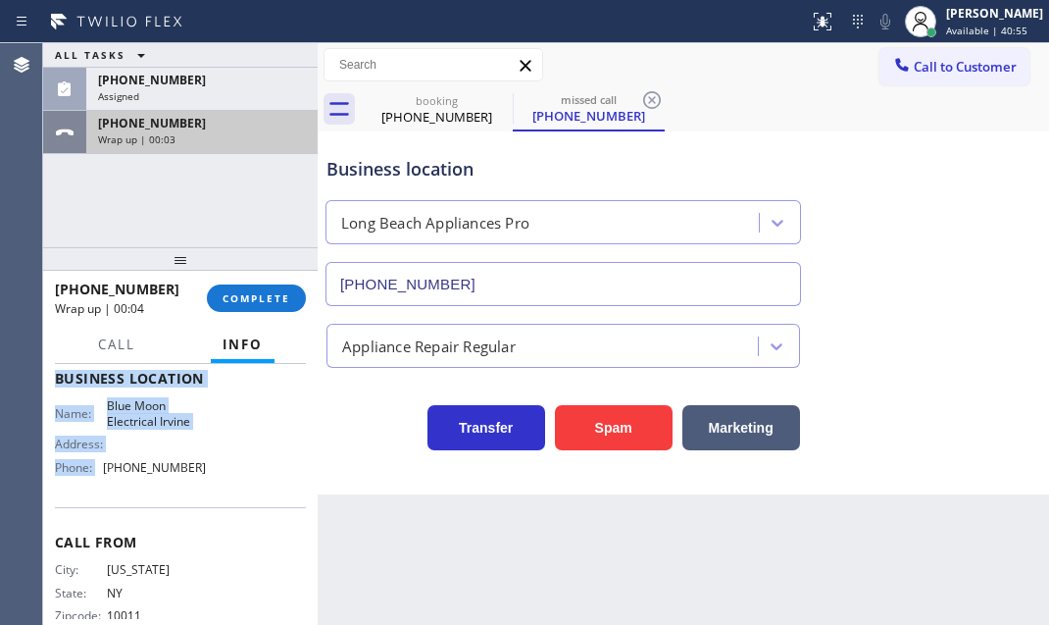
click at [261, 133] on div "Wrap up | 00:03" at bounding box center [202, 139] width 208 height 14
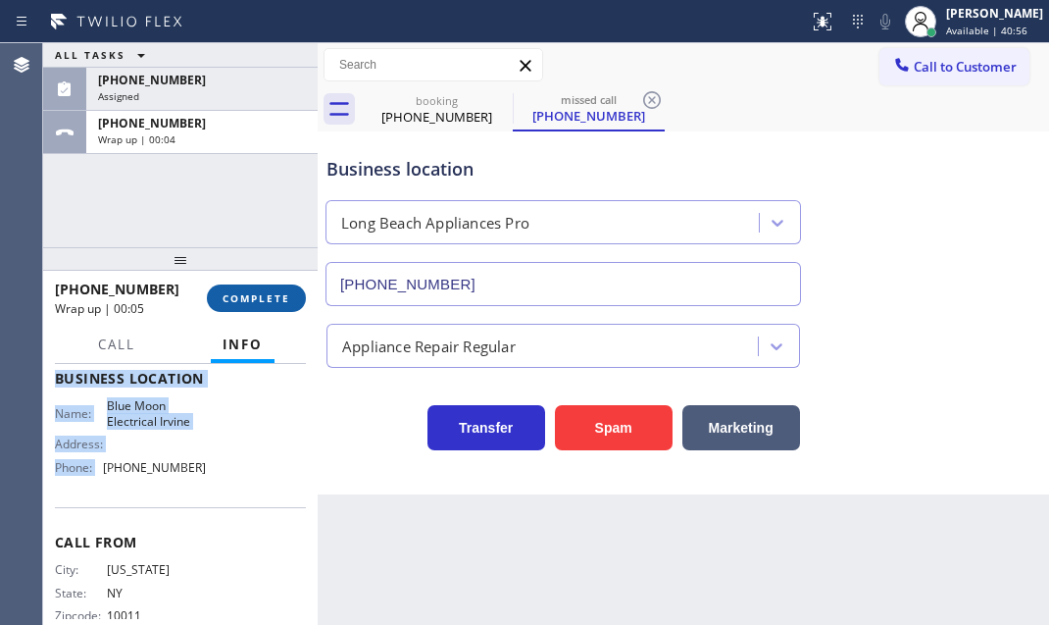
click at [257, 294] on span "COMPLETE" at bounding box center [257, 298] width 68 height 14
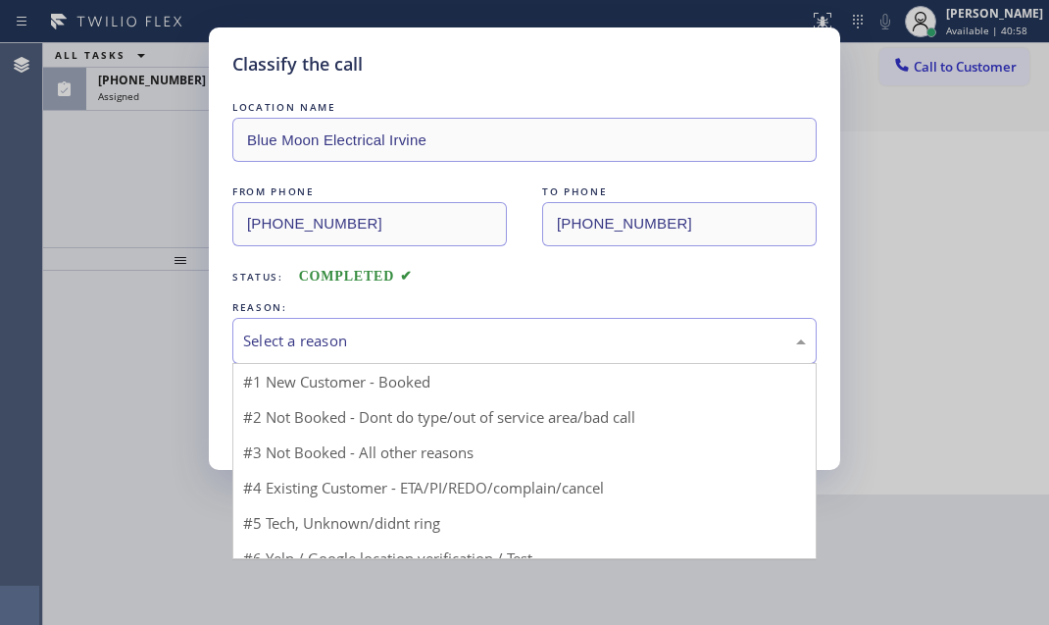
click at [458, 329] on div "Select a reason" at bounding box center [524, 340] width 563 height 23
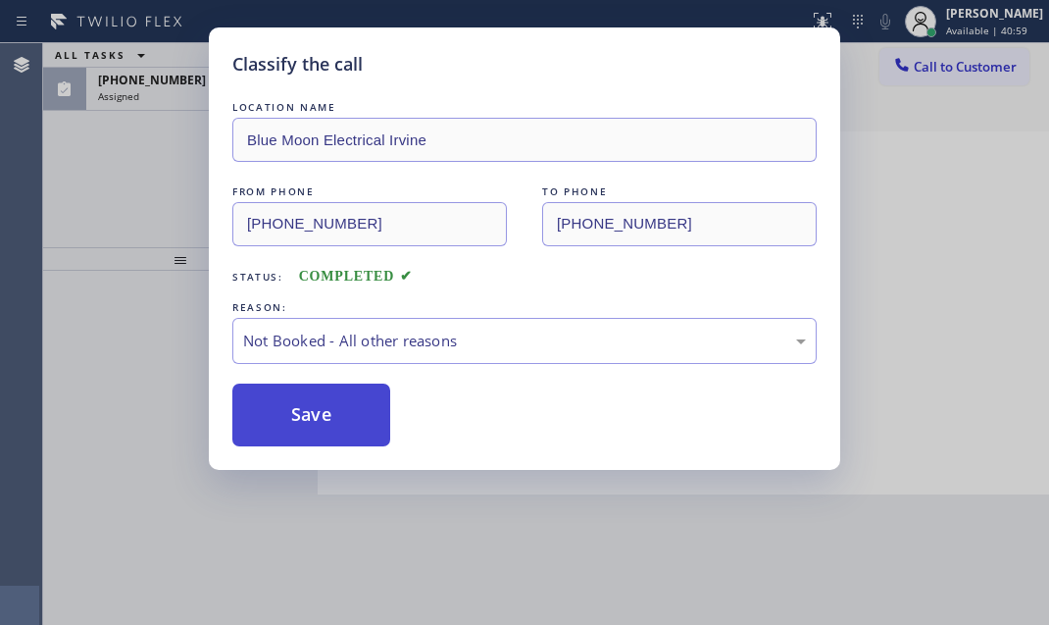
click at [273, 422] on button "Save" at bounding box center [311, 414] width 158 height 63
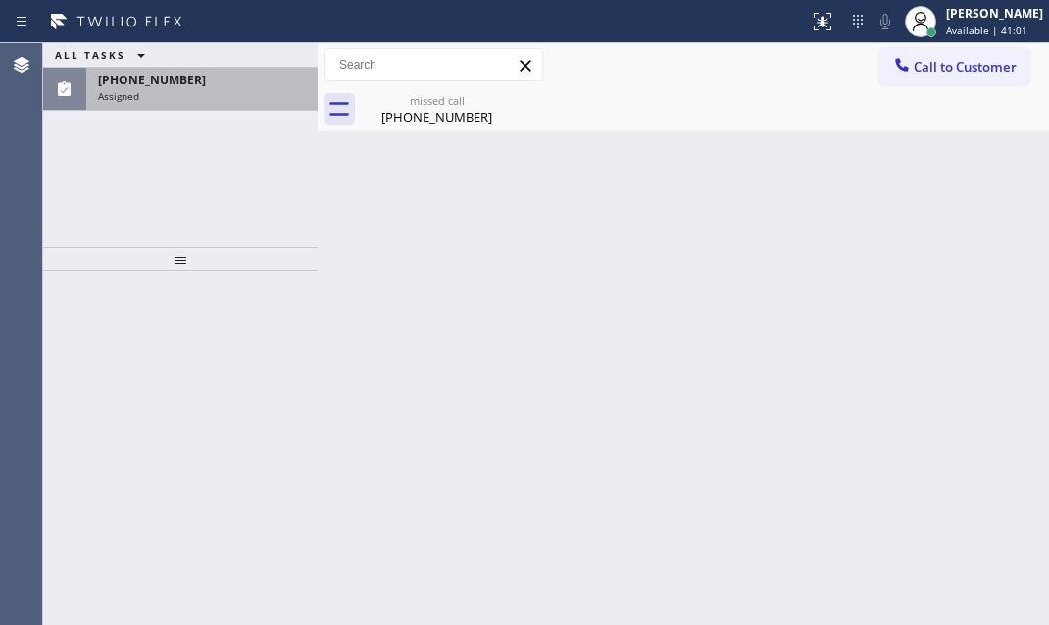
click at [202, 96] on div "Assigned" at bounding box center [202, 96] width 208 height 14
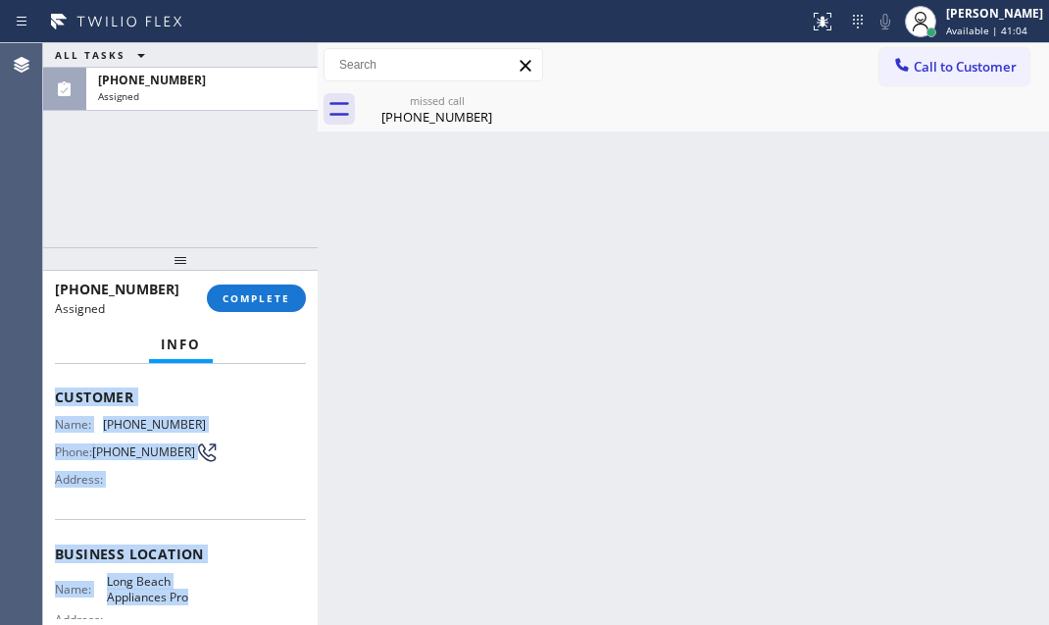
scroll to position [267, 0]
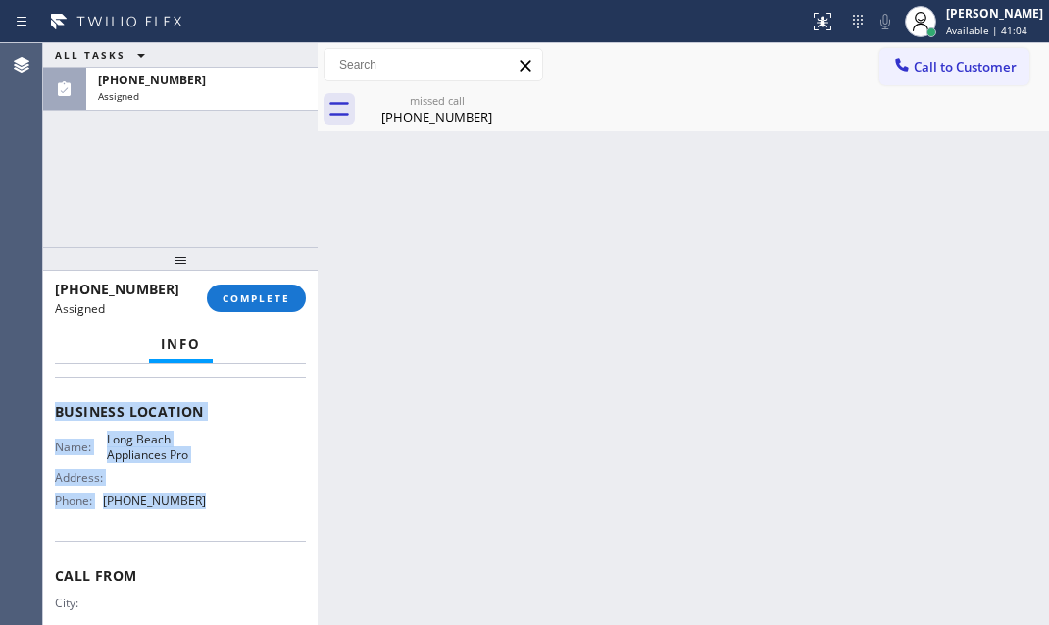
drag, startPoint x: 52, startPoint y: 510, endPoint x: 226, endPoint y: 512, distance: 173.6
click at [226, 512] on div "Context Queue: Appliance Repair Priority: 0 Task Age: [DEMOGRAPHIC_DATA] minute…" at bounding box center [180, 494] width 275 height 261
click at [206, 442] on div "Name: Long Beach Appliances Pro Address: Phone: [PHONE_NUMBER]" at bounding box center [180, 473] width 251 height 84
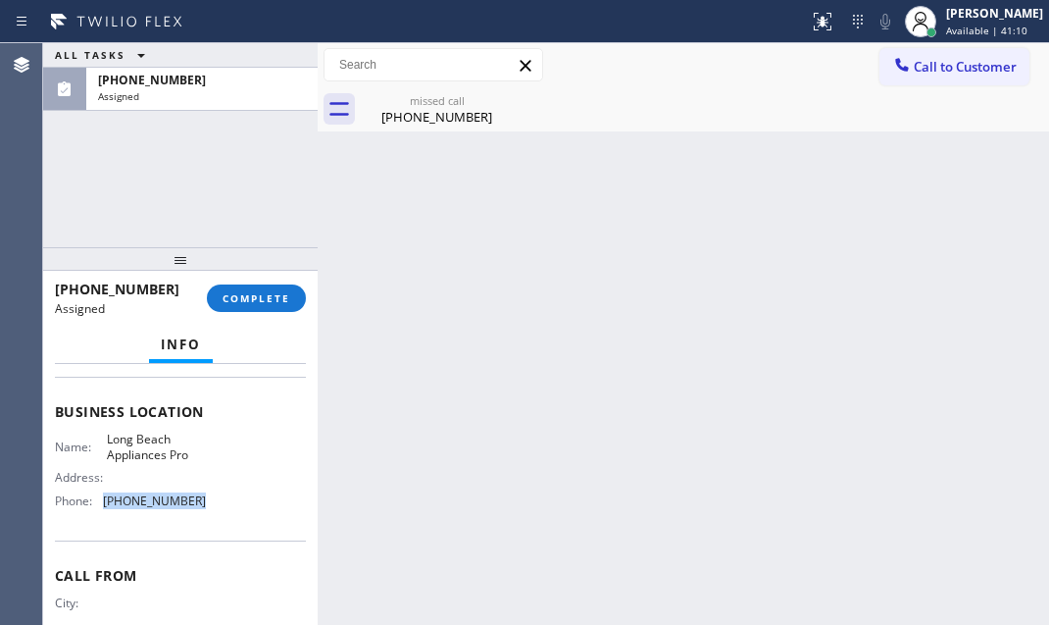
drag, startPoint x: 160, startPoint y: 500, endPoint x: 106, endPoint y: 507, distance: 54.4
click at [106, 507] on span "[PHONE_NUMBER]" at bounding box center [154, 500] width 103 height 15
click at [939, 66] on span "Call to Customer" at bounding box center [965, 67] width 103 height 18
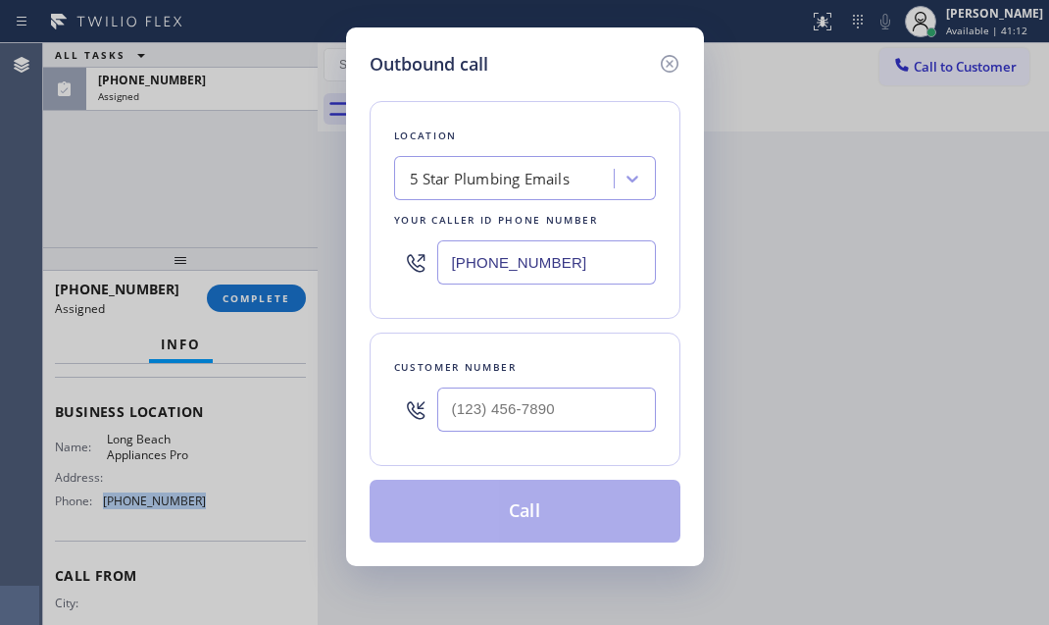
type input "(___) ___-____"
click at [568, 408] on input "(___) ___-____" at bounding box center [546, 409] width 219 height 44
click at [582, 250] on input "[PHONE_NUMBER]" at bounding box center [546, 262] width 219 height 44
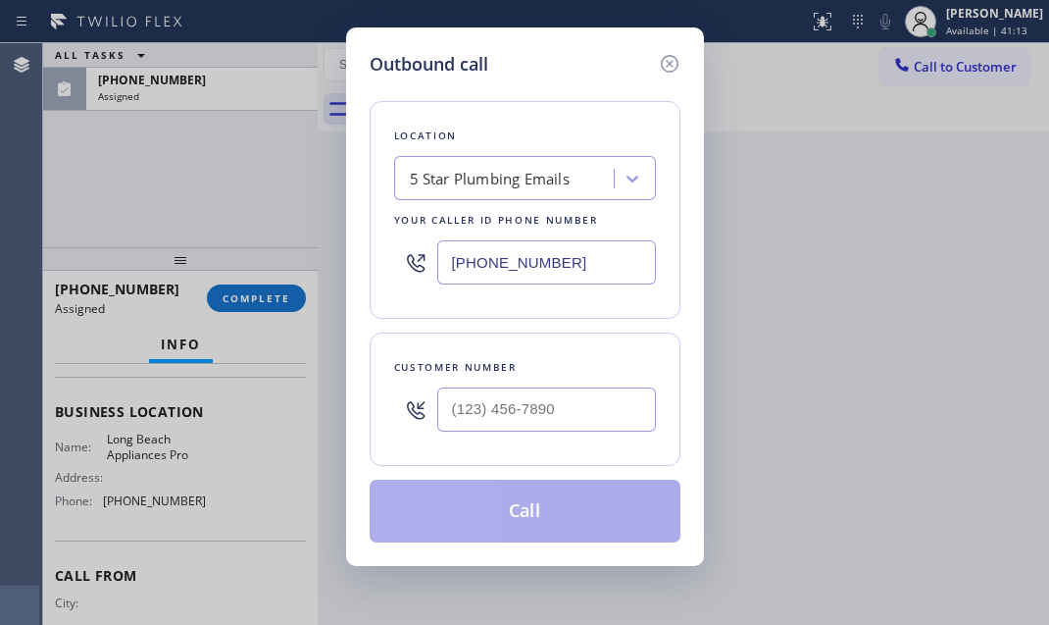
paste input "562) 489-9480"
type input "[PHONE_NUMBER]"
drag, startPoint x: 557, startPoint y: 419, endPoint x: 542, endPoint y: 402, distance: 22.2
click at [557, 420] on input "(___) ___-____" at bounding box center [546, 409] width 219 height 44
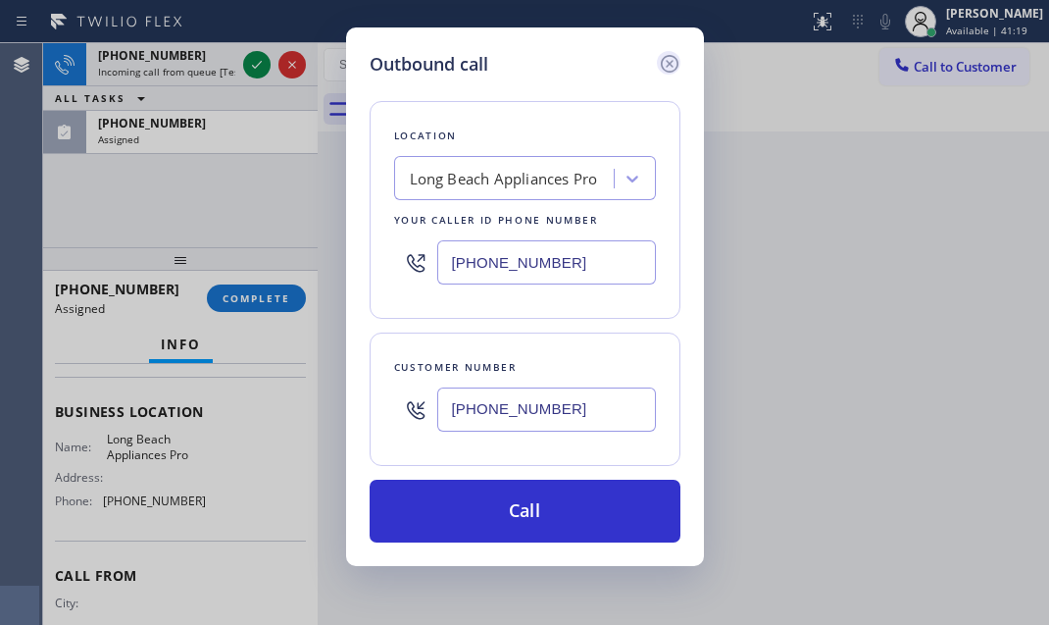
type input "[PHONE_NUMBER]"
click at [667, 58] on icon at bounding box center [670, 64] width 24 height 24
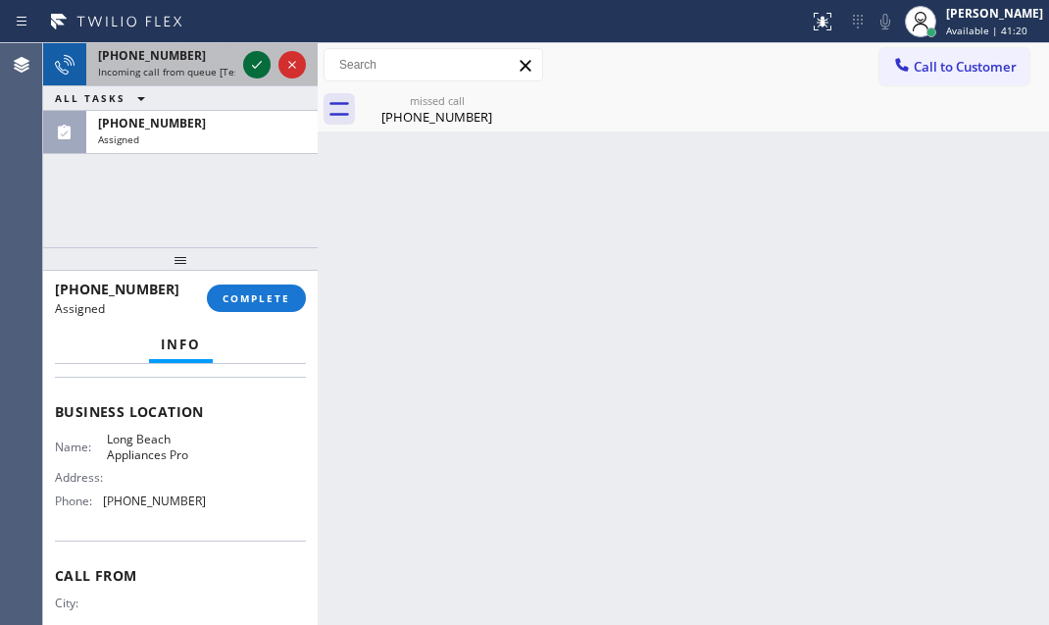
click at [249, 69] on icon at bounding box center [257, 65] width 24 height 24
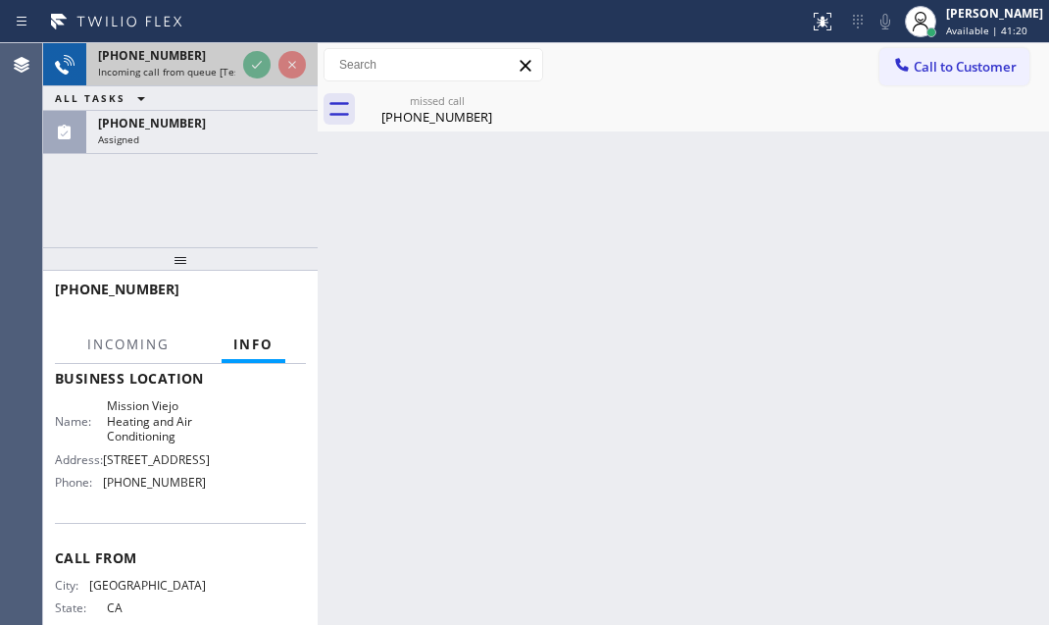
scroll to position [235, 0]
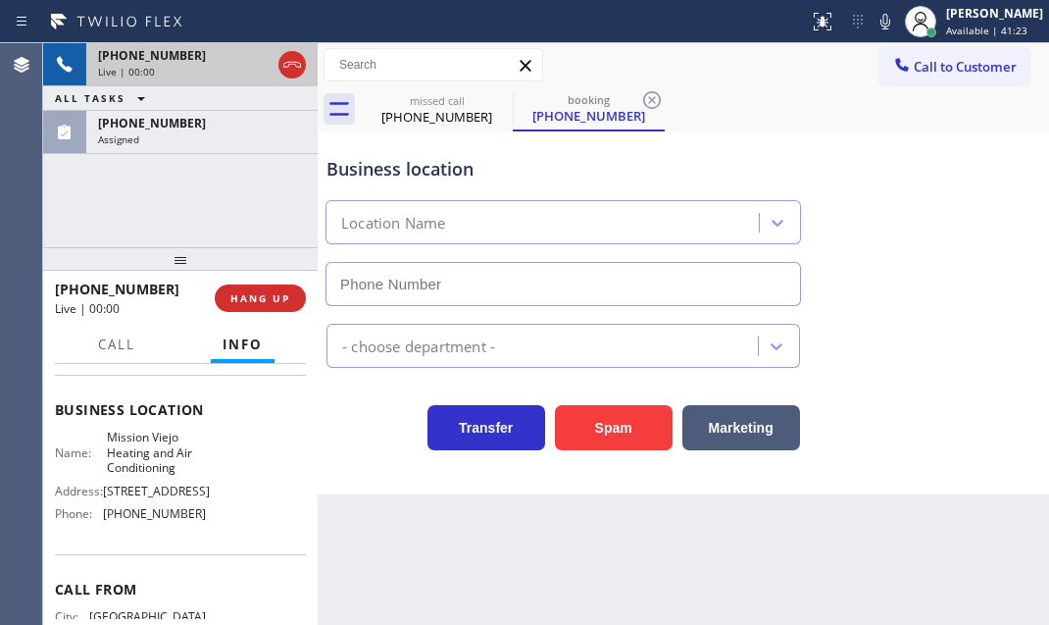
type input "[PHONE_NUMBER]"
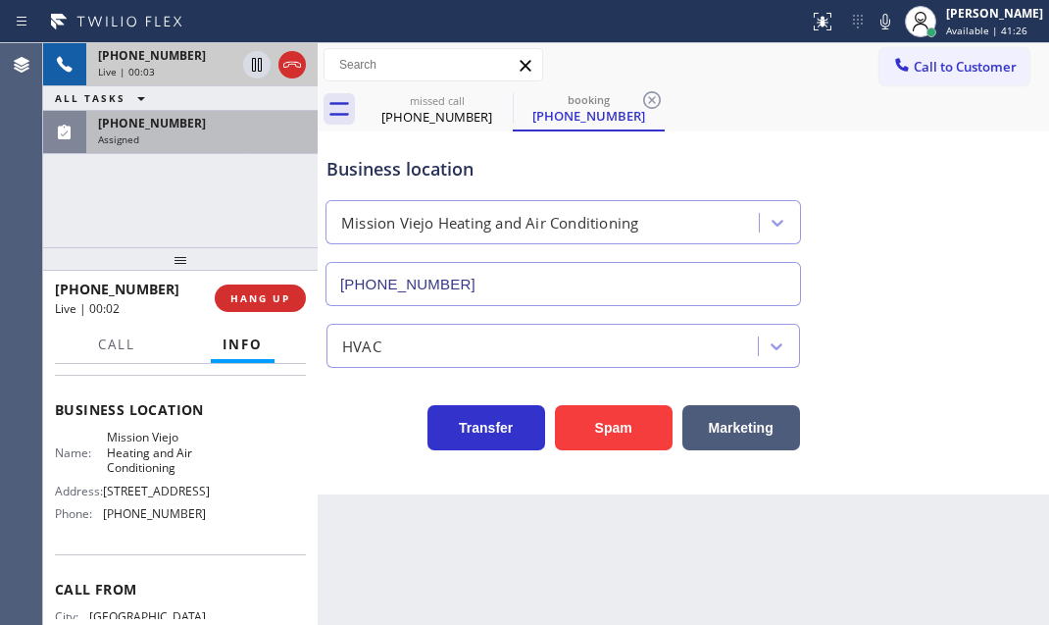
click at [265, 147] on div "[PHONE_NUMBER] Assigned" at bounding box center [198, 132] width 224 height 43
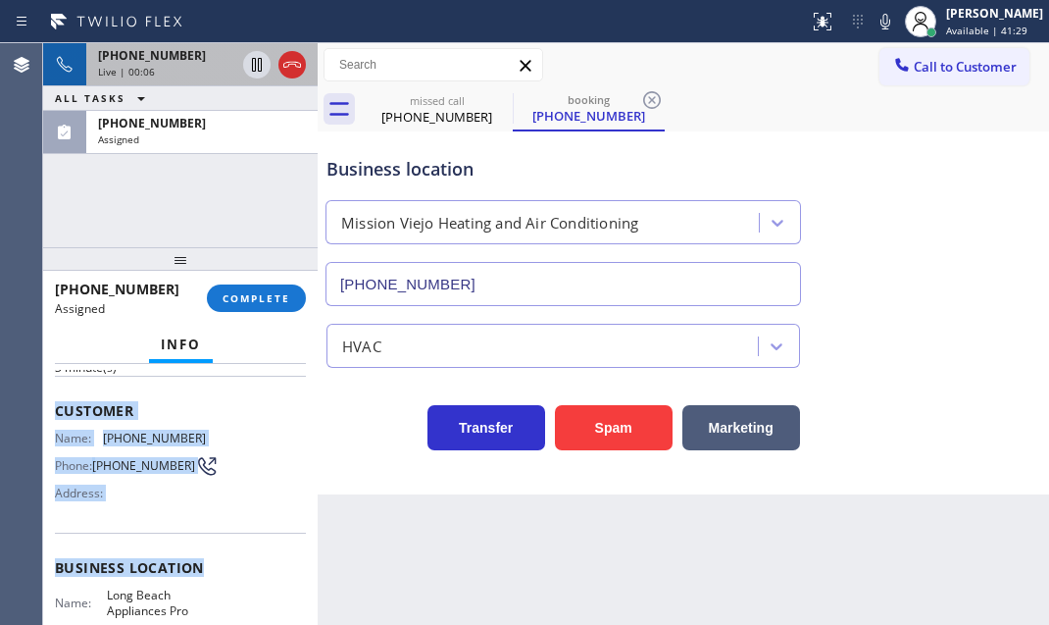
scroll to position [267, 0]
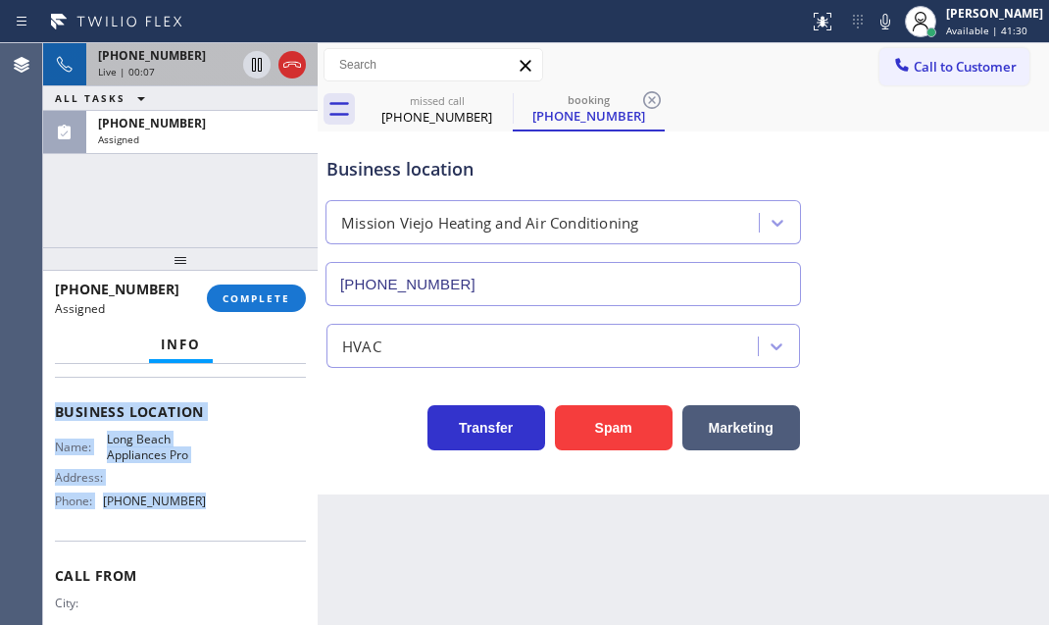
drag, startPoint x: 49, startPoint y: 419, endPoint x: 225, endPoint y: 510, distance: 197.8
click at [225, 510] on div "Context Queue: Appliance Repair Priority: 0 Task Age: [DEMOGRAPHIC_DATA] minute…" at bounding box center [180, 494] width 275 height 261
click at [275, 294] on span "COMPLETE" at bounding box center [257, 298] width 68 height 14
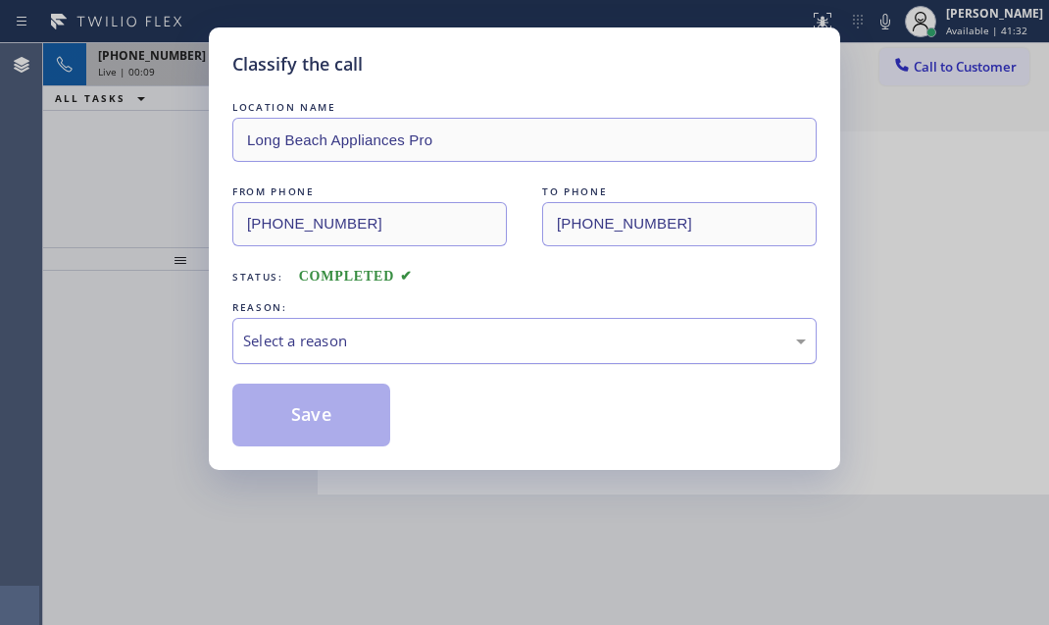
click at [435, 346] on div "Select a reason" at bounding box center [524, 340] width 563 height 23
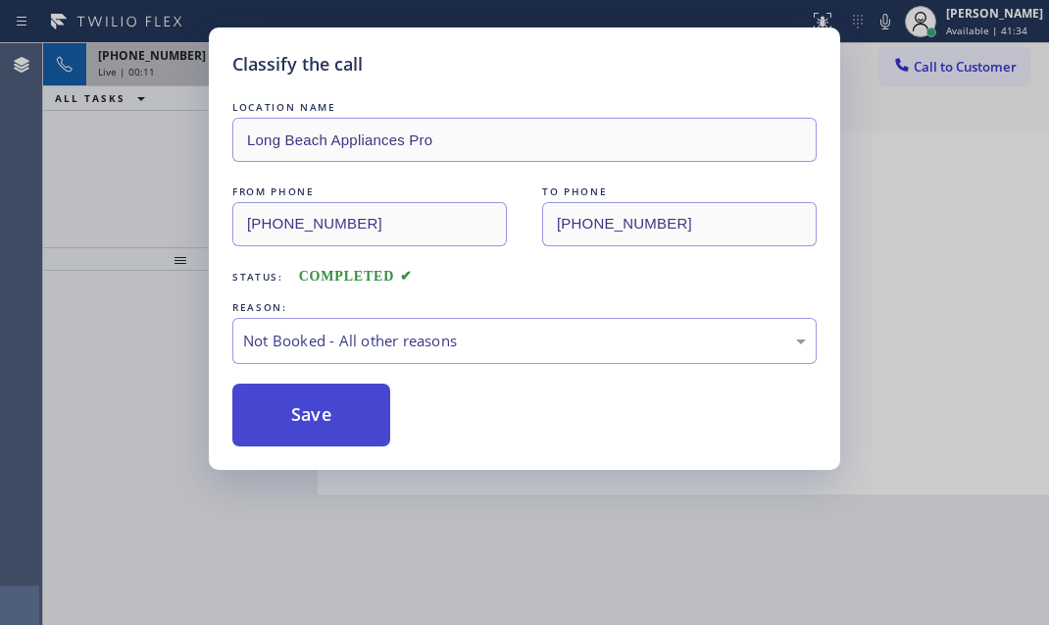
click at [296, 426] on button "Save" at bounding box center [311, 414] width 158 height 63
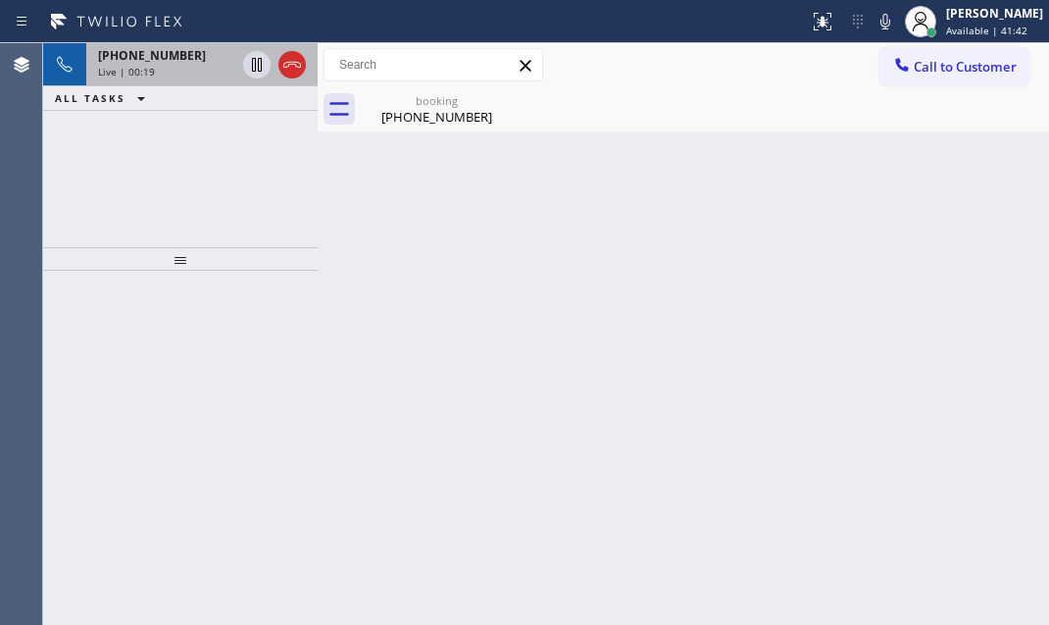
click at [198, 60] on div "[PHONE_NUMBER]" at bounding box center [166, 55] width 137 height 17
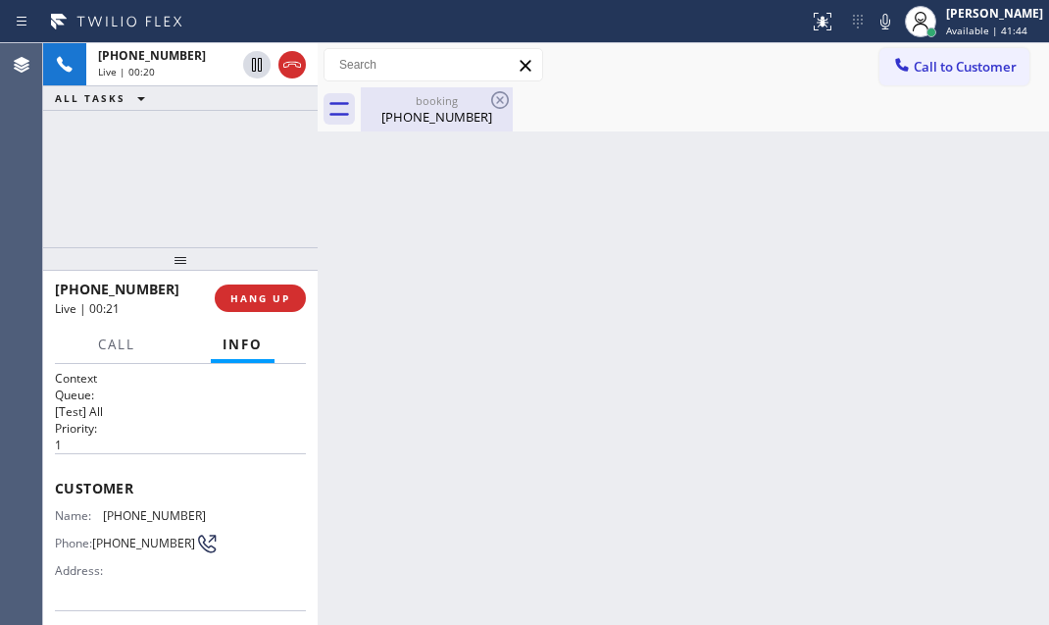
click at [432, 101] on div "booking" at bounding box center [437, 100] width 148 height 15
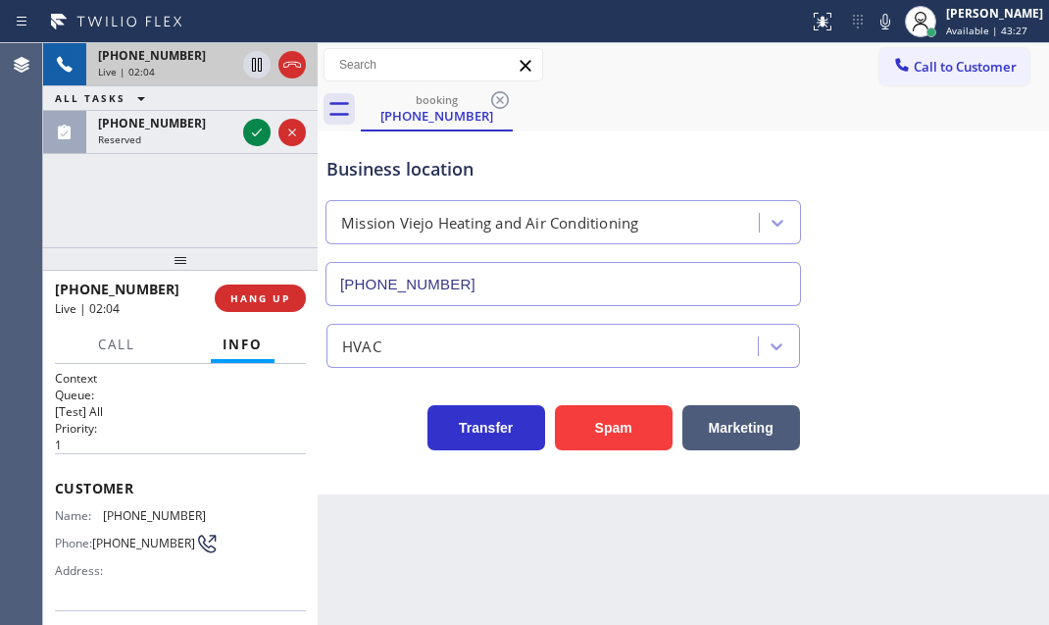
click at [196, 61] on div "[PHONE_NUMBER]" at bounding box center [166, 55] width 137 height 17
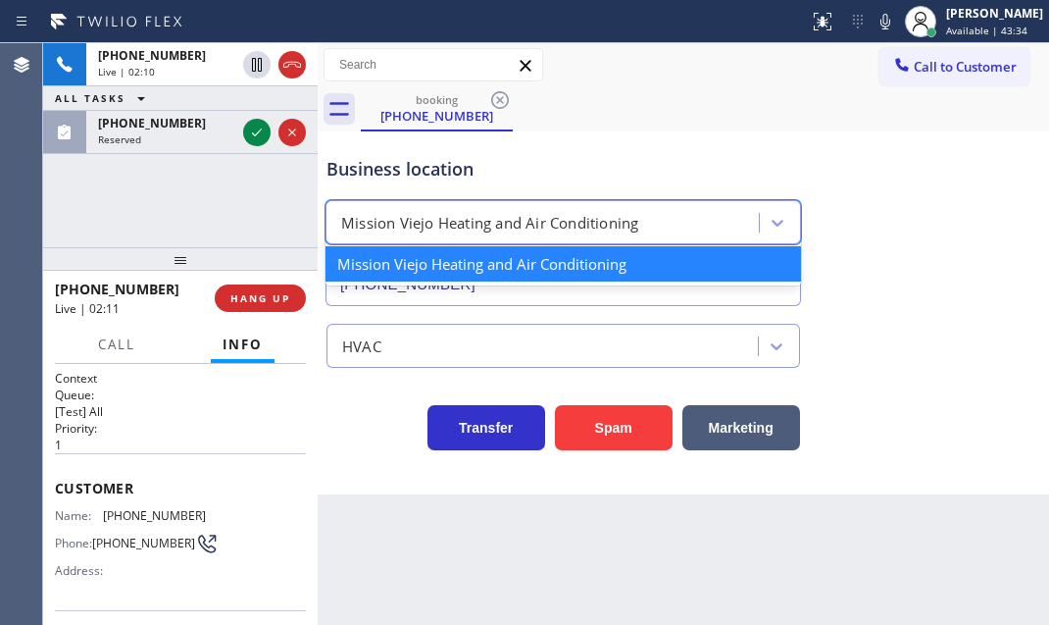
click at [679, 226] on div "Mission Viejo Heating and Air Conditioning" at bounding box center [545, 223] width 428 height 34
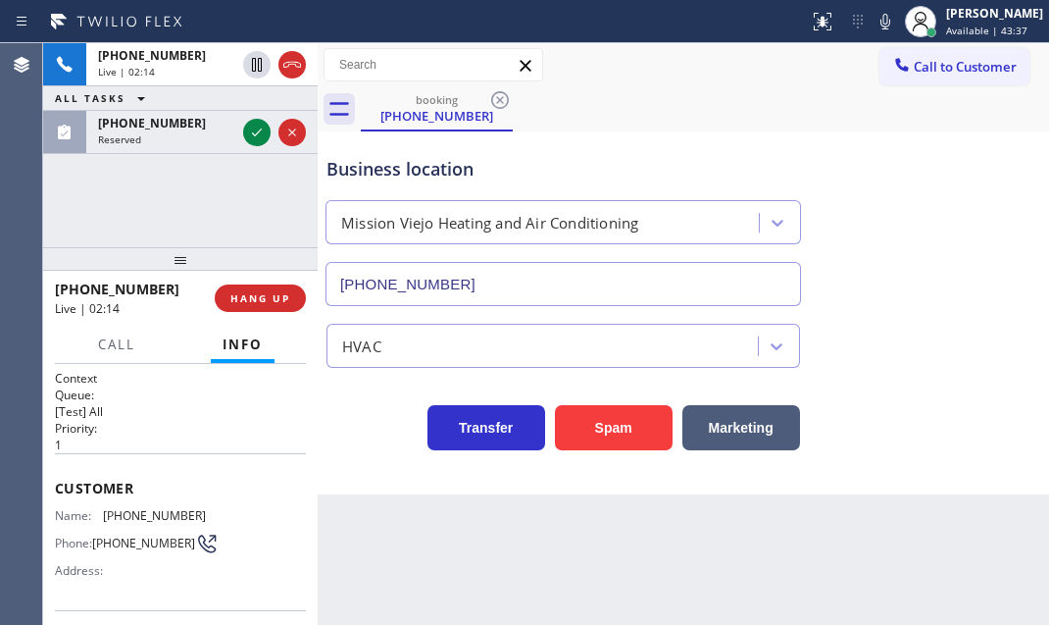
click at [677, 139] on div "Business location [GEOGRAPHIC_DATA] Heating and Air Conditioning [PHONE_NUMBER]" at bounding box center [563, 221] width 481 height 170
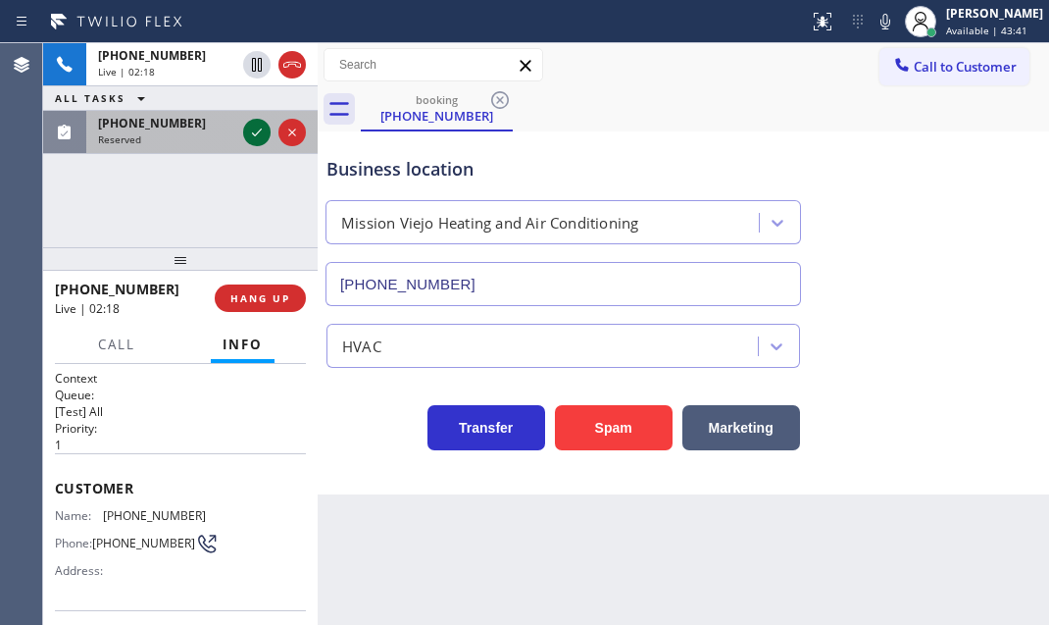
click at [251, 135] on icon at bounding box center [257, 133] width 24 height 24
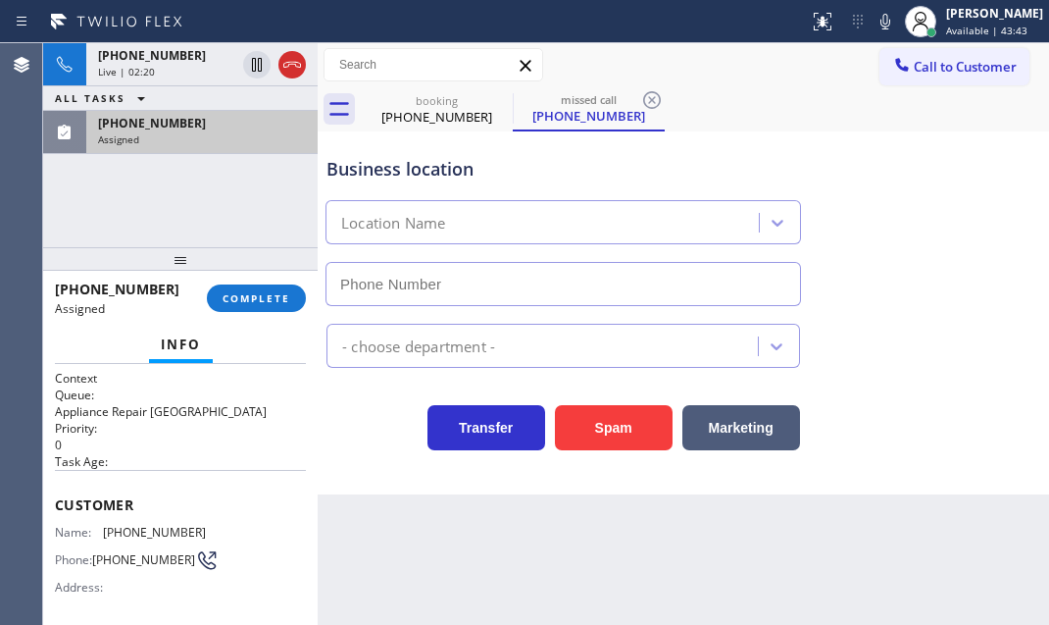
type input "[PHONE_NUMBER]"
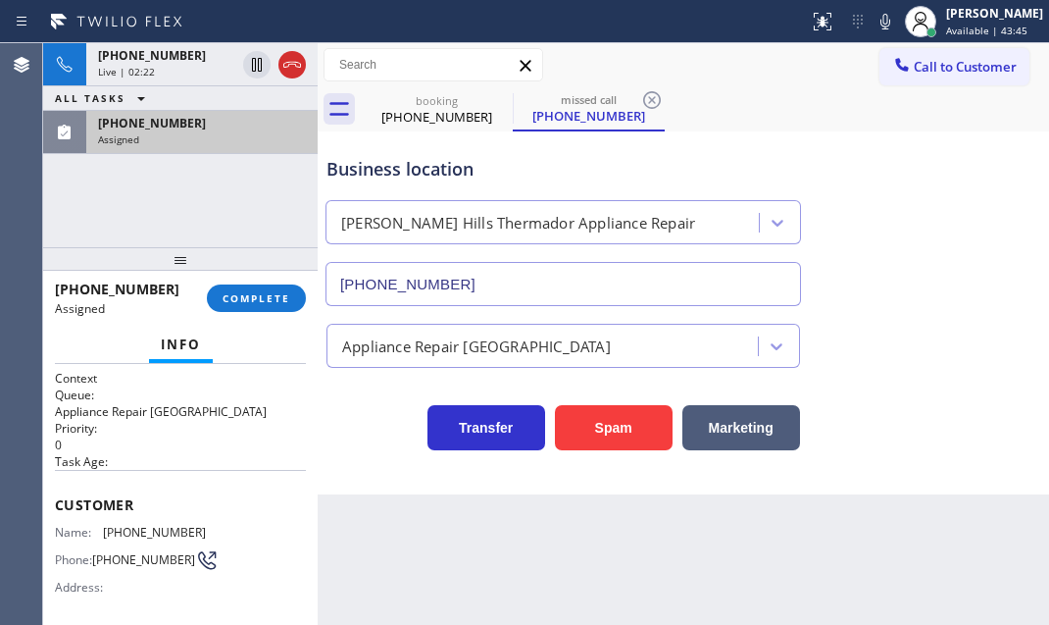
click at [197, 137] on div "Assigned" at bounding box center [202, 139] width 208 height 14
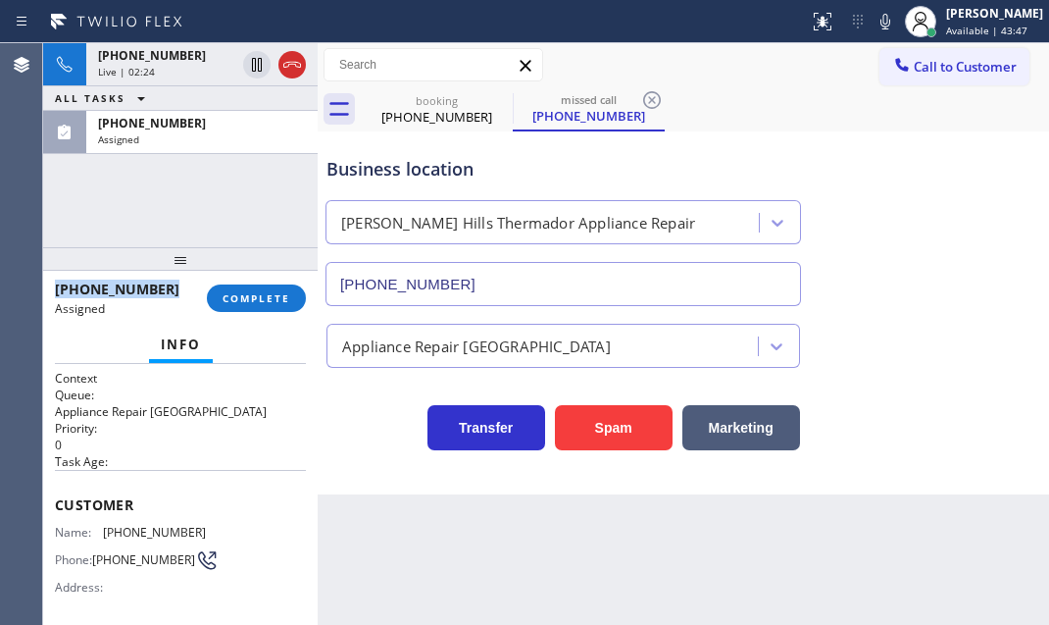
drag, startPoint x: 163, startPoint y: 288, endPoint x: 57, endPoint y: 288, distance: 105.9
click at [57, 288] on div "[PHONE_NUMBER]" at bounding box center [124, 288] width 138 height 19
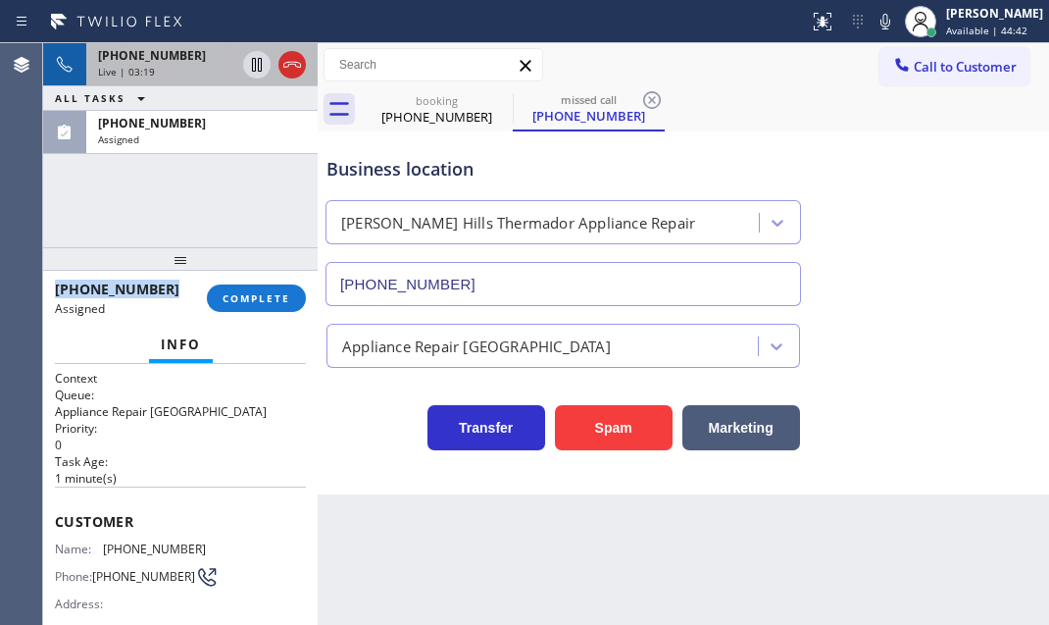
click at [200, 72] on div "Live | 03:19" at bounding box center [166, 72] width 137 height 14
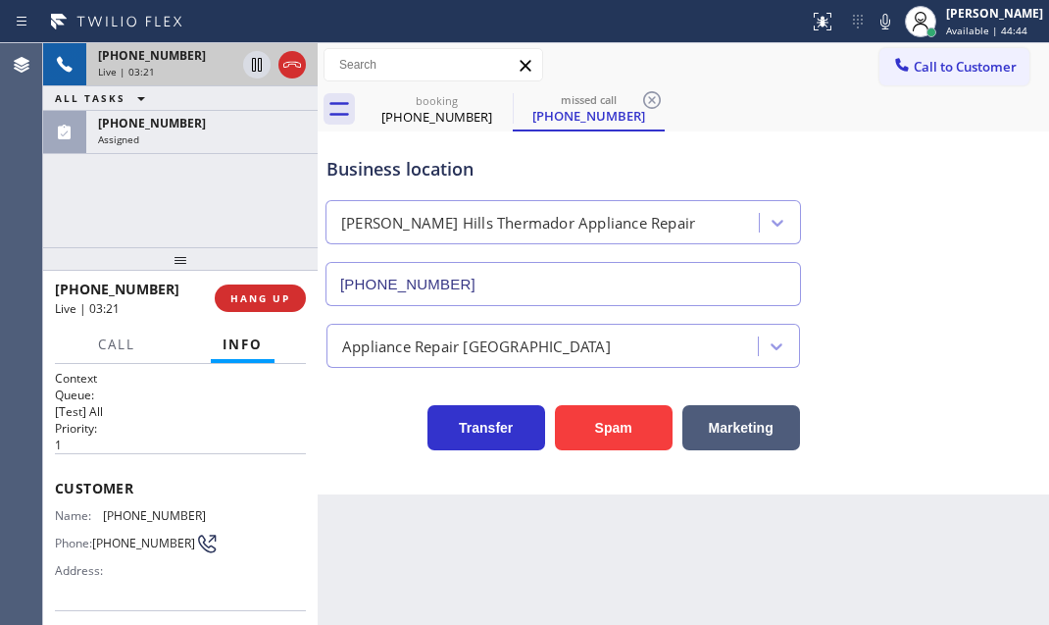
click at [197, 65] on div "Live | 03:21" at bounding box center [166, 72] width 137 height 14
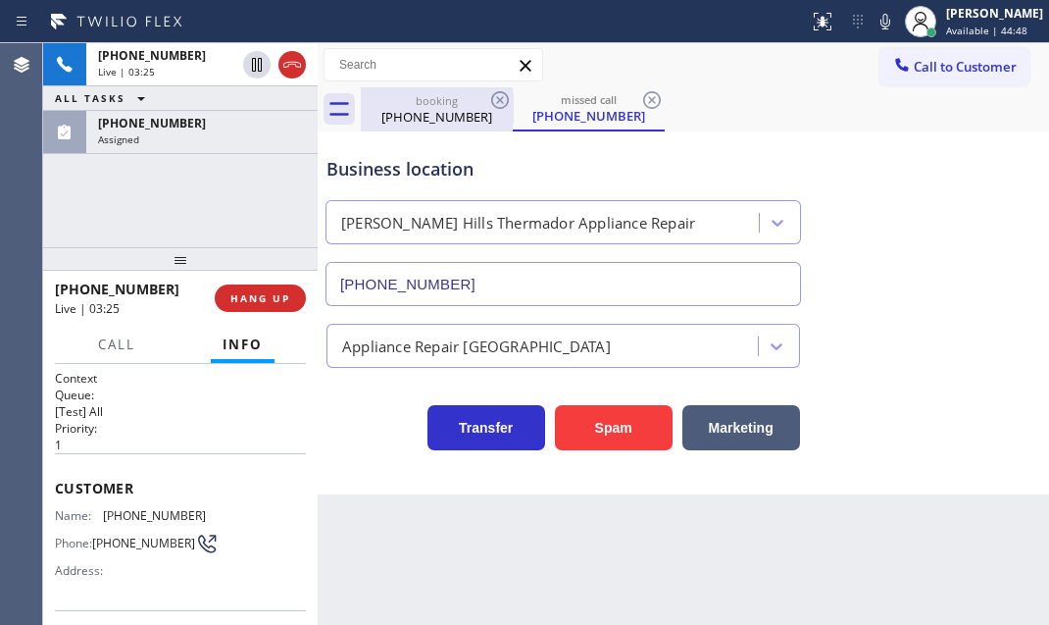
click at [414, 108] on div "[PHONE_NUMBER]" at bounding box center [437, 117] width 148 height 18
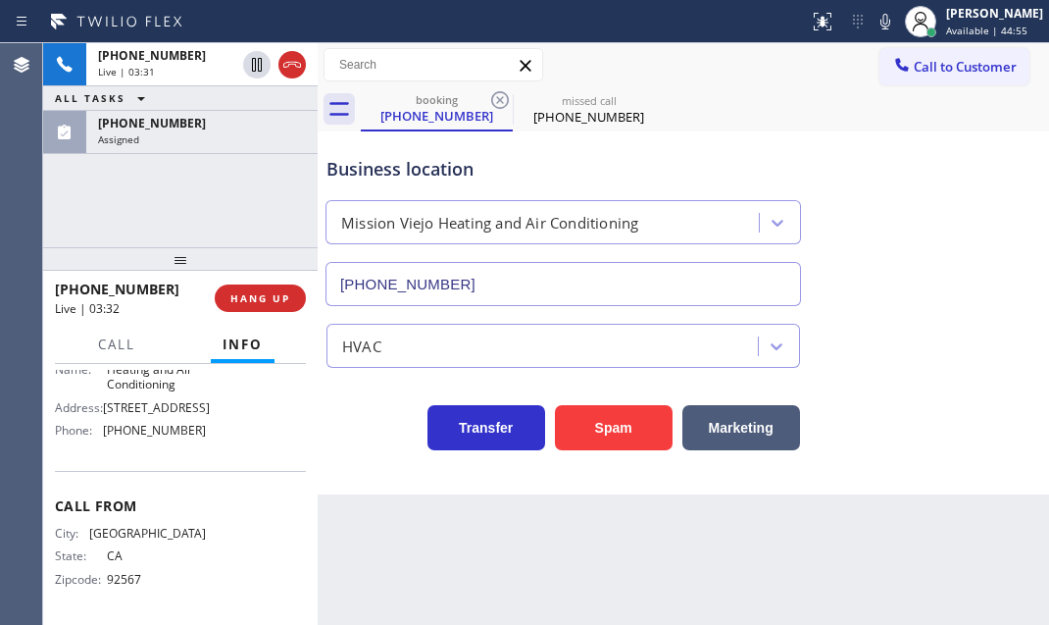
scroll to position [247, 0]
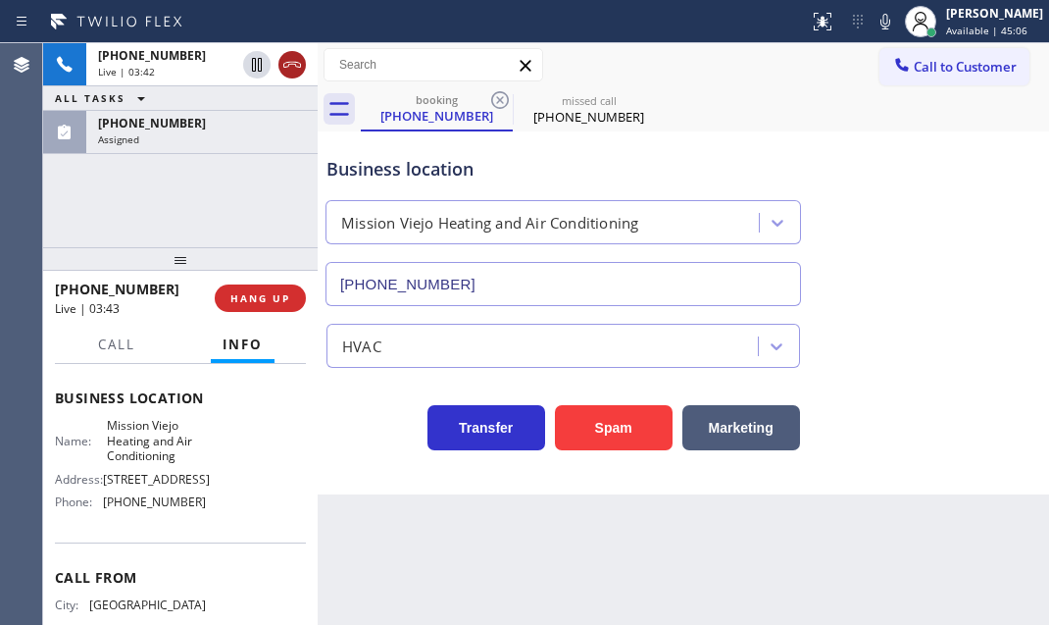
click at [287, 71] on icon at bounding box center [292, 65] width 24 height 24
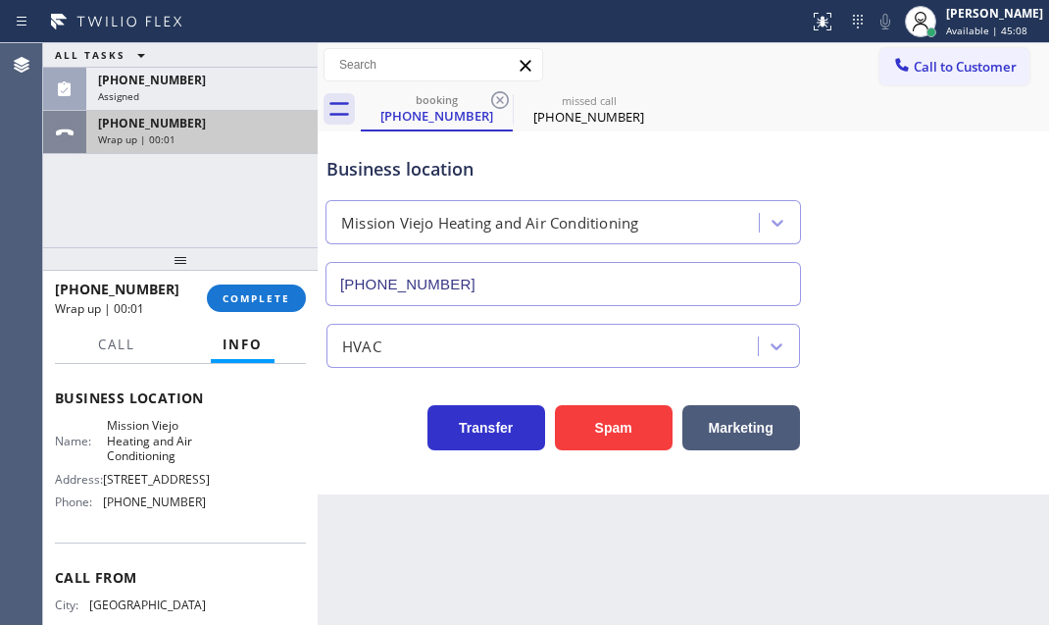
click at [215, 127] on div "[PHONE_NUMBER]" at bounding box center [202, 123] width 208 height 17
click at [217, 145] on div "[PHONE_NUMBER] Wrap up | 00:02" at bounding box center [198, 132] width 224 height 43
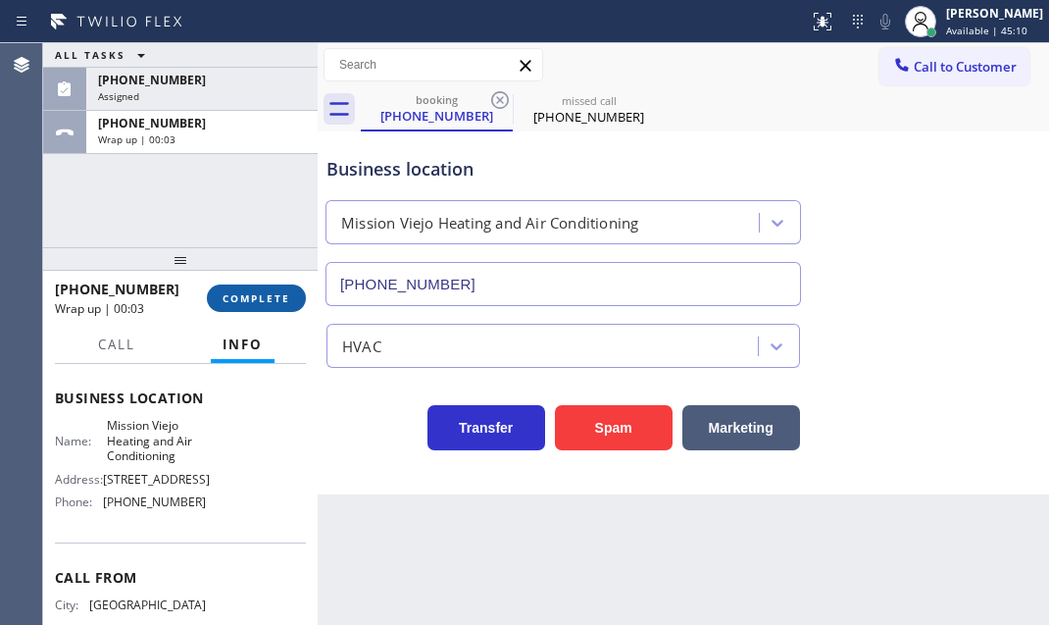
click at [255, 299] on span "COMPLETE" at bounding box center [257, 298] width 68 height 14
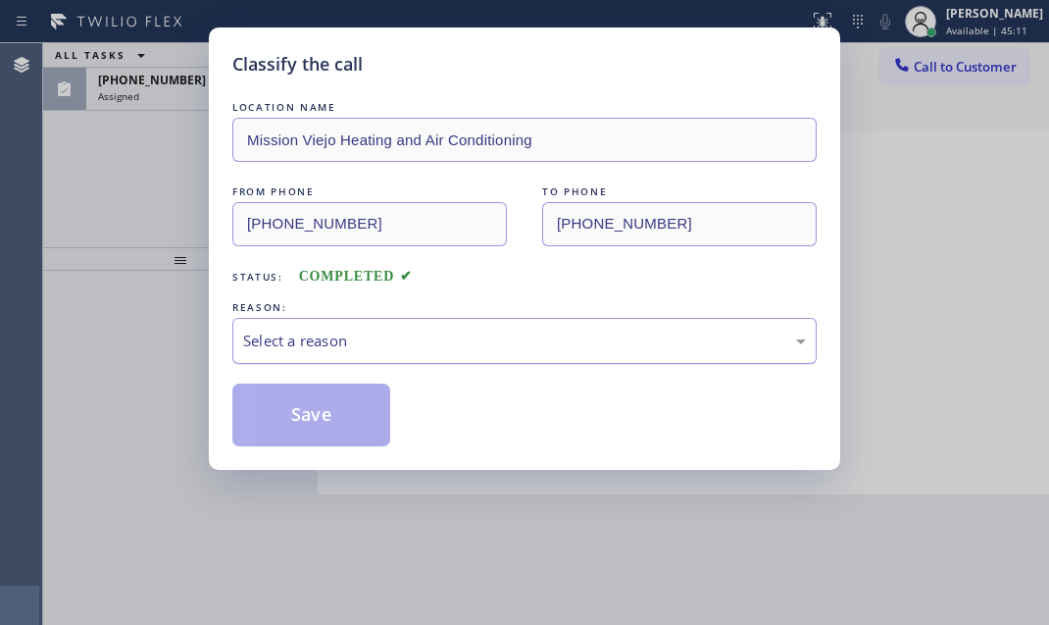
click at [416, 329] on div "Select a reason" at bounding box center [524, 340] width 563 height 23
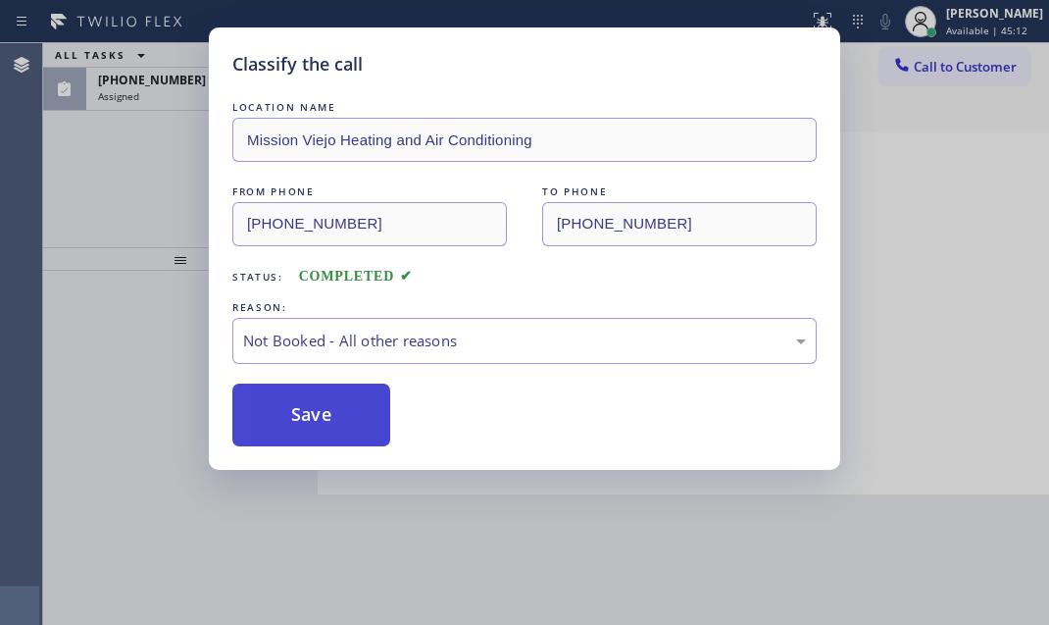
click at [281, 412] on button "Save" at bounding box center [311, 414] width 158 height 63
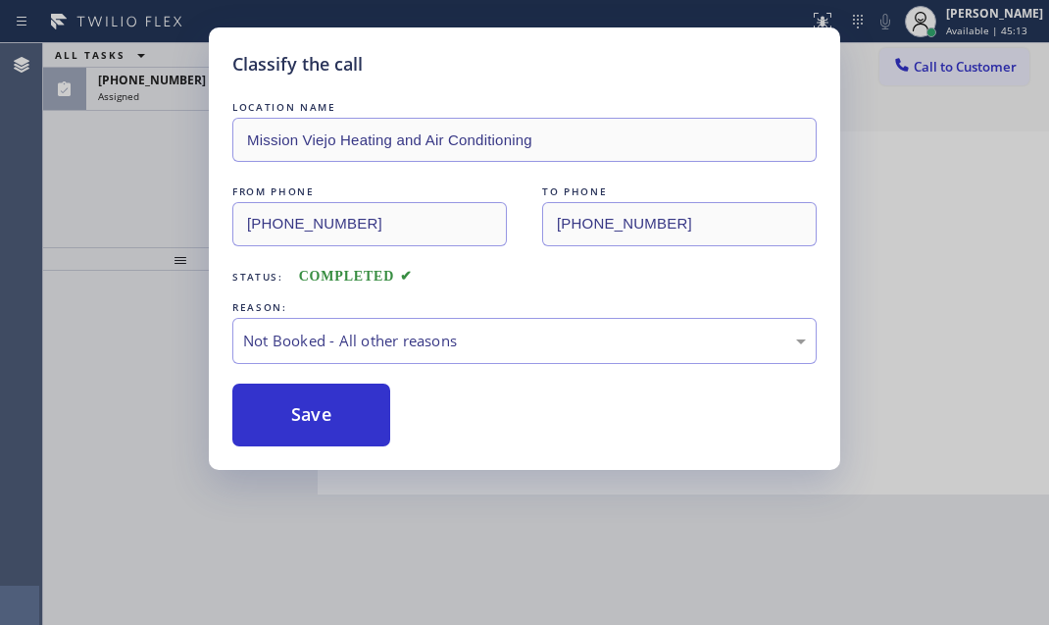
click at [177, 95] on div "Classify the call LOCATION NAME Mission Viejo Heating and Air Conditioning FROM…" at bounding box center [524, 312] width 1049 height 625
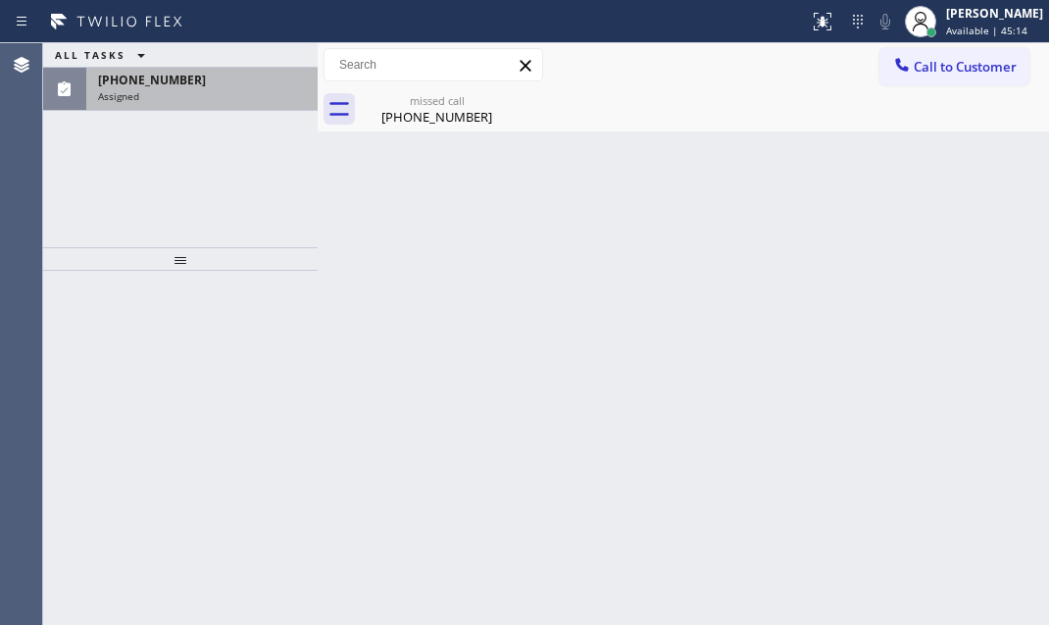
click at [175, 95] on div "Assigned" at bounding box center [202, 96] width 208 height 14
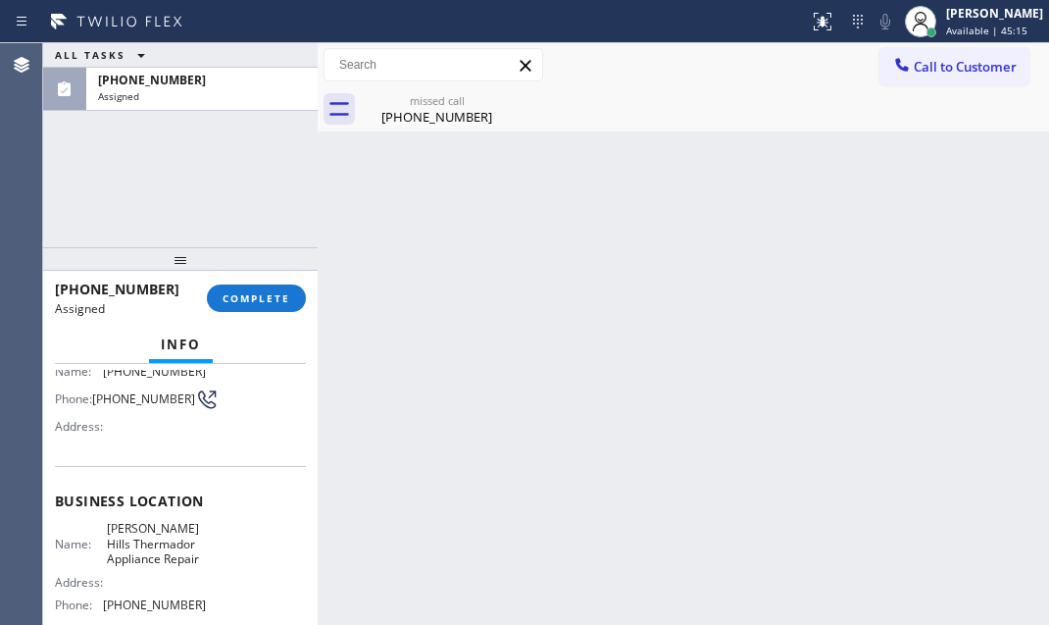
scroll to position [267, 0]
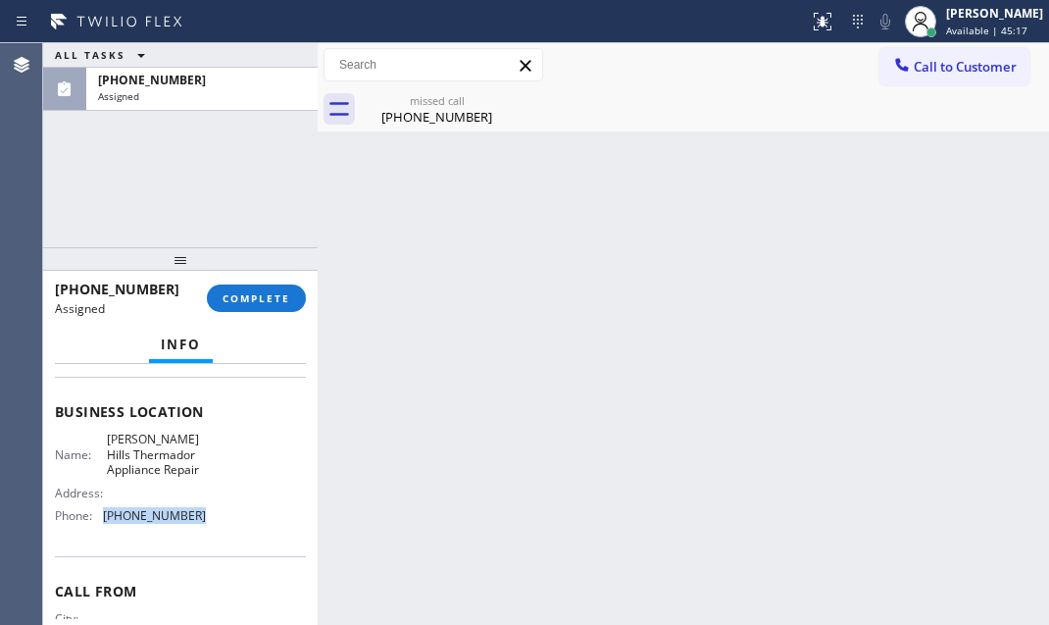
drag, startPoint x: 196, startPoint y: 519, endPoint x: 99, endPoint y: 519, distance: 97.1
click at [99, 519] on div "Phone: [PHONE_NUMBER]" at bounding box center [130, 515] width 151 height 15
click at [917, 72] on span "Call to Customer" at bounding box center [965, 67] width 103 height 18
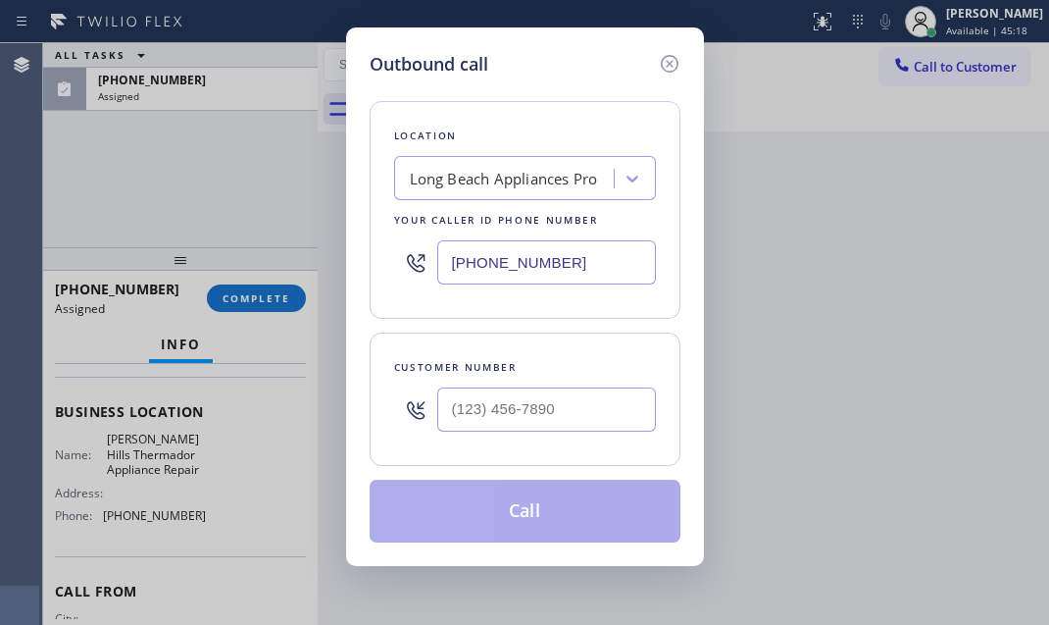
click at [576, 267] on input "[PHONE_NUMBER]" at bounding box center [546, 262] width 219 height 44
paste input "323) 214-3167"
type input "[PHONE_NUMBER]"
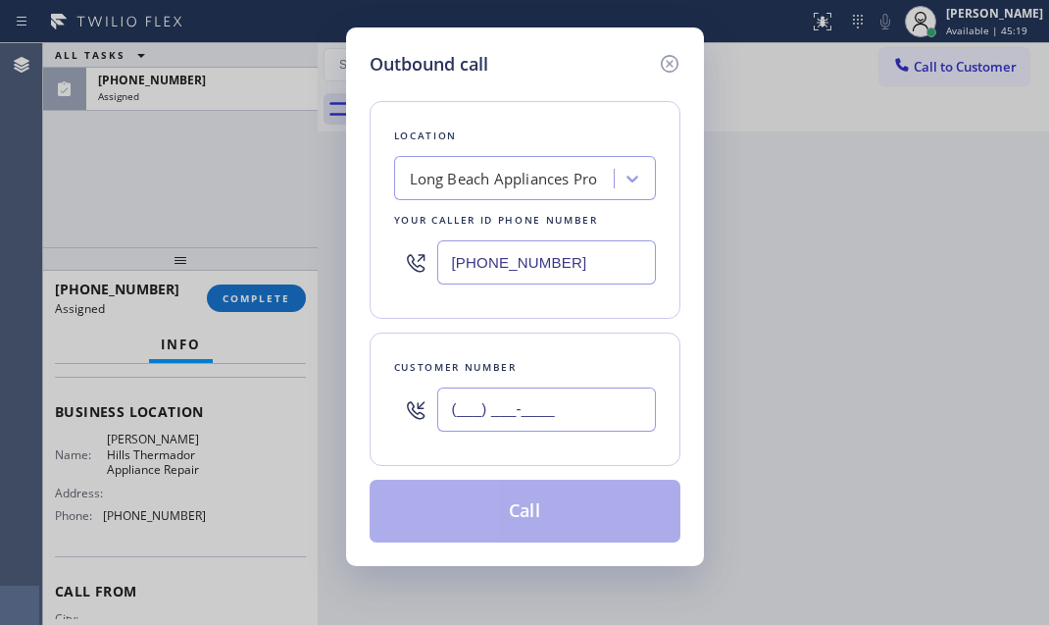
drag, startPoint x: 483, startPoint y: 409, endPoint x: 488, endPoint y: 398, distance: 11.8
click at [485, 411] on input "(___) ___-____" at bounding box center [546, 409] width 219 height 44
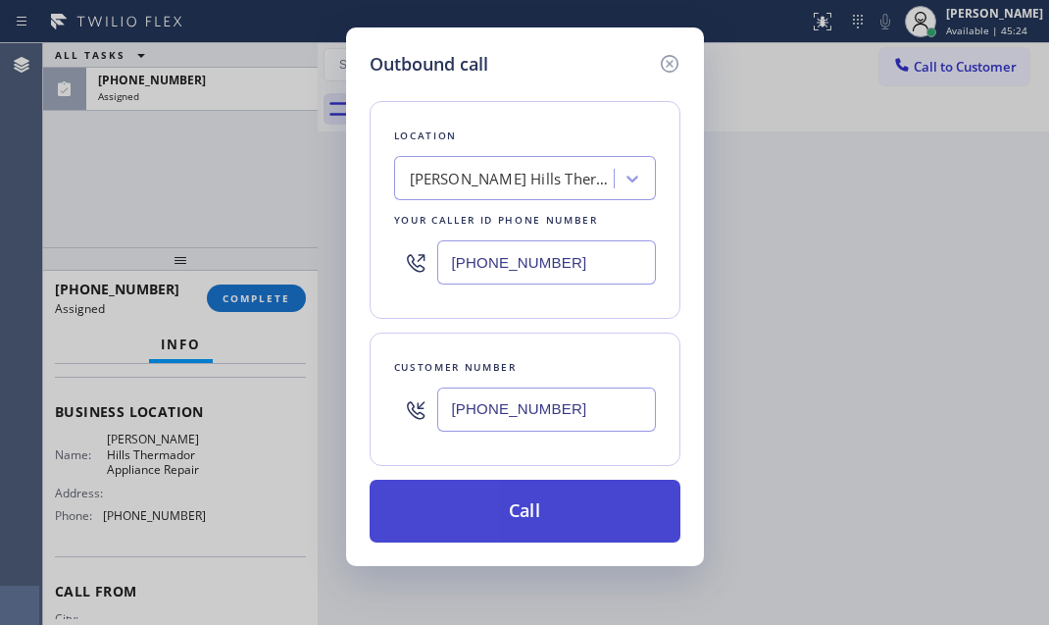
type input "[PHONE_NUMBER]"
click at [504, 480] on button "Call" at bounding box center [525, 511] width 311 height 63
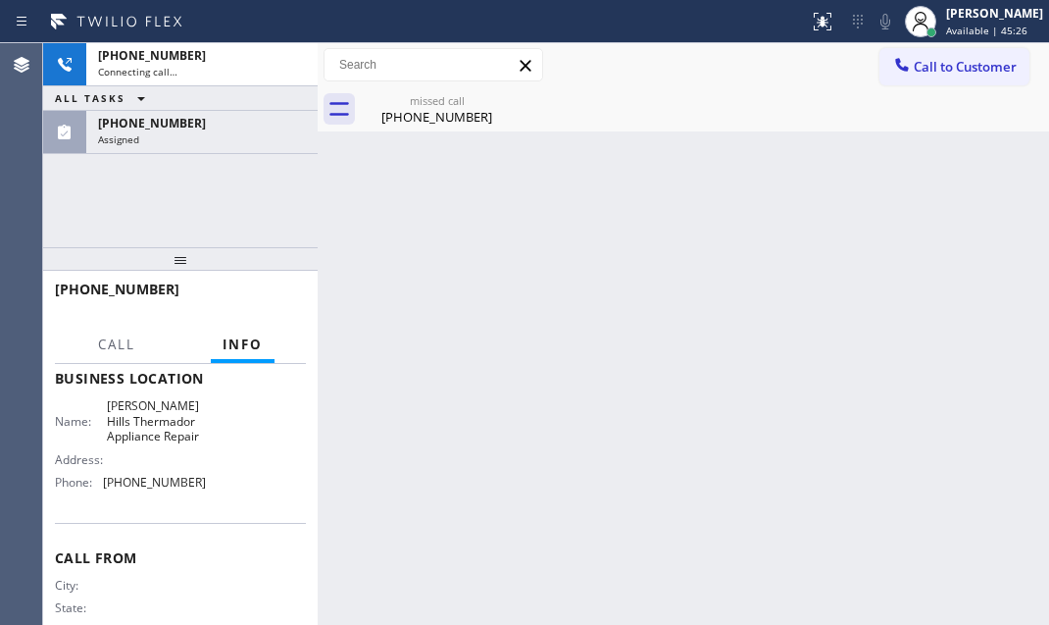
scroll to position [235, 0]
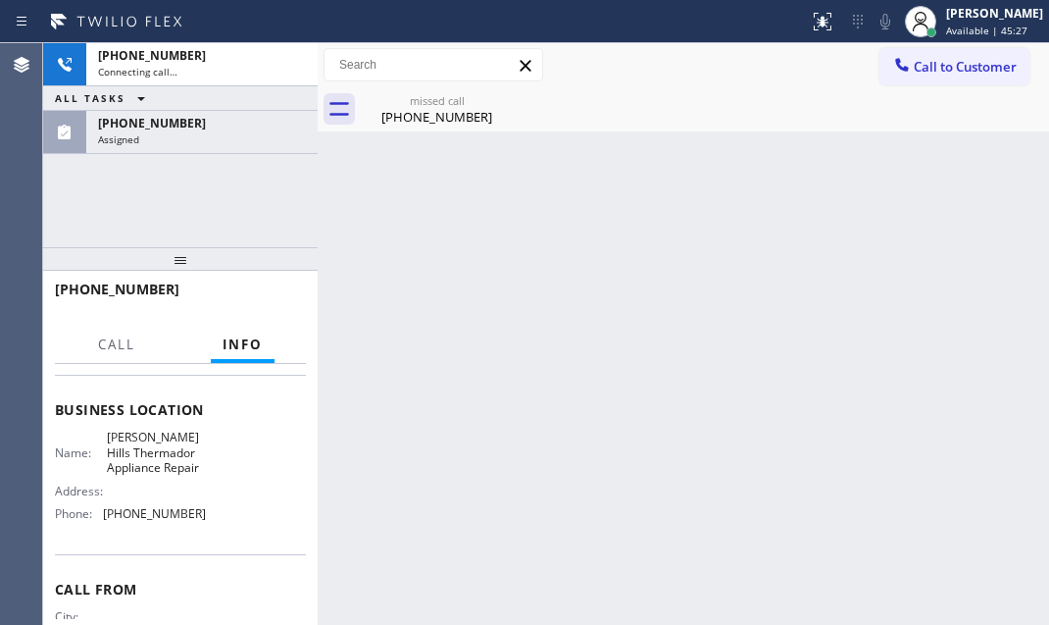
drag, startPoint x: 190, startPoint y: 125, endPoint x: 265, endPoint y: 251, distance: 146.8
click at [190, 125] on div "[PHONE_NUMBER]" at bounding box center [202, 123] width 208 height 17
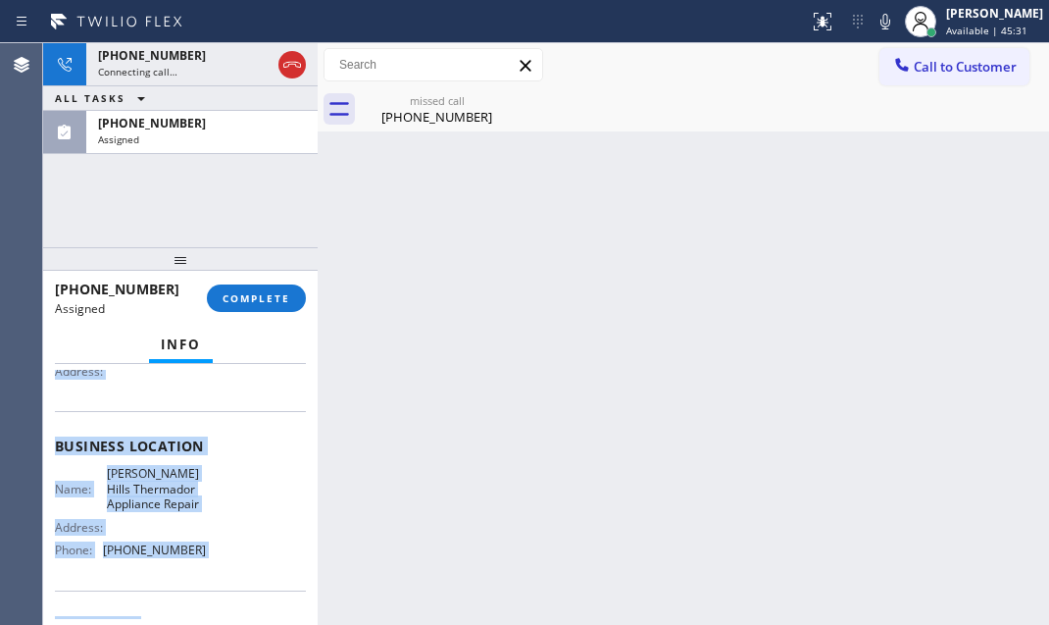
scroll to position [353, 0]
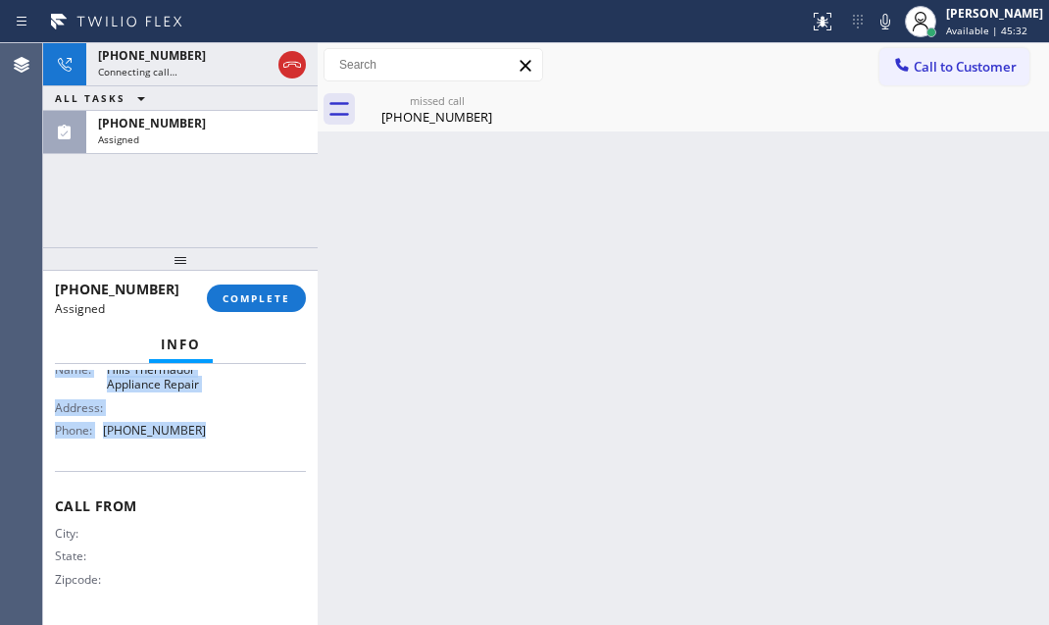
drag, startPoint x: 49, startPoint y: 505, endPoint x: 250, endPoint y: 452, distance: 207.9
click at [250, 452] on div "Context Queue: Appliance Repair High End Priority: 0 Task Age: [DEMOGRAPHIC_DAT…" at bounding box center [180, 494] width 275 height 261
click at [266, 304] on button "COMPLETE" at bounding box center [256, 297] width 99 height 27
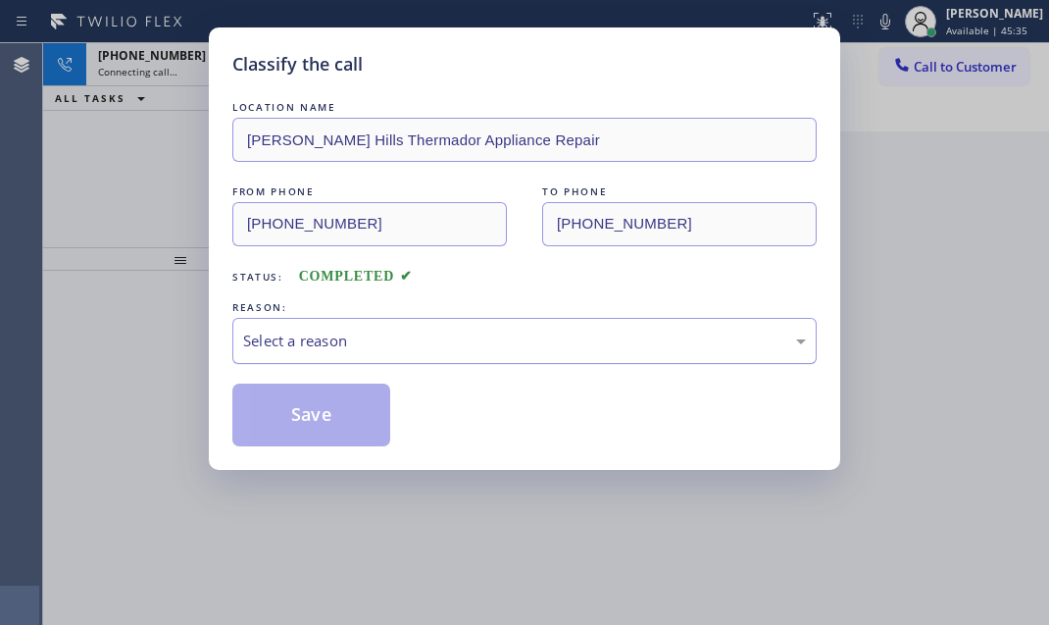
click at [466, 333] on div "Select a reason" at bounding box center [524, 340] width 563 height 23
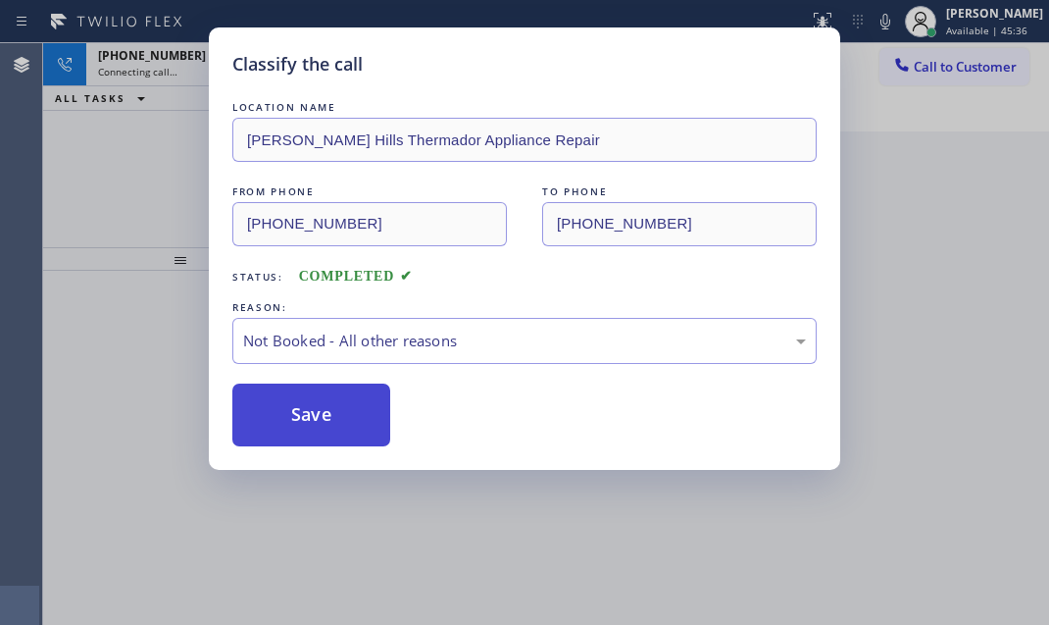
drag, startPoint x: 289, startPoint y: 416, endPoint x: 769, endPoint y: 373, distance: 481.5
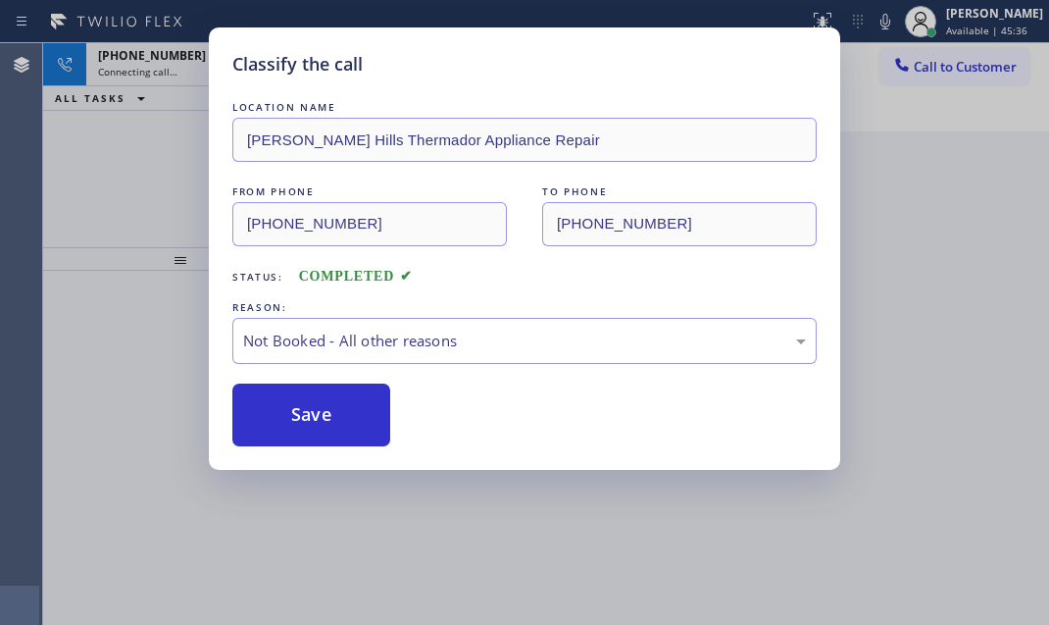
click at [290, 416] on button "Save" at bounding box center [311, 414] width 158 height 63
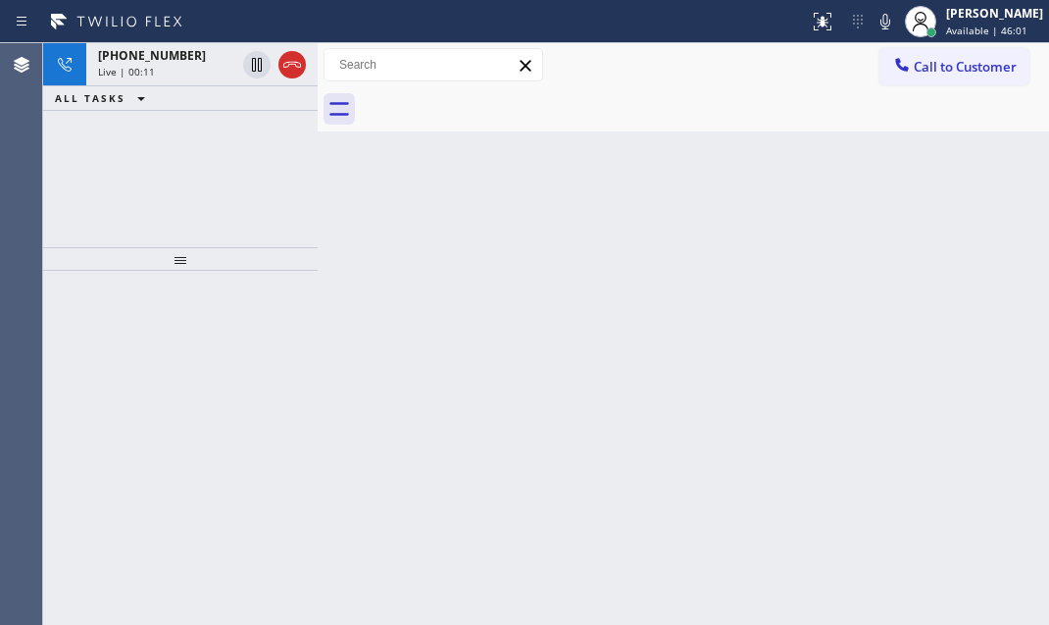
drag, startPoint x: 183, startPoint y: 63, endPoint x: 278, endPoint y: 146, distance: 126.5
click at [183, 65] on div "Live | 00:11" at bounding box center [166, 72] width 137 height 14
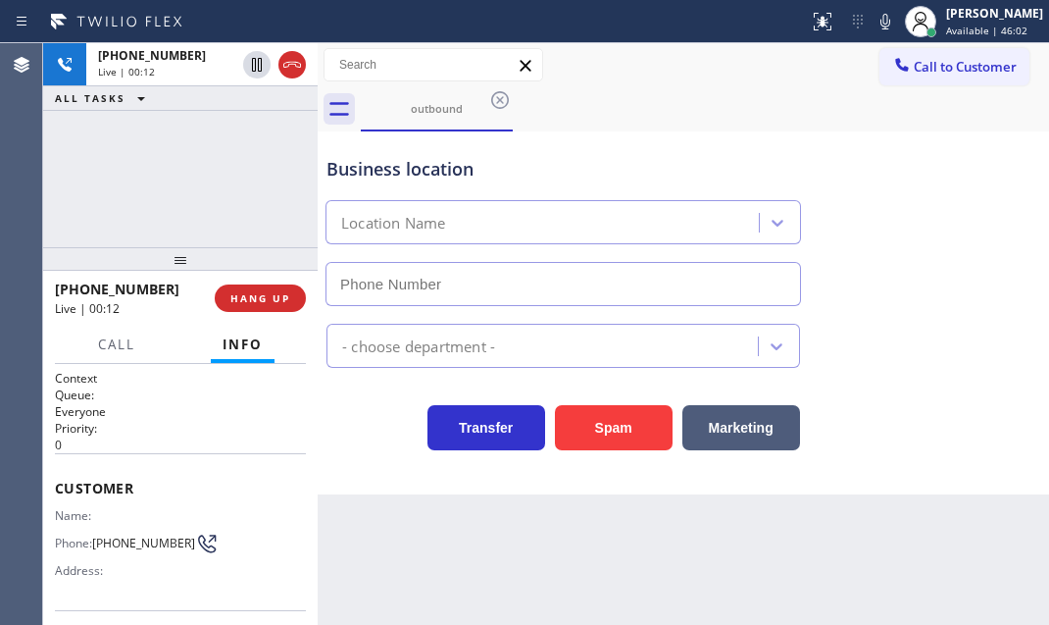
type input "[PHONE_NUMBER]"
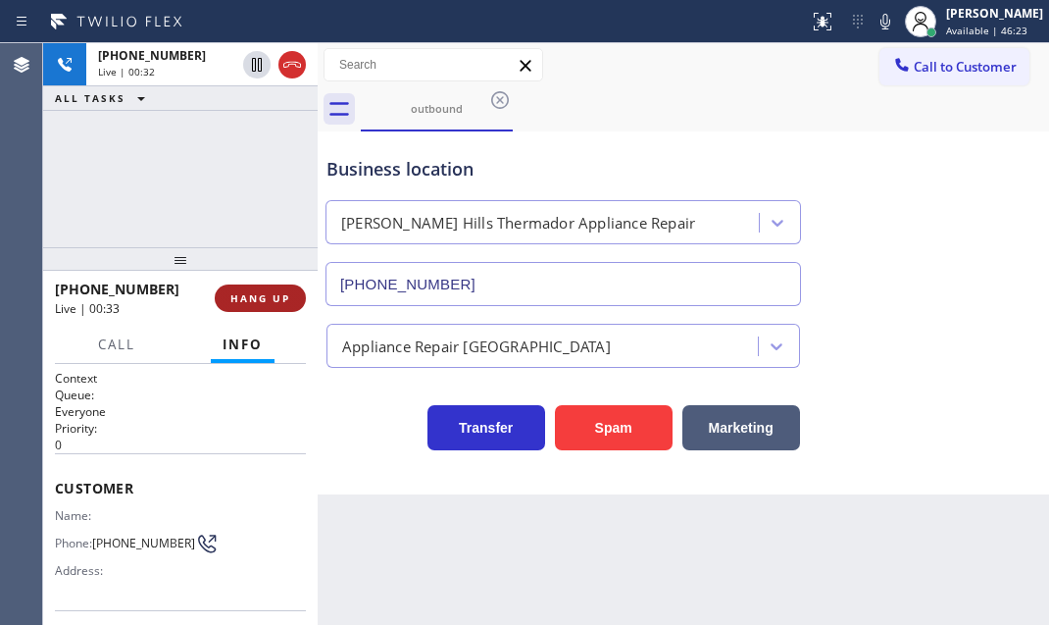
click at [274, 291] on span "HANG UP" at bounding box center [260, 298] width 60 height 14
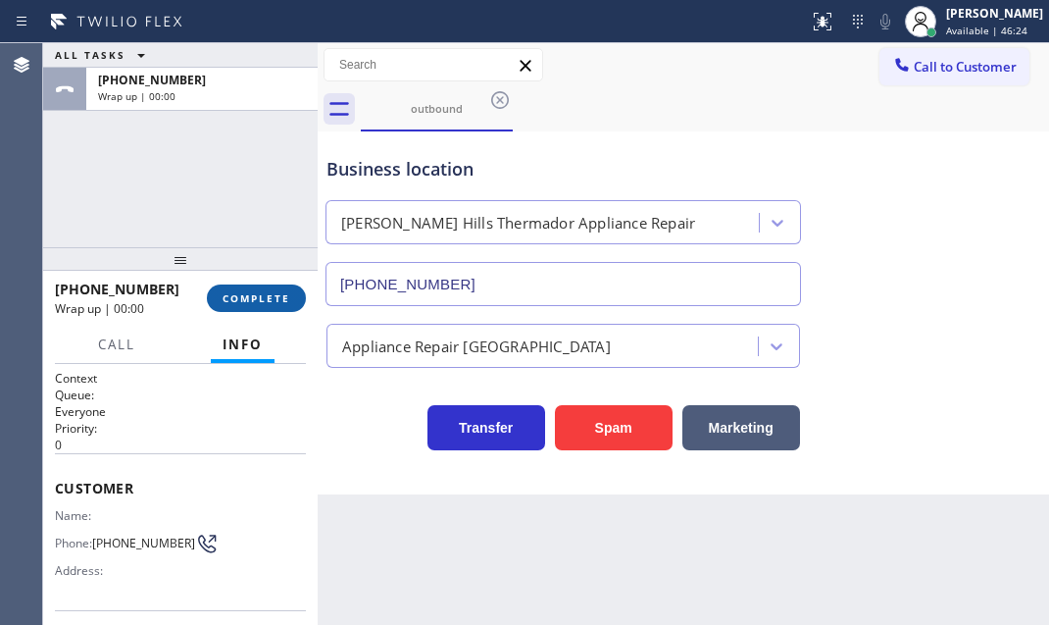
click at [276, 294] on span "COMPLETE" at bounding box center [257, 298] width 68 height 14
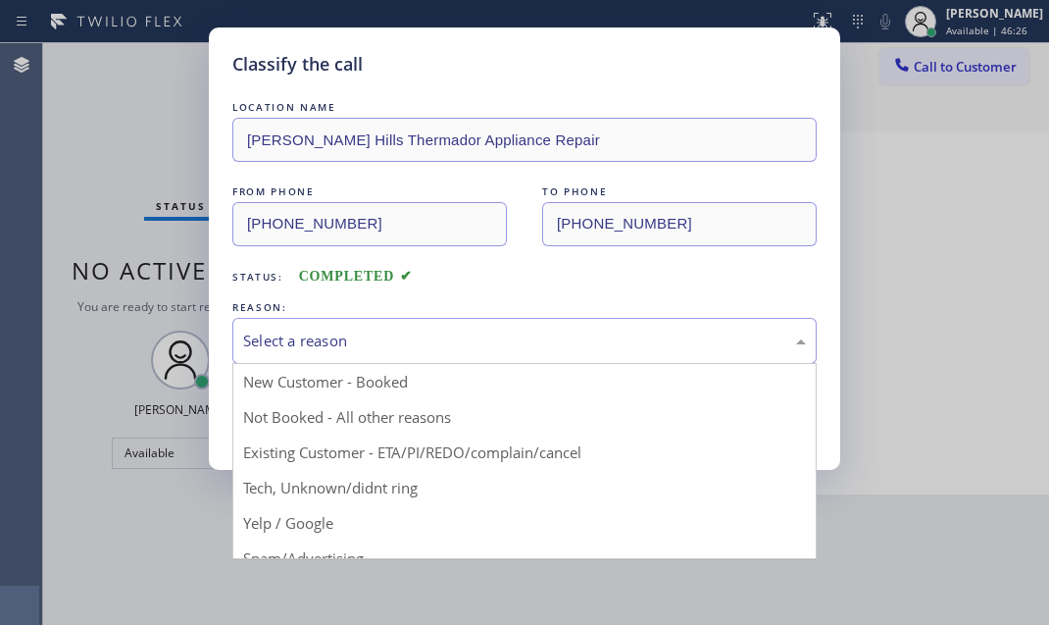
click at [348, 336] on div "Select a reason" at bounding box center [524, 340] width 563 height 23
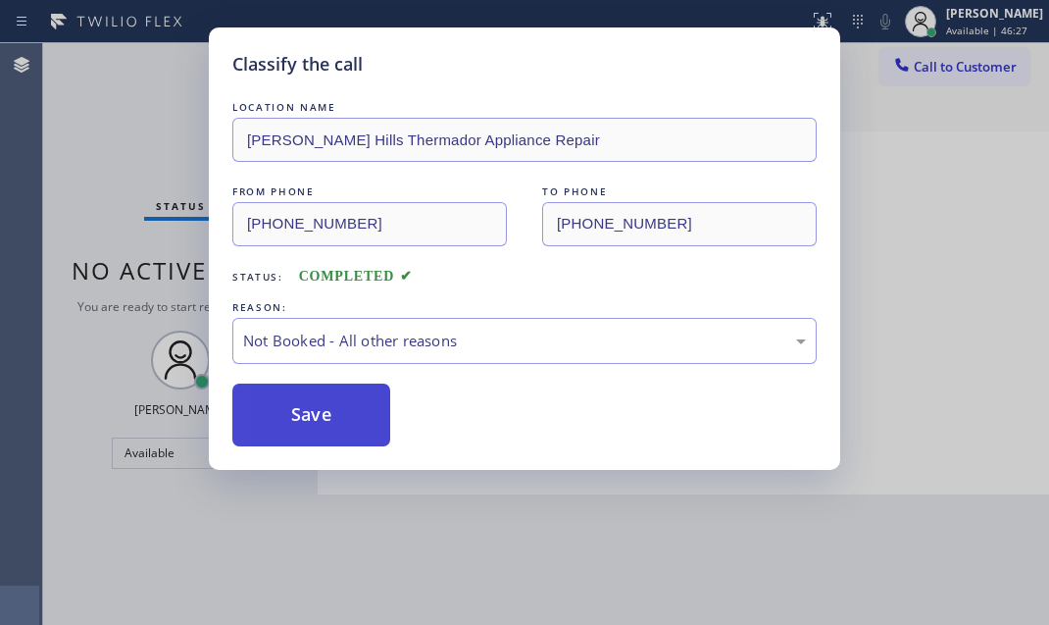
click at [319, 417] on button "Save" at bounding box center [311, 414] width 158 height 63
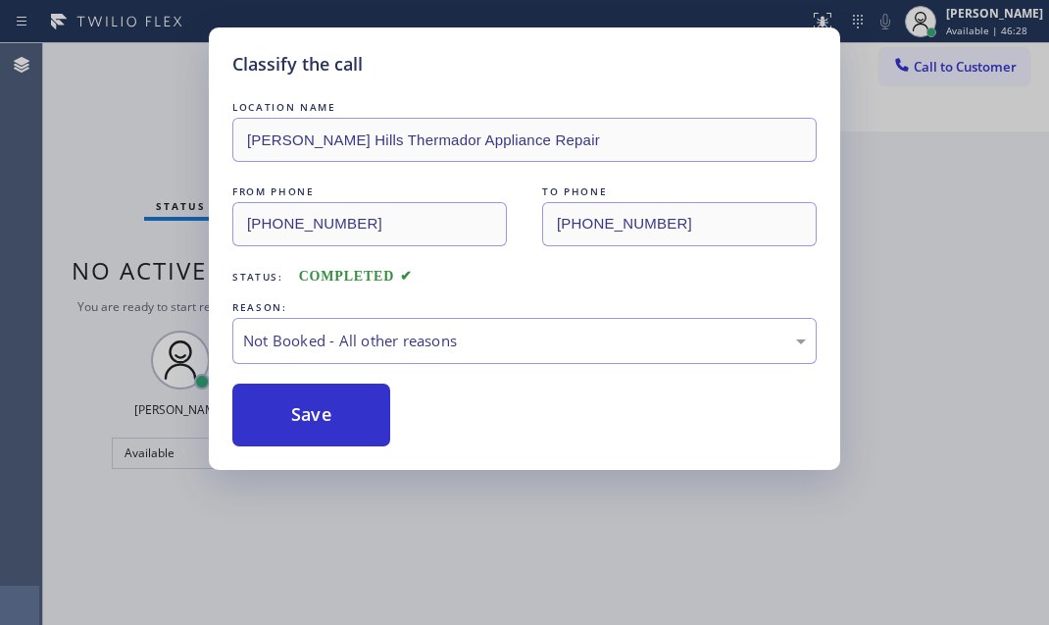
click at [165, 84] on div "Classify the call LOCATION NAME [PERSON_NAME][GEOGRAPHIC_DATA] Thermador Applia…" at bounding box center [524, 312] width 1049 height 625
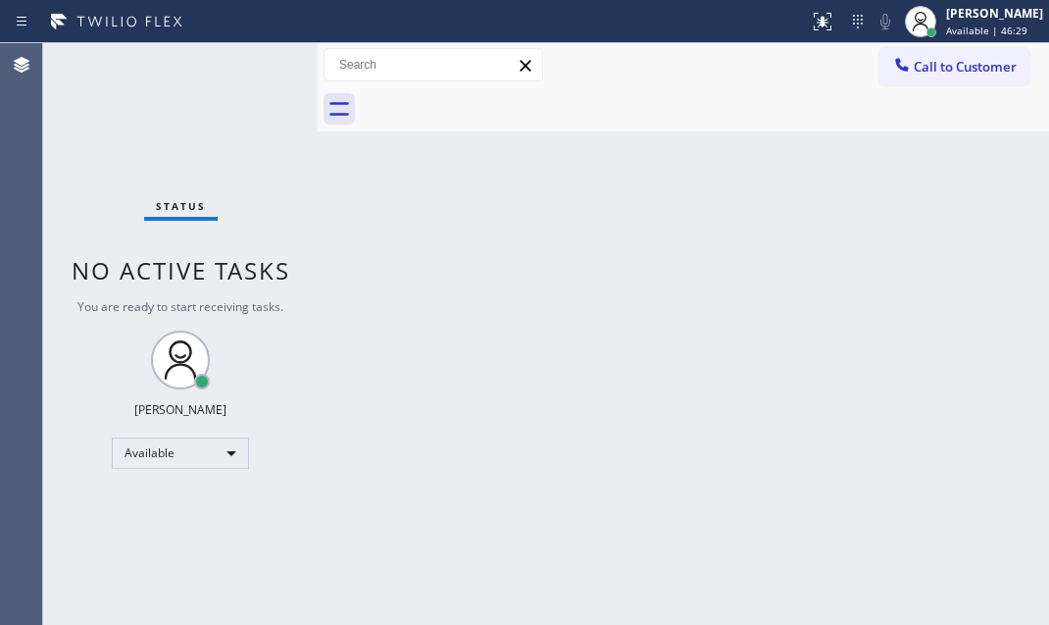
click at [272, 66] on div "Status No active tasks You are ready to start receiving tasks. [PERSON_NAME] Av…" at bounding box center [180, 334] width 275 height 582
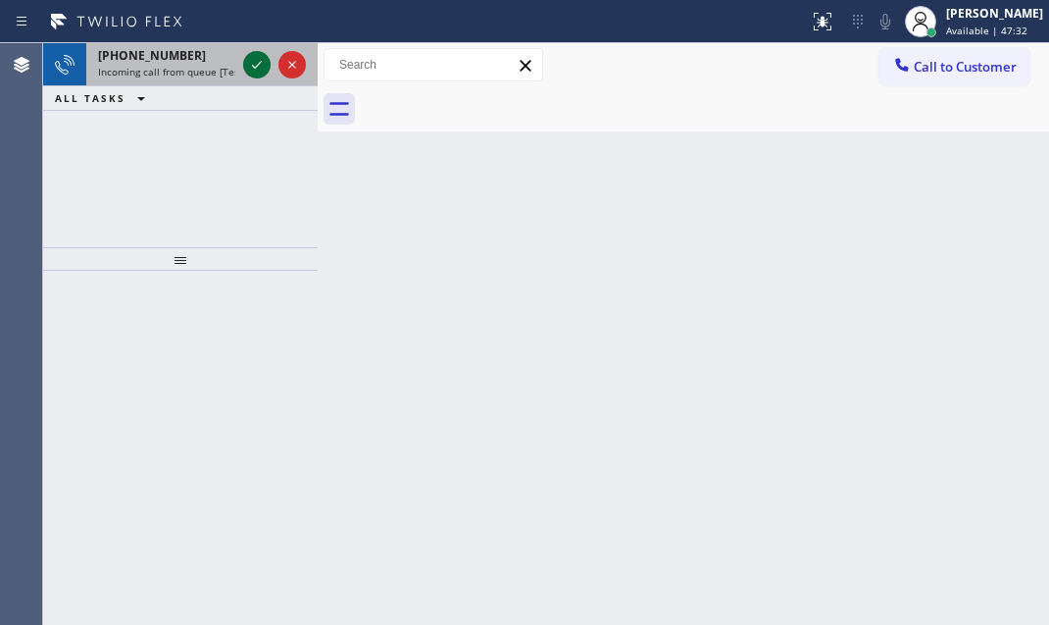
click at [254, 62] on icon at bounding box center [257, 65] width 24 height 24
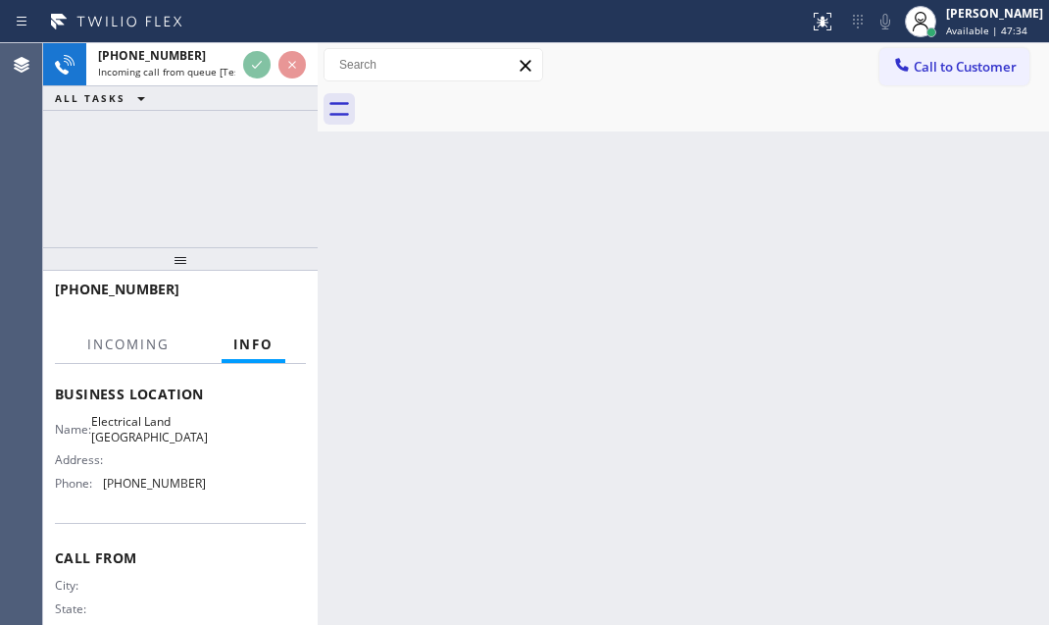
scroll to position [267, 0]
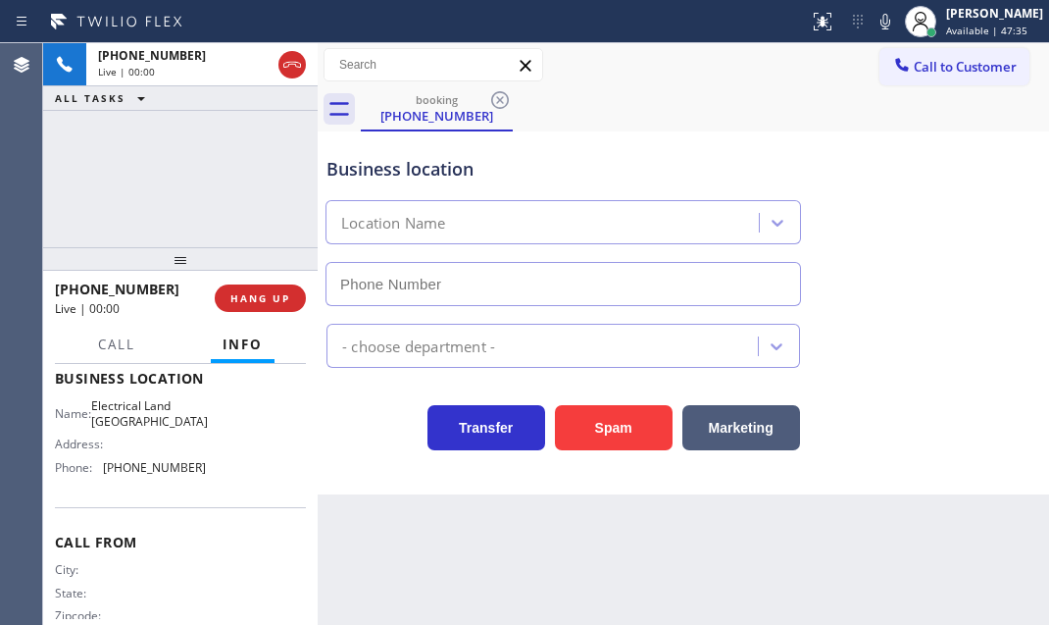
type input "[PHONE_NUMBER]"
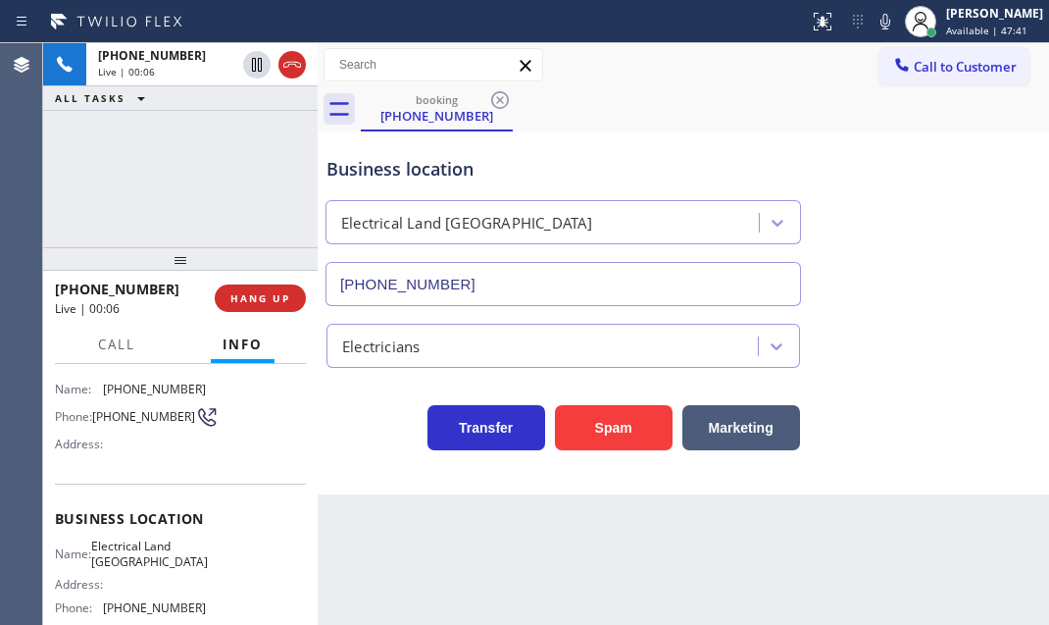
scroll to position [0, 0]
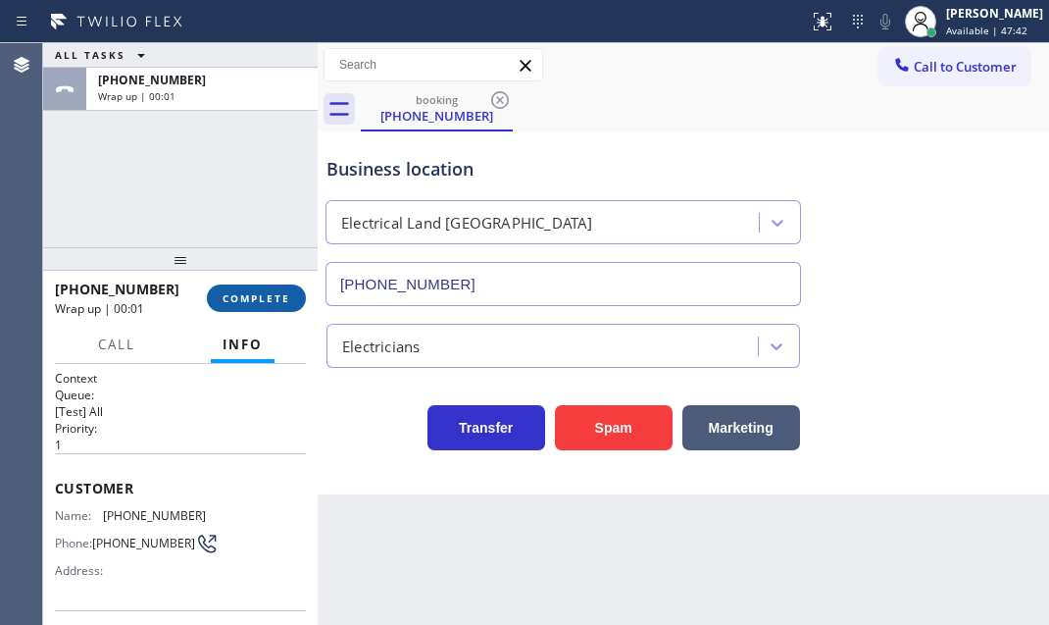
click at [262, 291] on span "COMPLETE" at bounding box center [257, 298] width 68 height 14
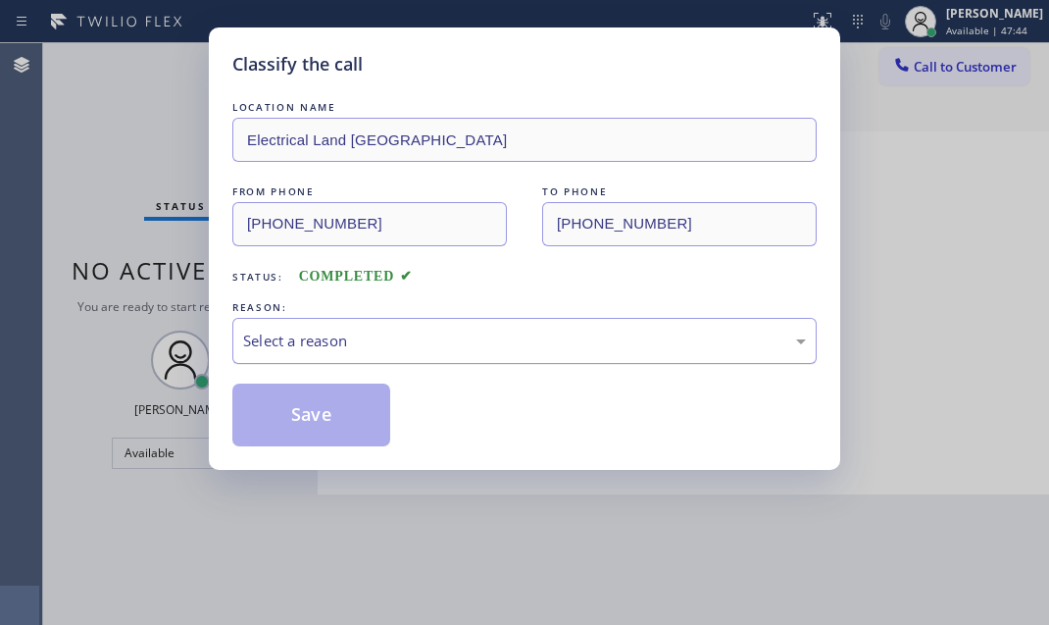
click at [465, 350] on div "Select a reason" at bounding box center [524, 340] width 563 height 23
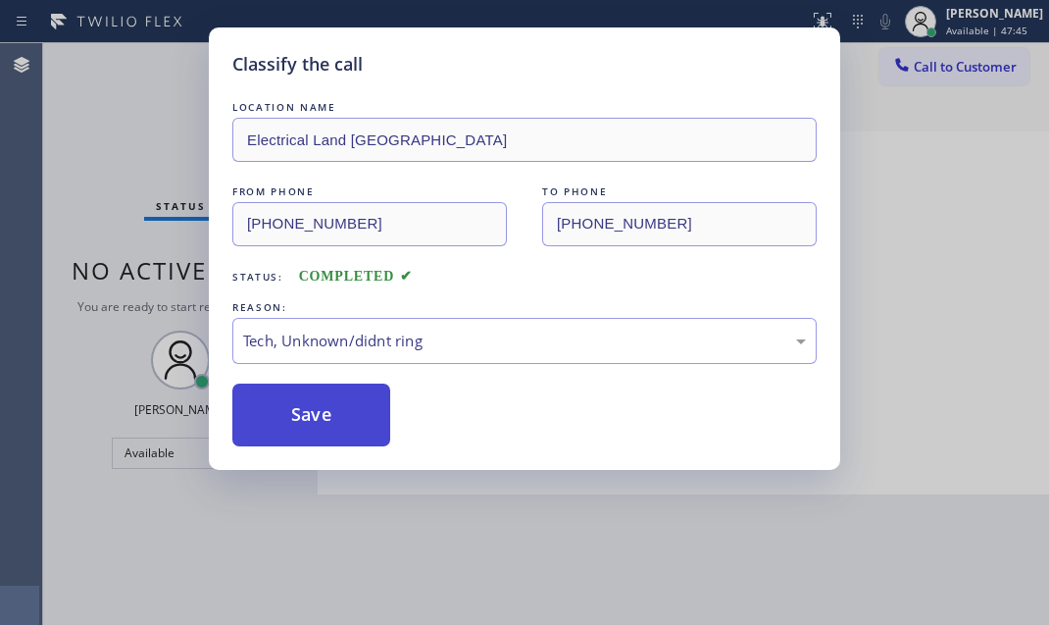
click at [294, 421] on button "Save" at bounding box center [311, 414] width 158 height 63
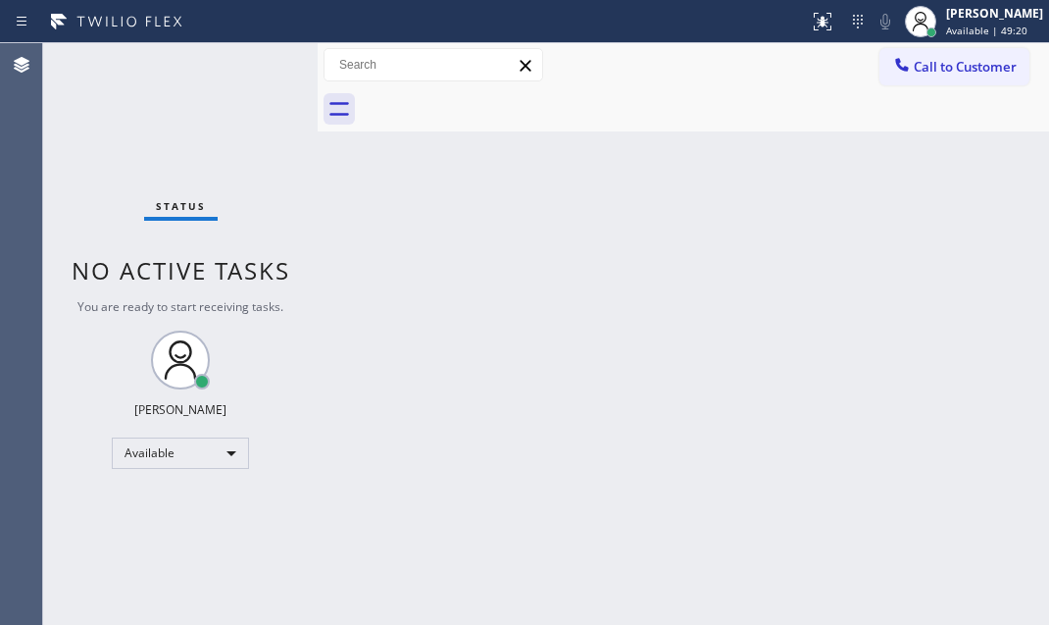
click at [703, 246] on div "Back to Dashboard Change Sender ID Customers Technicians Select a contact Outbo…" at bounding box center [684, 334] width 732 height 582
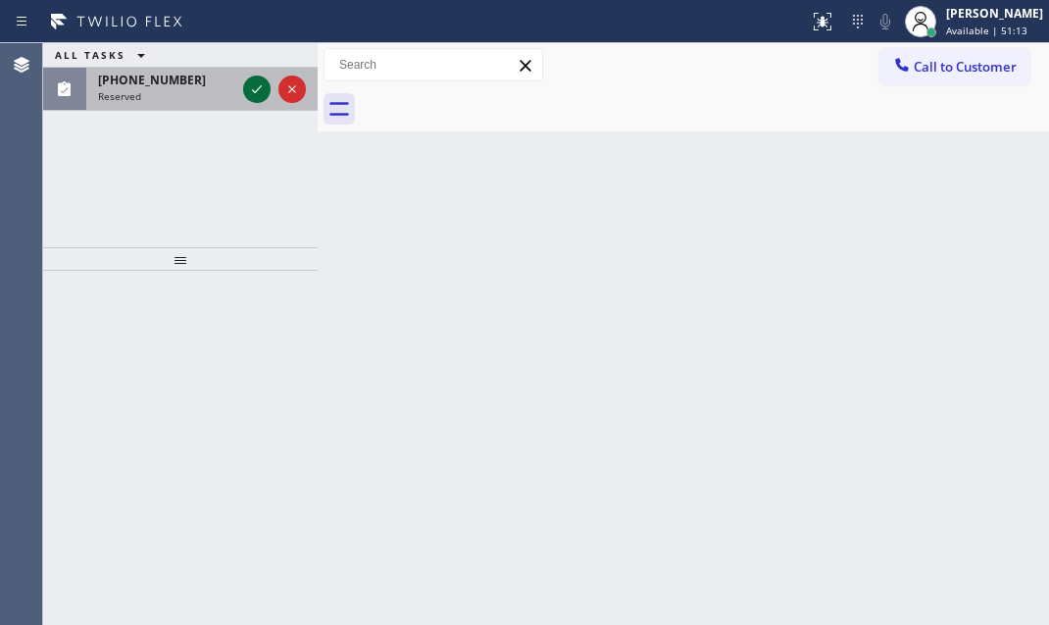
click at [247, 88] on icon at bounding box center [257, 89] width 24 height 24
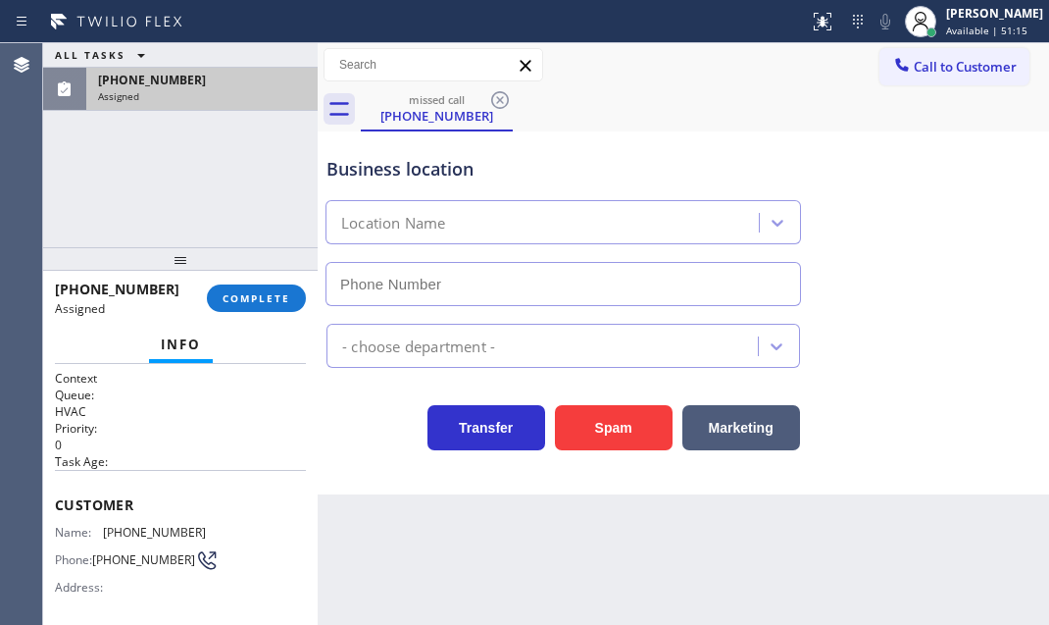
type input "[PHONE_NUMBER]"
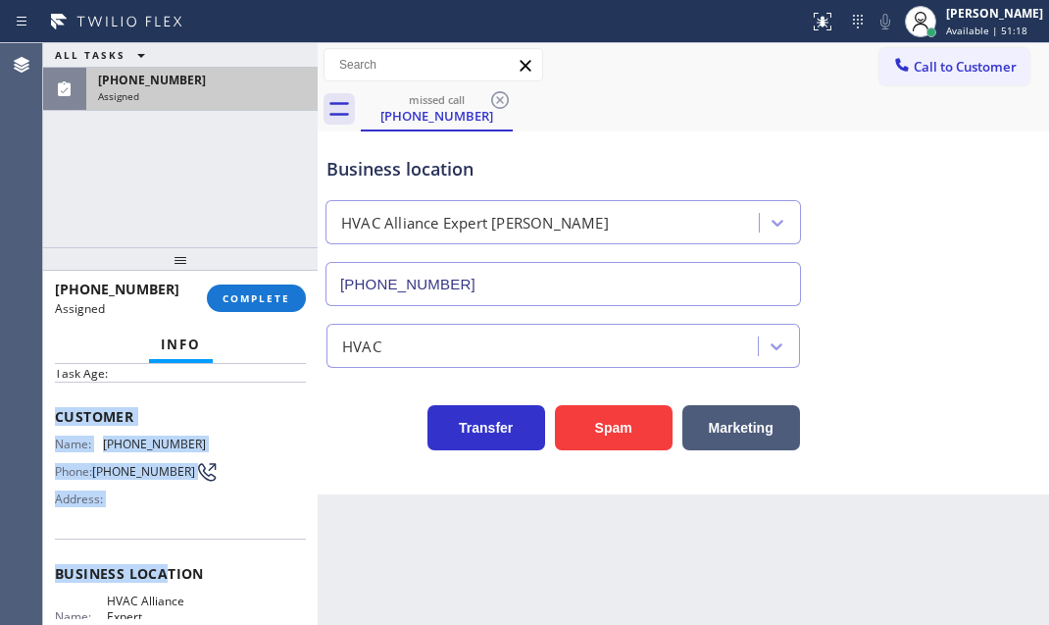
scroll to position [177, 0]
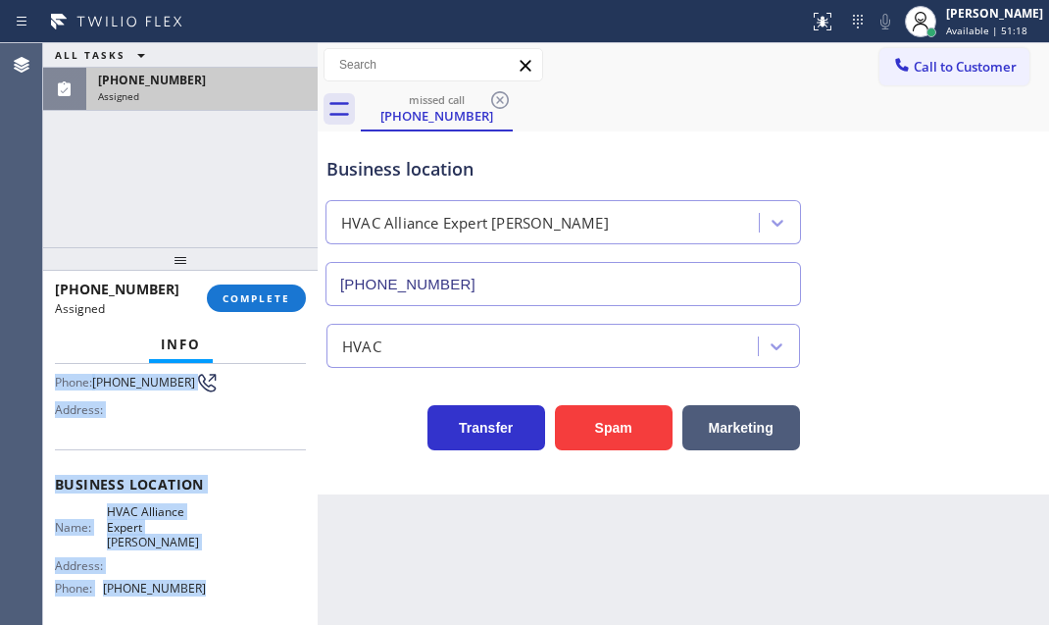
drag, startPoint x: 47, startPoint y: 489, endPoint x: 203, endPoint y: 576, distance: 178.2
click at [203, 576] on div "Context Queue: HVAC Priority: 0 Task Age: Customer Name: [PHONE_NUMBER] Phone: …" at bounding box center [180, 494] width 275 height 261
click at [268, 299] on span "COMPLETE" at bounding box center [257, 298] width 68 height 14
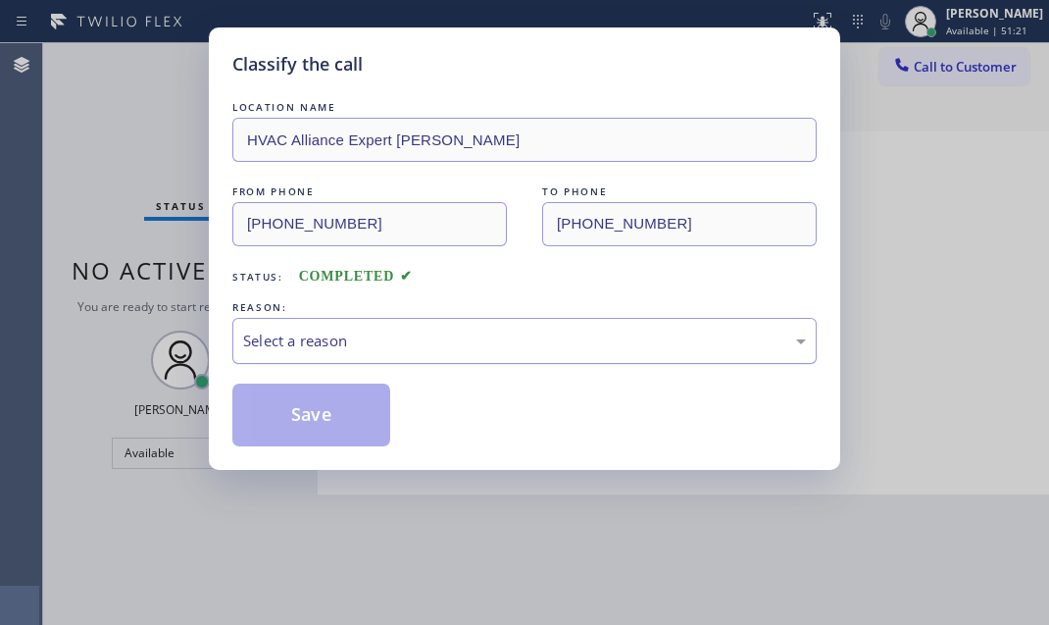
click at [600, 329] on div "Select a reason" at bounding box center [524, 340] width 563 height 23
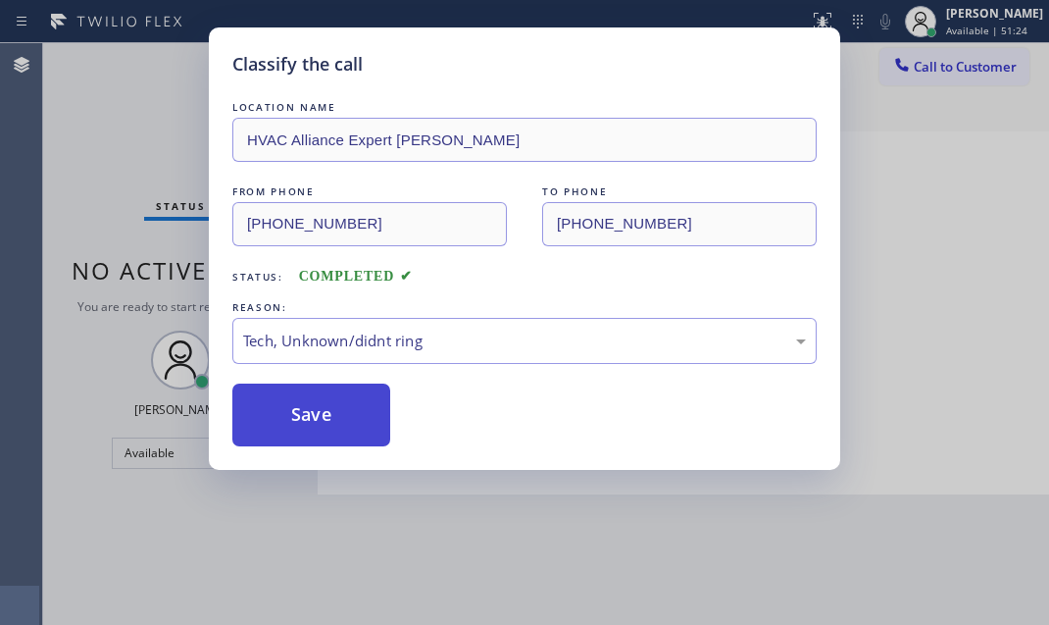
click at [324, 421] on button "Save" at bounding box center [311, 414] width 158 height 63
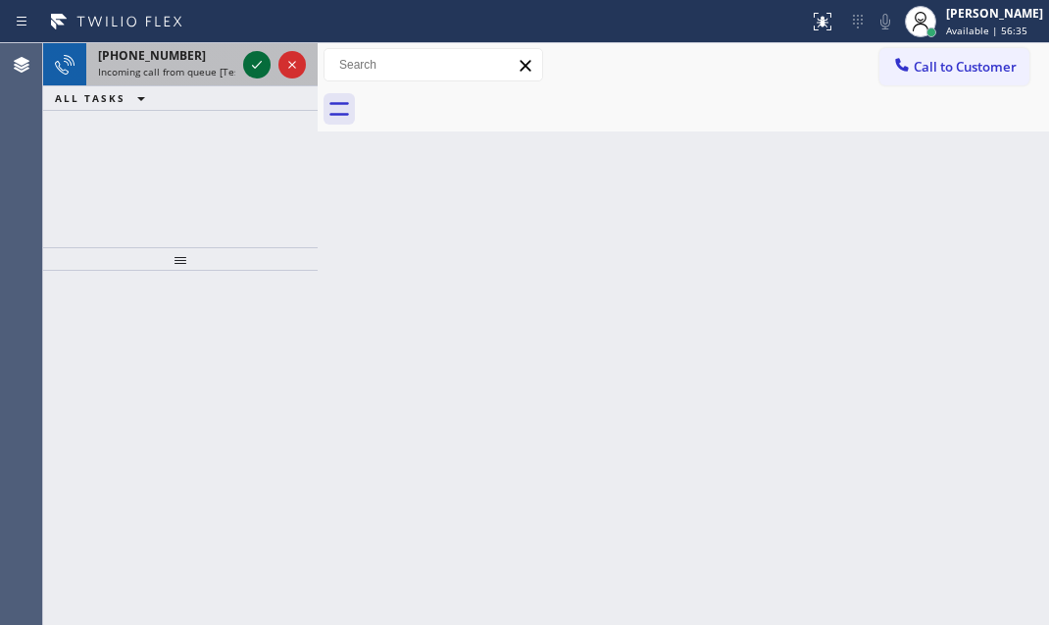
click at [249, 69] on icon at bounding box center [257, 65] width 24 height 24
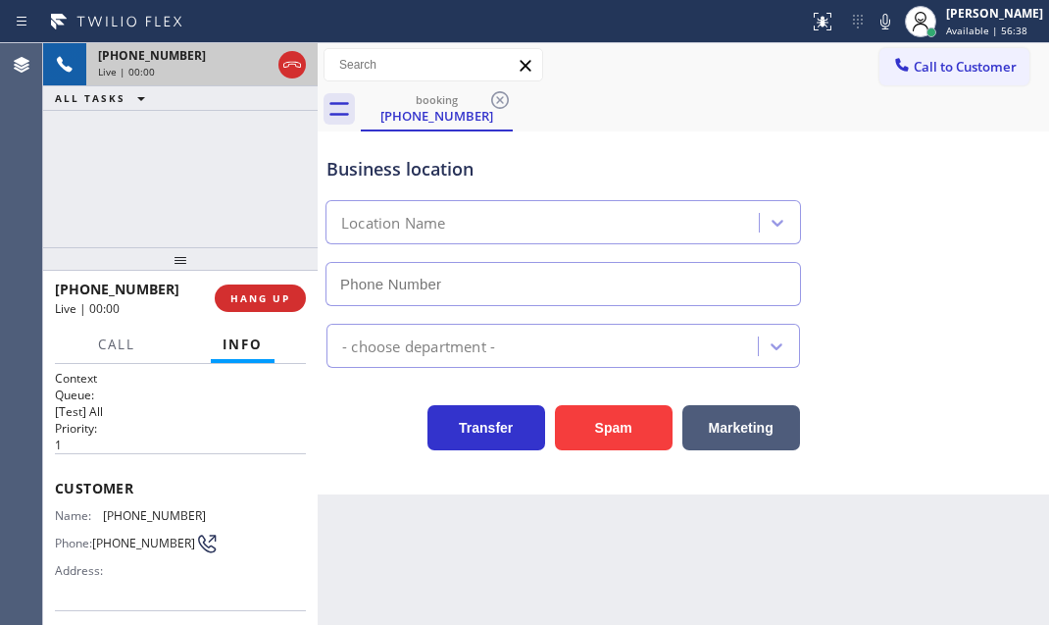
type input "[PHONE_NUMBER]"
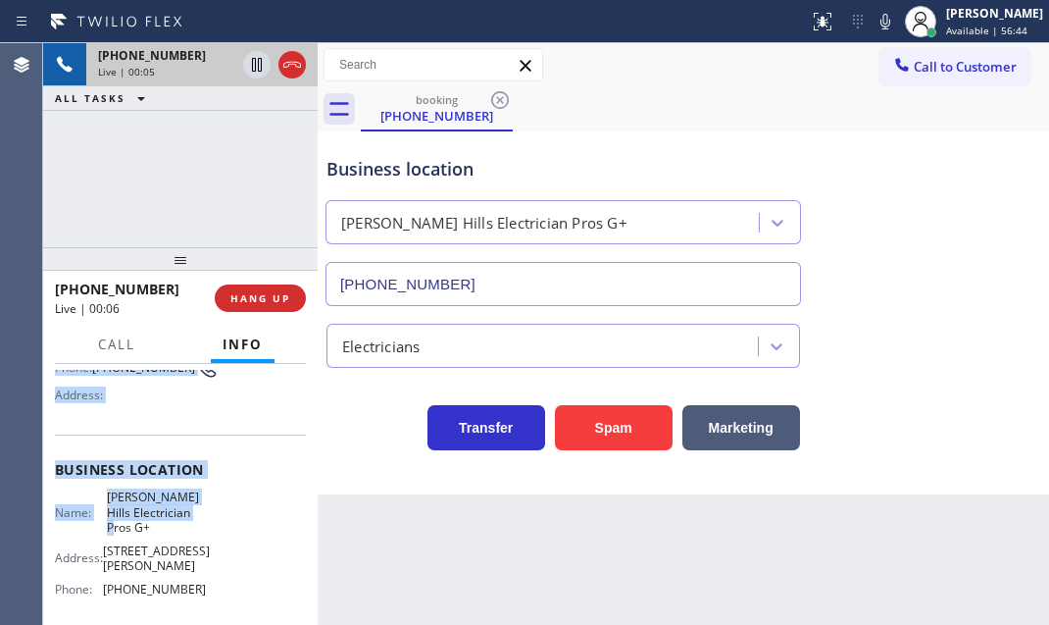
scroll to position [177, 0]
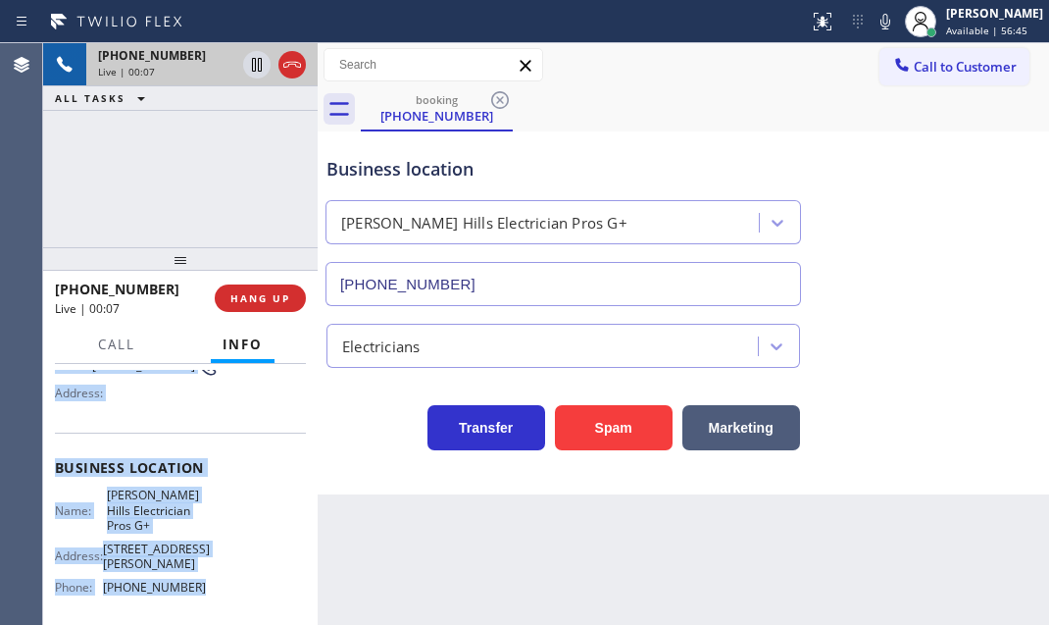
drag, startPoint x: 53, startPoint y: 476, endPoint x: 185, endPoint y: 582, distance: 170.1
click at [185, 582] on div "Context Queue: [Test] All Priority: 1 Customer Name: [PHONE_NUMBER] Phone: [PHO…" at bounding box center [180, 494] width 275 height 261
click at [255, 68] on icon at bounding box center [257, 65] width 24 height 24
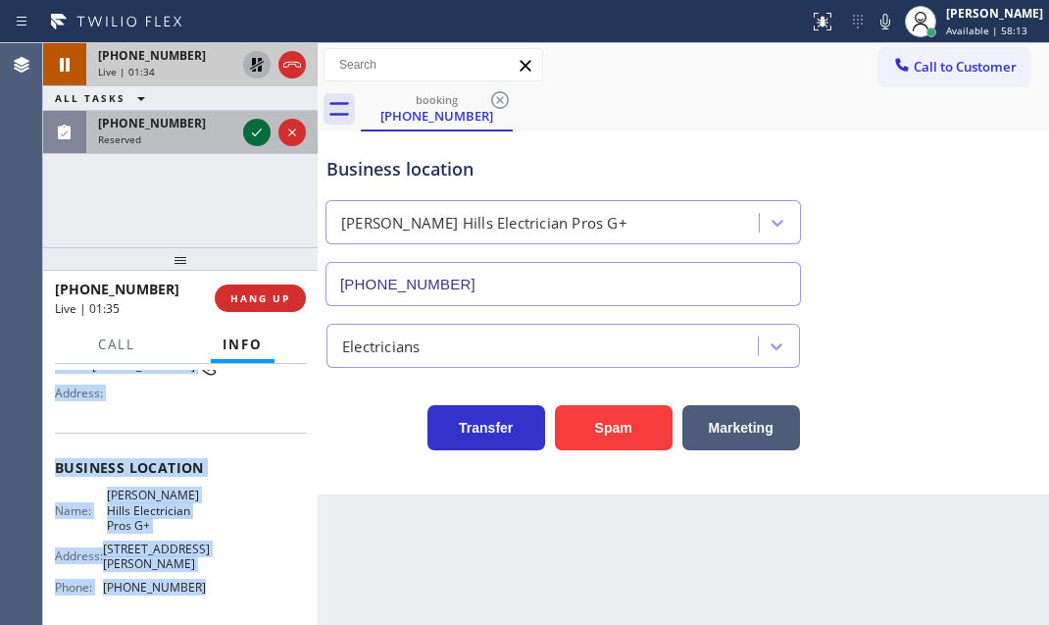
click at [249, 136] on icon at bounding box center [257, 133] width 24 height 24
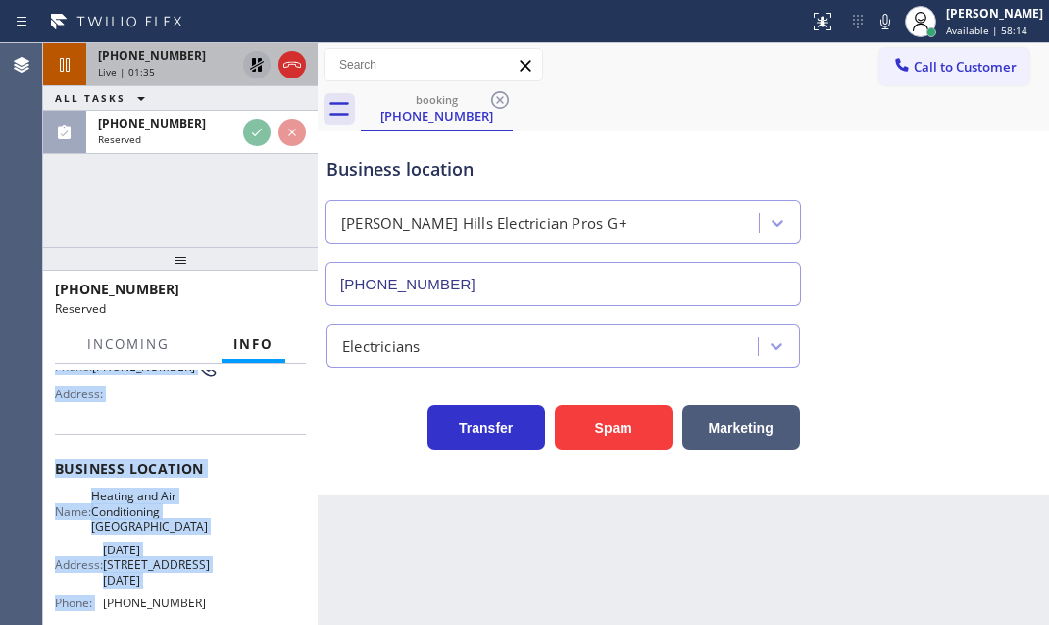
scroll to position [194, 0]
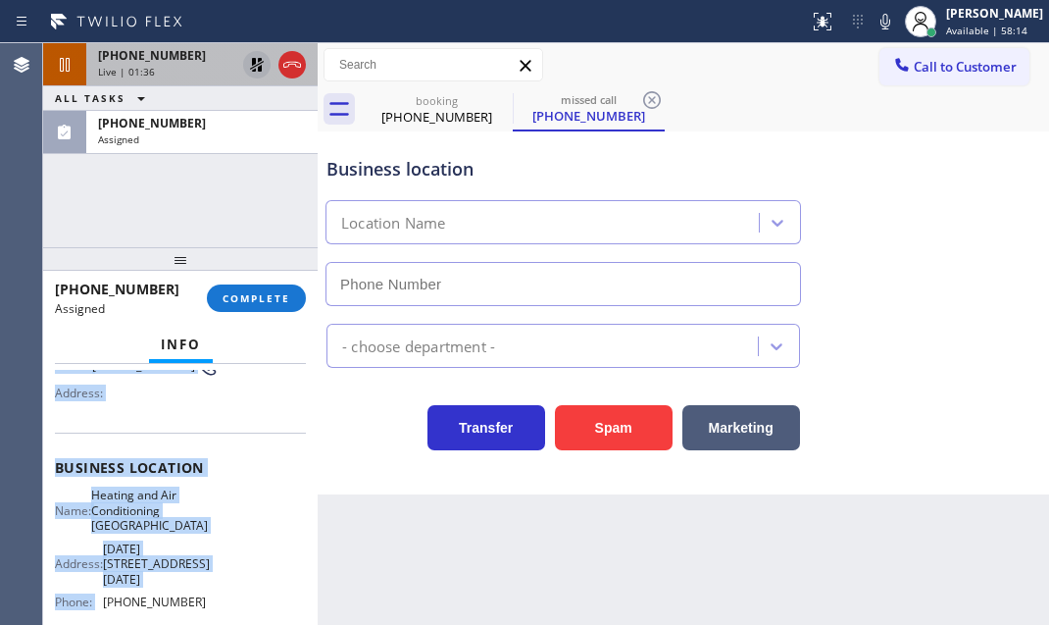
type input "[PHONE_NUMBER]"
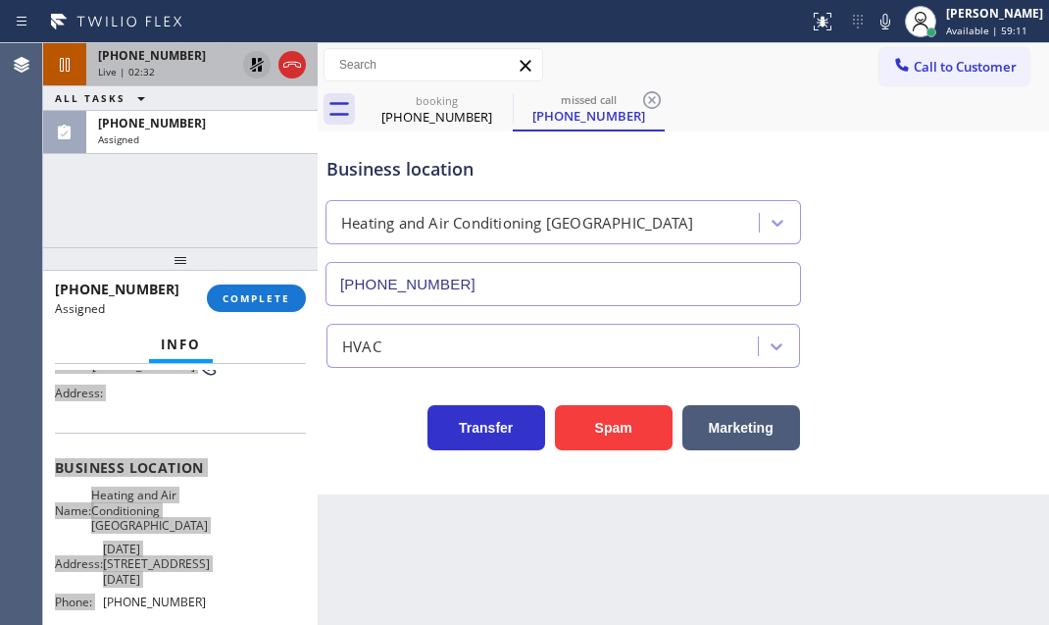
scroll to position [210, 0]
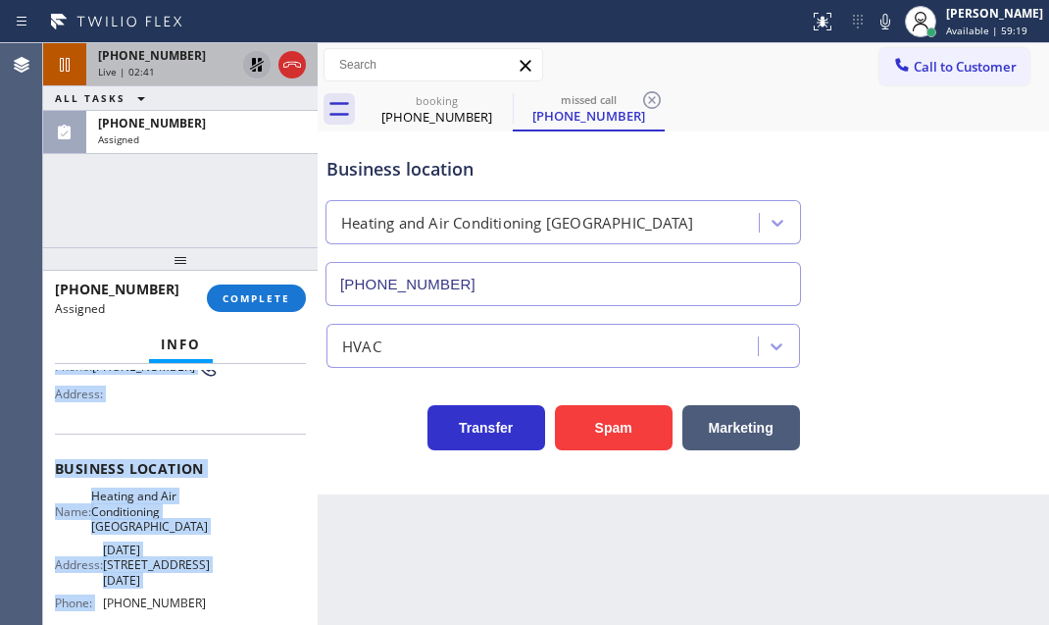
click at [263, 60] on icon at bounding box center [257, 65] width 24 height 24
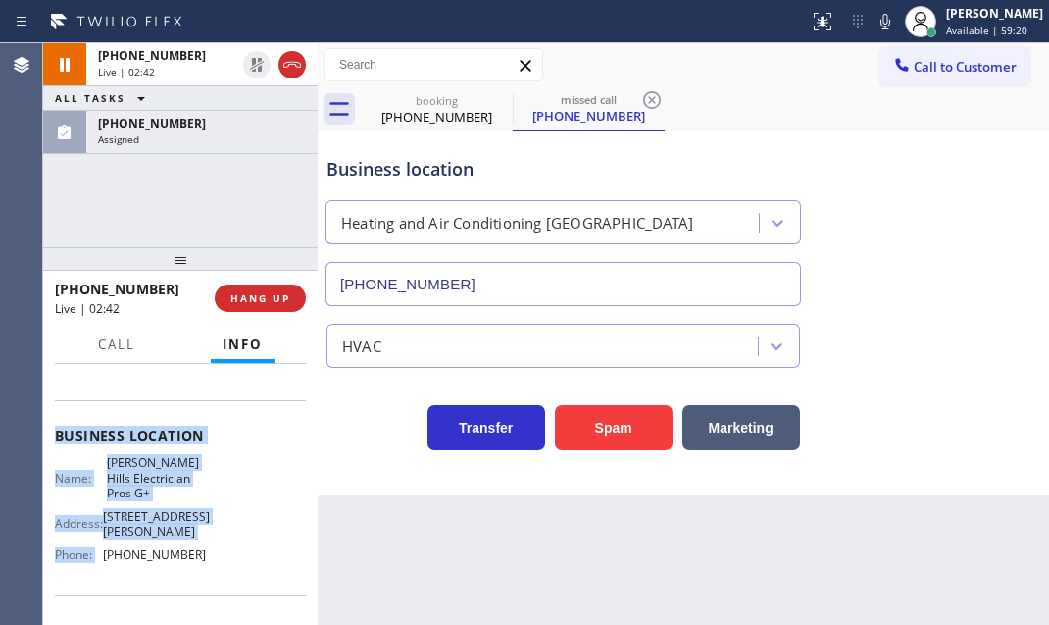
scroll to position [177, 0]
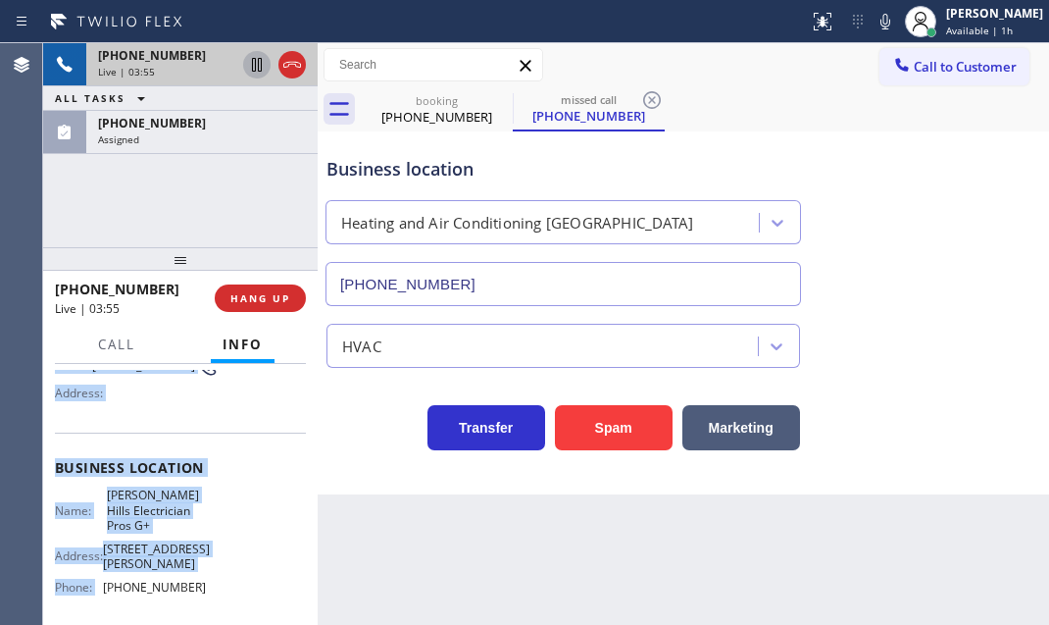
click at [251, 68] on icon at bounding box center [257, 65] width 24 height 24
click at [191, 536] on div "Name: [PERSON_NAME] Hills Electrician Pros G+ Address: [STREET_ADDRESS][PERSON_…" at bounding box center [130, 544] width 151 height 115
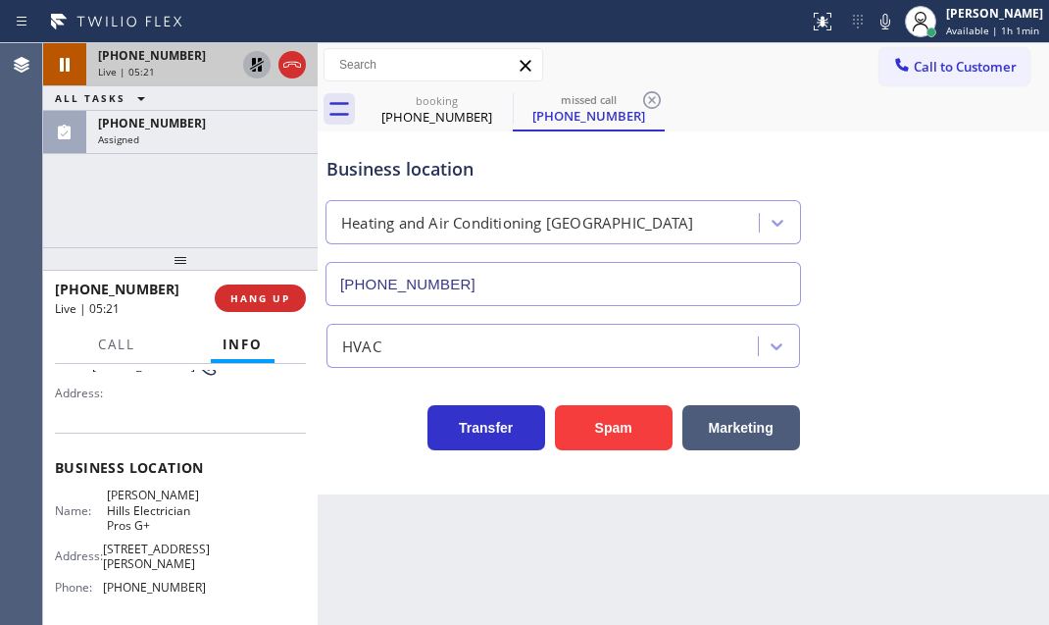
scroll to position [88, 0]
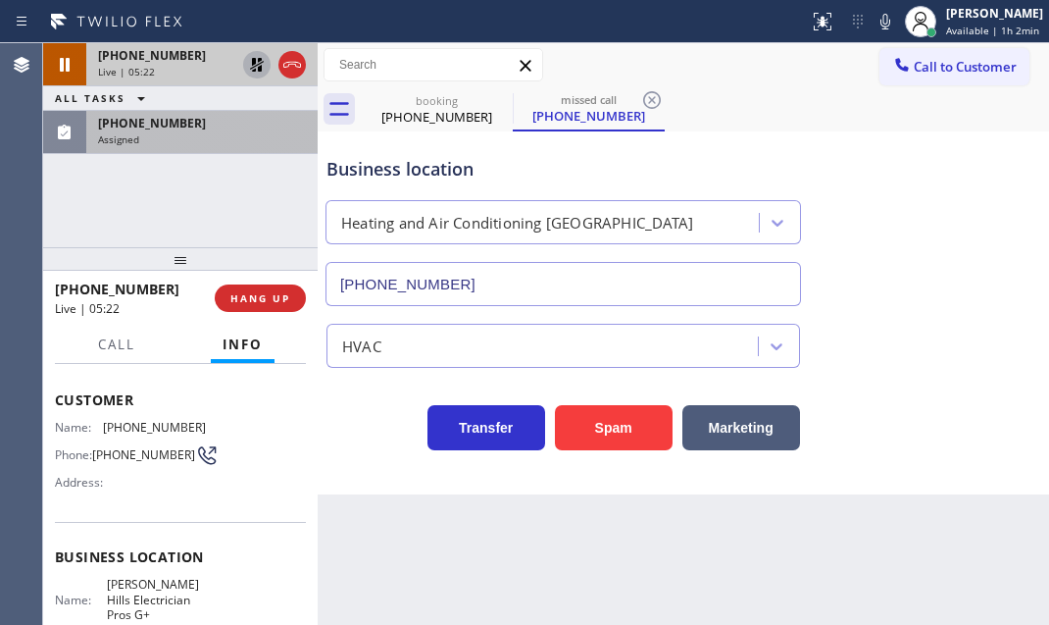
click at [216, 140] on div "Assigned" at bounding box center [202, 139] width 208 height 14
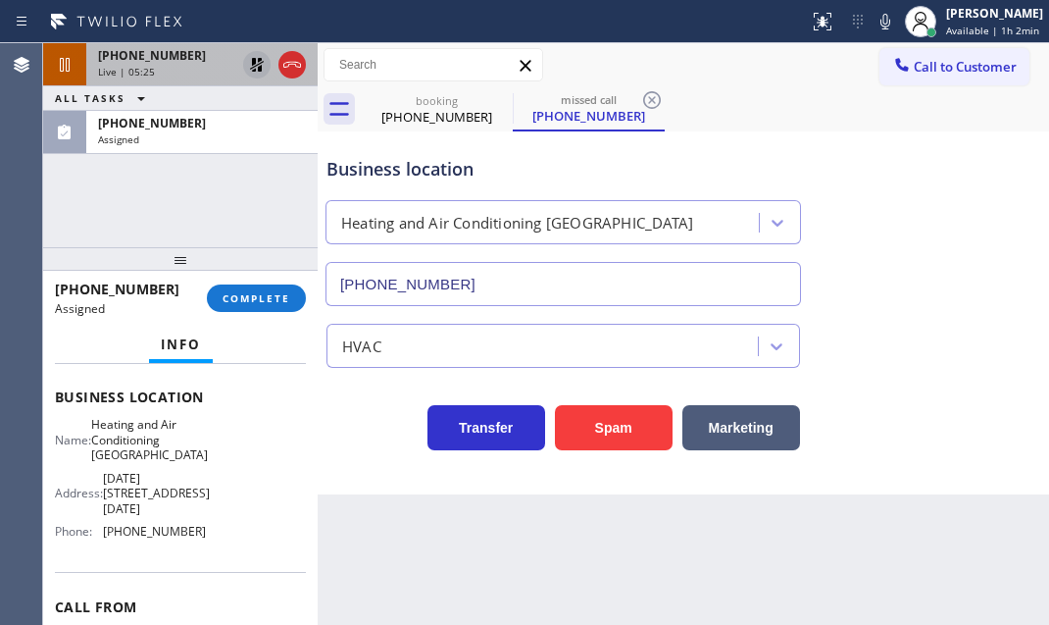
scroll to position [299, 0]
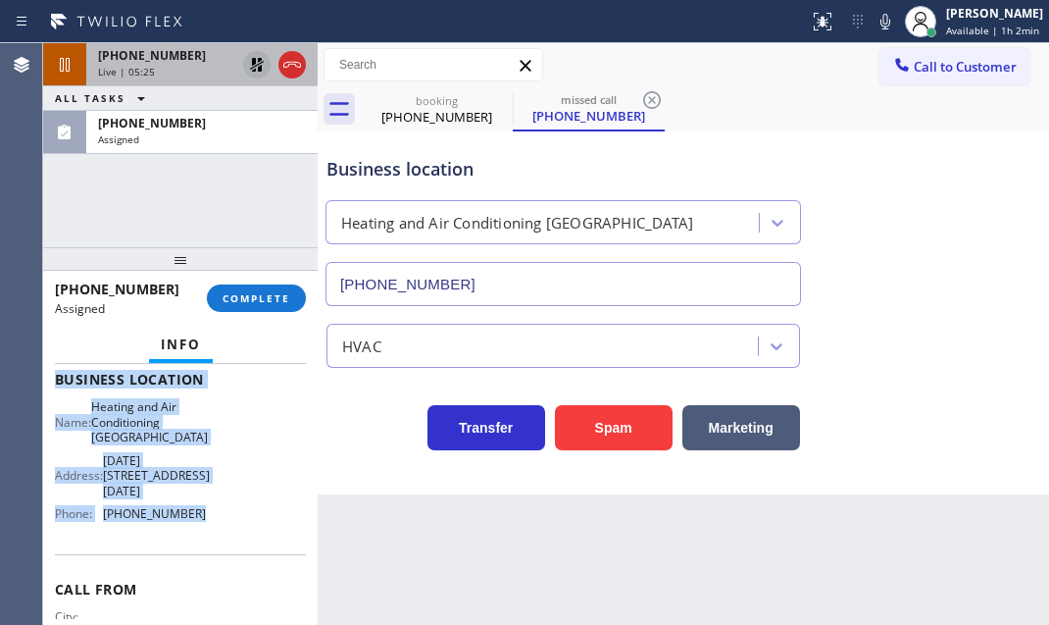
drag, startPoint x: 45, startPoint y: 373, endPoint x: 204, endPoint y: 530, distance: 223.3
click at [204, 530] on div "Context Queue: HVAC Priority: 0 Task Age: [DEMOGRAPHIC_DATA] minute(s) Customer…" at bounding box center [180, 494] width 275 height 261
click at [265, 294] on span "COMPLETE" at bounding box center [257, 298] width 68 height 14
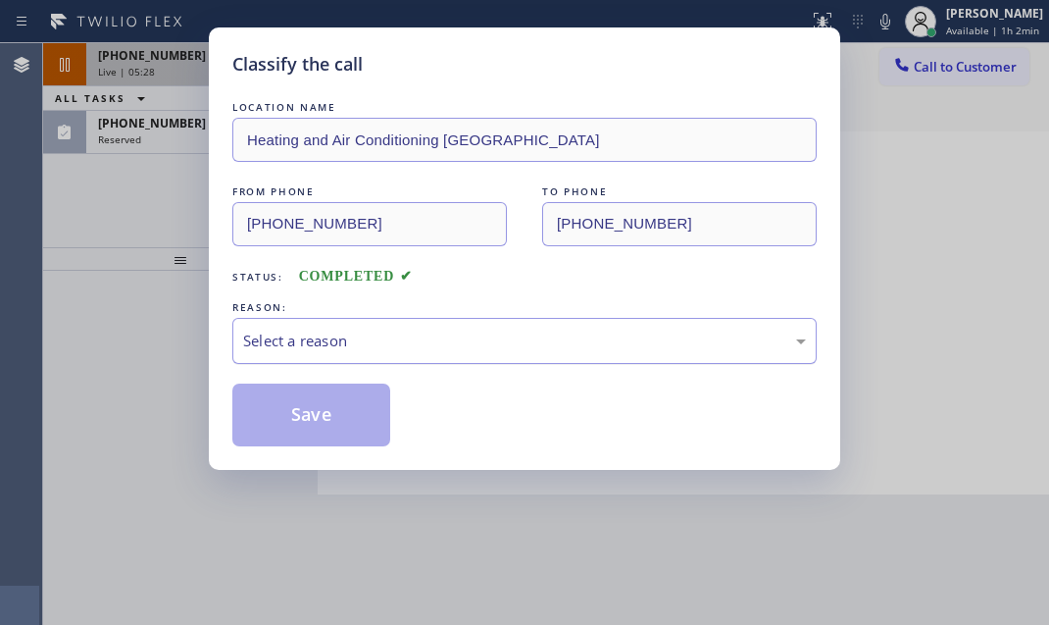
click at [382, 324] on div "Select a reason" at bounding box center [524, 341] width 584 height 46
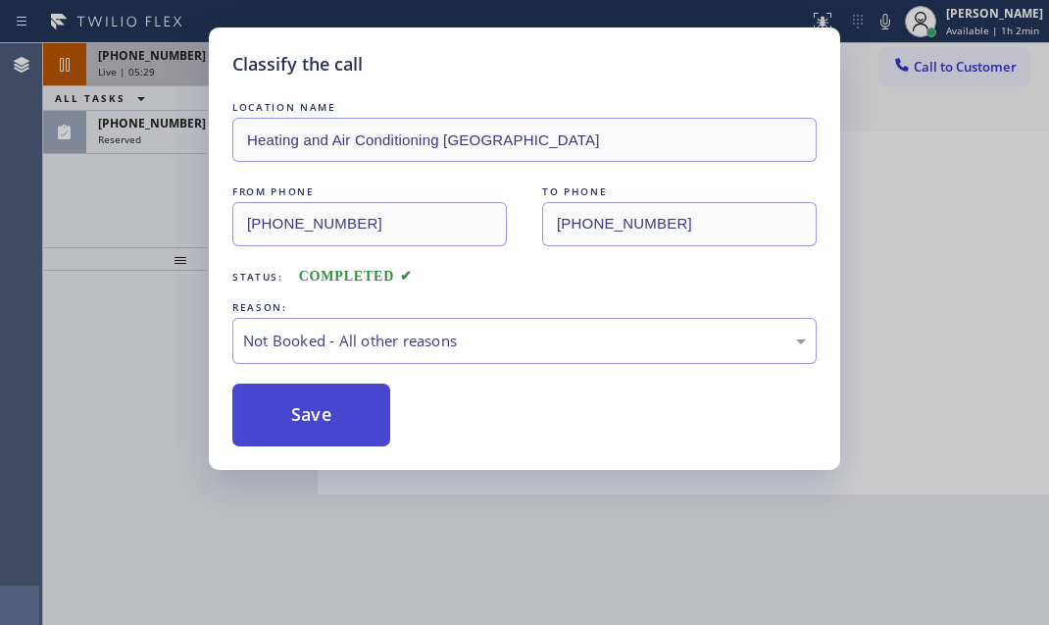
click at [278, 417] on button "Save" at bounding box center [311, 414] width 158 height 63
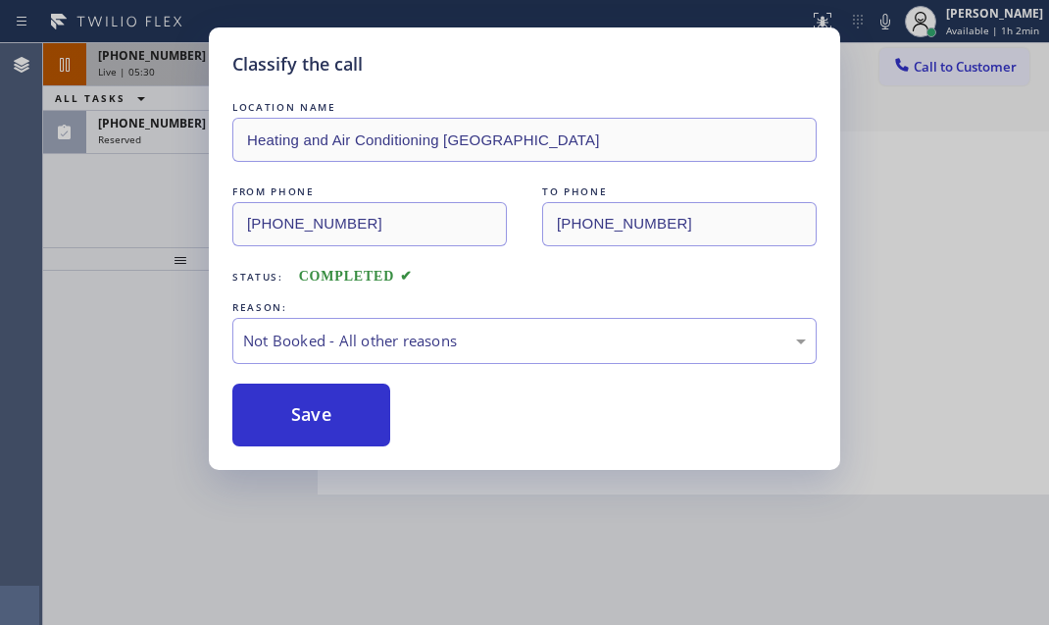
click at [159, 129] on div "Classify the call LOCATION NAME Heating and Air Conditioning [GEOGRAPHIC_DATA] …" at bounding box center [524, 312] width 1049 height 625
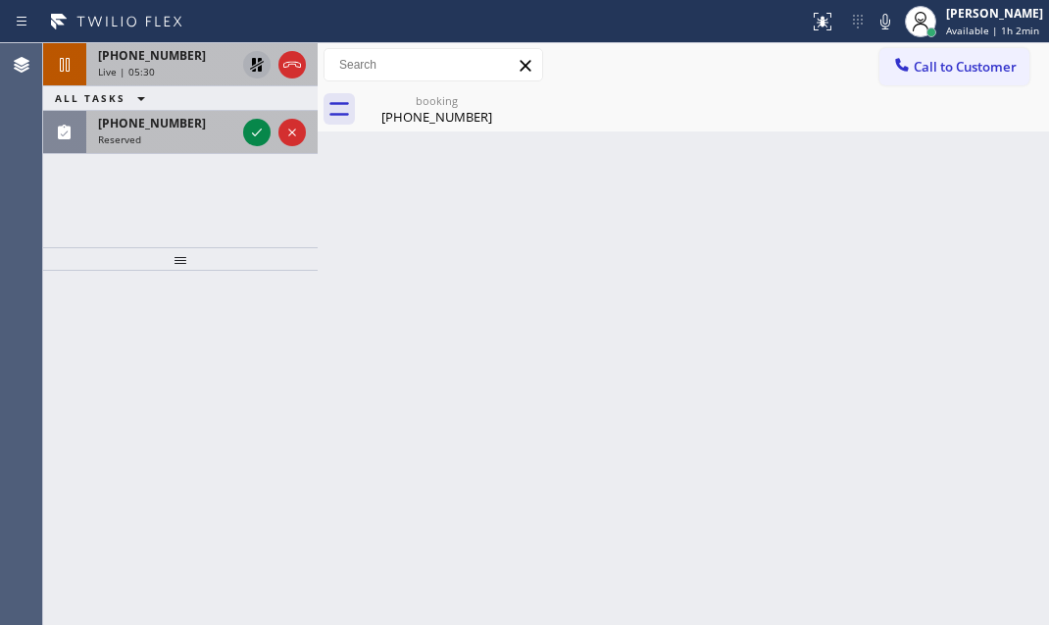
click at [175, 137] on div "Reserved" at bounding box center [166, 139] width 137 height 14
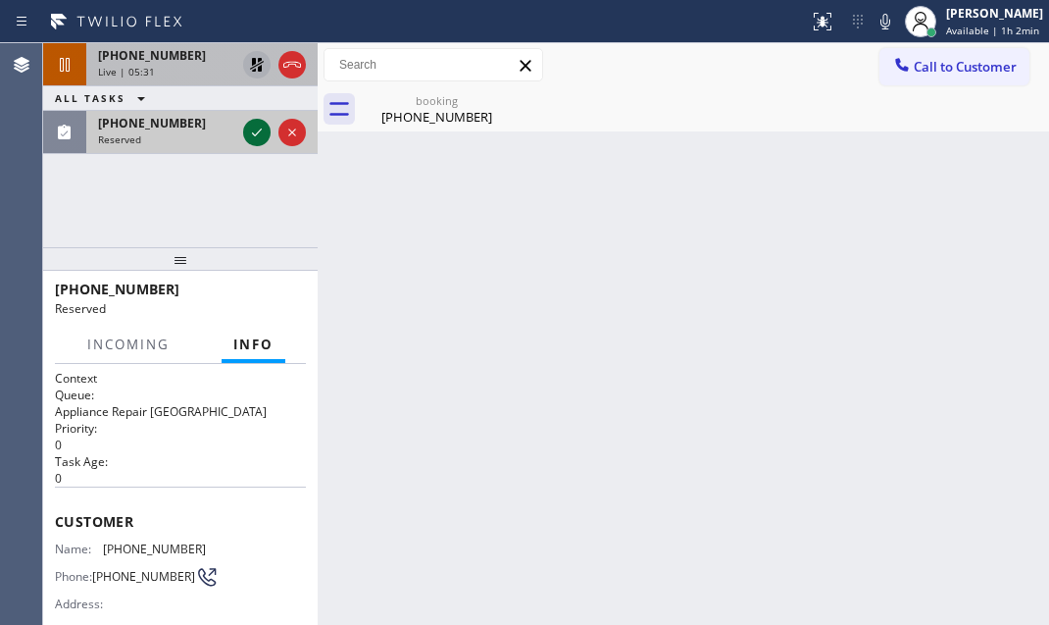
click at [245, 136] on icon at bounding box center [257, 133] width 24 height 24
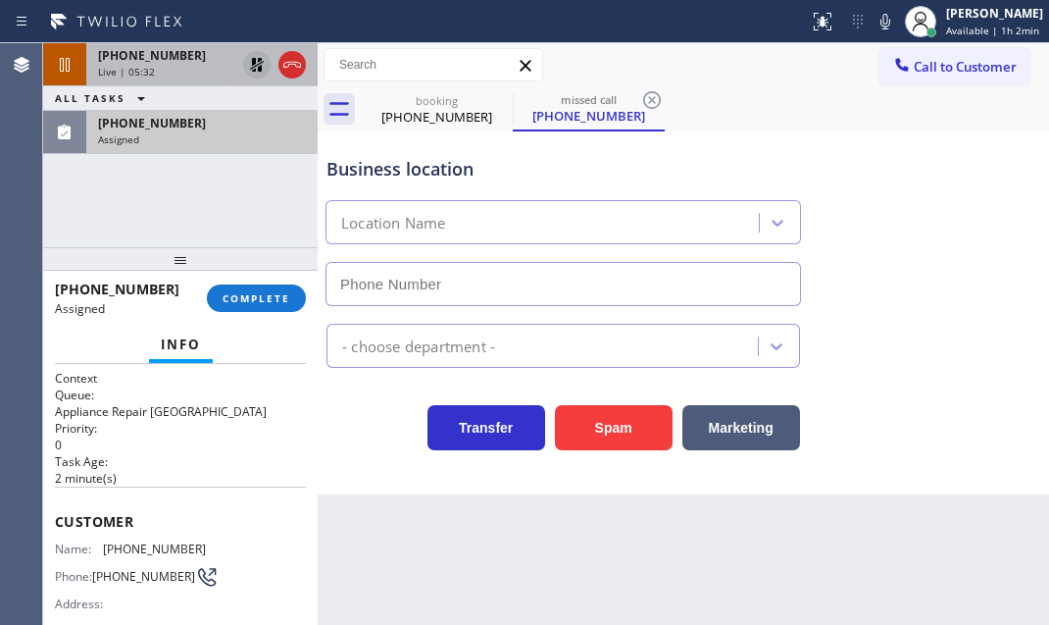
type input "[PHONE_NUMBER]"
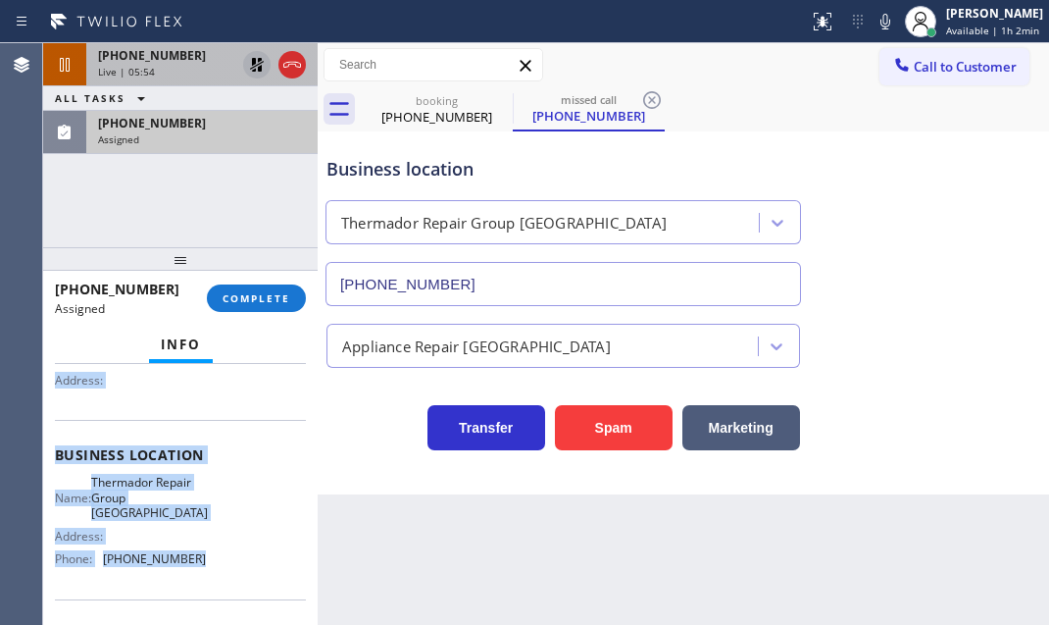
scroll to position [267, 0]
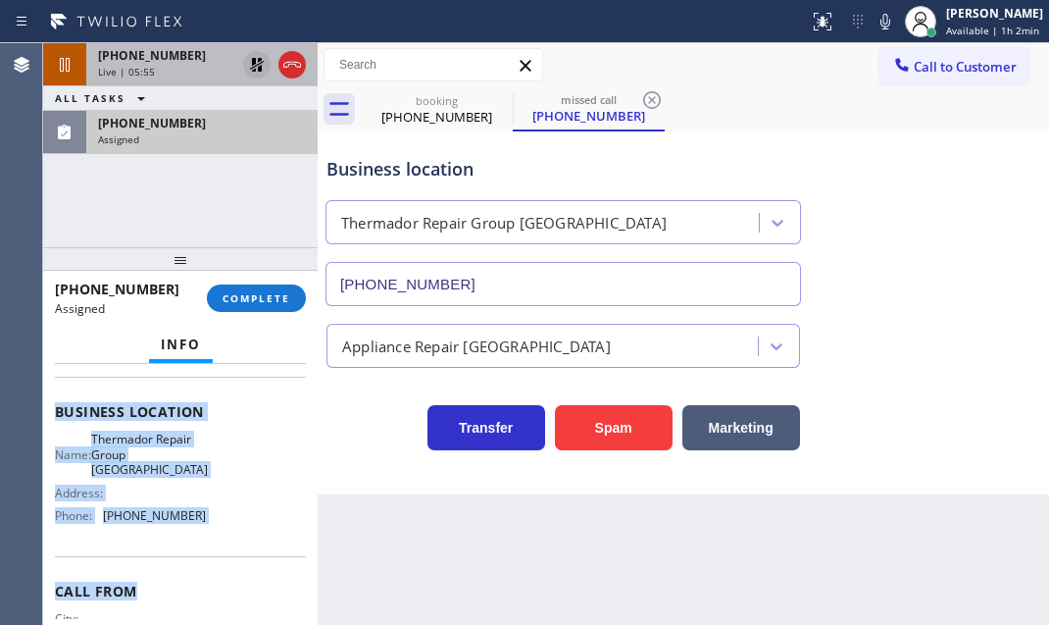
drag, startPoint x: 50, startPoint y: 512, endPoint x: 228, endPoint y: 564, distance: 184.9
click at [228, 564] on div "Context Queue: Appliance Repair High End Priority: 0 Task Age: [DEMOGRAPHIC_DAT…" at bounding box center [180, 494] width 275 height 261
click at [282, 305] on button "COMPLETE" at bounding box center [256, 297] width 99 height 27
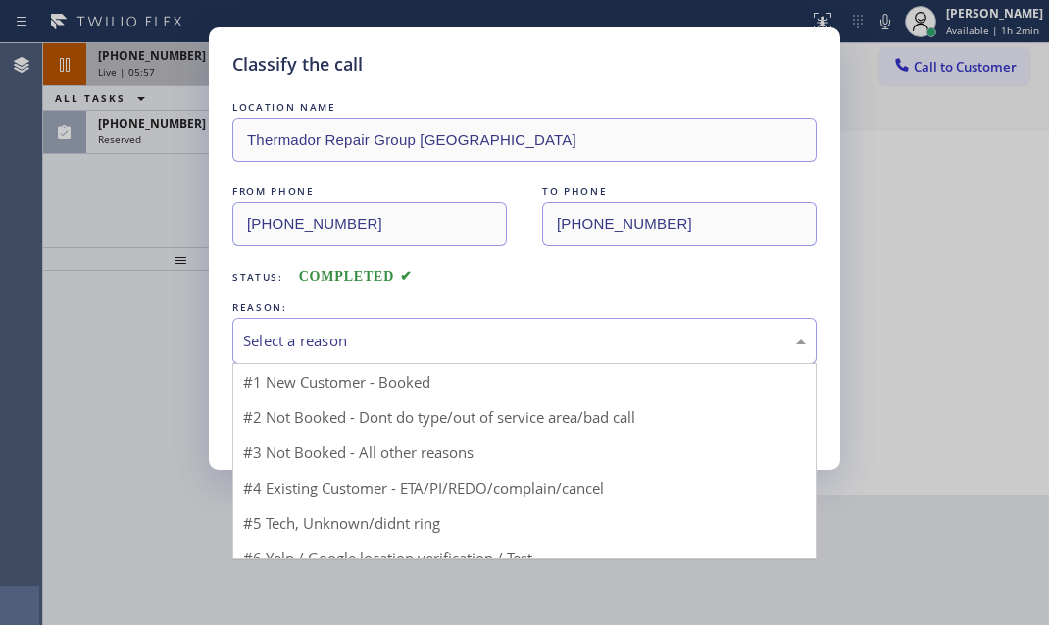
click at [391, 335] on div "Select a reason" at bounding box center [524, 340] width 563 height 23
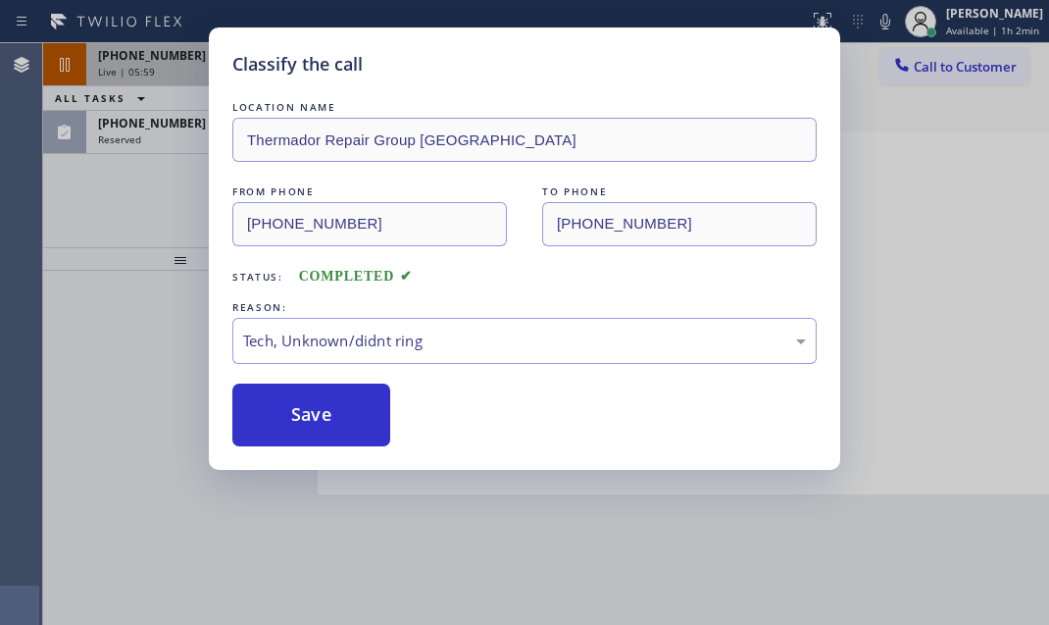
drag, startPoint x: 331, startPoint y: 415, endPoint x: 402, endPoint y: 412, distance: 70.7
click at [332, 412] on button "Save" at bounding box center [311, 414] width 158 height 63
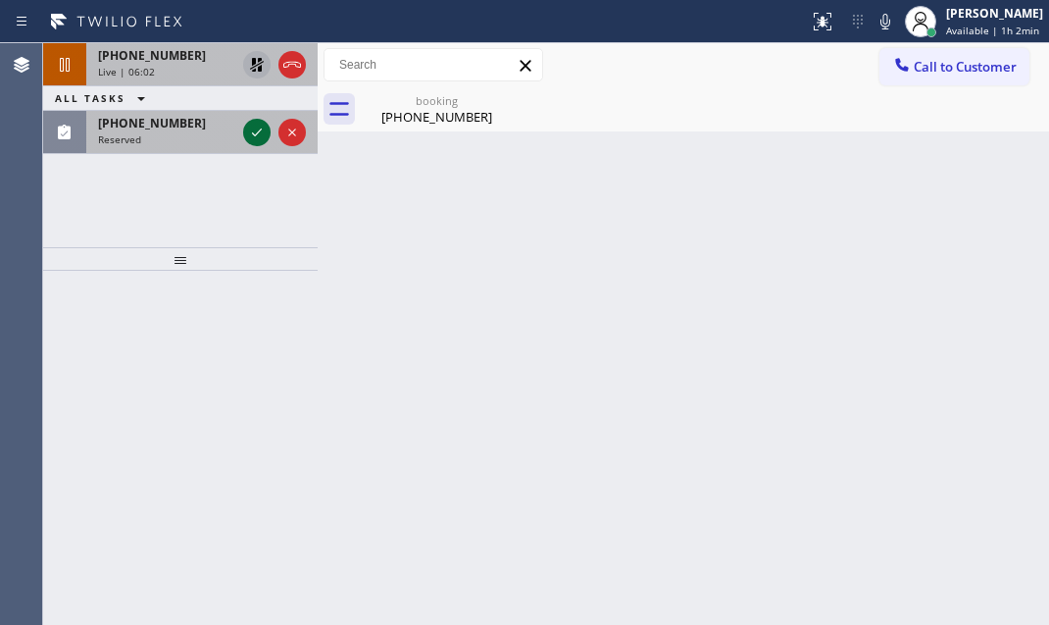
click at [260, 132] on icon at bounding box center [257, 133] width 24 height 24
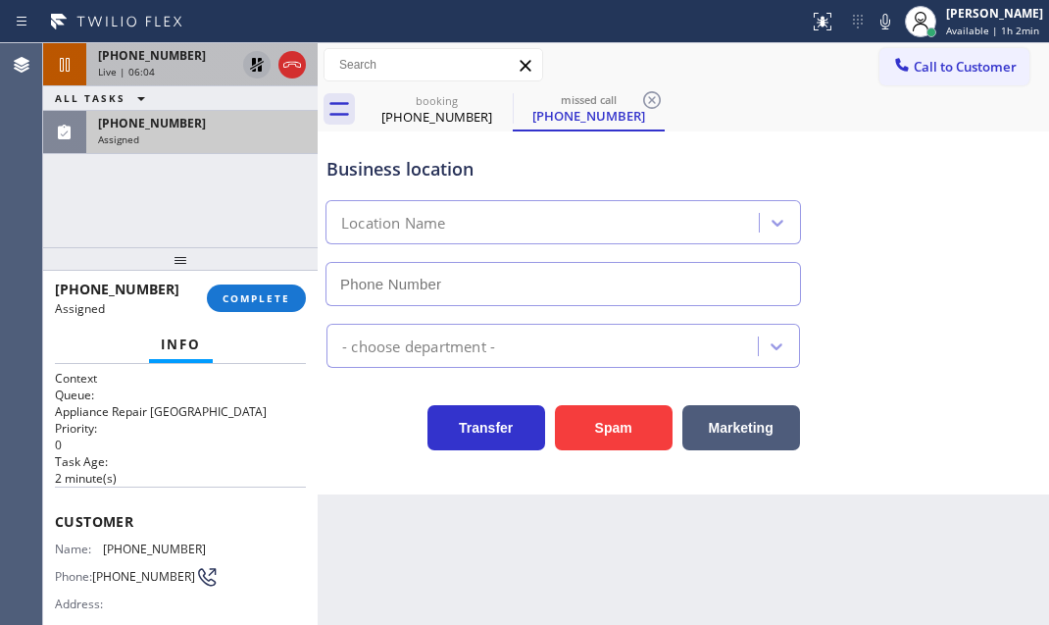
type input "[PHONE_NUMBER]"
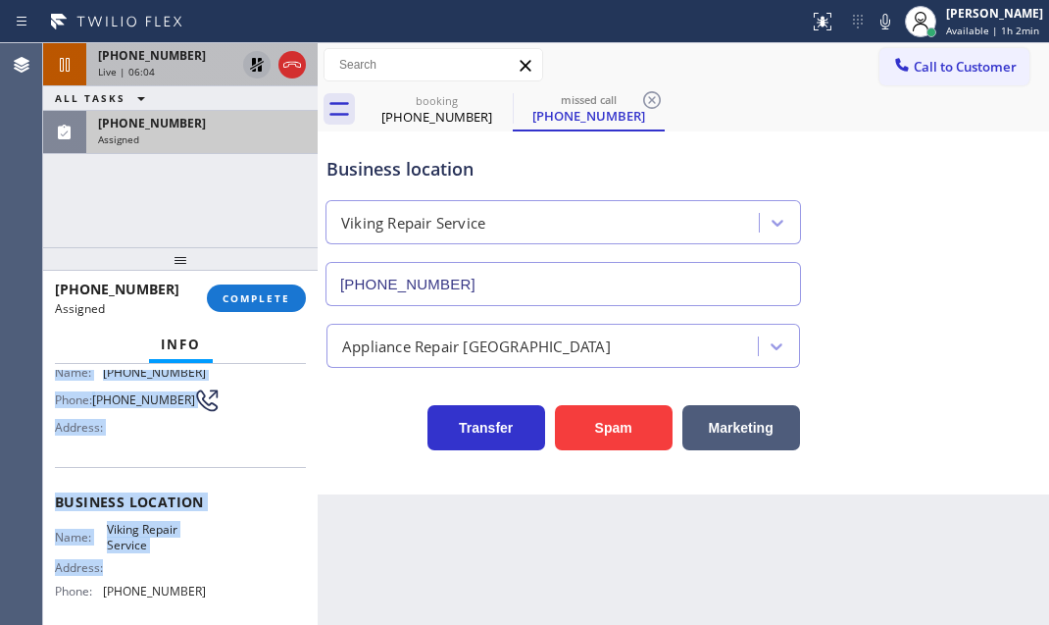
scroll to position [177, 0]
drag, startPoint x: 45, startPoint y: 512, endPoint x: 527, endPoint y: 551, distance: 483.1
click at [213, 593] on div "Context Queue: Appliance Repair High End Priority: 0 Task Age: [DEMOGRAPHIC_DAT…" at bounding box center [180, 494] width 275 height 261
click at [253, 66] on icon at bounding box center [257, 65] width 24 height 24
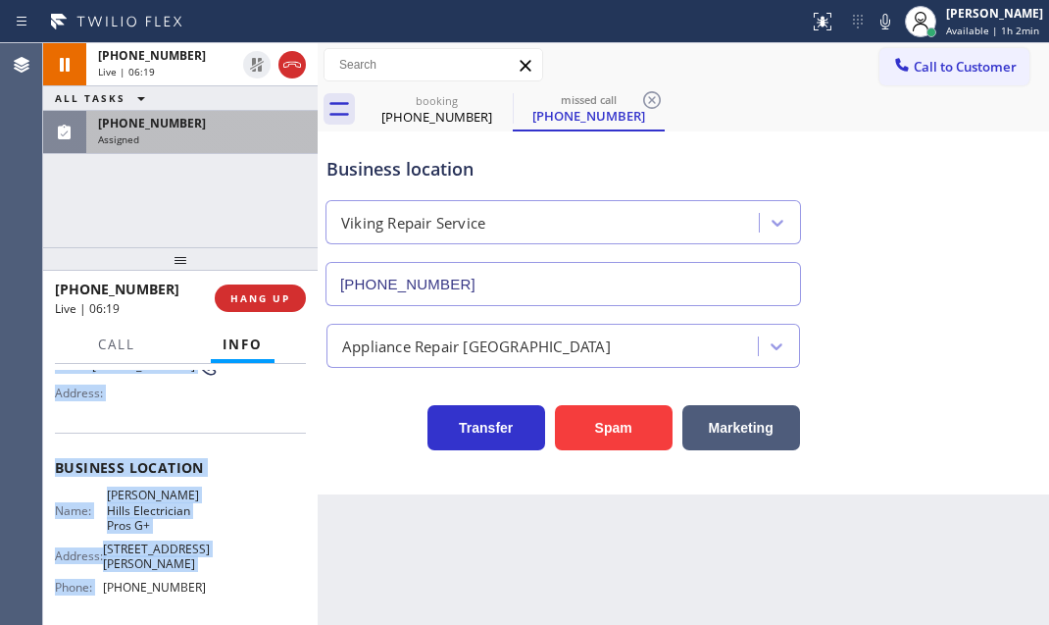
scroll to position [146, 0]
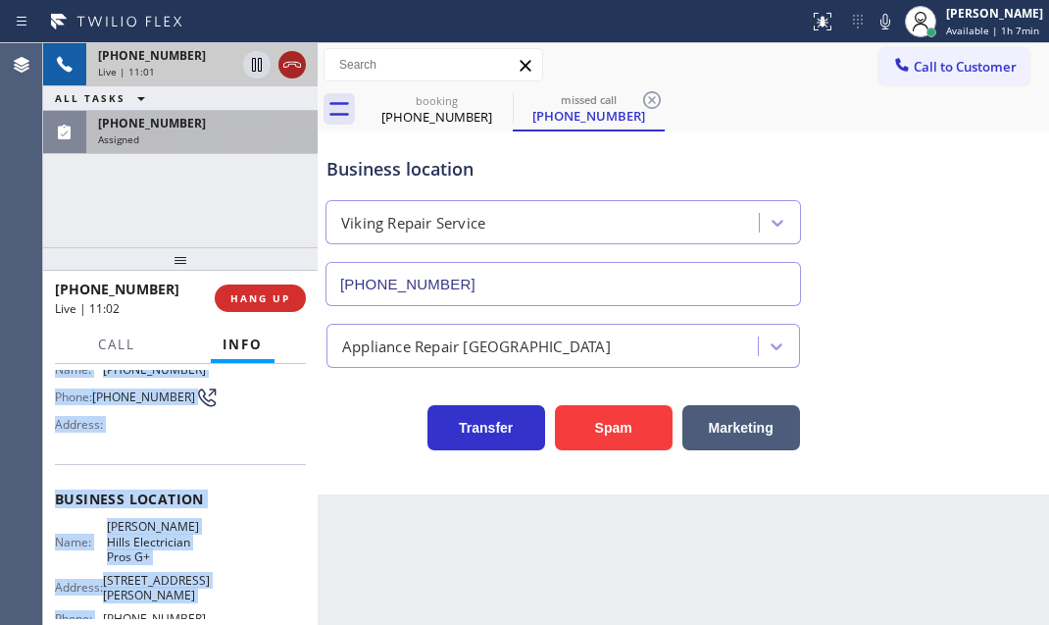
click at [291, 65] on icon at bounding box center [292, 65] width 24 height 24
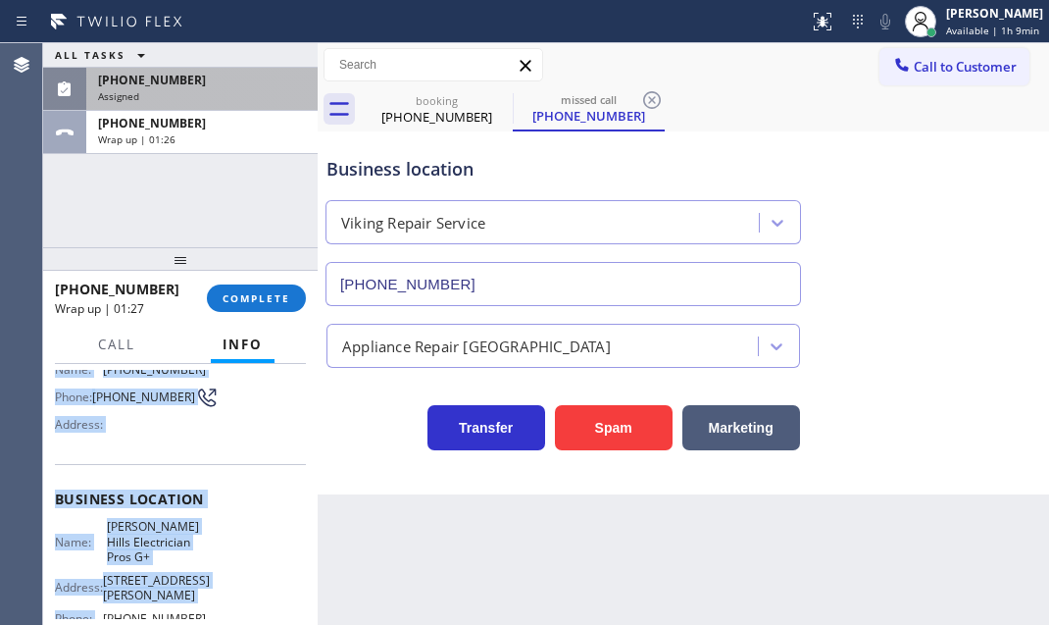
click at [169, 439] on div "Name: [PHONE_NUMBER] Phone: [PHONE_NUMBER] Address:" at bounding box center [130, 400] width 151 height 77
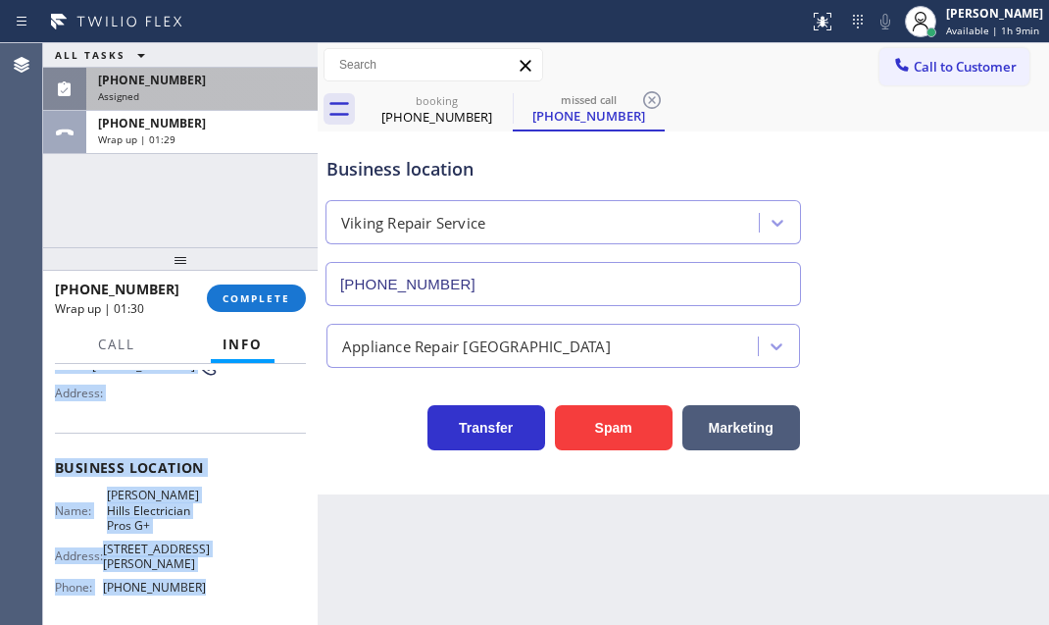
scroll to position [267, 0]
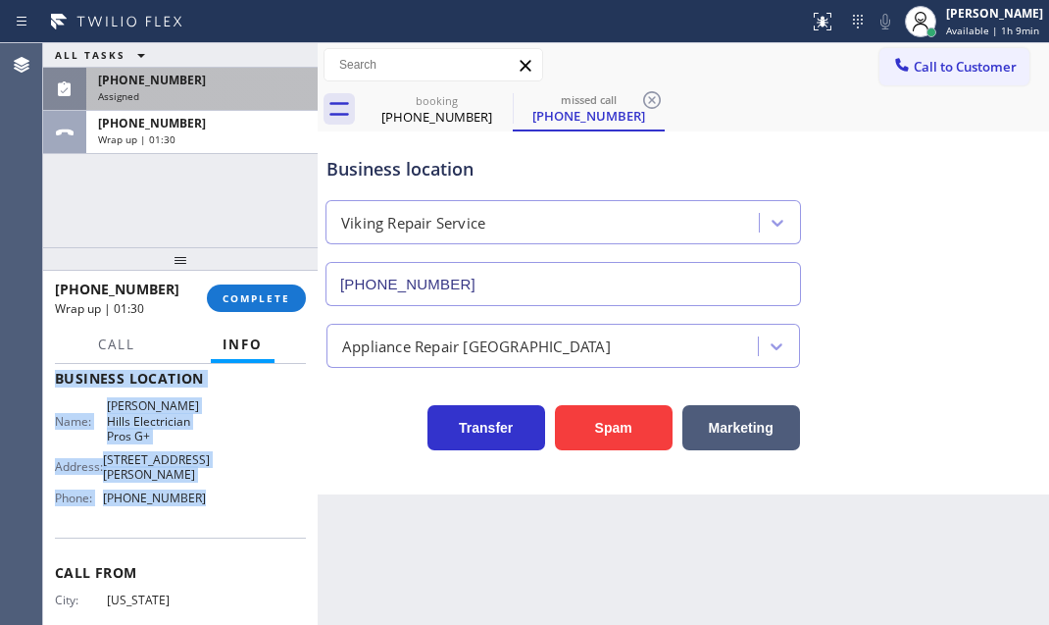
drag, startPoint x: 49, startPoint y: 480, endPoint x: 236, endPoint y: 534, distance: 195.2
click at [236, 534] on div "Context Queue: [Test] All Priority: 1 Customer Name: [PHONE_NUMBER] Phone: [PHO…" at bounding box center [180, 494] width 275 height 261
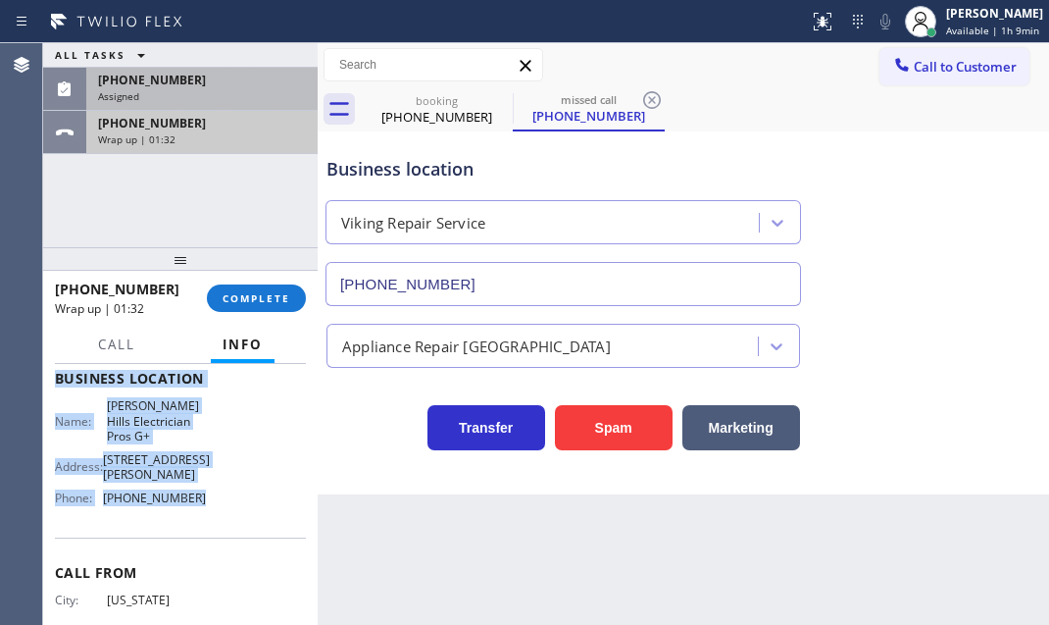
click at [228, 132] on div "Wrap up | 01:32" at bounding box center [202, 139] width 208 height 14
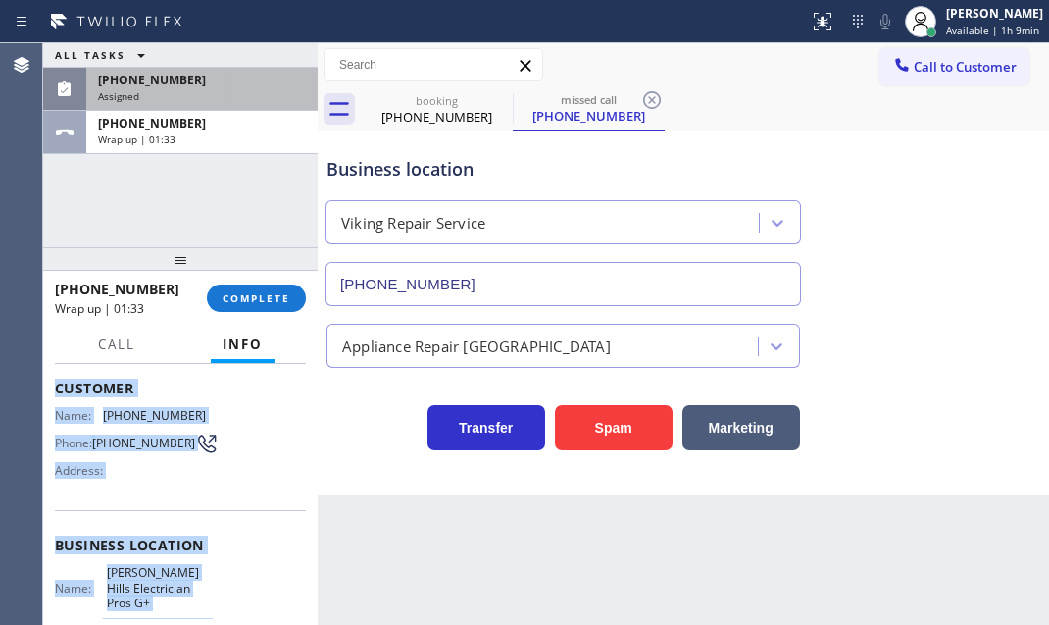
scroll to position [88, 0]
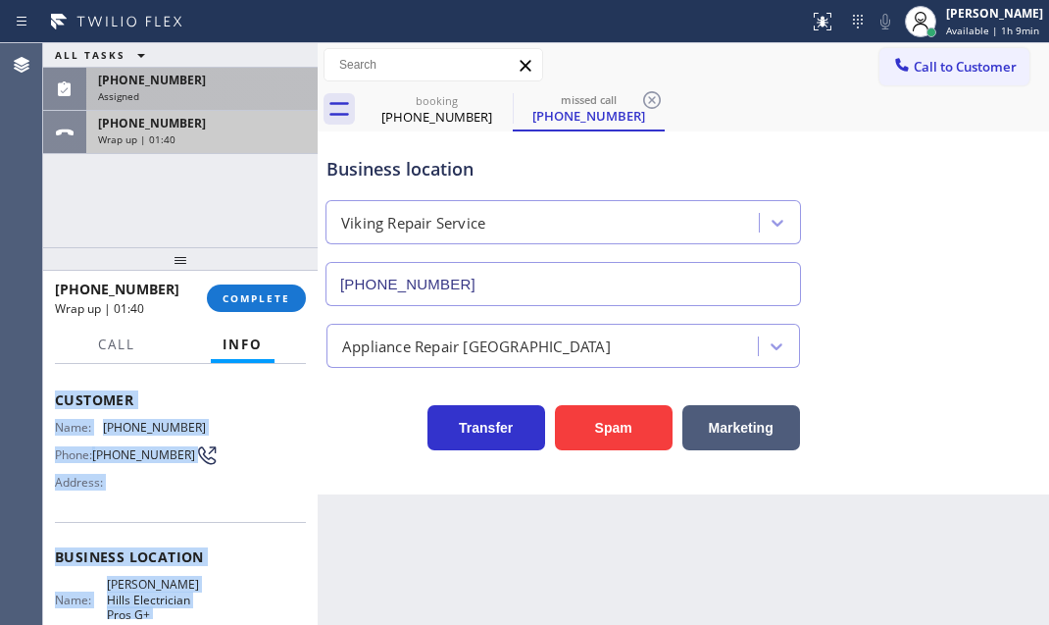
click at [196, 129] on div "[PHONE_NUMBER]" at bounding box center [202, 123] width 208 height 17
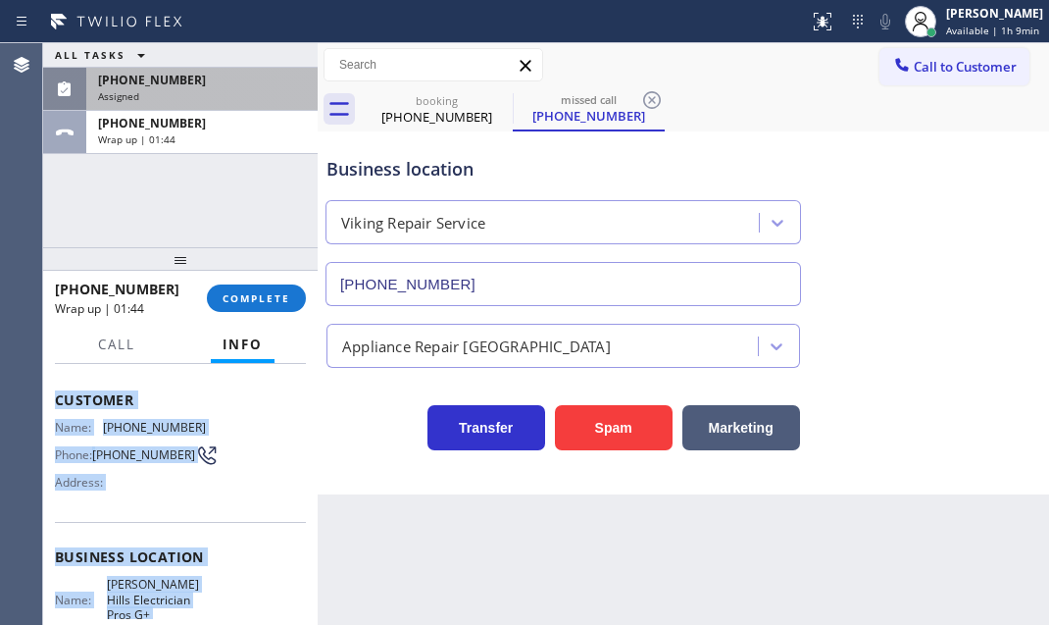
click at [222, 95] on div "Assigned" at bounding box center [202, 96] width 208 height 14
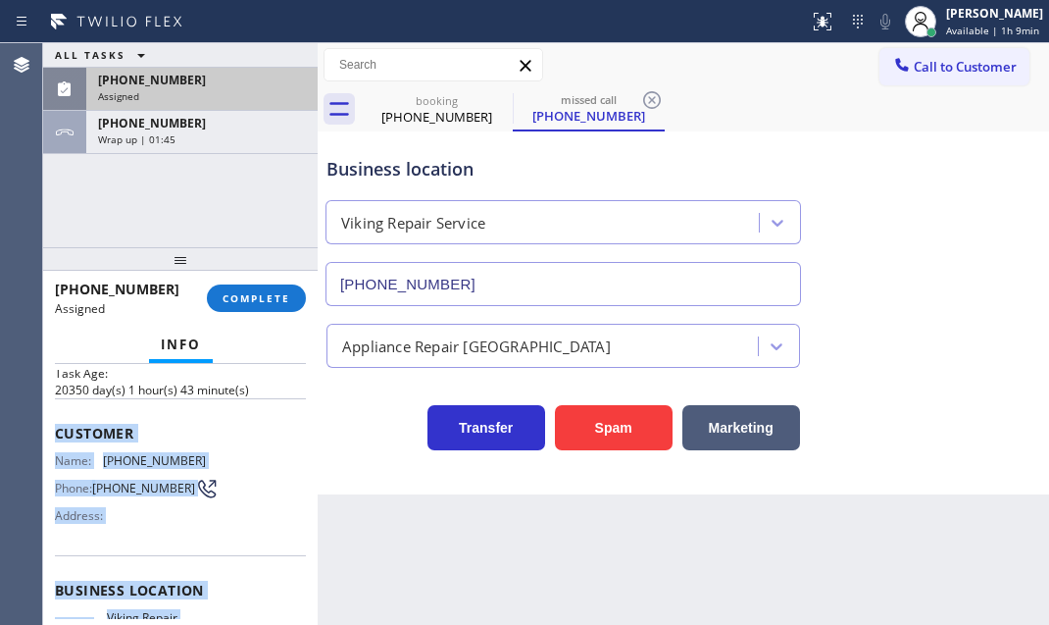
scroll to position [121, 0]
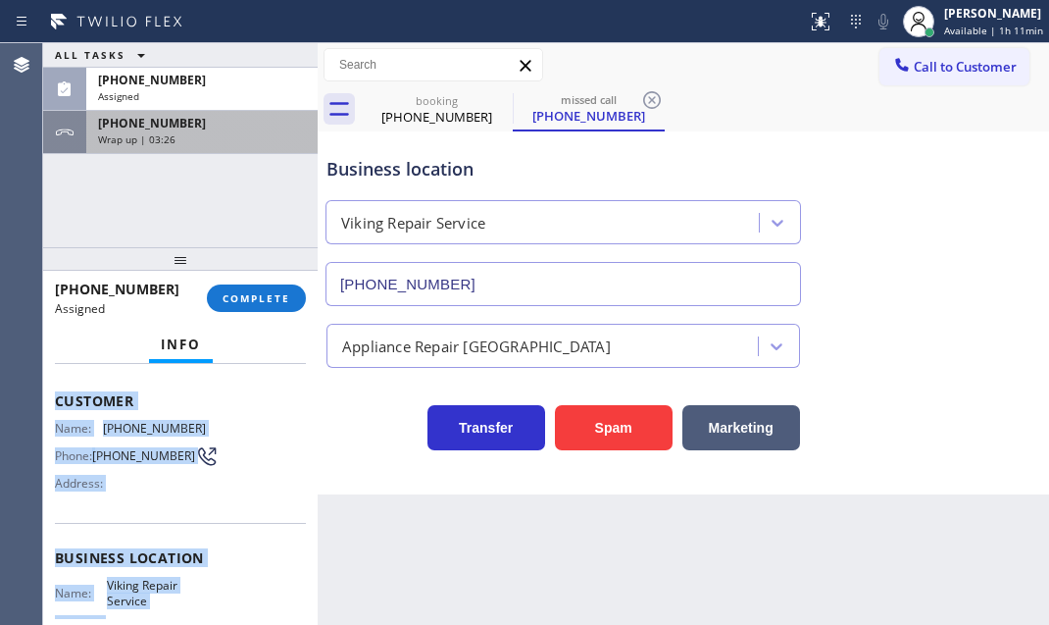
click at [195, 134] on div "Wrap up | 03:26" at bounding box center [202, 139] width 208 height 14
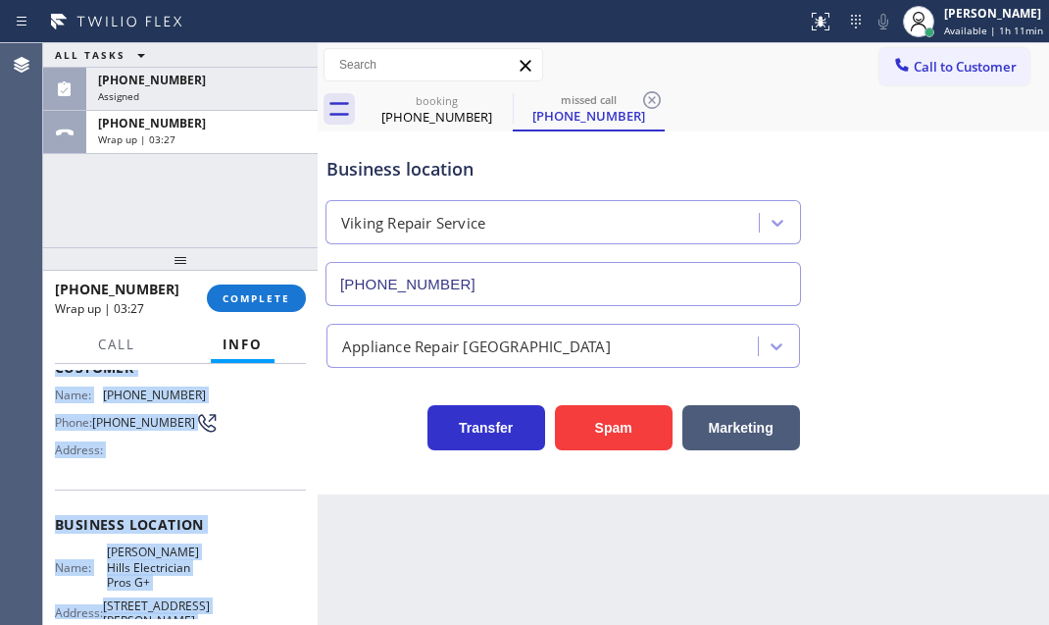
scroll to position [88, 0]
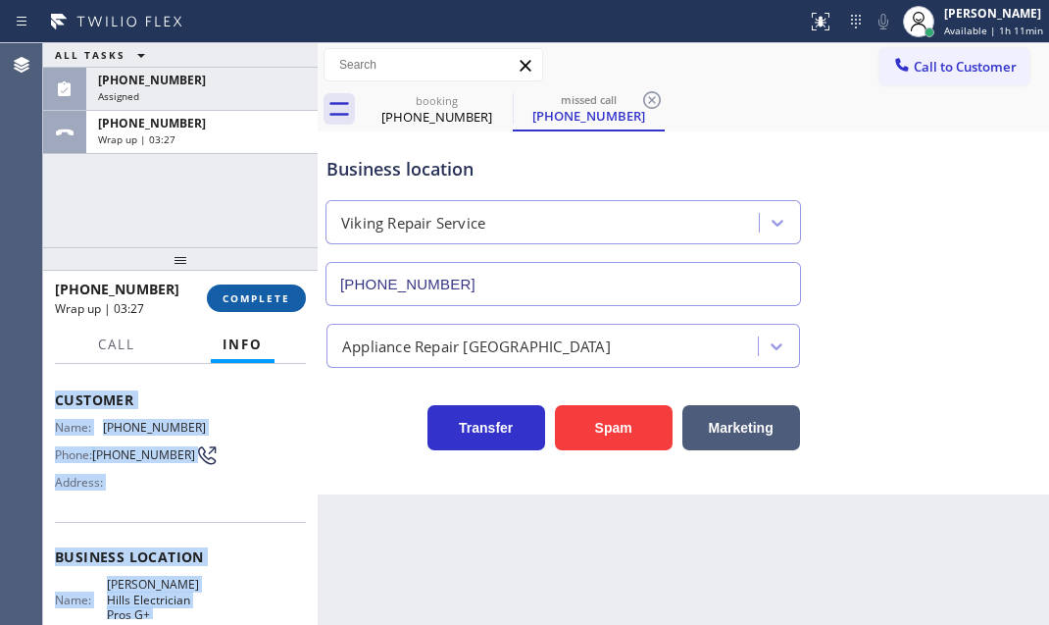
click at [262, 295] on span "COMPLETE" at bounding box center [257, 298] width 68 height 14
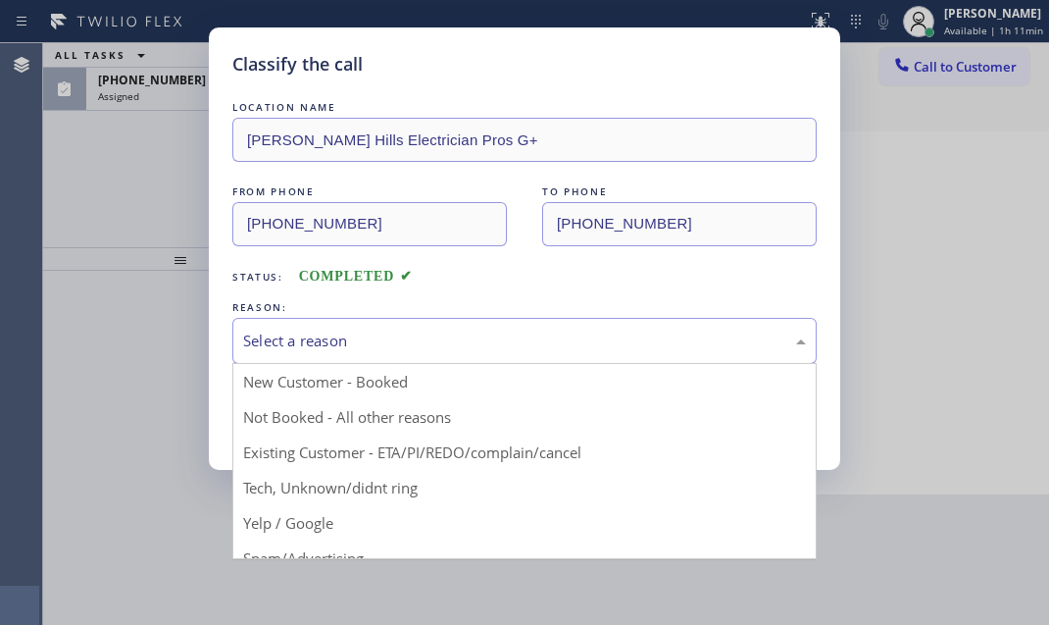
click at [459, 324] on div "Select a reason" at bounding box center [524, 341] width 584 height 46
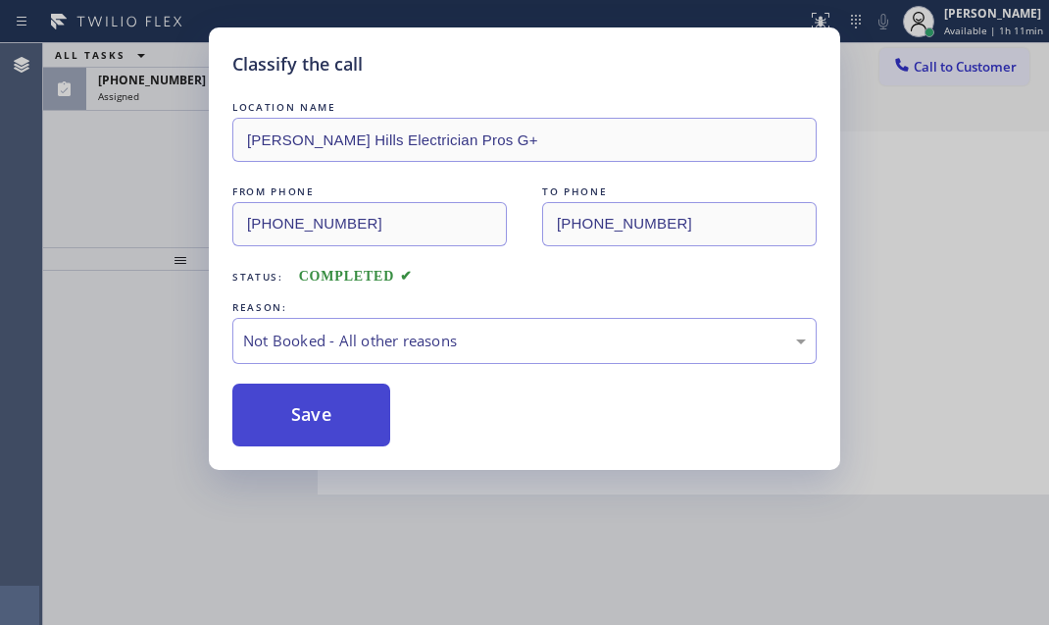
click at [269, 413] on button "Save" at bounding box center [311, 414] width 158 height 63
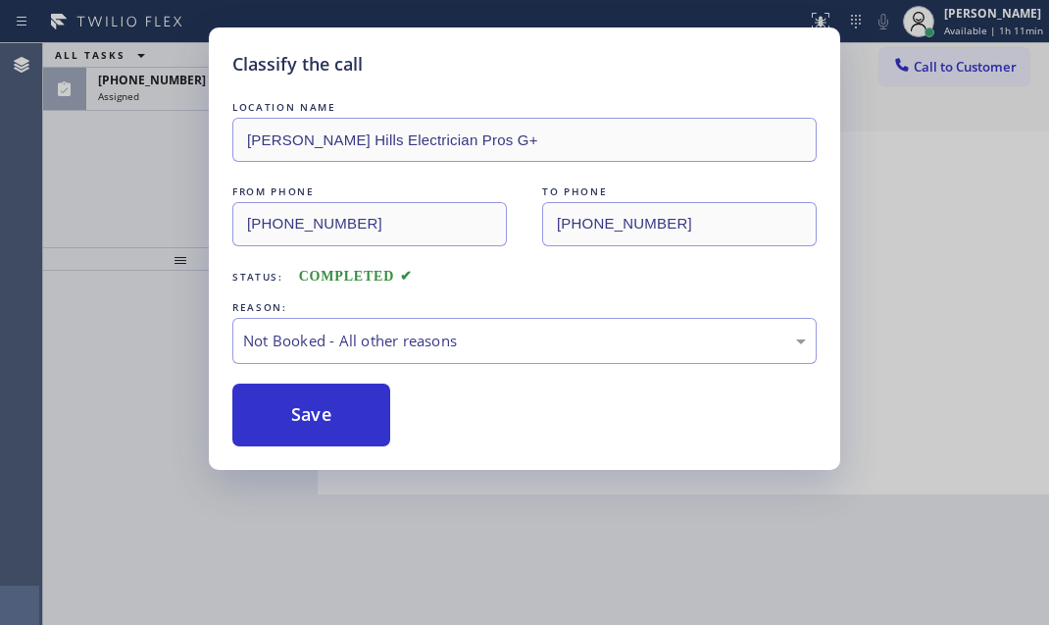
click at [152, 85] on div "Classify the call LOCATION NAME [PERSON_NAME][GEOGRAPHIC_DATA] Electrician Pros…" at bounding box center [524, 312] width 1049 height 625
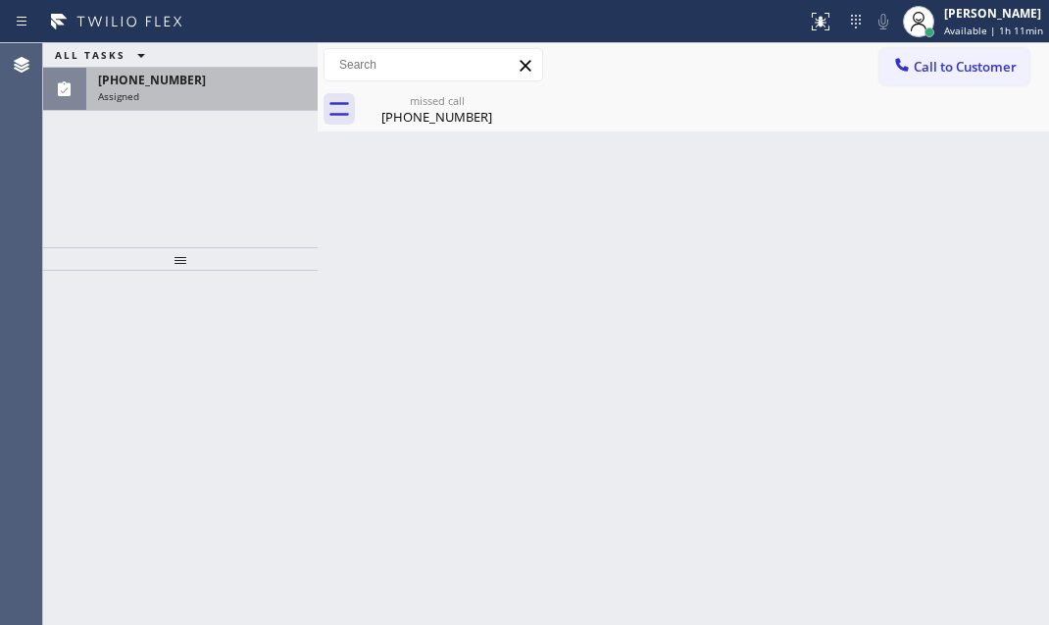
click at [171, 98] on div "Assigned" at bounding box center [202, 96] width 208 height 14
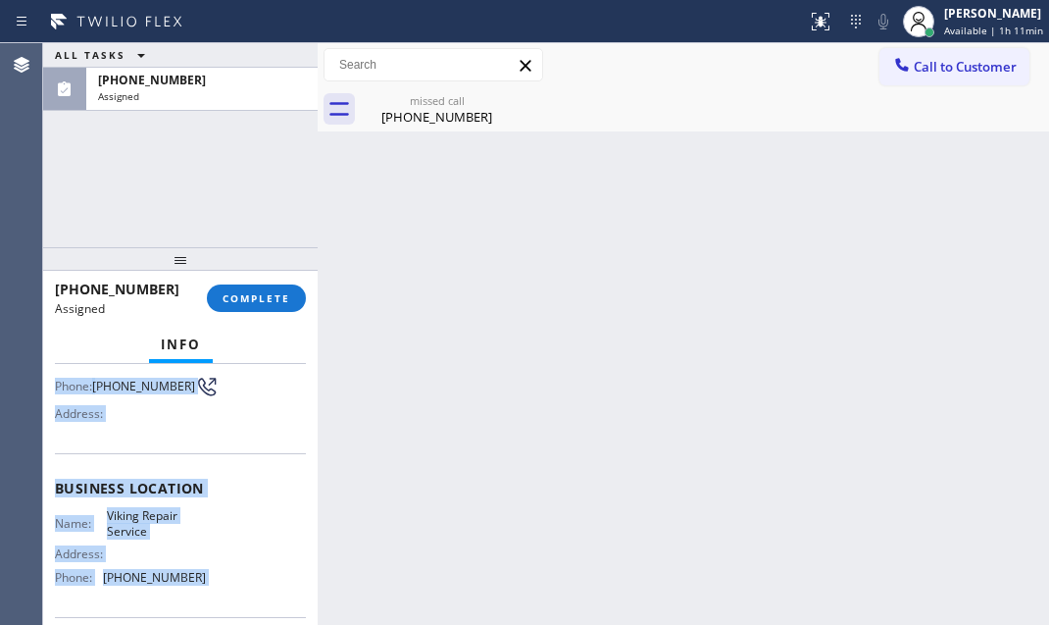
scroll to position [267, 0]
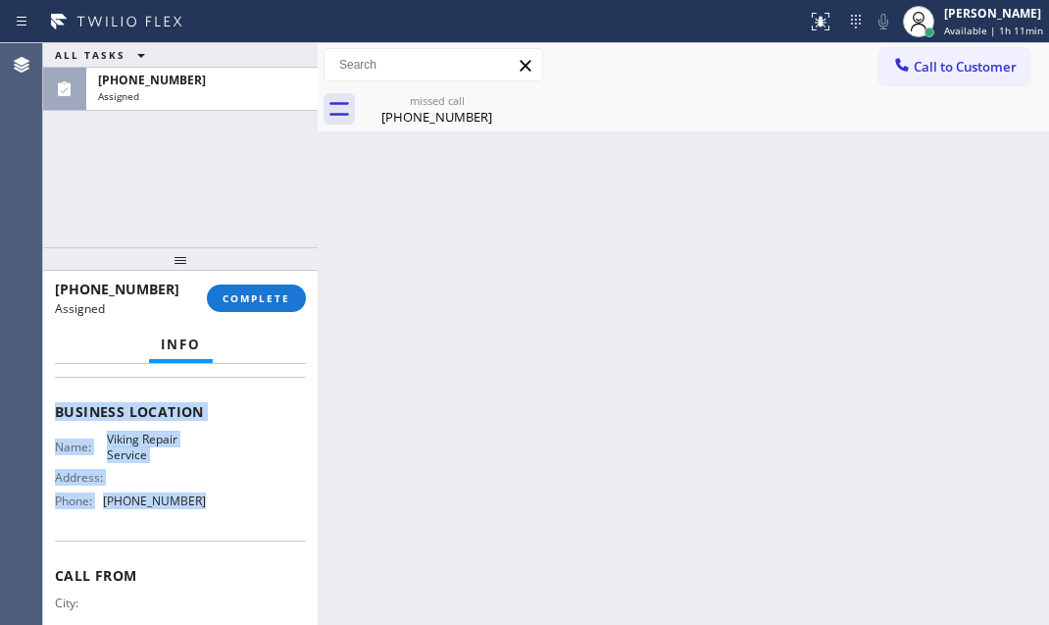
drag, startPoint x: 50, startPoint y: 509, endPoint x: 230, endPoint y: 532, distance: 181.8
click at [230, 532] on div "Context Queue: Appliance Repair High End Priority: 0 Task Age: [DEMOGRAPHIC_DAT…" at bounding box center [180, 494] width 275 height 261
click at [957, 75] on span "Call to Customer" at bounding box center [965, 67] width 103 height 18
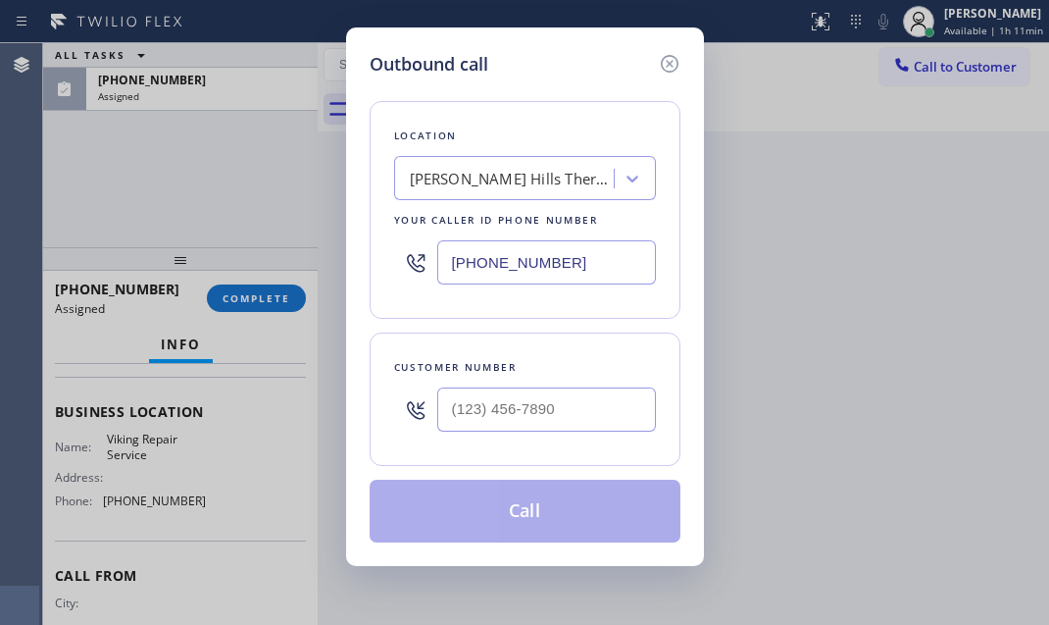
click at [577, 257] on input "[PHONE_NUMBER]" at bounding box center [546, 262] width 219 height 44
paste input "602) 878-4370"
type input "[PHONE_NUMBER]"
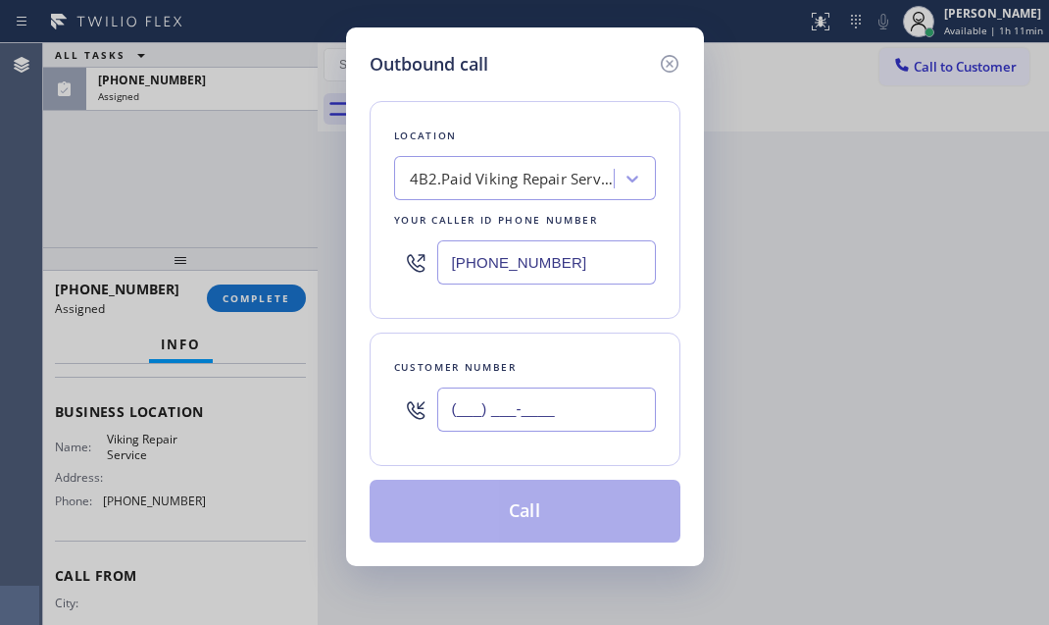
click at [571, 396] on input "(___) ___-____" at bounding box center [546, 409] width 219 height 44
paste input "480) 262-9883"
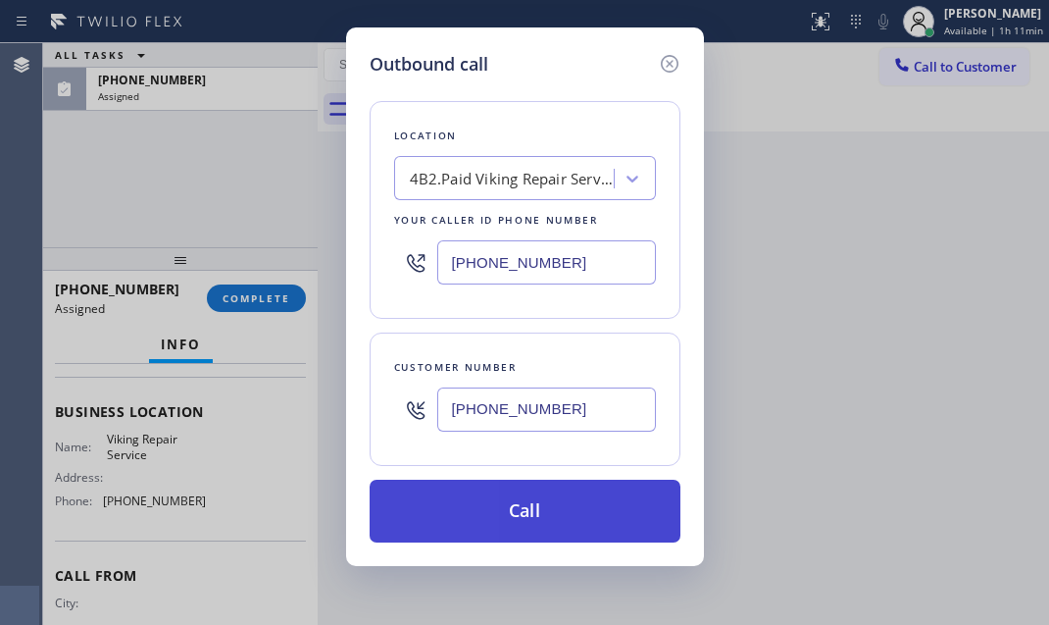
type input "[PHONE_NUMBER]"
click at [518, 519] on button "Call" at bounding box center [525, 511] width 311 height 63
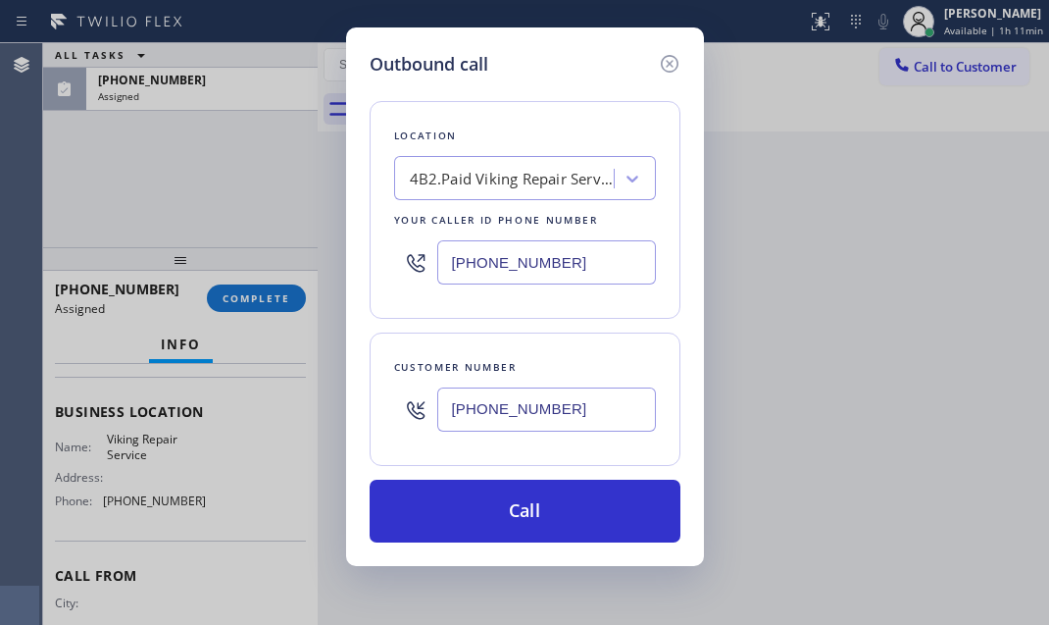
click at [265, 297] on div "Outbound call Location 4B2.Paid Viking Repair Service Your caller id phone numb…" at bounding box center [524, 312] width 1049 height 625
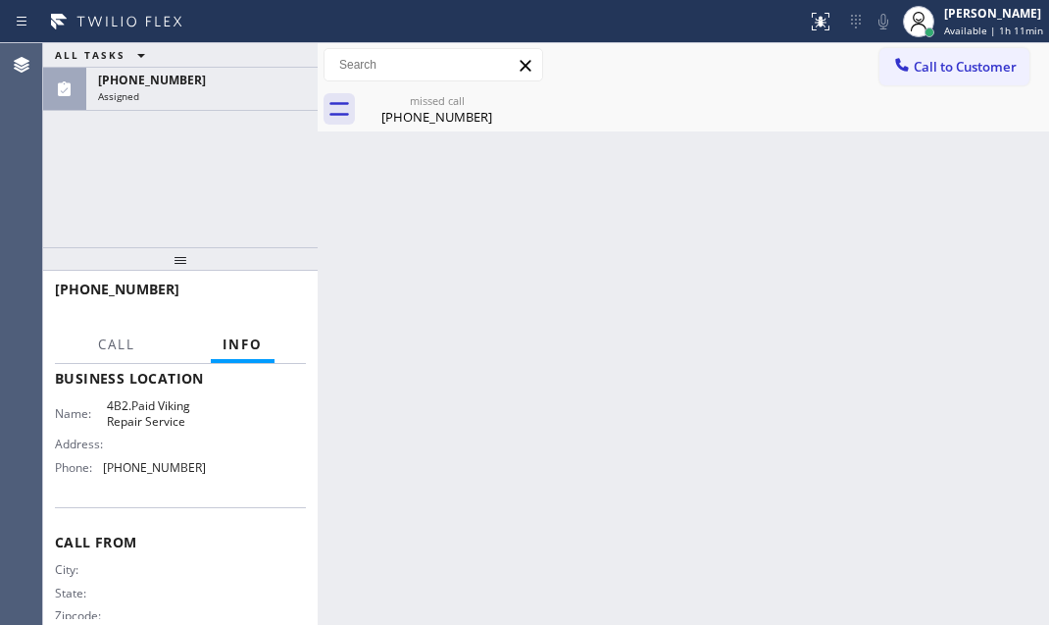
scroll to position [235, 0]
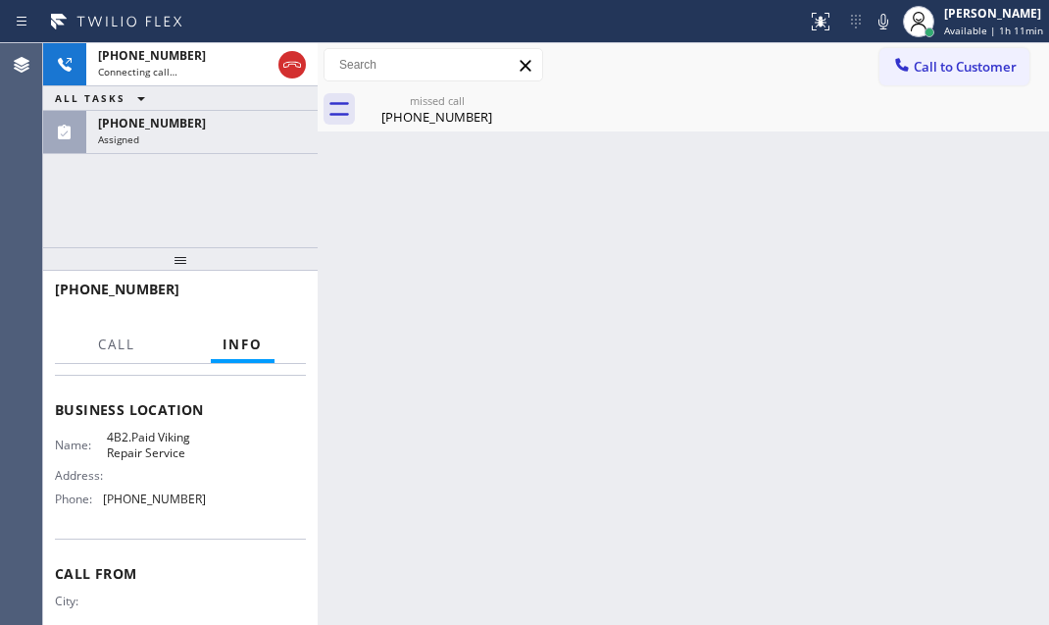
click at [227, 139] on div "Assigned" at bounding box center [202, 139] width 208 height 14
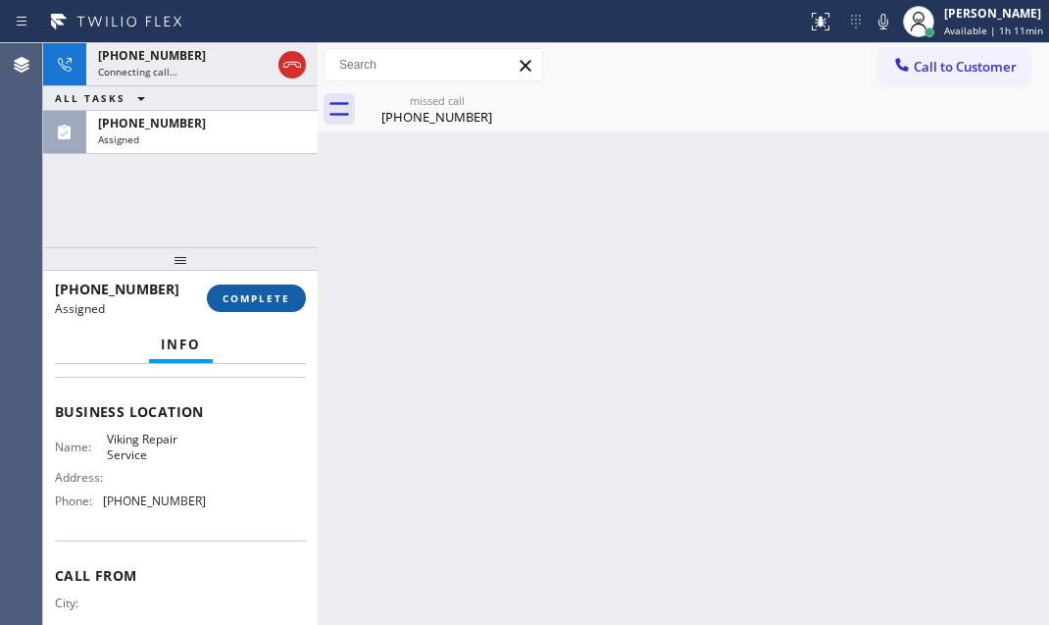
click at [274, 291] on span "COMPLETE" at bounding box center [257, 298] width 68 height 14
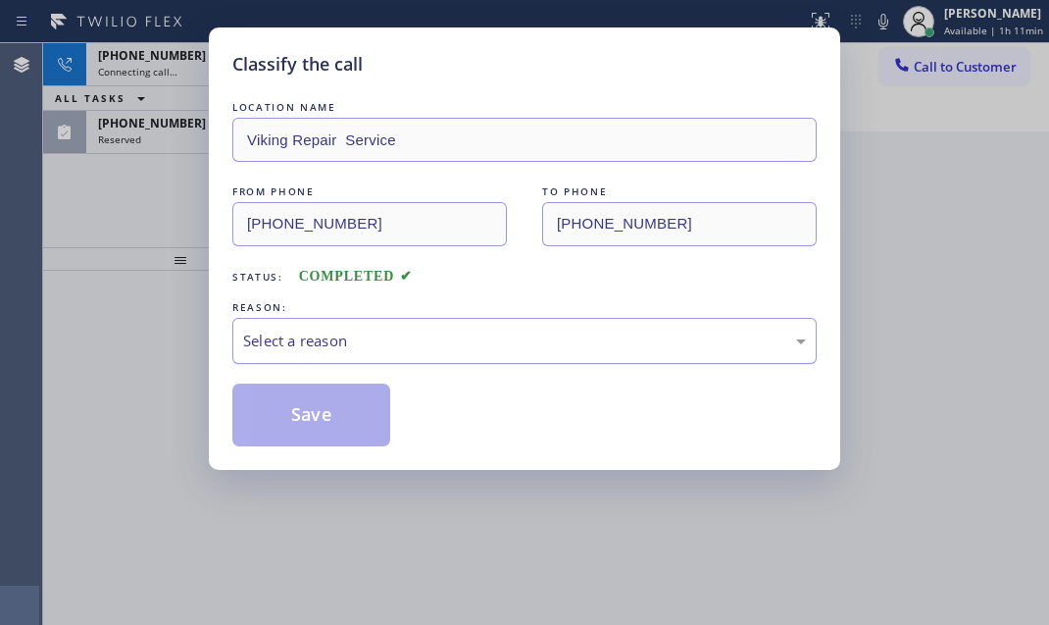
click at [467, 335] on div "Select a reason" at bounding box center [524, 340] width 563 height 23
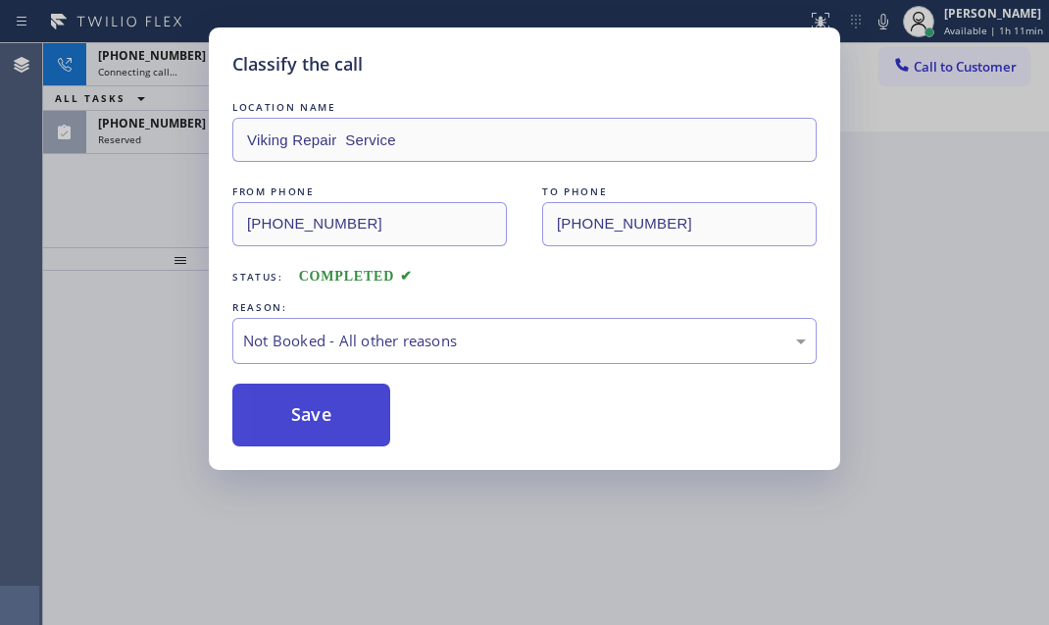
click at [305, 410] on button "Save" at bounding box center [311, 414] width 158 height 63
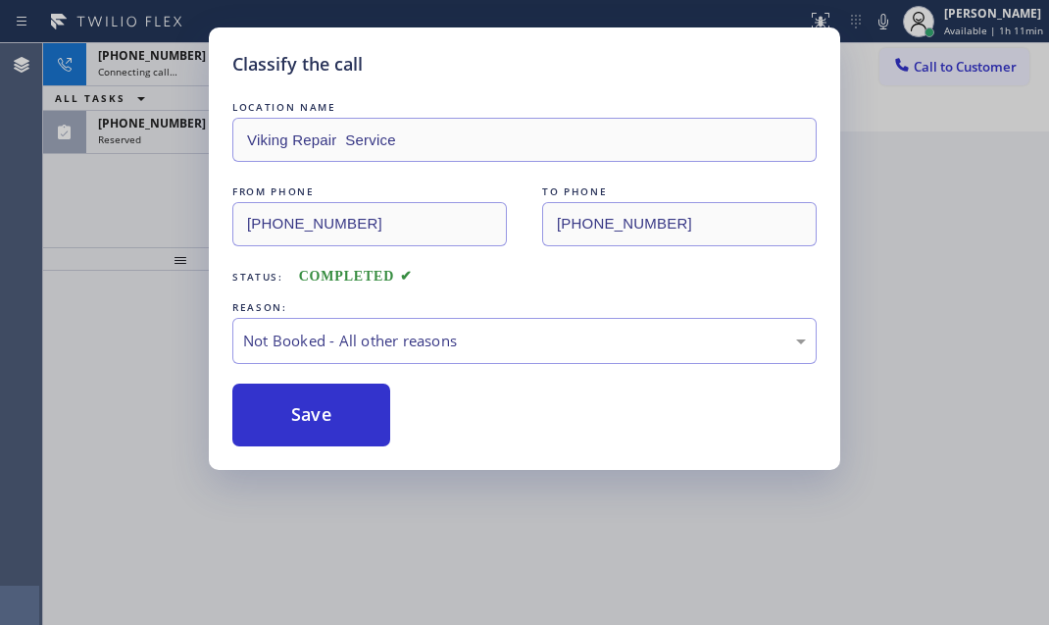
click at [159, 135] on div "Classify the call LOCATION NAME Viking Repair Service FROM PHONE [PHONE_NUMBER]…" at bounding box center [524, 312] width 1049 height 625
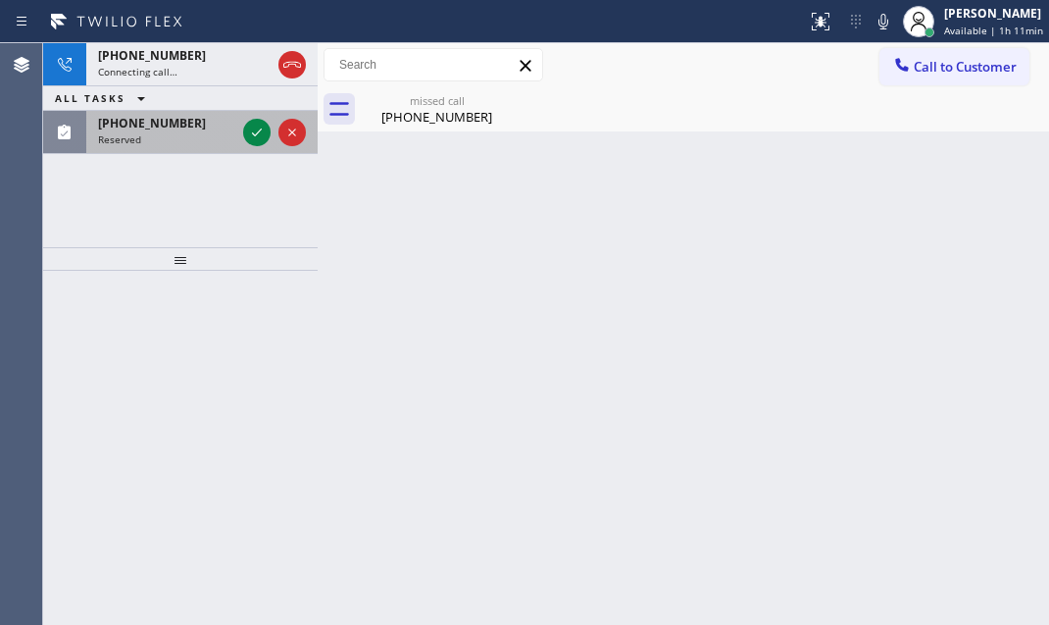
click at [161, 135] on div "Reserved" at bounding box center [166, 139] width 137 height 14
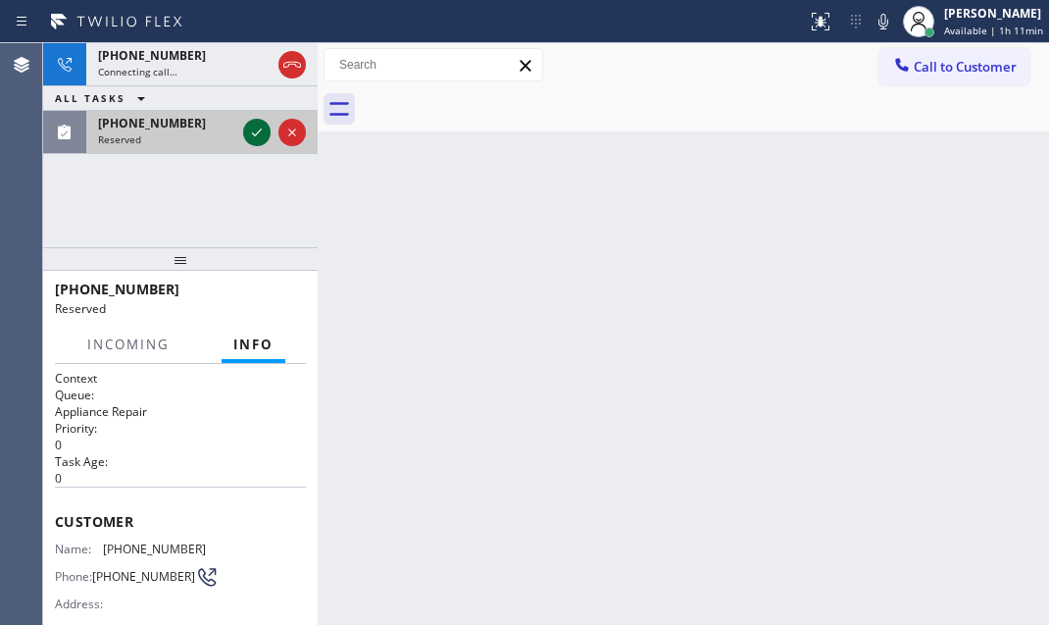
click at [255, 127] on icon at bounding box center [257, 133] width 24 height 24
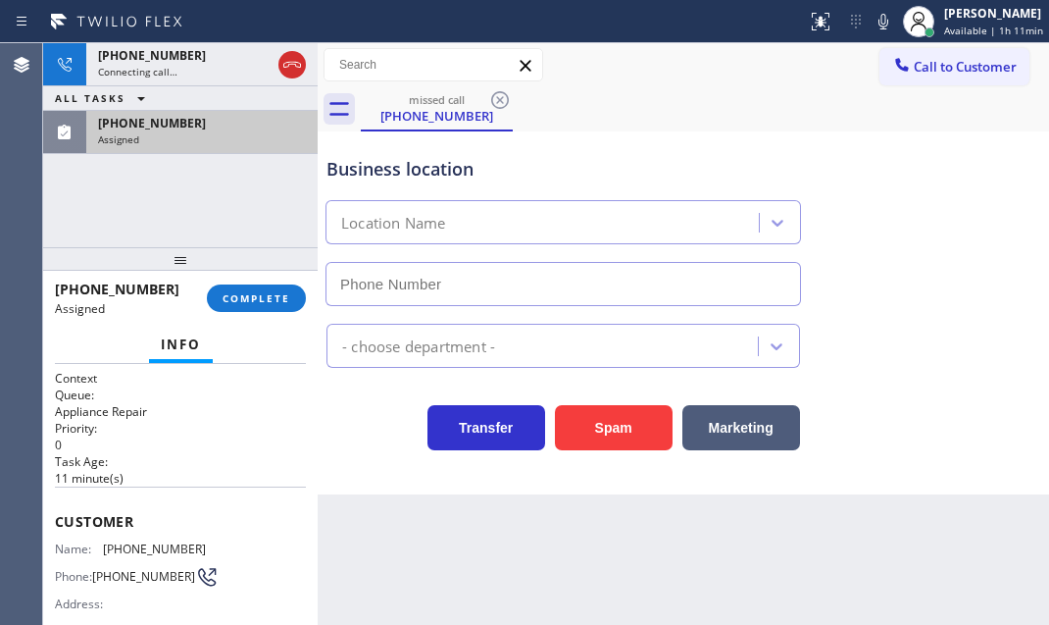
type input "[PHONE_NUMBER]"
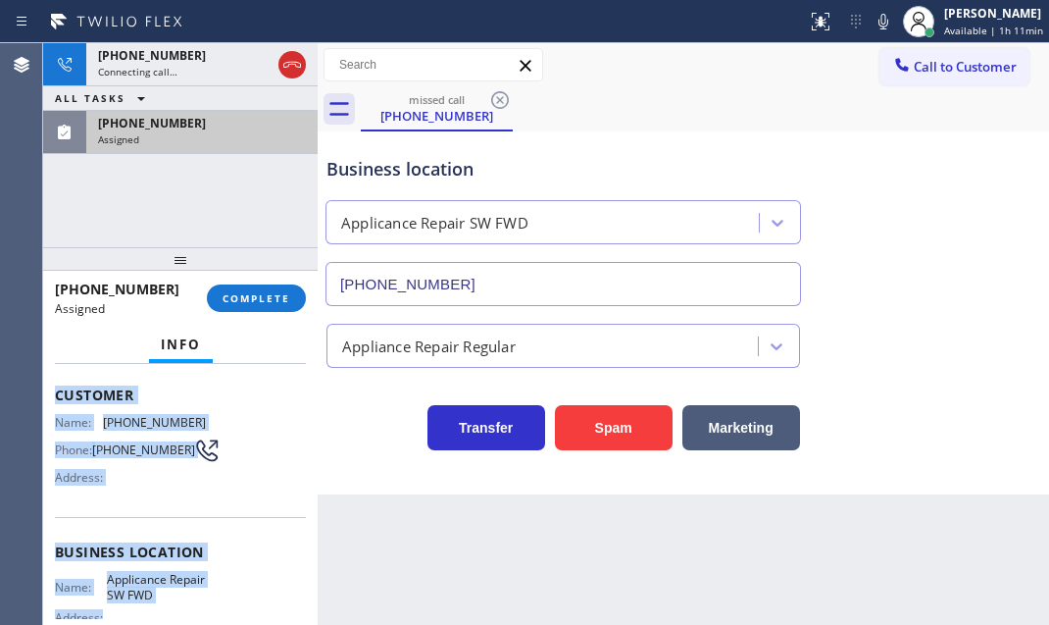
scroll to position [177, 0]
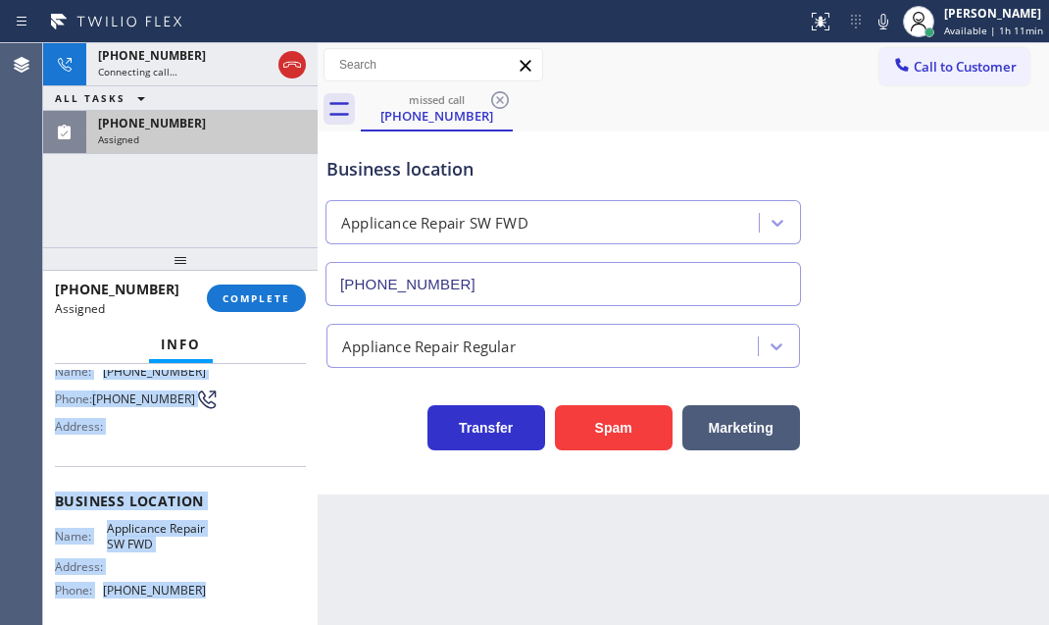
drag, startPoint x: 56, startPoint y: 506, endPoint x: 199, endPoint y: 594, distance: 168.2
click at [199, 594] on div "Context Queue: Appliance Repair Priority: 0 Task Age: [DEMOGRAPHIC_DATA] minute…" at bounding box center [180, 484] width 251 height 585
click at [281, 307] on button "COMPLETE" at bounding box center [256, 297] width 99 height 27
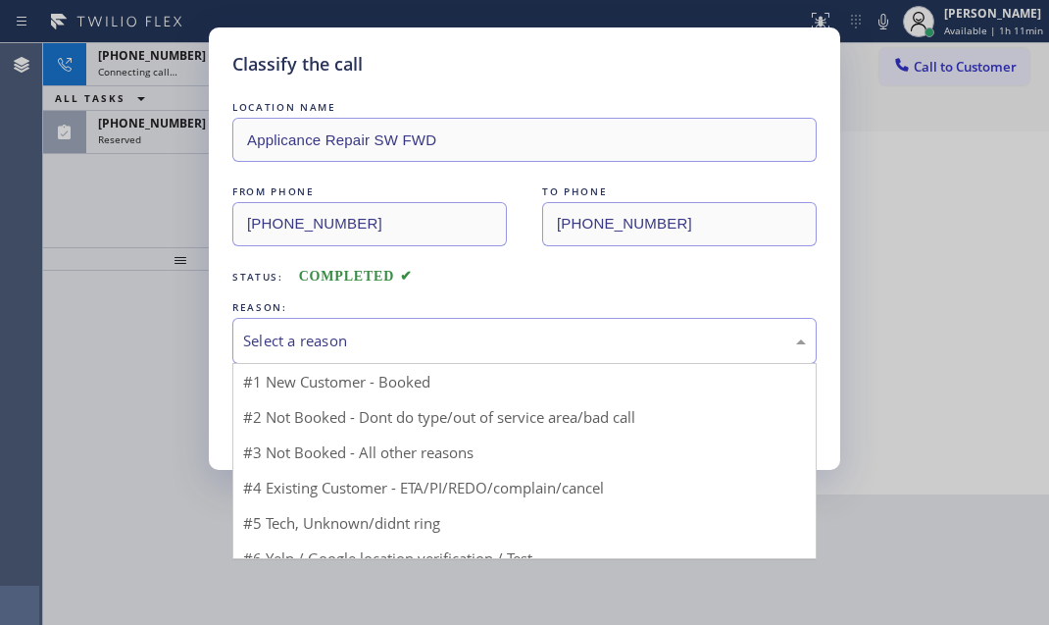
click at [410, 347] on div "Select a reason" at bounding box center [524, 340] width 563 height 23
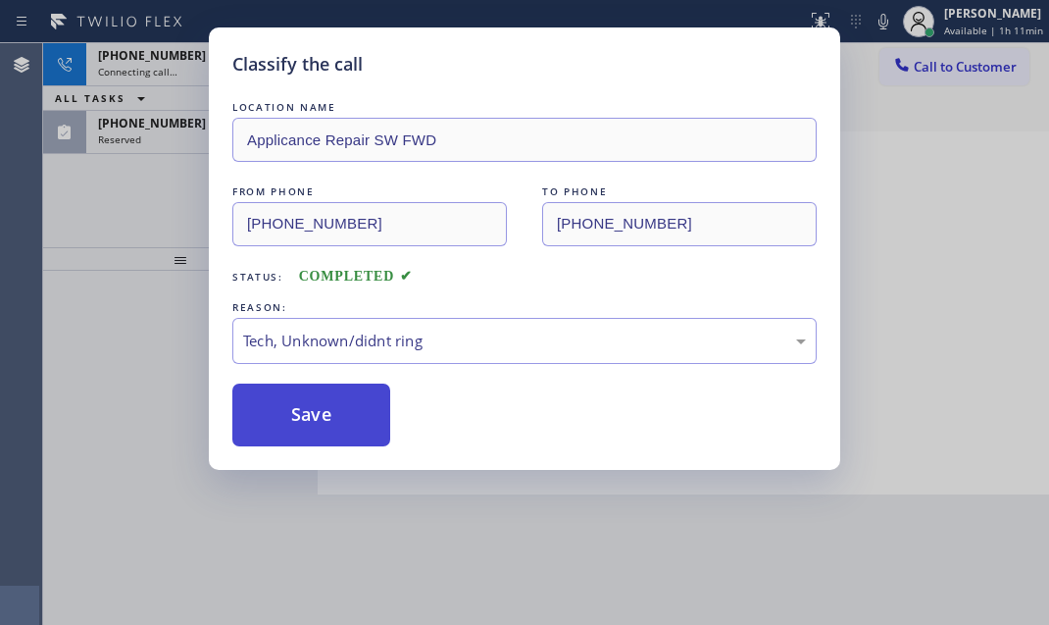
click at [297, 417] on button "Save" at bounding box center [311, 414] width 158 height 63
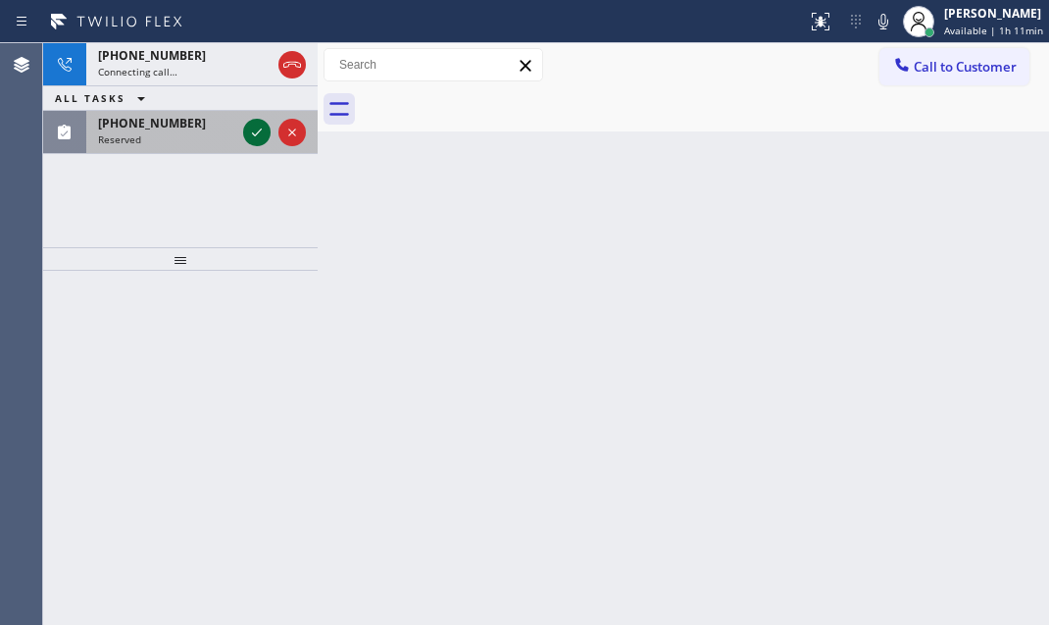
click at [260, 125] on icon at bounding box center [257, 133] width 24 height 24
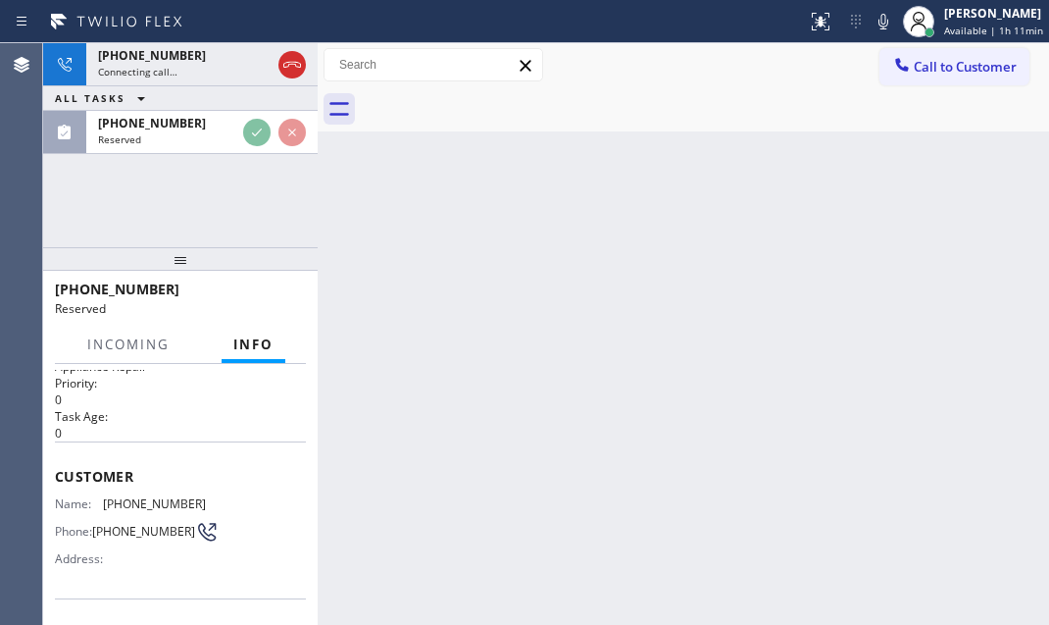
scroll to position [88, 0]
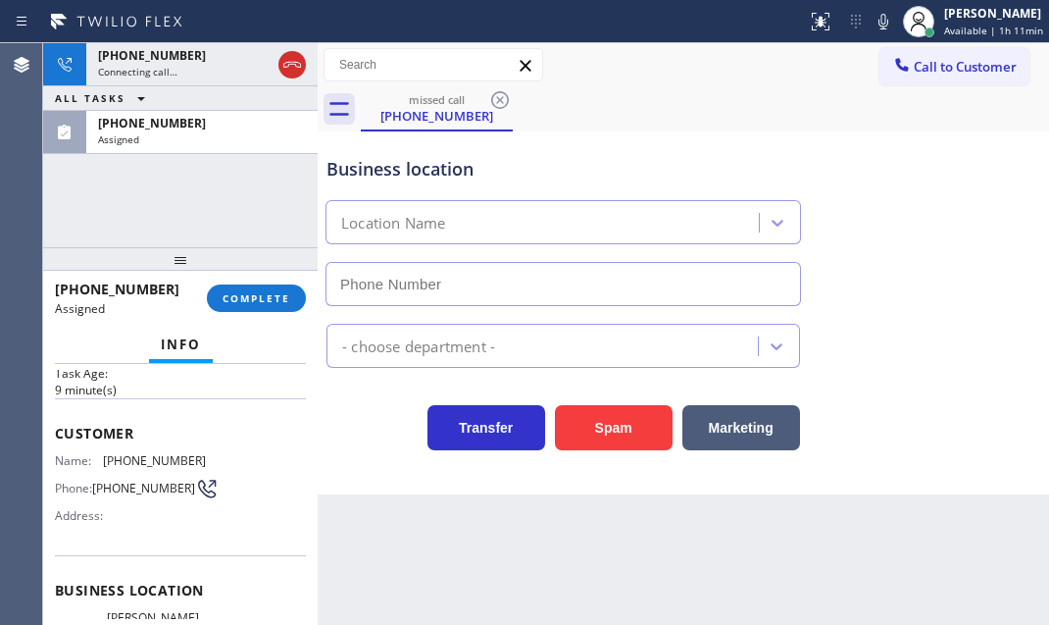
type input "[PHONE_NUMBER]"
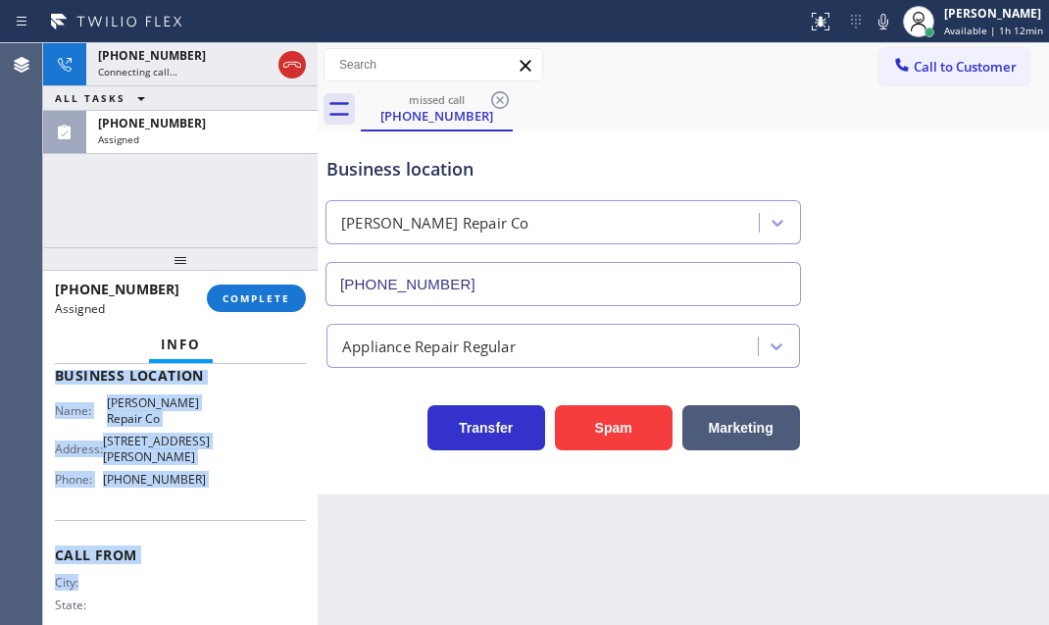
scroll to position [333, 0]
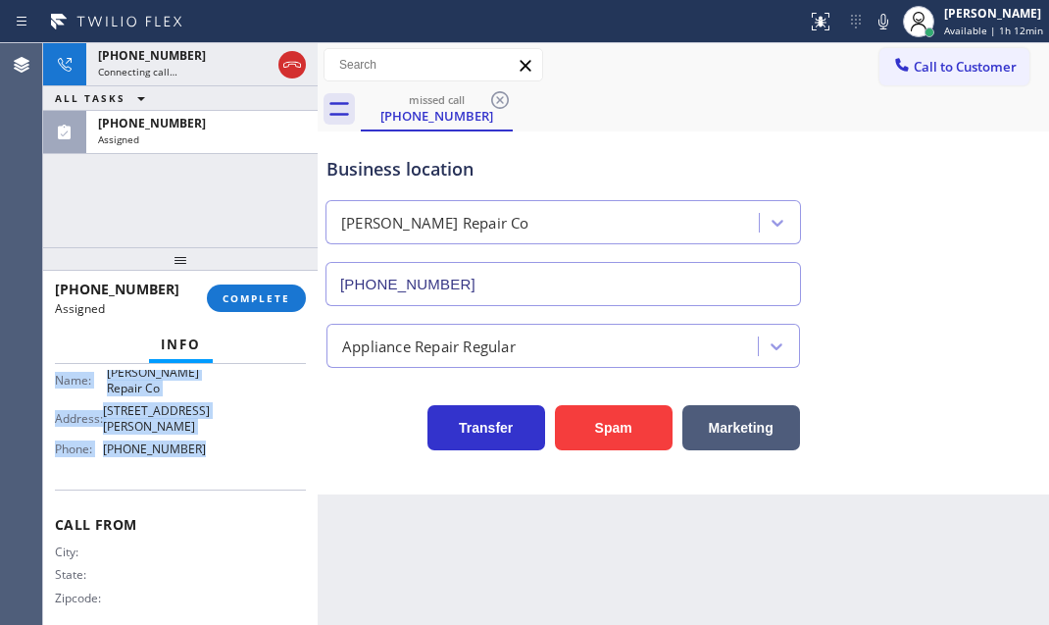
drag, startPoint x: 53, startPoint y: 418, endPoint x: 197, endPoint y: 491, distance: 161.8
click at [197, 491] on div "Context Queue: Appliance Repair Priority: 0 Task Age: [DEMOGRAPHIC_DATA] minute…" at bounding box center [180, 494] width 275 height 261
click at [234, 288] on button "COMPLETE" at bounding box center [256, 297] width 99 height 27
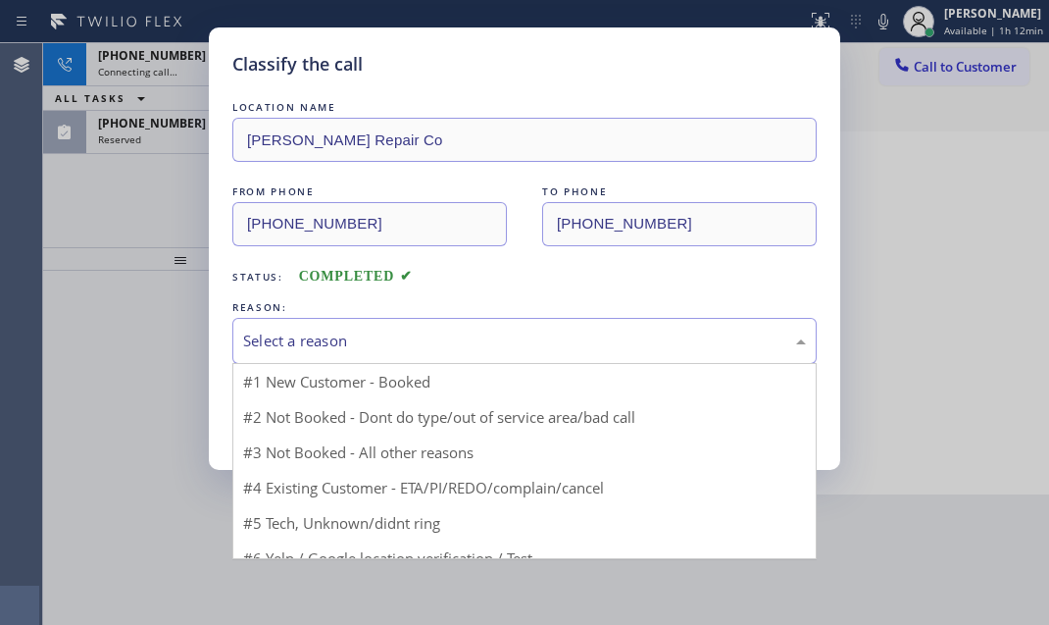
click at [379, 331] on div "Select a reason" at bounding box center [524, 340] width 563 height 23
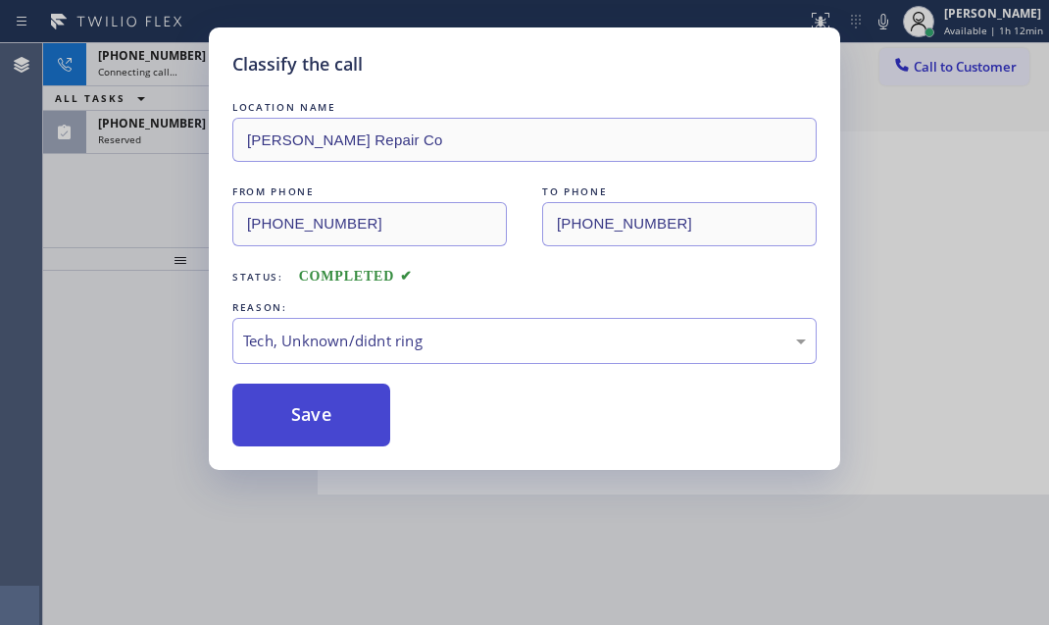
click at [300, 405] on button "Save" at bounding box center [311, 414] width 158 height 63
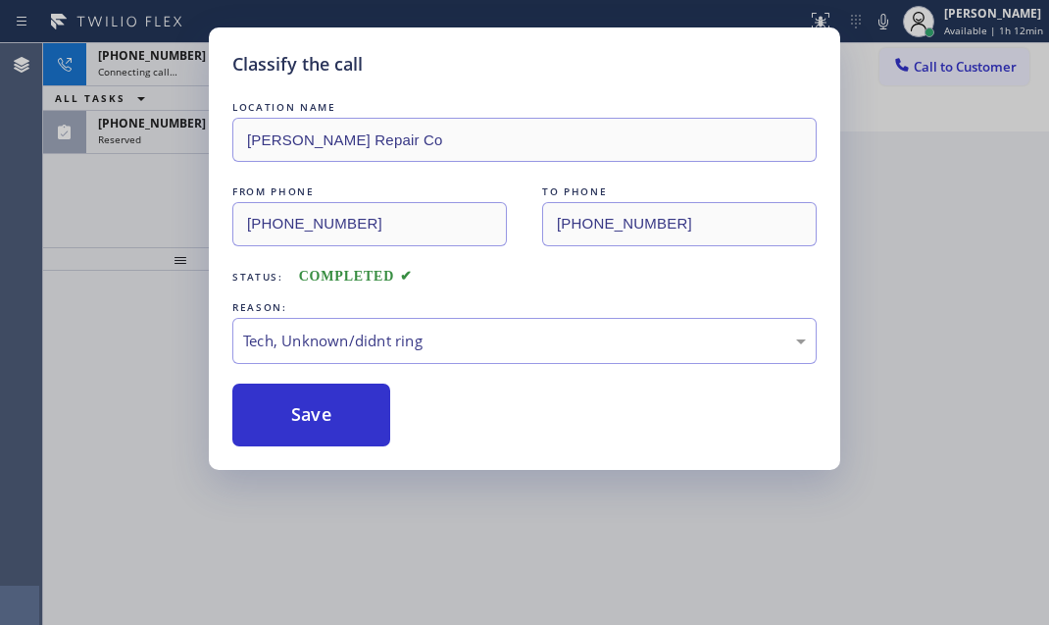
click at [169, 131] on div "Classify the call LOCATION NAME [PERSON_NAME] Repair Co FROM PHONE [PHONE_NUMBE…" at bounding box center [524, 312] width 1049 height 625
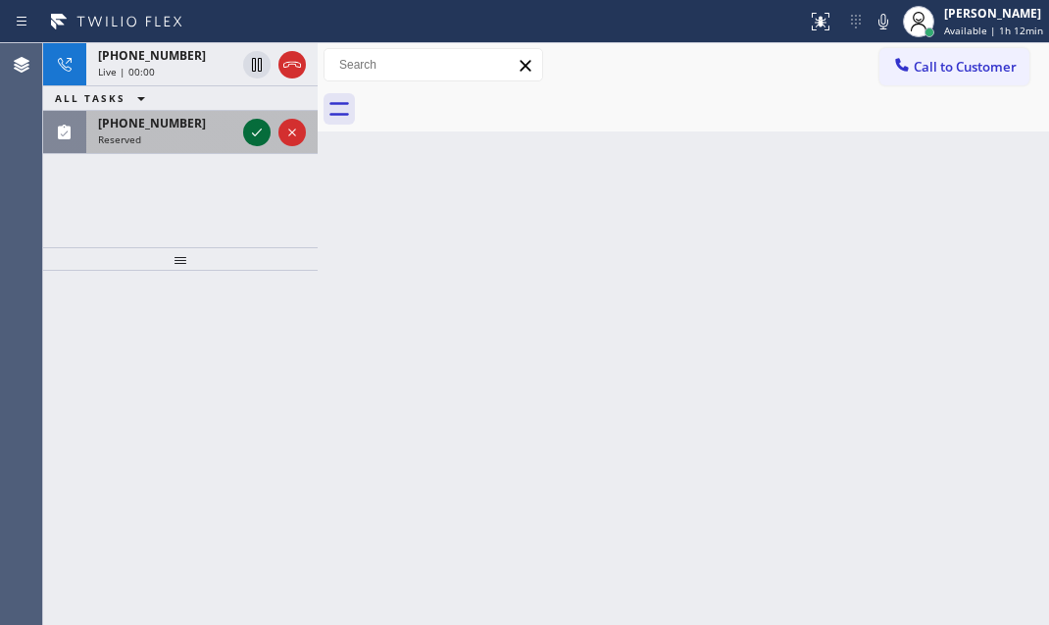
click at [256, 127] on icon at bounding box center [257, 133] width 24 height 24
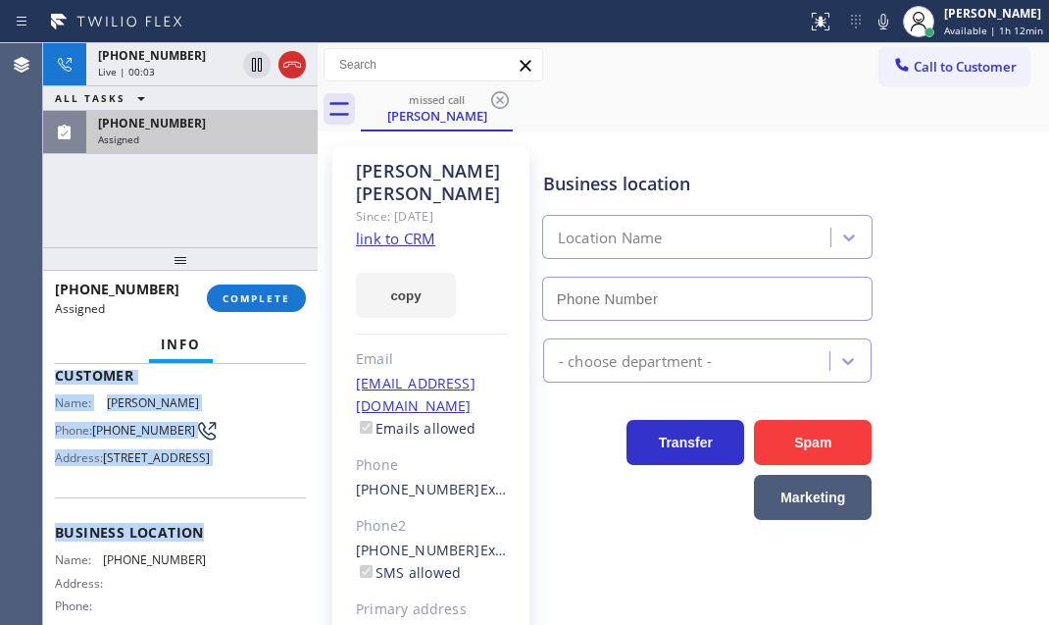
scroll to position [177, 0]
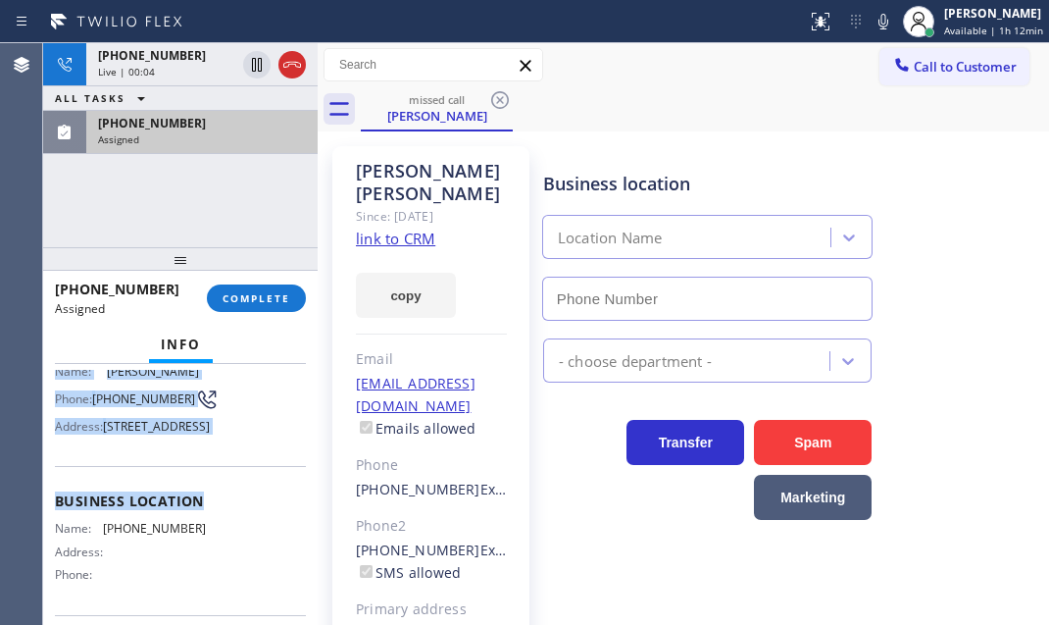
drag, startPoint x: 54, startPoint y: 513, endPoint x: 227, endPoint y: 479, distance: 176.0
click at [227, 466] on div "Customer Name: [PERSON_NAME] Phone: [PHONE_NUMBER] Address: [STREET_ADDRESS]" at bounding box center [180, 387] width 251 height 157
click at [217, 441] on div "Name: [PERSON_NAME] Phone: [PHONE_NUMBER] Address: [STREET_ADDRESS]" at bounding box center [180, 402] width 251 height 77
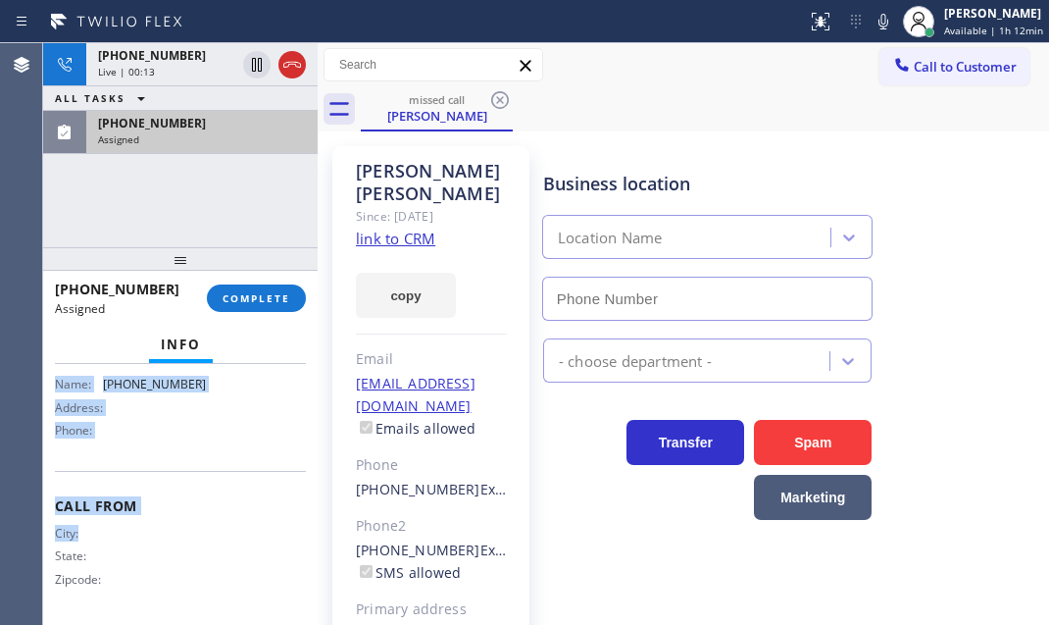
scroll to position [356, 0]
drag, startPoint x: 45, startPoint y: 510, endPoint x: 226, endPoint y: 480, distance: 183.0
click at [226, 480] on div "Context Queue: Everybody Priority: 0 Task Age: [DEMOGRAPHIC_DATA] minute(s) Cus…" at bounding box center [180, 494] width 275 height 261
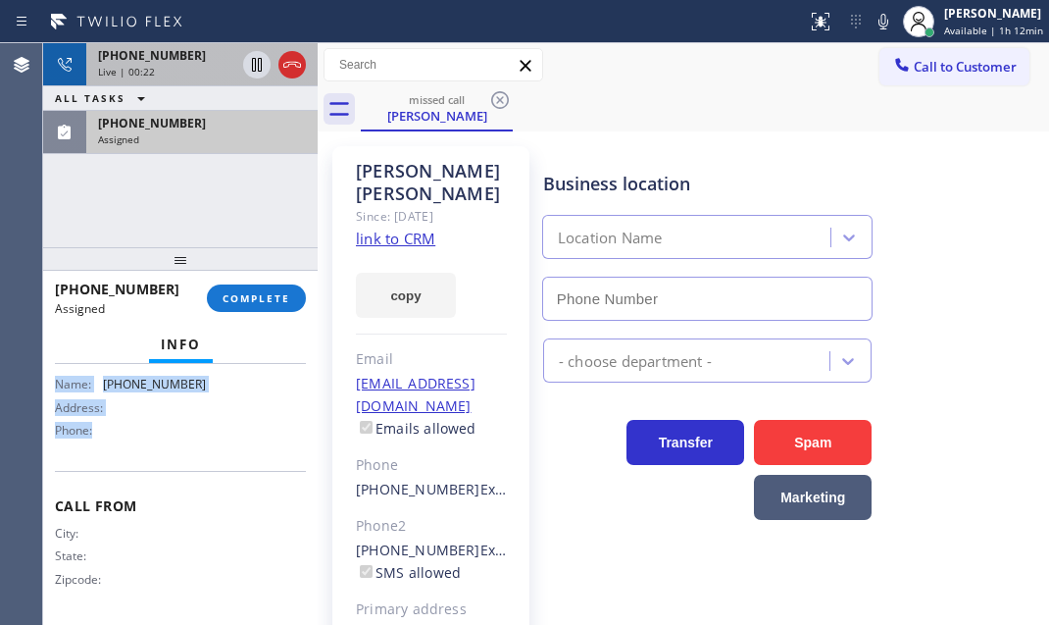
click at [198, 65] on div "Live | 00:22" at bounding box center [166, 72] width 137 height 14
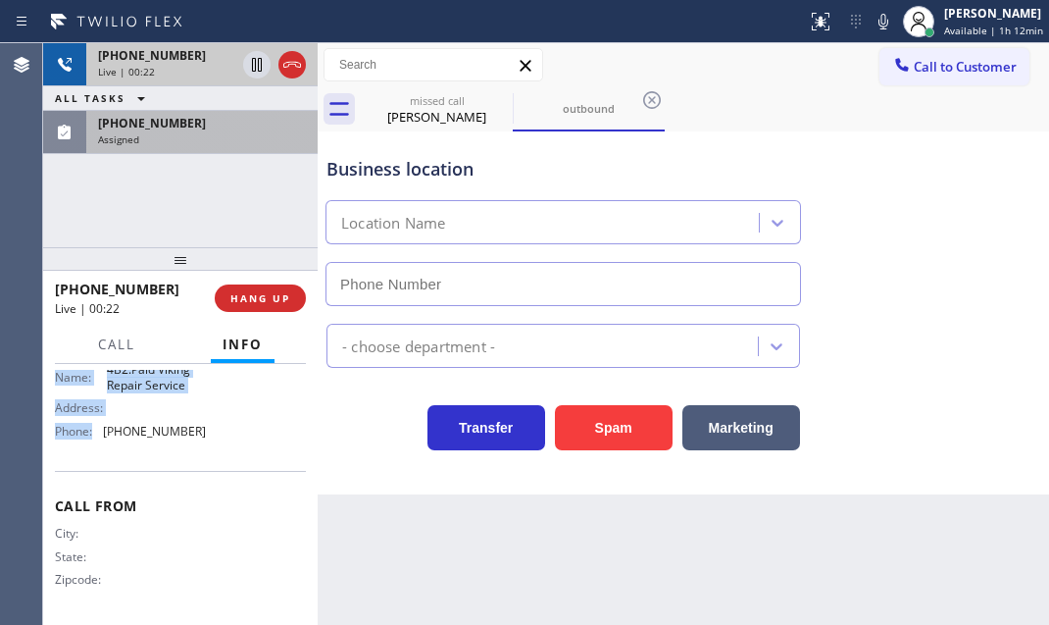
scroll to position [278, 0]
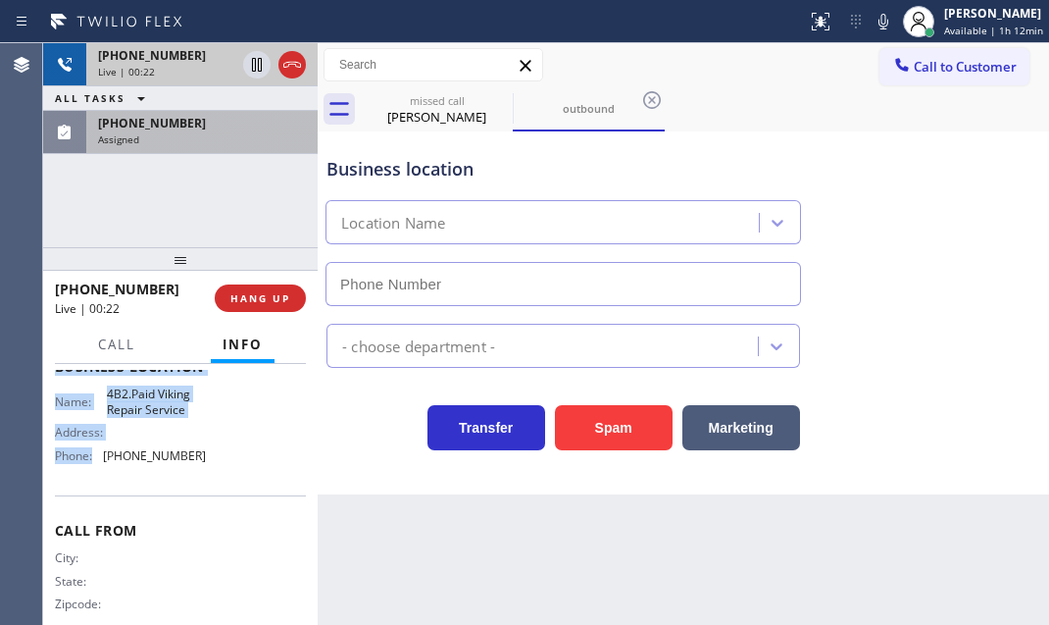
type input "[PHONE_NUMBER]"
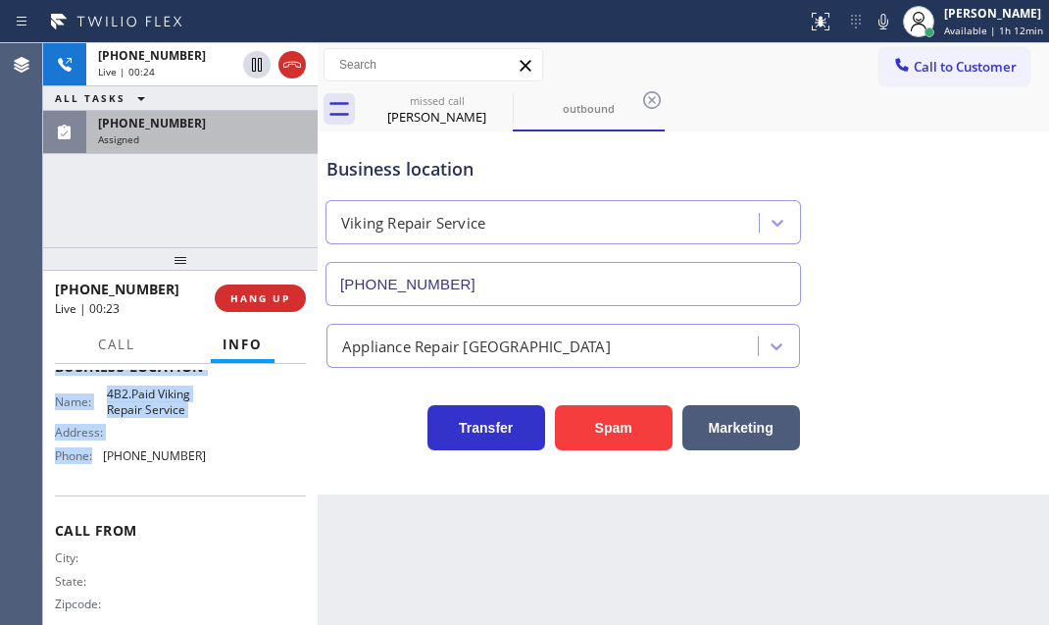
click at [212, 139] on div "Assigned" at bounding box center [202, 139] width 208 height 14
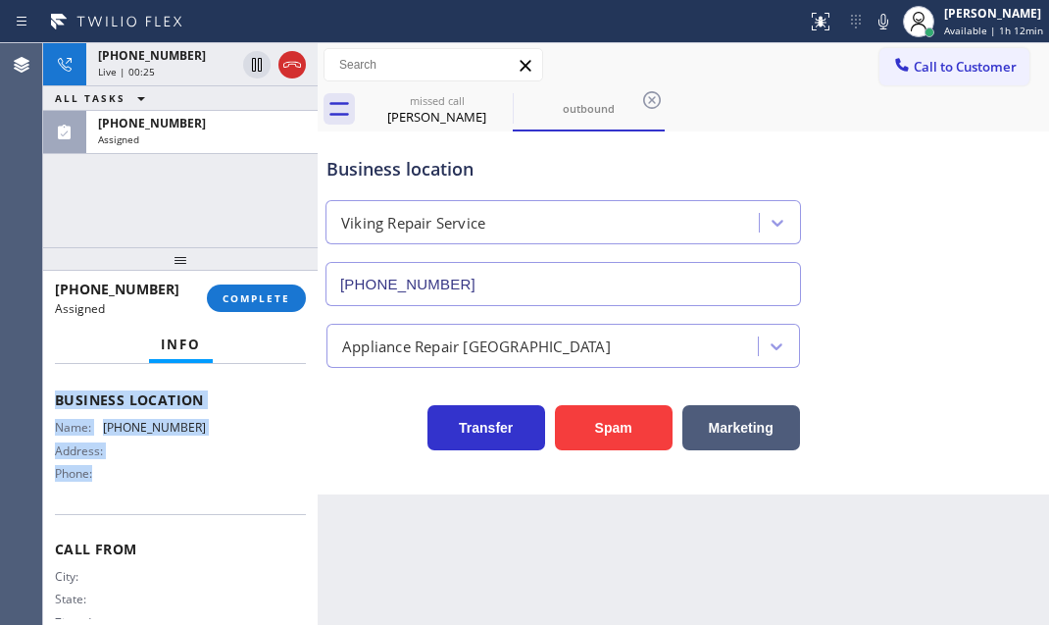
scroll to position [356, 0]
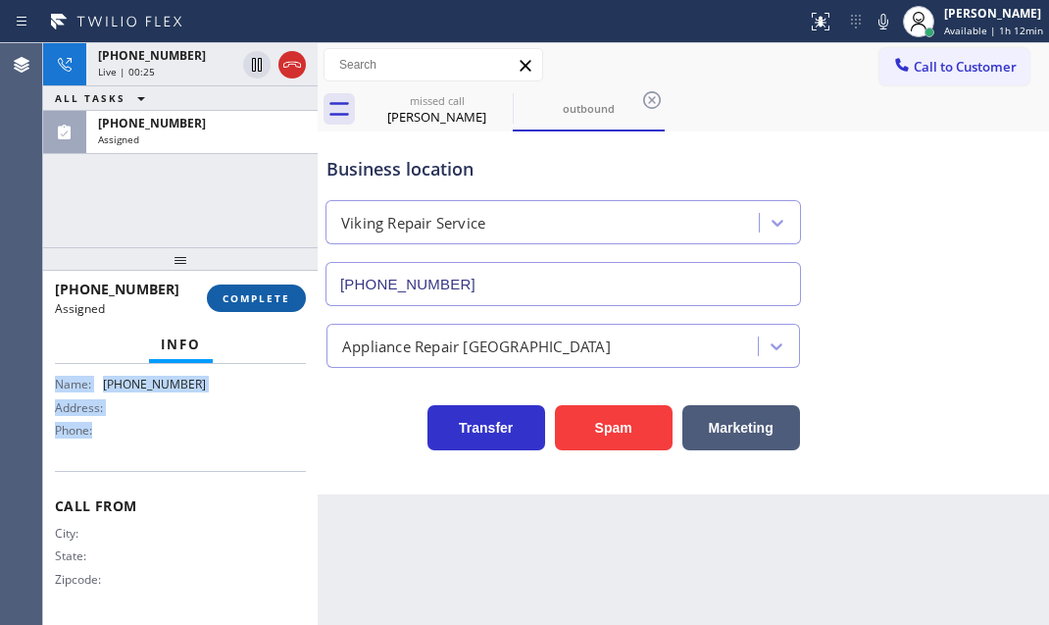
click at [254, 287] on button "COMPLETE" at bounding box center [256, 297] width 99 height 27
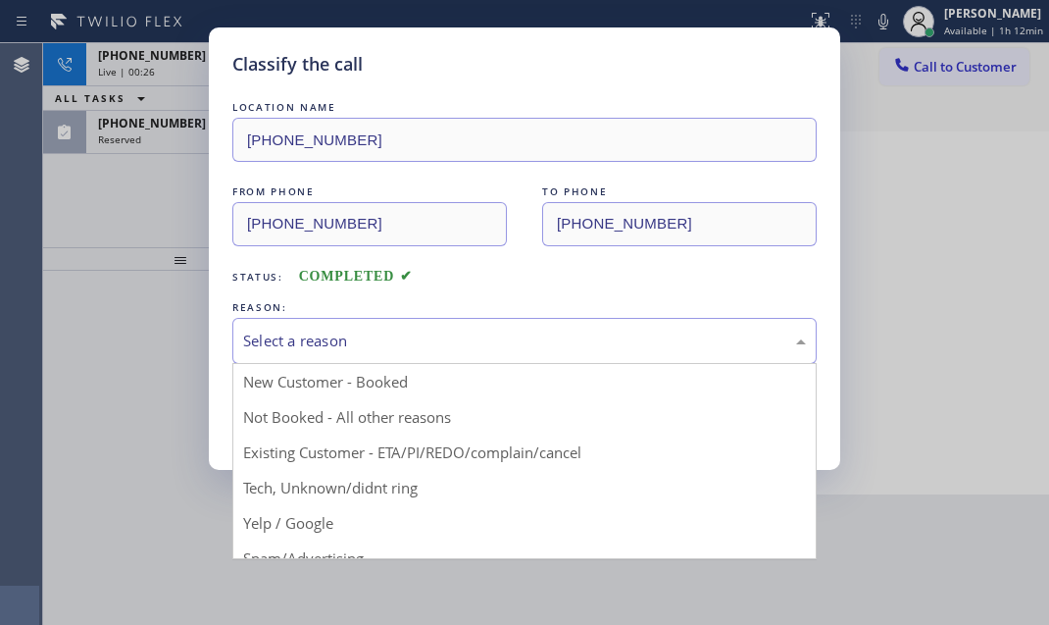
click at [437, 344] on div "Select a reason" at bounding box center [524, 340] width 563 height 23
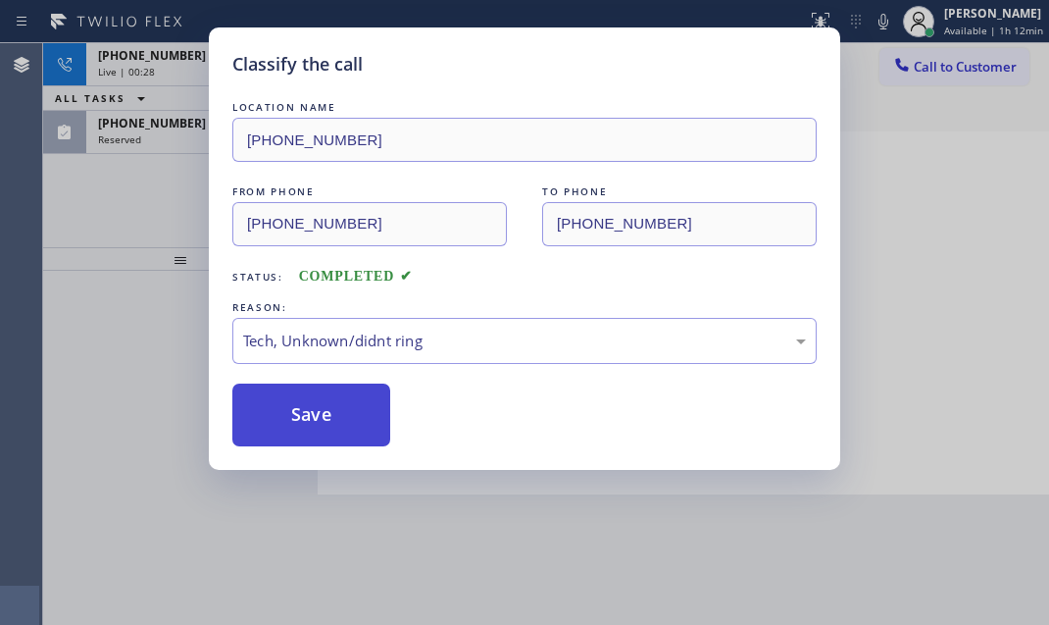
click at [298, 432] on button "Save" at bounding box center [311, 414] width 158 height 63
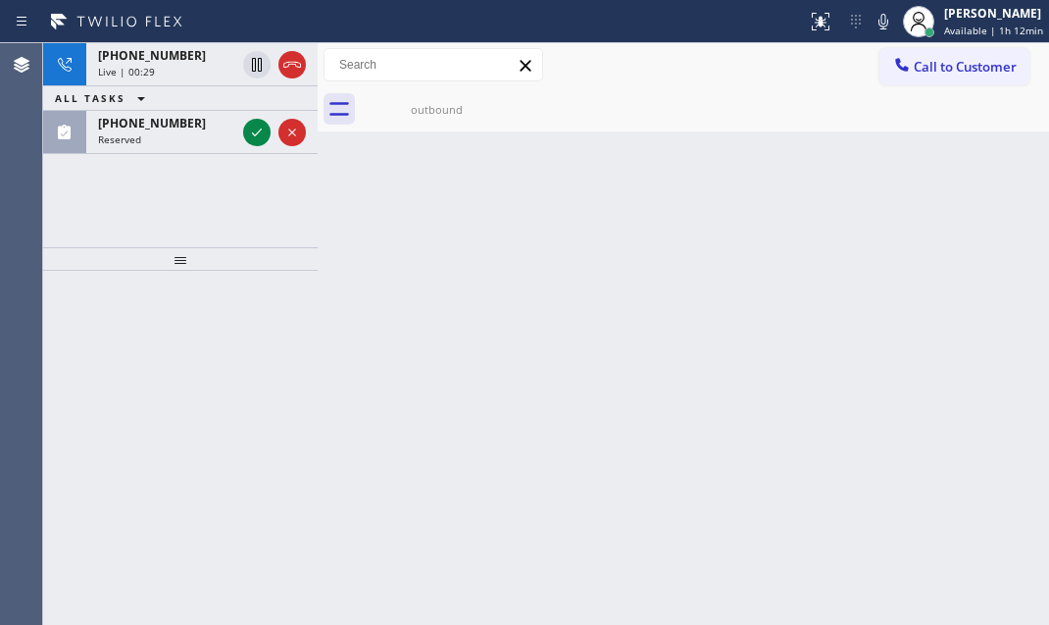
click at [108, 179] on div "[PHONE_NUMBER] Live | 00:29 ALL TASKS ALL TASKS ACTIVE TASKS TASKS IN WRAP UP […" at bounding box center [180, 145] width 275 height 204
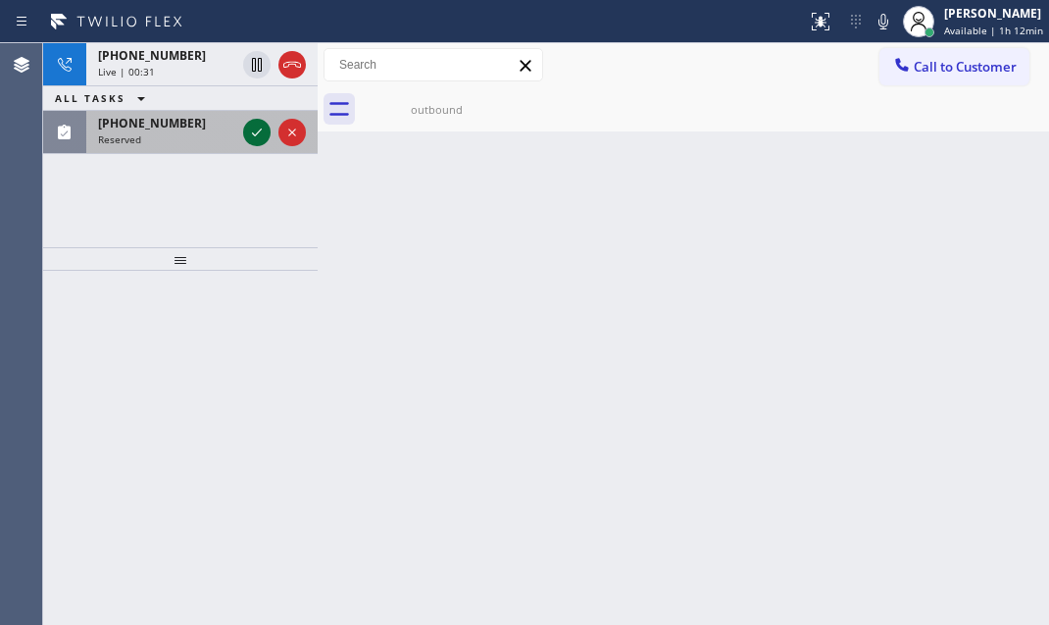
click at [254, 136] on icon at bounding box center [257, 133] width 24 height 24
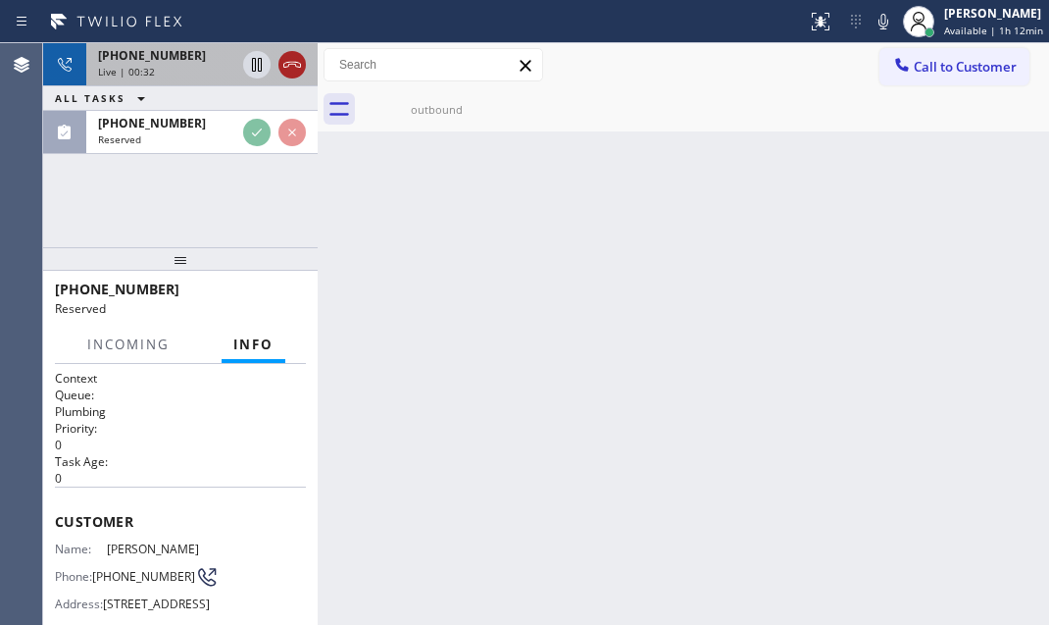
click at [284, 62] on icon at bounding box center [292, 65] width 24 height 24
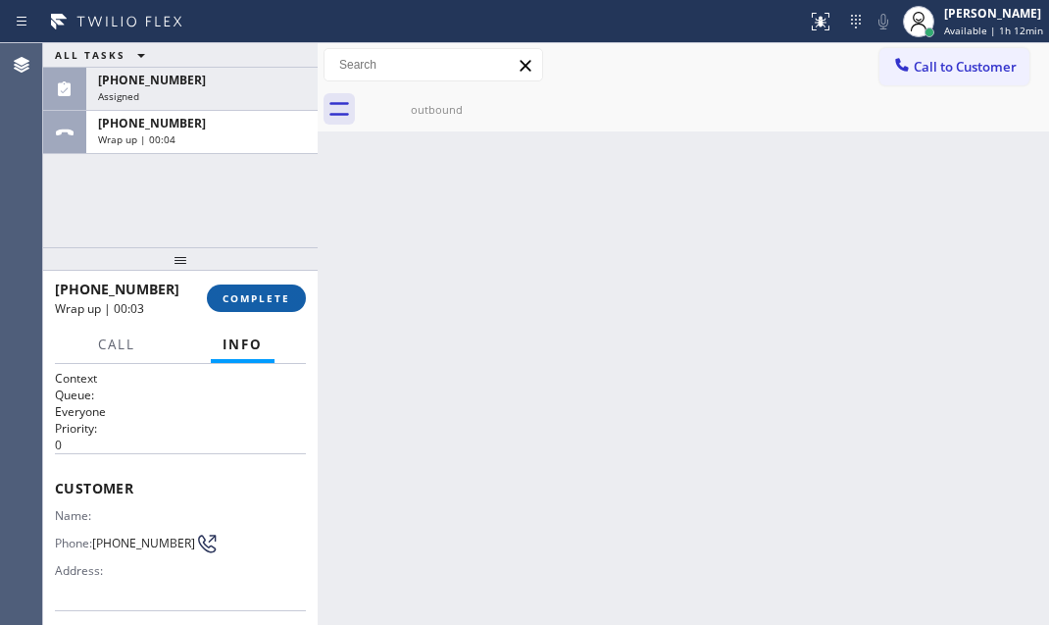
click at [258, 289] on button "COMPLETE" at bounding box center [256, 297] width 99 height 27
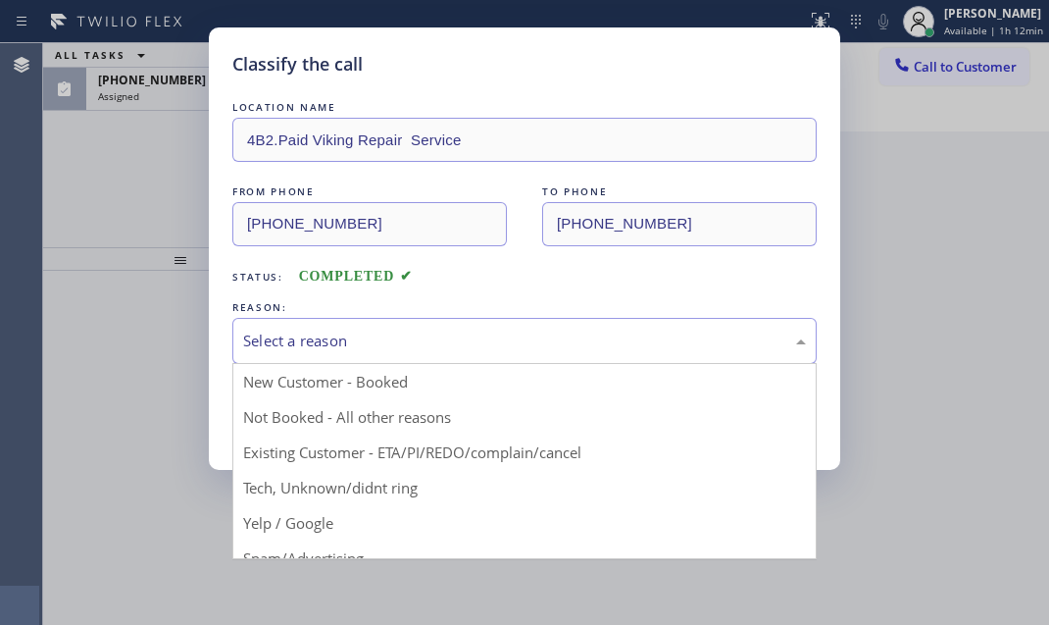
click at [478, 329] on div "Select a reason" at bounding box center [524, 340] width 563 height 23
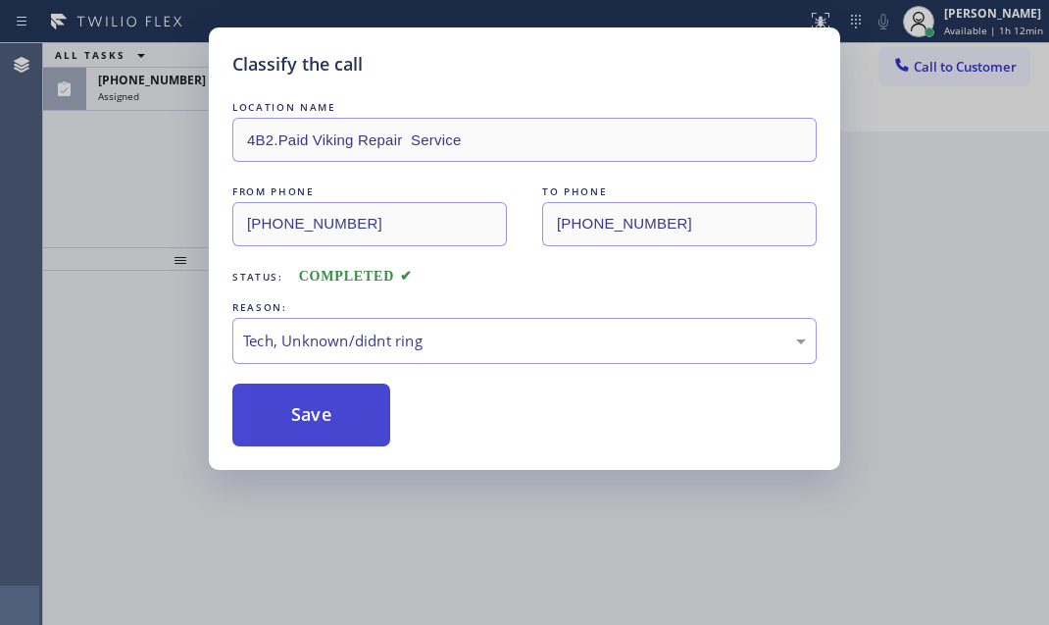
click at [309, 421] on button "Save" at bounding box center [311, 414] width 158 height 63
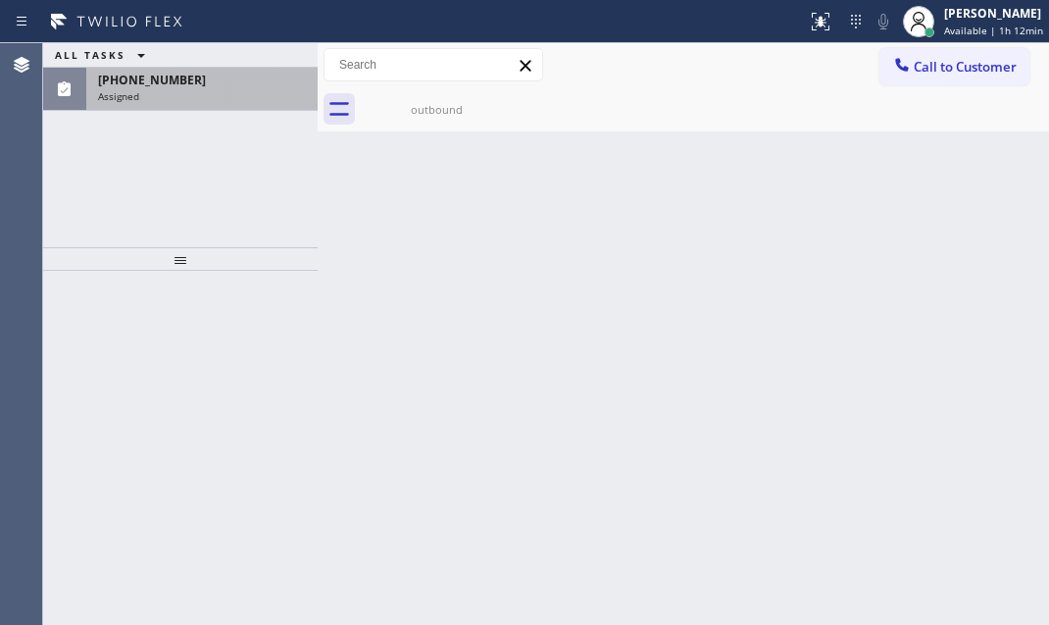
click at [185, 77] on div "[PHONE_NUMBER]" at bounding box center [202, 80] width 208 height 17
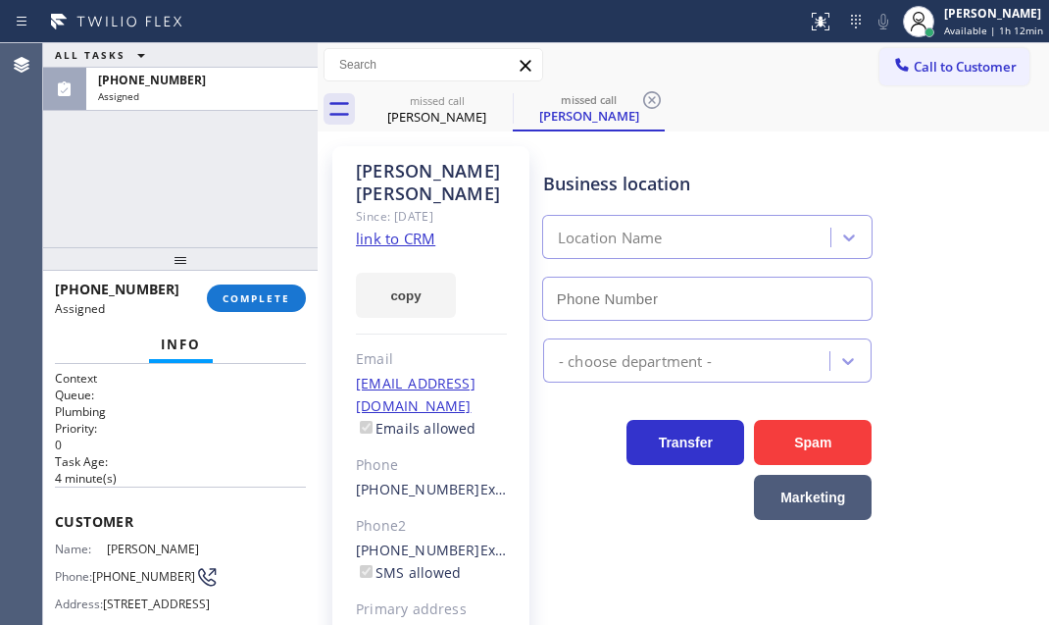
click at [55, 512] on span "Customer" at bounding box center [180, 521] width 251 height 19
type input "[PHONE_NUMBER]"
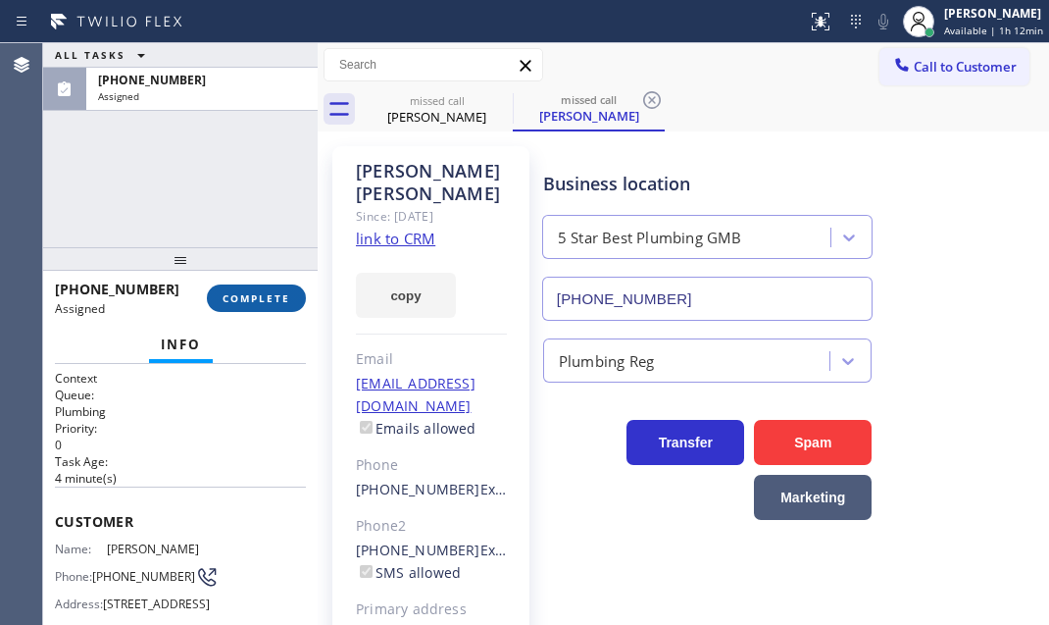
click at [271, 297] on span "COMPLETE" at bounding box center [257, 298] width 68 height 14
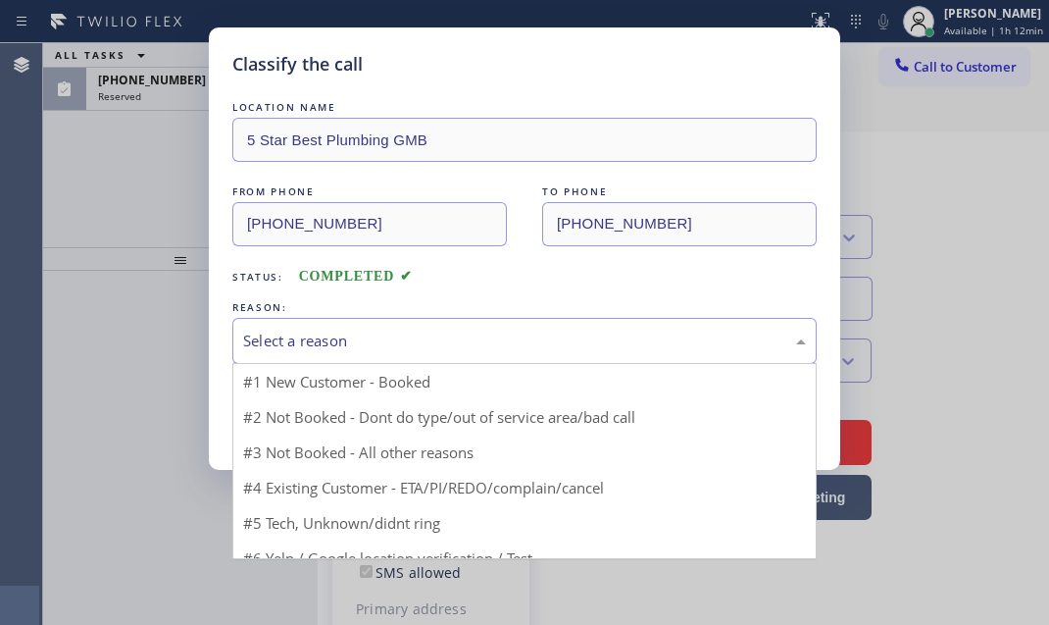
click at [377, 333] on div "Select a reason" at bounding box center [524, 340] width 563 height 23
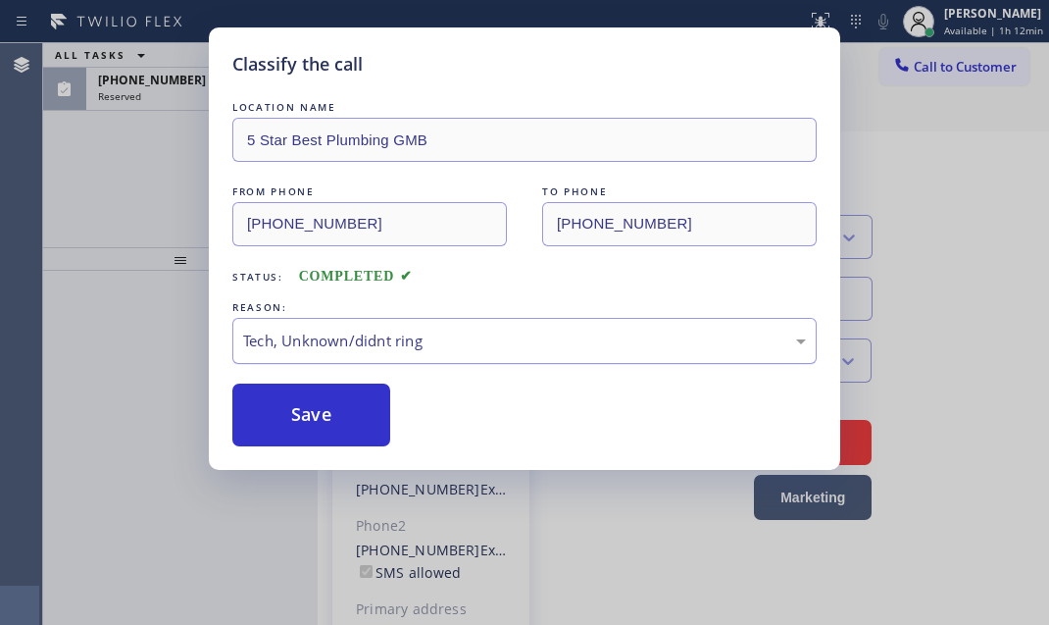
click at [343, 340] on div "Tech, Unknown/didnt ring" at bounding box center [524, 340] width 563 height 23
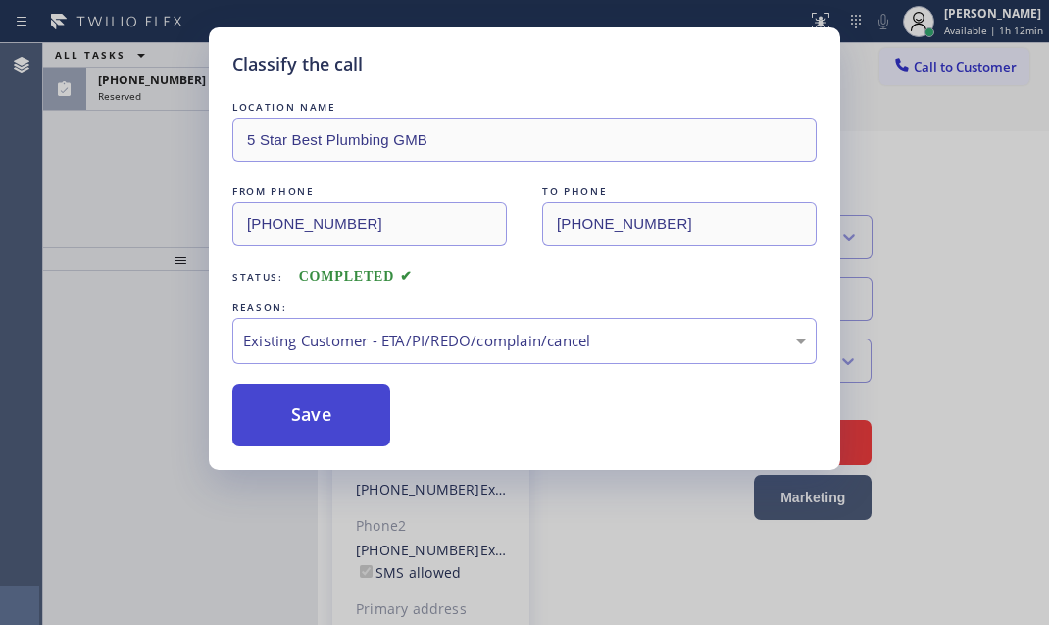
click at [314, 416] on button "Save" at bounding box center [311, 414] width 158 height 63
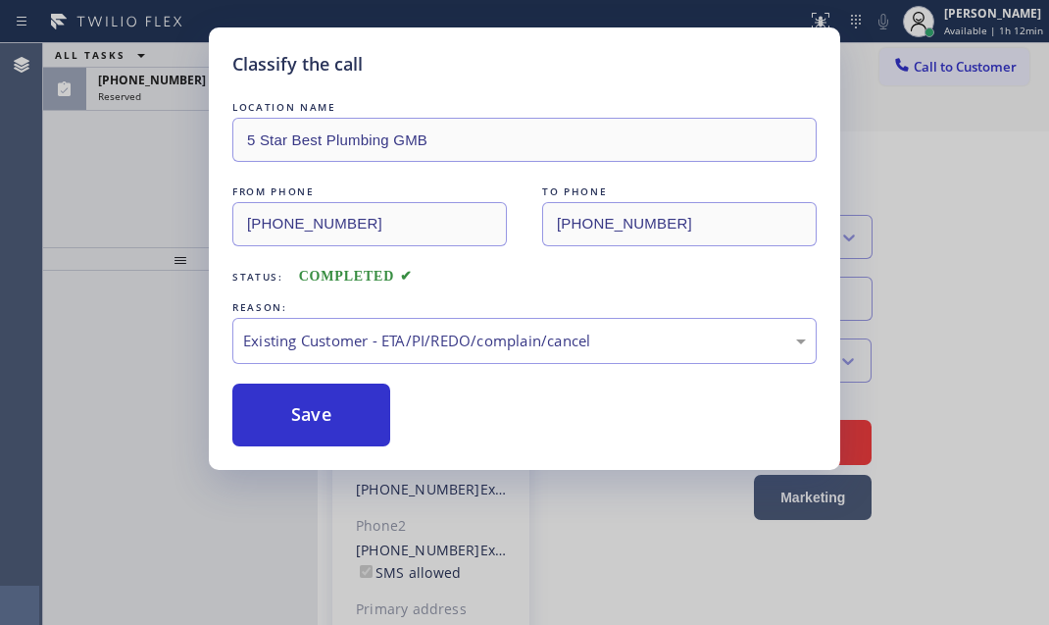
click at [177, 101] on div "Classify the call LOCATION NAME 5 Star Best Plumbing GMB FROM PHONE [PHONE_NUMB…" at bounding box center [524, 312] width 1049 height 625
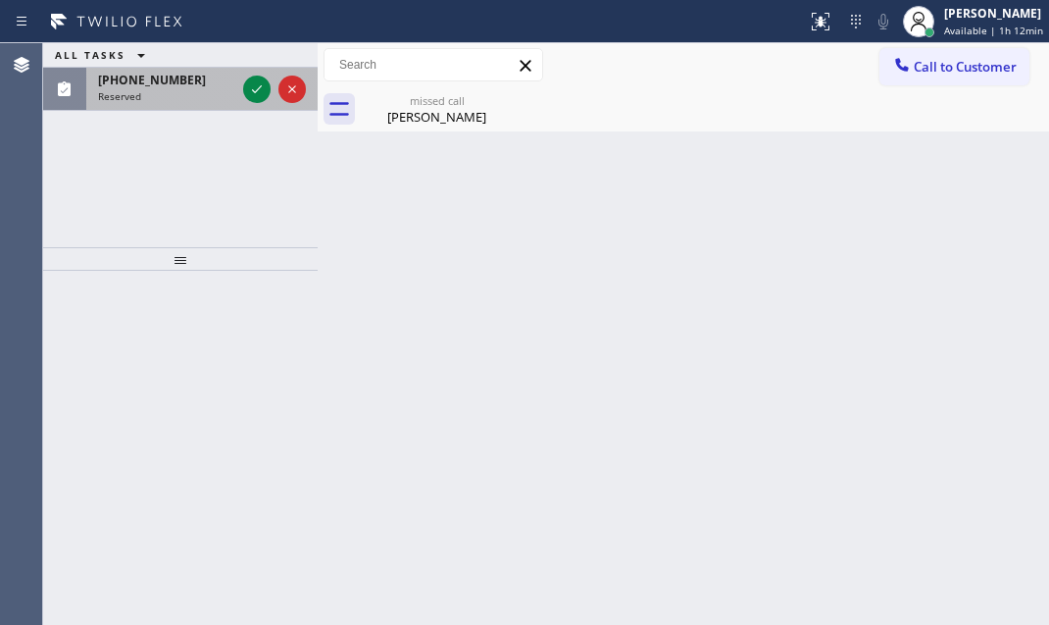
click at [177, 98] on div "Reserved" at bounding box center [166, 96] width 137 height 14
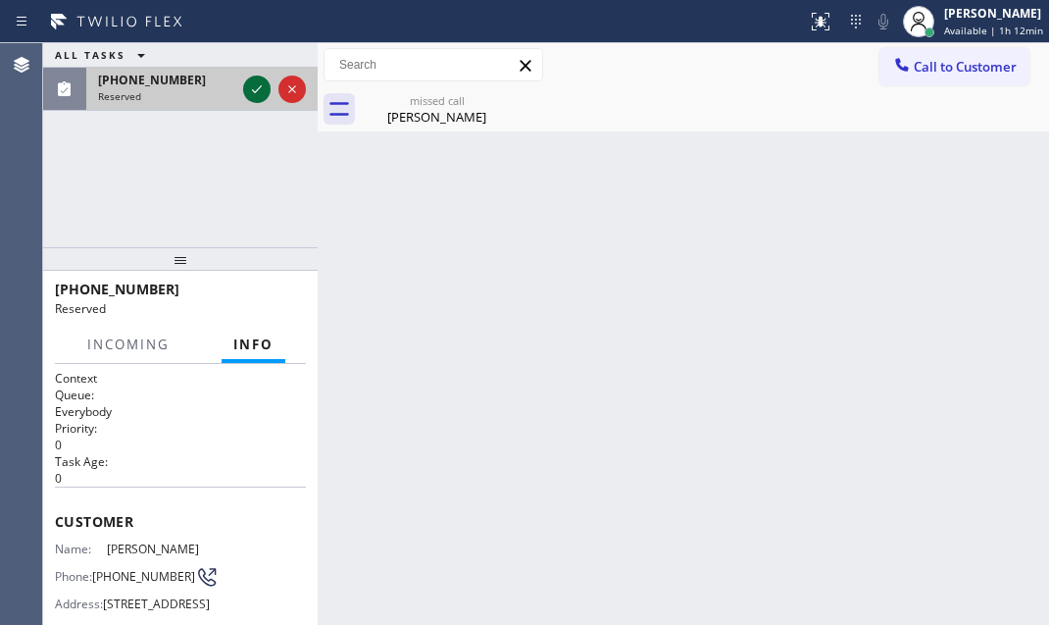
click at [269, 85] on div at bounding box center [256, 89] width 27 height 24
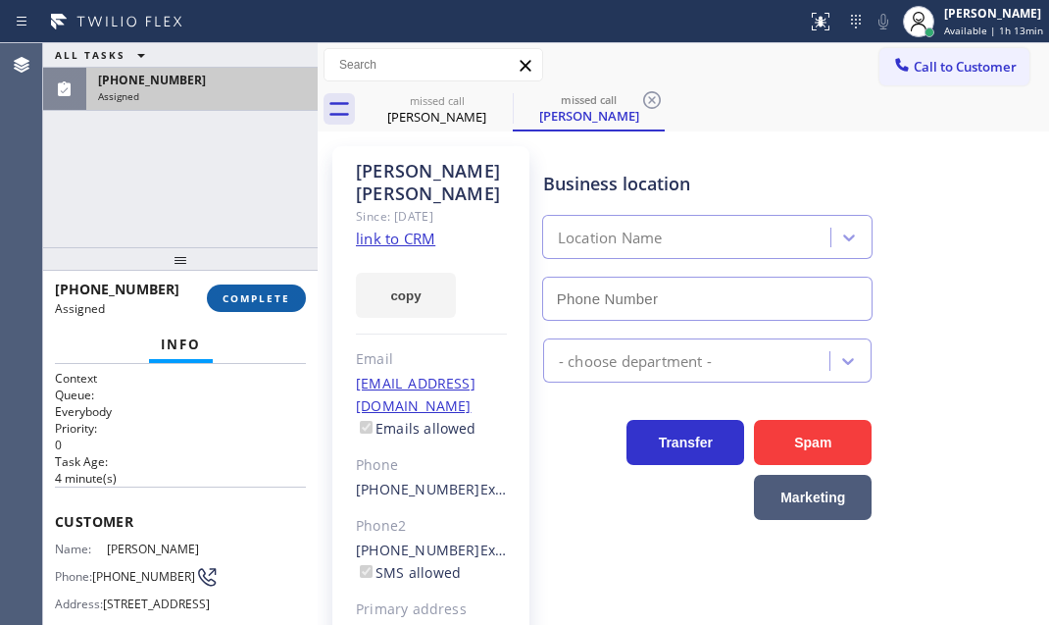
click at [260, 304] on button "COMPLETE" at bounding box center [256, 297] width 99 height 27
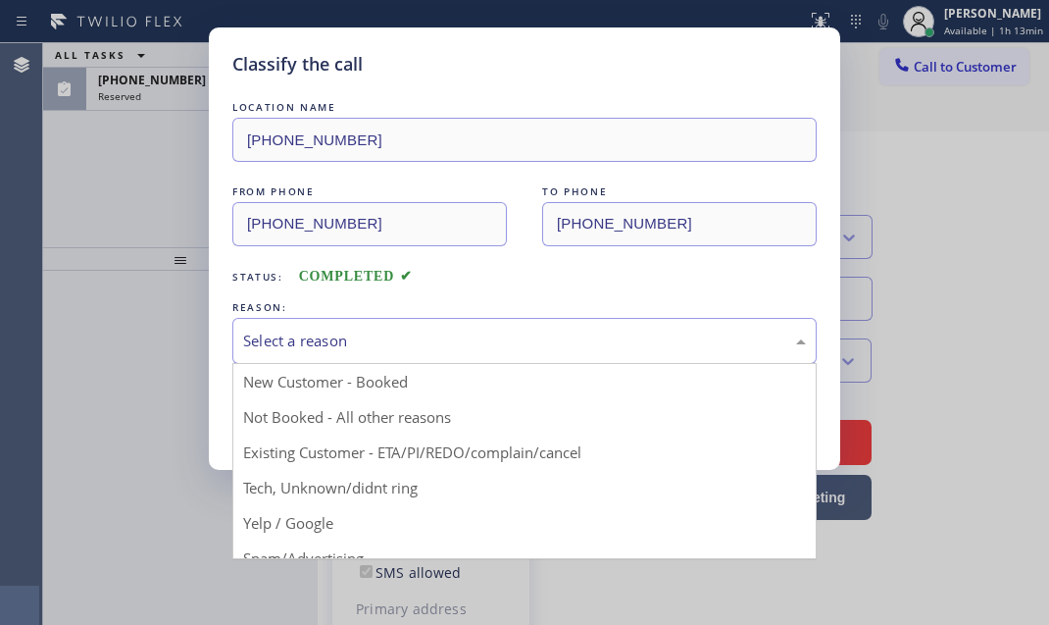
click at [475, 332] on div "Select a reason" at bounding box center [524, 340] width 563 height 23
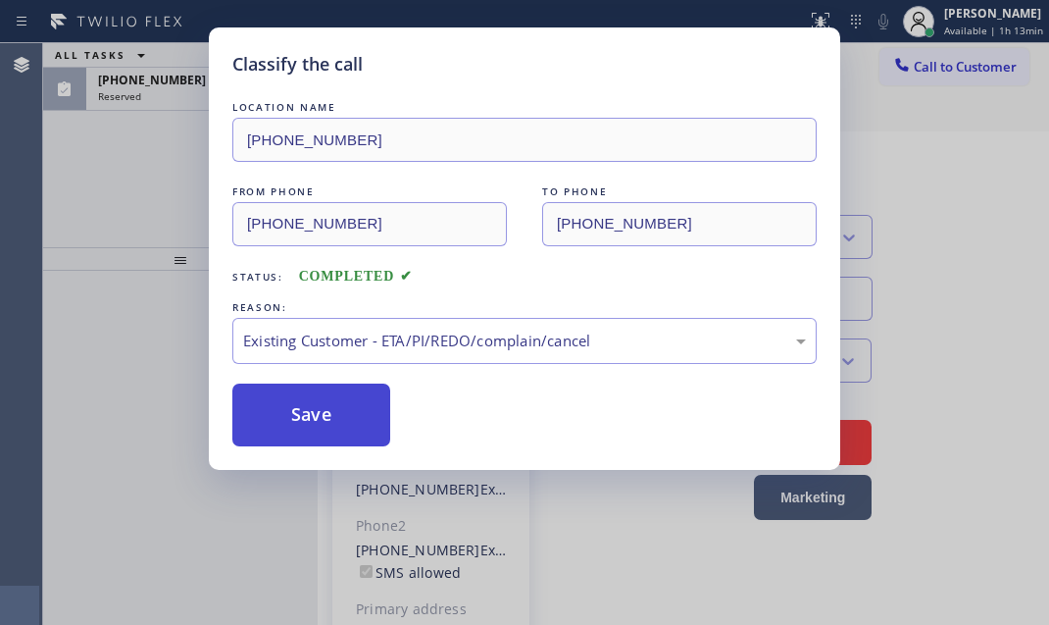
click at [308, 408] on button "Save" at bounding box center [311, 414] width 158 height 63
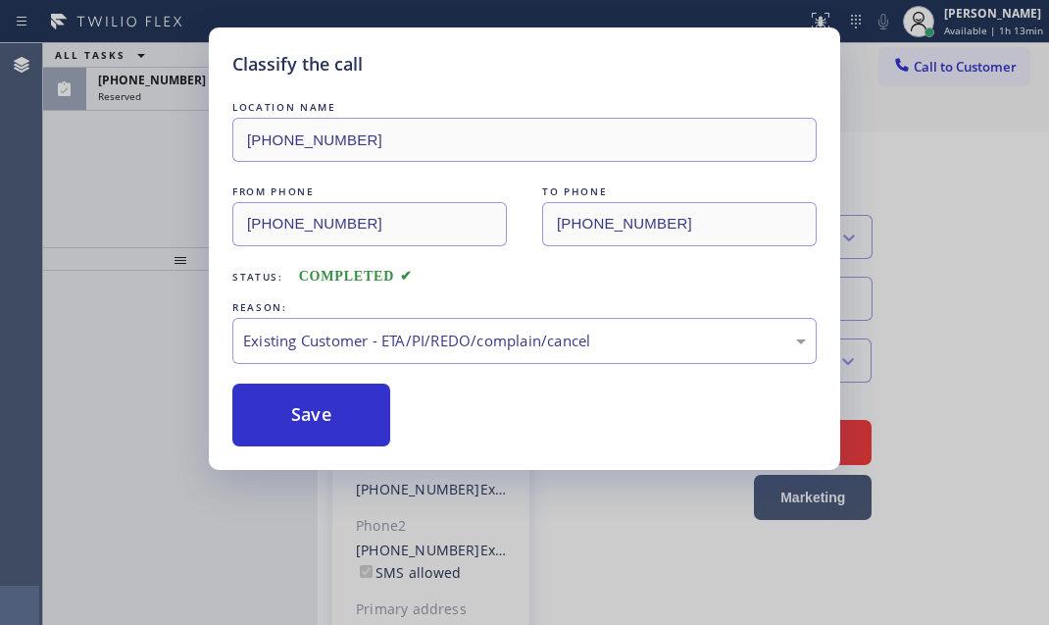
click at [171, 112] on div "Classify the call LOCATION NAME [PHONE_NUMBER] FROM PHONE [PHONE_NUMBER] TO PHO…" at bounding box center [524, 312] width 1049 height 625
click at [177, 100] on div "Classify the call LOCATION NAME [PHONE_NUMBER] FROM PHONE [PHONE_NUMBER] TO PHO…" at bounding box center [524, 312] width 1049 height 625
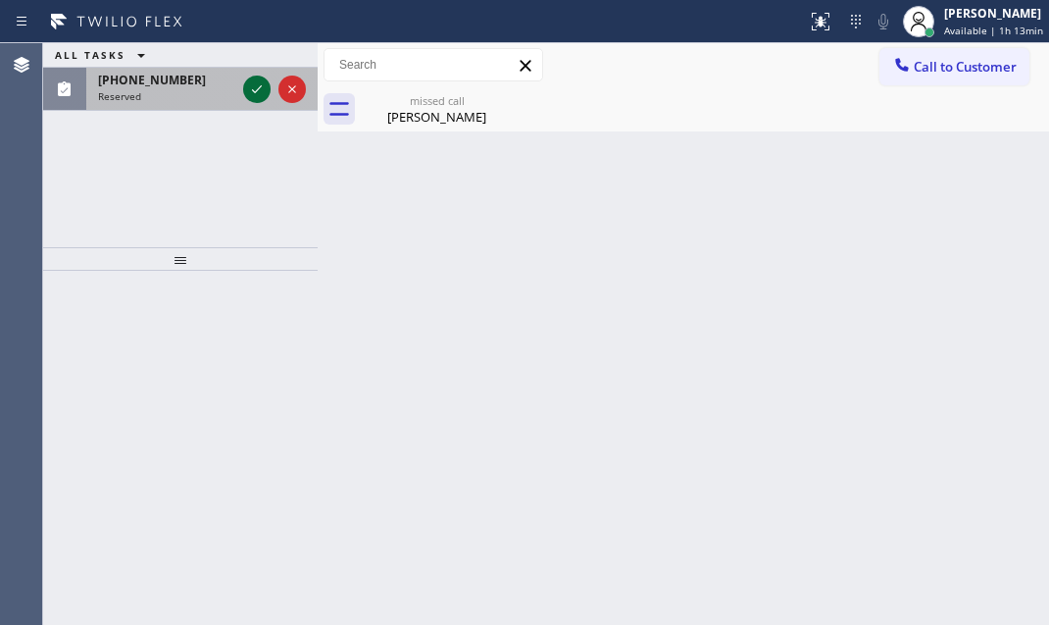
click at [256, 88] on icon at bounding box center [257, 89] width 24 height 24
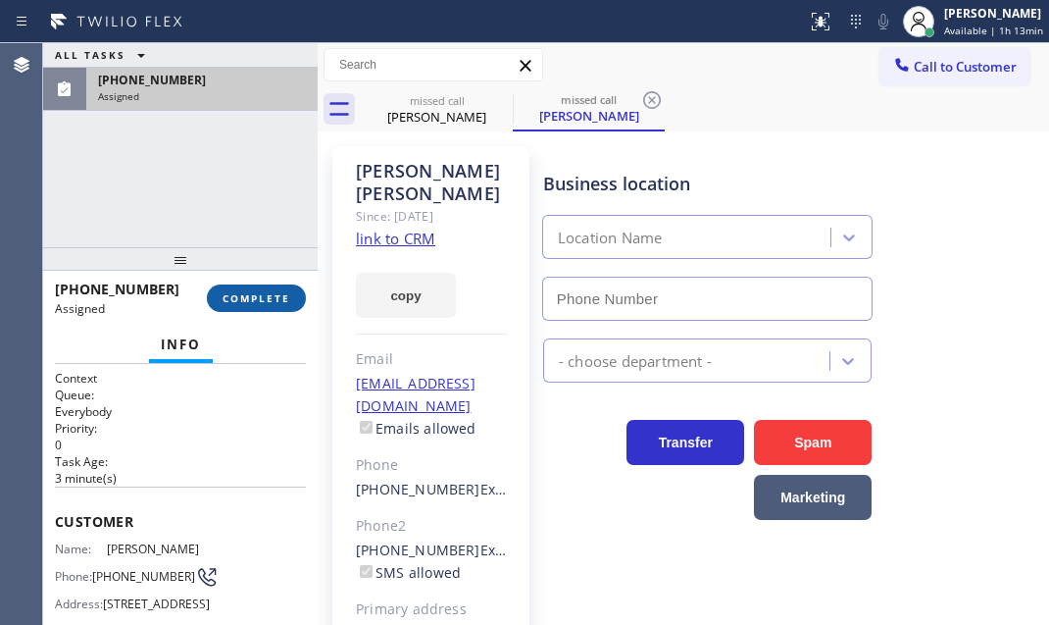
click at [276, 305] on button "COMPLETE" at bounding box center [256, 297] width 99 height 27
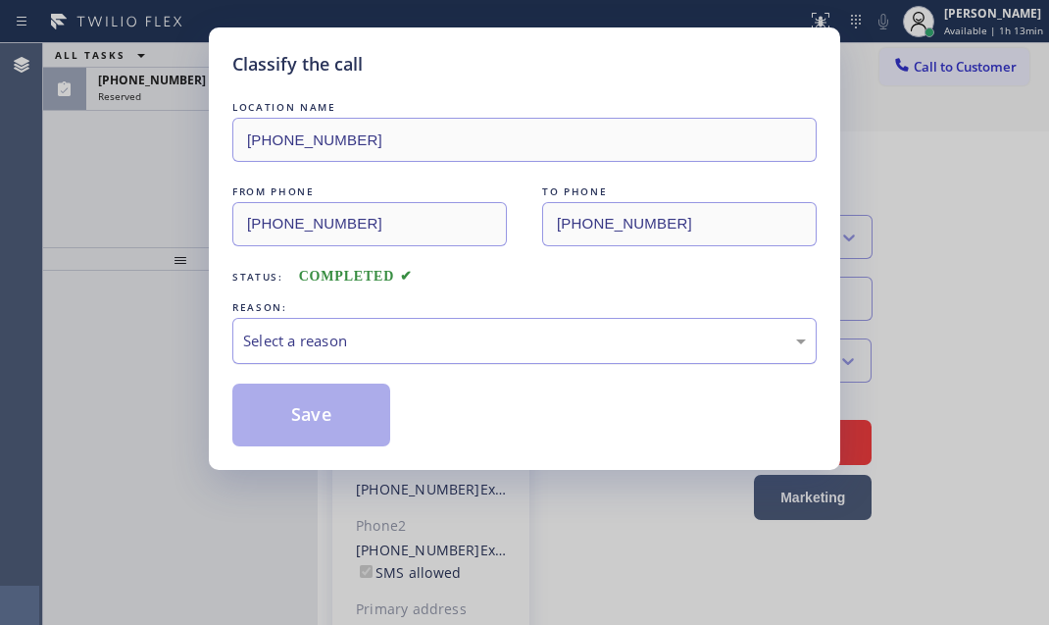
click at [401, 350] on div "Select a reason" at bounding box center [524, 340] width 563 height 23
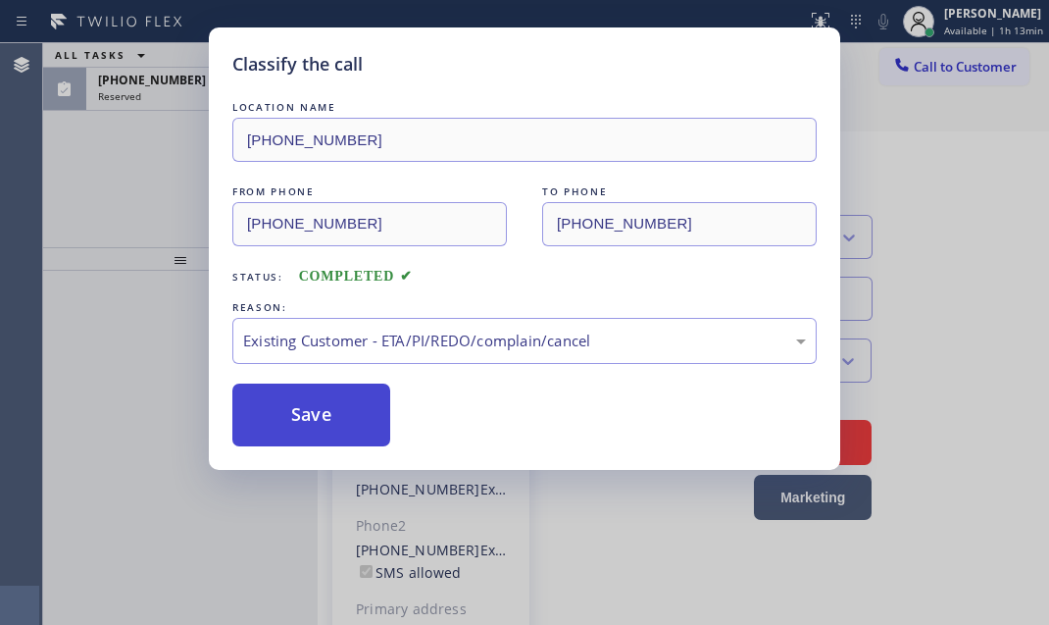
click at [307, 421] on button "Save" at bounding box center [311, 414] width 158 height 63
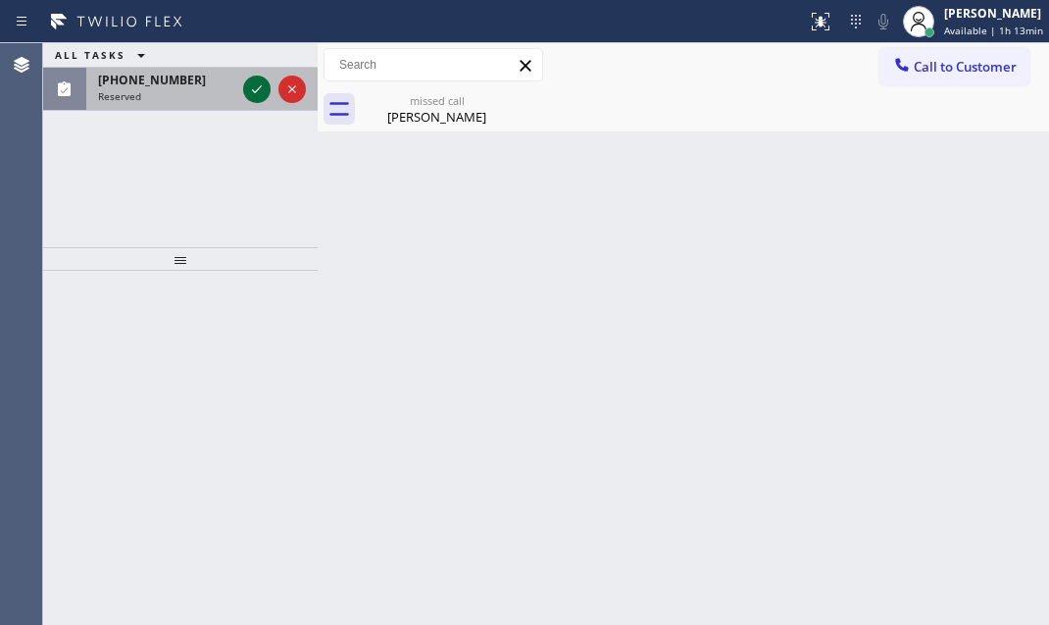
click at [249, 81] on icon at bounding box center [257, 89] width 24 height 24
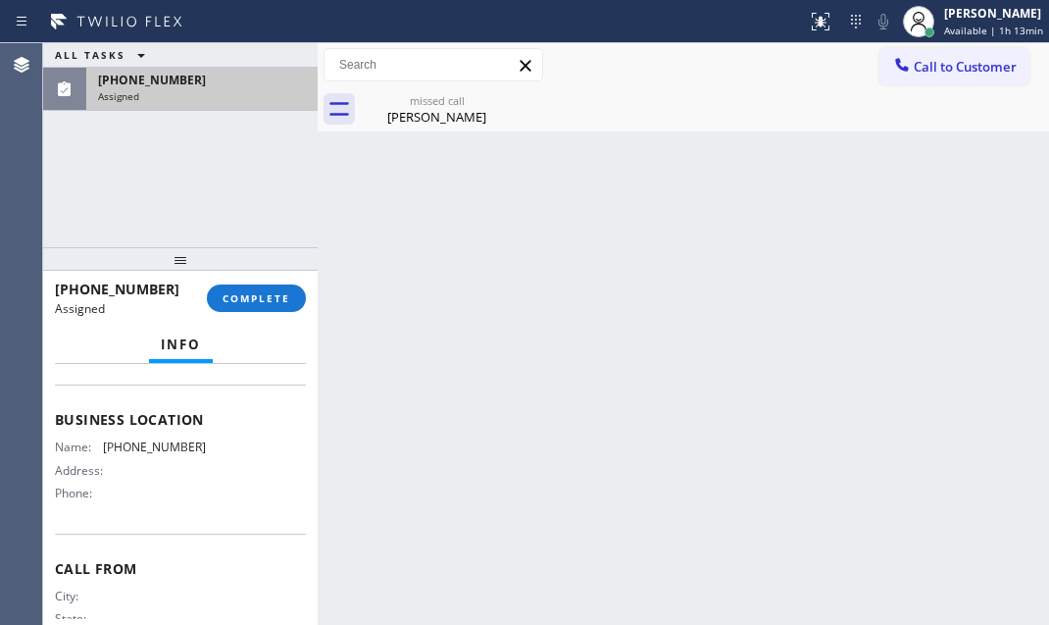
scroll to position [267, 0]
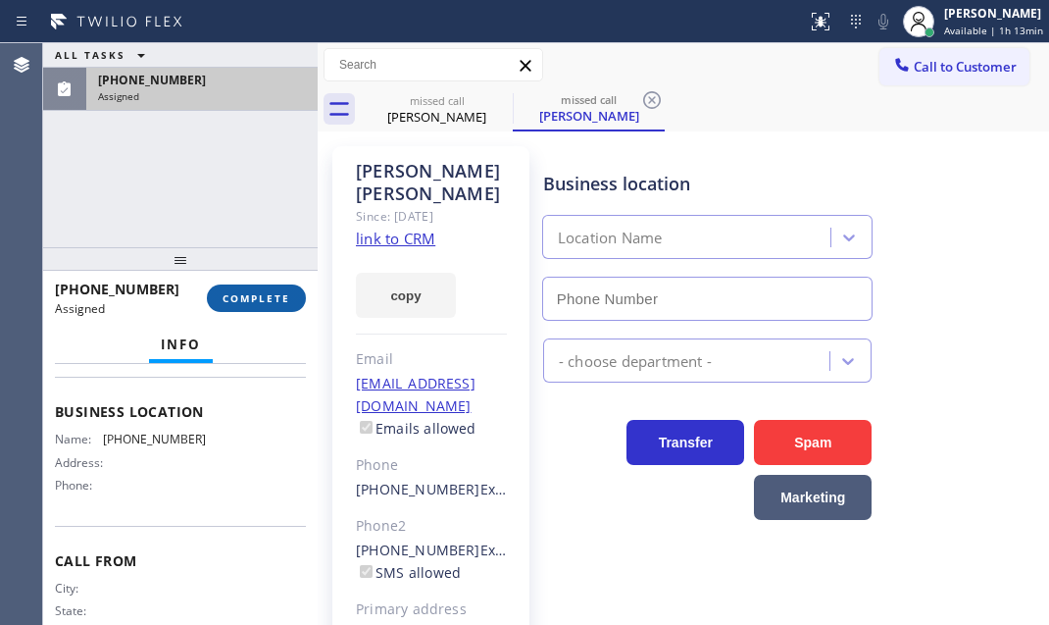
click at [257, 284] on button "COMPLETE" at bounding box center [256, 297] width 99 height 27
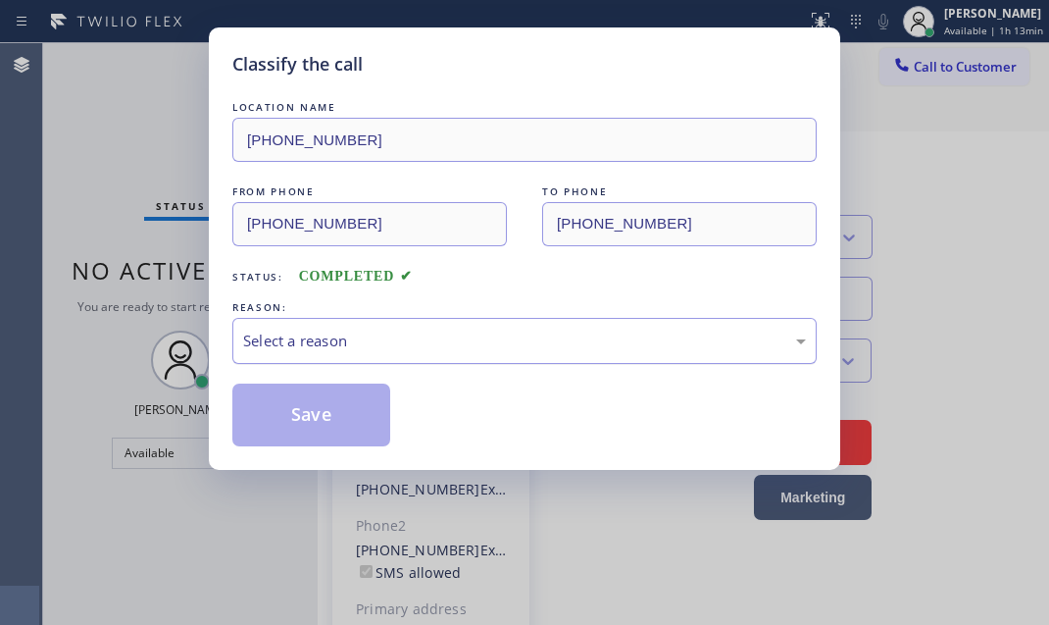
click at [406, 345] on div "Select a reason" at bounding box center [524, 340] width 563 height 23
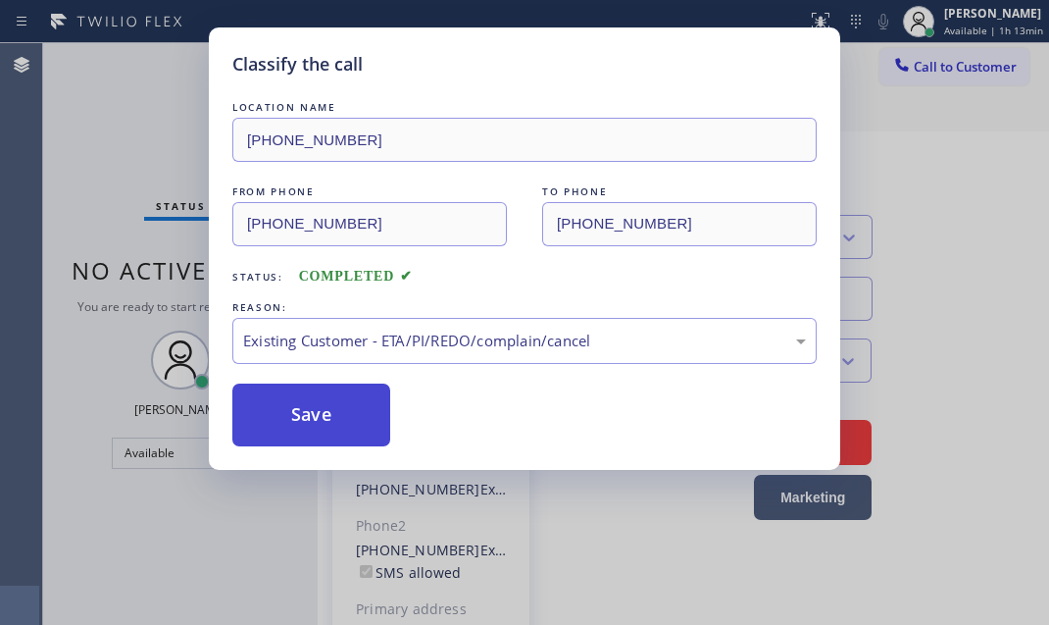
click at [313, 421] on button "Save" at bounding box center [311, 414] width 158 height 63
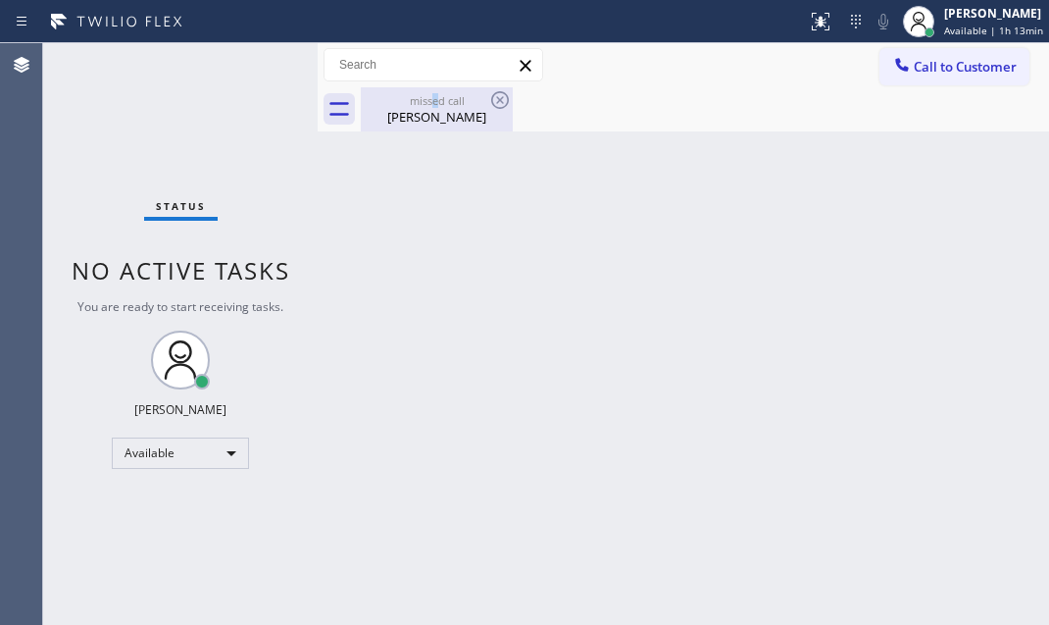
click at [433, 103] on div "missed call" at bounding box center [437, 100] width 148 height 15
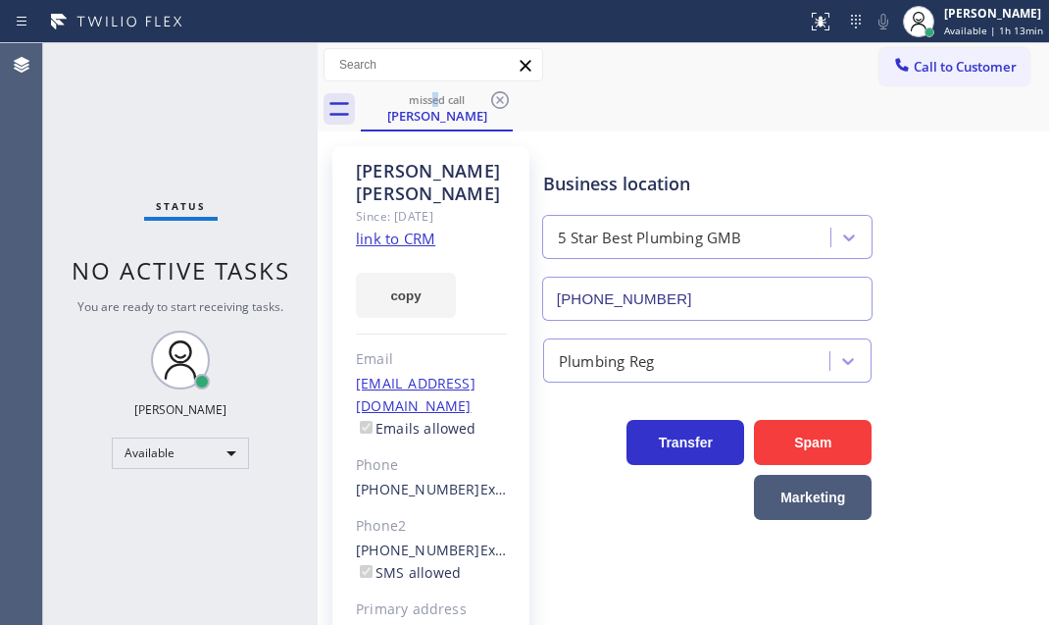
click at [406, 236] on link "link to CRM" at bounding box center [395, 238] width 79 height 20
drag, startPoint x: 670, startPoint y: 302, endPoint x: 540, endPoint y: 302, distance: 129.4
click at [542, 302] on input "[PHONE_NUMBER]" at bounding box center [707, 299] width 330 height 44
click at [914, 69] on span "Call to Customer" at bounding box center [965, 67] width 103 height 18
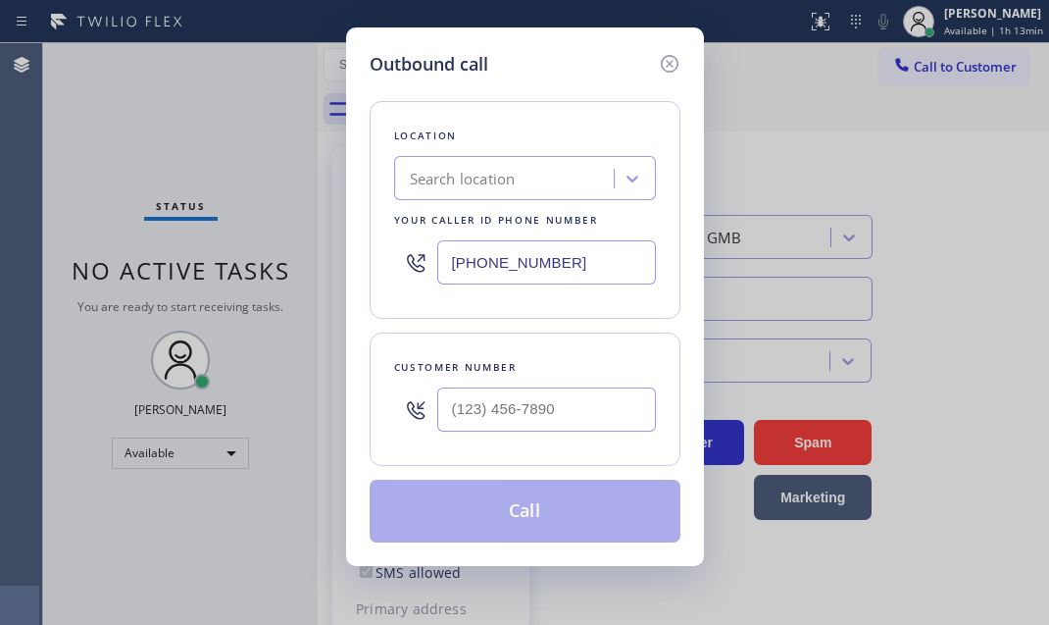
click at [559, 271] on input "[PHONE_NUMBER]" at bounding box center [546, 262] width 219 height 44
paste input "213) 600-7224"
type input "[PHONE_NUMBER]"
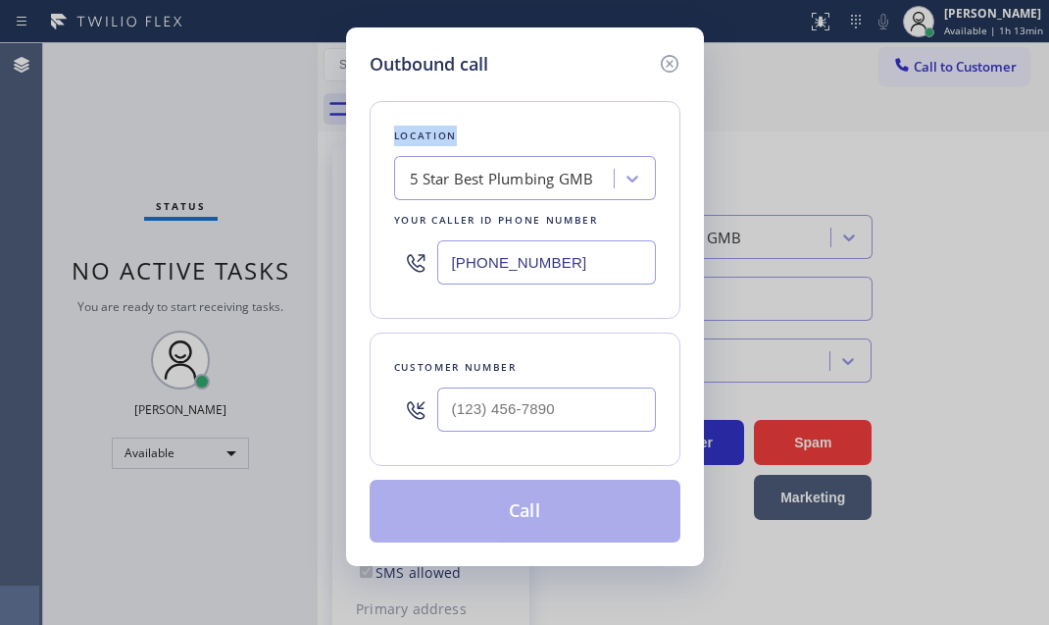
drag, startPoint x: 542, startPoint y: 57, endPoint x: 588, endPoint y: 69, distance: 47.6
click at [579, 86] on div "Outbound call Location 5 Star Best Plumbing GMB Your caller id phone number [PH…" at bounding box center [525, 296] width 358 height 538
click at [557, 405] on input "(___) ___-____" at bounding box center [546, 409] width 219 height 44
paste input "818) 802-7151"
type input "[PHONE_NUMBER]"
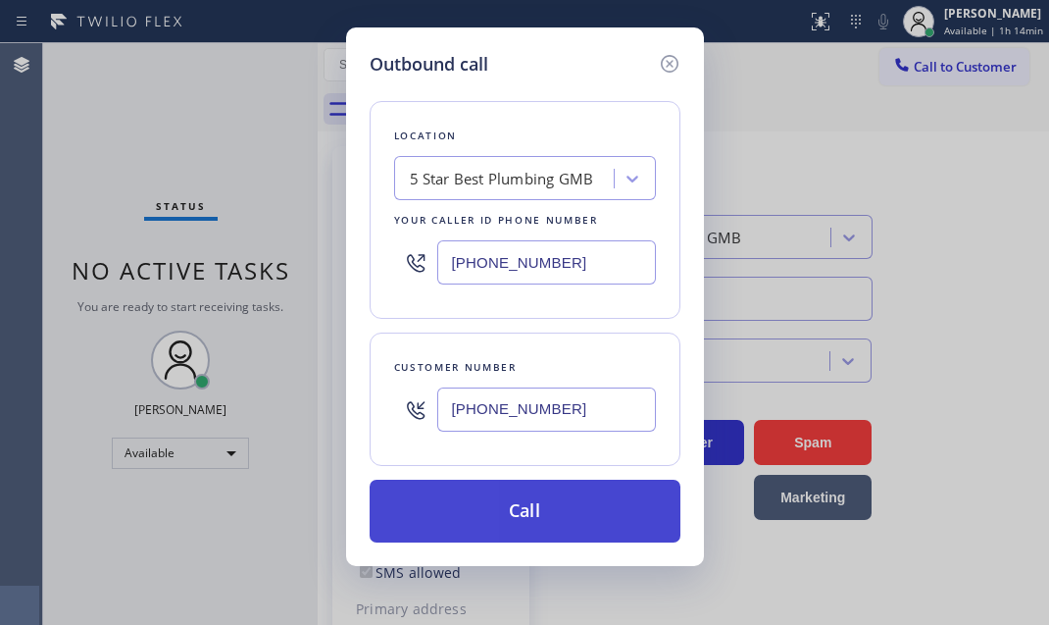
click at [532, 518] on button "Call" at bounding box center [525, 511] width 311 height 63
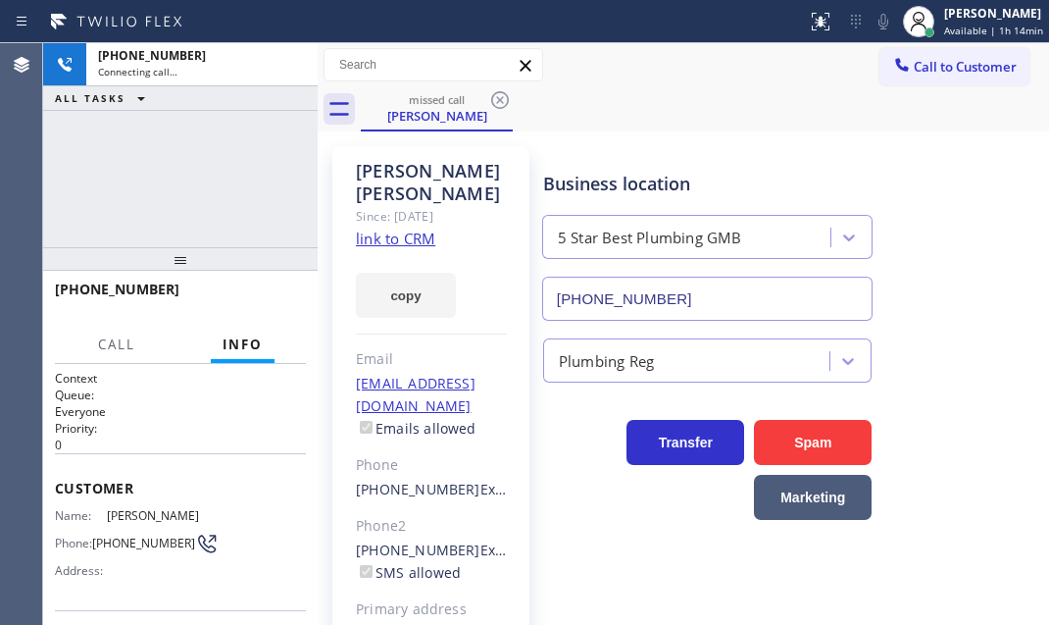
click at [672, 60] on div "Call to Customer Outbound call Location Search location Your caller id phone nu…" at bounding box center [684, 65] width 732 height 34
click at [442, 117] on div "[PERSON_NAME]" at bounding box center [437, 116] width 148 height 18
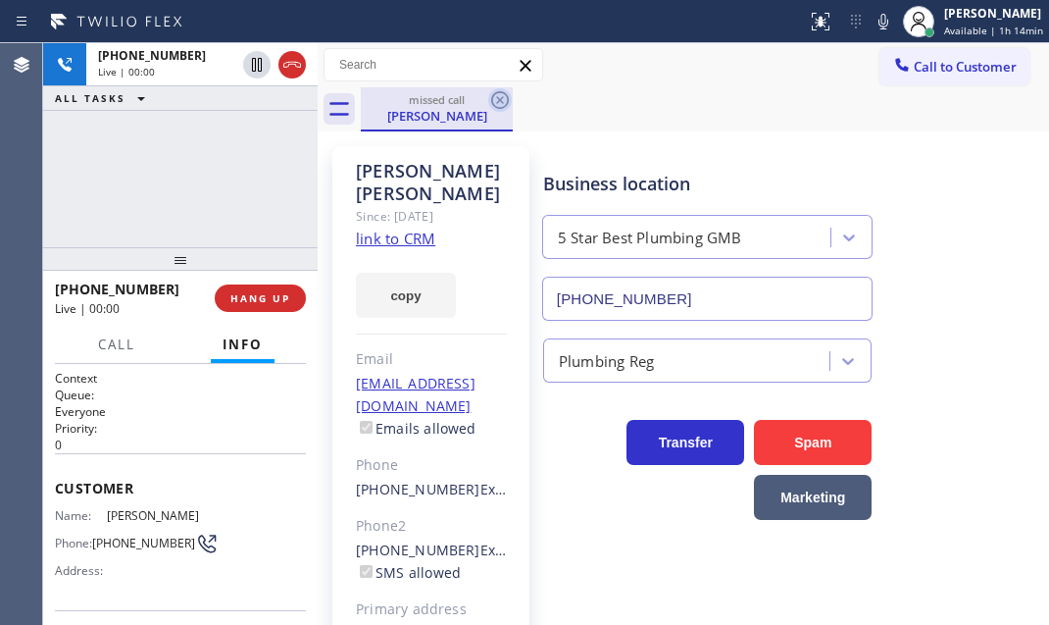
click at [502, 97] on icon at bounding box center [500, 100] width 18 height 18
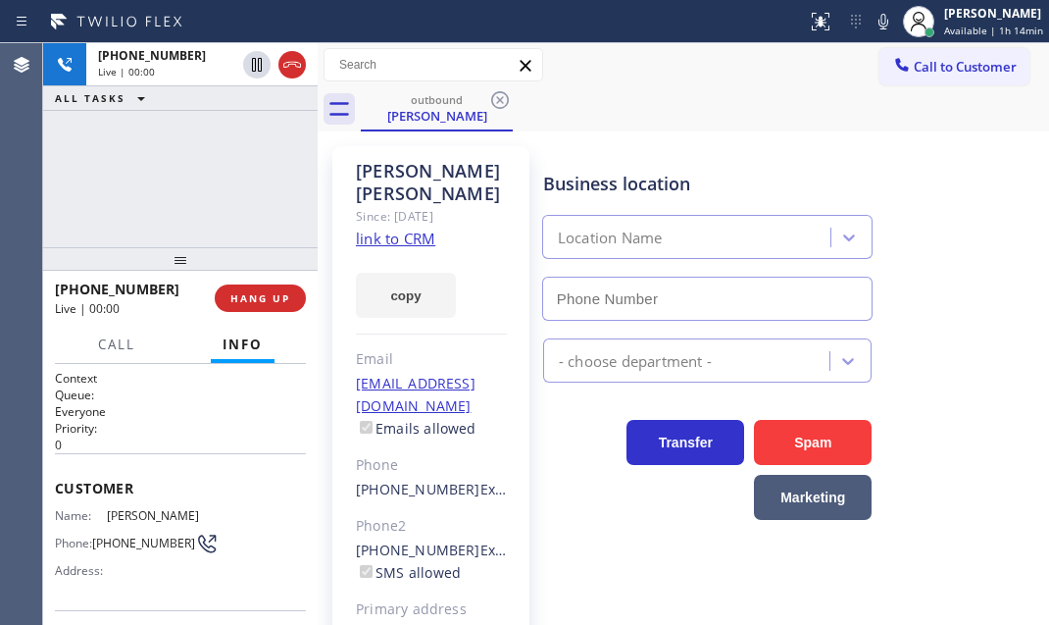
type input "[PHONE_NUMBER]"
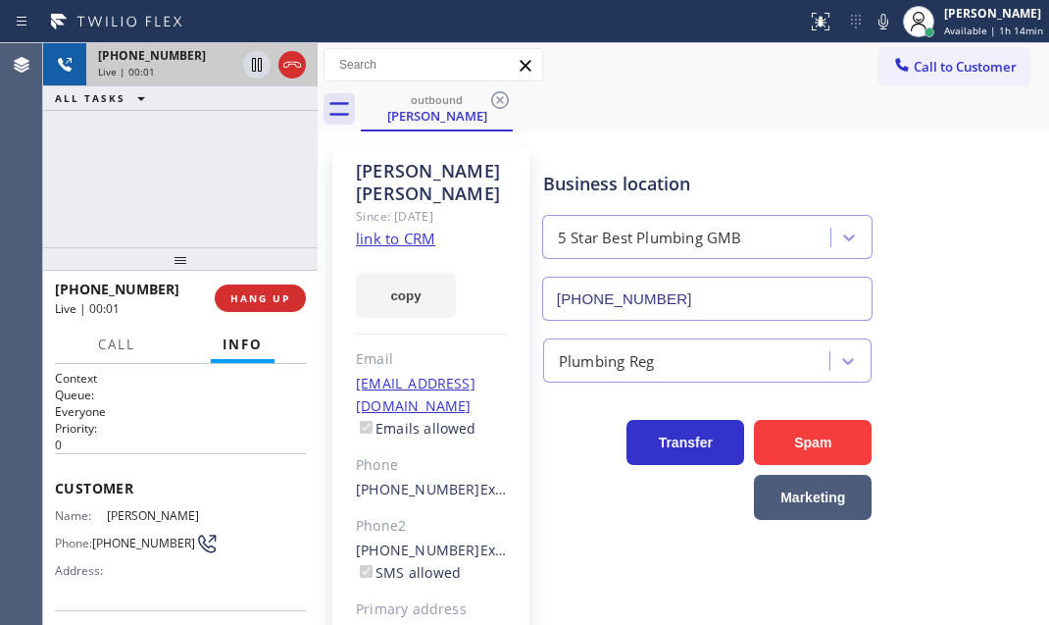
click at [203, 65] on div "Live | 00:01" at bounding box center [166, 72] width 137 height 14
click at [256, 65] on icon at bounding box center [257, 65] width 24 height 24
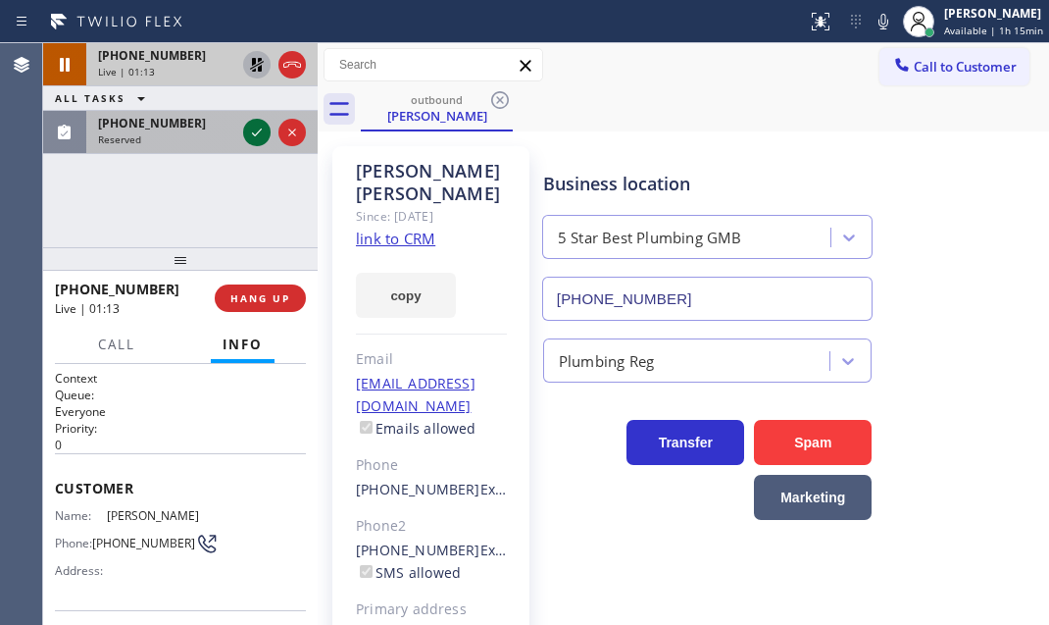
click at [253, 132] on icon at bounding box center [257, 132] width 10 height 8
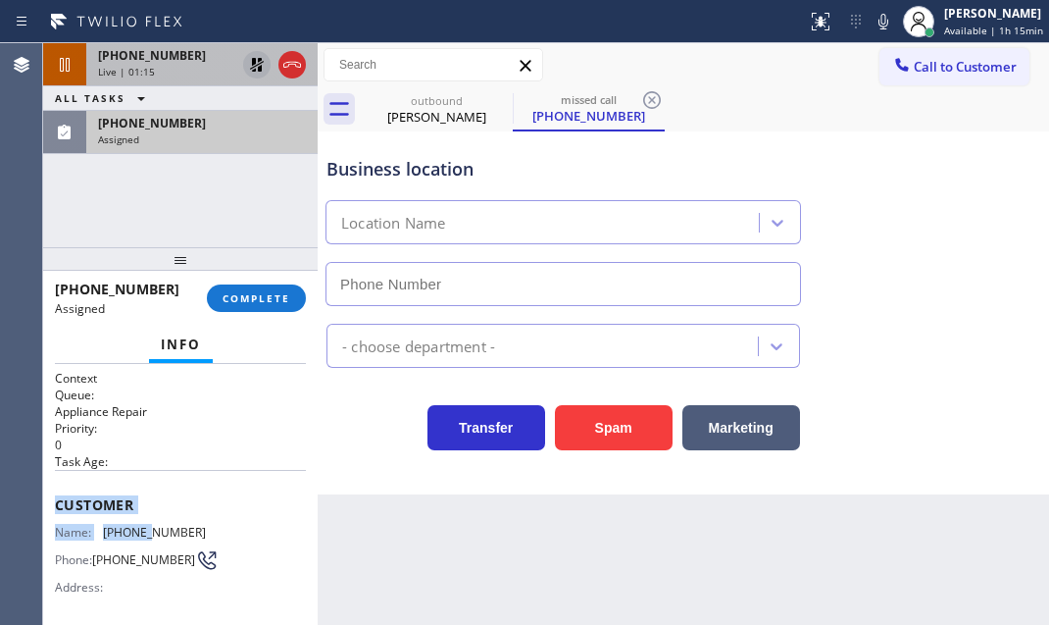
type input "[PHONE_NUMBER]"
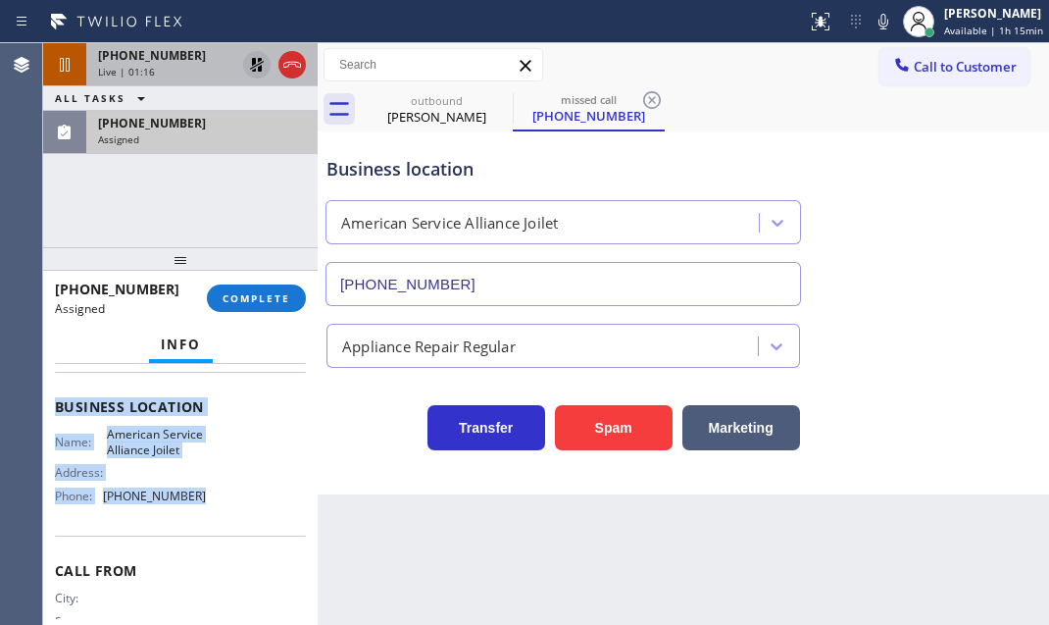
scroll to position [267, 0]
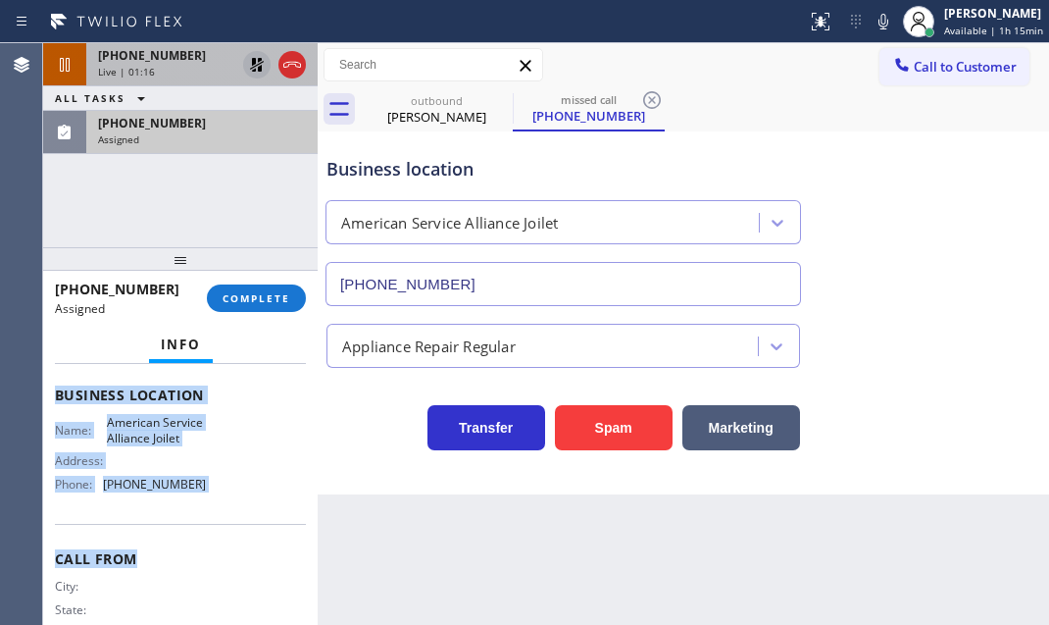
drag, startPoint x: 49, startPoint y: 489, endPoint x: 253, endPoint y: 549, distance: 212.6
click at [253, 549] on div "Context Queue: Appliance Repair Priority: 0 Task Age: Customer Name: [PHONE_NUM…" at bounding box center [180, 494] width 275 height 261
click at [251, 303] on span "COMPLETE" at bounding box center [257, 298] width 68 height 14
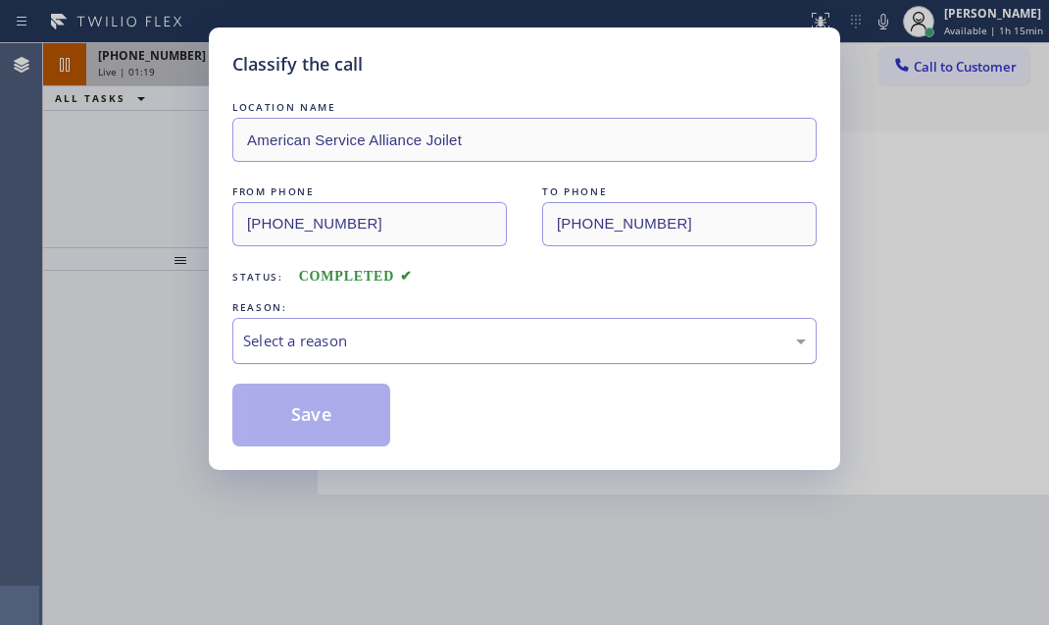
click at [440, 335] on div "Select a reason" at bounding box center [524, 340] width 563 height 23
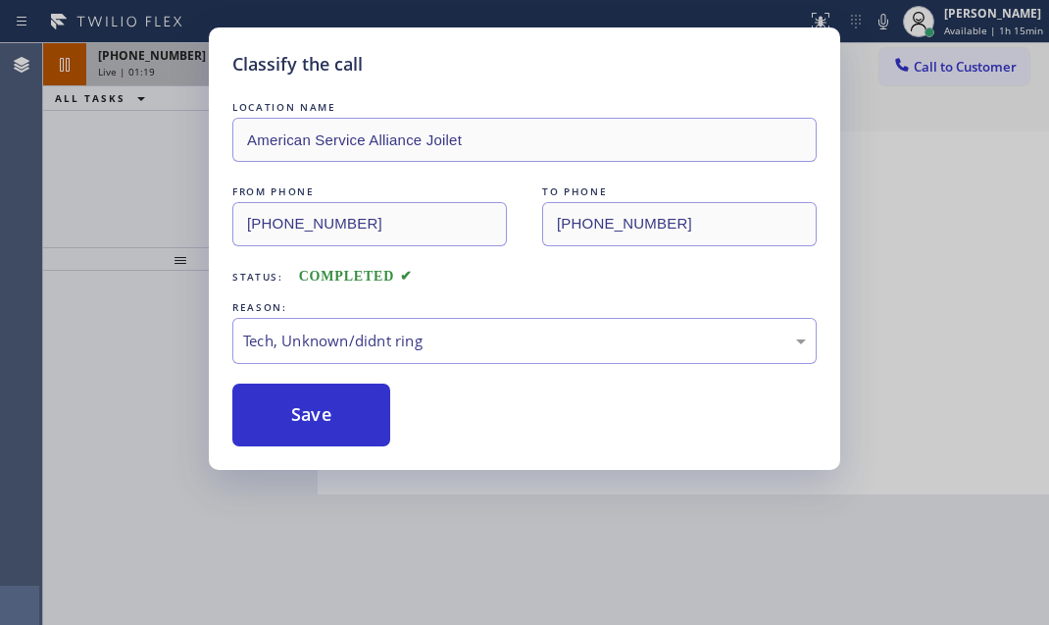
drag, startPoint x: 326, startPoint y: 484, endPoint x: 321, endPoint y: 476, distance: 10.1
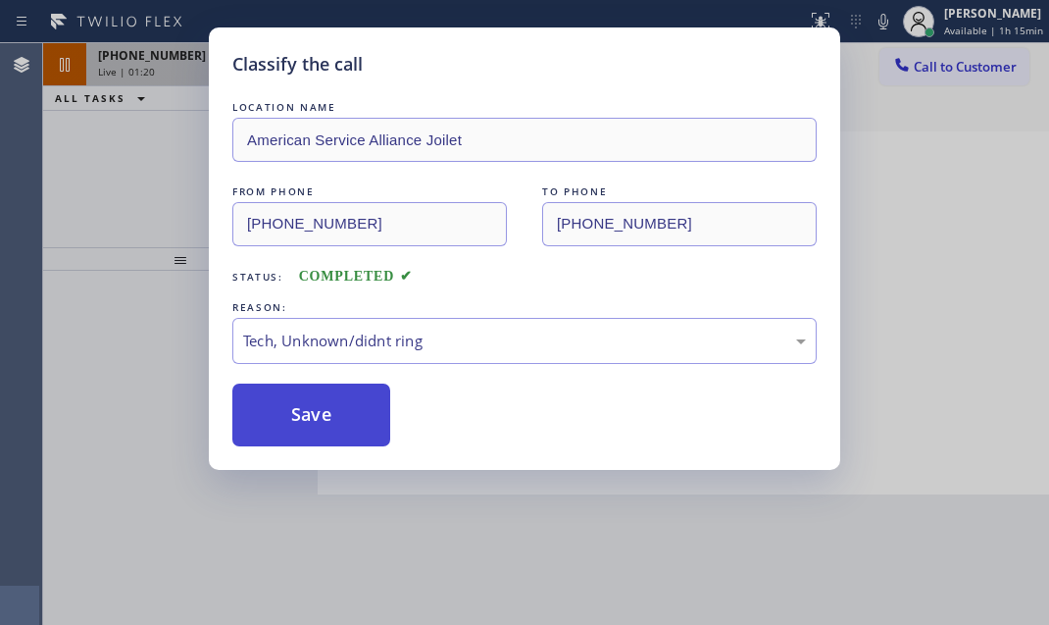
click at [314, 436] on button "Save" at bounding box center [311, 414] width 158 height 63
type input "[PHONE_NUMBER]"
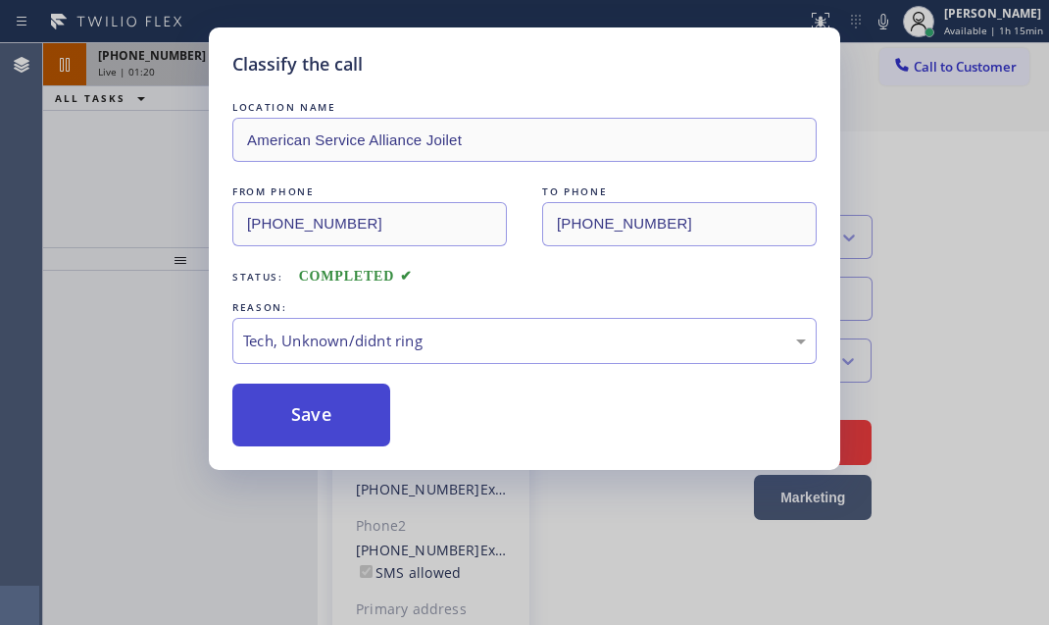
drag, startPoint x: 325, startPoint y: 415, endPoint x: 425, endPoint y: 438, distance: 102.8
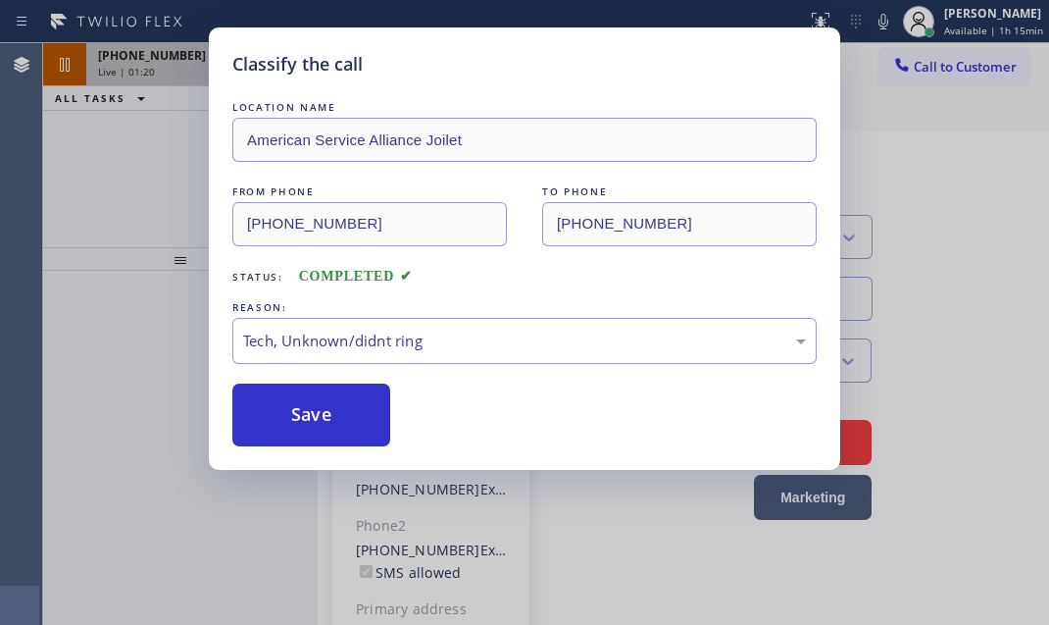
click at [326, 415] on button "Save" at bounding box center [311, 414] width 158 height 63
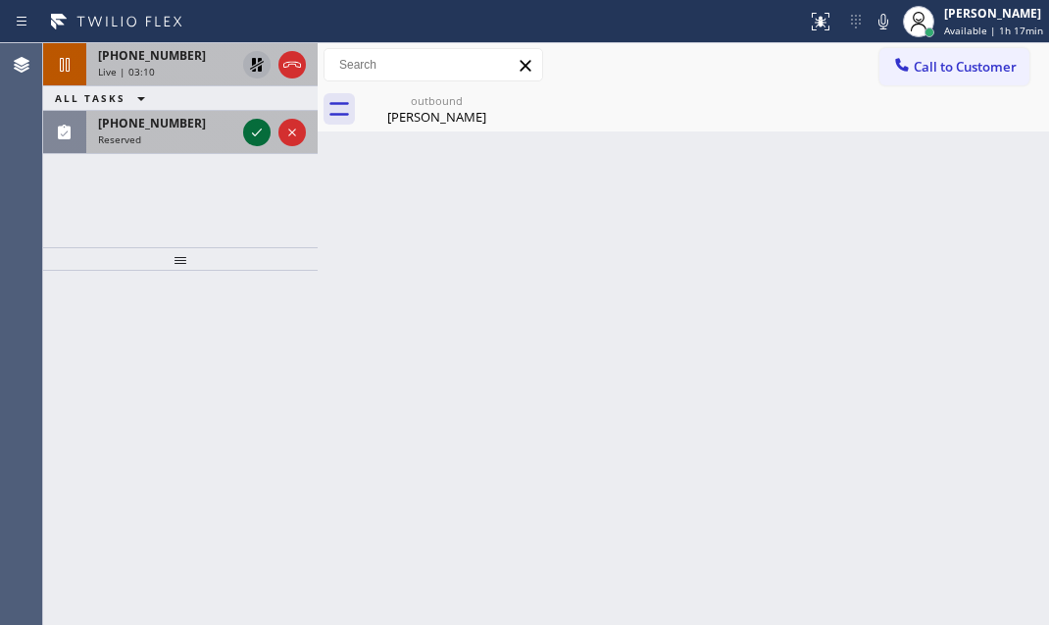
click at [245, 127] on icon at bounding box center [257, 133] width 24 height 24
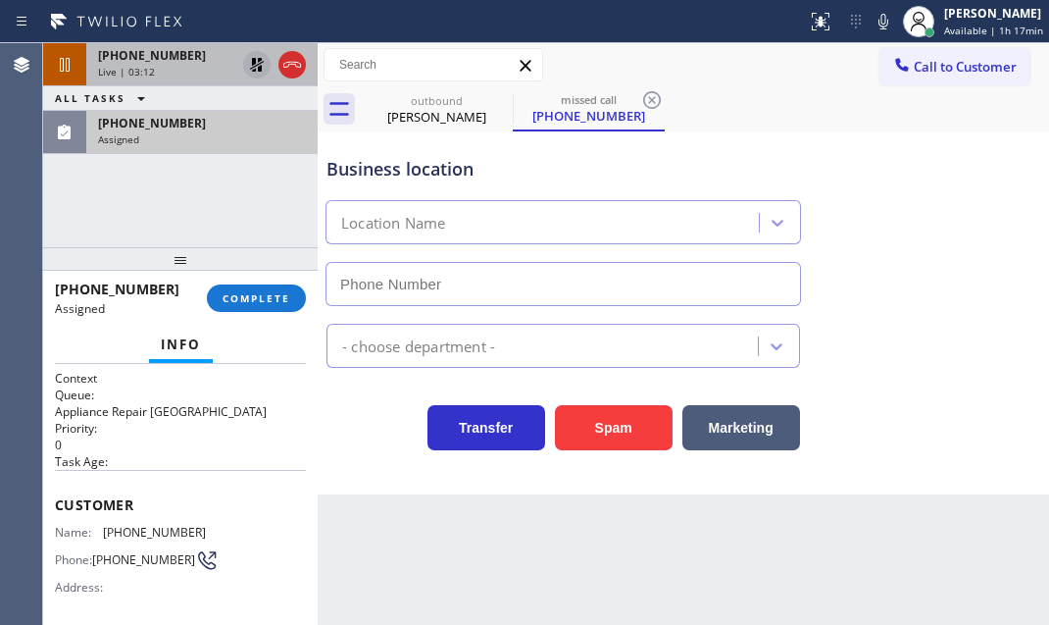
type input "[PHONE_NUMBER]"
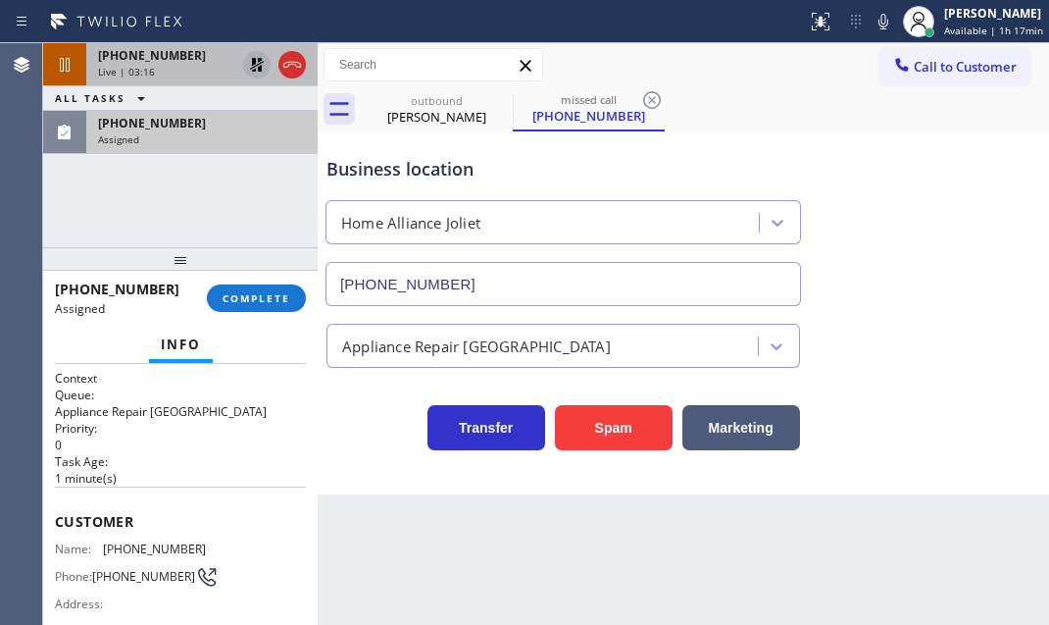
click at [259, 70] on icon at bounding box center [257, 65] width 14 height 14
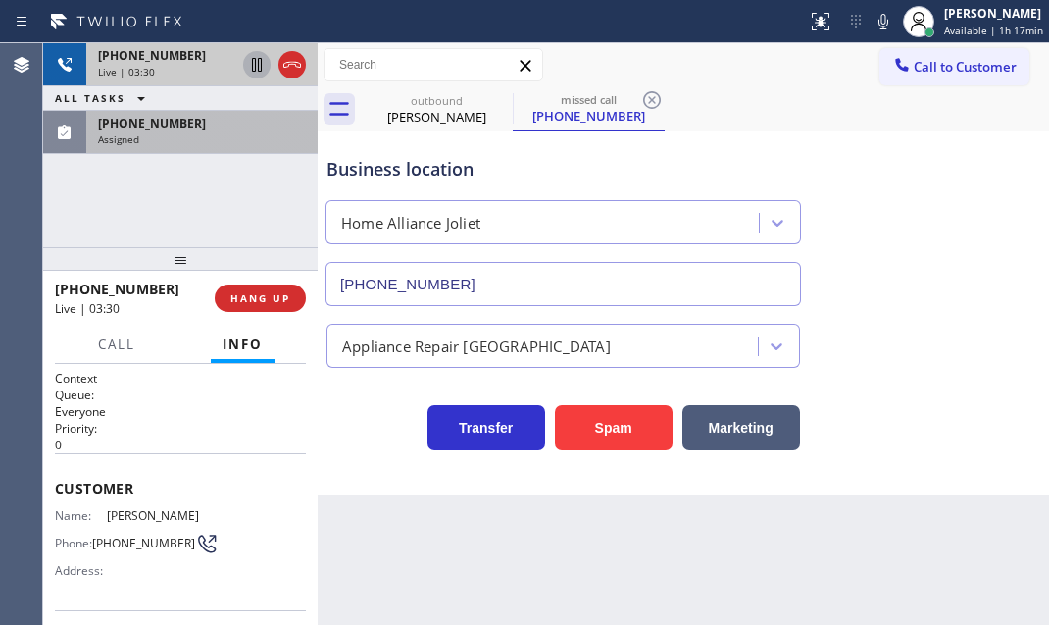
click at [179, 67] on div "Live | 03:30" at bounding box center [166, 72] width 137 height 14
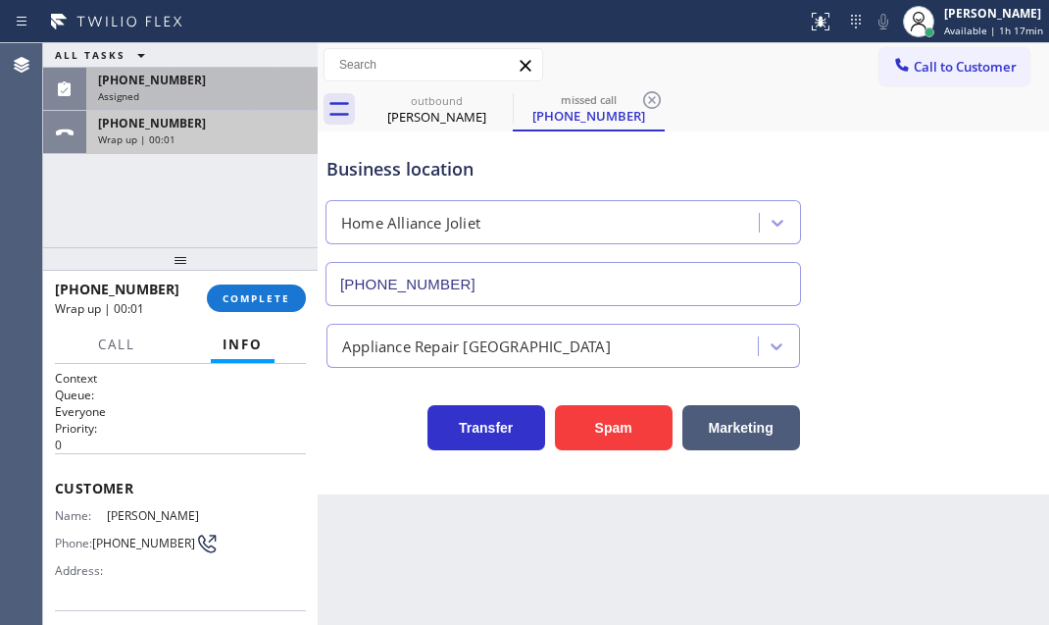
click at [240, 141] on div "Wrap up | 00:01" at bounding box center [202, 139] width 208 height 14
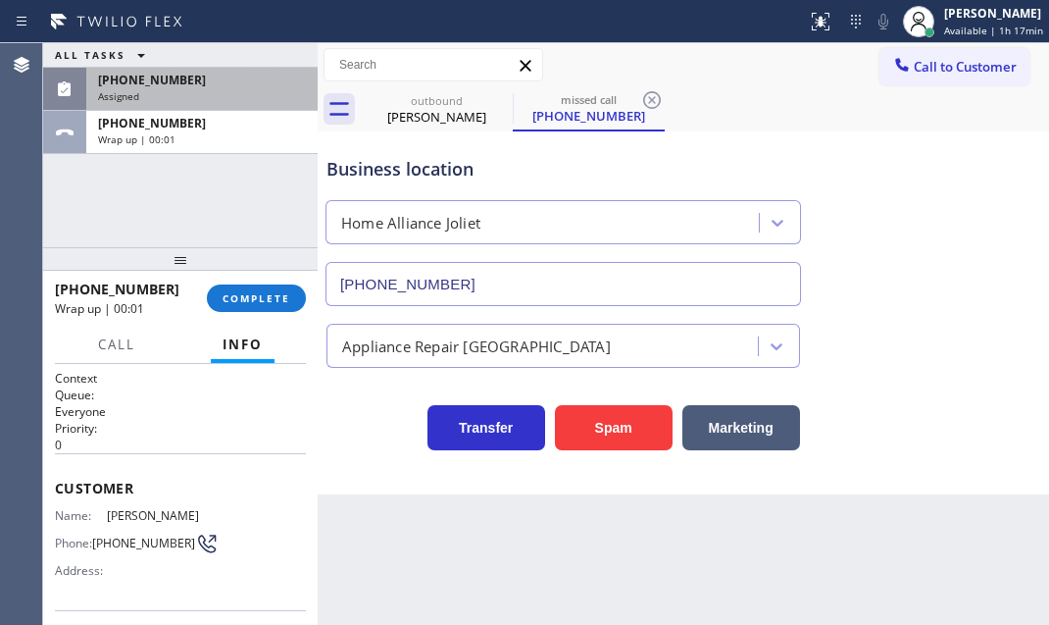
click at [257, 289] on button "COMPLETE" at bounding box center [256, 297] width 99 height 27
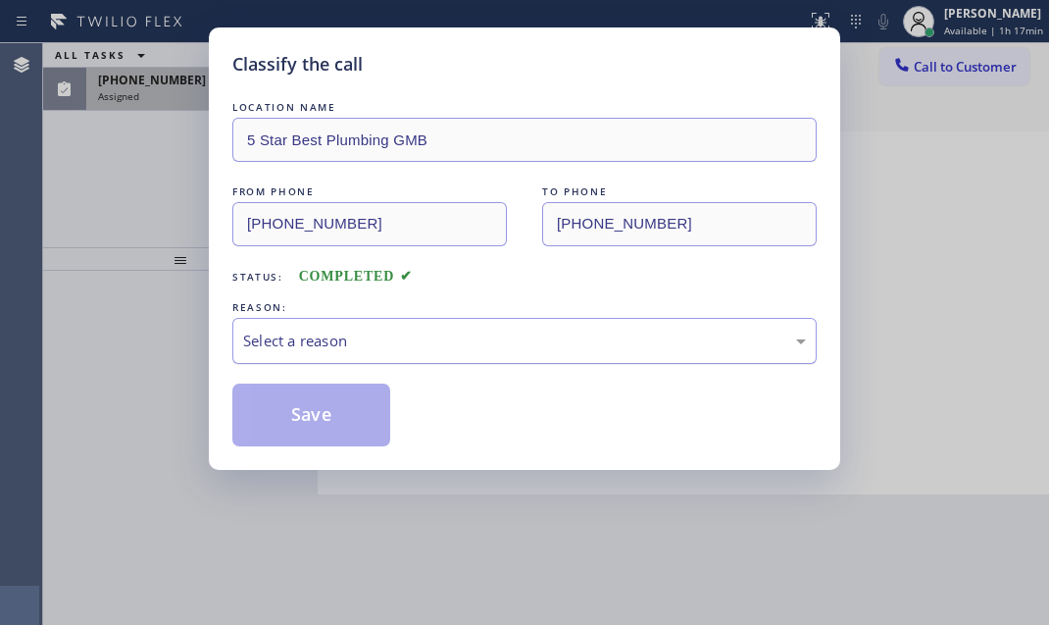
click at [403, 319] on div "Select a reason" at bounding box center [524, 341] width 584 height 46
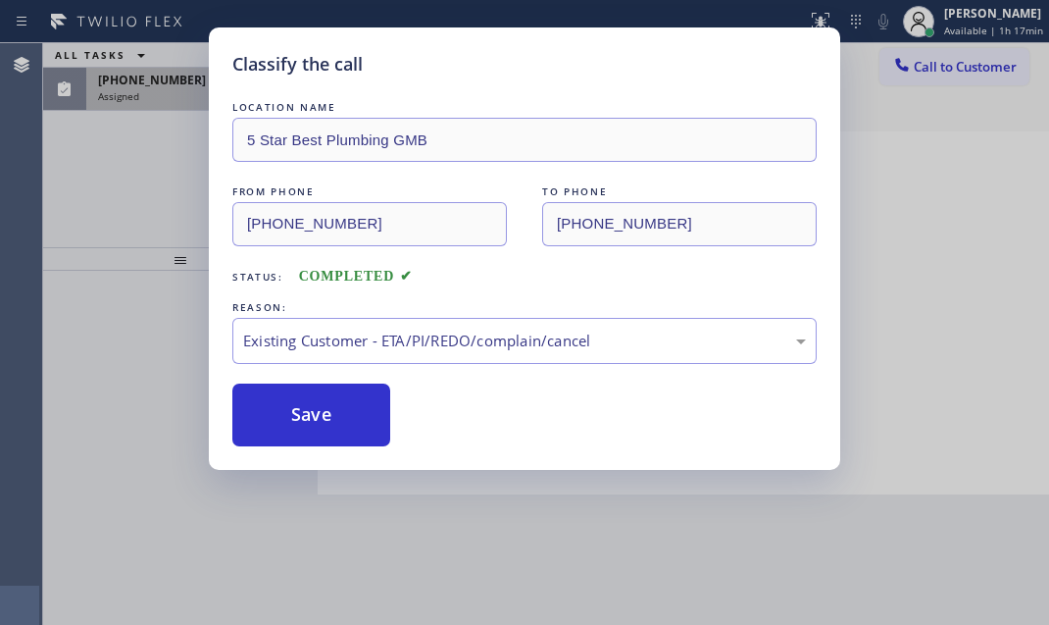
click at [309, 379] on div "LOCATION NAME 5 Star Best Plumbing GMB FROM PHONE [PHONE_NUMBER] TO PHONE [PHON…" at bounding box center [524, 271] width 584 height 349
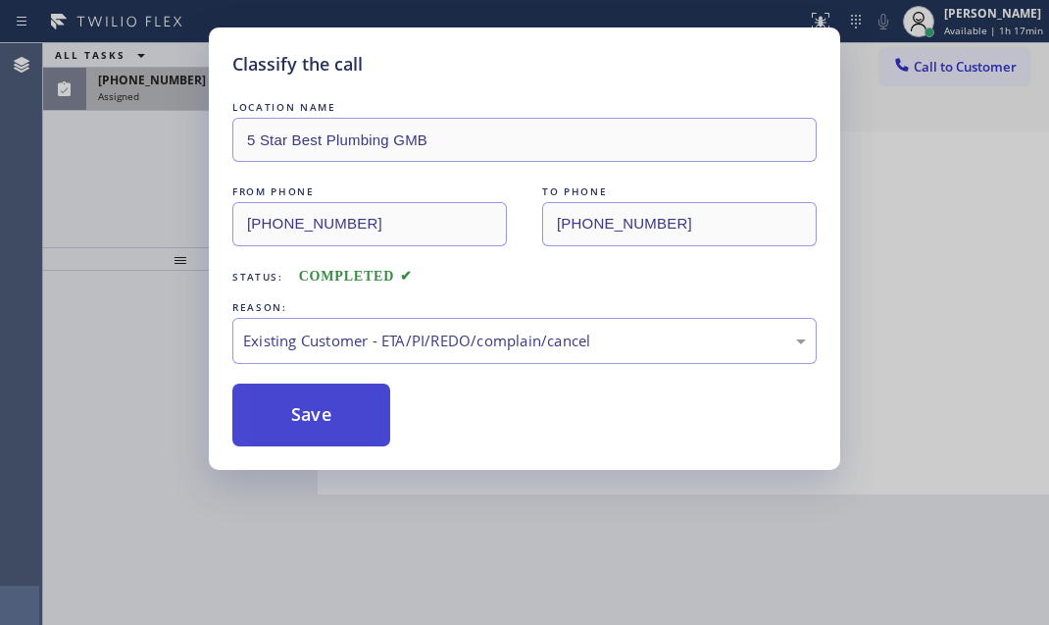
click at [314, 393] on button "Save" at bounding box center [311, 414] width 158 height 63
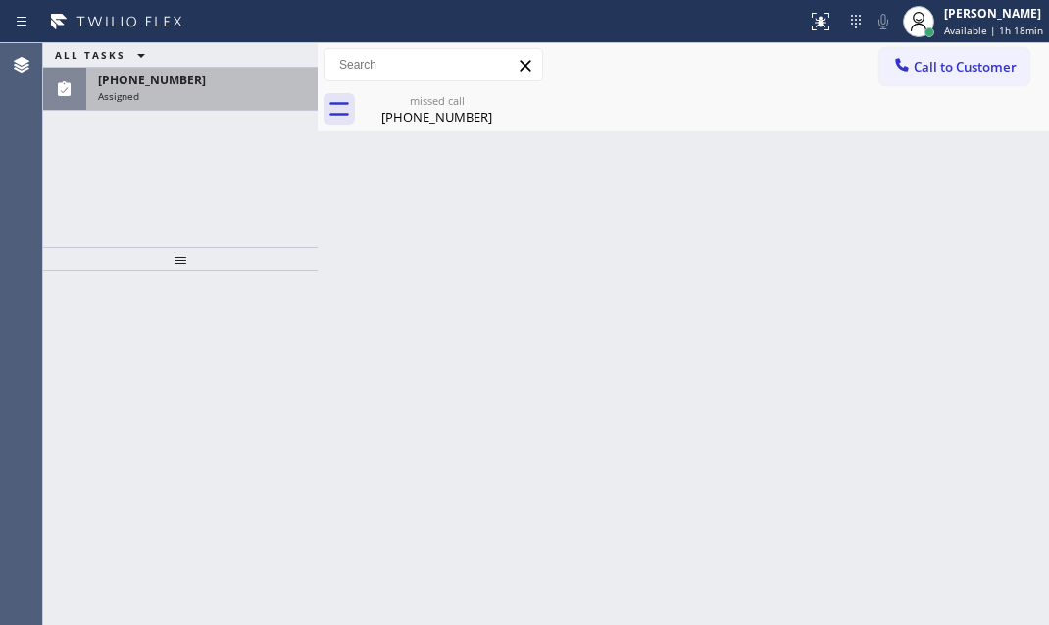
click at [228, 76] on div "[PHONE_NUMBER]" at bounding box center [202, 80] width 208 height 17
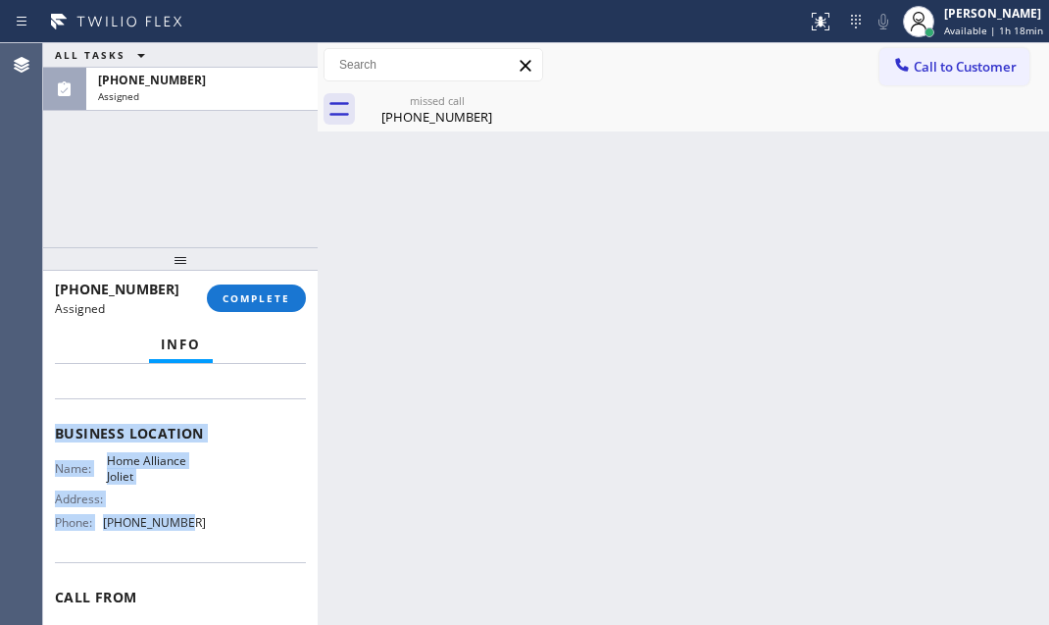
scroll to position [250, 0]
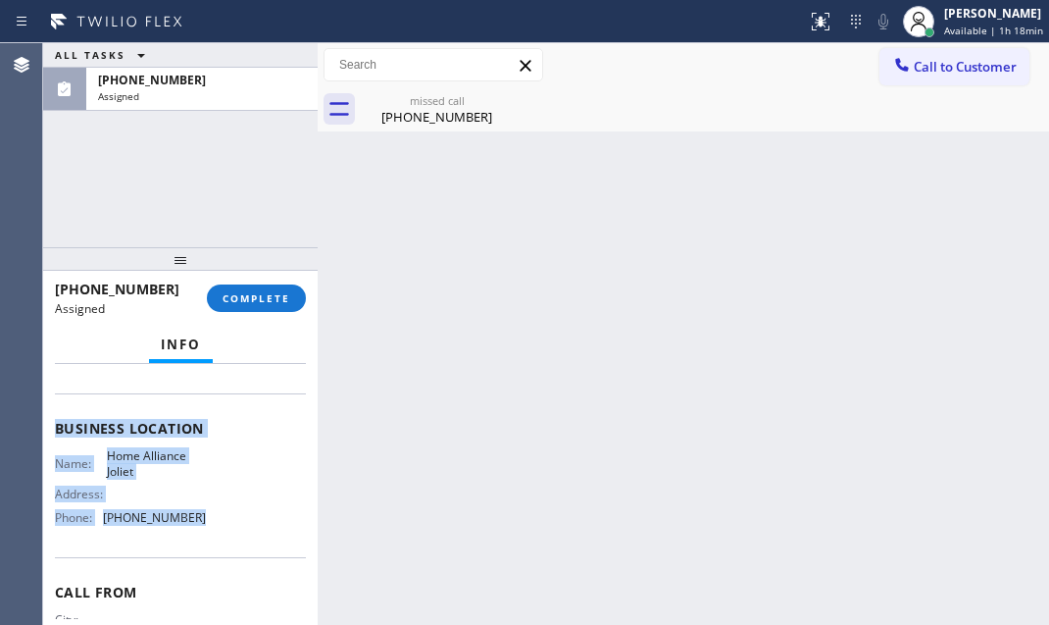
drag, startPoint x: 51, startPoint y: 436, endPoint x: 219, endPoint y: 521, distance: 187.7
click at [219, 521] on div "Context Queue: Appliance Repair High End Priority: 0 Task Age: [DEMOGRAPHIC_DAT…" at bounding box center [180, 494] width 275 height 261
click at [251, 296] on span "COMPLETE" at bounding box center [257, 298] width 68 height 14
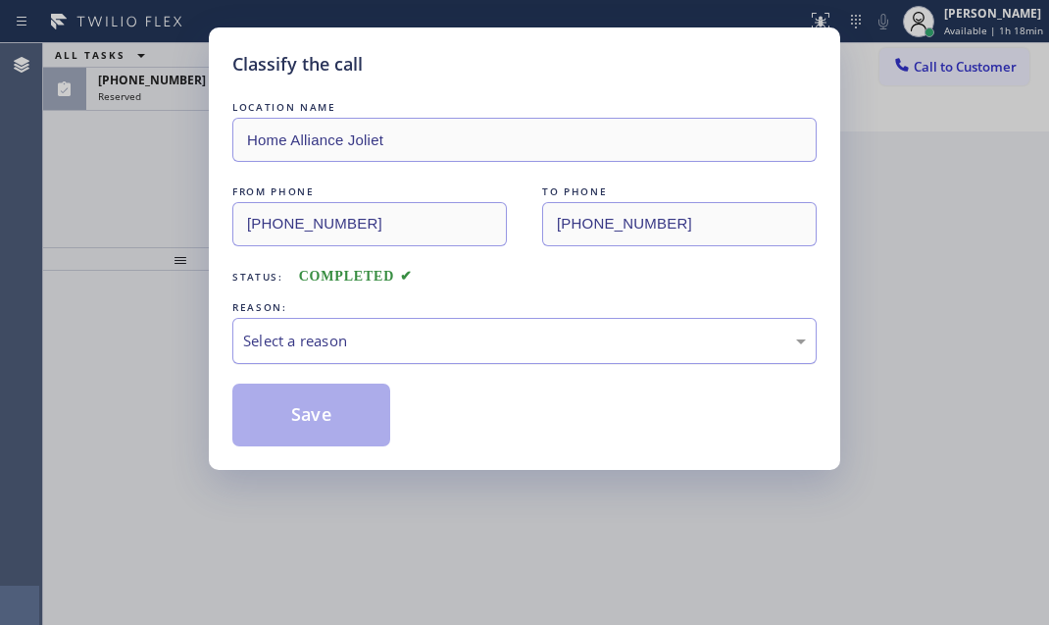
click at [488, 329] on div "Select a reason" at bounding box center [524, 340] width 563 height 23
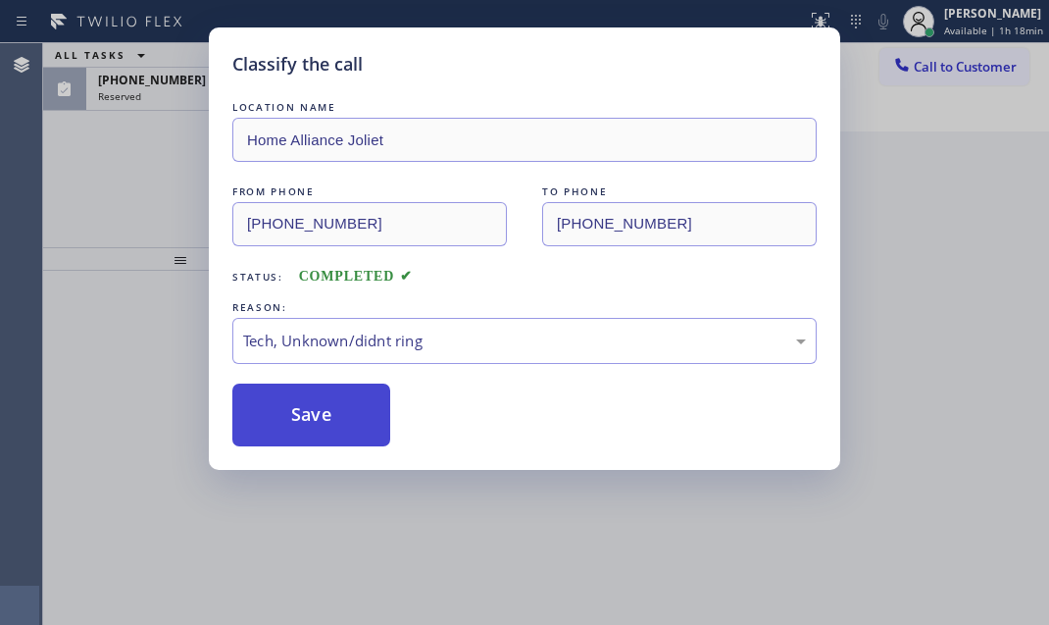
click at [301, 421] on button "Save" at bounding box center [311, 414] width 158 height 63
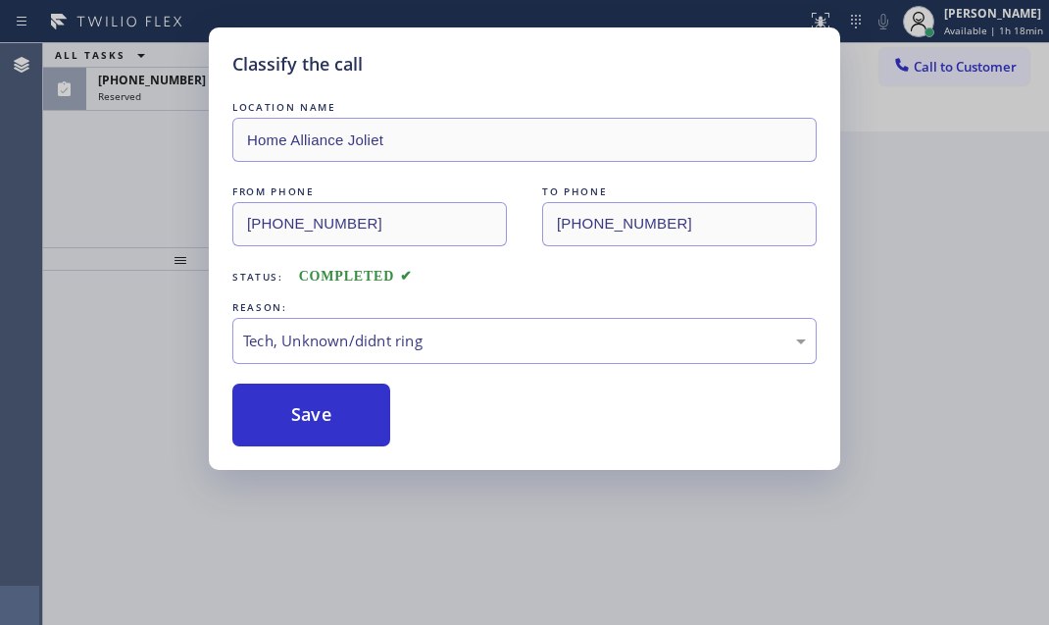
click at [145, 71] on div "Classify the call LOCATION NAME Home Alliance Joliet FROM PHONE [PHONE_NUMBER] …" at bounding box center [524, 312] width 1049 height 625
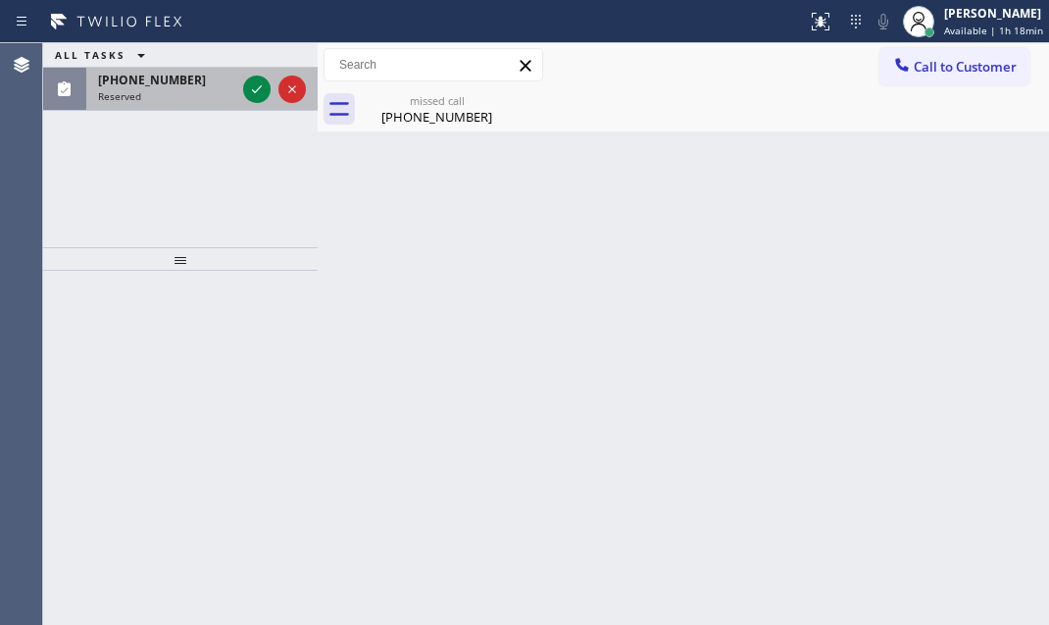
drag, startPoint x: 186, startPoint y: 89, endPoint x: 235, endPoint y: 81, distance: 49.7
click at [187, 89] on div "Reserved" at bounding box center [166, 96] width 137 height 14
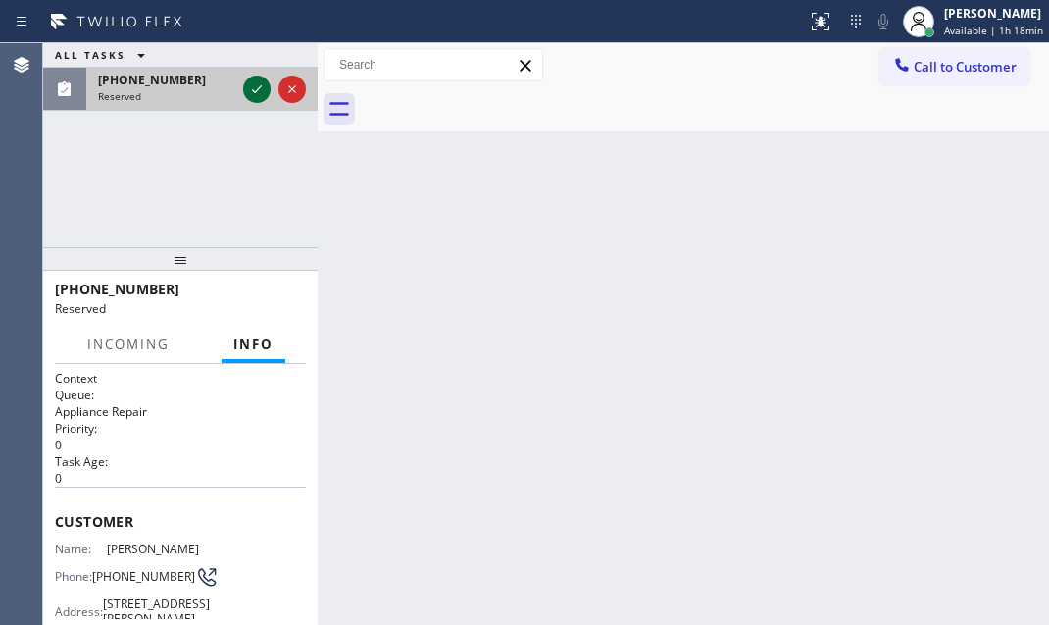
click at [257, 79] on icon at bounding box center [257, 89] width 24 height 24
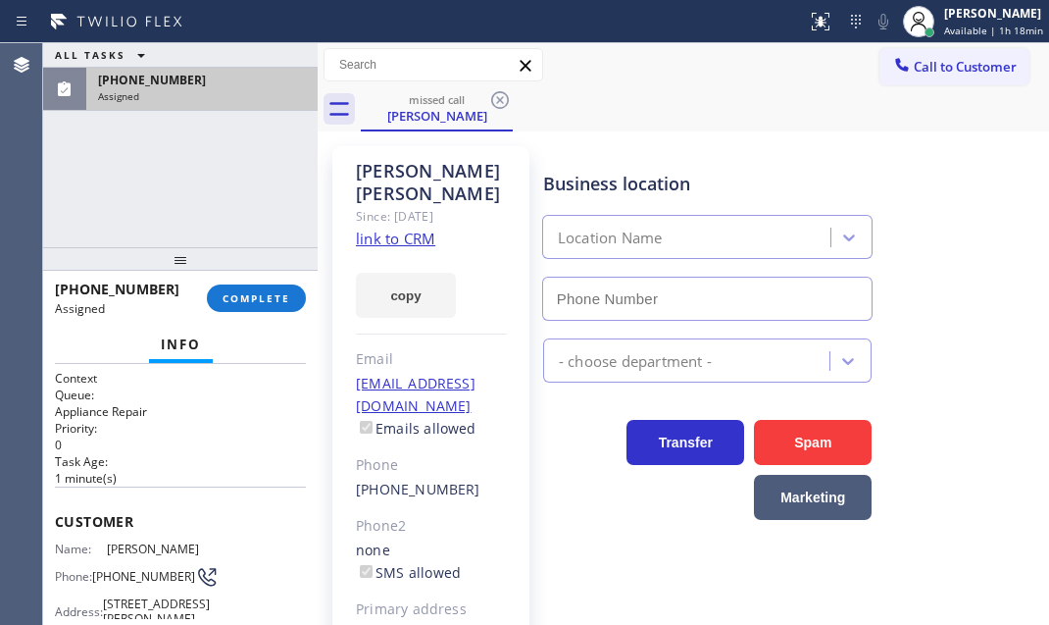
type input "[PHONE_NUMBER]"
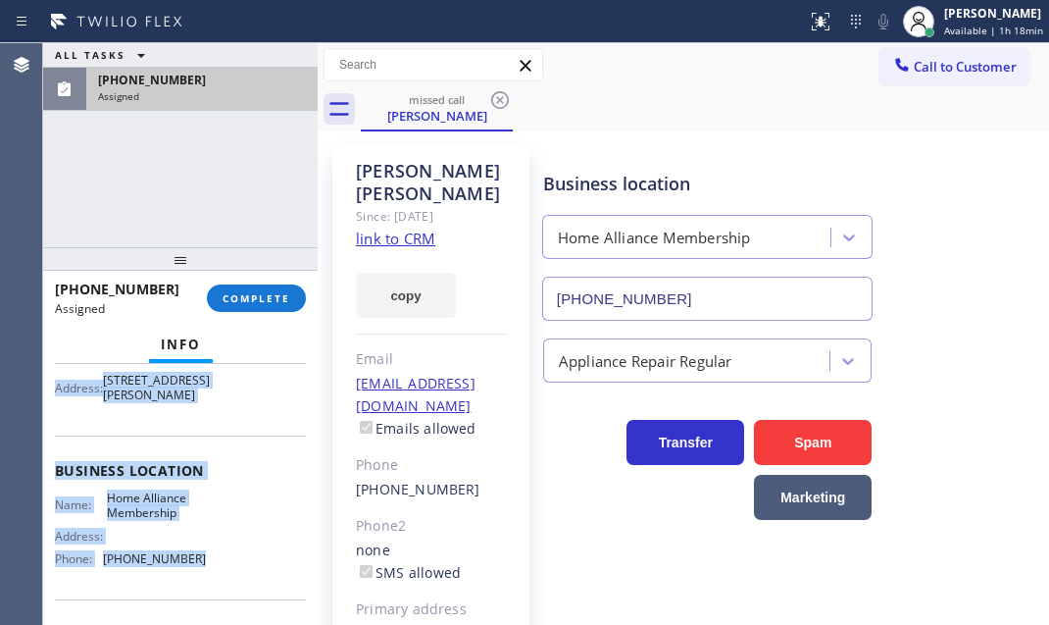
scroll to position [267, 0]
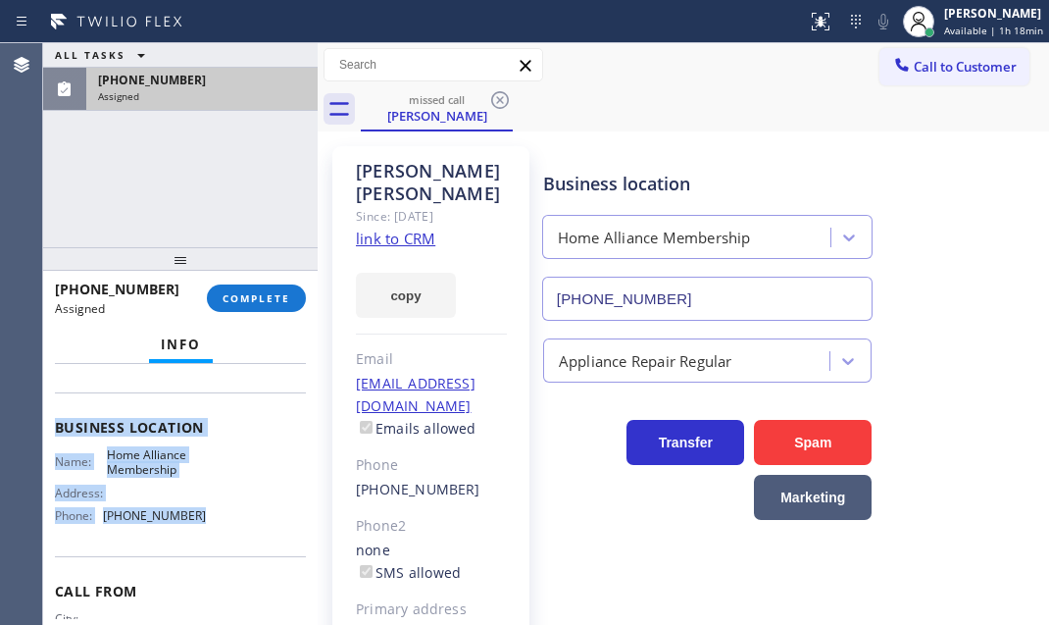
drag, startPoint x: 43, startPoint y: 499, endPoint x: 209, endPoint y: 561, distance: 176.9
click at [209, 561] on div "Context Queue: Appliance Repair Priority: 0 Task Age: [DEMOGRAPHIC_DATA] minute…" at bounding box center [180, 494] width 275 height 261
click at [252, 284] on button "COMPLETE" at bounding box center [256, 297] width 99 height 27
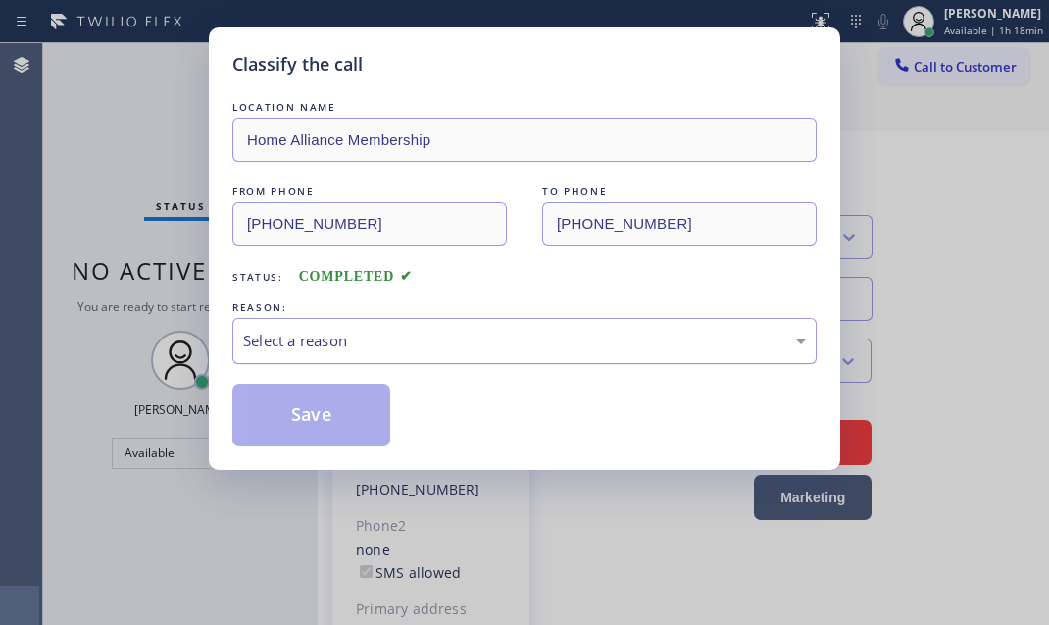
click at [382, 327] on div "Select a reason" at bounding box center [524, 341] width 584 height 46
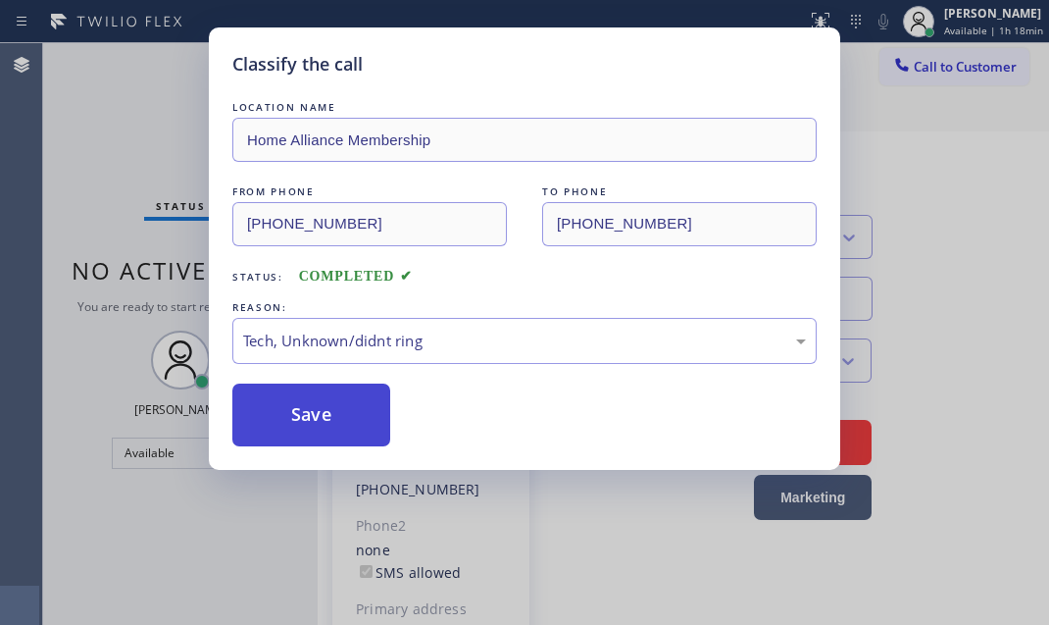
click at [298, 412] on button "Save" at bounding box center [311, 414] width 158 height 63
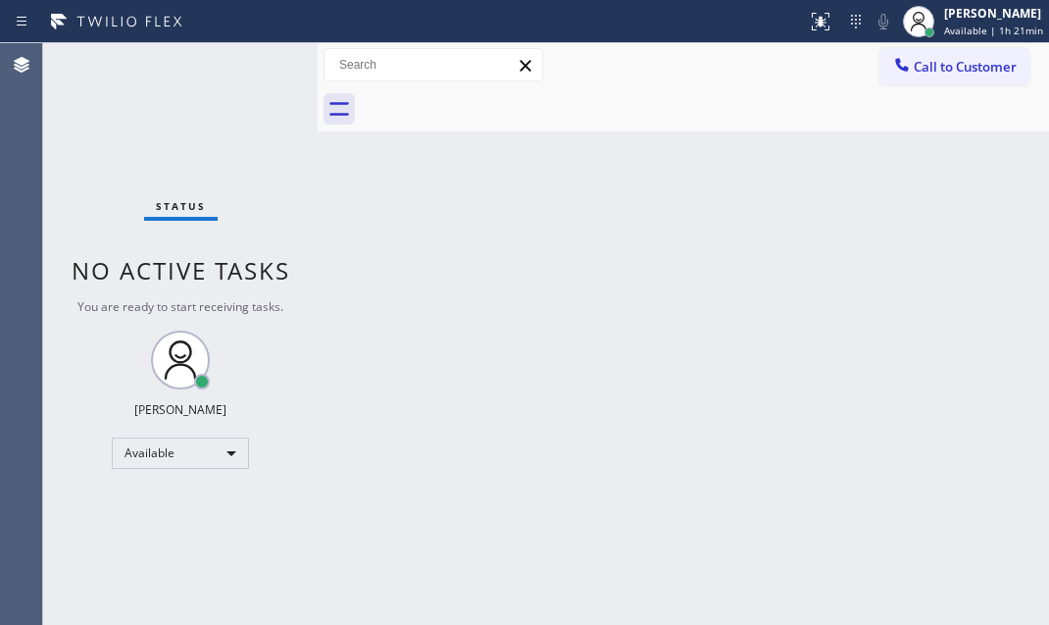
click at [818, 230] on div "Back to Dashboard Change Sender ID Customers Technicians Select a contact Outbo…" at bounding box center [684, 334] width 732 height 582
click at [950, 20] on div "[PERSON_NAME]" at bounding box center [993, 13] width 99 height 17
click at [223, 439] on div "Available" at bounding box center [180, 452] width 137 height 31
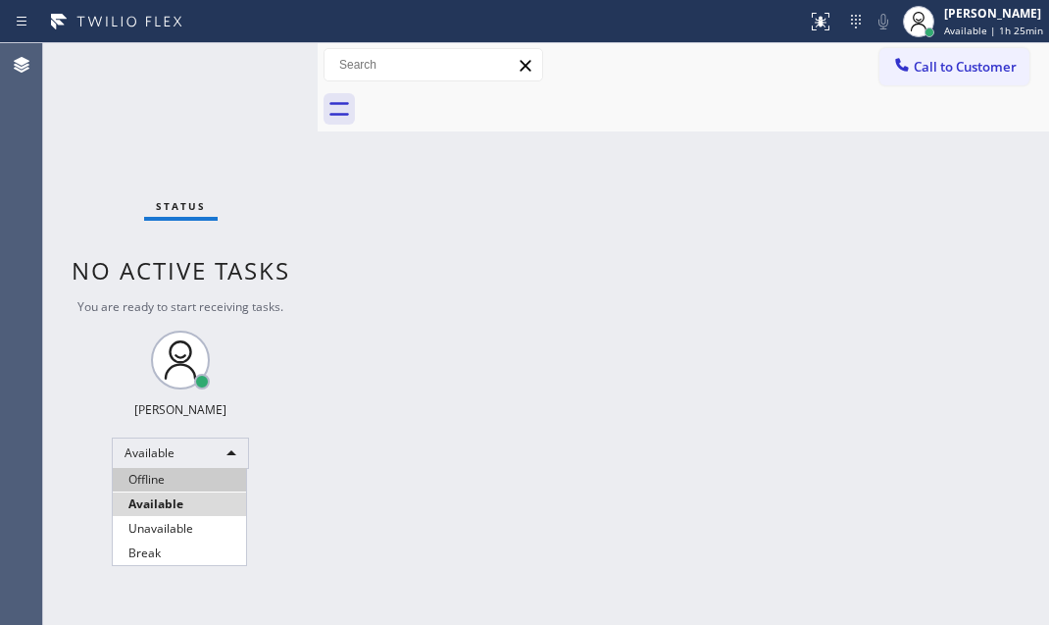
click at [172, 479] on li "Offline" at bounding box center [179, 480] width 133 height 24
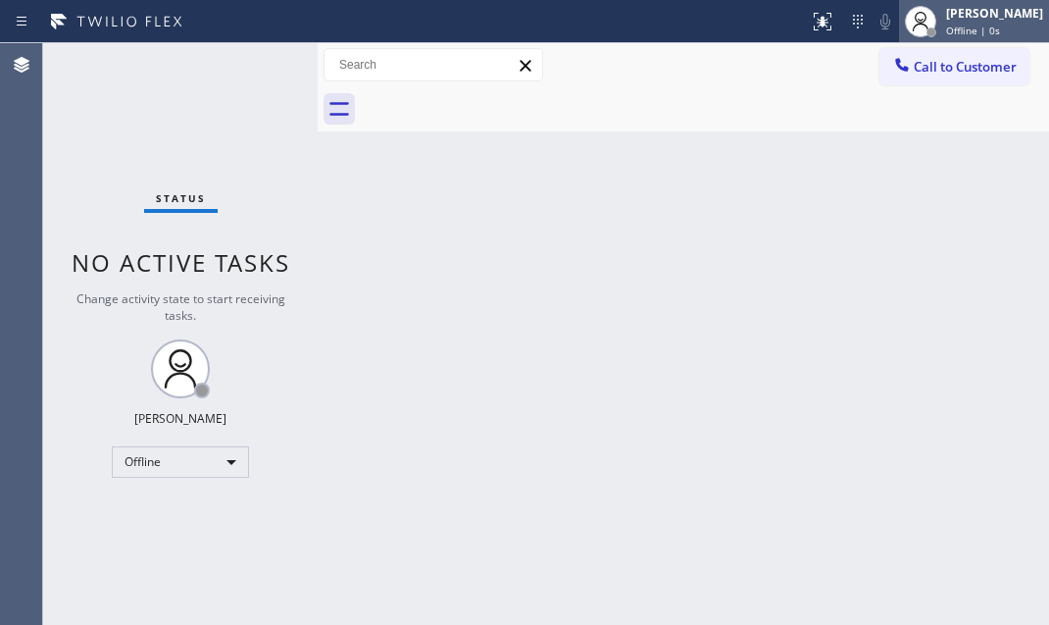
click at [923, 25] on div at bounding box center [920, 21] width 43 height 43
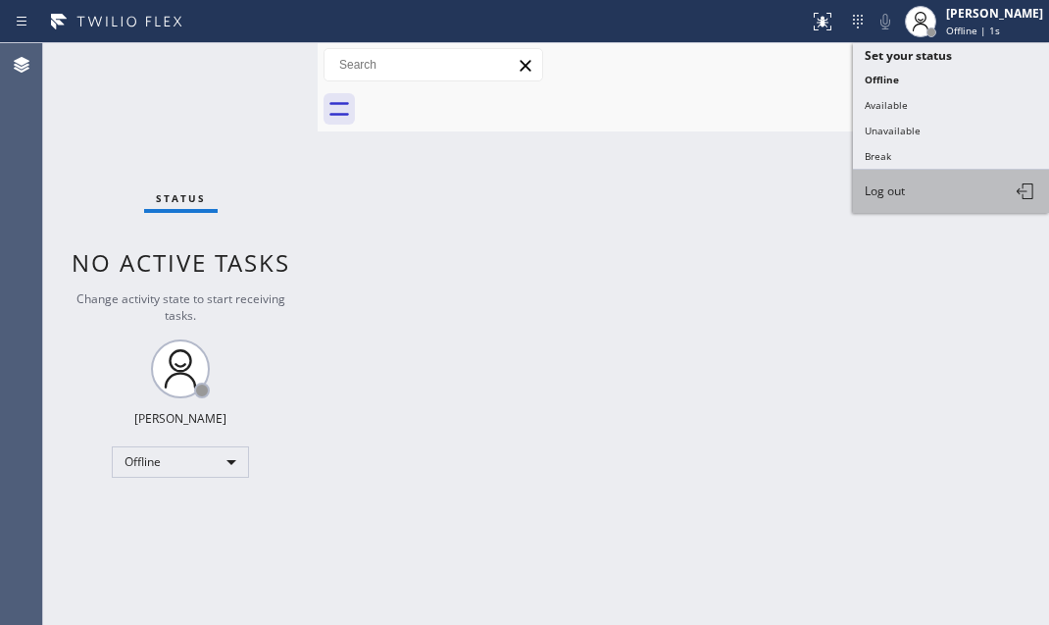
click at [891, 186] on span "Log out" at bounding box center [885, 190] width 40 height 17
